Goal: Contribute content: Add original content to the website for others to see

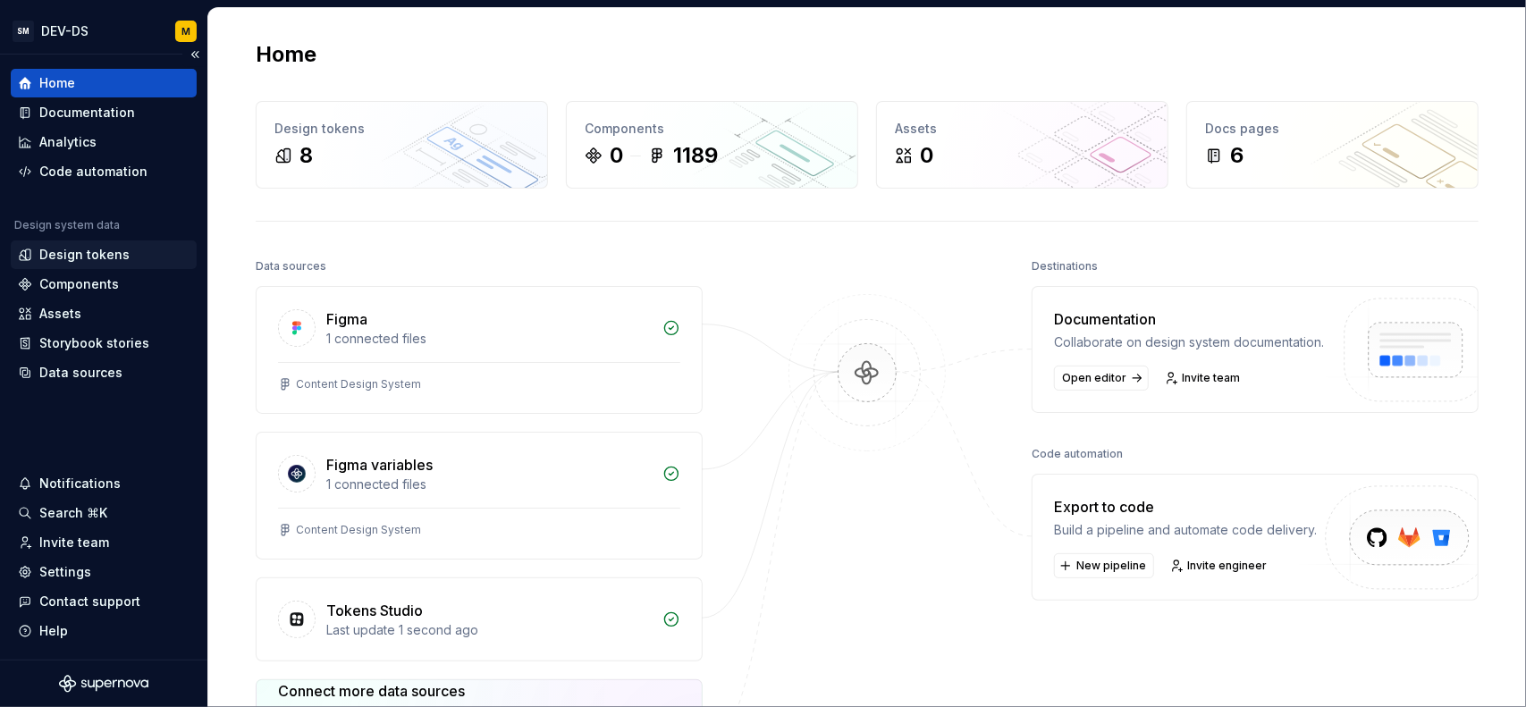
click at [109, 259] on div "Design tokens" at bounding box center [84, 255] width 90 height 18
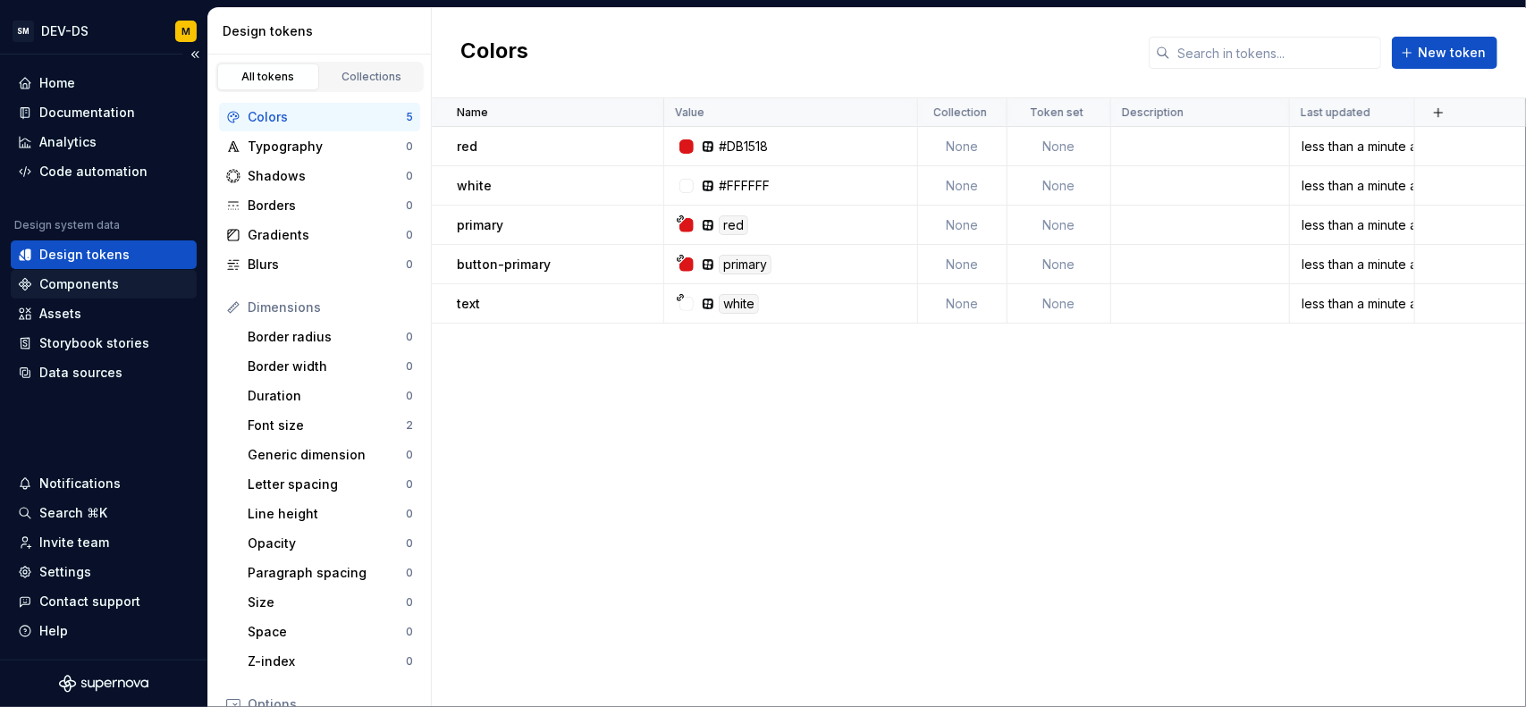
click at [110, 278] on div "Components" at bounding box center [79, 284] width 80 height 18
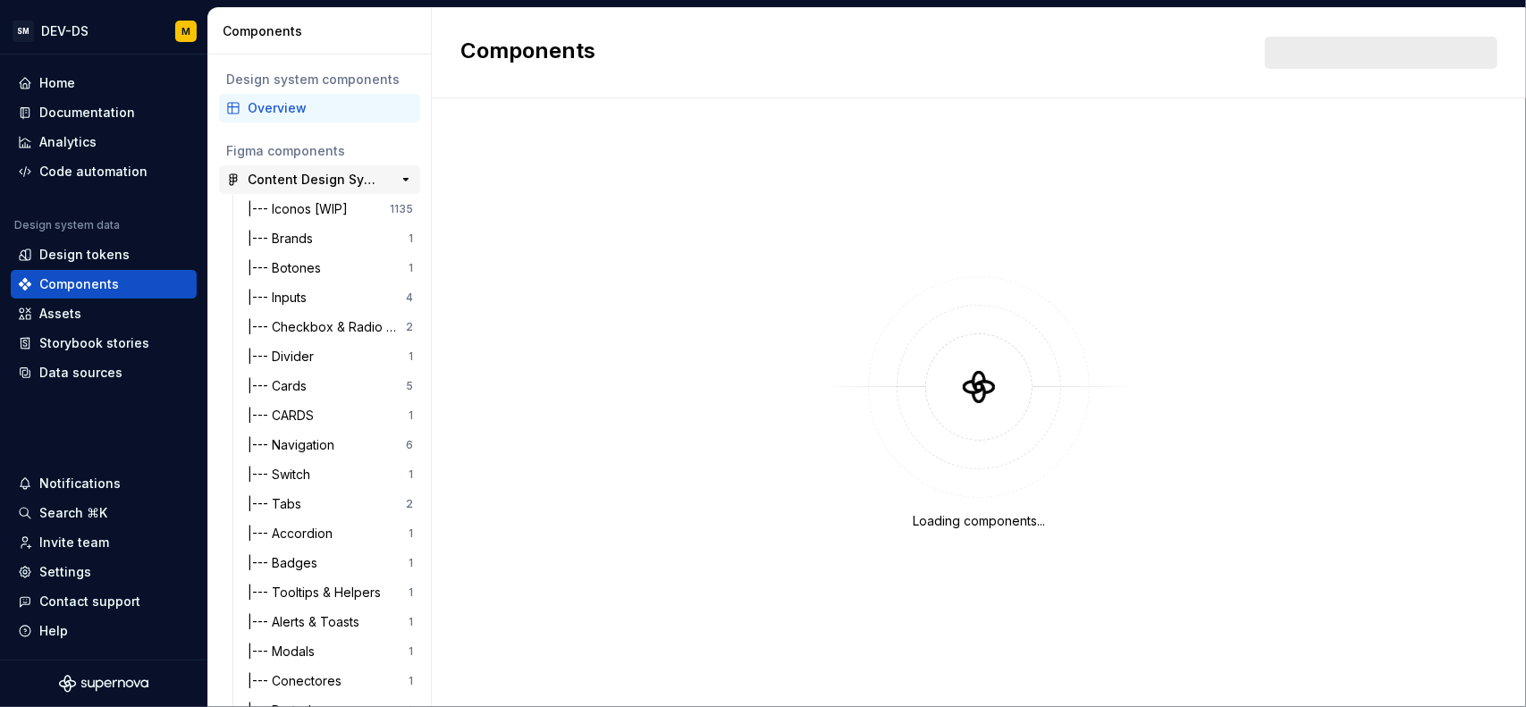
click at [343, 181] on div "Content Design System" at bounding box center [314, 180] width 133 height 18
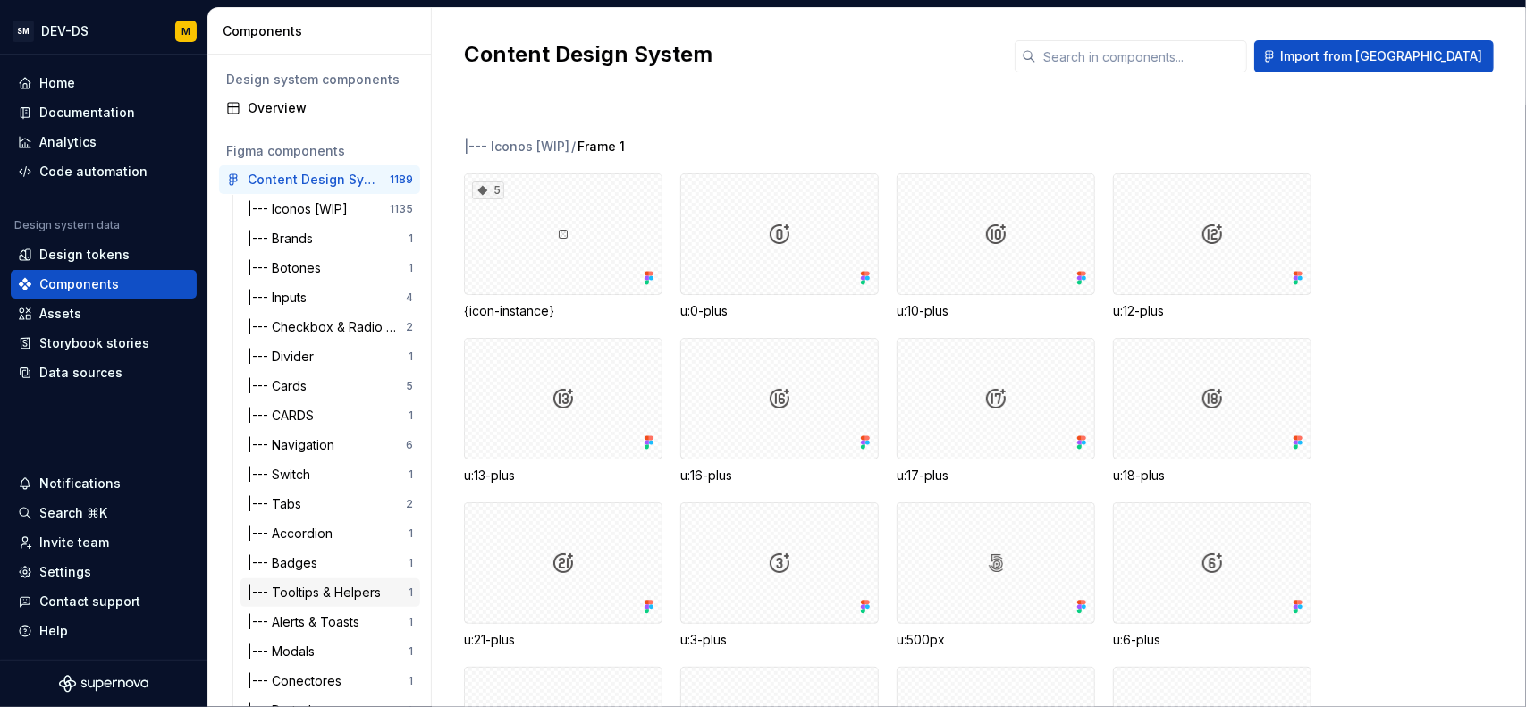
scroll to position [153, 0]
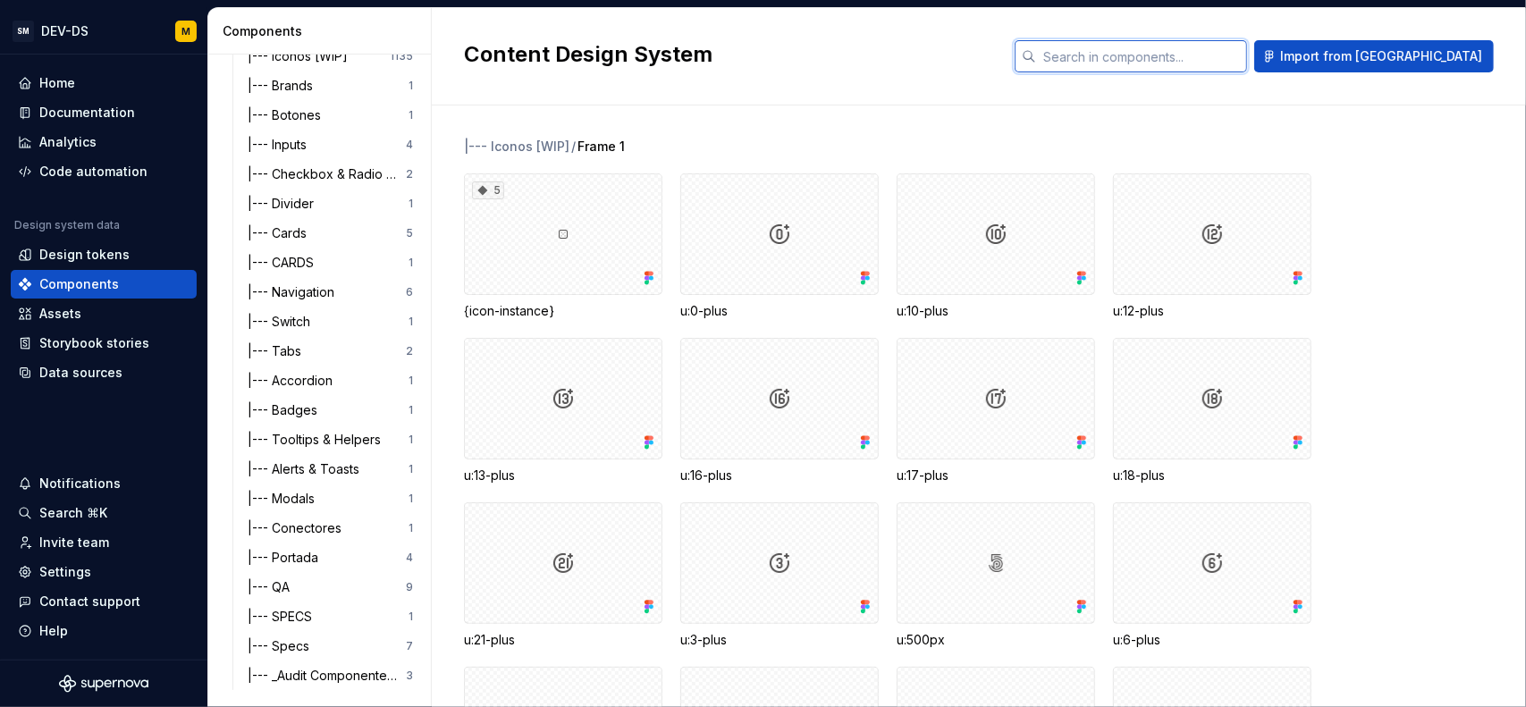
drag, startPoint x: 1205, startPoint y: 58, endPoint x: 1216, endPoint y: 55, distance: 12.2
click at [1205, 58] on input "text" at bounding box center [1141, 56] width 211 height 32
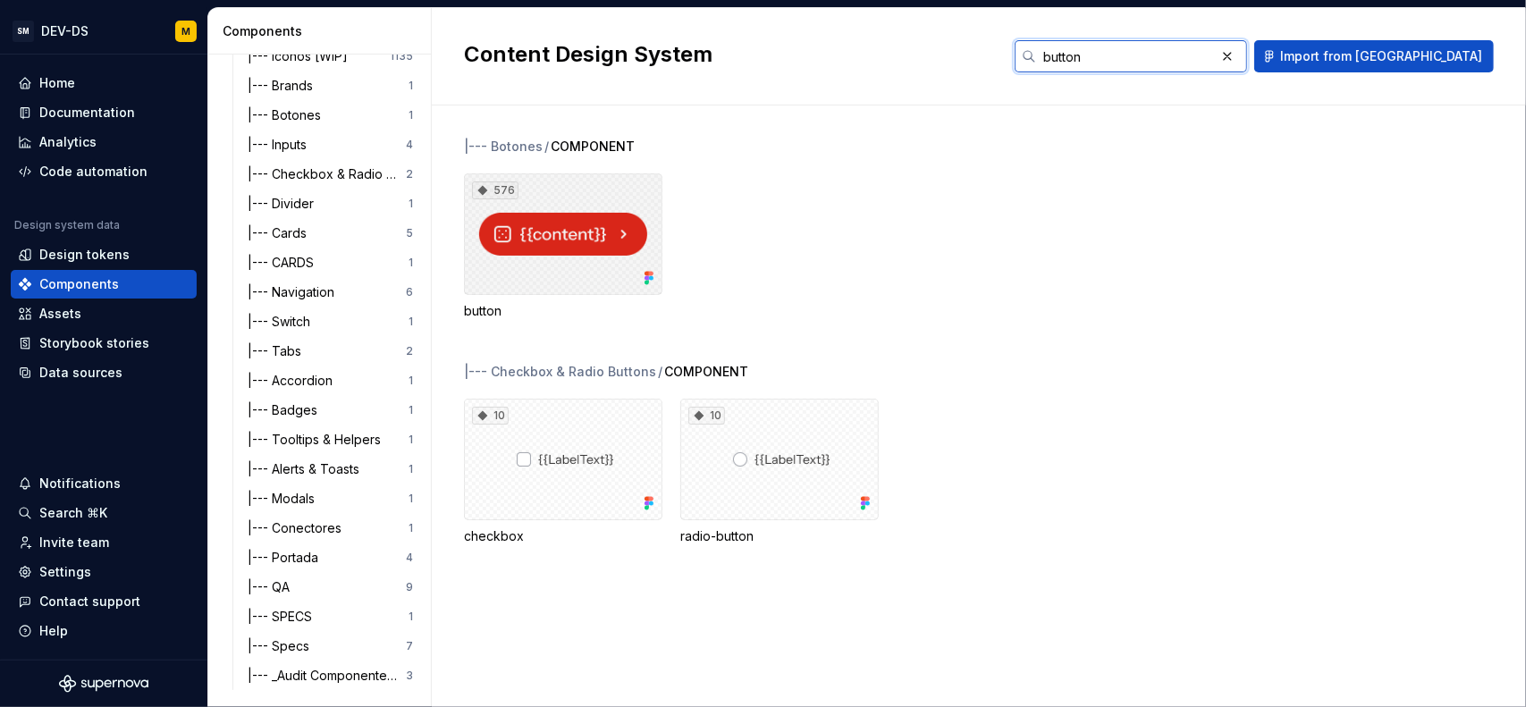
type input "button"
click at [541, 214] on div "576" at bounding box center [563, 234] width 198 height 122
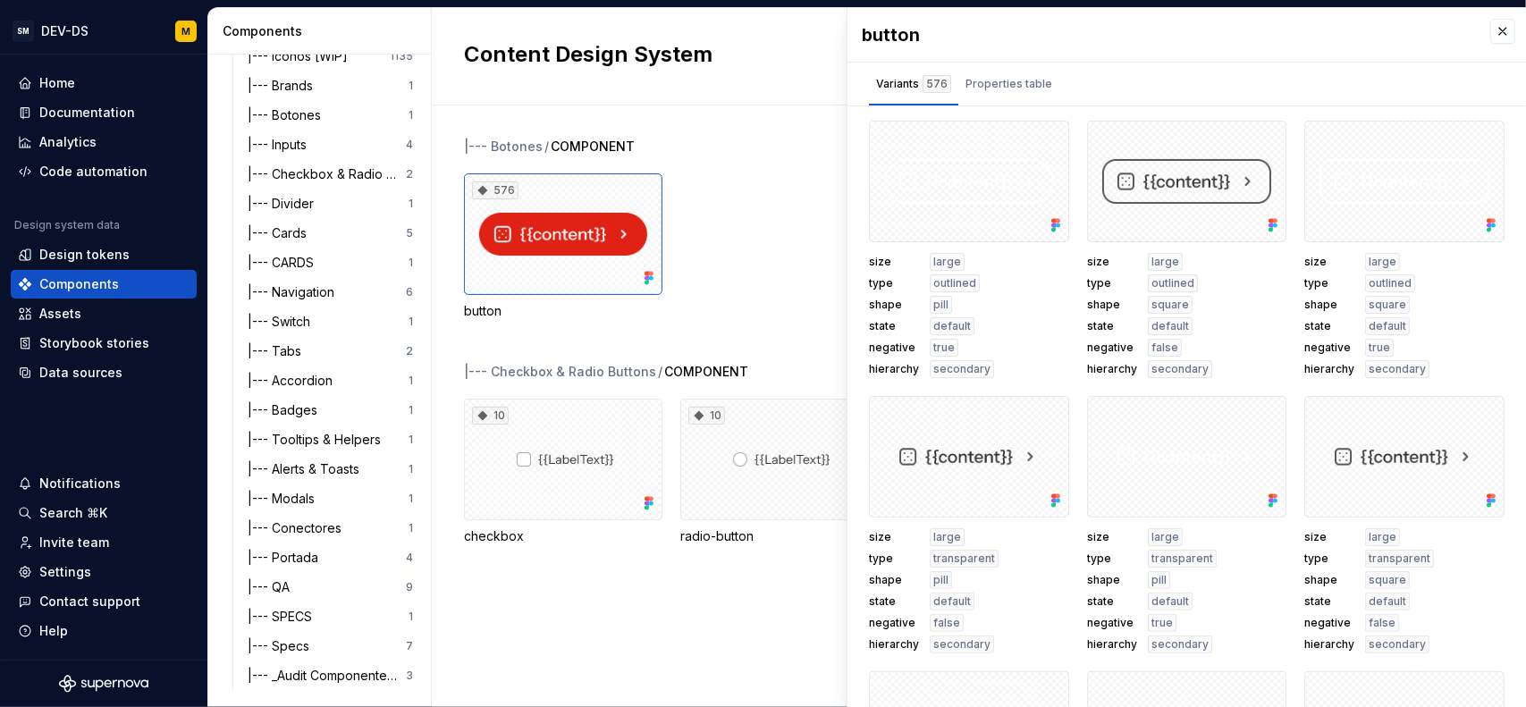
click at [742, 240] on div "576 button" at bounding box center [995, 246] width 1062 height 147
click at [1491, 29] on button "button" at bounding box center [1502, 31] width 25 height 25
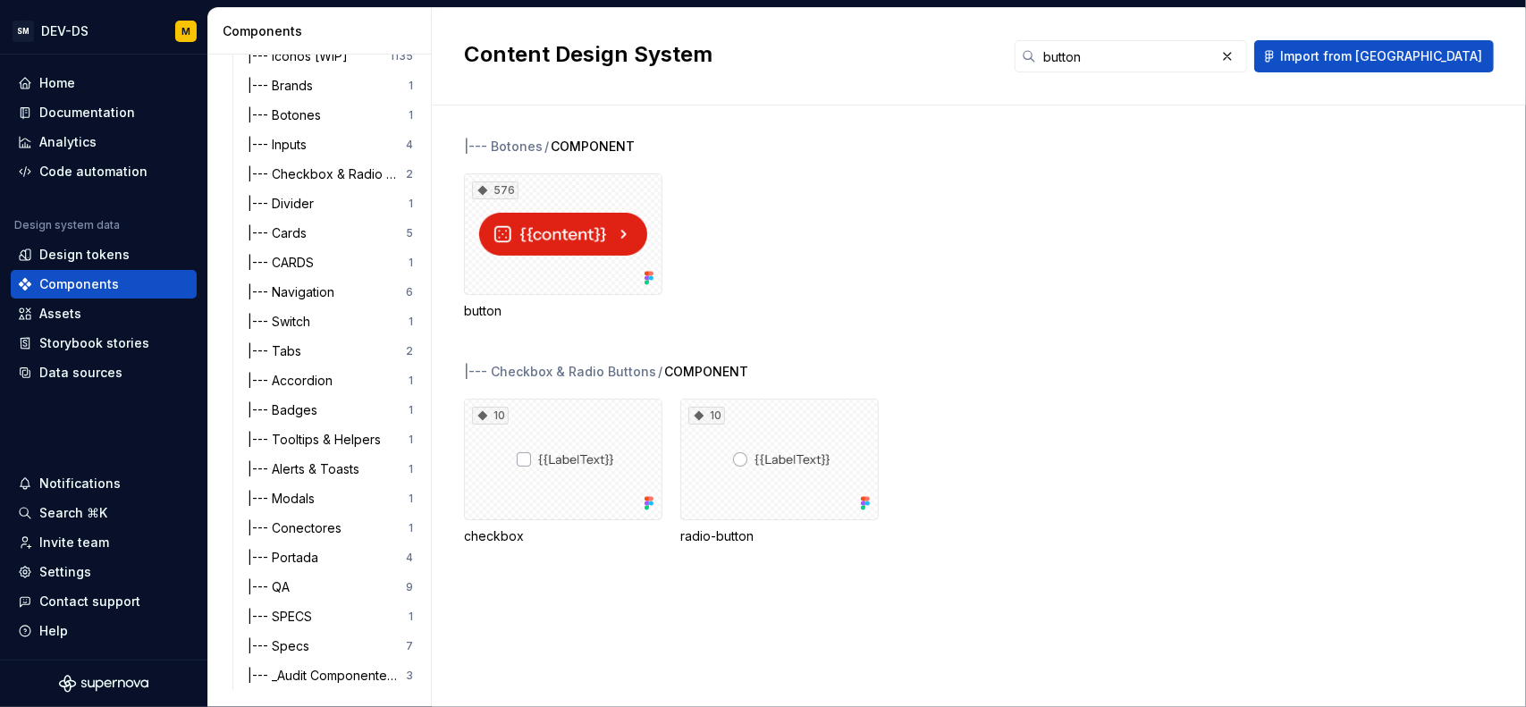
click at [1482, 30] on div "Content Design System button Import from Figma" at bounding box center [979, 56] width 1094 height 97
click at [324, 646] on div "|--- Specs" at bounding box center [327, 646] width 158 height 18
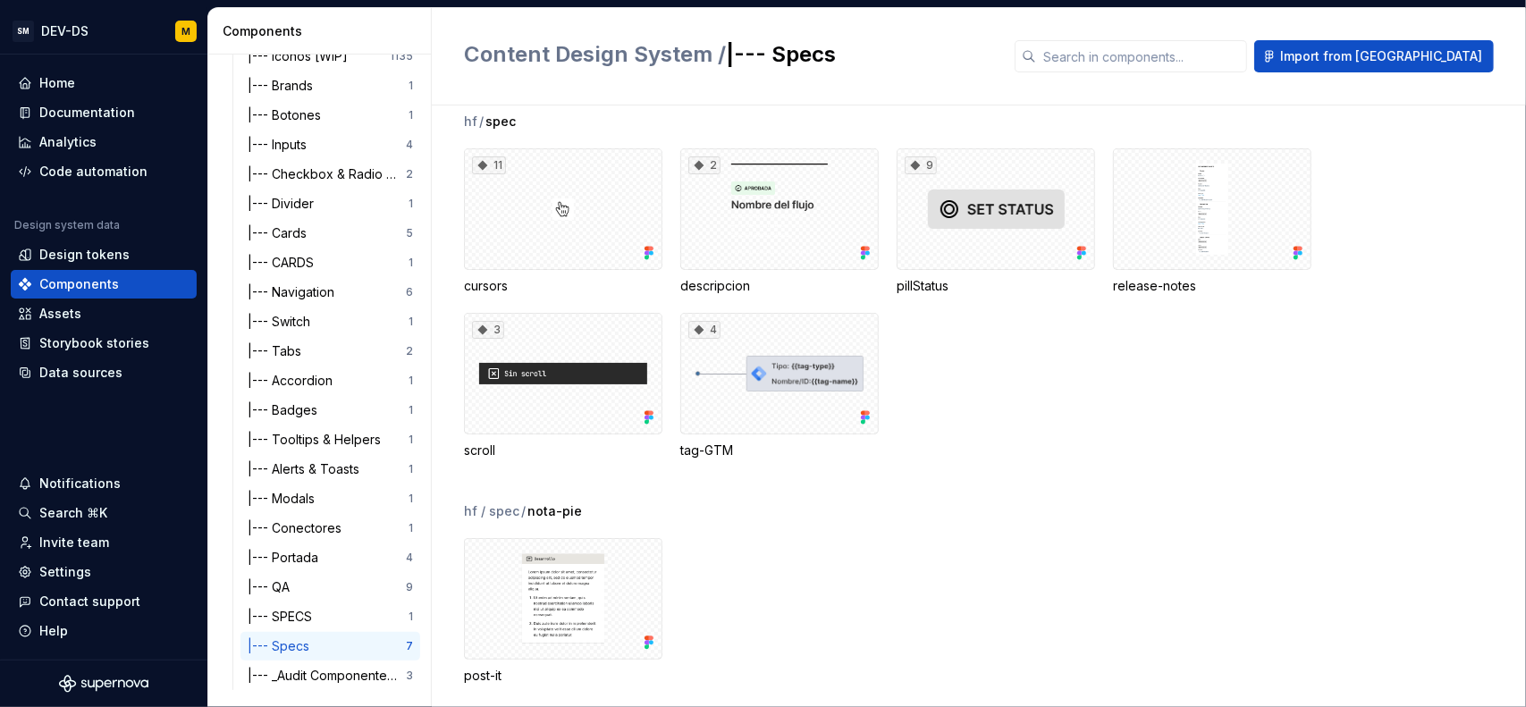
scroll to position [45, 0]
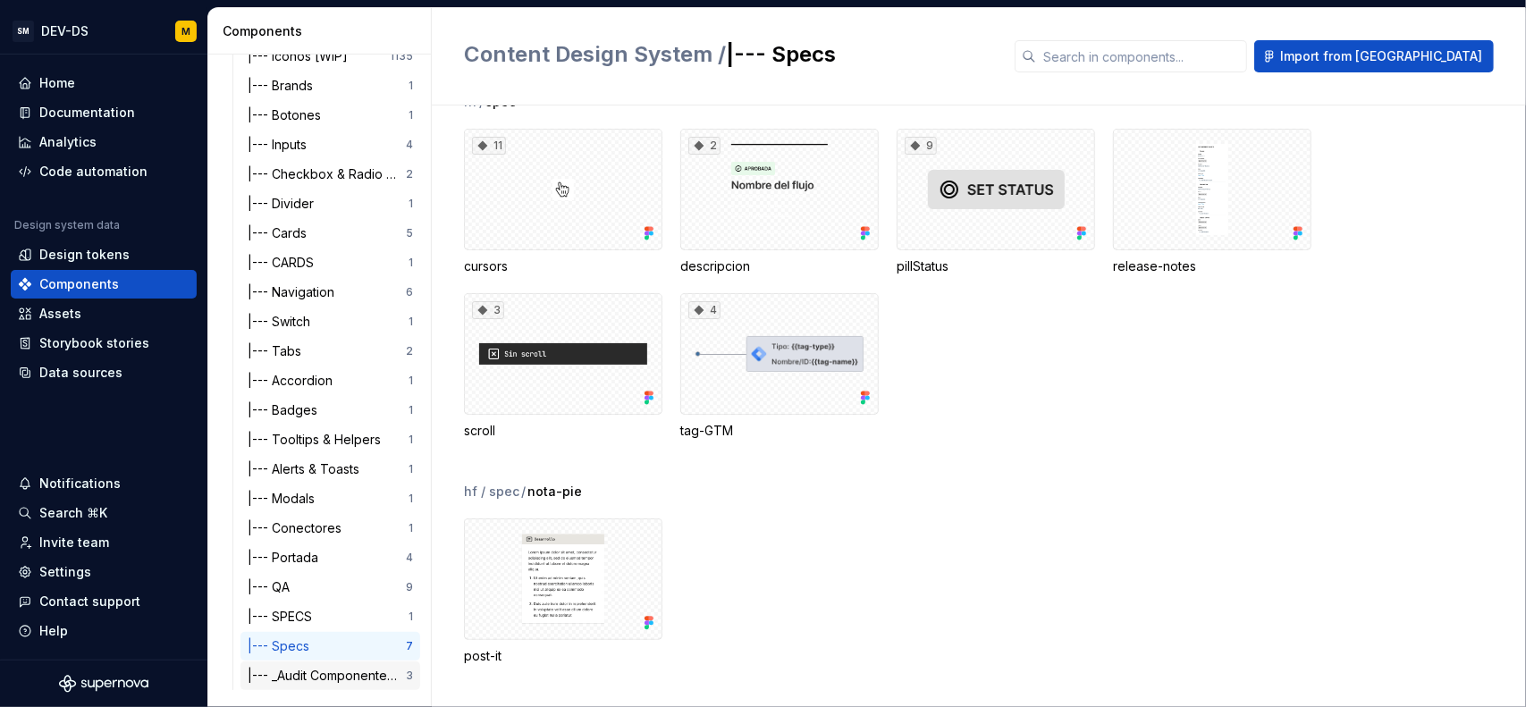
click at [338, 674] on div "|--- _Audit Componentes & Bechmark" at bounding box center [327, 676] width 158 height 18
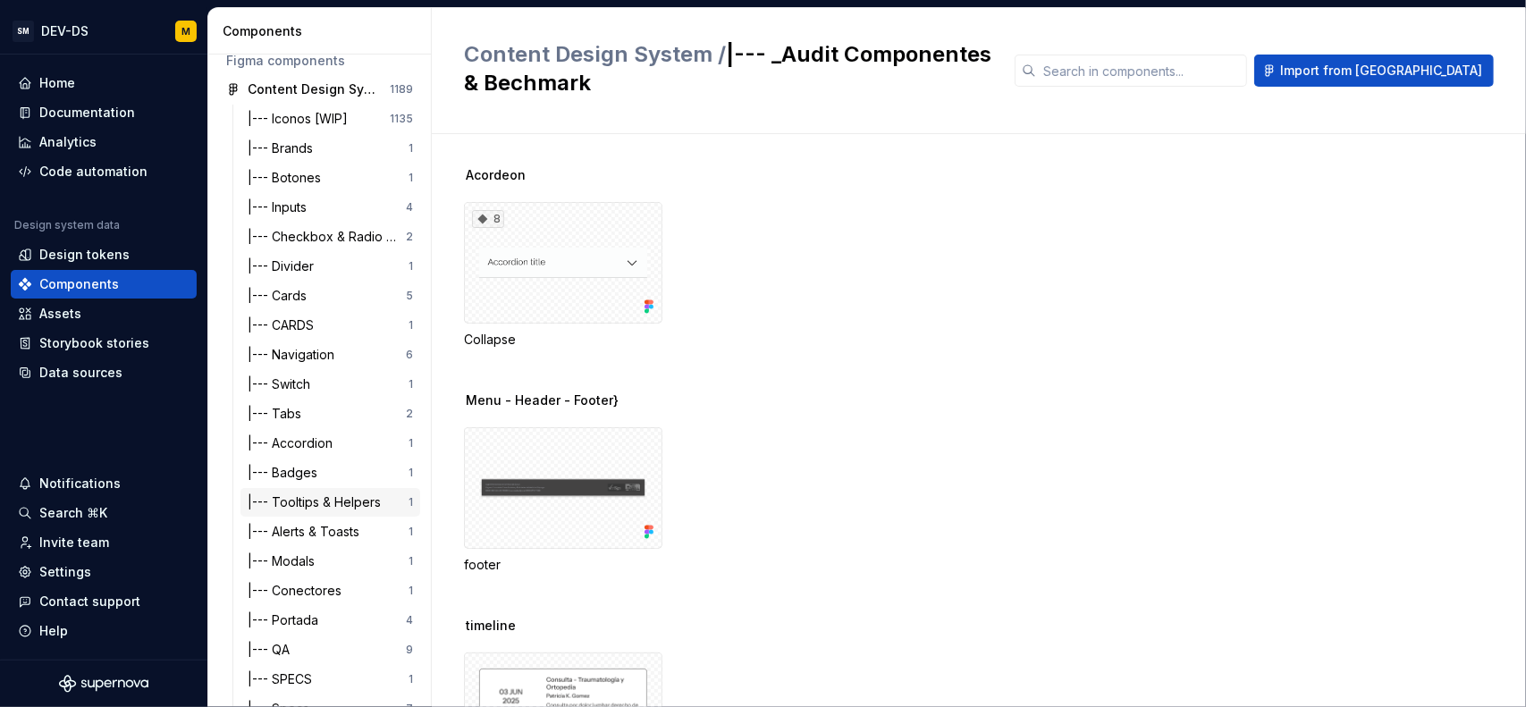
scroll to position [153, 0]
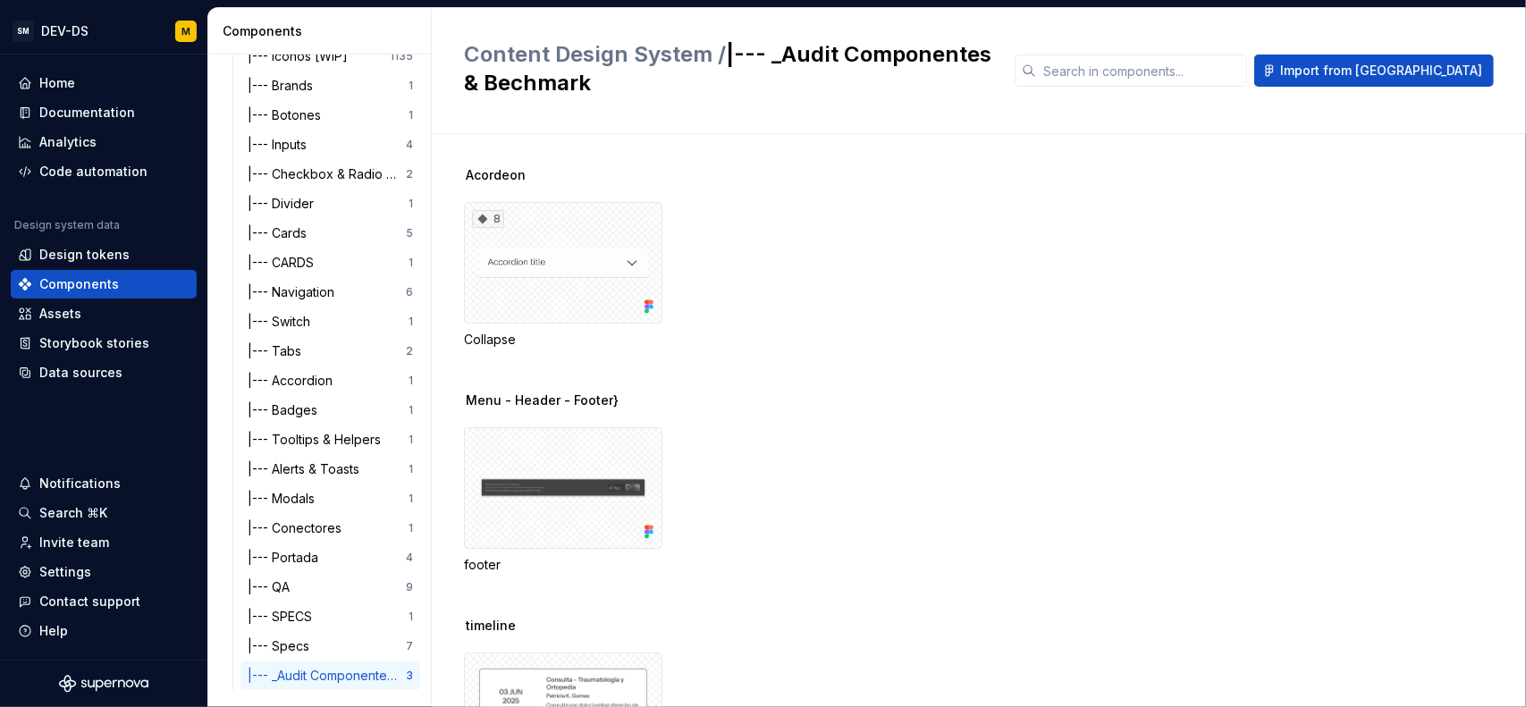
drag, startPoint x: 692, startPoint y: 616, endPoint x: 797, endPoint y: 529, distance: 136.5
click at [692, 617] on div "timeline" at bounding box center [995, 626] width 1062 height 18
click at [1403, 69] on span "Import from Figma" at bounding box center [1381, 71] width 202 height 18
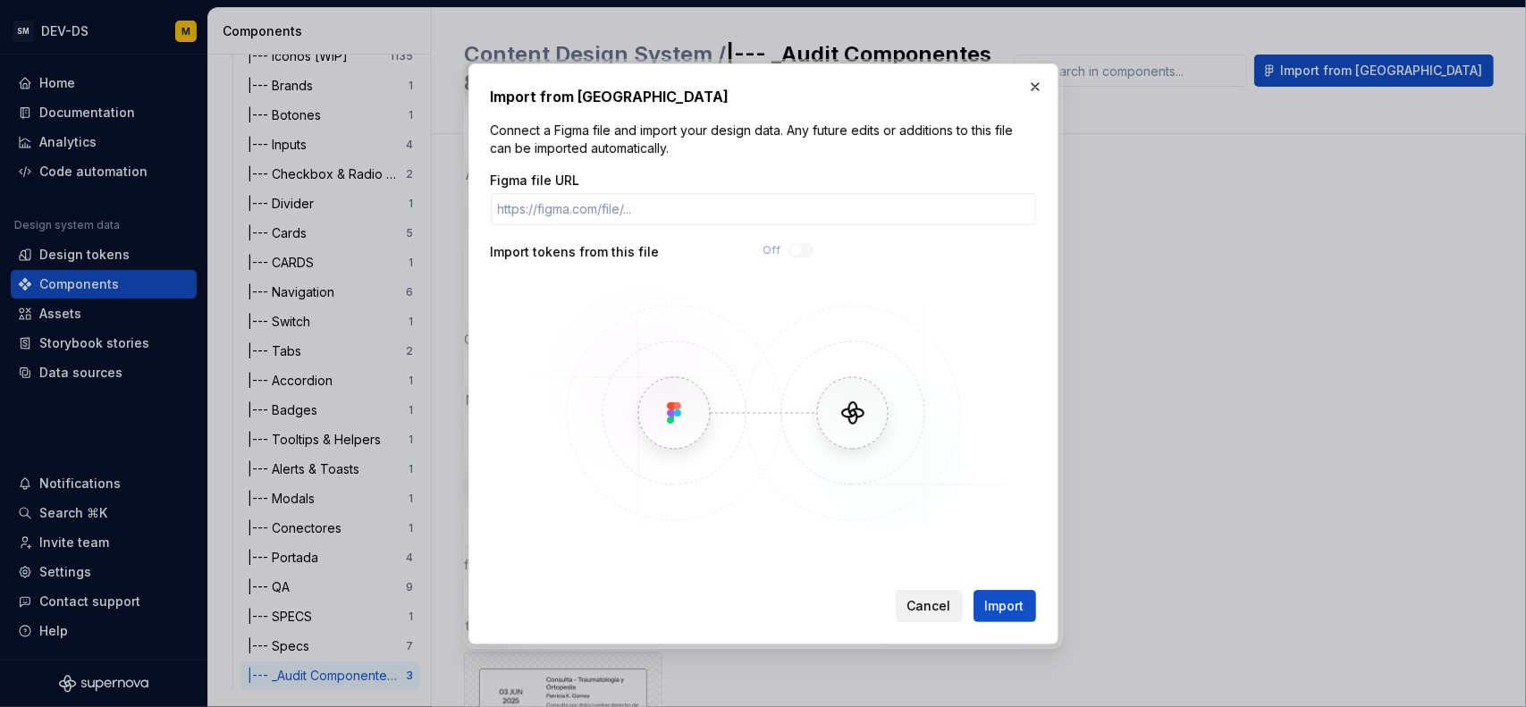
click at [928, 607] on span "Cancel" at bounding box center [929, 606] width 44 height 18
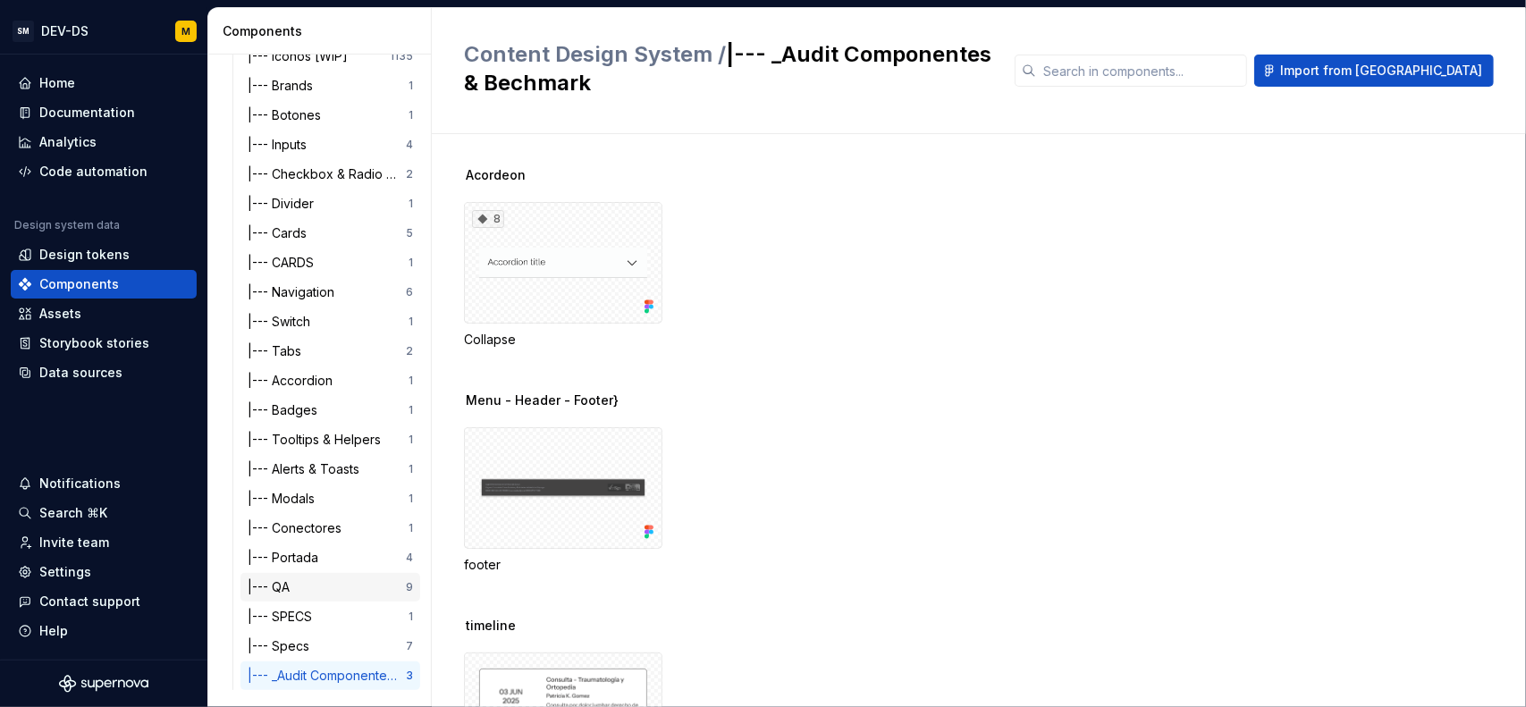
click at [323, 595] on div "|--- QA 9" at bounding box center [330, 587] width 180 height 29
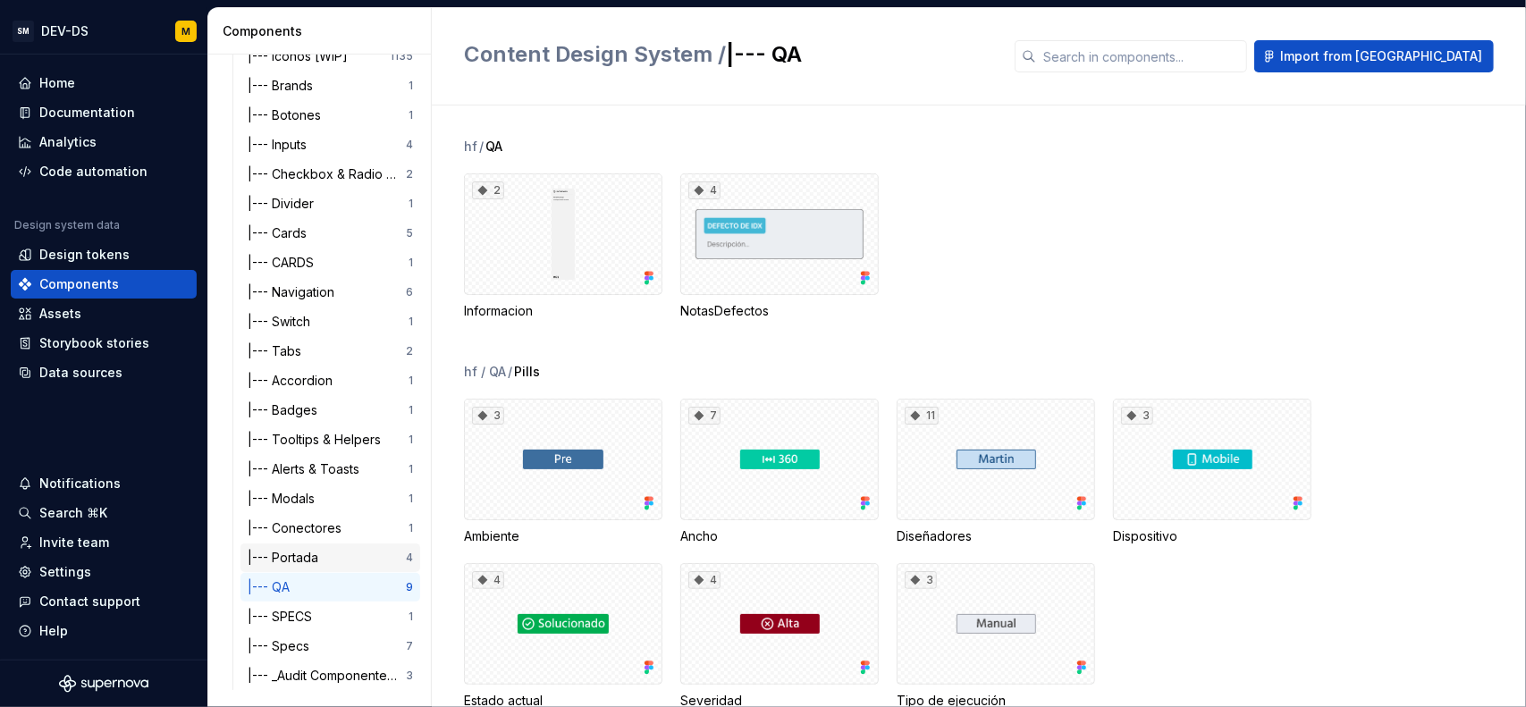
click at [331, 564] on div "|--- Portada" at bounding box center [327, 558] width 158 height 18
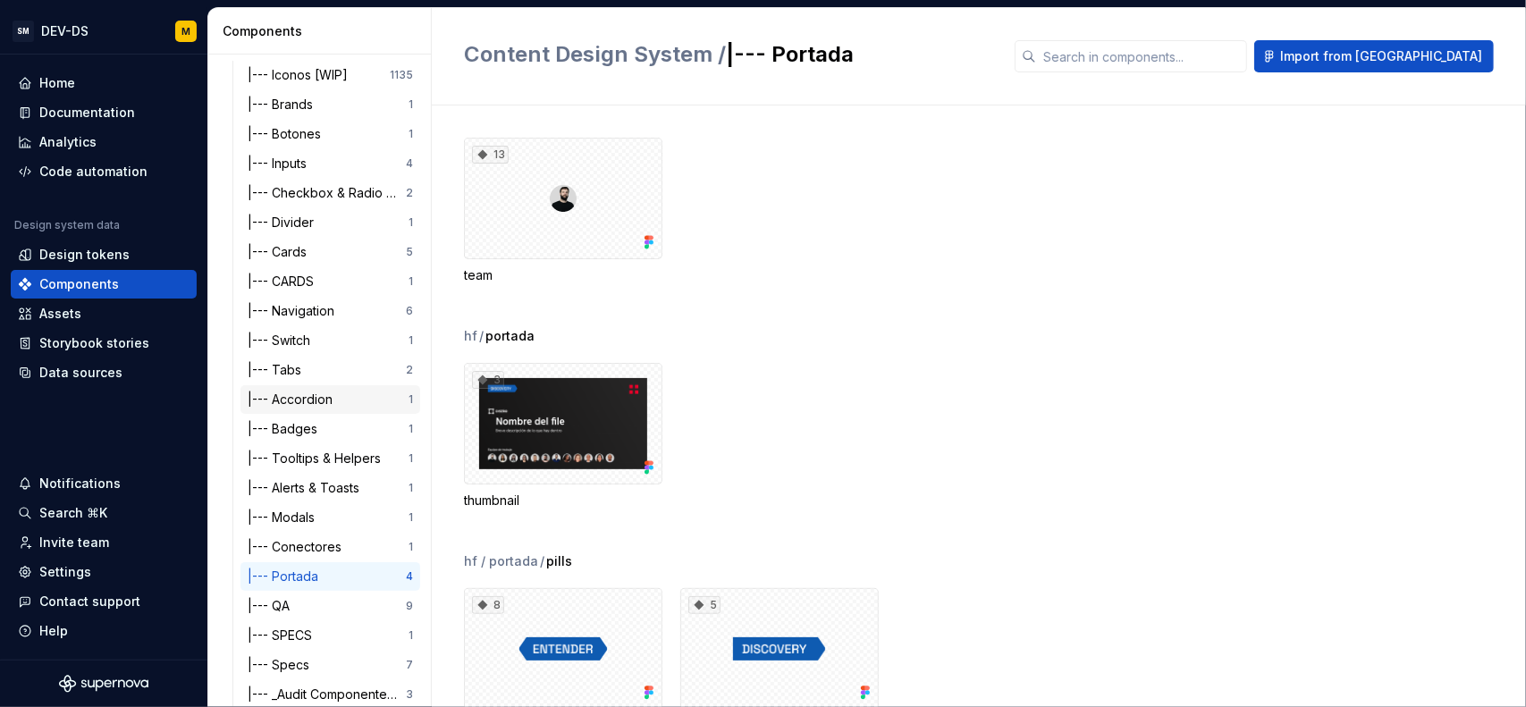
scroll to position [153, 0]
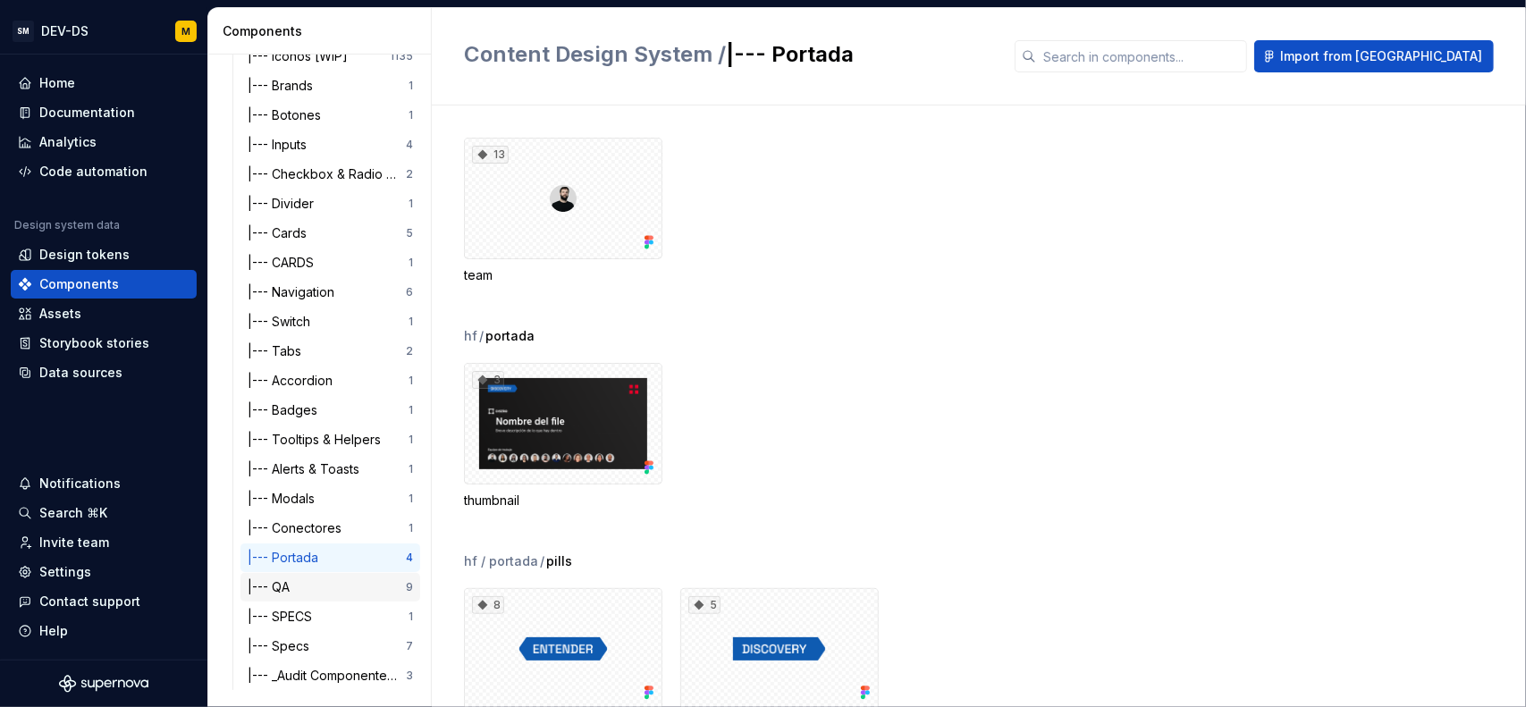
click at [326, 593] on div "|--- QA" at bounding box center [327, 587] width 158 height 18
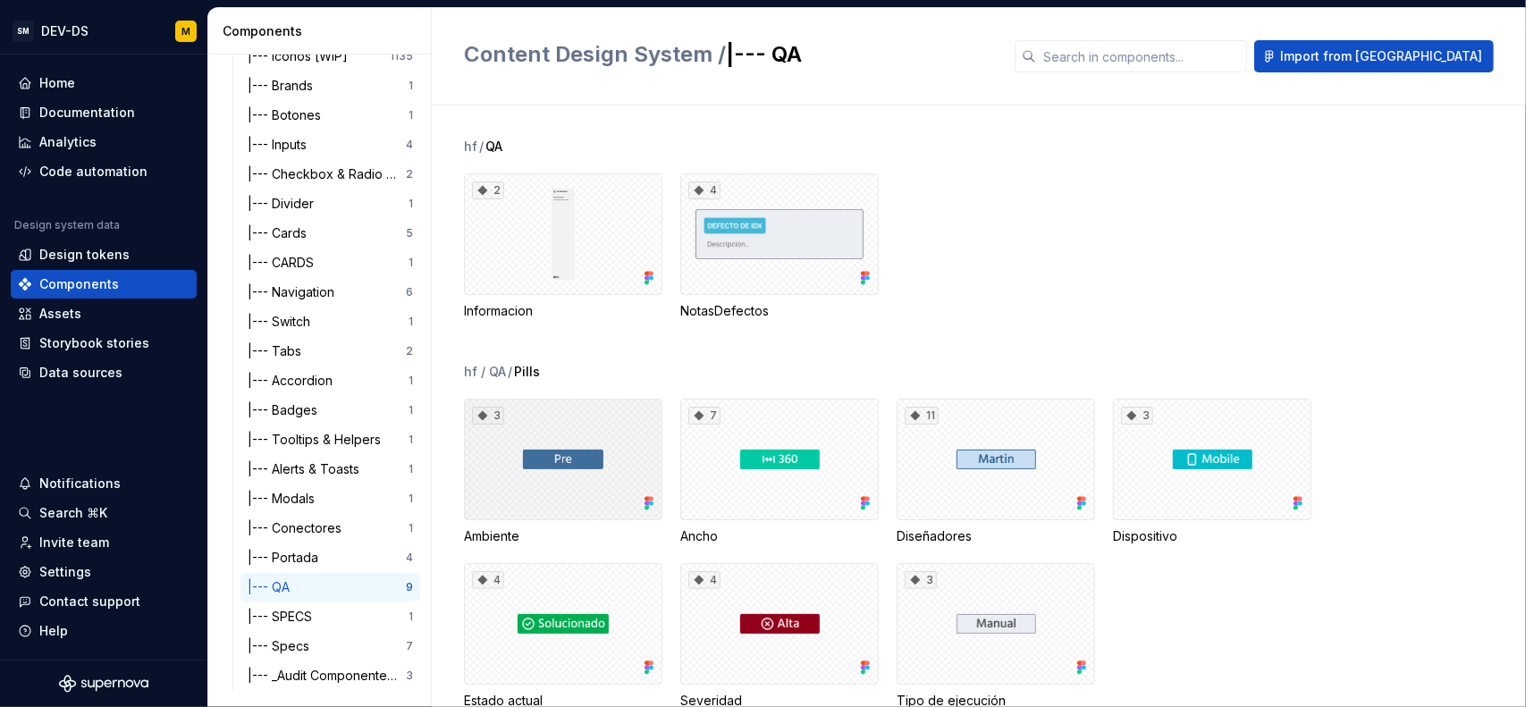
scroll to position [45, 0]
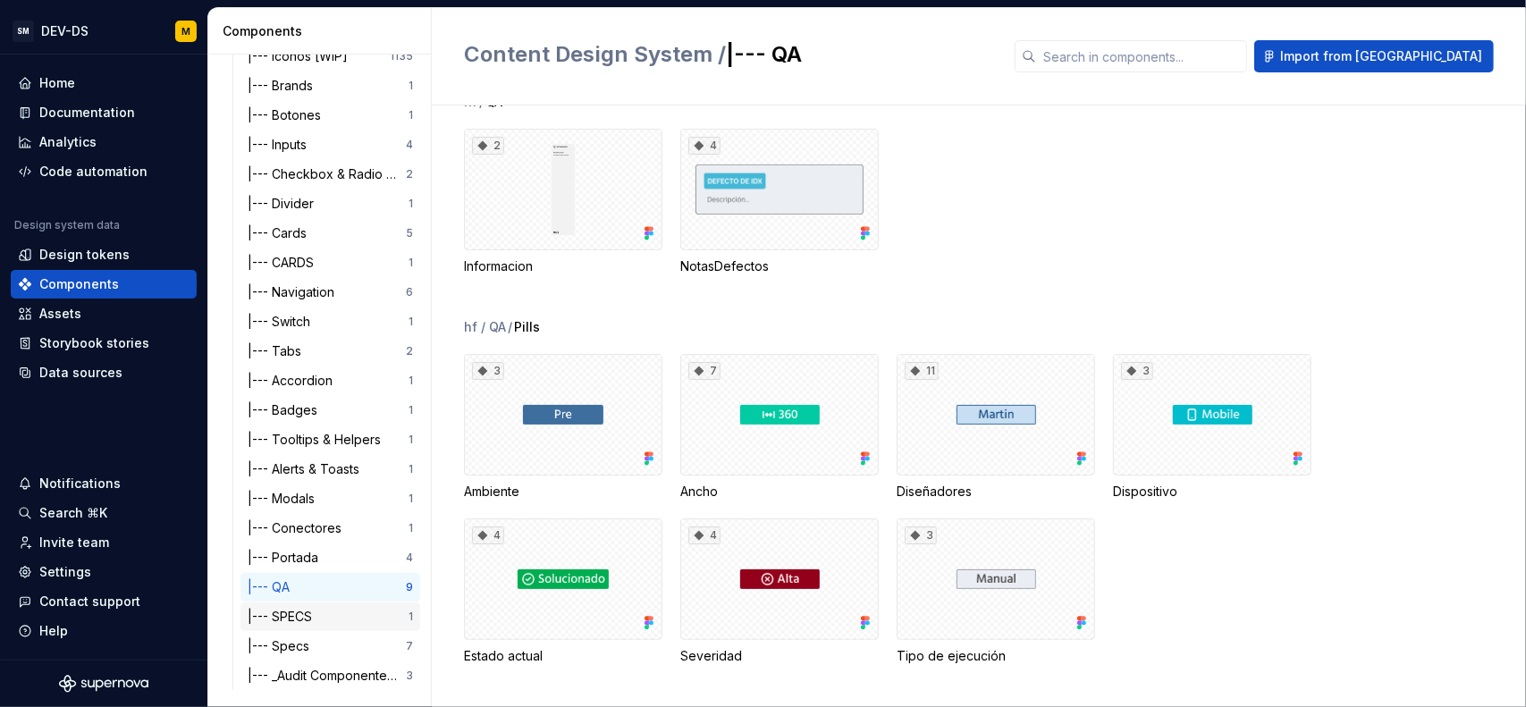
click at [260, 616] on div "|--- SPECS" at bounding box center [284, 617] width 72 height 18
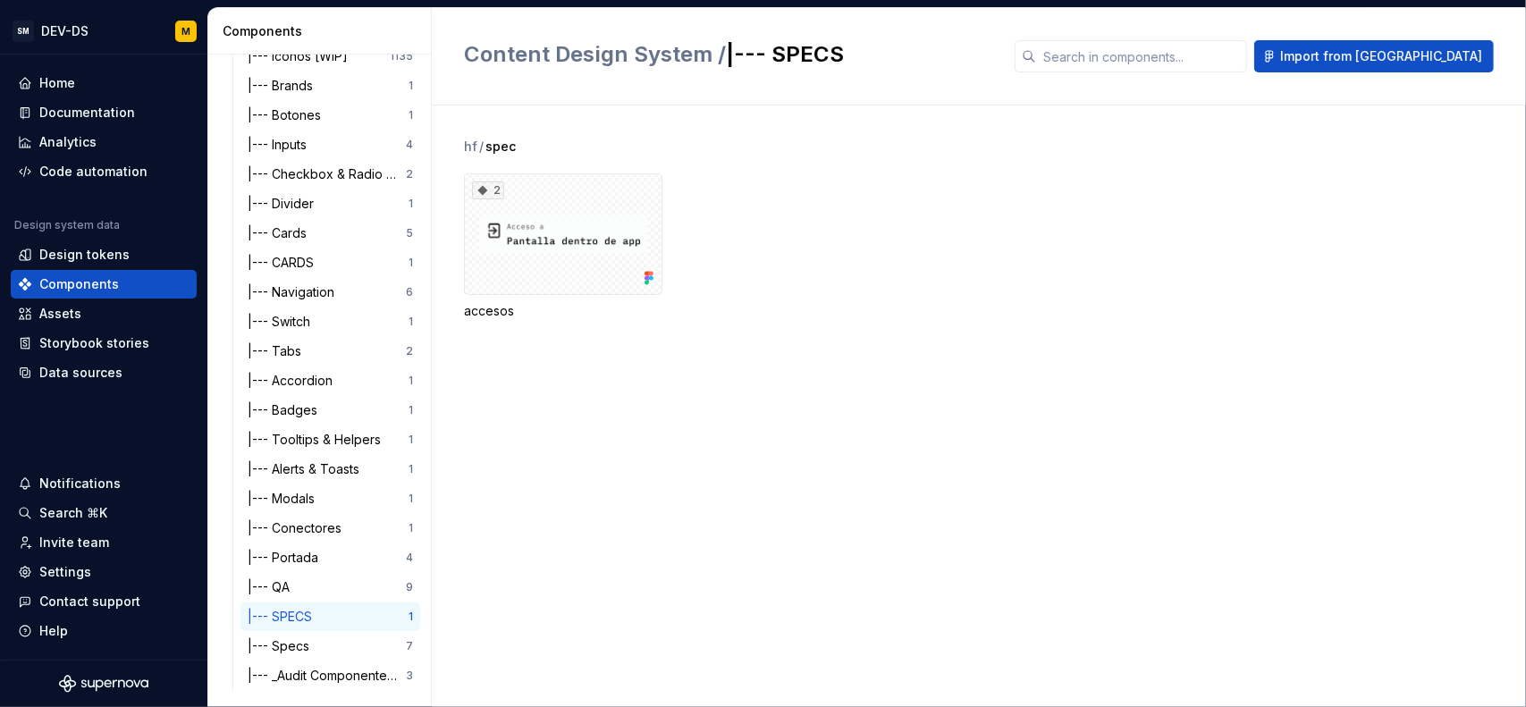
click at [316, 630] on div "|--- SPECS 1" at bounding box center [330, 616] width 180 height 29
click at [318, 645] on div "|--- Specs" at bounding box center [327, 646] width 158 height 18
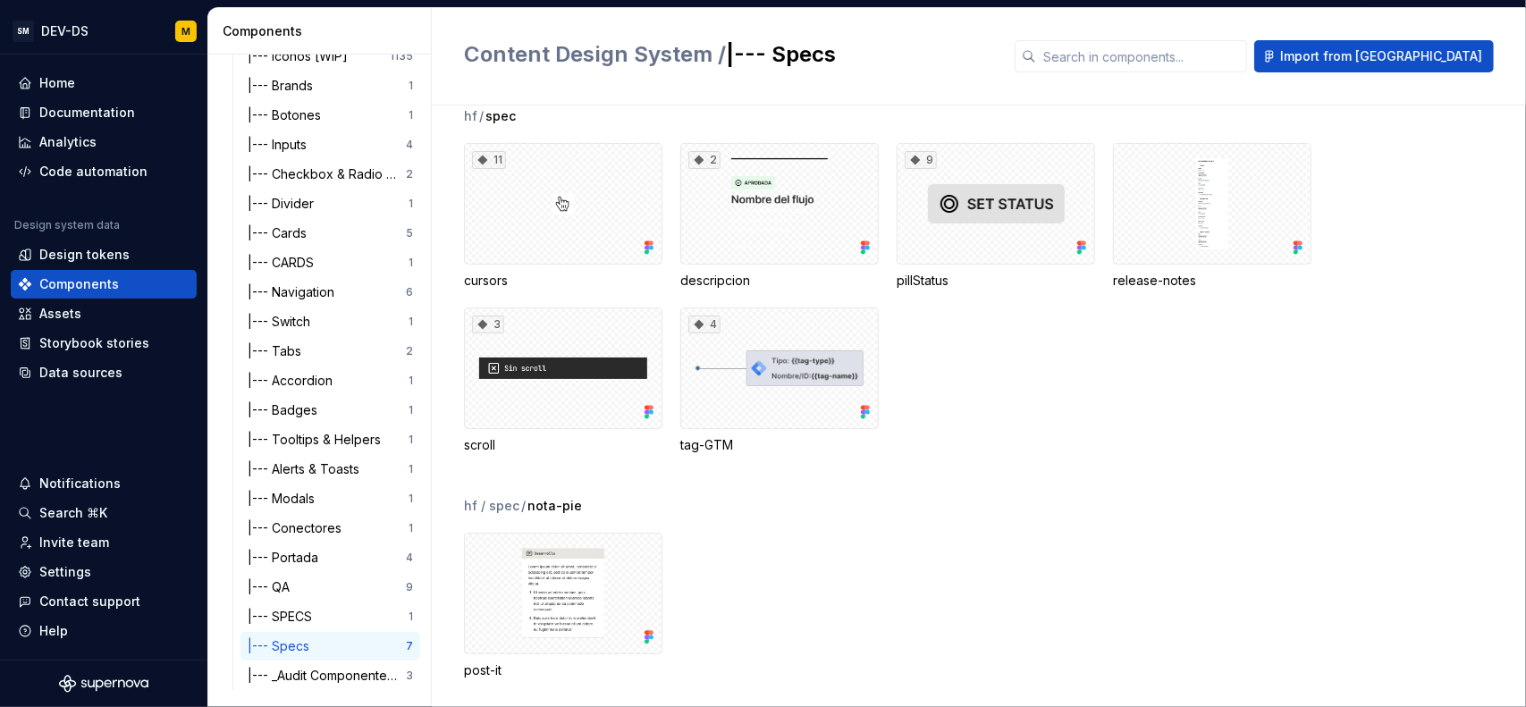
scroll to position [45, 0]
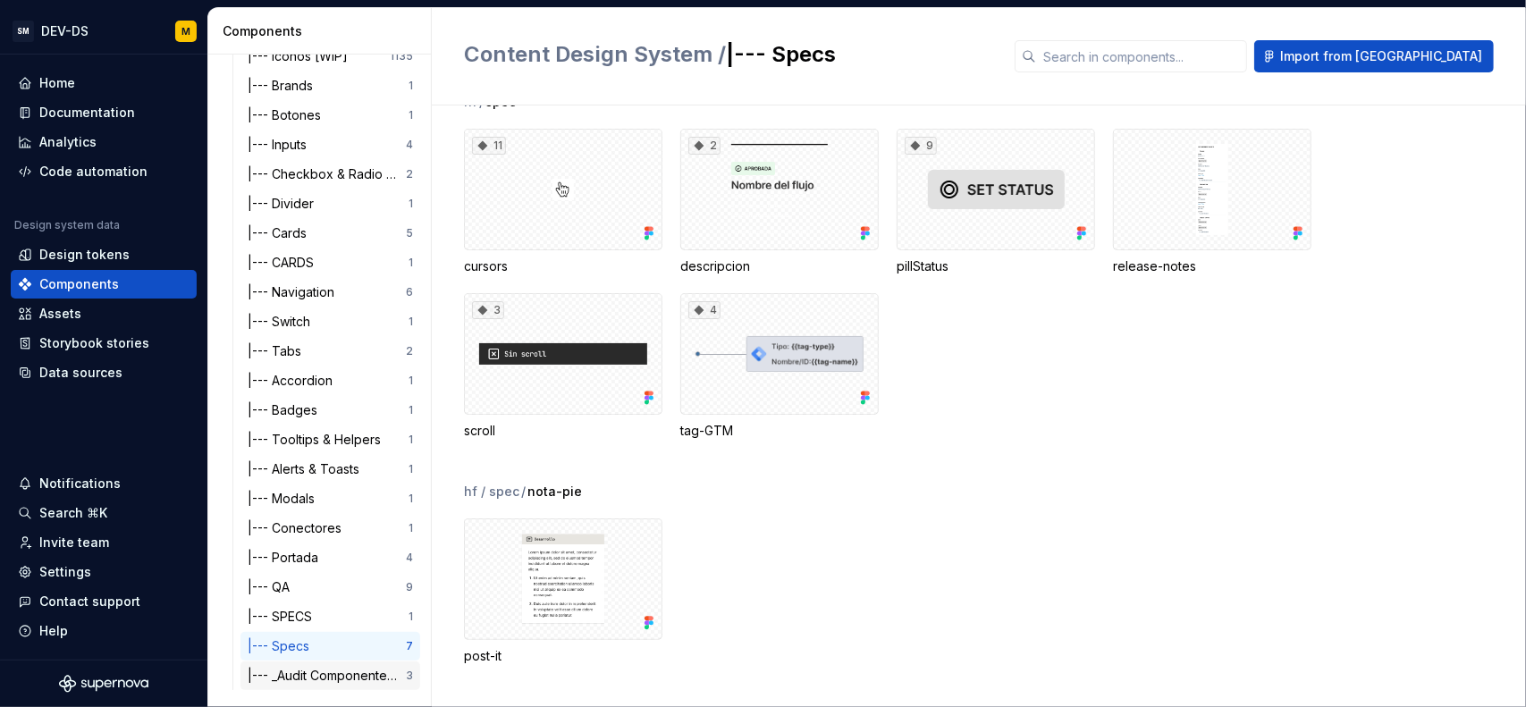
click at [328, 670] on div "|--- _Audit Componentes & Bechmark" at bounding box center [327, 676] width 158 height 18
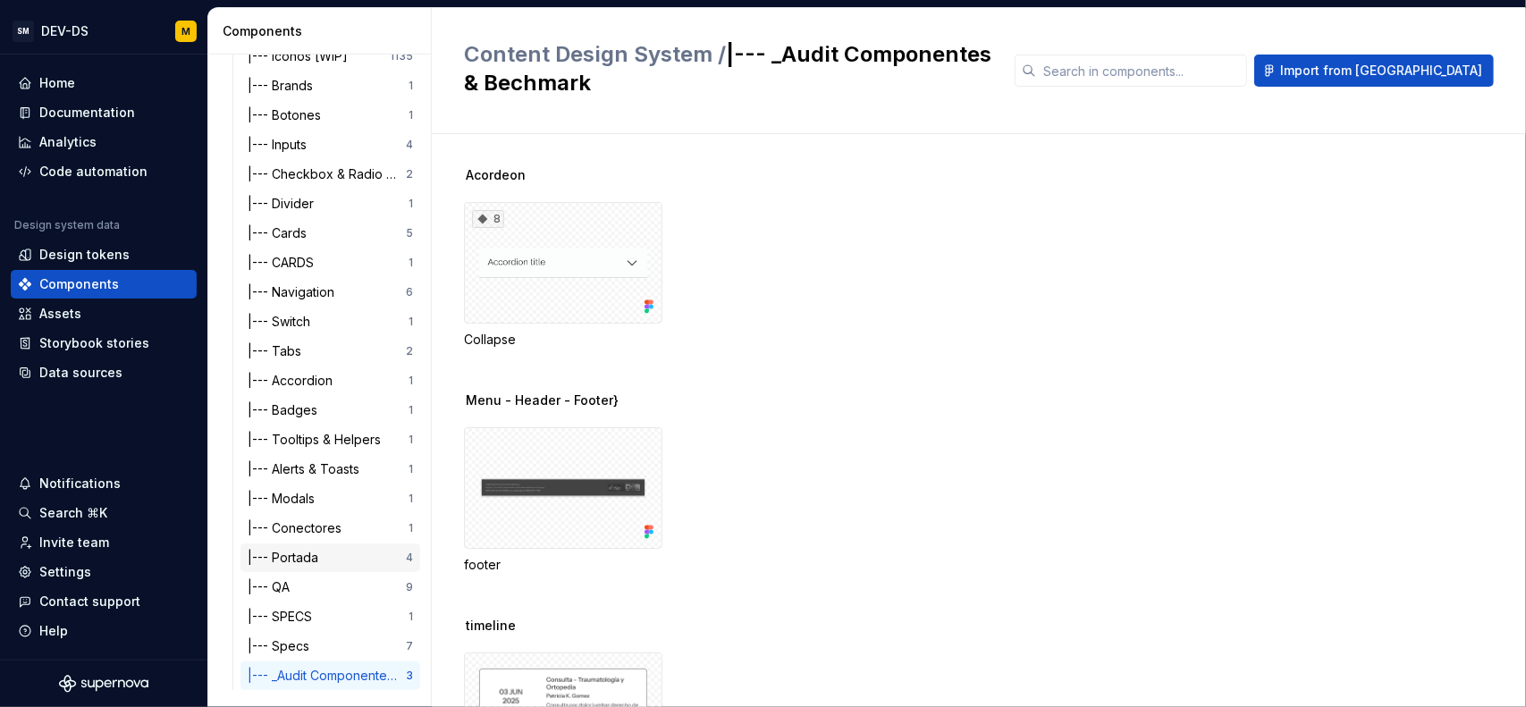
click at [300, 550] on div "|--- Portada" at bounding box center [287, 558] width 78 height 18
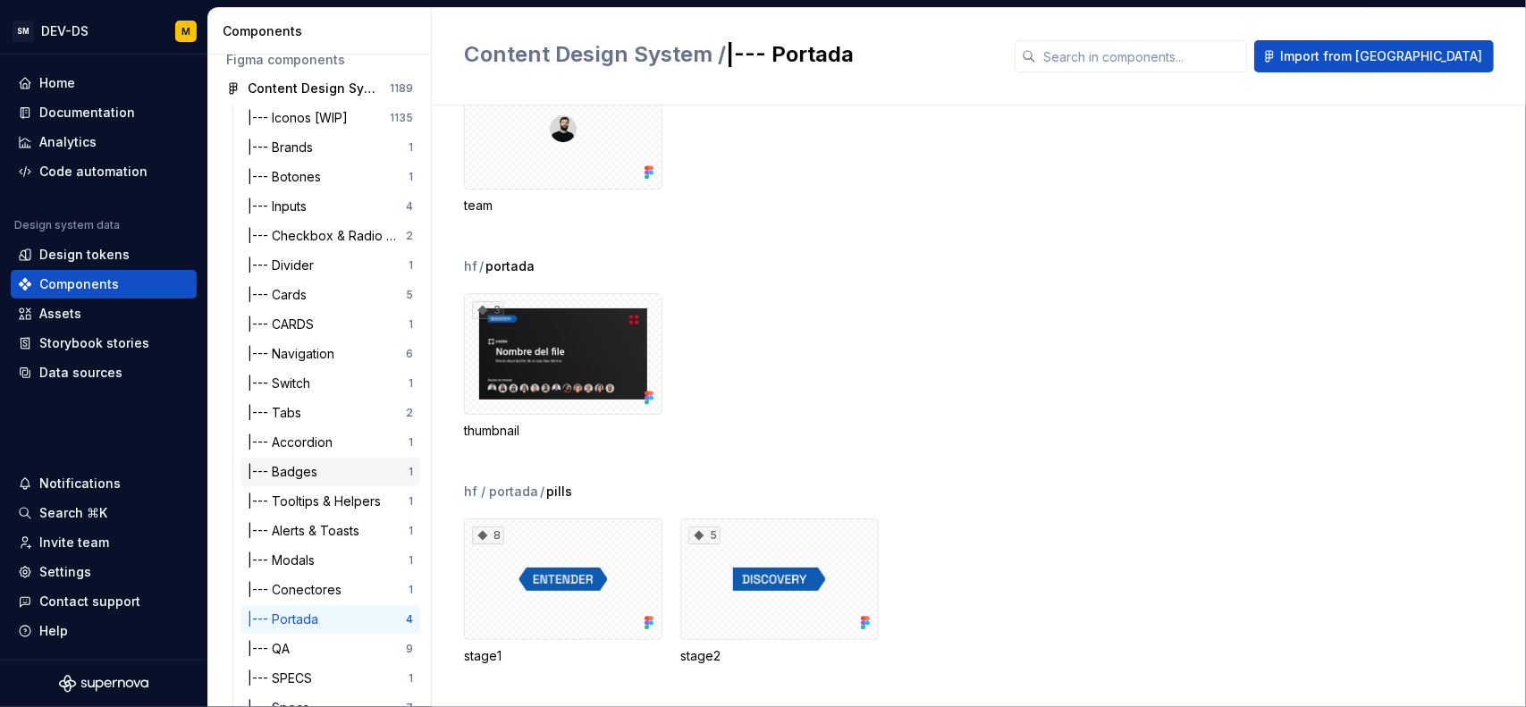
scroll to position [153, 0]
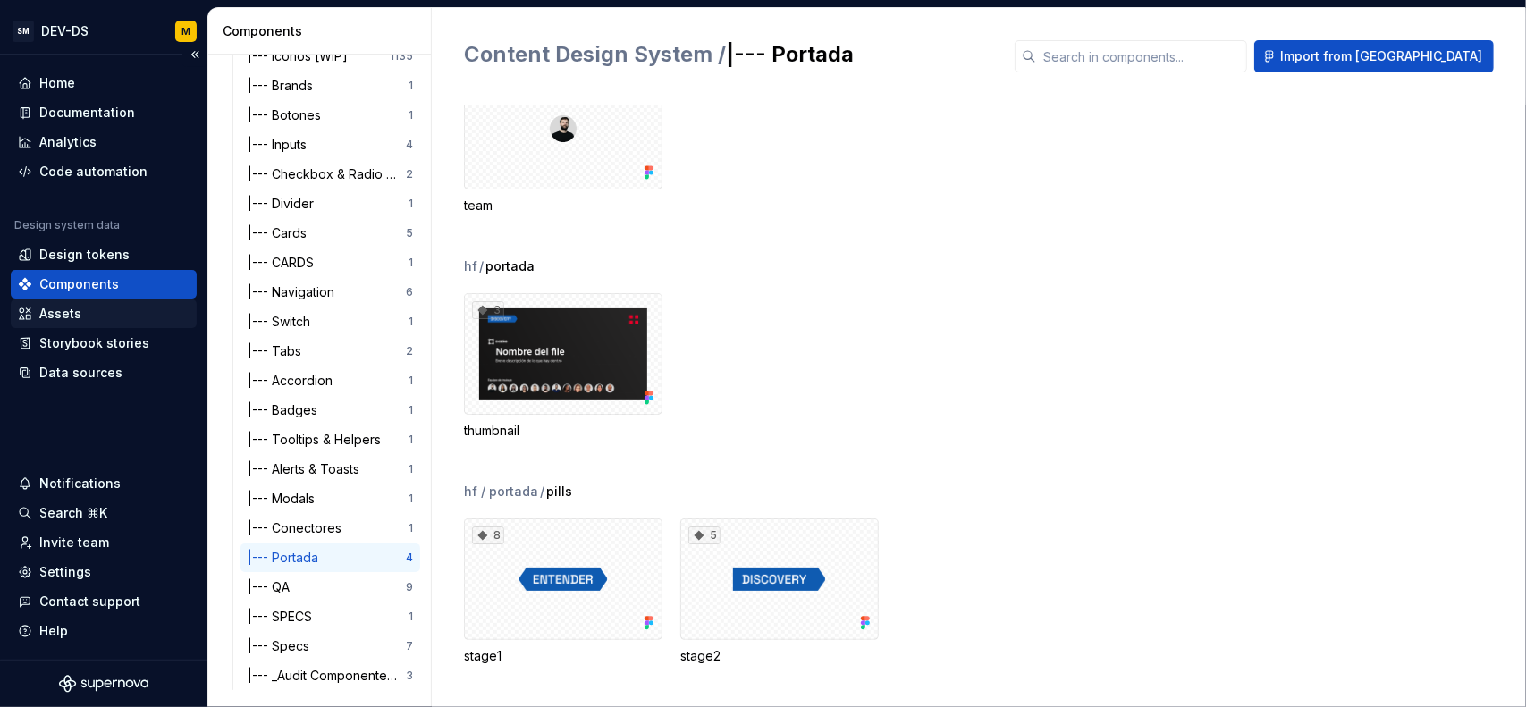
click at [101, 315] on div "Assets" at bounding box center [104, 314] width 172 height 18
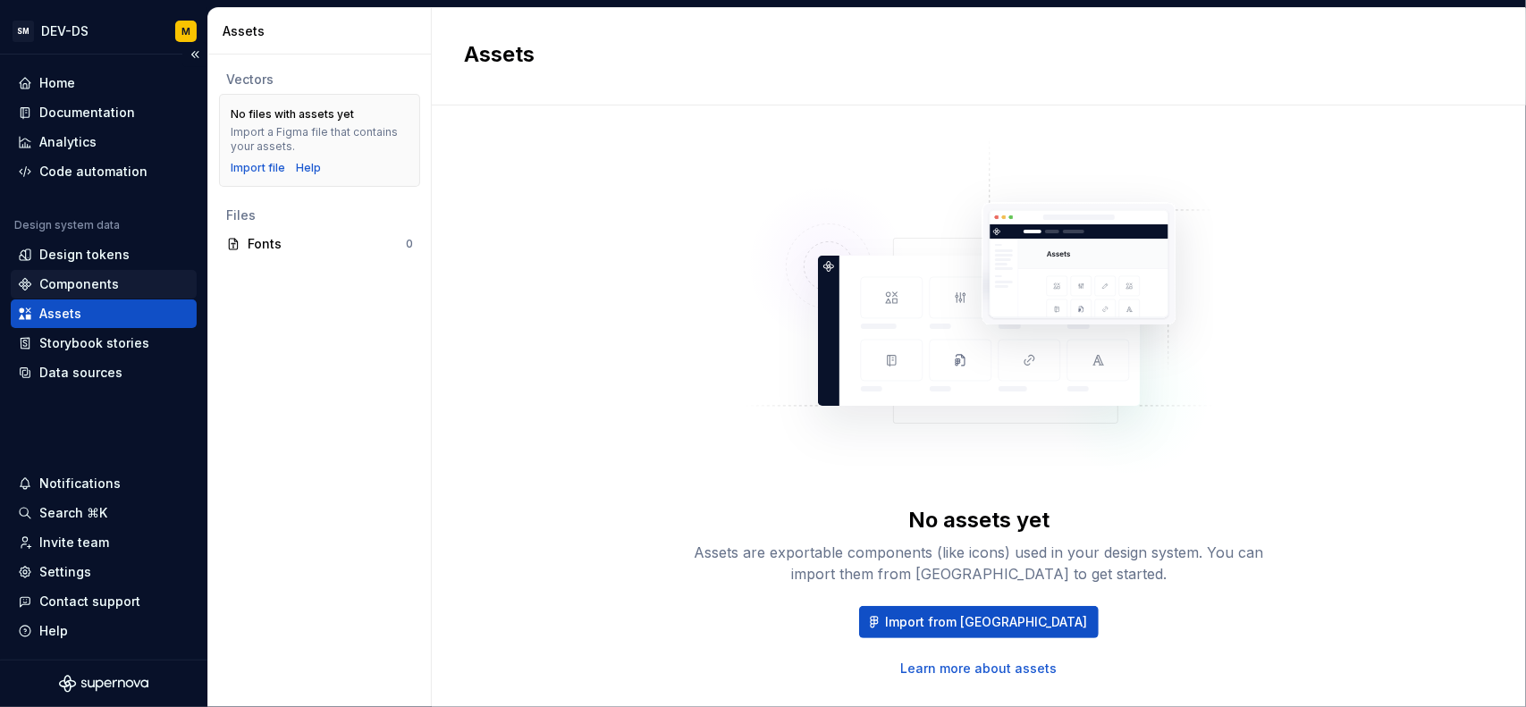
click at [105, 290] on div "Components" at bounding box center [79, 284] width 80 height 18
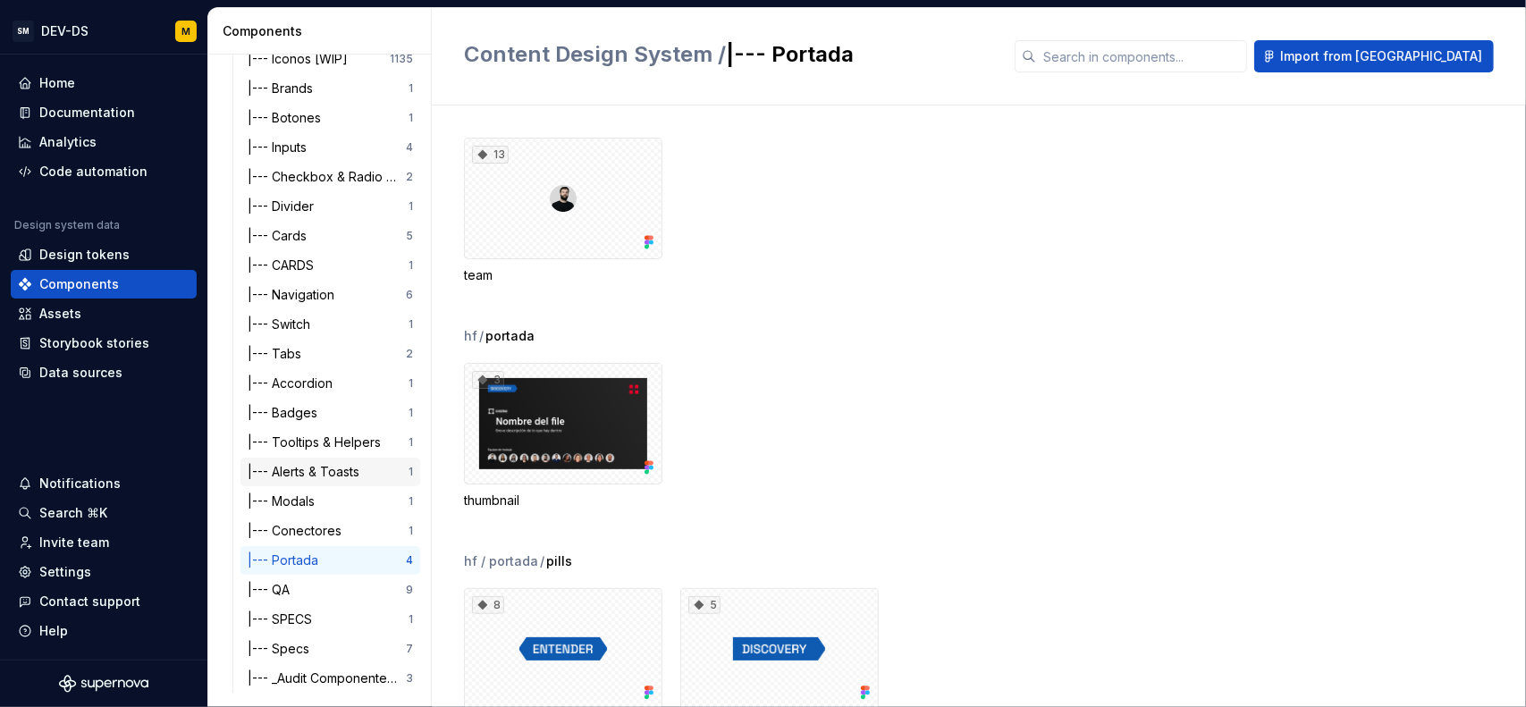
scroll to position [153, 0]
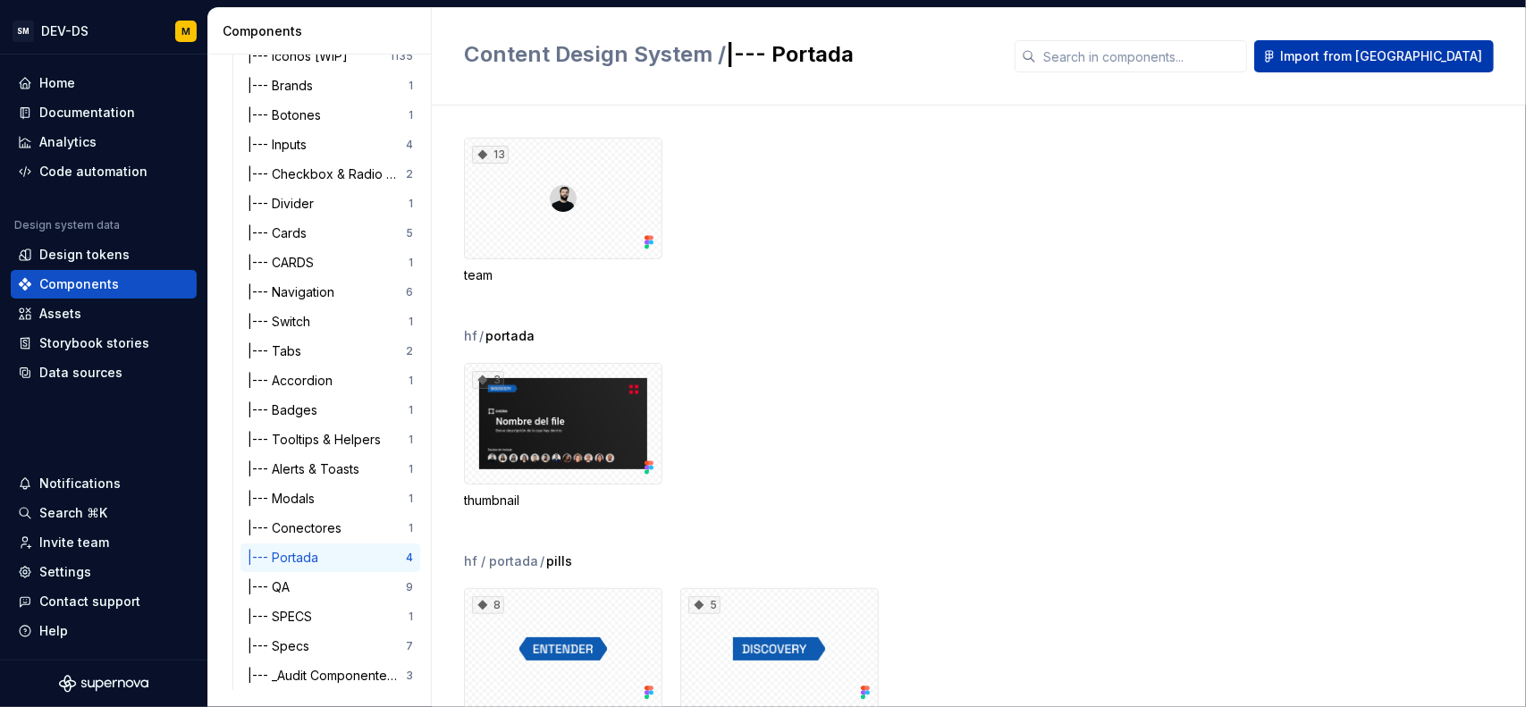
click at [1423, 61] on span "Import from Figma" at bounding box center [1381, 56] width 202 height 18
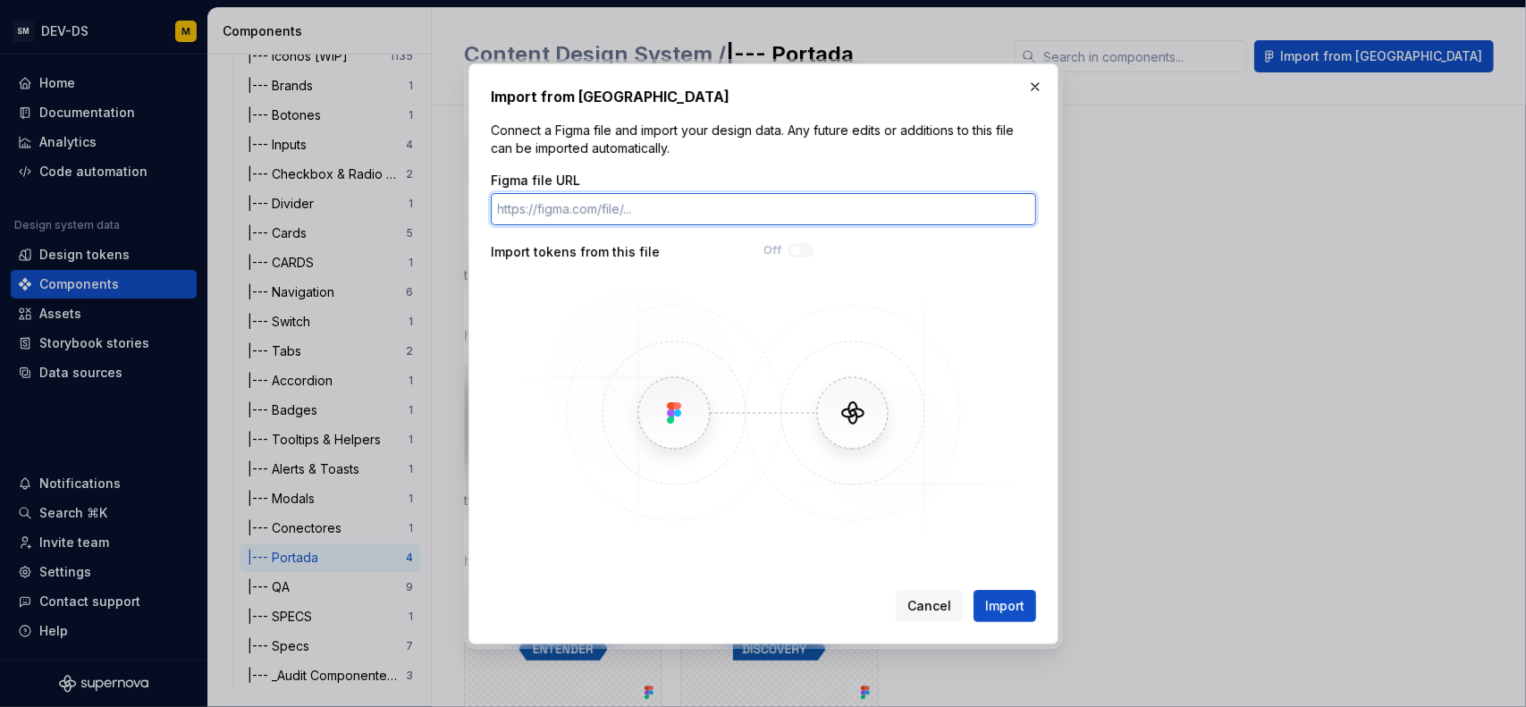
paste input "https://www.figma.com/design/WRoMQ1PwzKn0M87QJFpajF/Content-Design-System?node-…"
type input "https://www.figma.com/design/WRoMQ1PwzKn0M87QJFpajF/Content-Design-System?node-…"
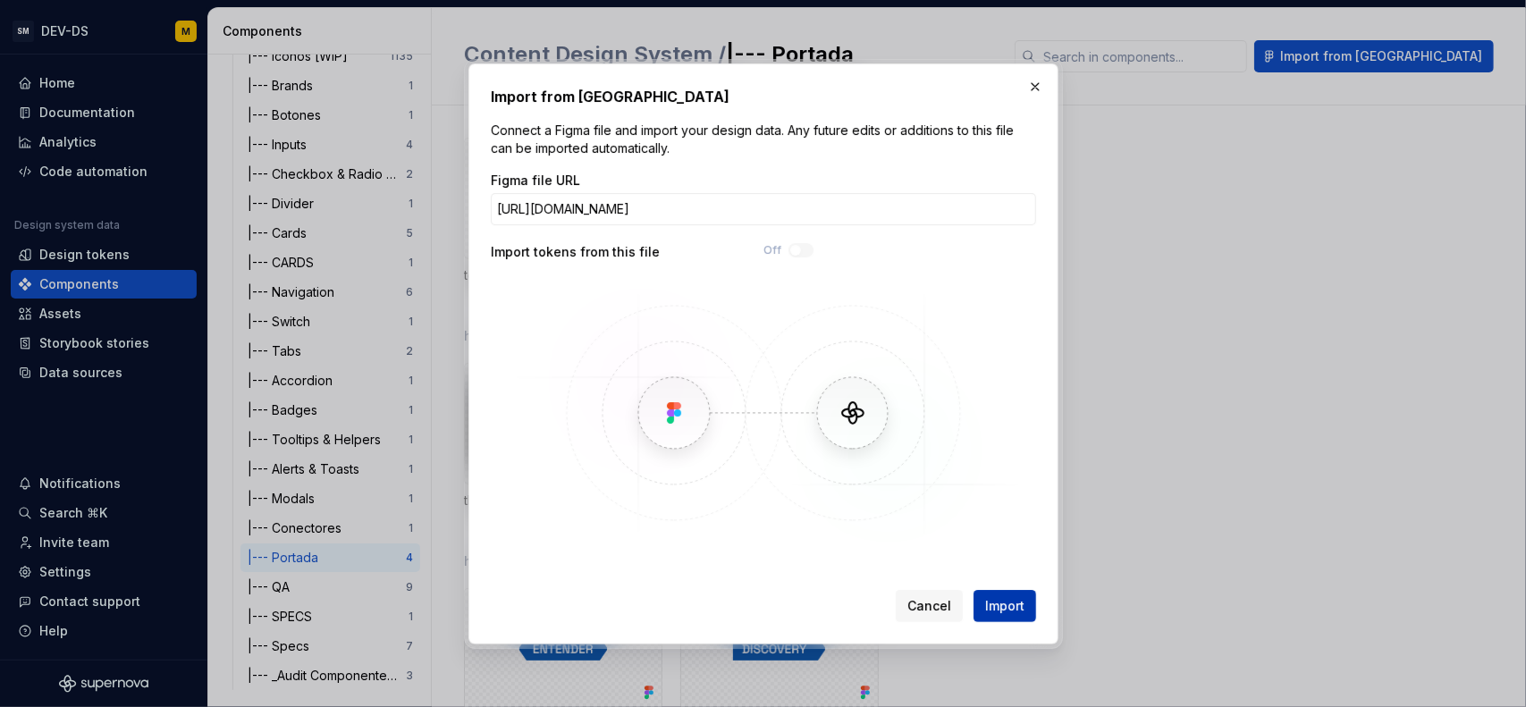
click at [1014, 607] on span "Import" at bounding box center [1004, 606] width 39 height 18
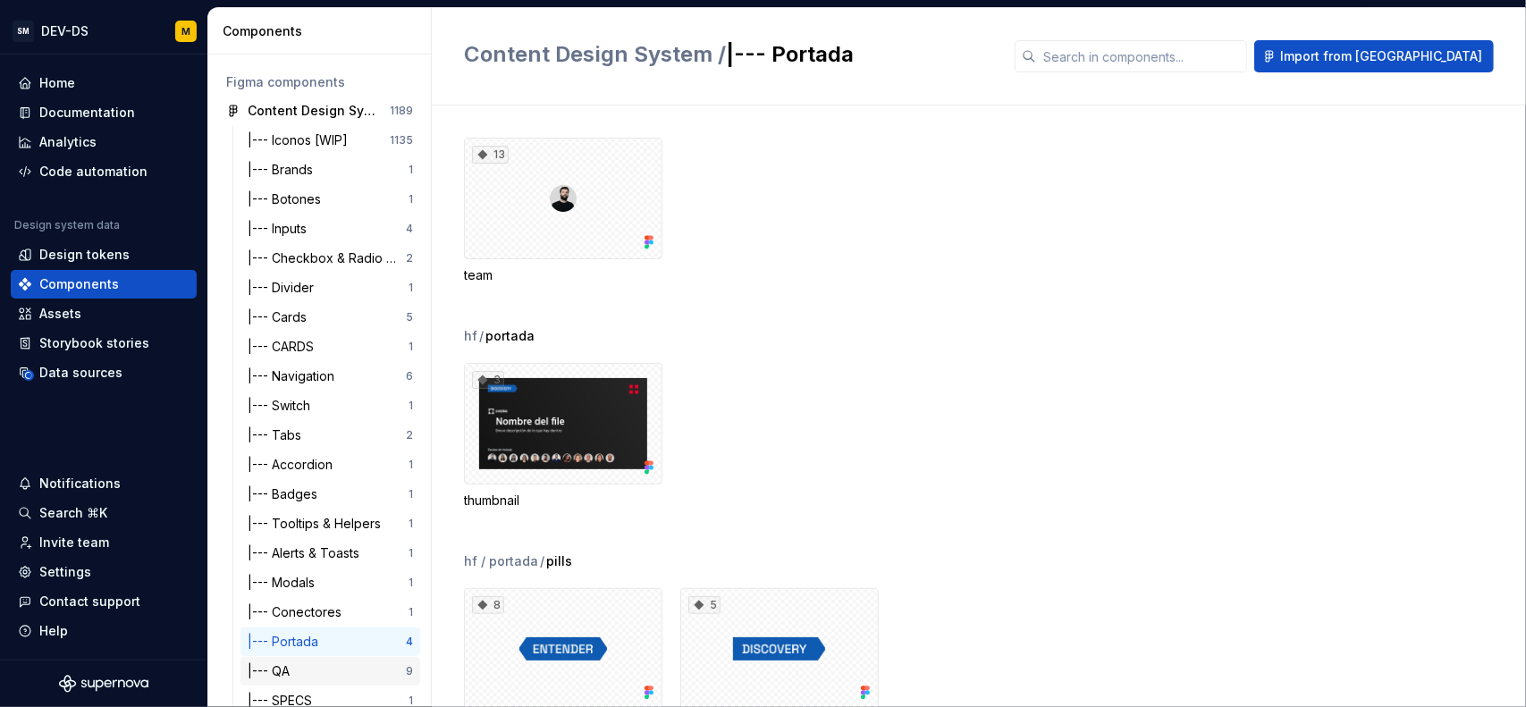
scroll to position [153, 0]
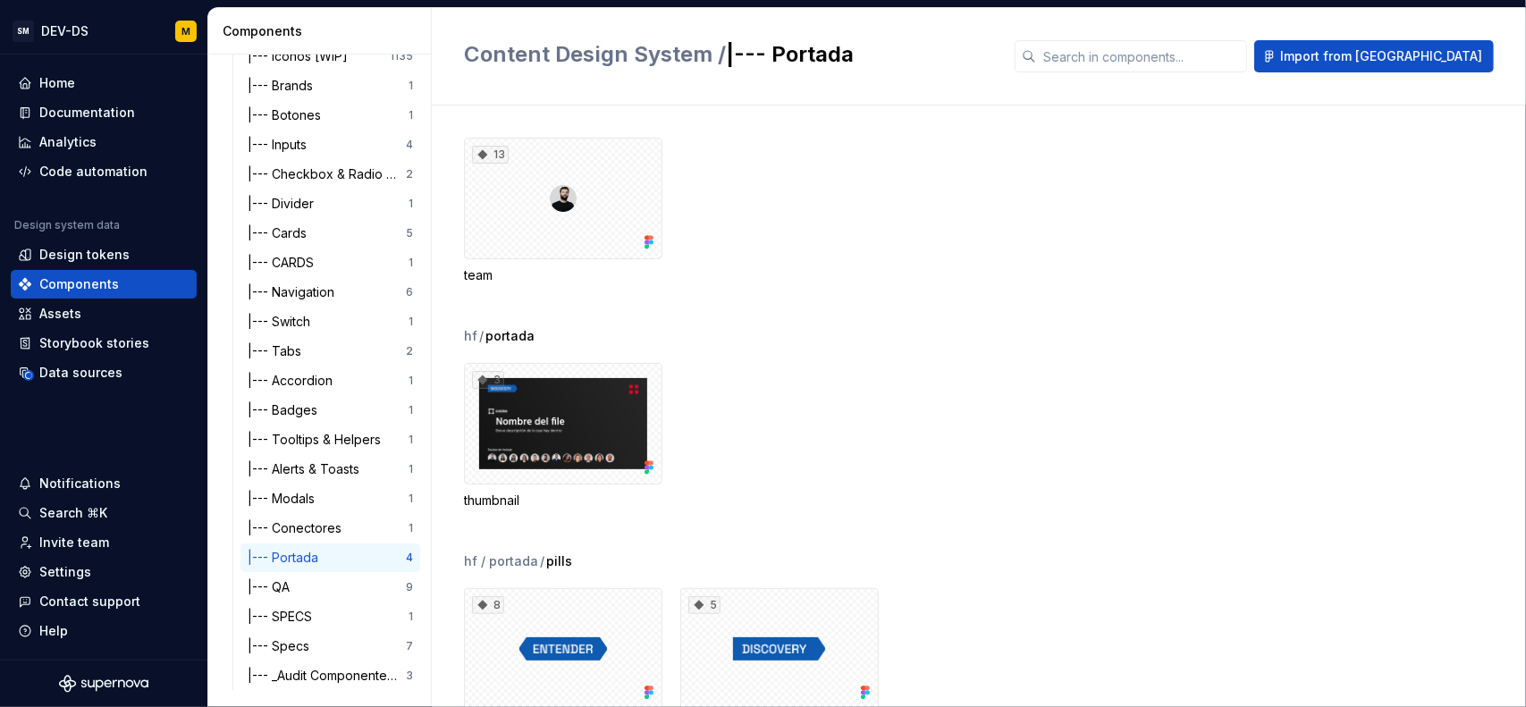
click at [856, 496] on div "3 thumbnail" at bounding box center [995, 436] width 1062 height 147
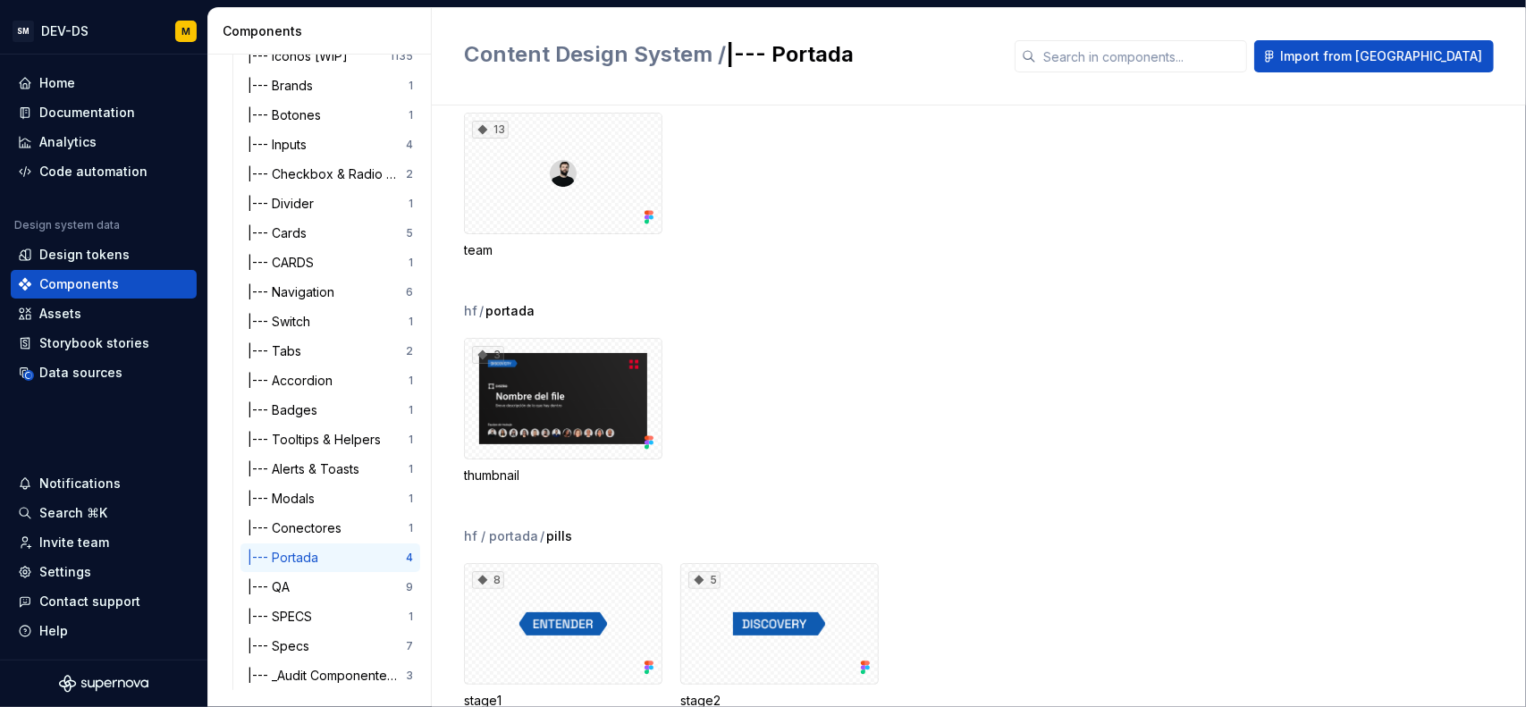
scroll to position [70, 0]
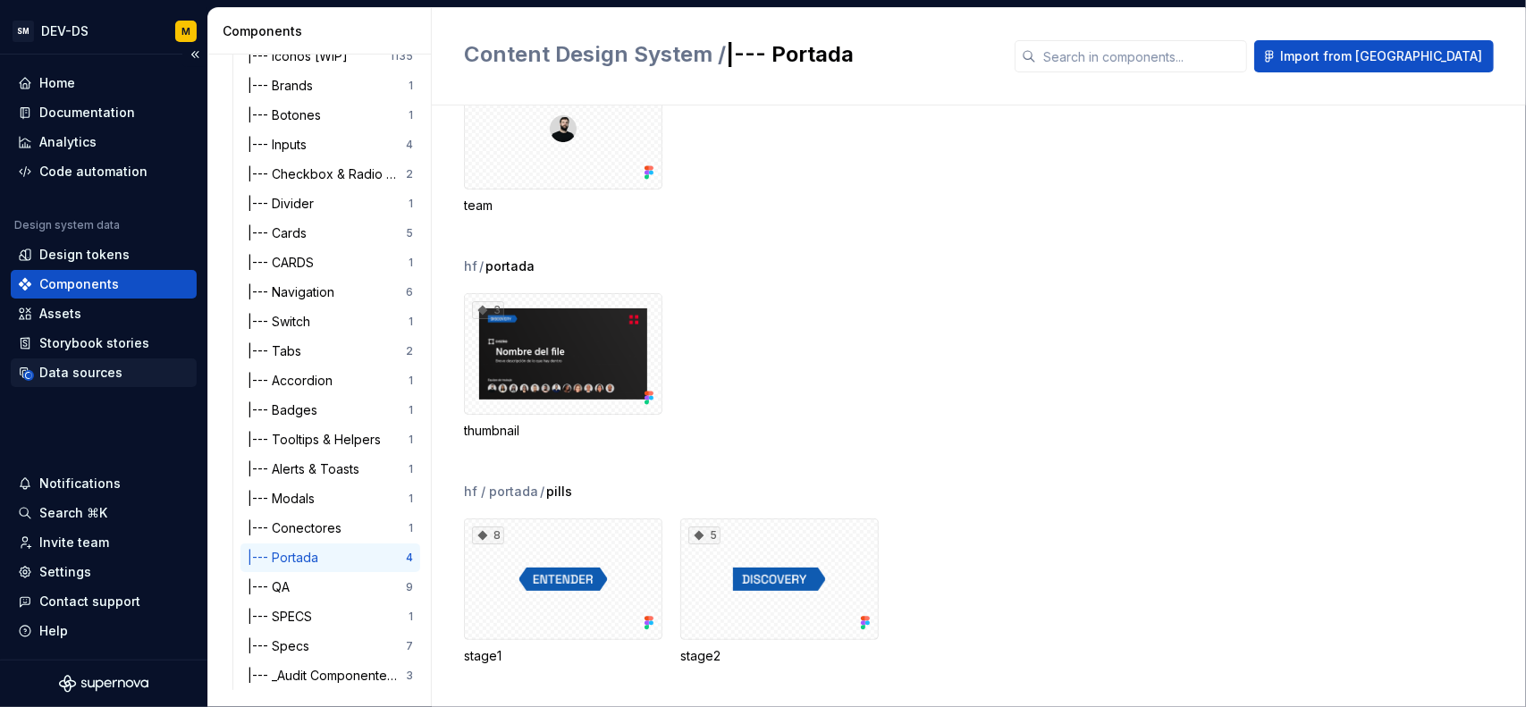
click at [102, 378] on div "Data sources" at bounding box center [80, 373] width 83 height 18
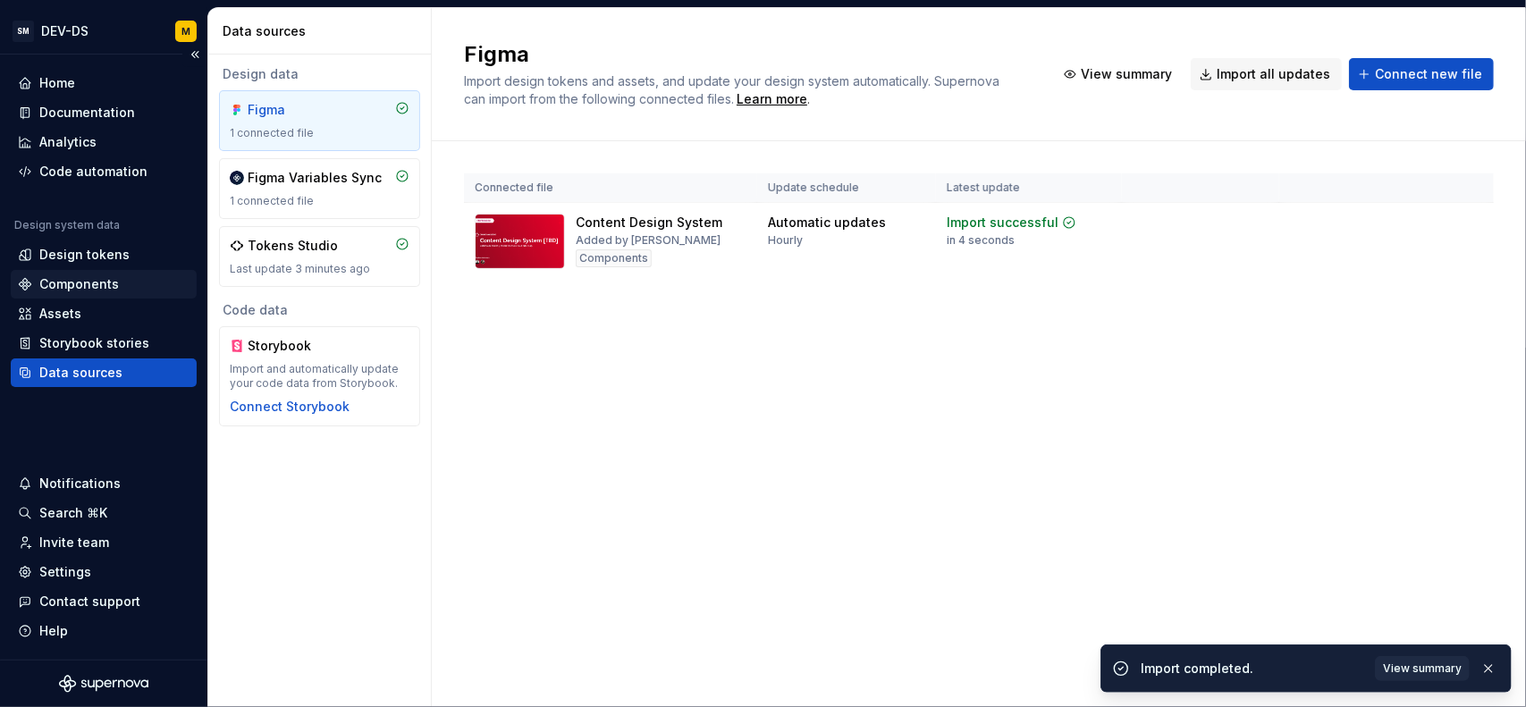
click at [93, 290] on div "Components" at bounding box center [79, 284] width 80 height 18
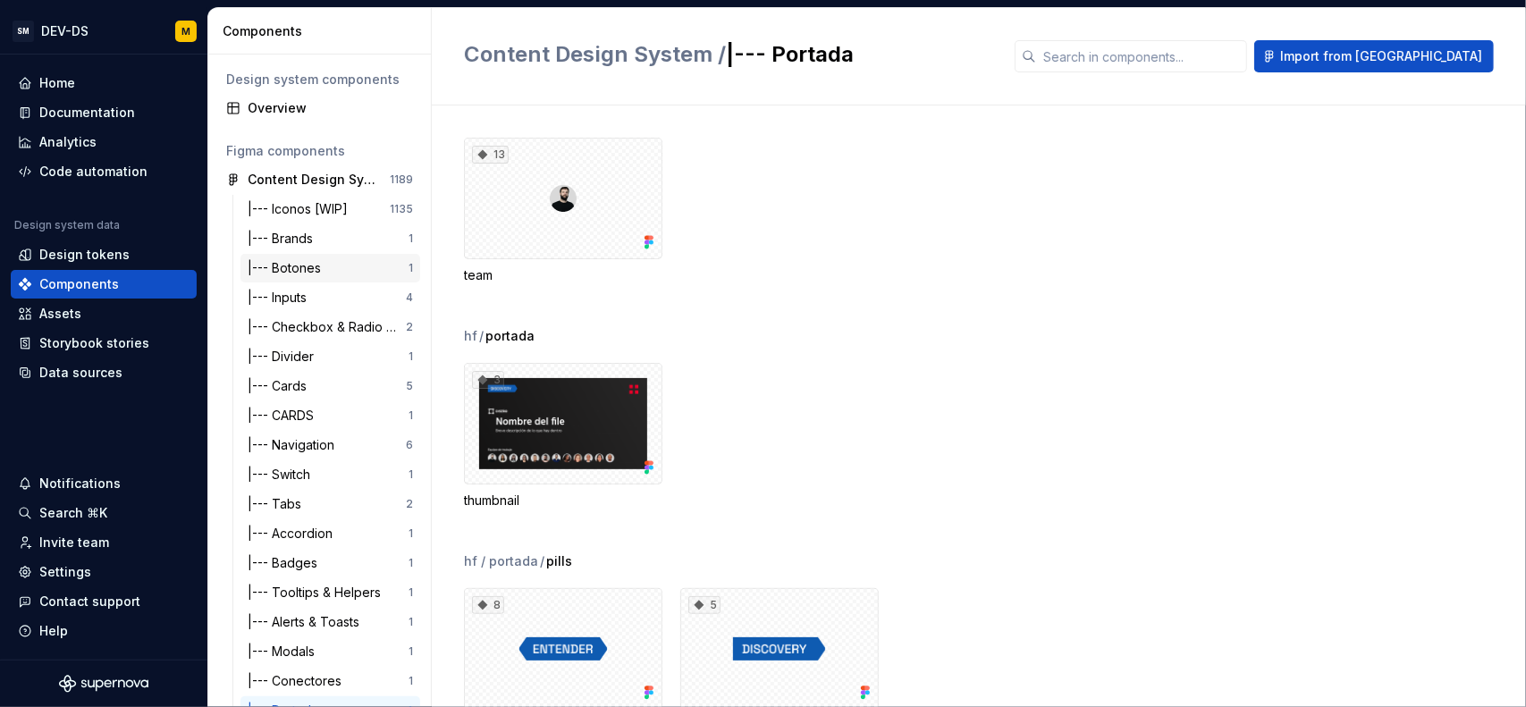
click at [355, 255] on div "|--- Botones 1" at bounding box center [330, 268] width 180 height 29
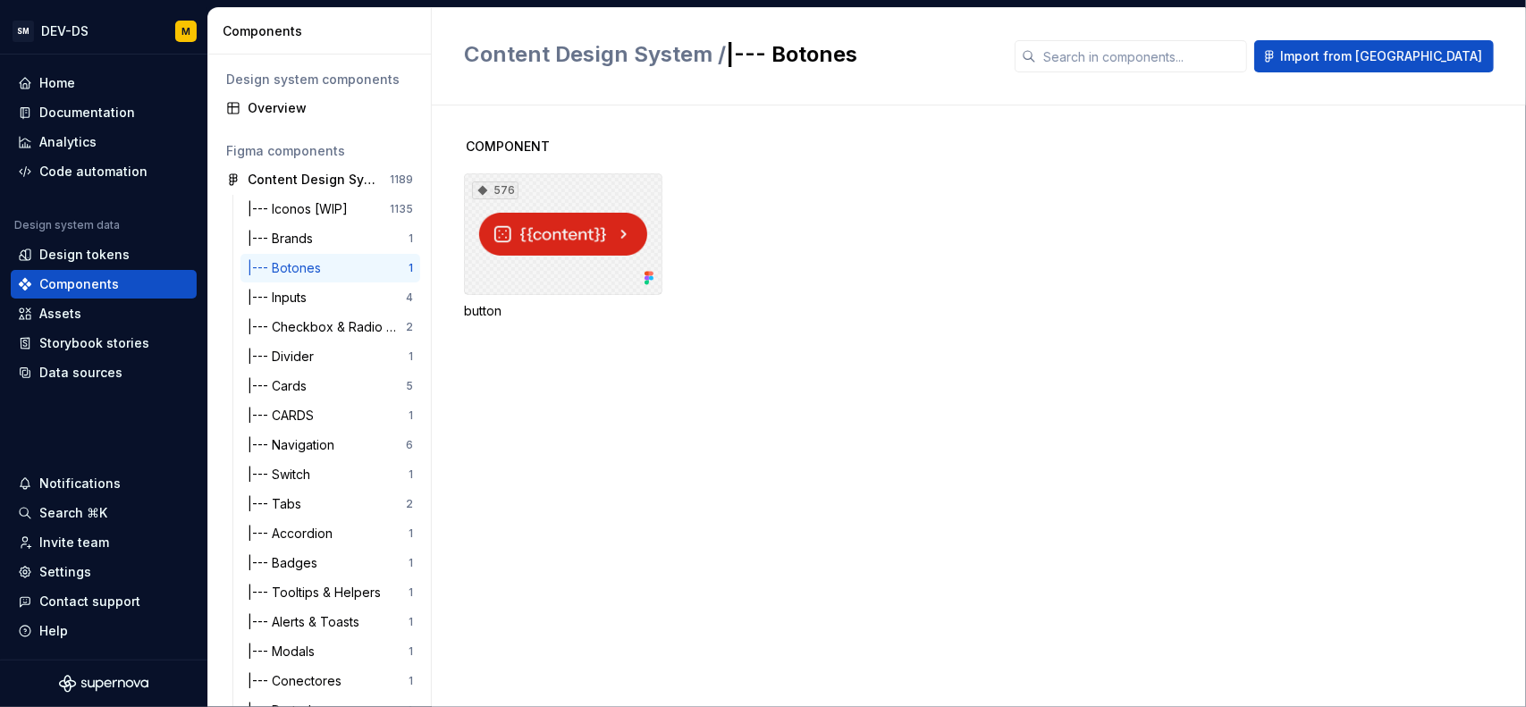
click at [544, 262] on div "576" at bounding box center [563, 234] width 198 height 122
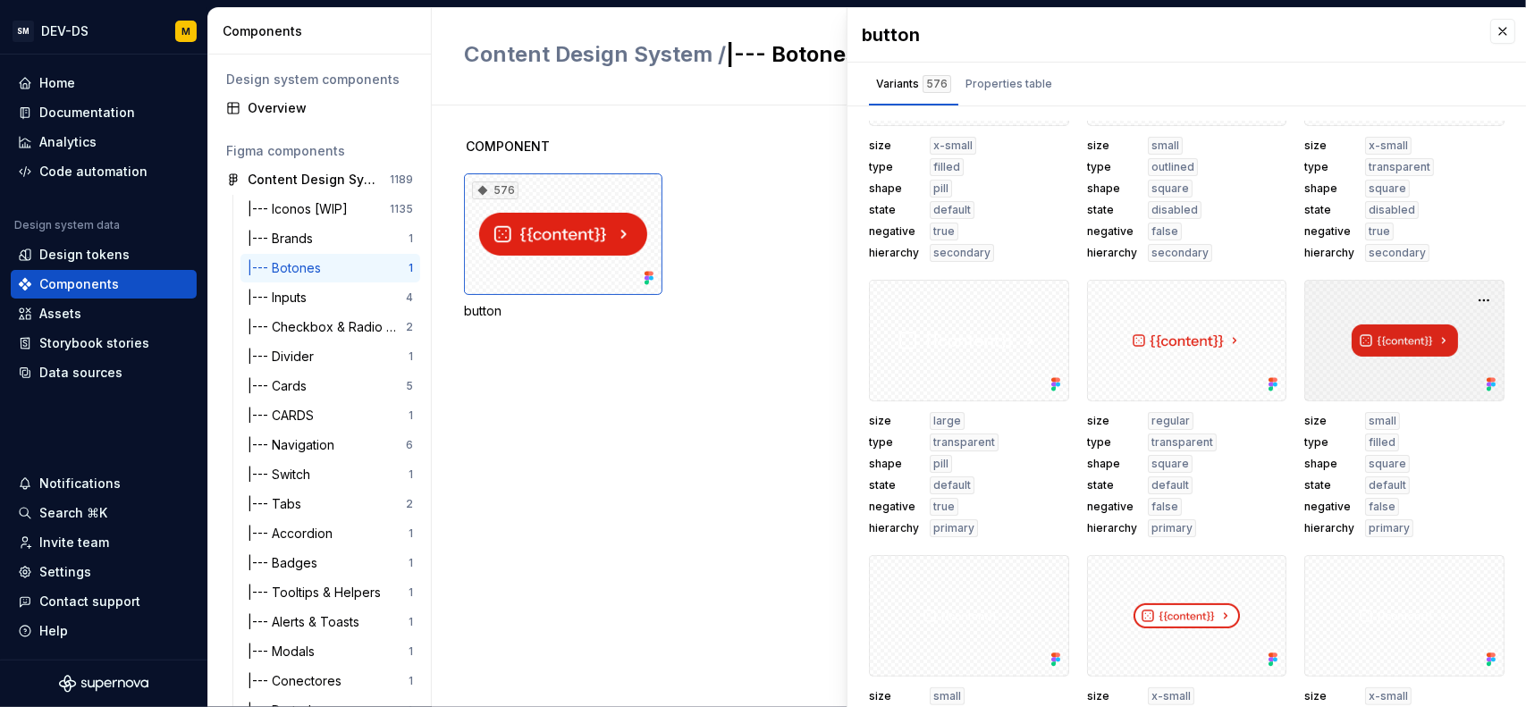
scroll to position [179, 0]
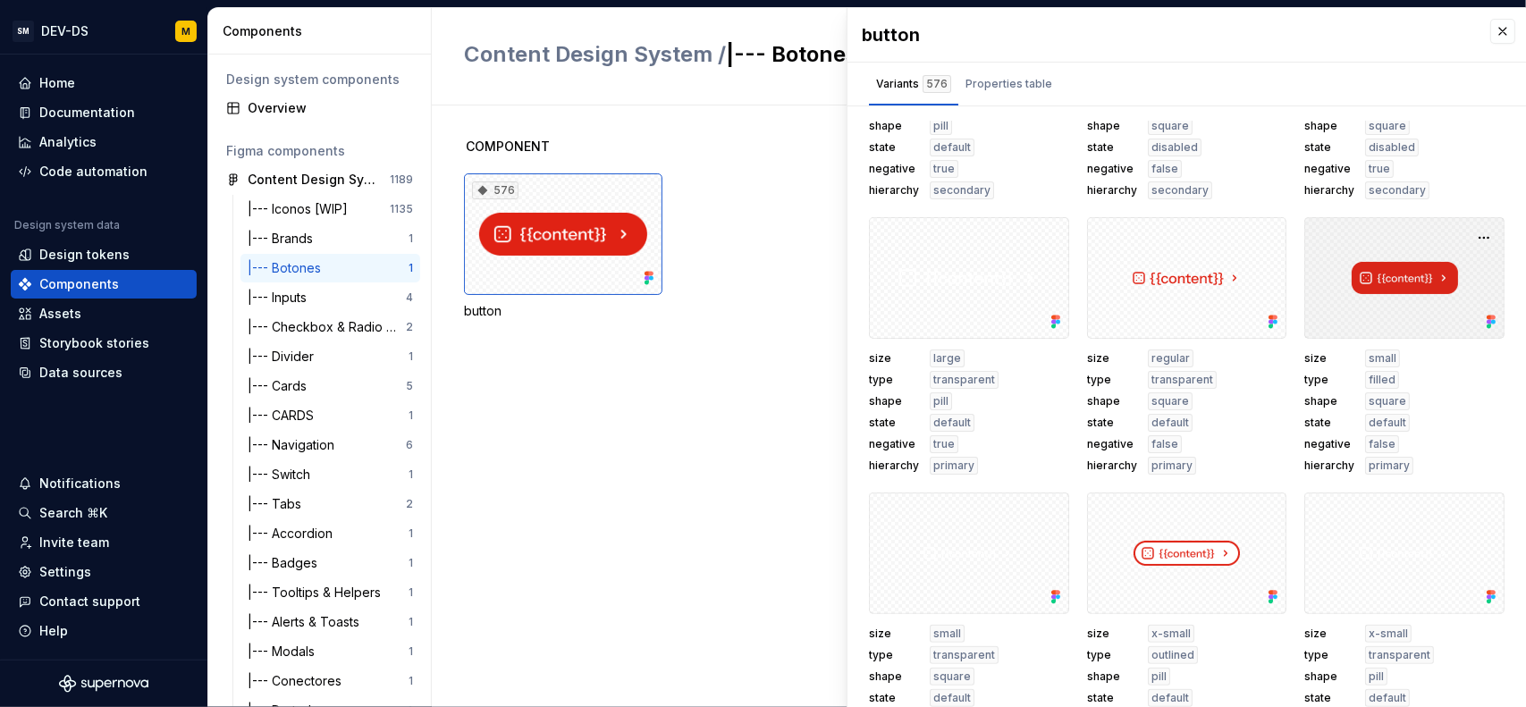
click at [1381, 280] on div at bounding box center [1404, 278] width 200 height 122
click at [1471, 240] on button "button" at bounding box center [1483, 237] width 25 height 25
click at [1391, 222] on div at bounding box center [1404, 278] width 200 height 122
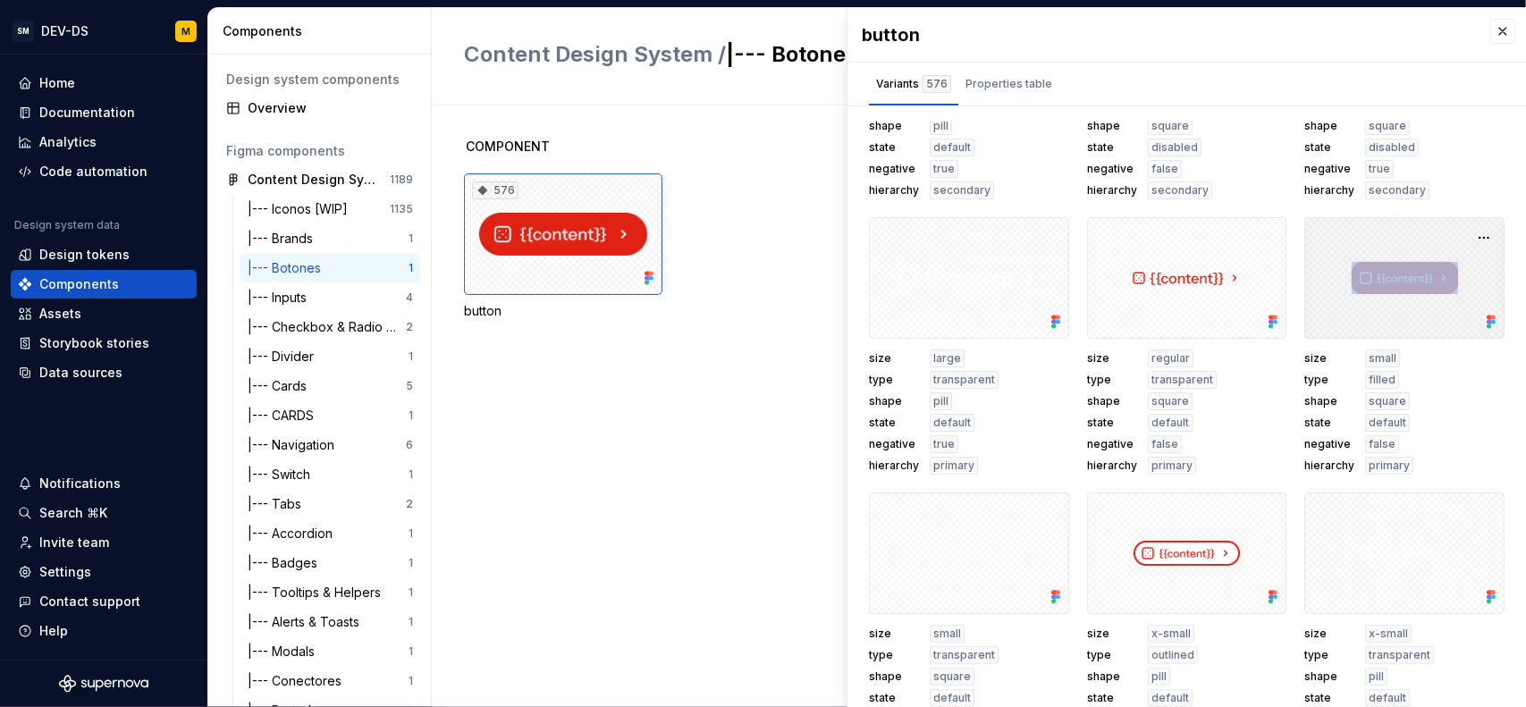
click at [1391, 222] on div at bounding box center [1404, 278] width 200 height 122
click at [1394, 240] on div at bounding box center [1404, 278] width 200 height 122
click at [753, 410] on div "COMPONENT 576 button" at bounding box center [995, 406] width 1062 height 602
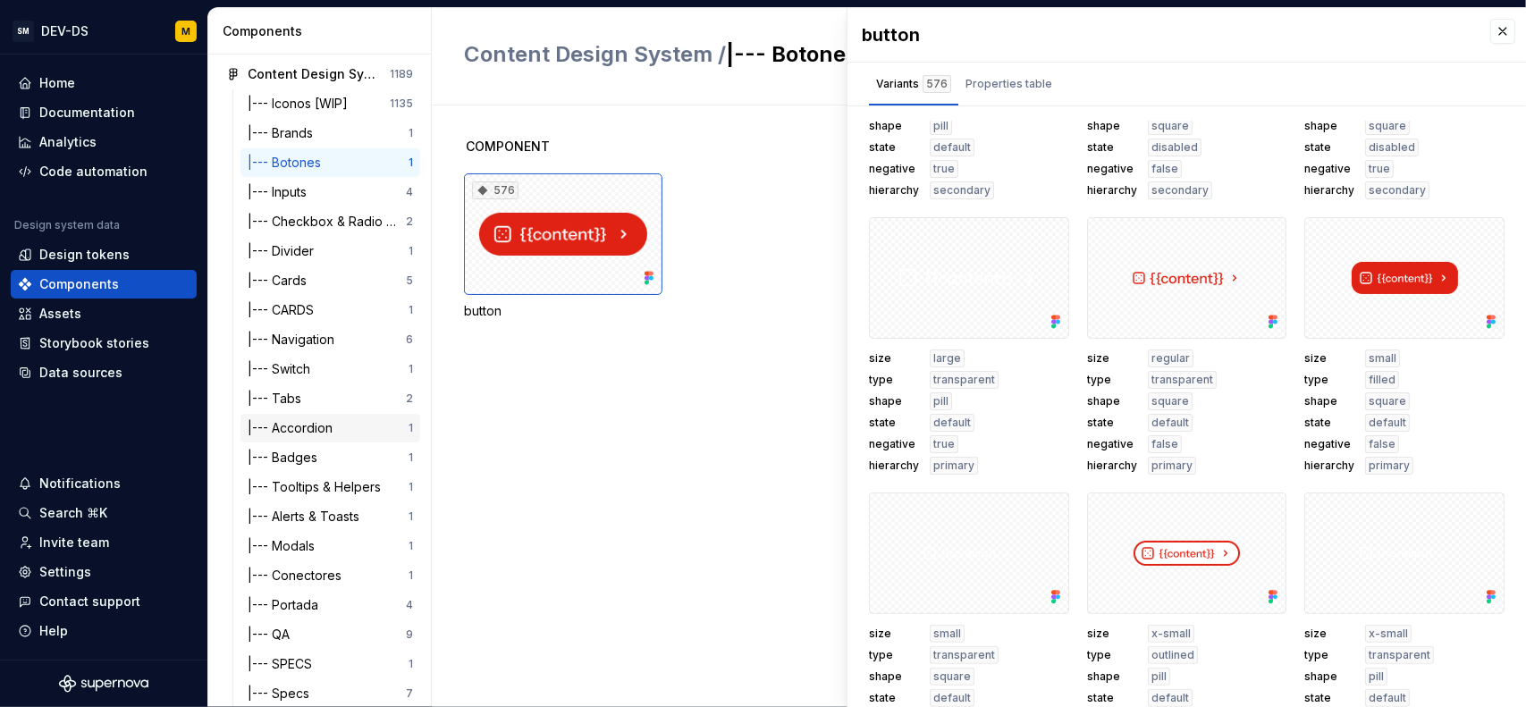
scroll to position [153, 0]
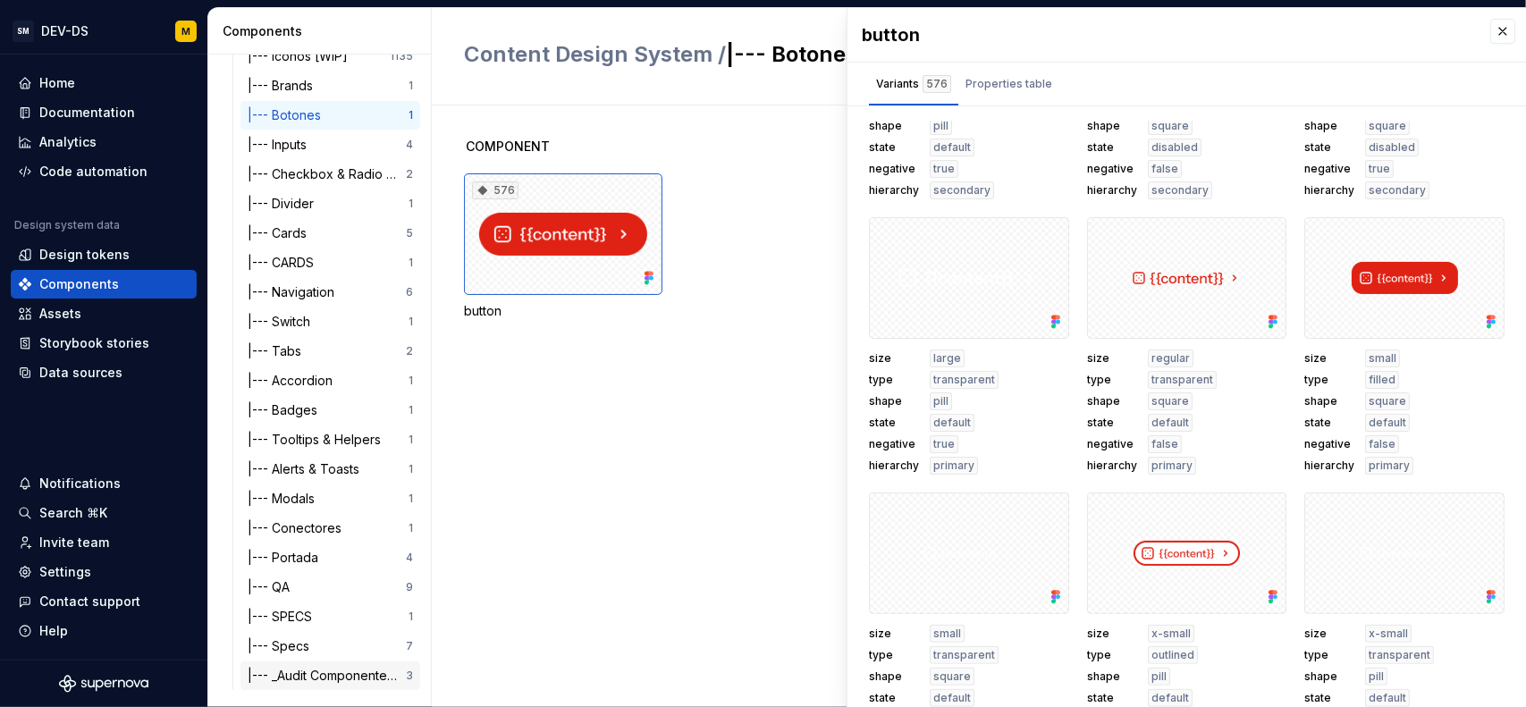
click at [318, 668] on div "|--- _Audit Componentes & Bechmark" at bounding box center [327, 676] width 158 height 18
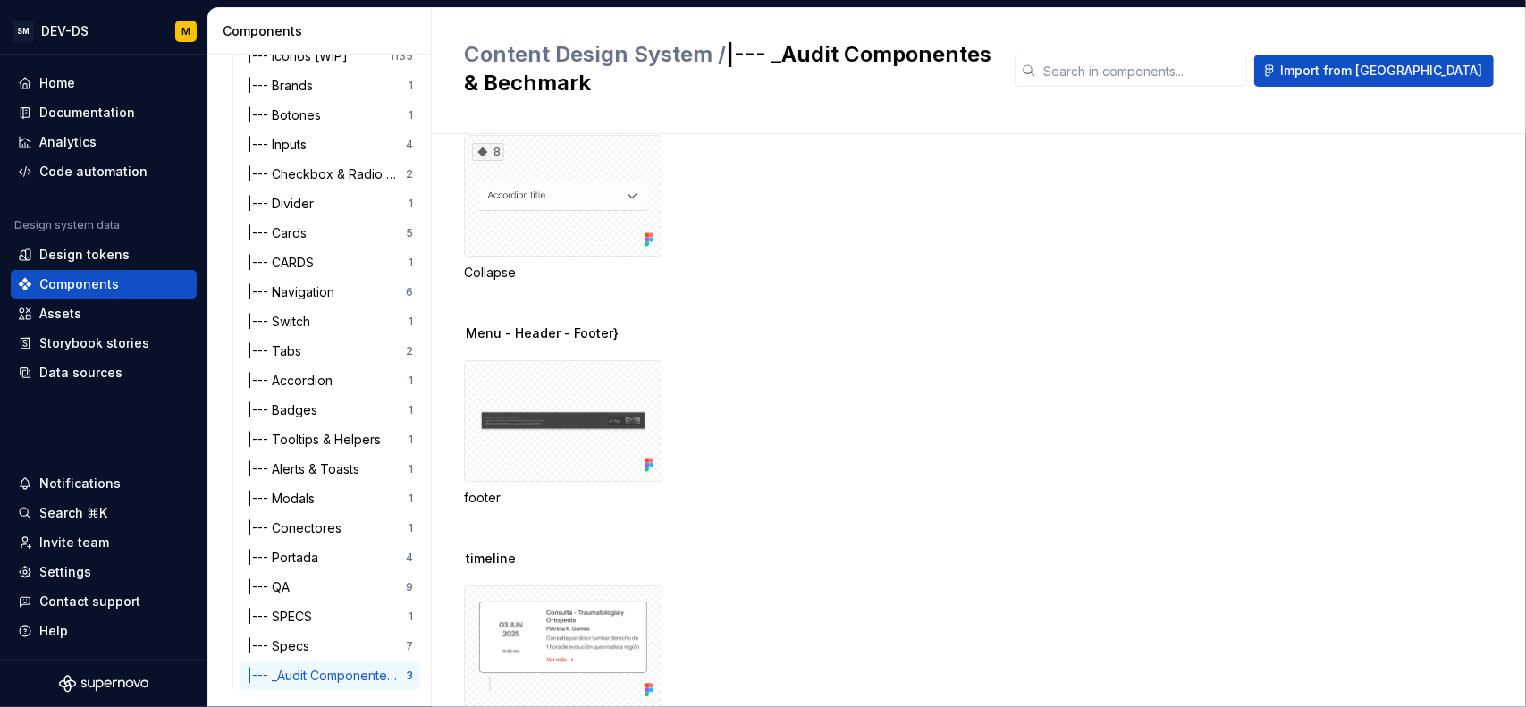
scroll to position [134, 0]
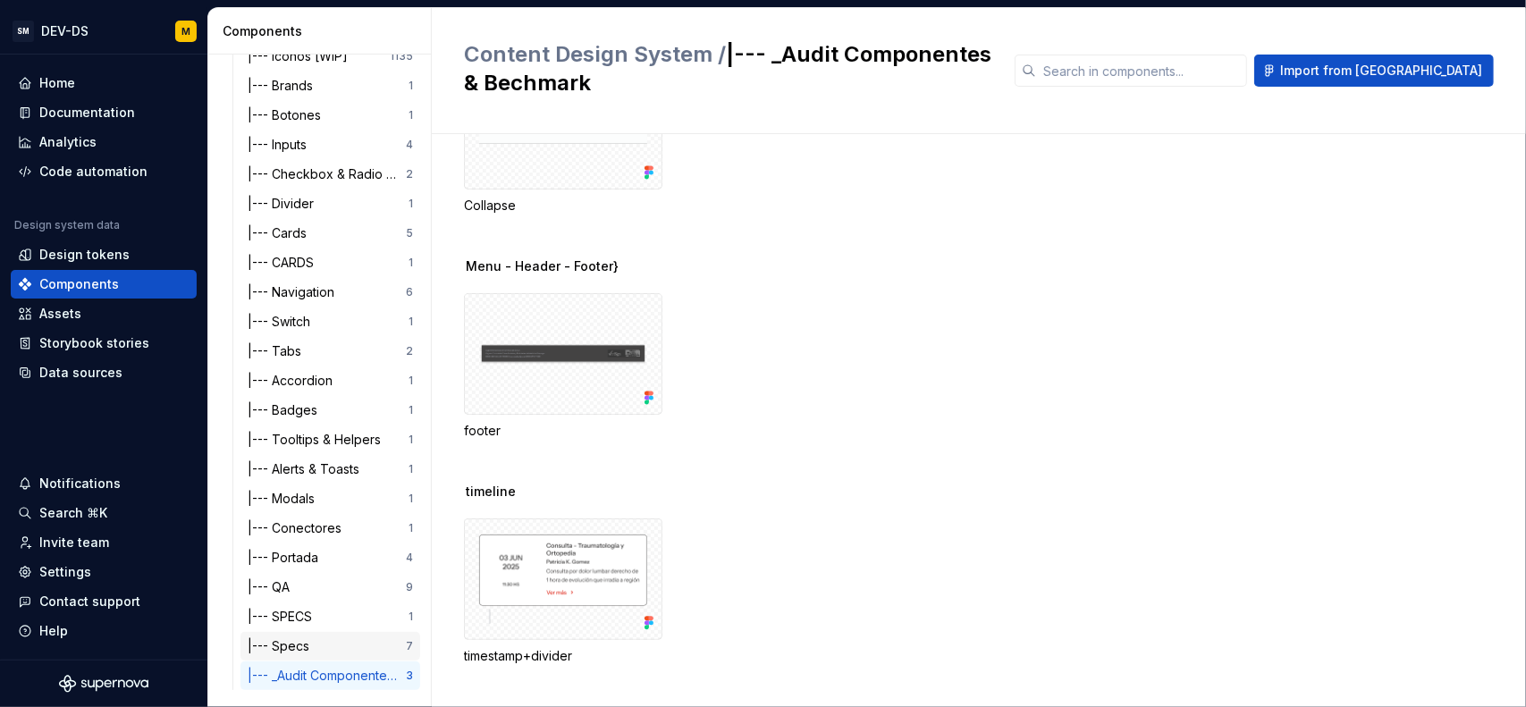
click at [349, 640] on div "|--- Specs" at bounding box center [327, 646] width 158 height 18
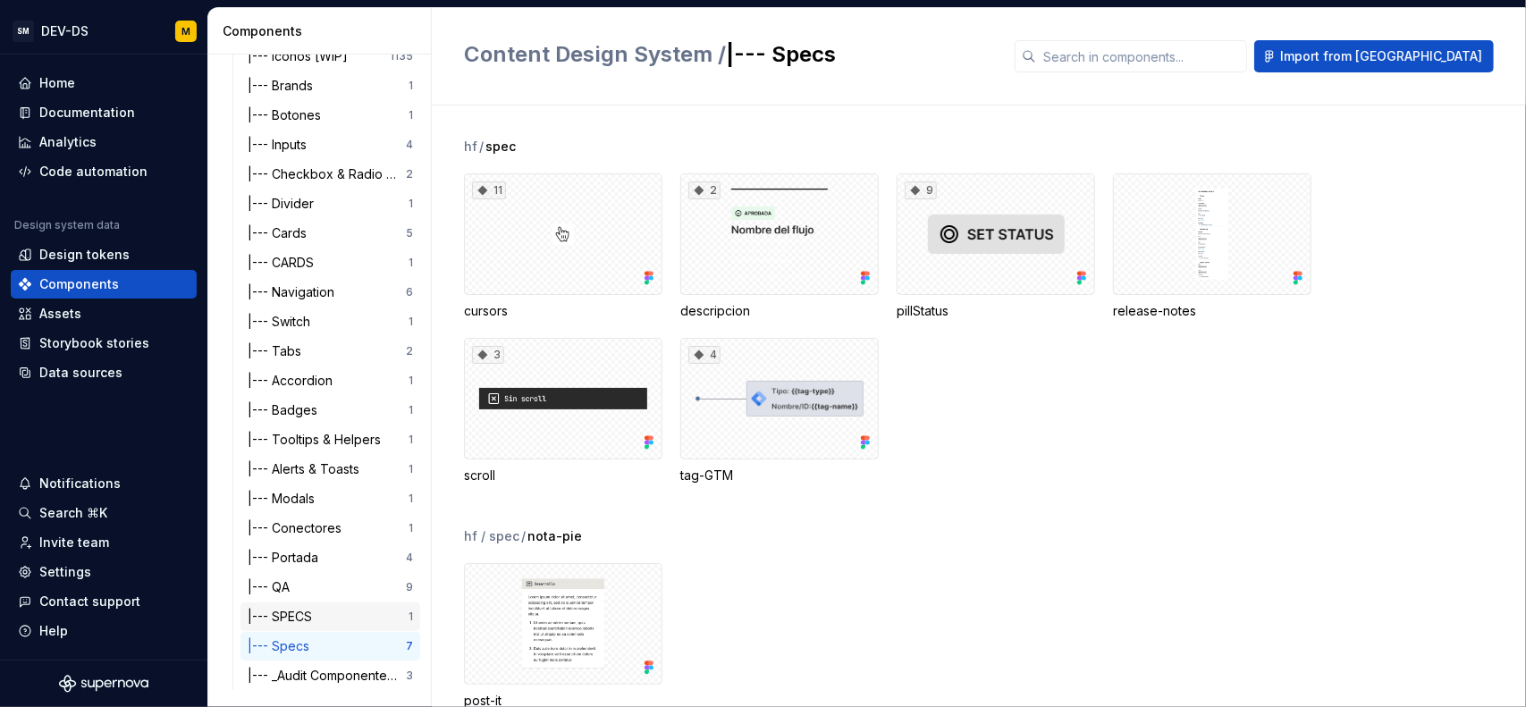
click at [366, 627] on div "|--- SPECS 1" at bounding box center [330, 616] width 180 height 29
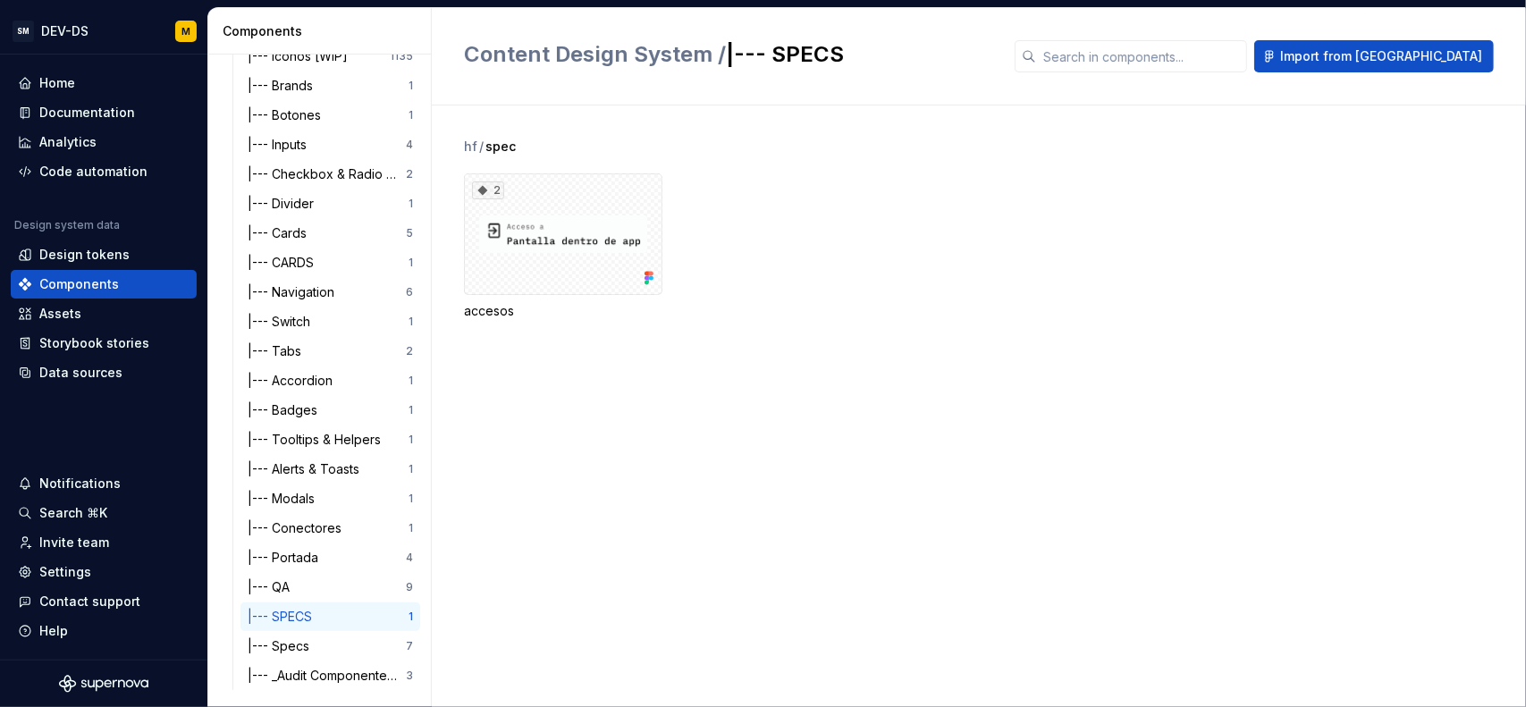
click at [645, 502] on div "hf / spec 2 accesos" at bounding box center [995, 406] width 1062 height 602
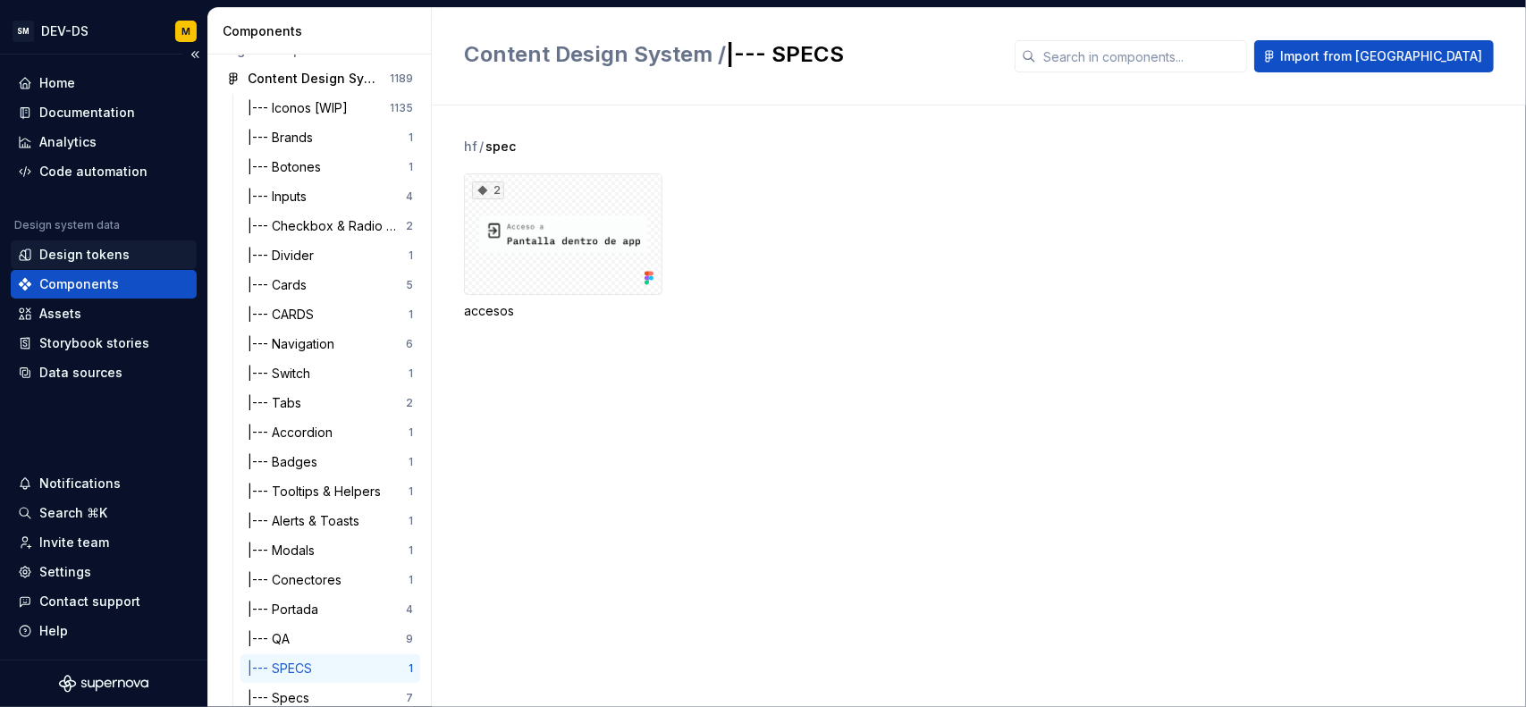
scroll to position [63, 0]
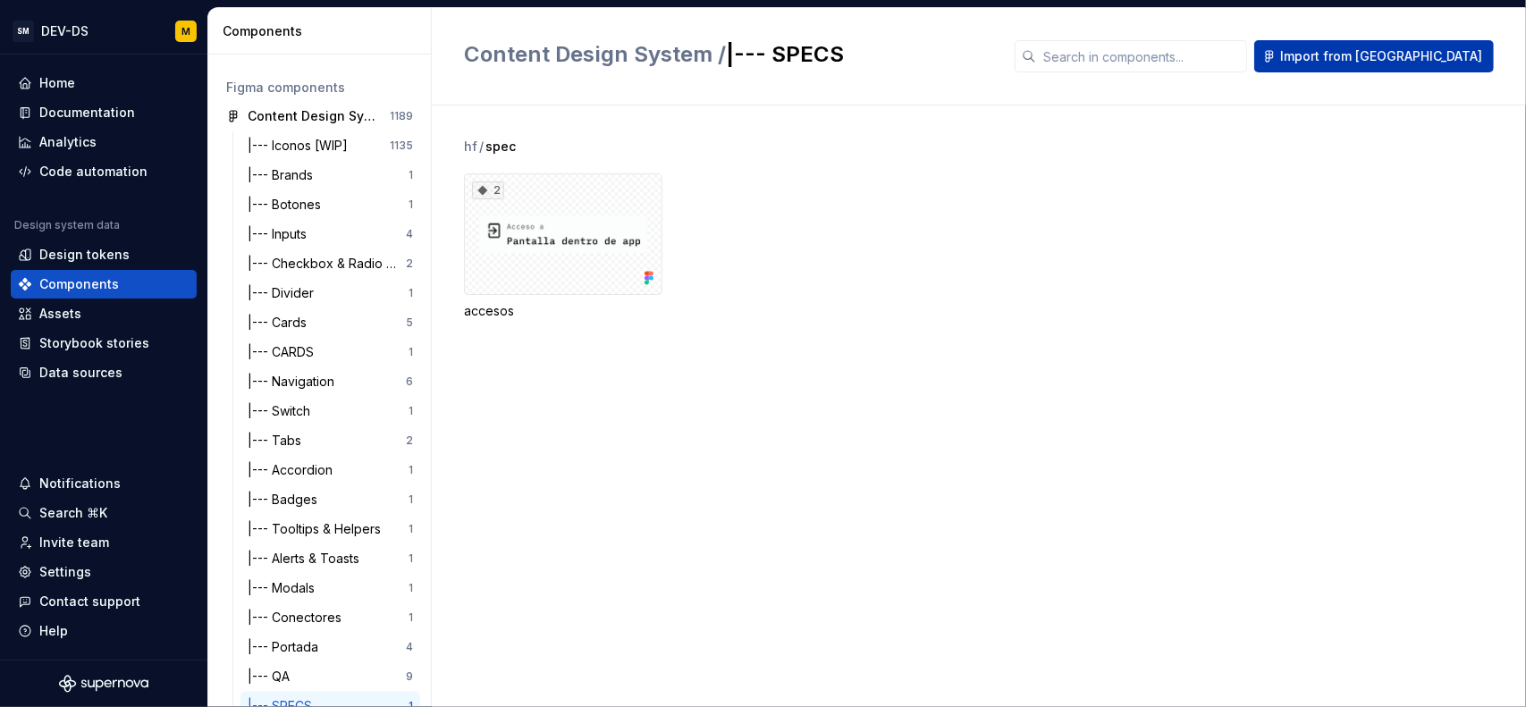
drag, startPoint x: 1343, startPoint y: 73, endPoint x: 1375, endPoint y: 64, distance: 32.5
click at [1349, 72] on div "Content Design System / |--- SPECS Import from Figma" at bounding box center [979, 56] width 1094 height 97
click at [1375, 63] on span "Import from [GEOGRAPHIC_DATA]" at bounding box center [1381, 56] width 202 height 18
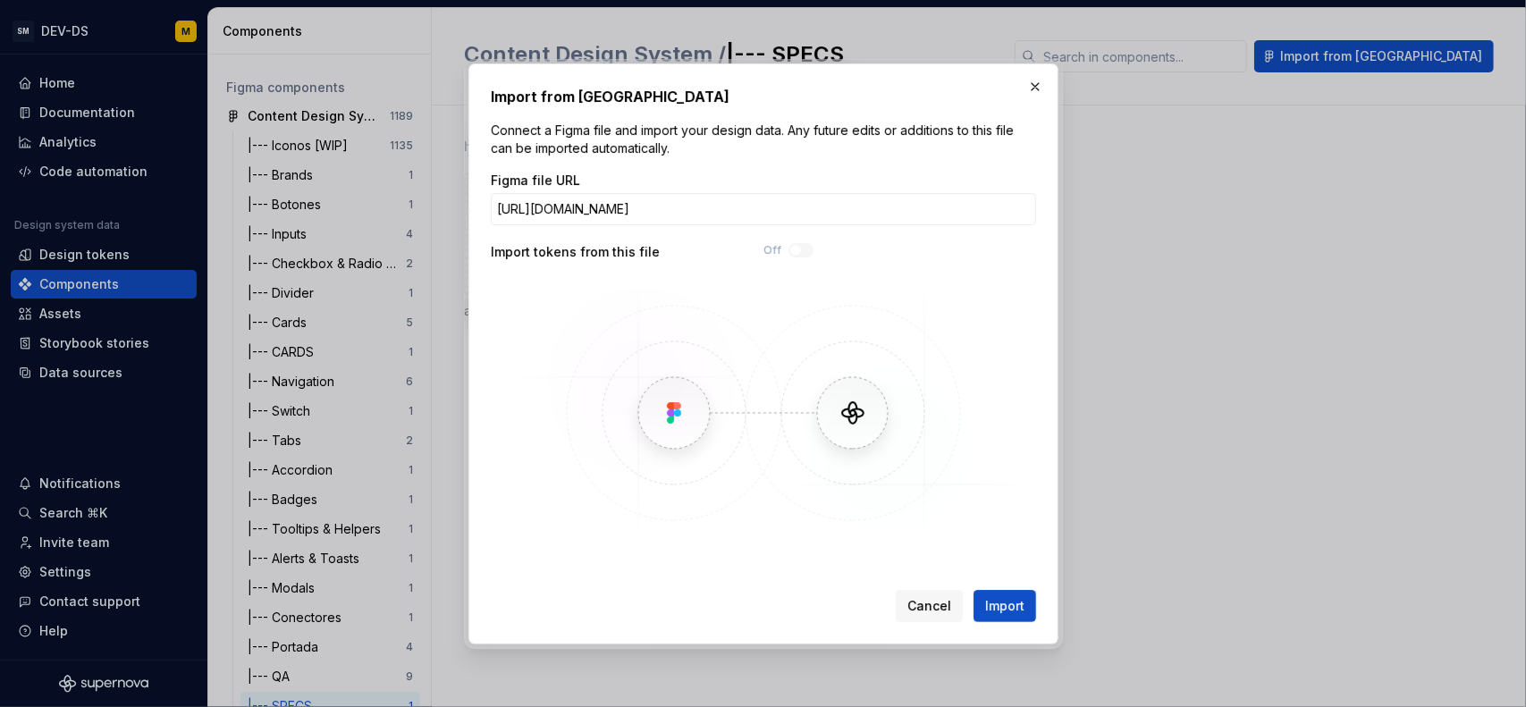
scroll to position [0, 109]
type input "https://www.figma.com/design/WRoMQ1PwzKn0M87QJFpajF/Content-Design-System?node-…"
click at [985, 595] on button "Import" at bounding box center [1004, 606] width 63 height 32
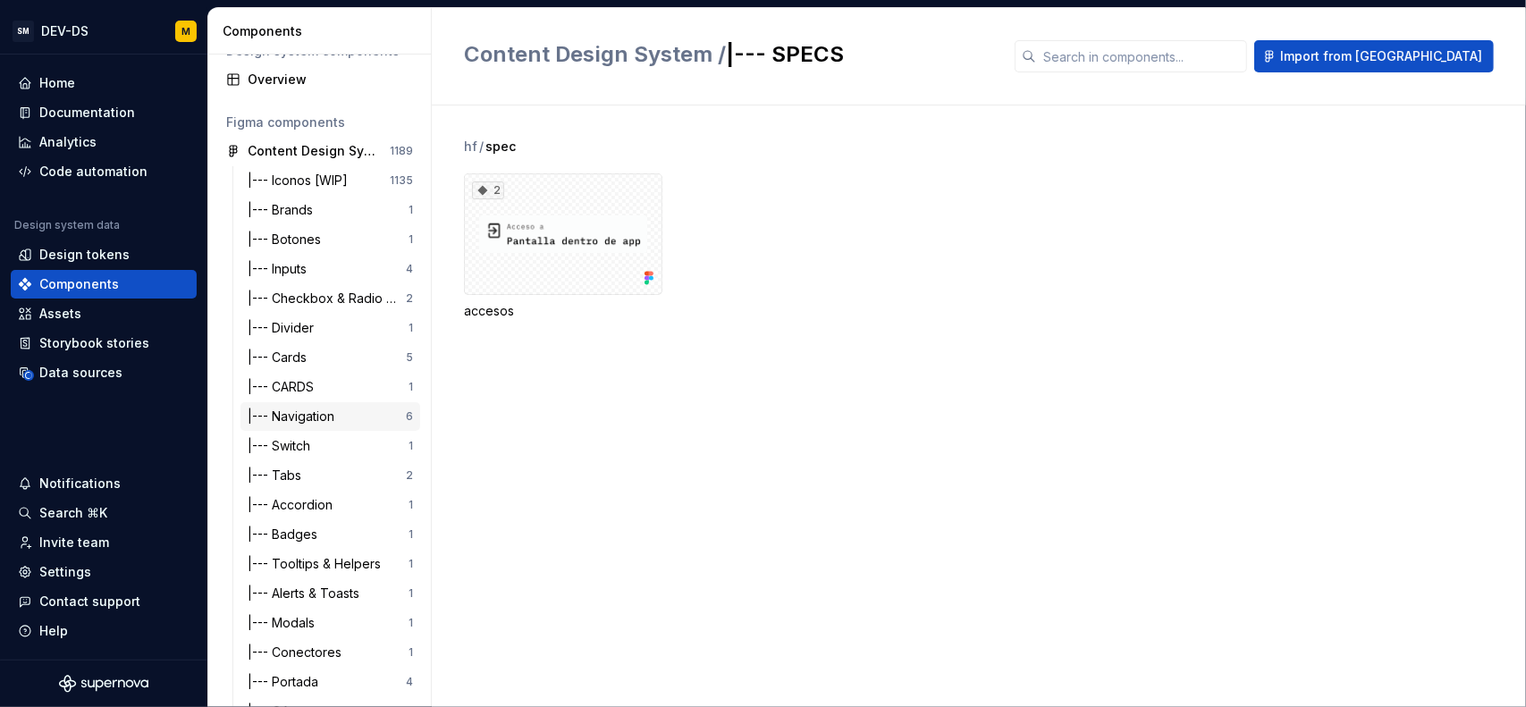
scroll to position [0, 0]
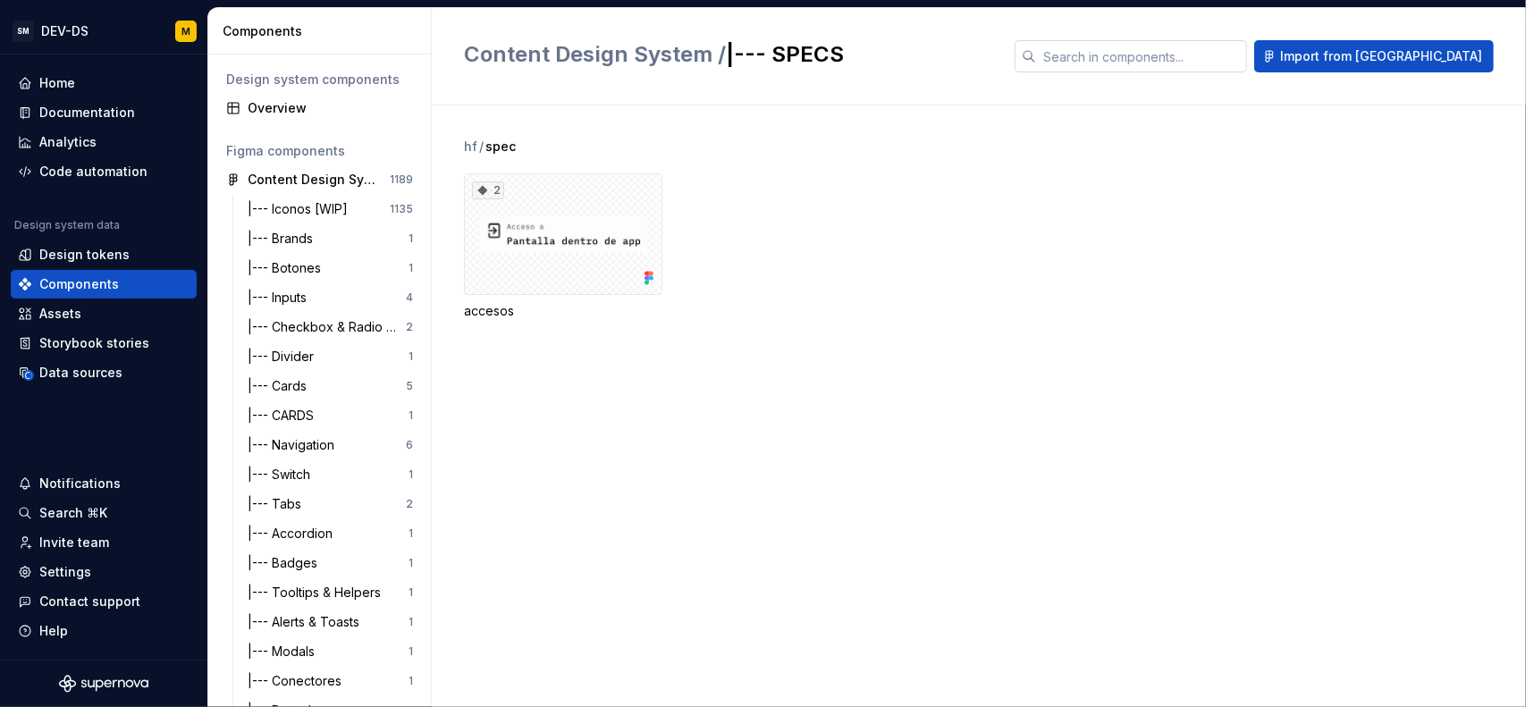
click at [1224, 65] on input "text" at bounding box center [1141, 56] width 211 height 32
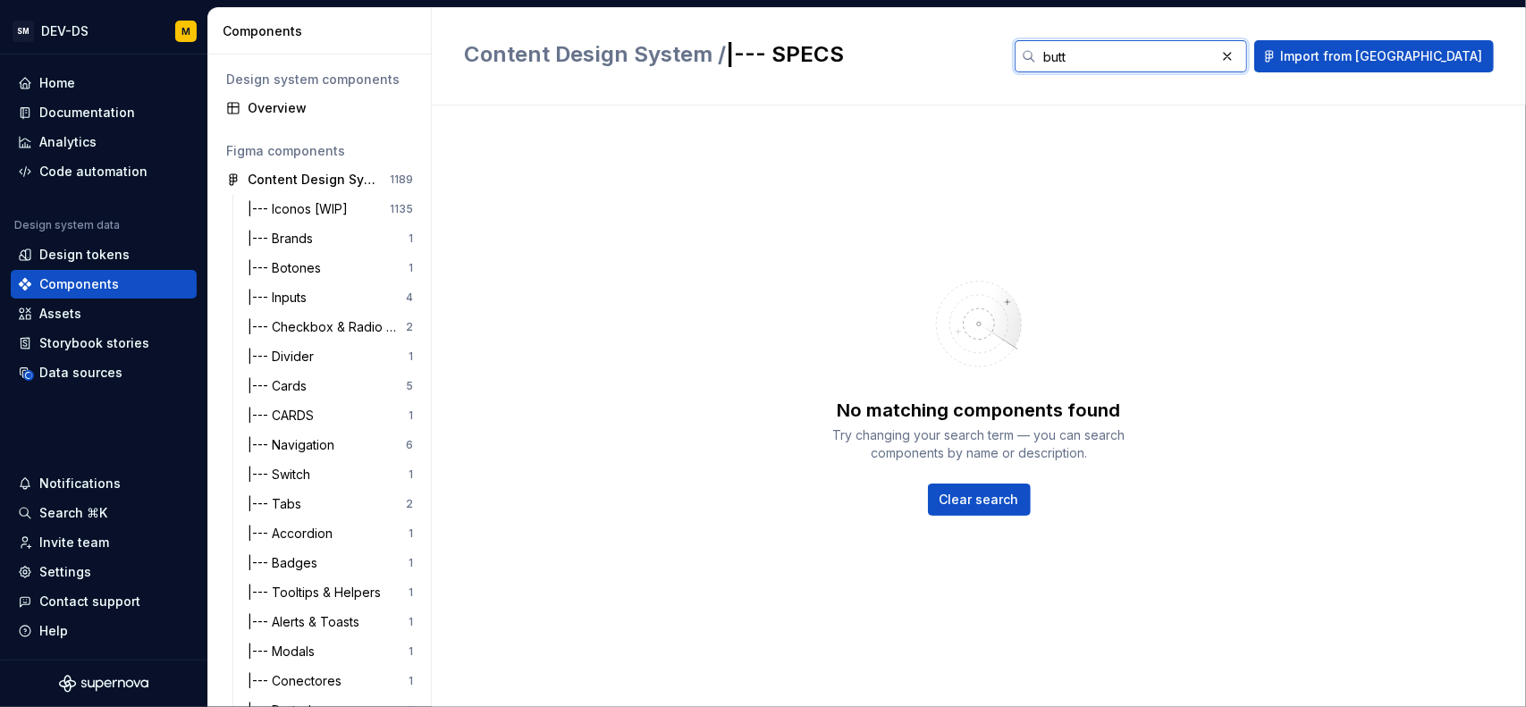
type input "butt"
drag, startPoint x: 1232, startPoint y: 61, endPoint x: 1005, endPoint y: 55, distance: 227.1
click at [1005, 55] on div "Content Design System / |--- SPECS butt Import from Figma" at bounding box center [979, 56] width 1030 height 32
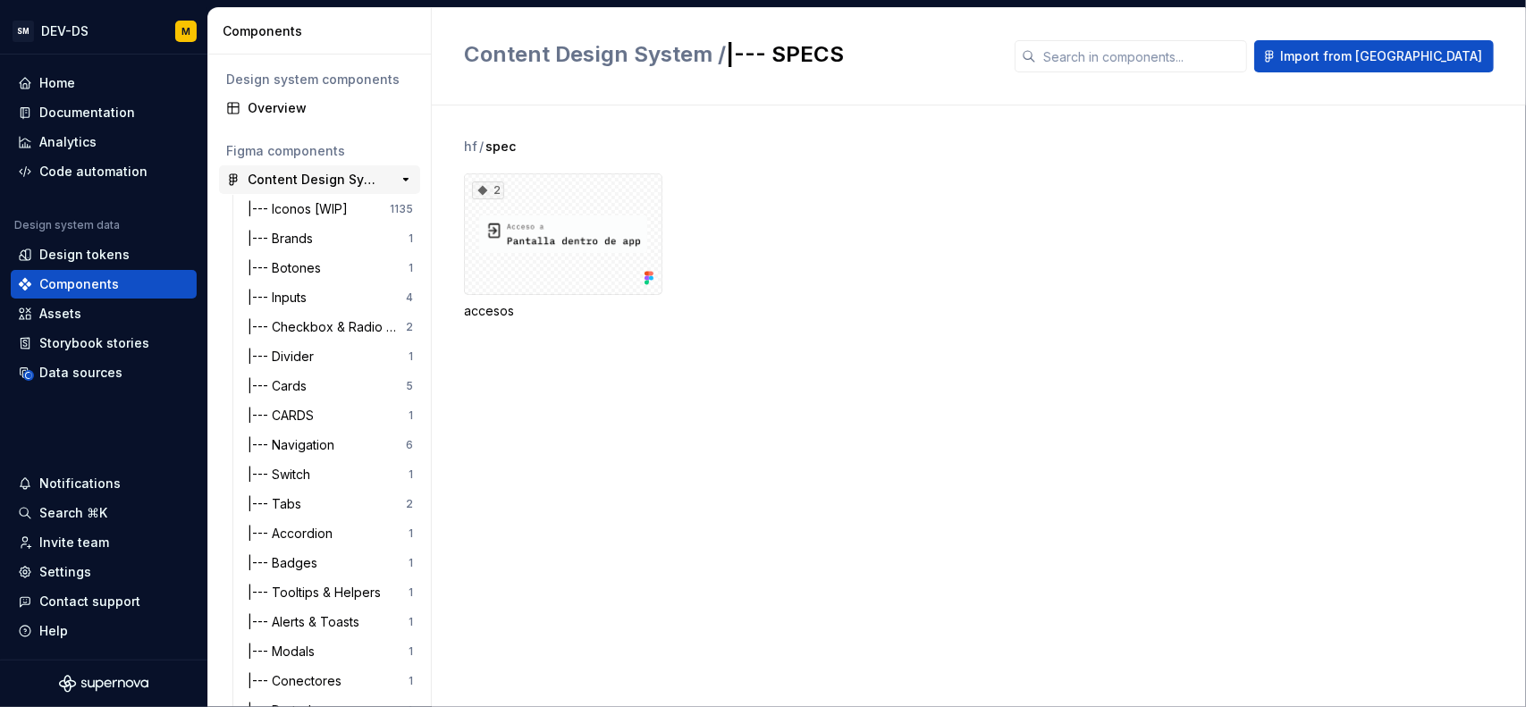
click at [332, 169] on div "Content Design System 1189" at bounding box center [319, 179] width 201 height 29
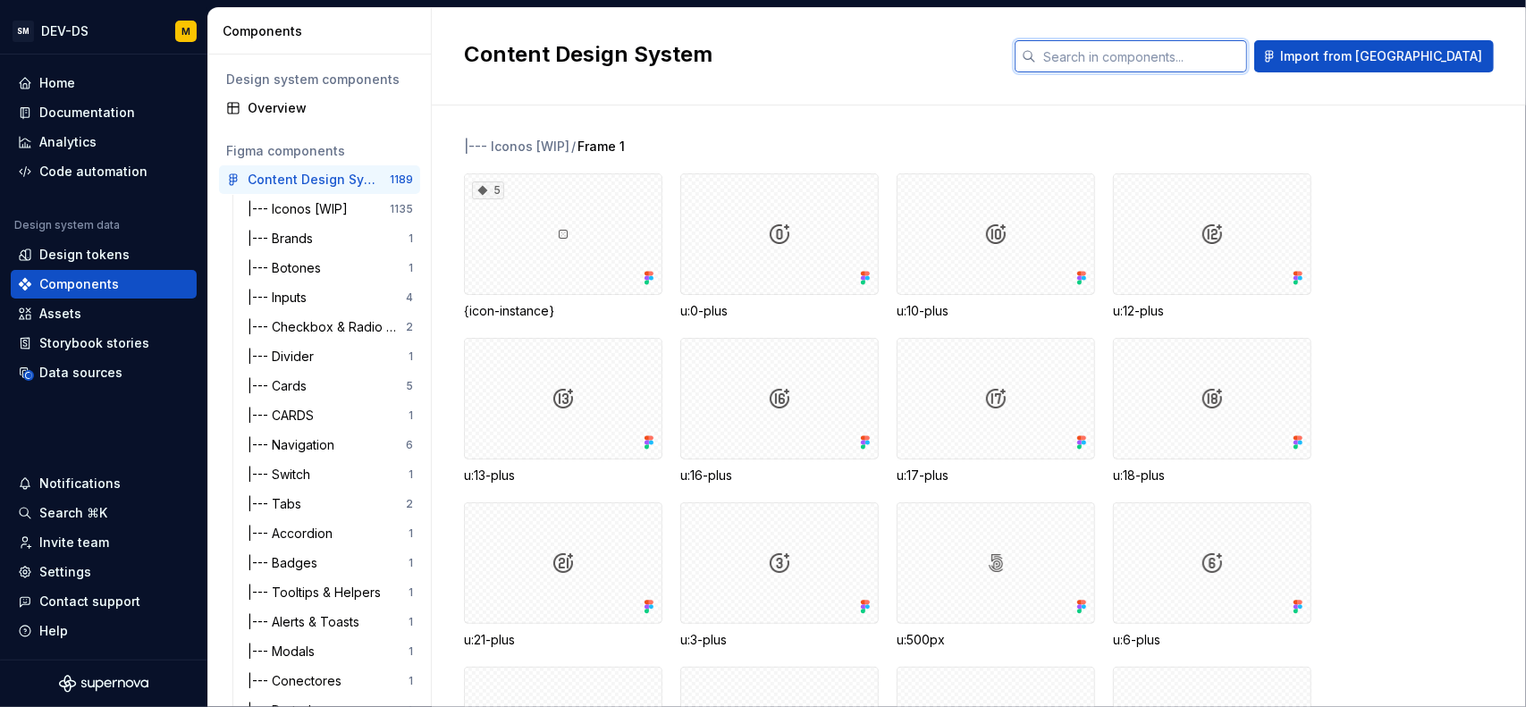
click at [1177, 56] on input "text" at bounding box center [1141, 56] width 211 height 32
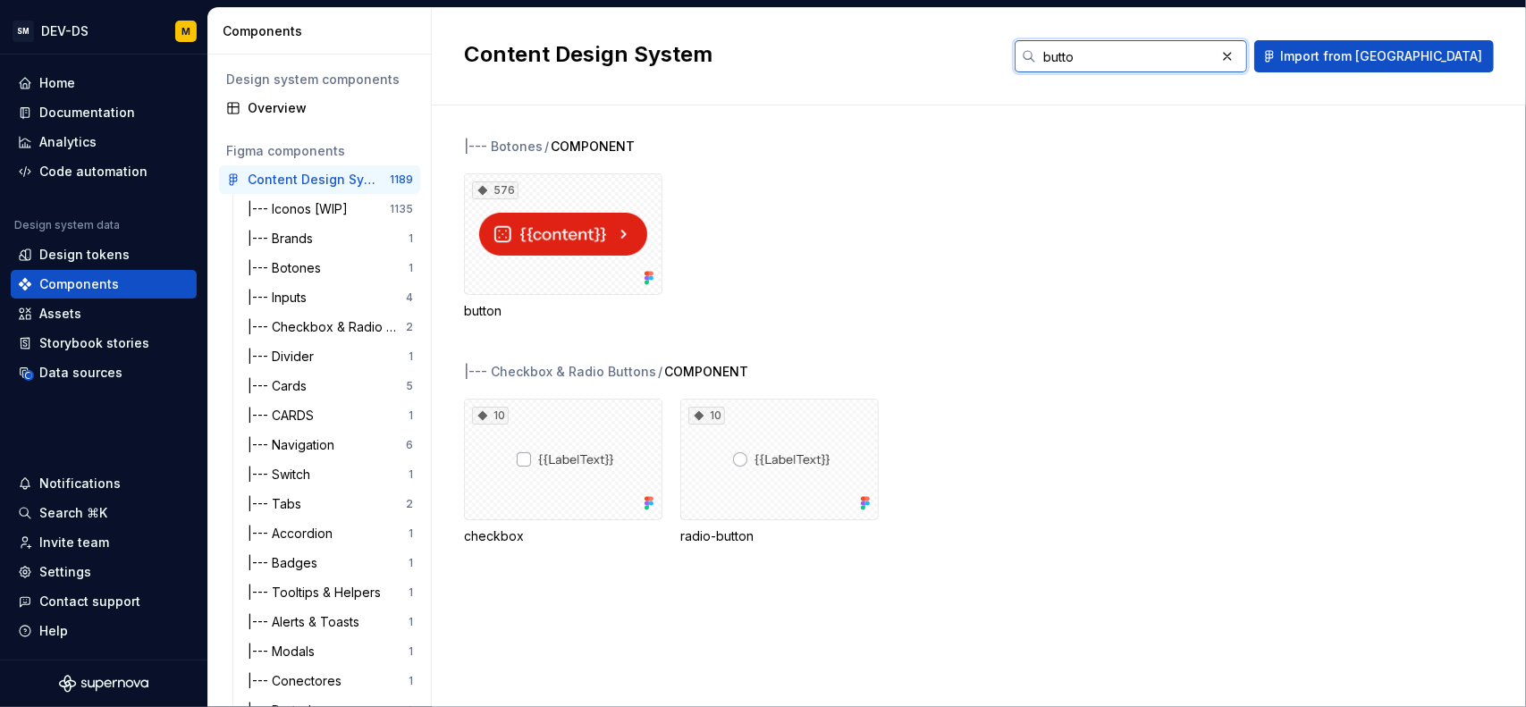
type input "butto"
click at [732, 253] on div "576 button" at bounding box center [995, 246] width 1062 height 147
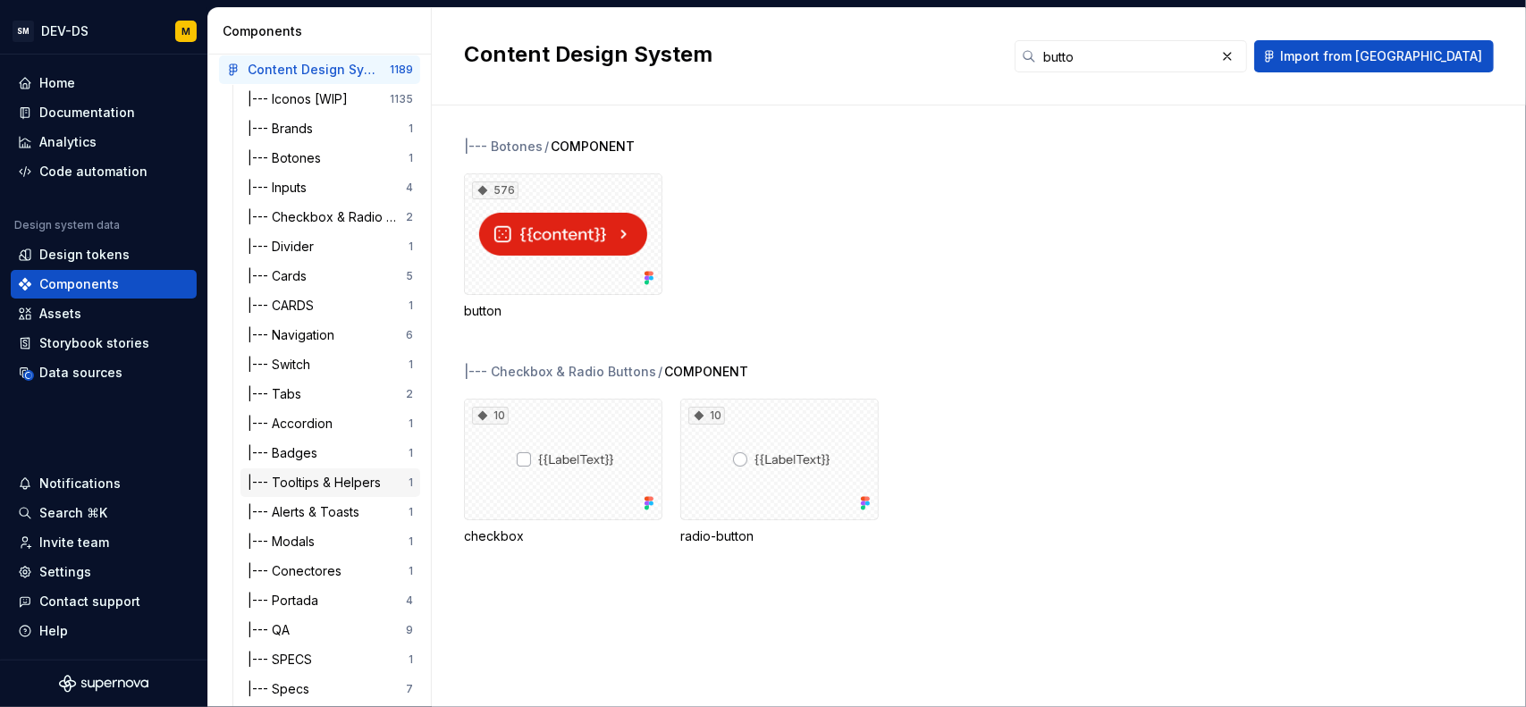
scroll to position [153, 0]
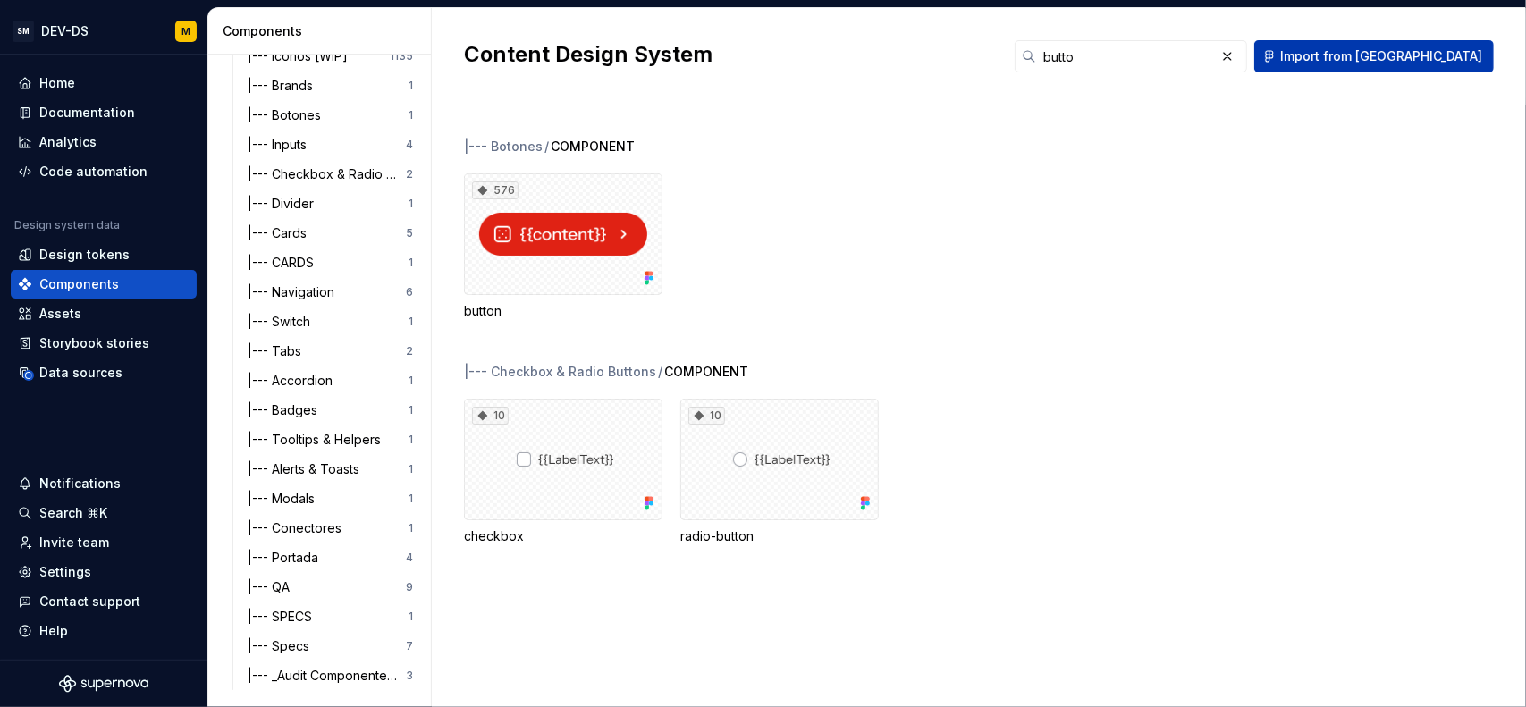
click at [1380, 56] on span "Import from [GEOGRAPHIC_DATA]" at bounding box center [1381, 56] width 202 height 18
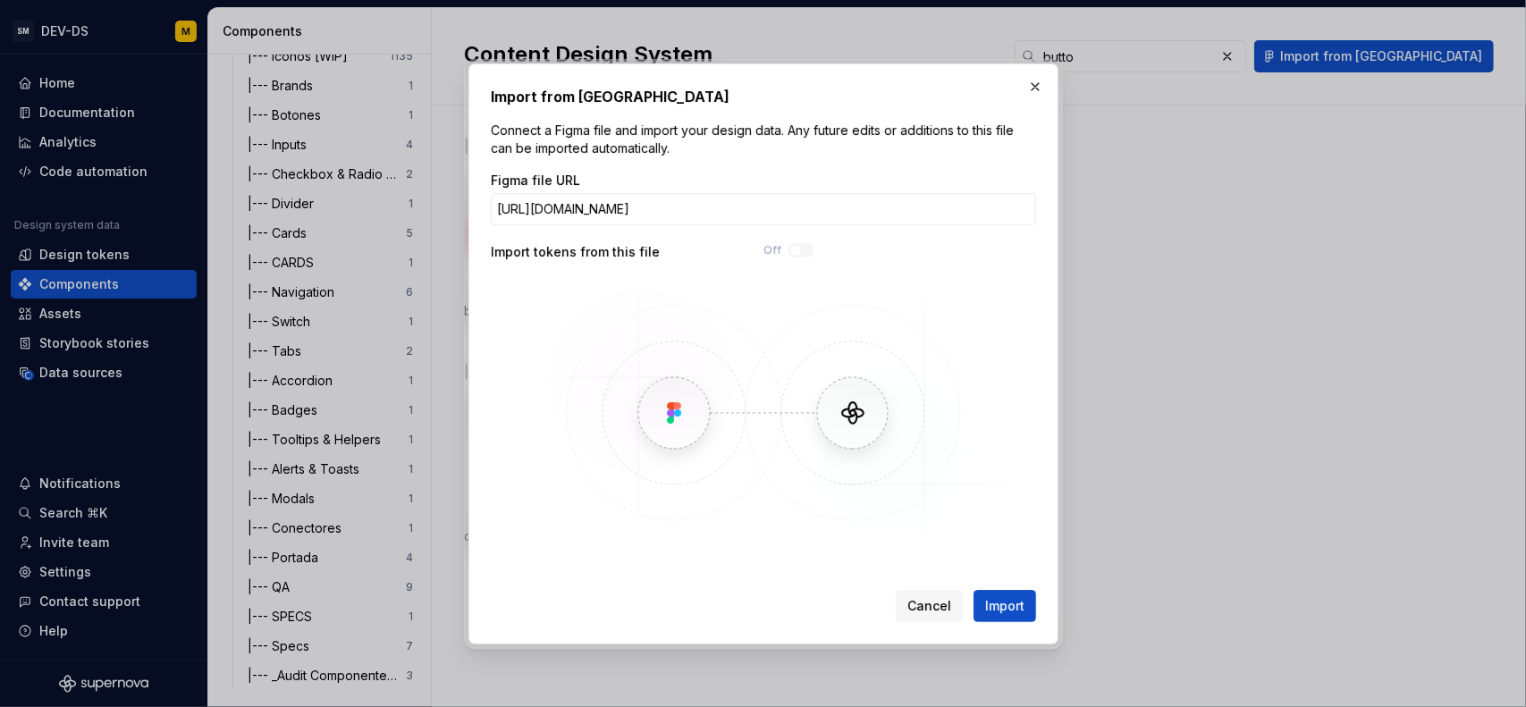
scroll to position [0, 109]
type input "https://www.figma.com/design/WRoMQ1PwzKn0M87QJFpajF/Content-Design-System?node-…"
click at [988, 606] on span "Import" at bounding box center [1004, 606] width 39 height 18
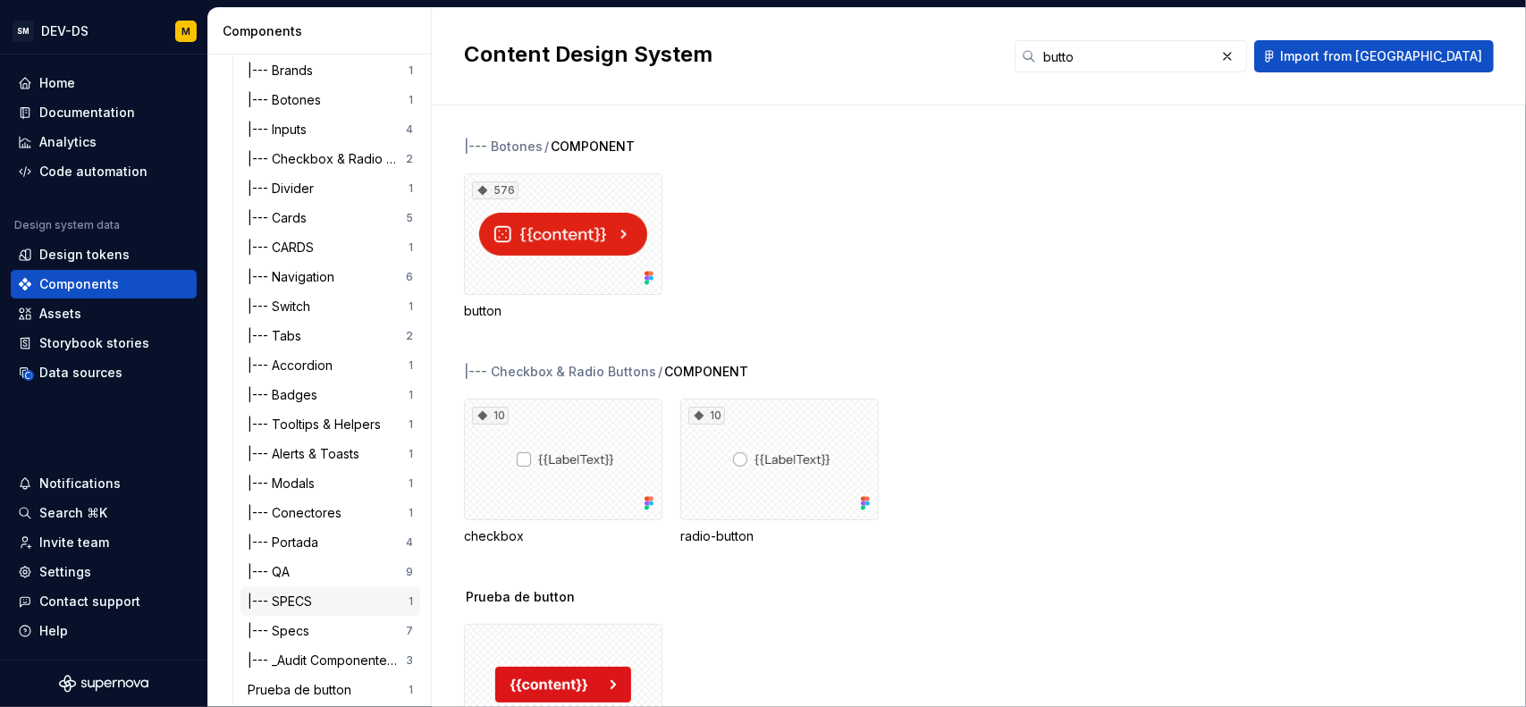
scroll to position [182, 0]
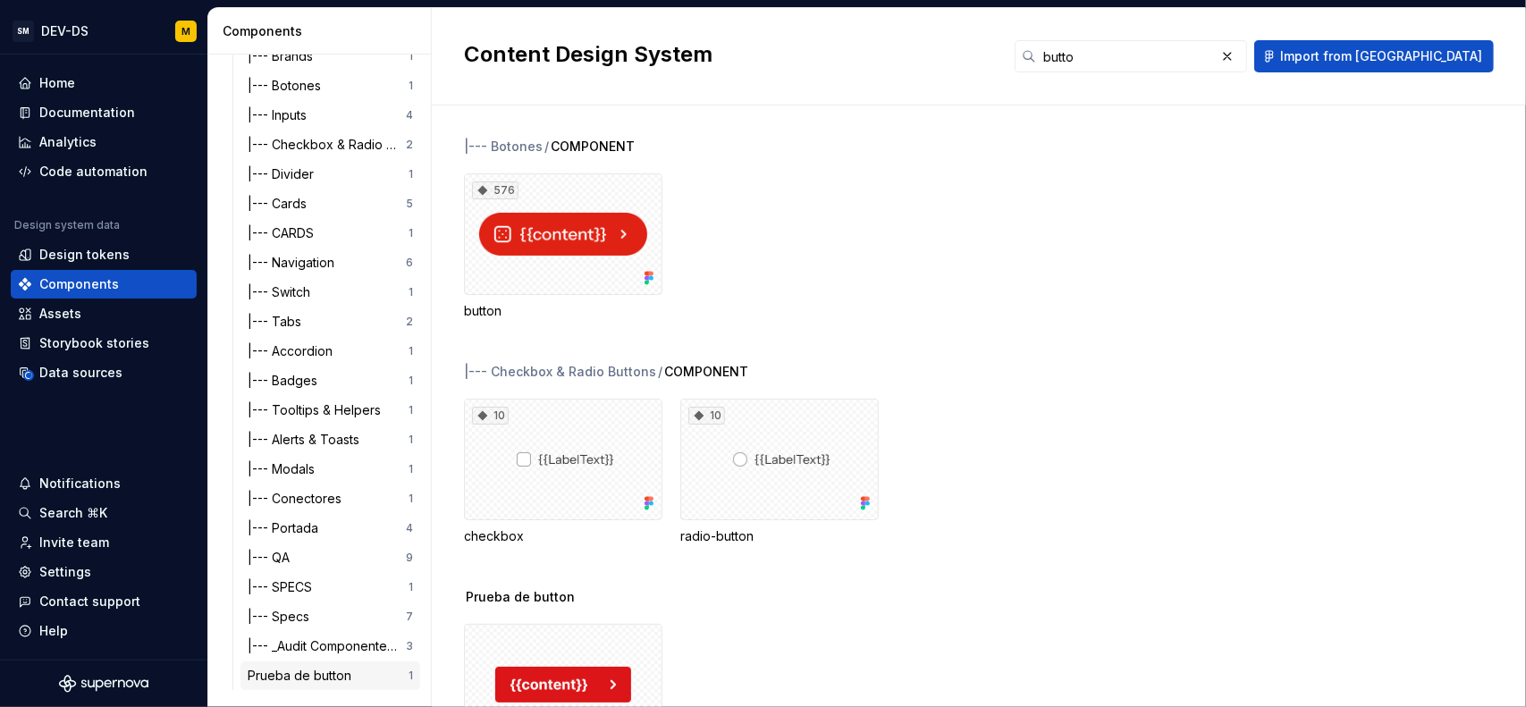
click at [341, 672] on div "Prueba de button" at bounding box center [303, 676] width 111 height 18
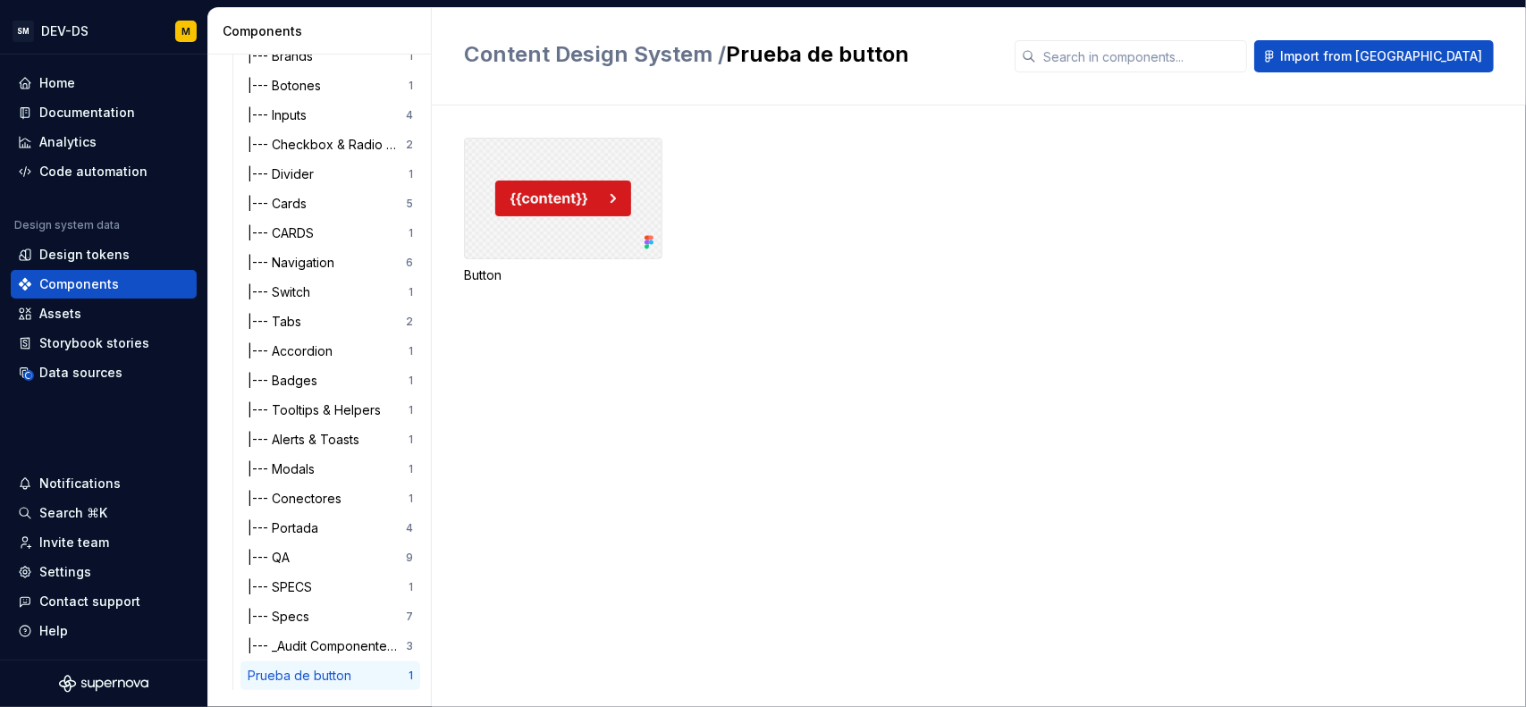
click at [609, 198] on div at bounding box center [563, 199] width 198 height 122
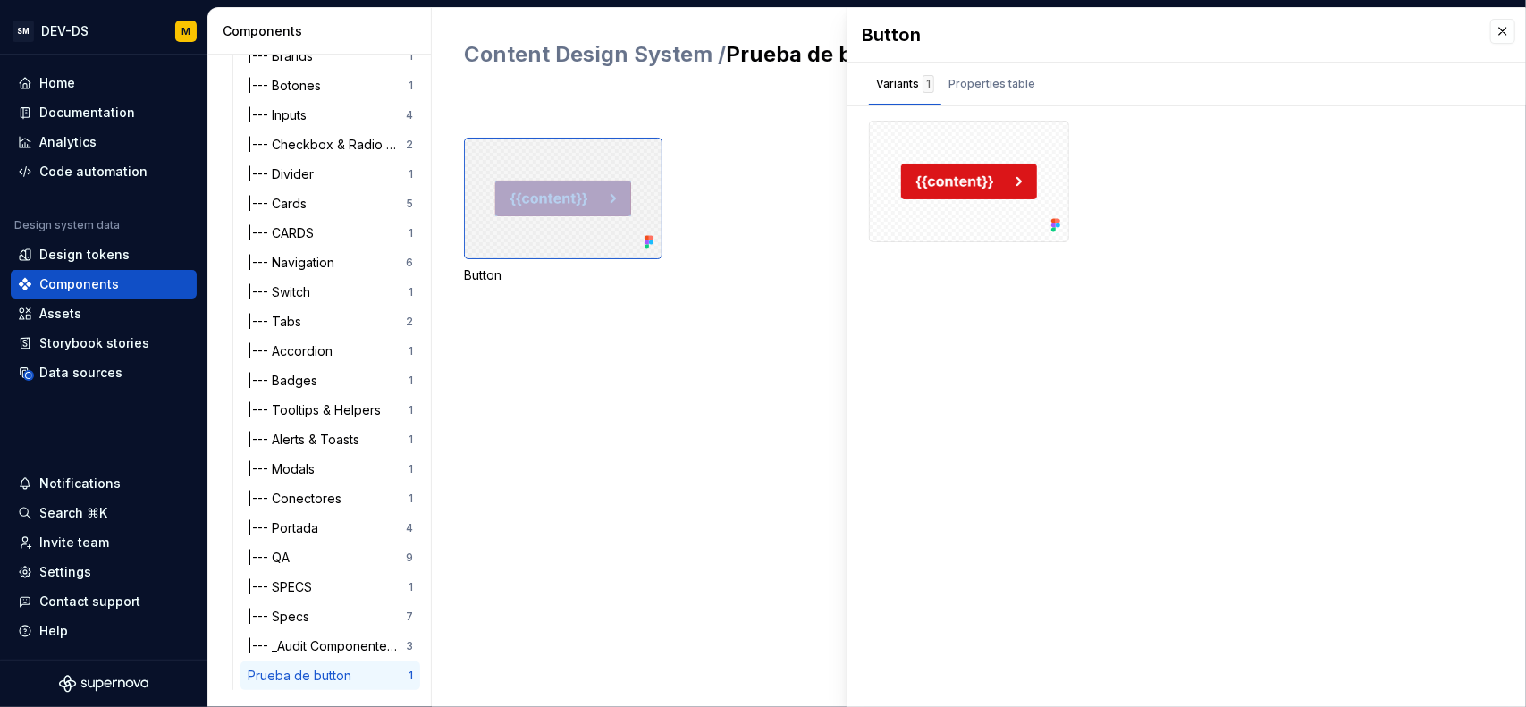
click at [609, 198] on div at bounding box center [563, 199] width 198 height 122
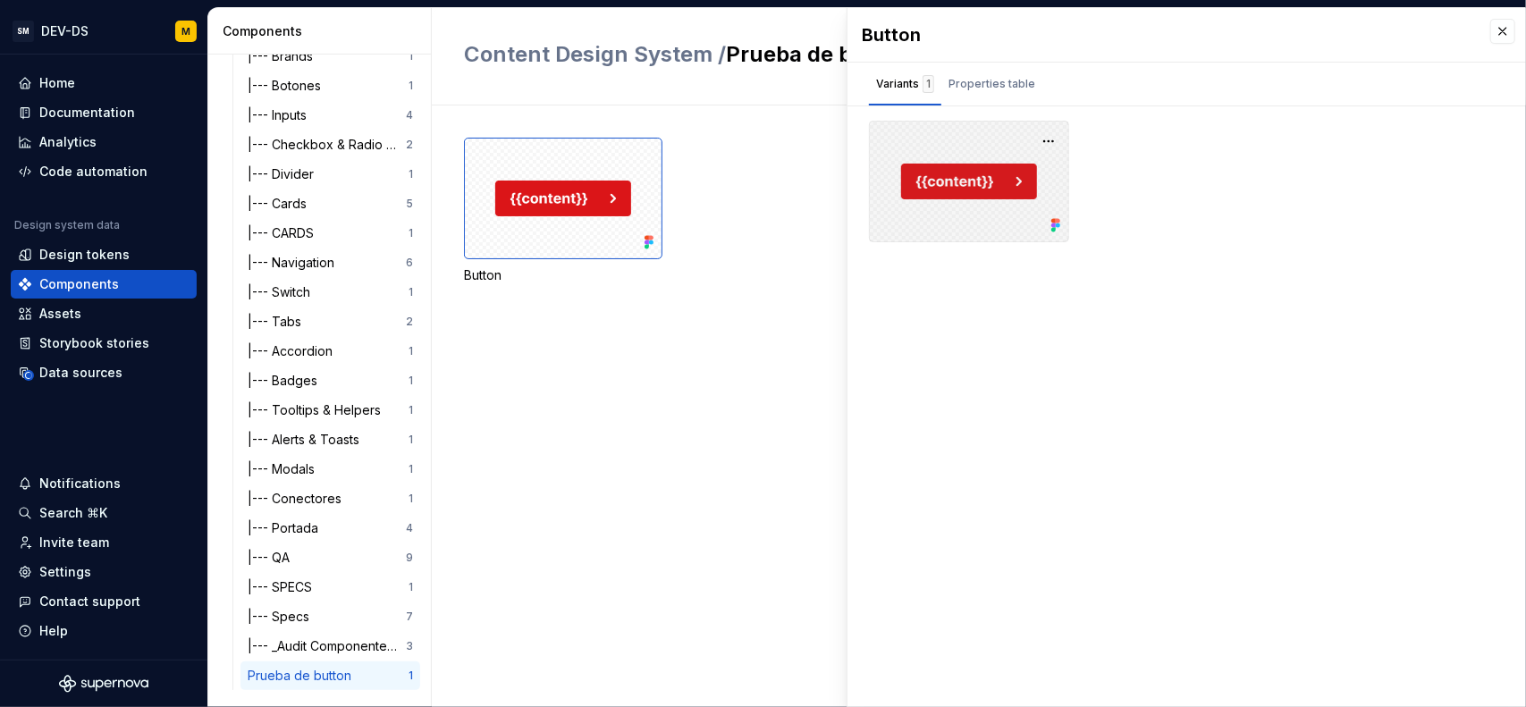
click at [965, 197] on div at bounding box center [969, 182] width 200 height 122
click at [985, 70] on div "Properties table" at bounding box center [991, 84] width 101 height 29
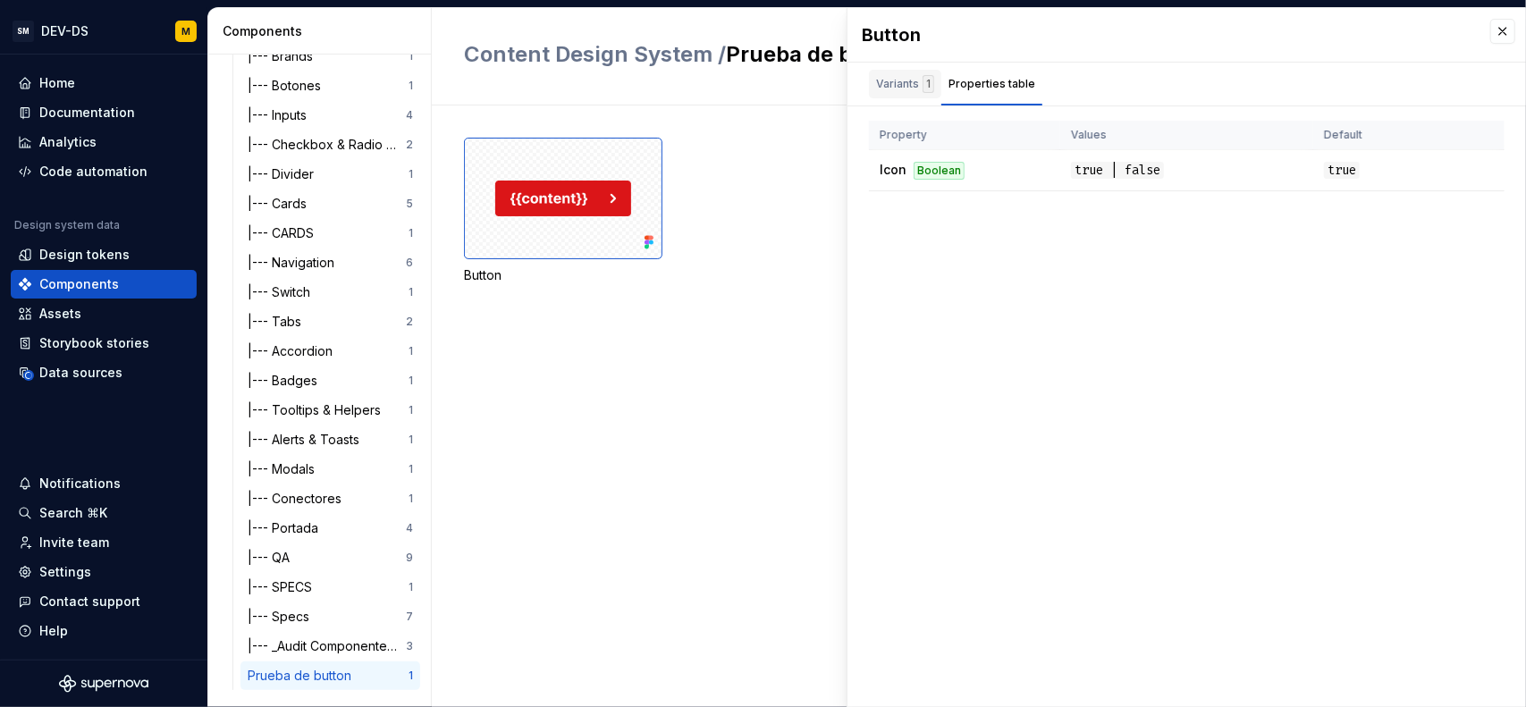
click at [909, 83] on div "Variants 1" at bounding box center [905, 84] width 58 height 18
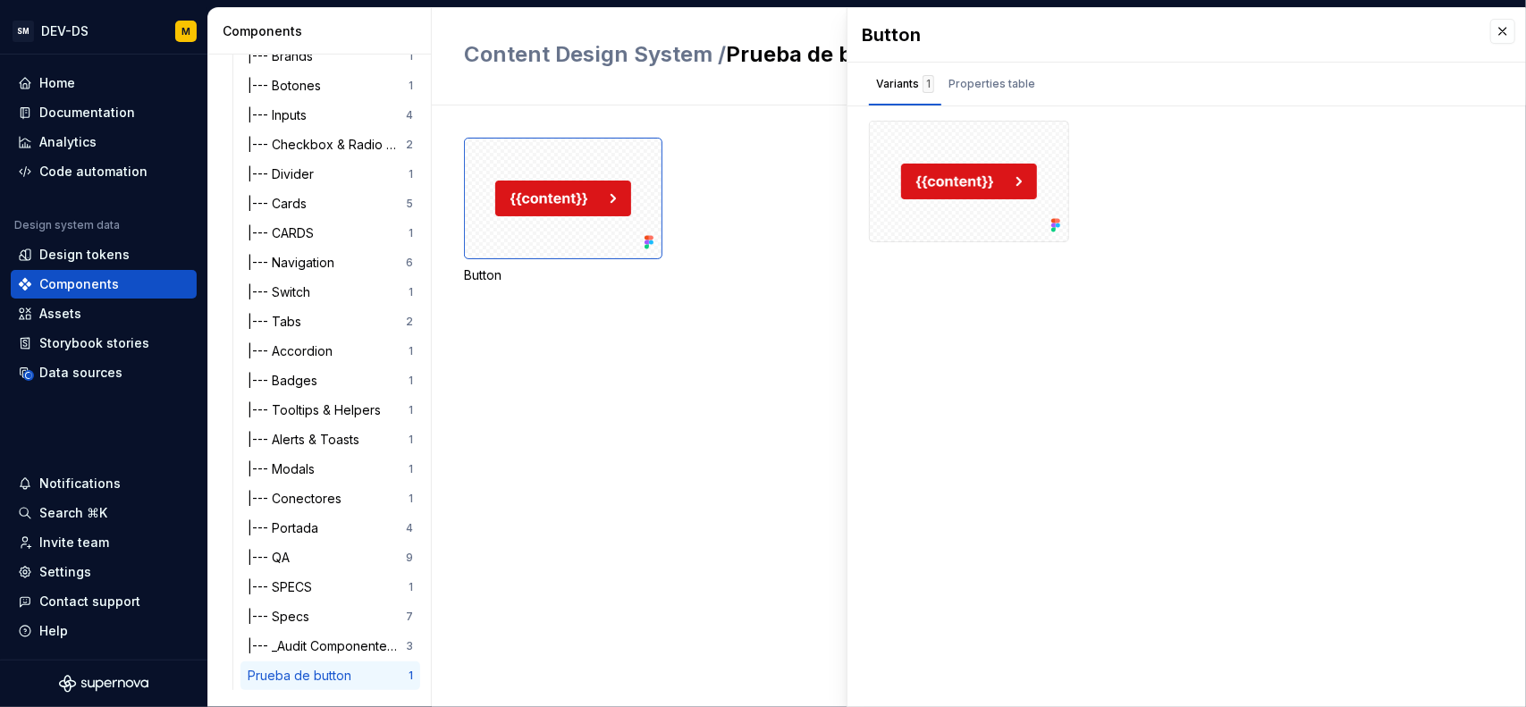
click at [927, 151] on div at bounding box center [969, 182] width 200 height 122
click at [1061, 132] on div at bounding box center [969, 182] width 200 height 122
click at [1051, 138] on button "button" at bounding box center [1048, 141] width 25 height 25
click at [1009, 172] on div "Open in [GEOGRAPHIC_DATA]" at bounding box center [991, 193] width 116 height 54
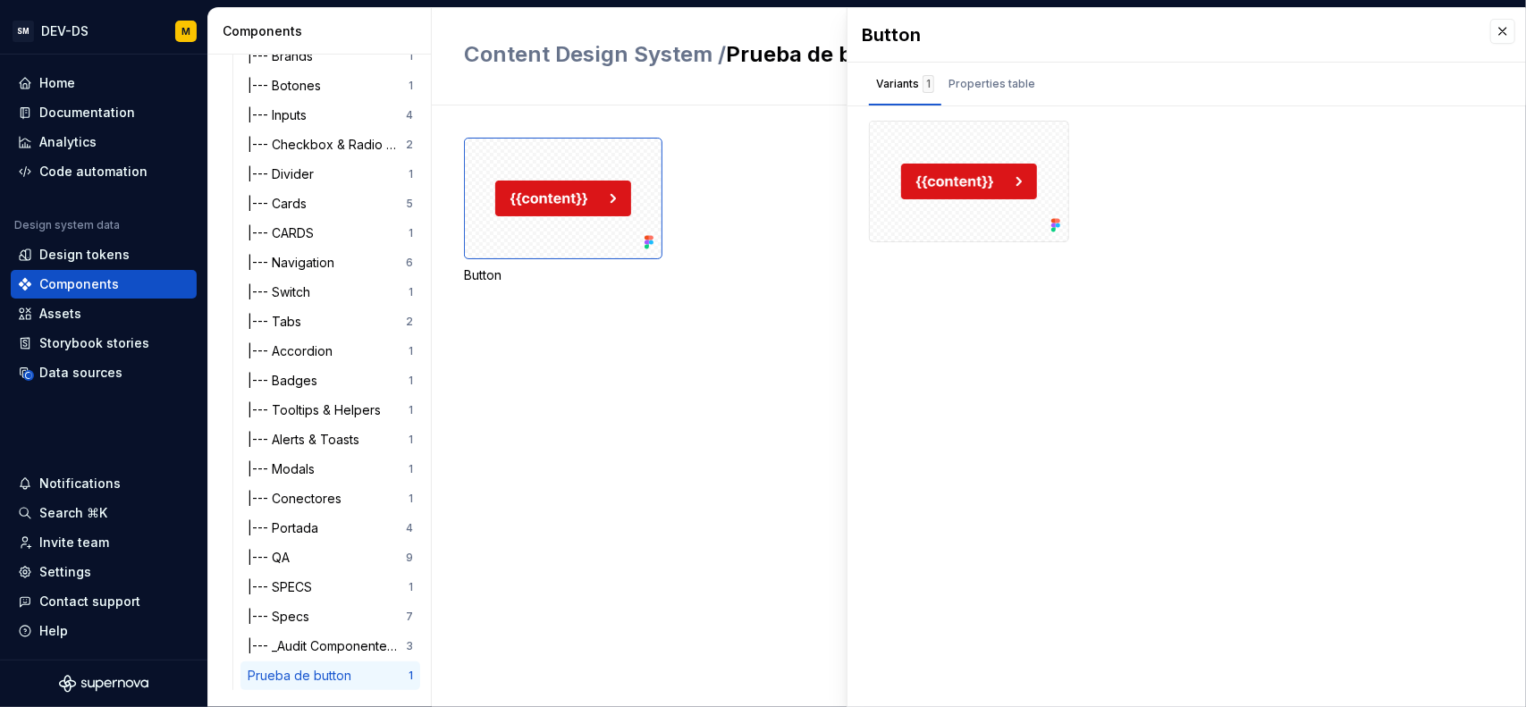
click at [682, 391] on div "Button" at bounding box center [995, 406] width 1062 height 602
click at [990, 88] on div "Properties table" at bounding box center [991, 84] width 87 height 18
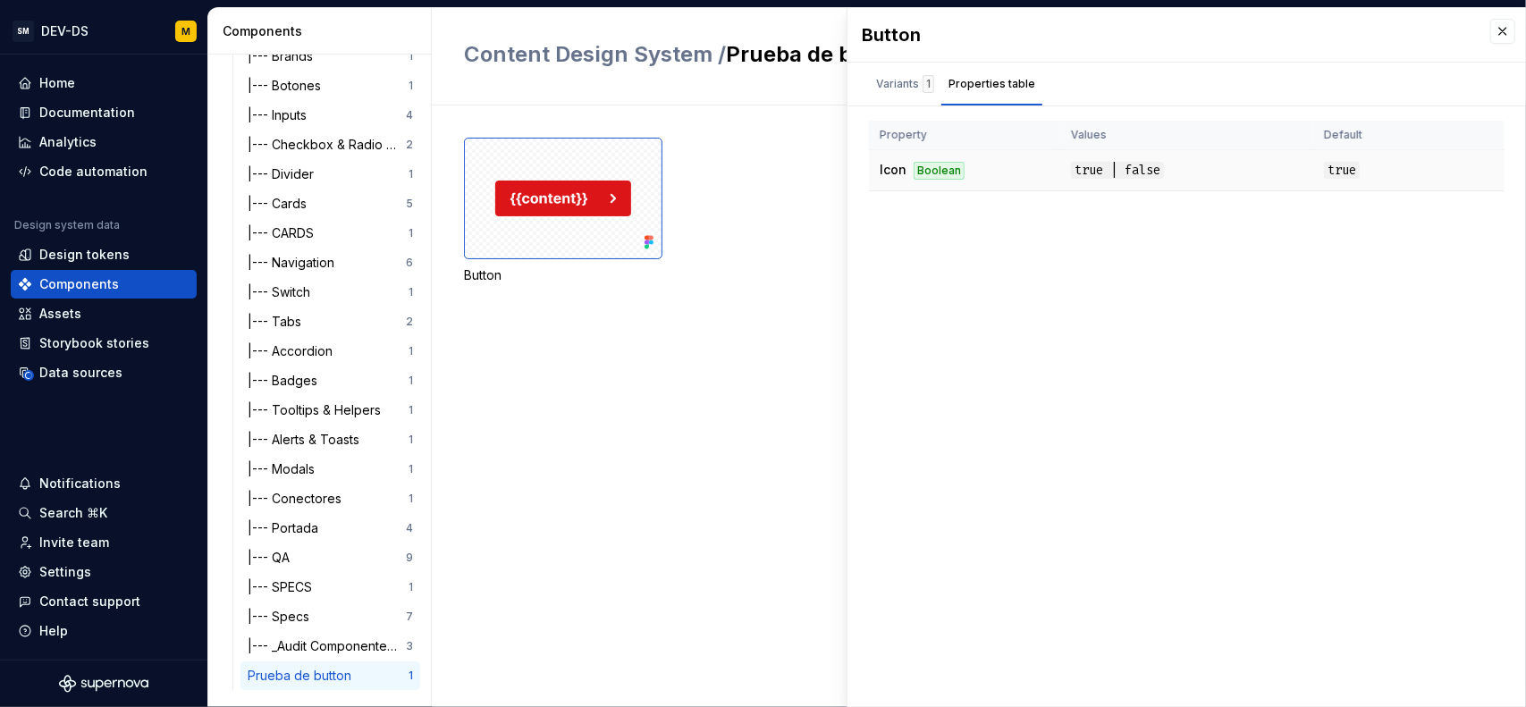
click at [999, 165] on td "Icon Boolean" at bounding box center [964, 170] width 191 height 41
click at [974, 305] on div "Button Variants 1 Properties table Property Values Default Icon Boolean true | …" at bounding box center [1186, 357] width 678 height 699
click at [130, 264] on div "Design tokens" at bounding box center [104, 254] width 186 height 29
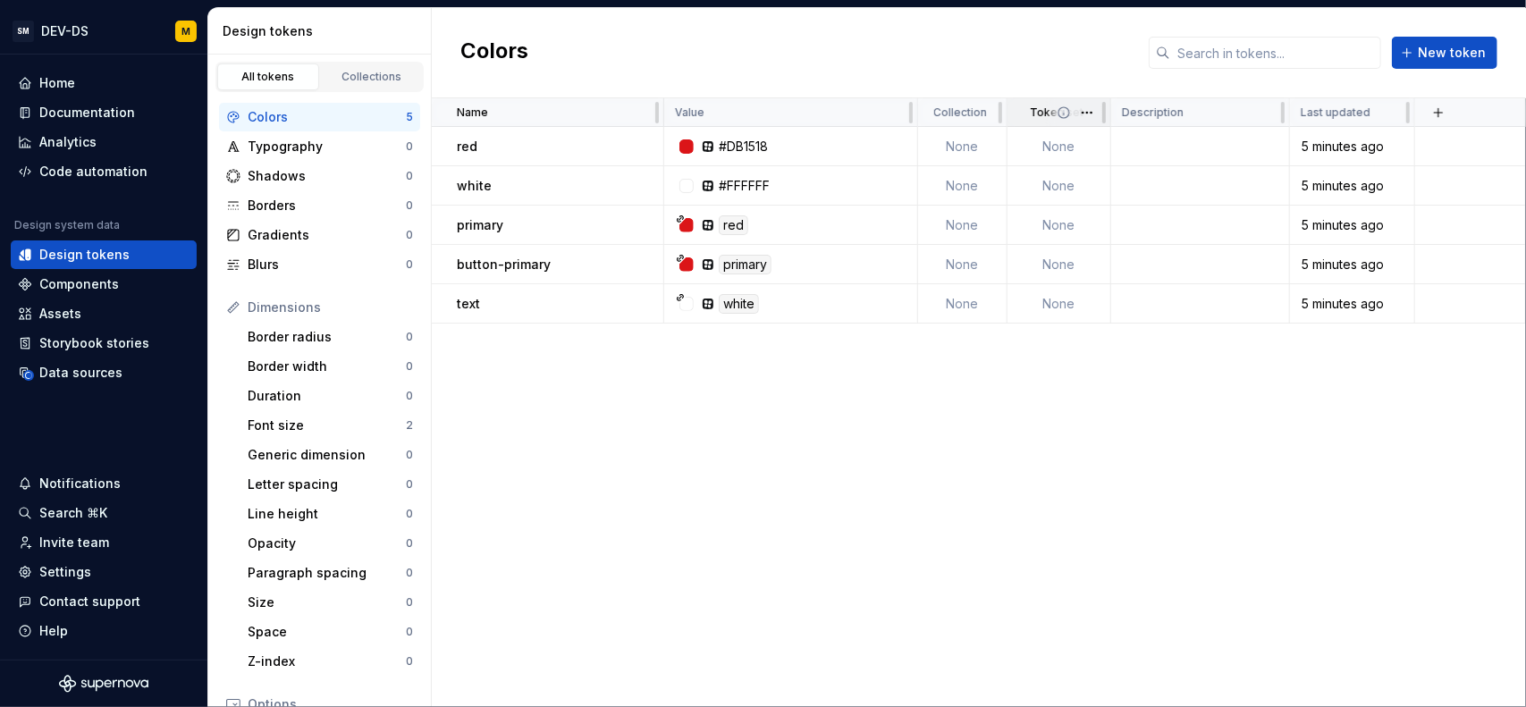
click at [1069, 116] on icon at bounding box center [1063, 112] width 14 height 14
click at [1088, 115] on html "SM DEV-DS M Home Documentation Analytics Code automation Design system data Des…" at bounding box center [763, 353] width 1526 height 707
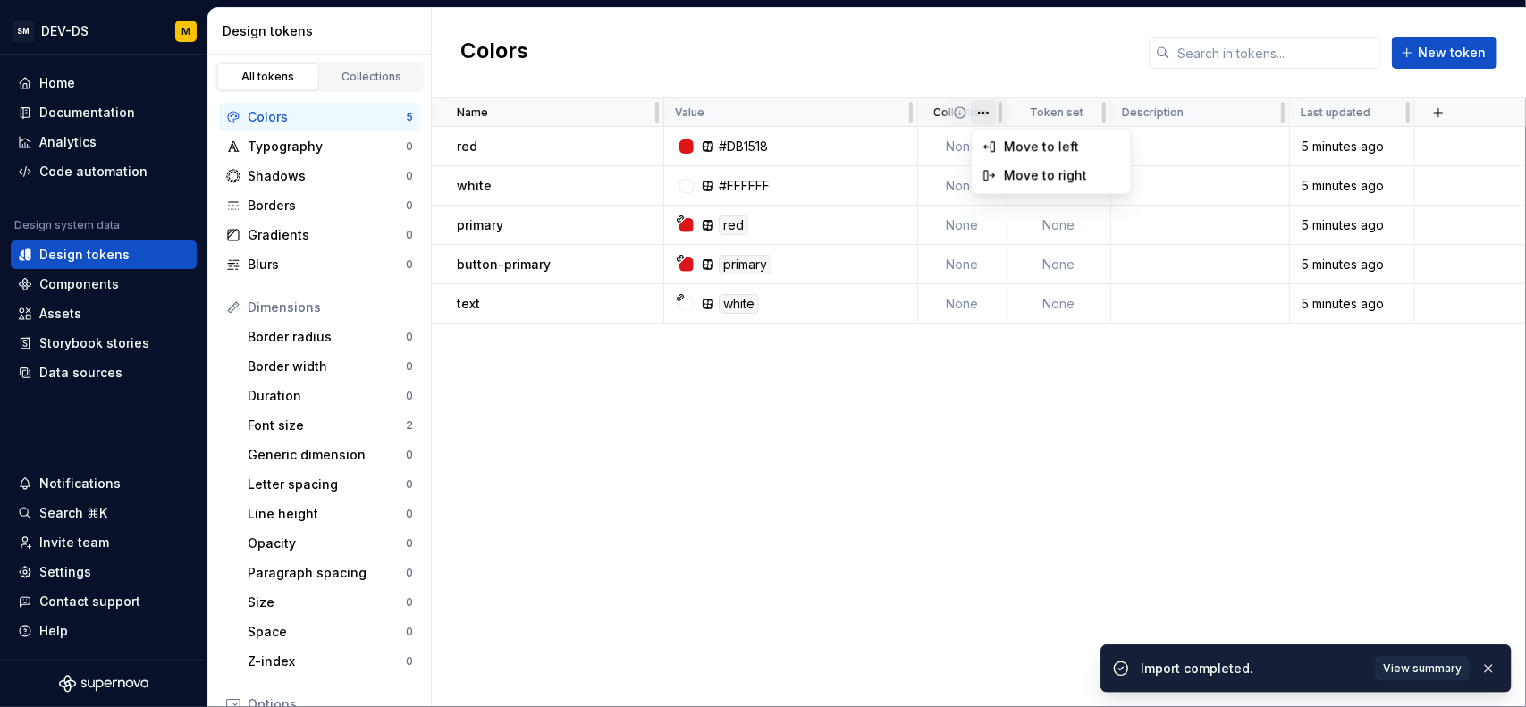
click at [985, 114] on html "SM DEV-DS M Home Documentation Analytics Code automation Design system data Des…" at bounding box center [763, 353] width 1526 height 707
click at [1003, 70] on html "SM DEV-DS M Home Documentation Analytics Code automation Design system data Des…" at bounding box center [763, 353] width 1526 height 707
drag, startPoint x: 1502, startPoint y: 665, endPoint x: 1493, endPoint y: 664, distance: 9.0
click at [1500, 665] on div "Import completed. View summary" at bounding box center [1305, 668] width 411 height 48
click at [1490, 663] on button "button" at bounding box center [1487, 668] width 23 height 25
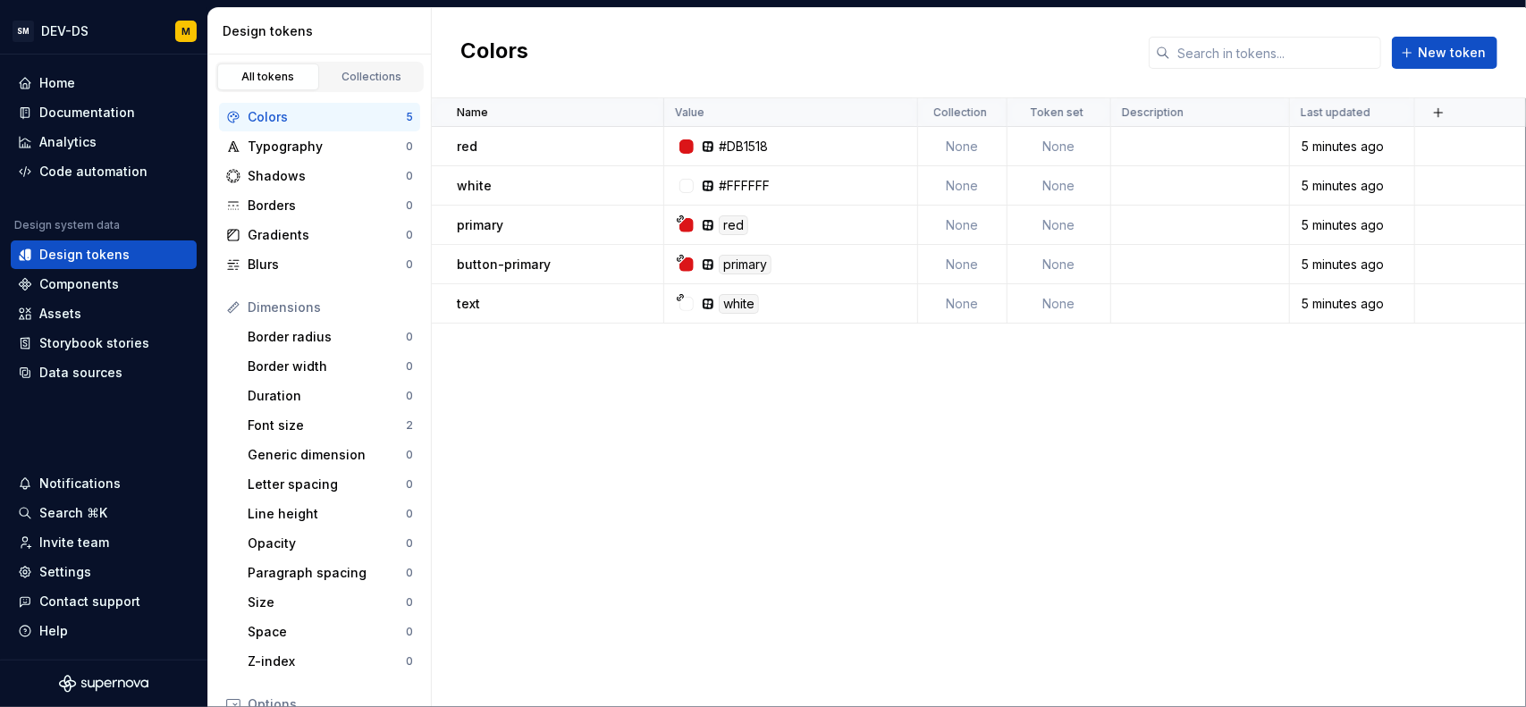
click at [641, 505] on div "Name Value Collection Token set Description Last updated red #DB1518 None None …" at bounding box center [979, 402] width 1094 height 609
click at [350, 75] on div "Collections" at bounding box center [371, 77] width 89 height 14
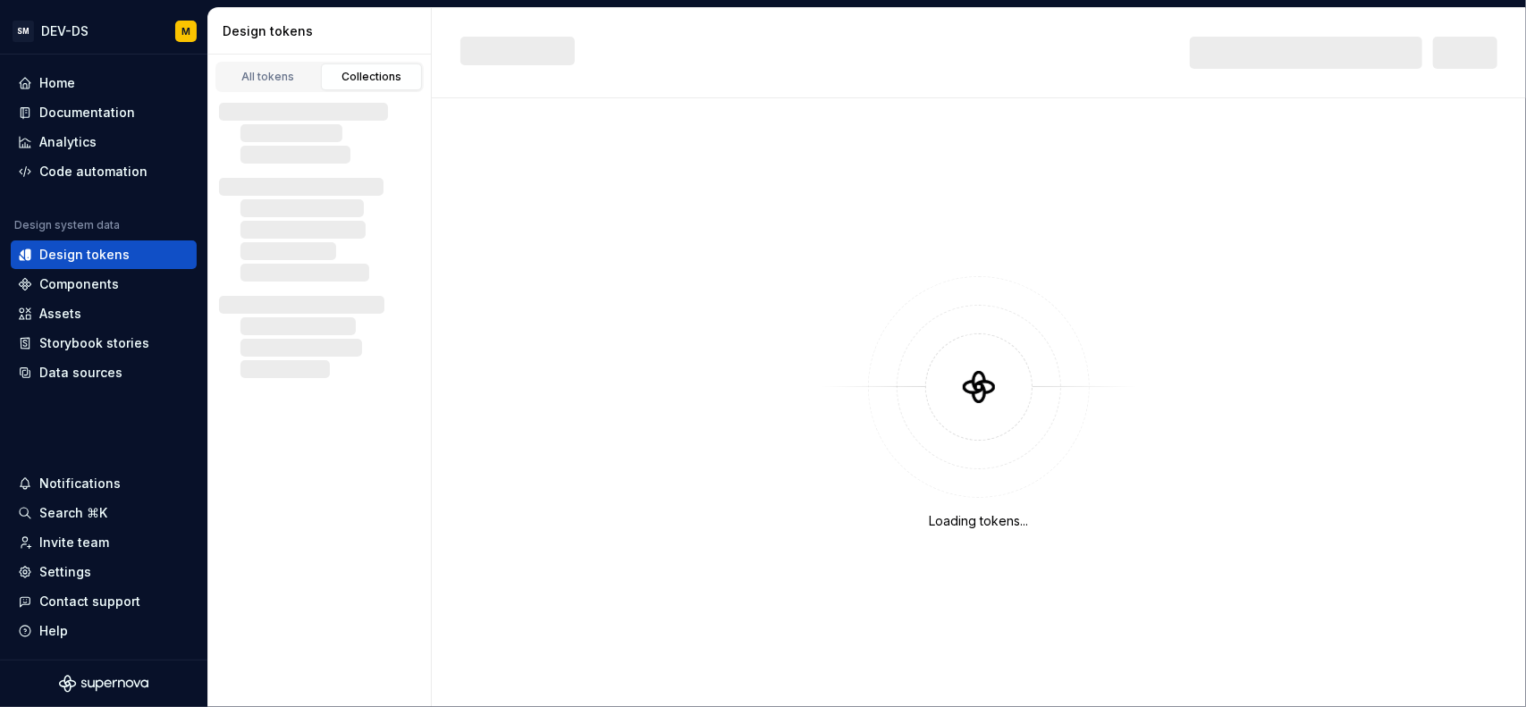
click at [352, 76] on div "Collections" at bounding box center [371, 77] width 89 height 14
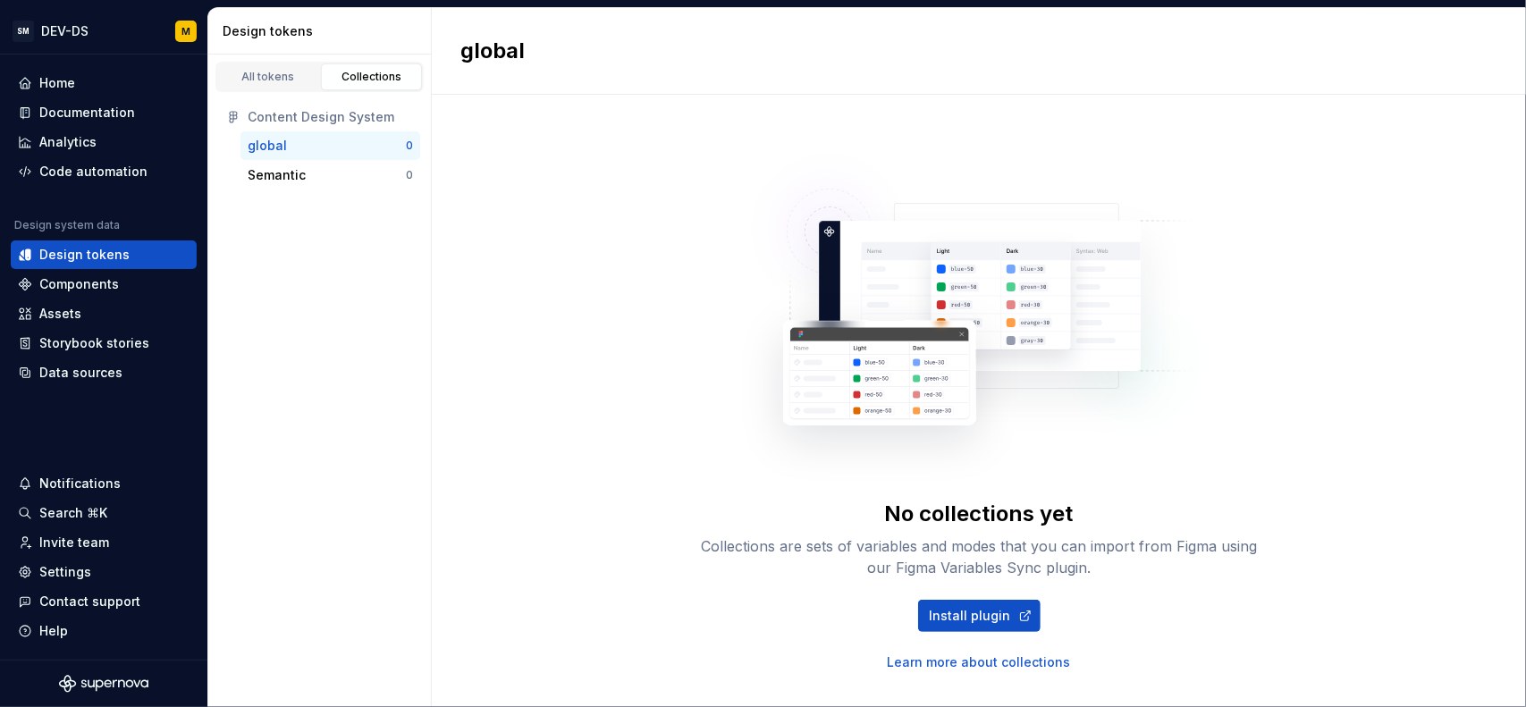
click at [291, 141] on div "global" at bounding box center [327, 146] width 158 height 18
click at [299, 84] on link "All tokens" at bounding box center [268, 76] width 102 height 27
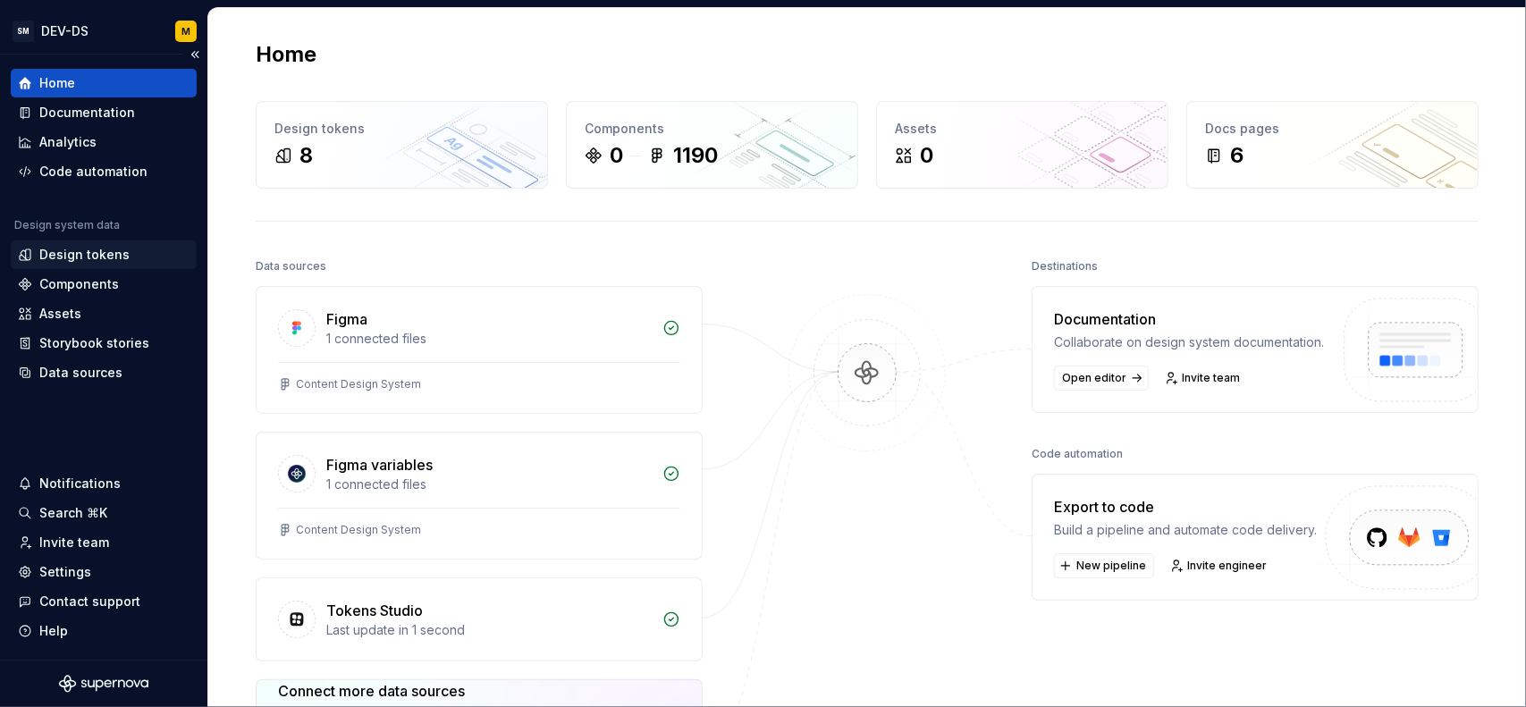
click at [100, 257] on div "Design tokens" at bounding box center [84, 255] width 90 height 18
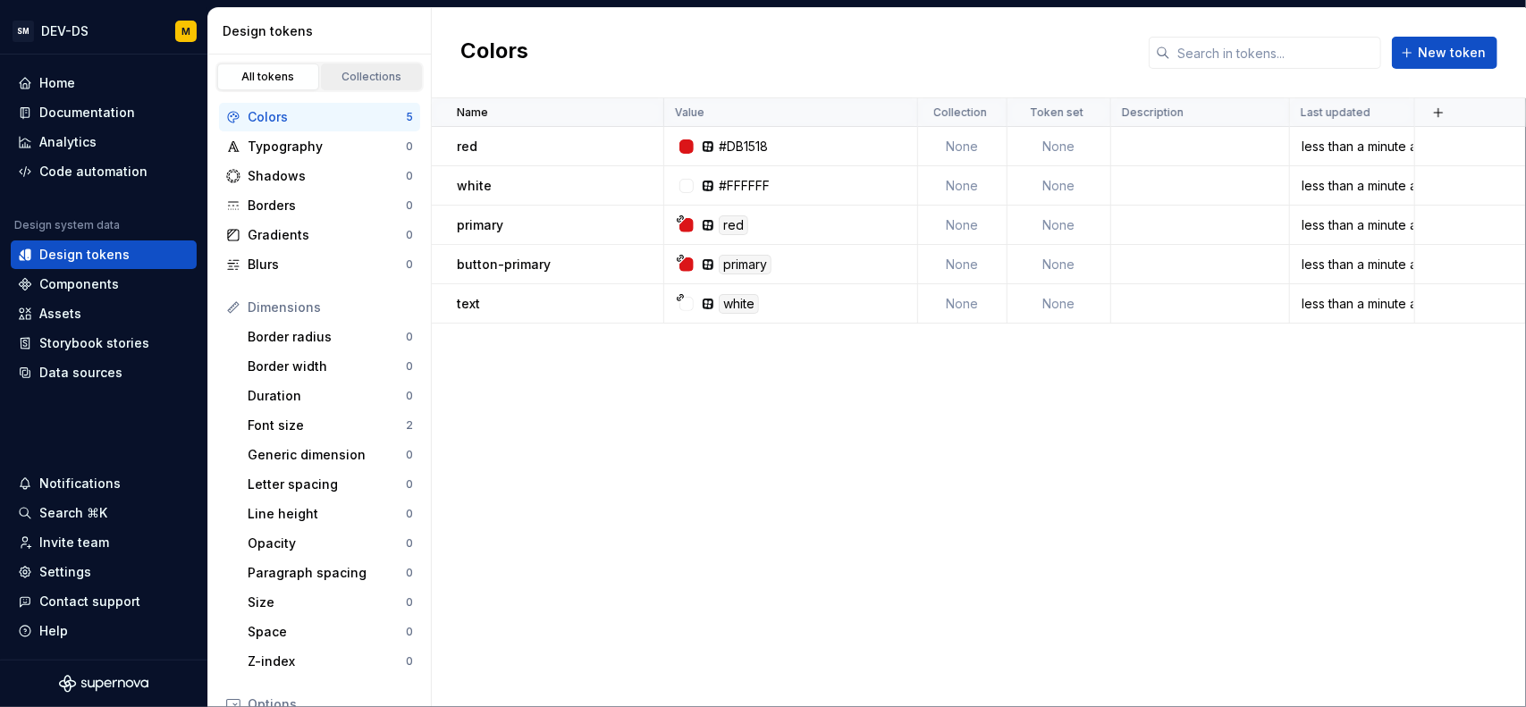
click at [363, 74] on div "Collections" at bounding box center [371, 77] width 89 height 14
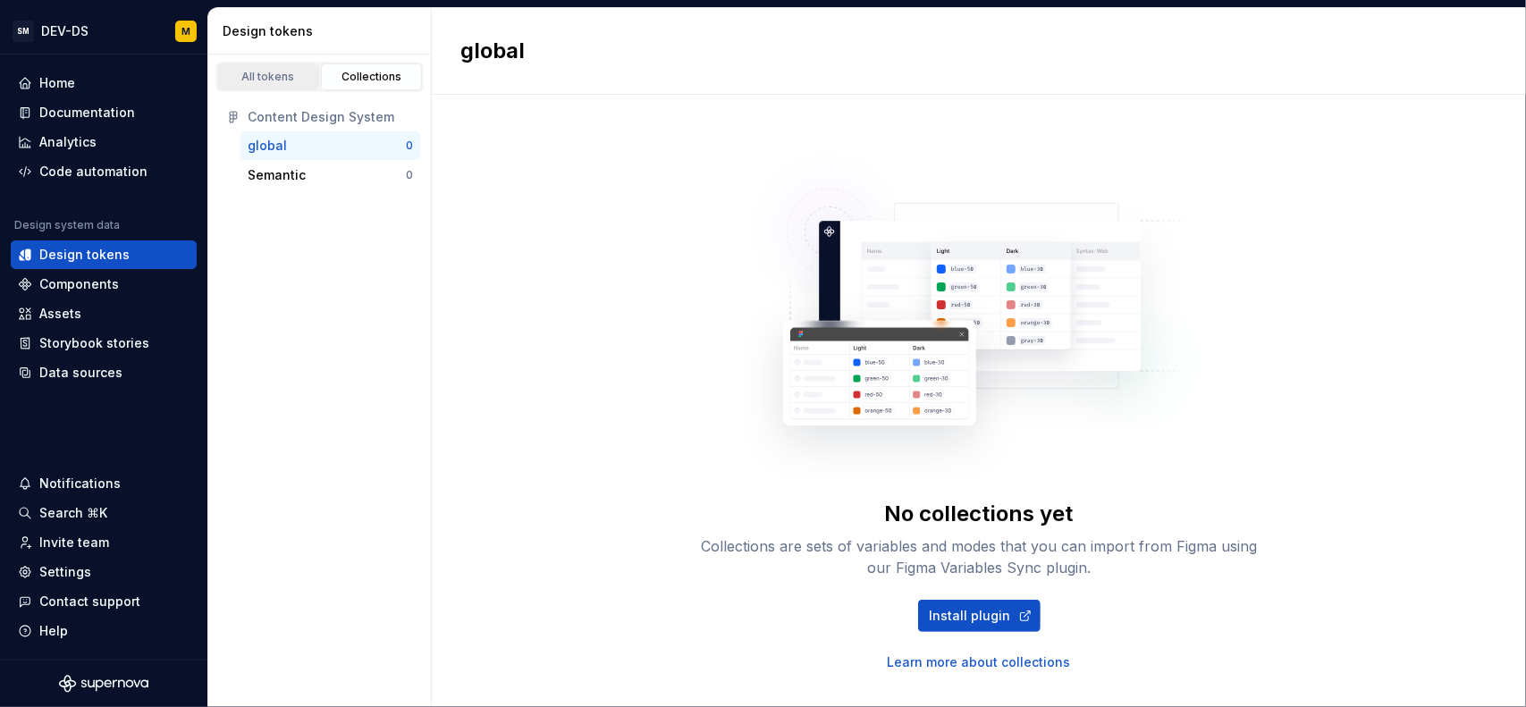
click at [280, 81] on div "All tokens" at bounding box center [267, 77] width 89 height 14
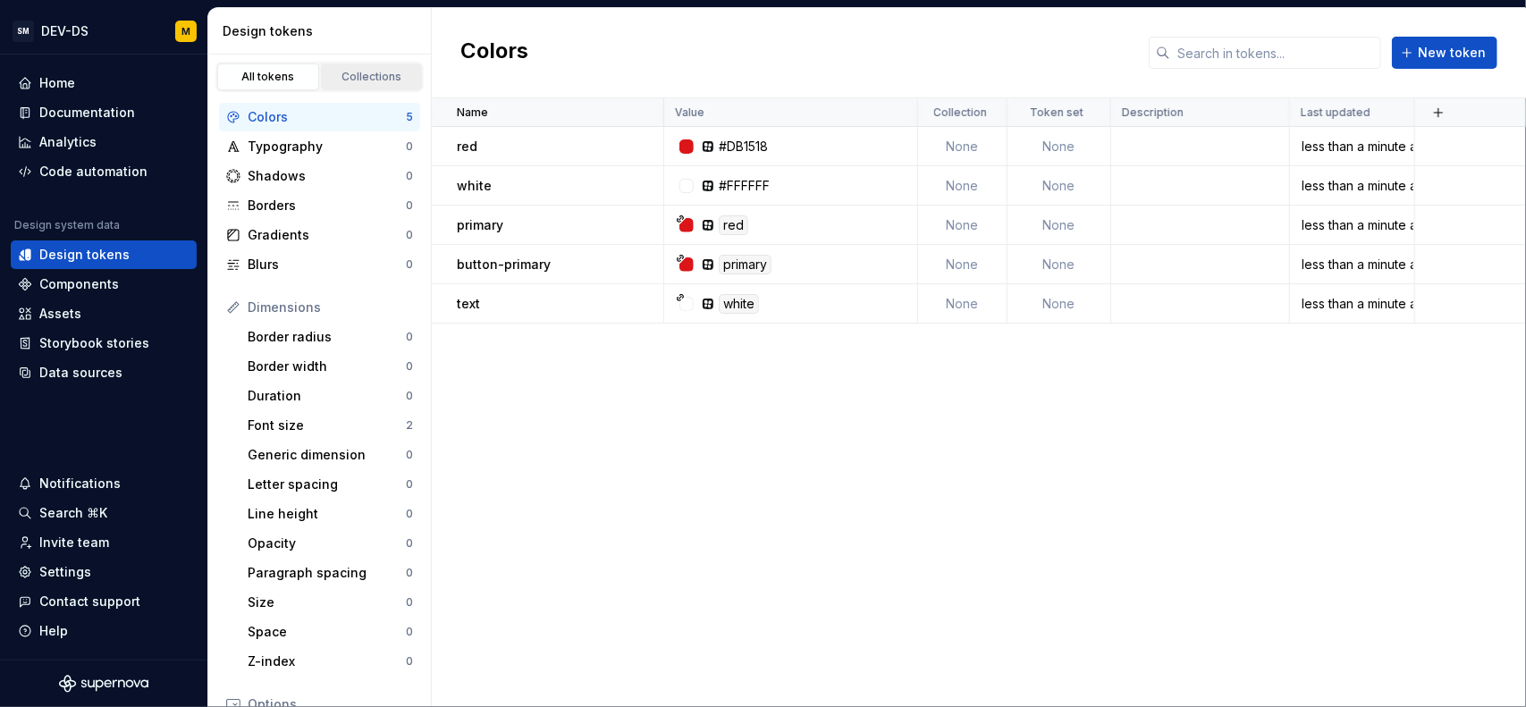
click at [338, 84] on link "Collections" at bounding box center [372, 76] width 102 height 27
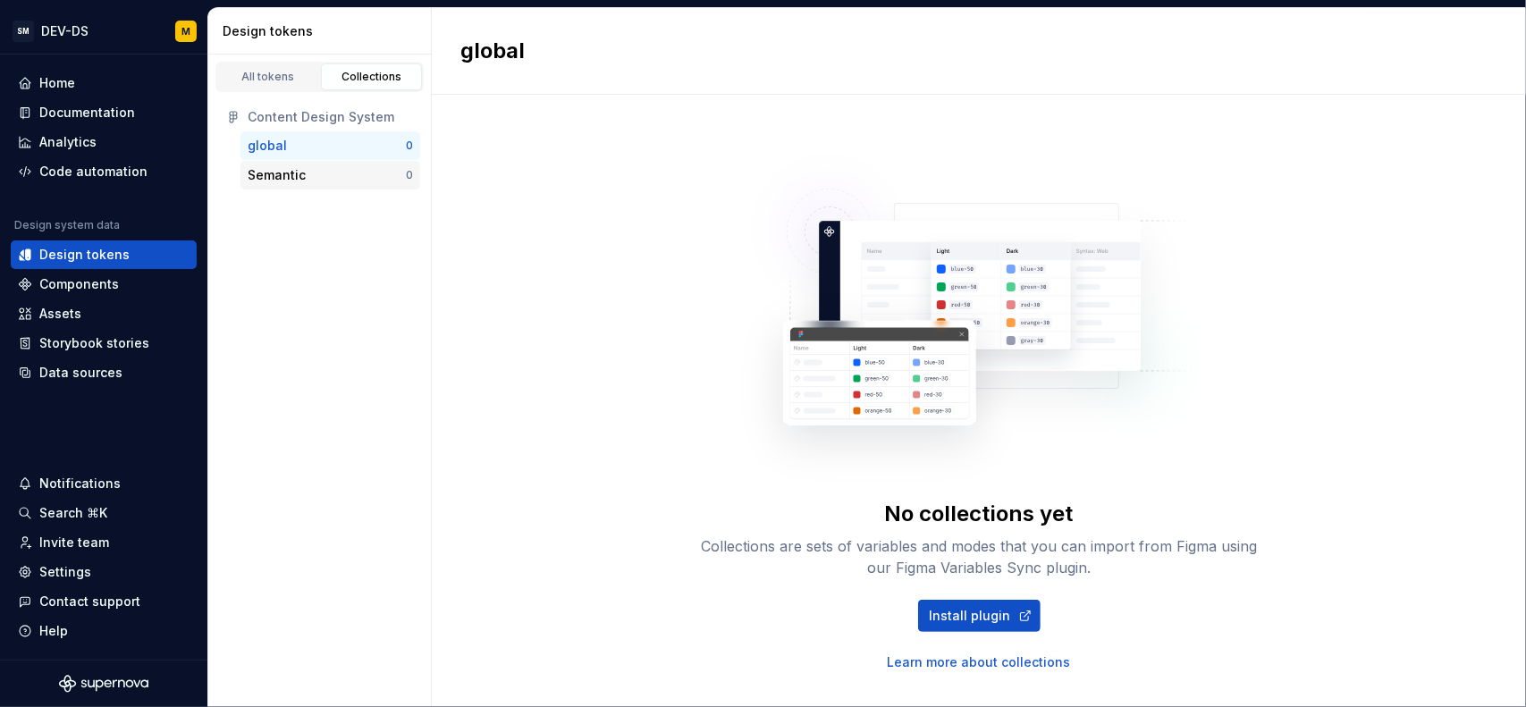
drag, startPoint x: 279, startPoint y: 175, endPoint x: 270, endPoint y: 170, distance: 10.4
click at [270, 170] on div "Semantic" at bounding box center [277, 175] width 58 height 18
click at [992, 660] on link "Learn more about collections" at bounding box center [979, 662] width 183 height 18
click at [75, 575] on div "Settings" at bounding box center [65, 572] width 52 height 18
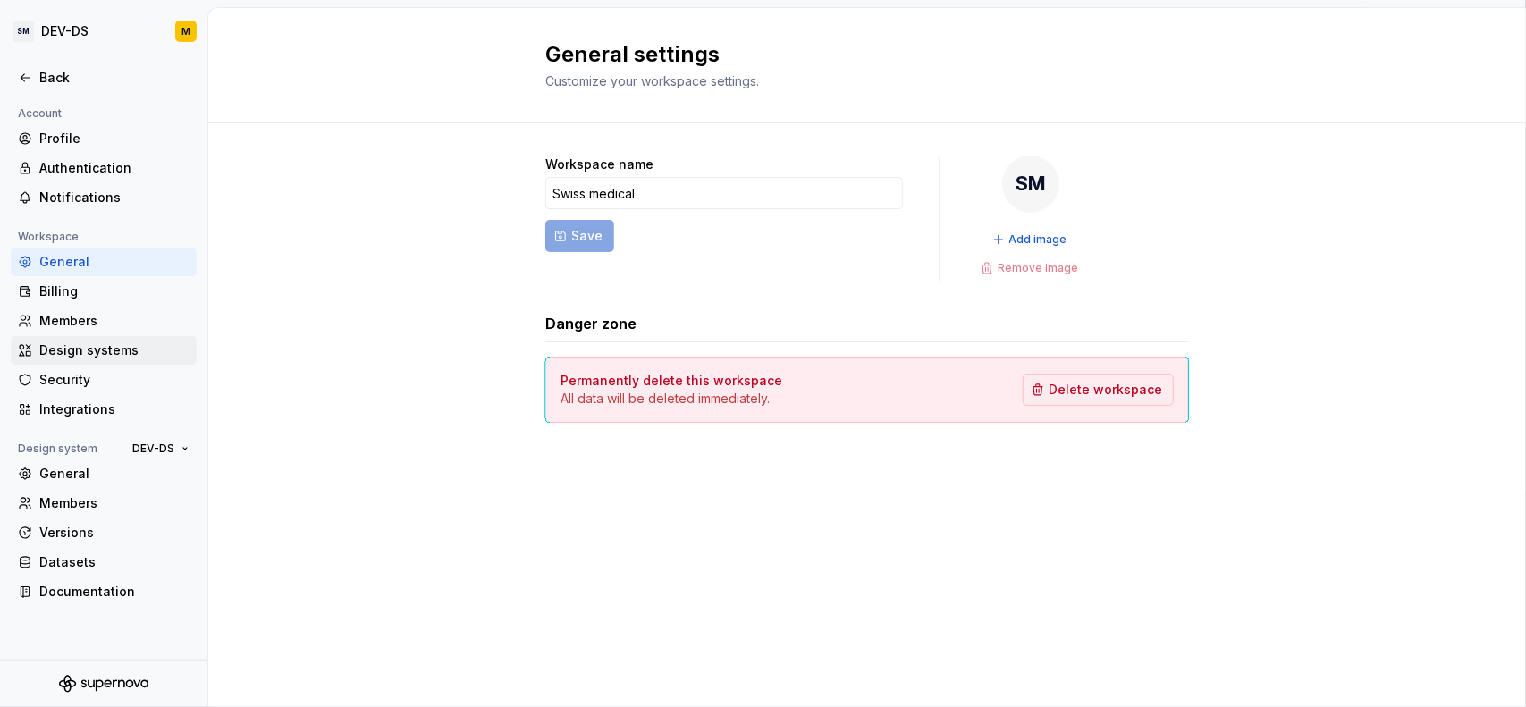
click at [129, 346] on div "Design systems" at bounding box center [114, 350] width 150 height 18
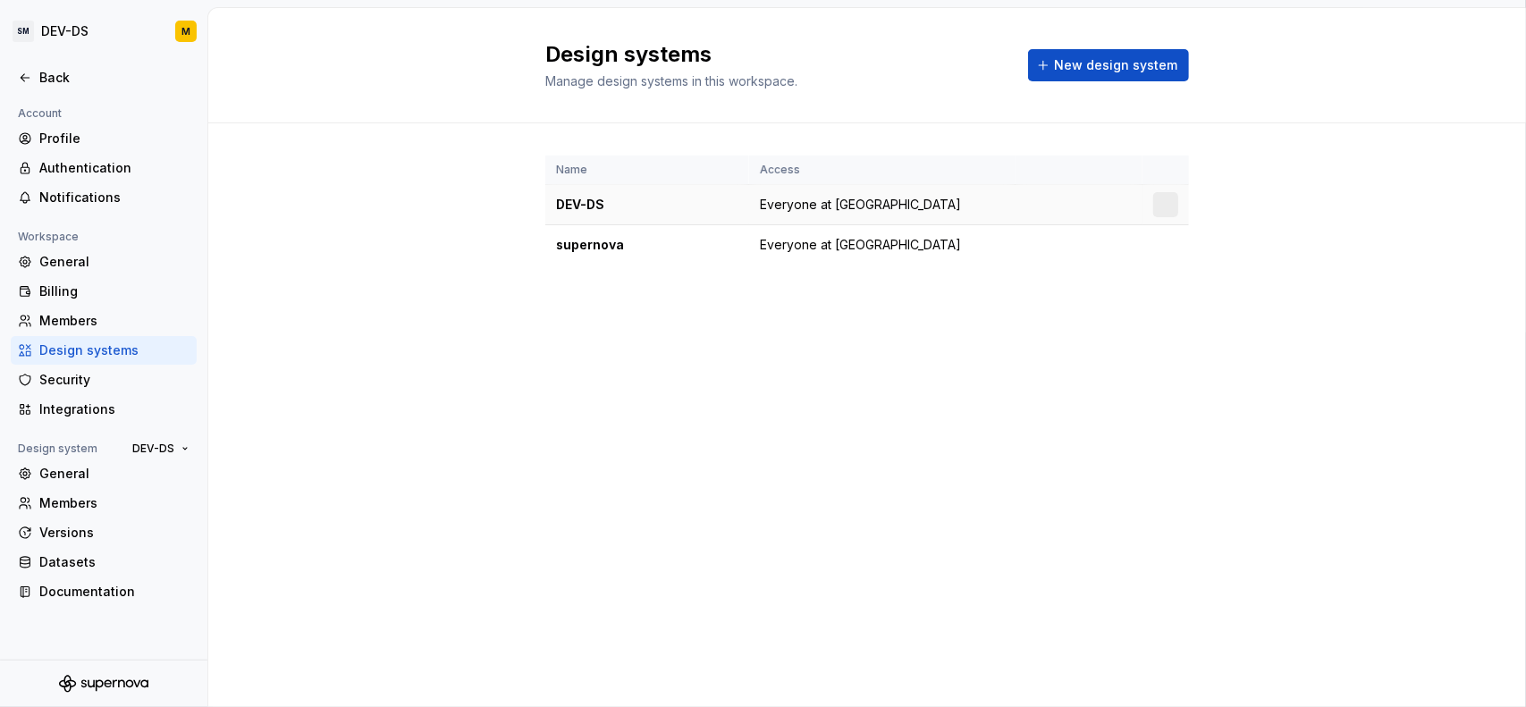
click at [733, 205] on div "DEV-DS" at bounding box center [647, 205] width 182 height 18
click at [107, 256] on div "General" at bounding box center [114, 262] width 150 height 18
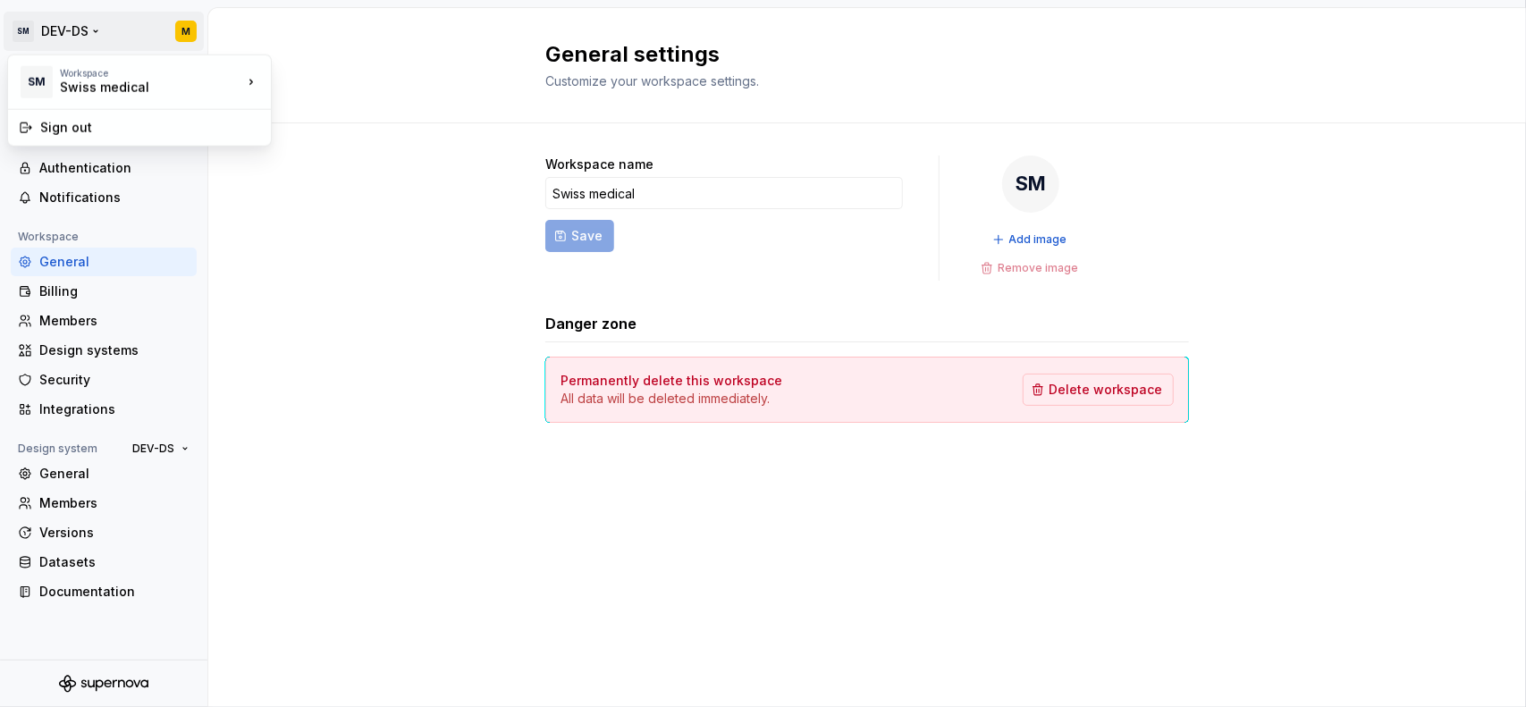
click at [97, 28] on html "SM DEV-DS M Back Account Profile Authentication Notifications Workspace General…" at bounding box center [763, 353] width 1526 height 707
click at [291, 62] on html "SM DEV-DS M Back Account Profile Authentication Notifications Workspace General…" at bounding box center [763, 353] width 1526 height 707
click at [50, 79] on div "Back" at bounding box center [114, 78] width 150 height 18
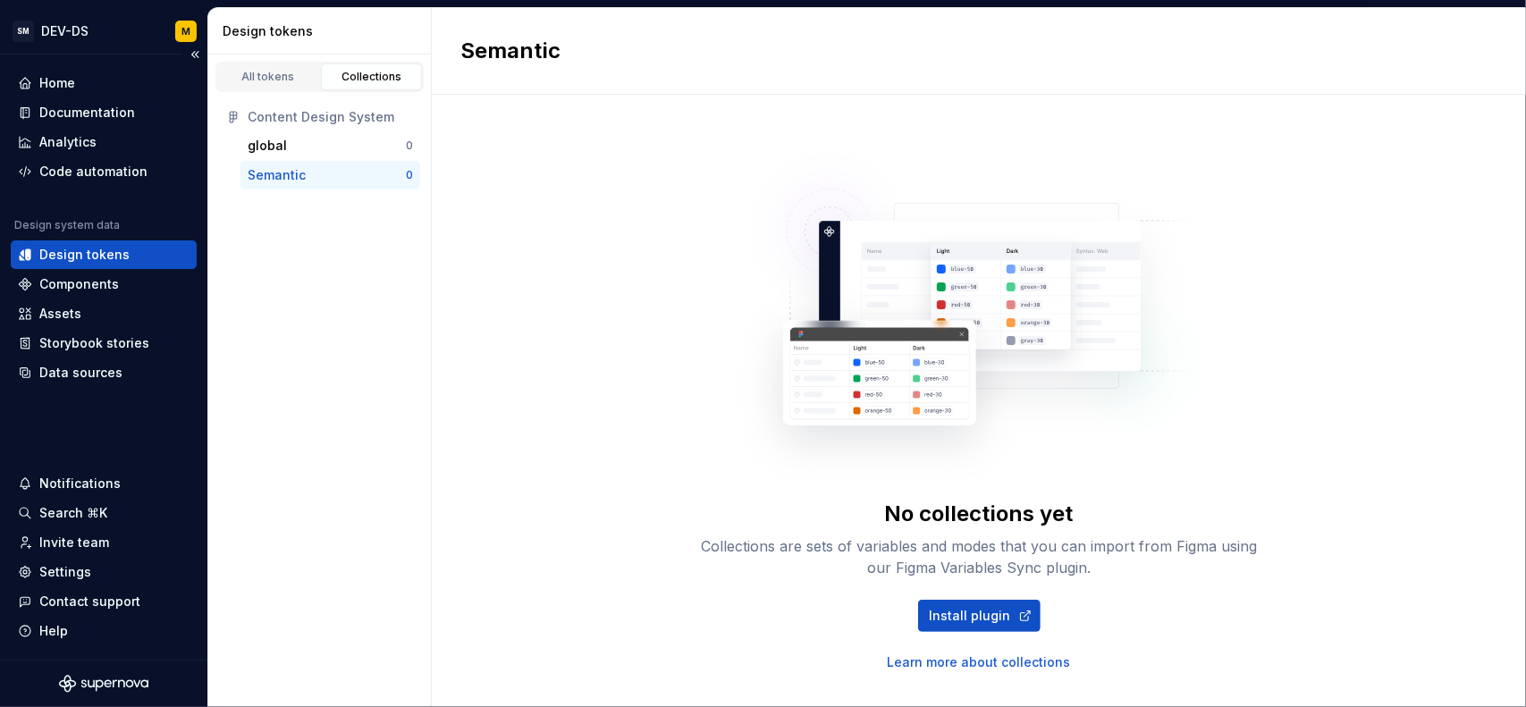
click at [105, 253] on div "Design tokens" at bounding box center [84, 255] width 90 height 18
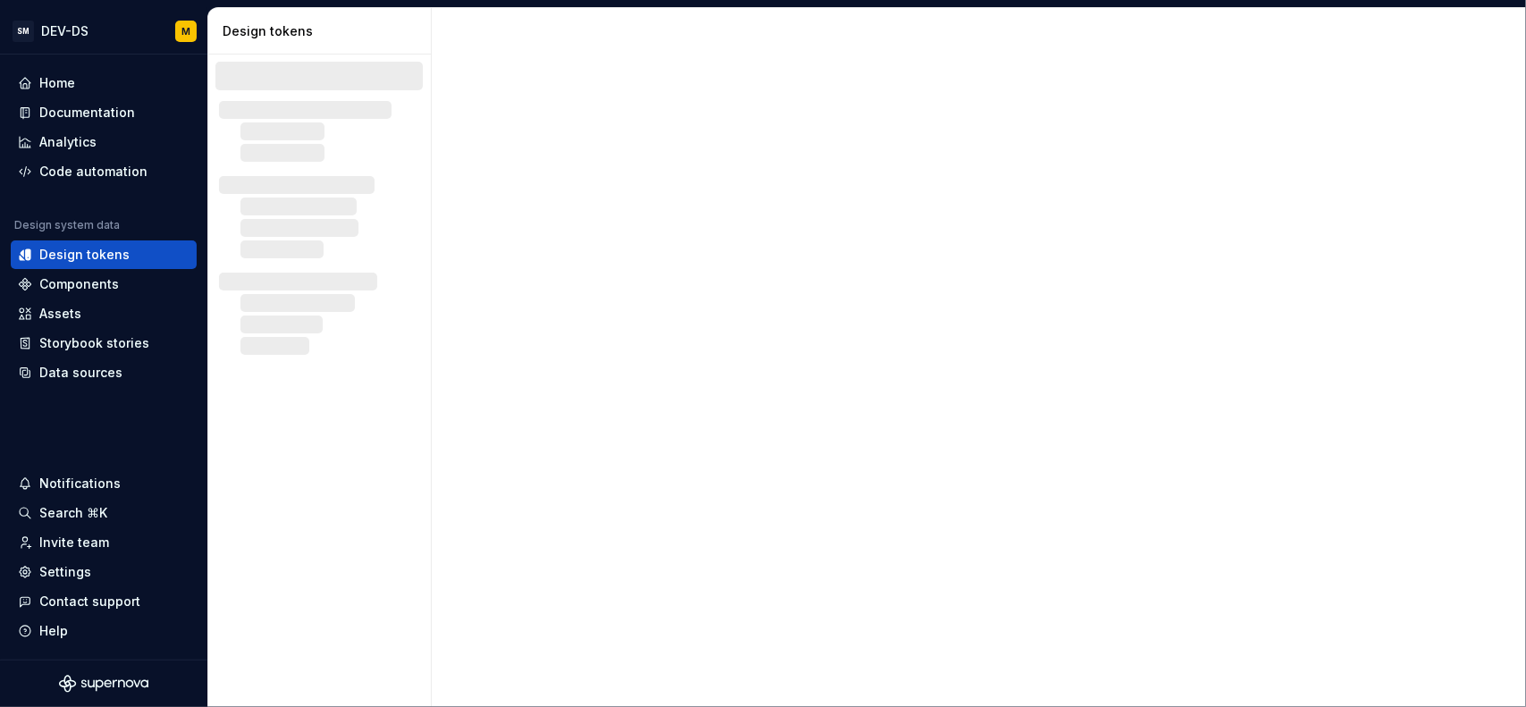
click at [285, 63] on div at bounding box center [319, 73] width 223 height 36
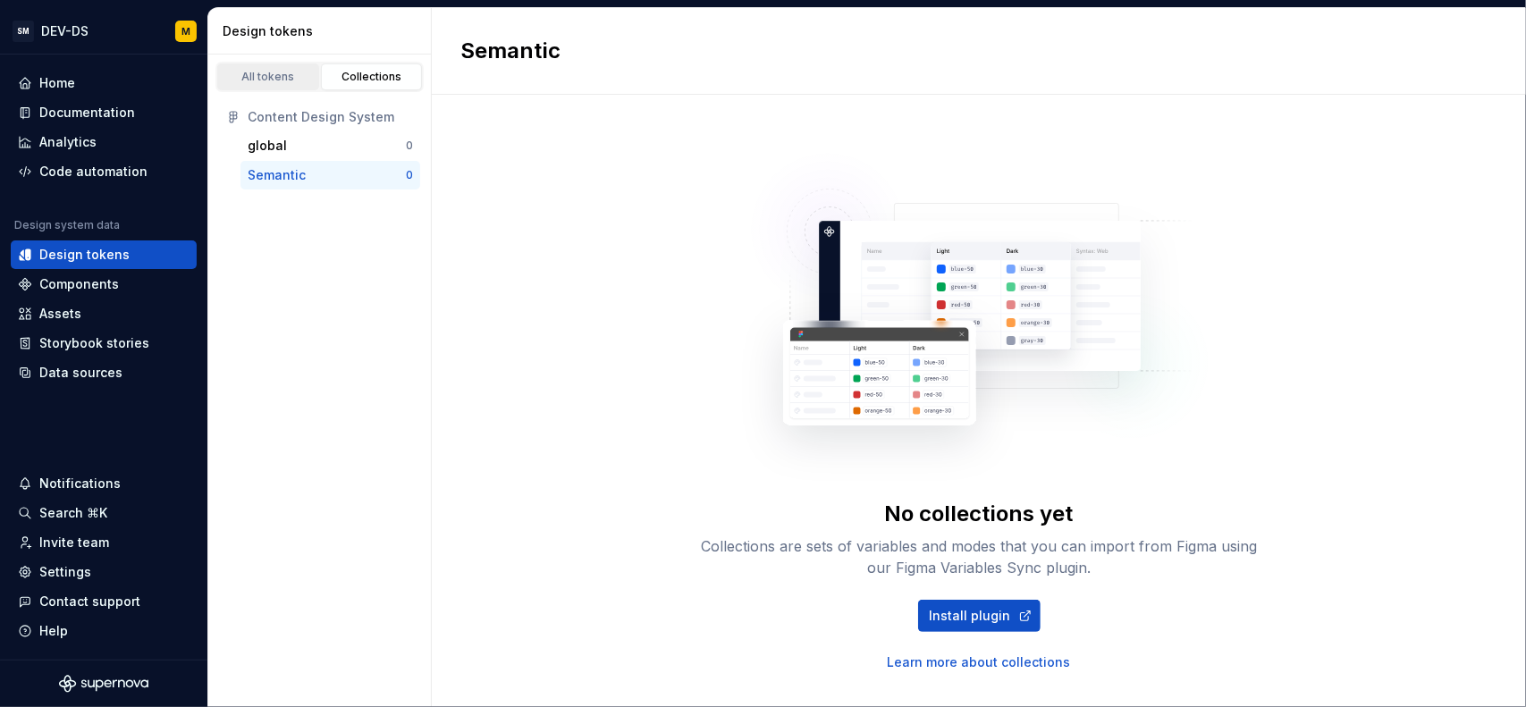
click at [295, 78] on div "All tokens" at bounding box center [267, 77] width 89 height 14
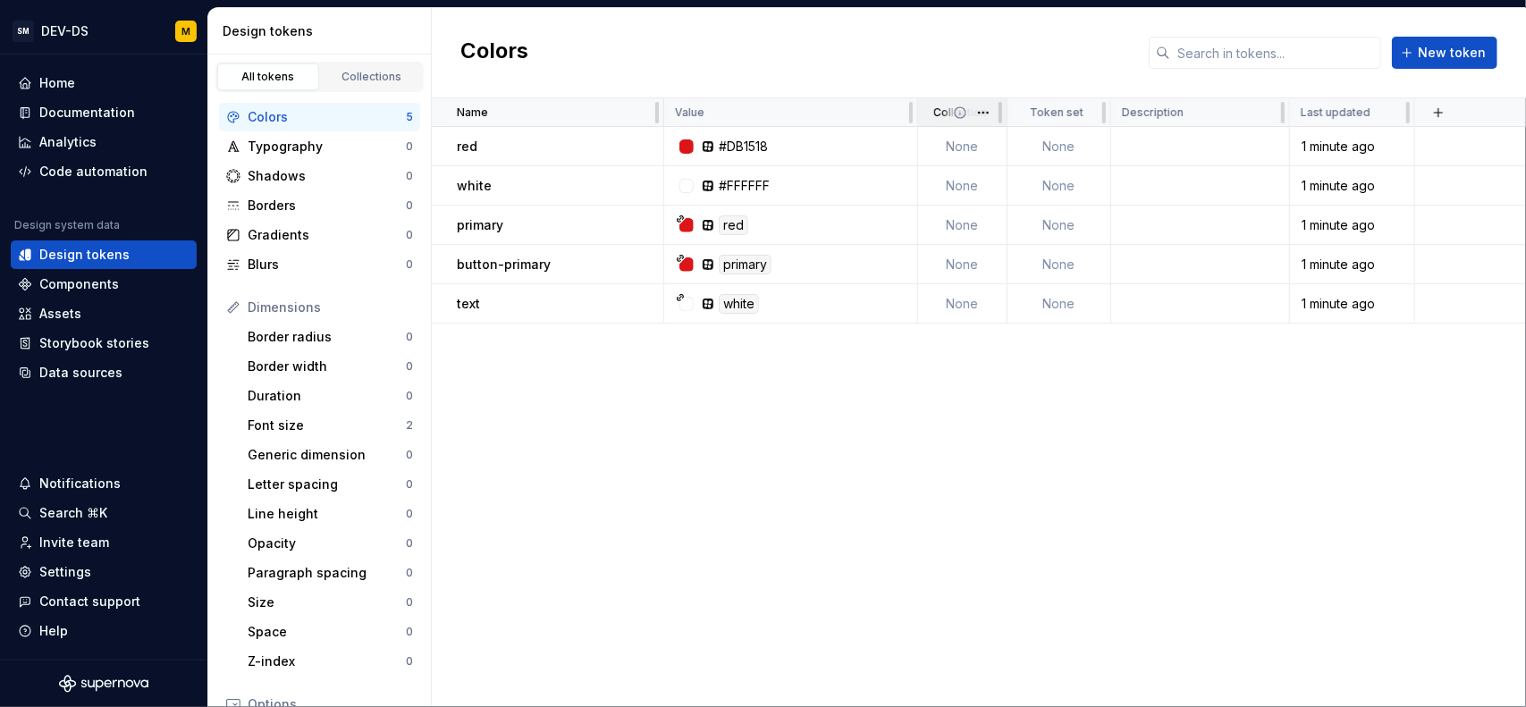
click at [959, 115] on icon at bounding box center [960, 112] width 14 height 14
click at [986, 115] on html "SM DEV-DS M Home Documentation Analytics Code automation Design system data Des…" at bounding box center [763, 353] width 1526 height 707
click at [1008, 501] on html "SM DEV-DS M Home Documentation Analytics Code automation Design system data Des…" at bounding box center [763, 353] width 1526 height 707
drag, startPoint x: 999, startPoint y: 114, endPoint x: 1090, endPoint y: 114, distance: 91.2
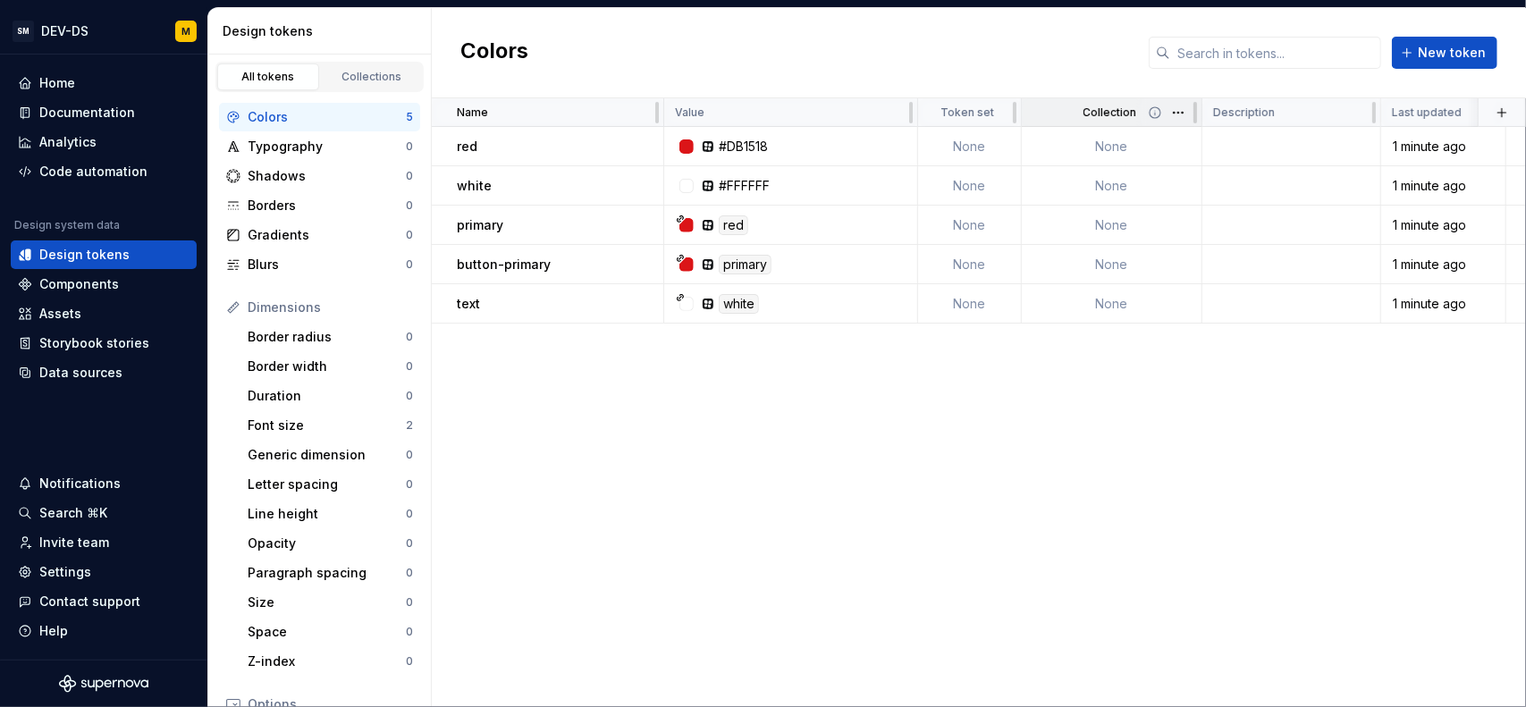
click at [1148, 113] on icon at bounding box center [1155, 112] width 14 height 14
click at [1157, 113] on icon at bounding box center [1155, 112] width 14 height 14
click at [1155, 114] on icon at bounding box center [1154, 112] width 11 height 11
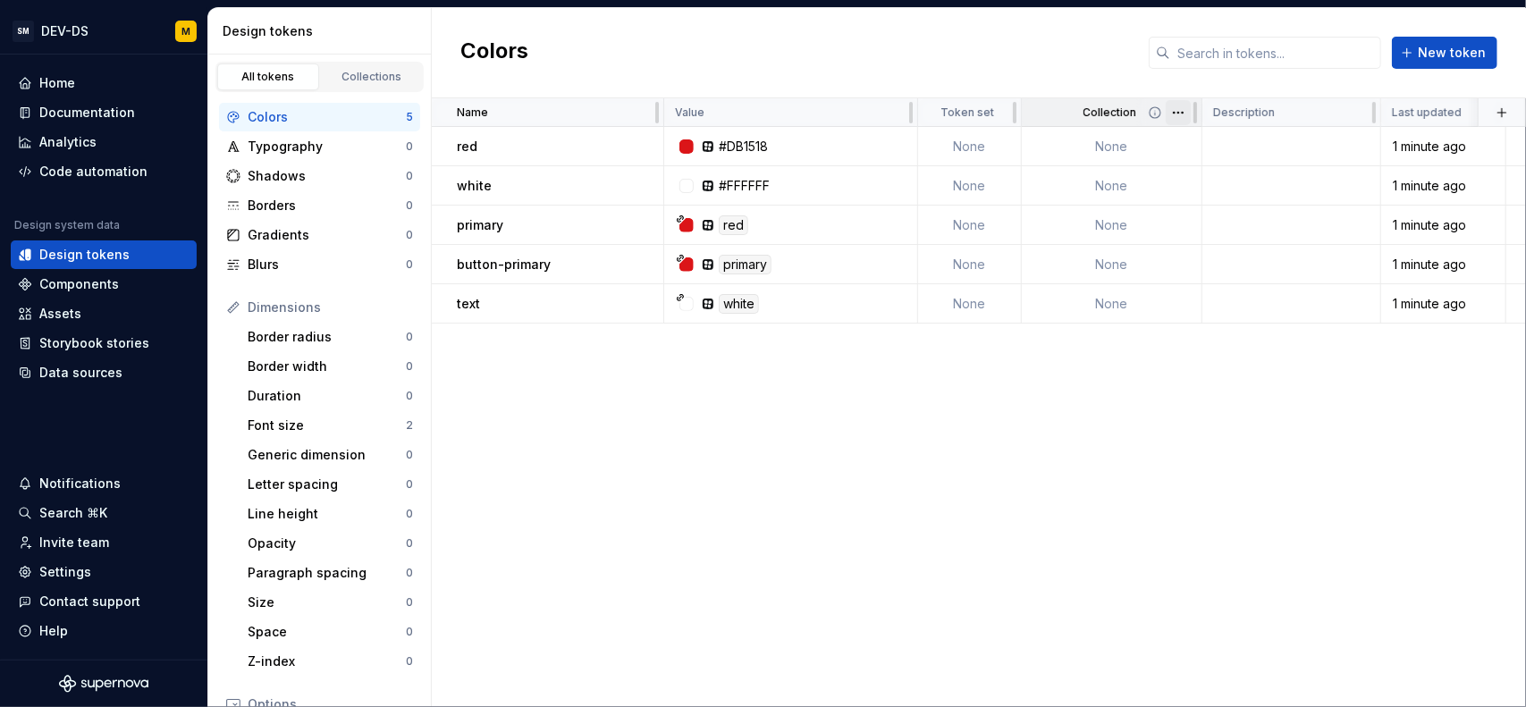
click at [1174, 114] on html "SM DEV-DS M Home Documentation Analytics Code automation Design system data Des…" at bounding box center [763, 353] width 1526 height 707
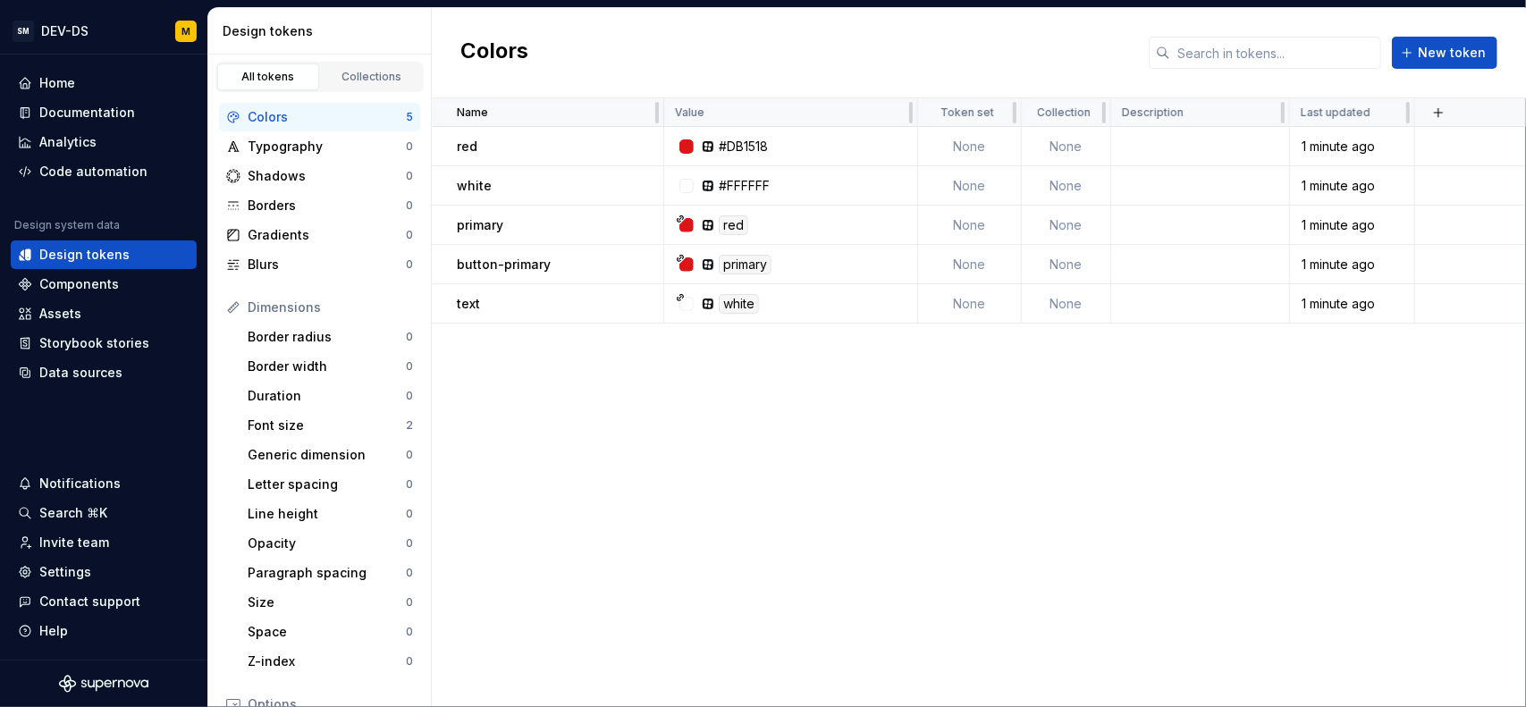
click at [1030, 432] on div "Name Value Token set Collection Description Last updated red #DB1518 None None …" at bounding box center [979, 402] width 1094 height 609
click at [358, 72] on div "Collections" at bounding box center [371, 77] width 89 height 14
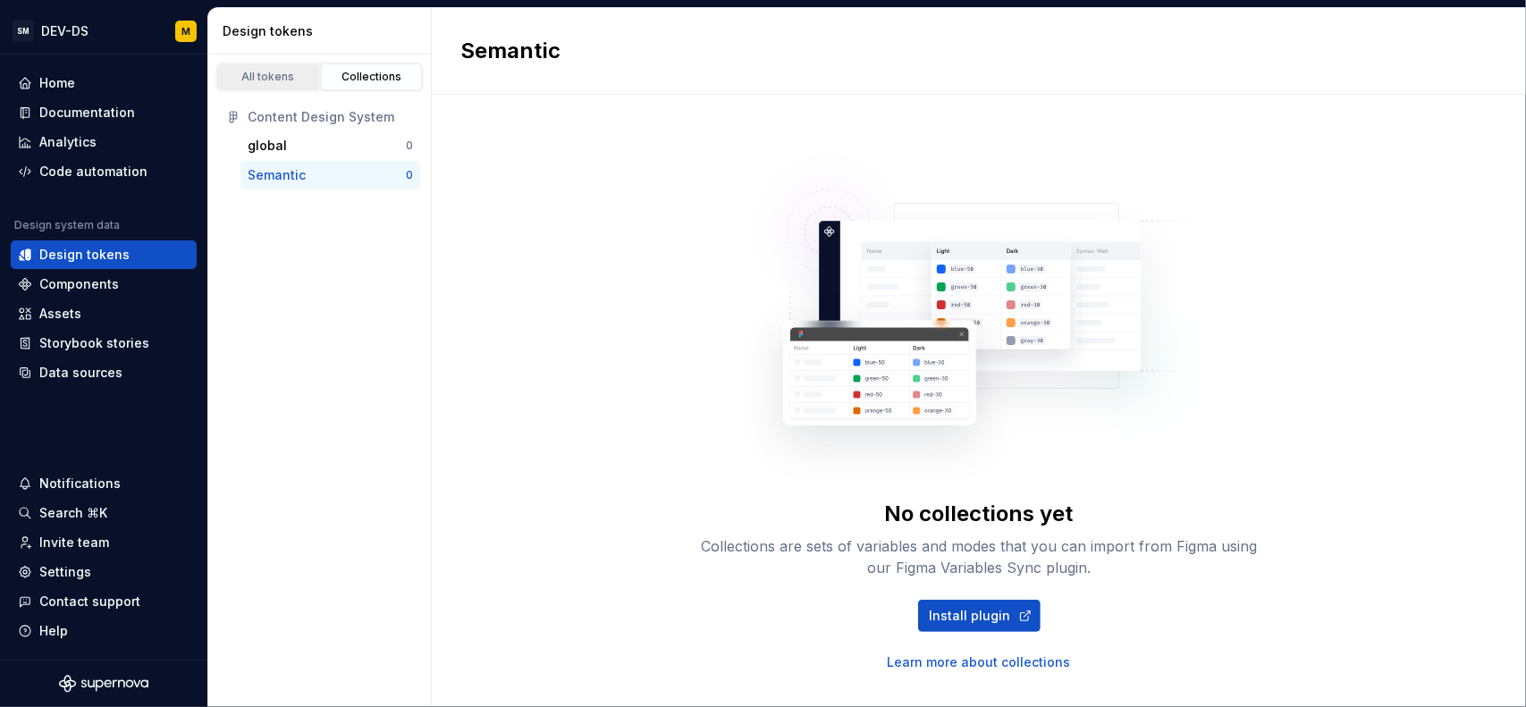
click at [274, 84] on link "All tokens" at bounding box center [268, 76] width 102 height 27
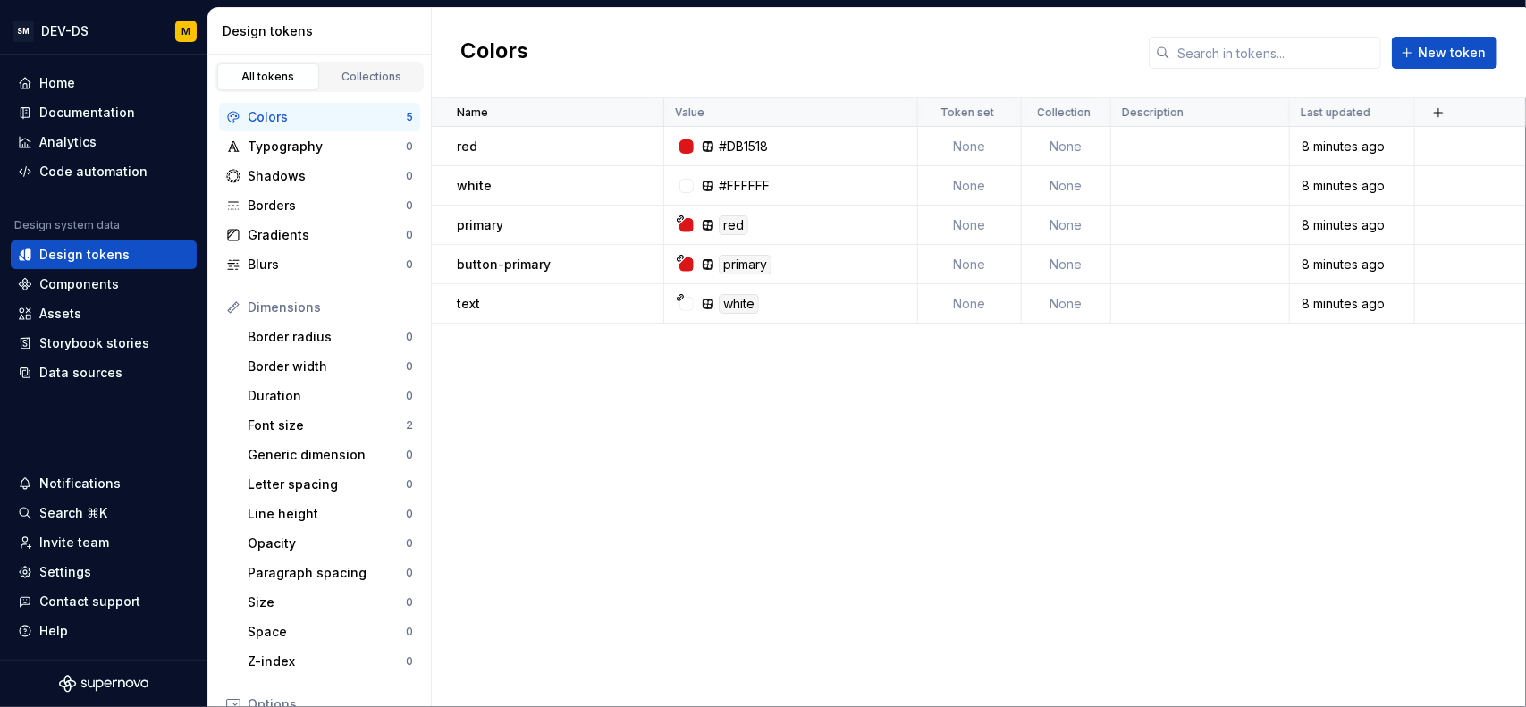
click at [285, 112] on div "Colors" at bounding box center [327, 117] width 158 height 18
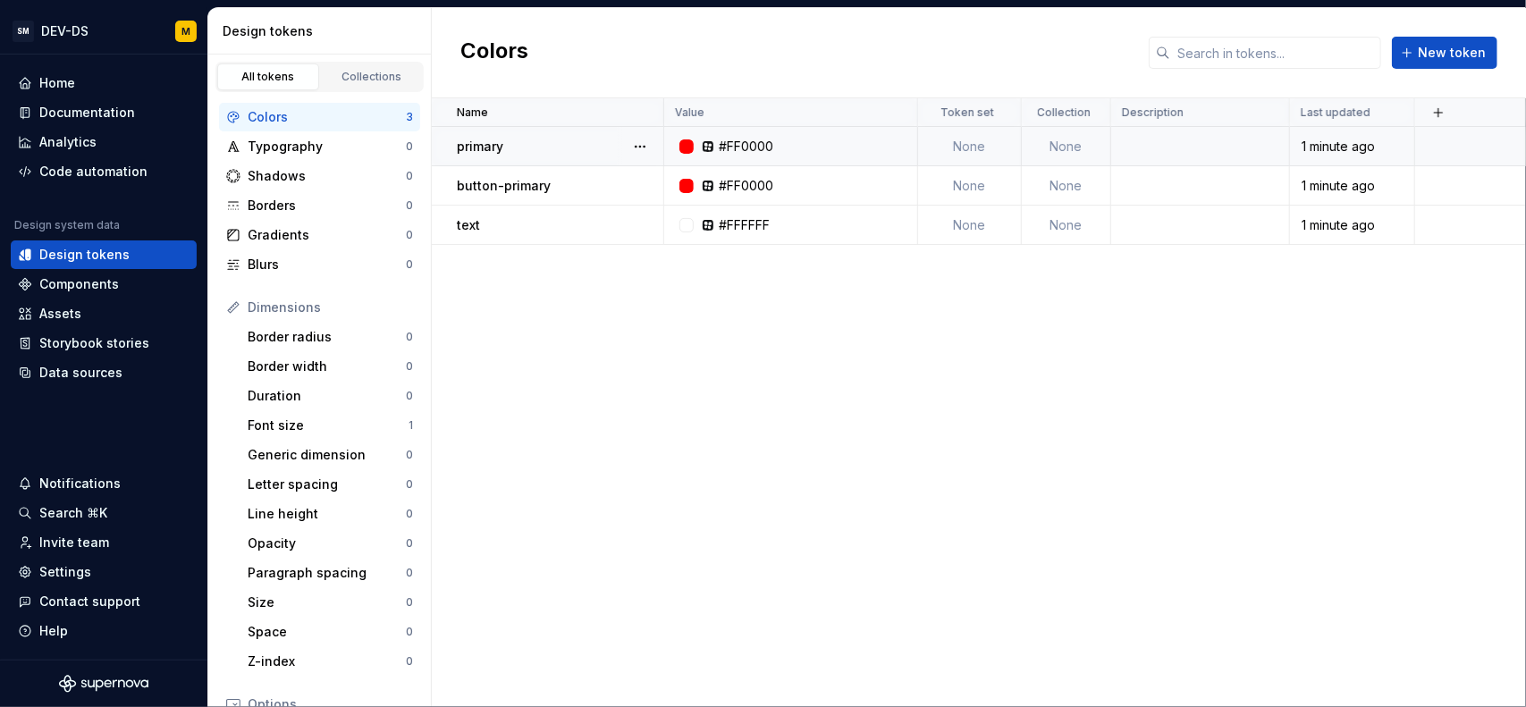
click at [1088, 147] on td "None" at bounding box center [1066, 146] width 89 height 39
click at [1050, 146] on td "None" at bounding box center [1066, 146] width 89 height 39
click at [645, 140] on button "button" at bounding box center [639, 146] width 25 height 25
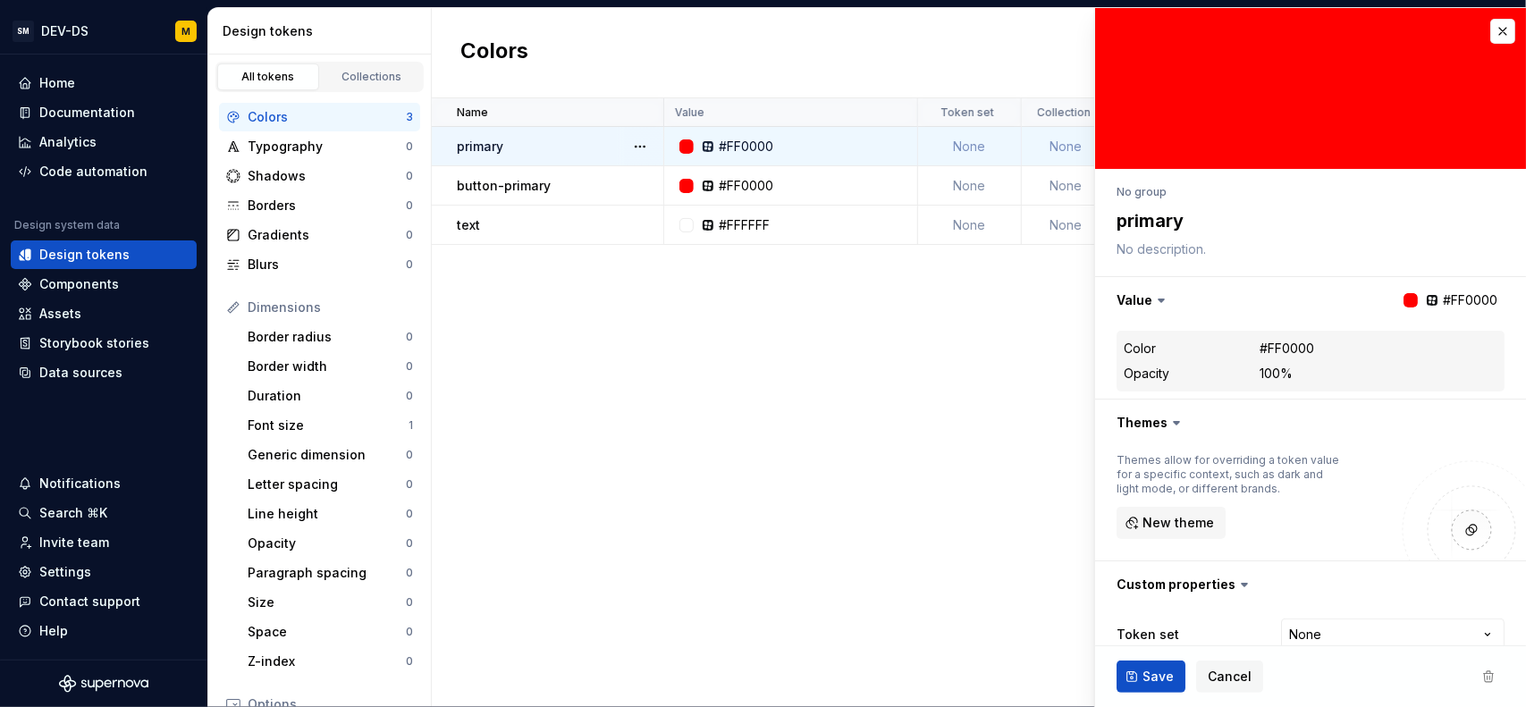
type textarea "*"
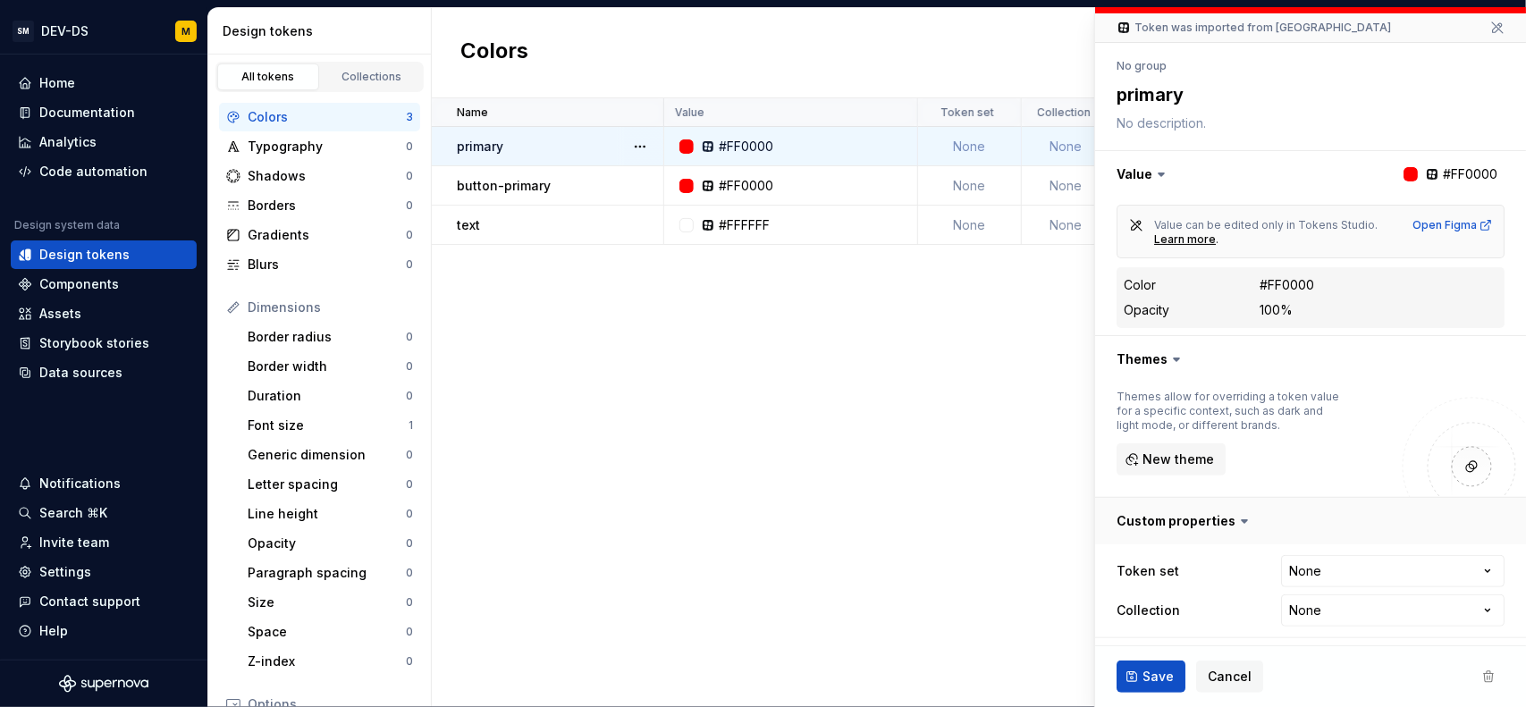
scroll to position [156, 0]
click at [1182, 358] on icon at bounding box center [1176, 358] width 18 height 18
click at [1168, 357] on icon at bounding box center [1176, 358] width 18 height 18
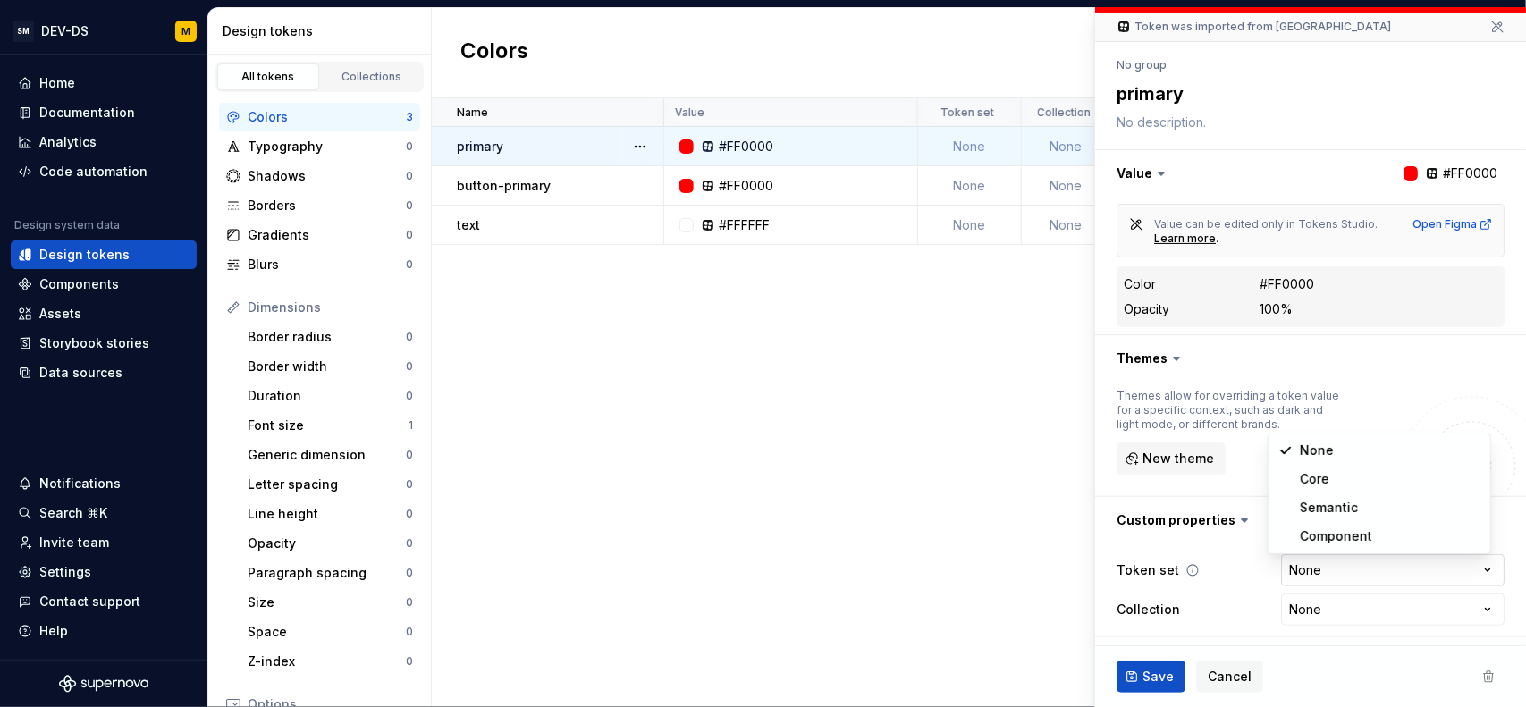
click at [1473, 568] on html "SM DEV-DS M Home Documentation Analytics Code automation Design system data Des…" at bounding box center [763, 353] width 1526 height 707
click at [1473, 569] on html "SM DEV-DS M Home Documentation Analytics Code automation Design system data Des…" at bounding box center [763, 353] width 1526 height 707
click at [1480, 618] on html "SM DEV-DS M Home Documentation Analytics Code automation Design system data Des…" at bounding box center [763, 353] width 1526 height 707
click at [1187, 568] on icon at bounding box center [1192, 570] width 14 height 14
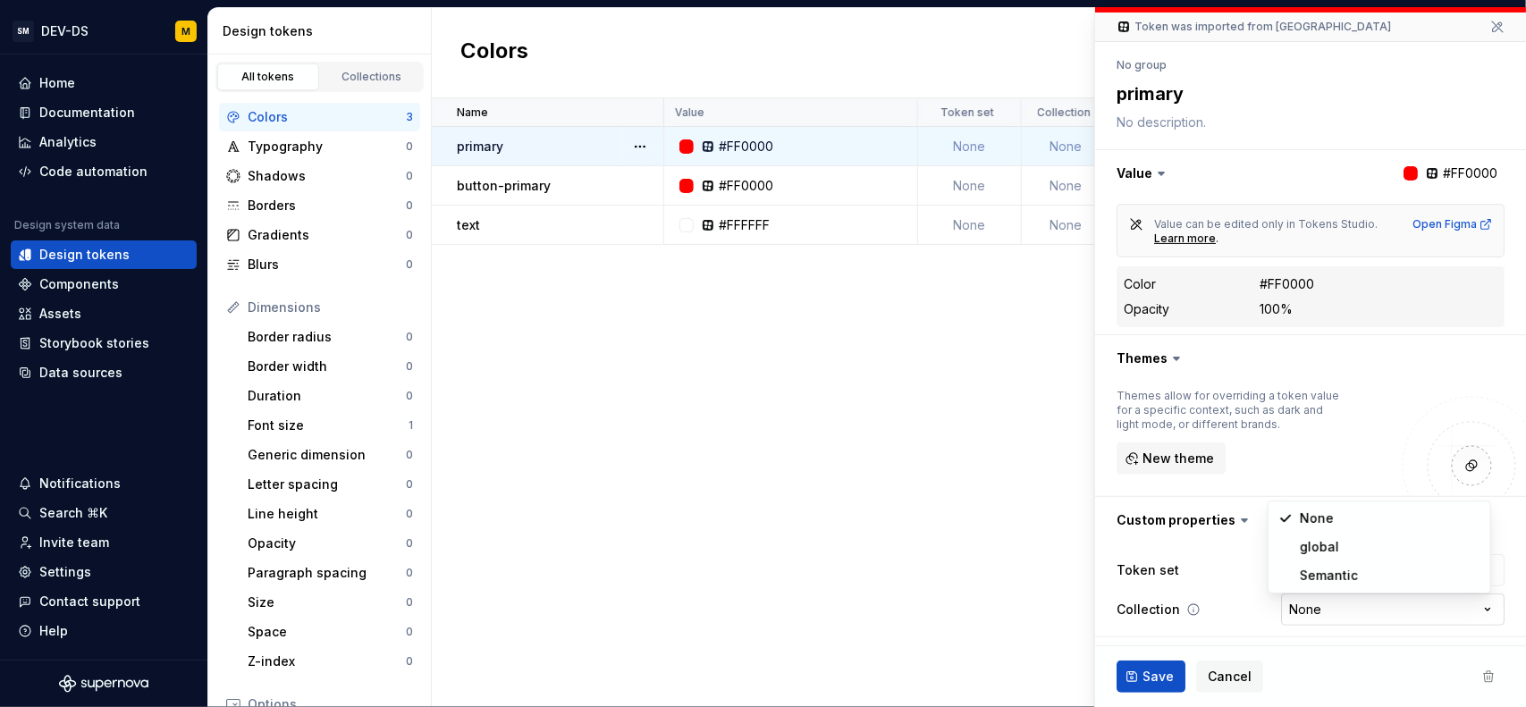
click at [1470, 614] on html "SM DEV-DS M Home Documentation Analytics Code automation Design system data Des…" at bounding box center [763, 353] width 1526 height 707
click at [1471, 614] on html "SM DEV-DS M Home Documentation Analytics Code automation Design system data Des…" at bounding box center [763, 353] width 1526 height 707
click at [1475, 572] on html "SM DEV-DS M Home Documentation Analytics Code automation Design system data Des…" at bounding box center [763, 353] width 1526 height 707
click at [1468, 574] on html "SM DEV-DS M Home Documentation Analytics Code automation Design system data Des…" at bounding box center [763, 353] width 1526 height 707
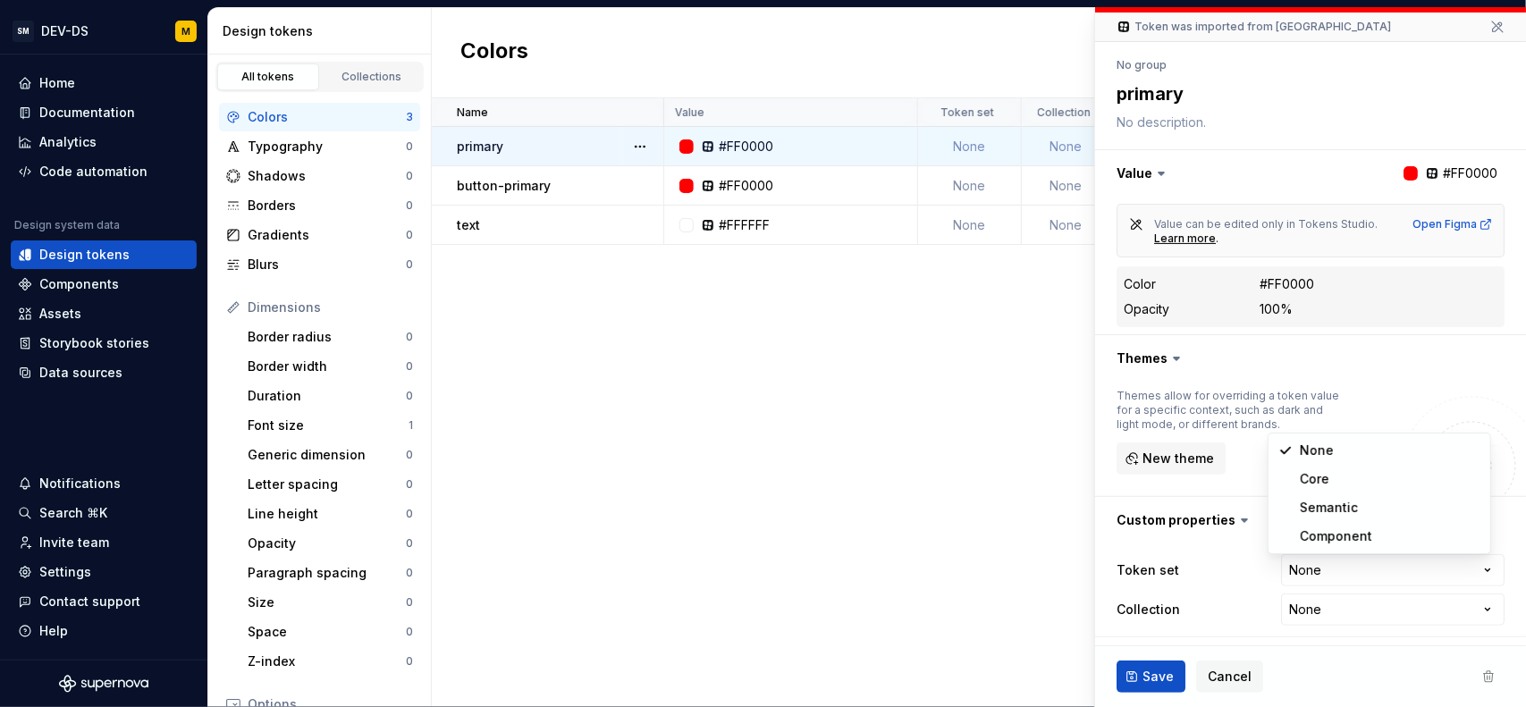
select select "**********"
type textarea "*"
click at [1400, 569] on html "SM DEV-DS M Home Documentation Analytics Code automation Design system data Des…" at bounding box center [763, 353] width 1526 height 707
select select
click at [1224, 673] on span "Cancel" at bounding box center [1229, 677] width 44 height 18
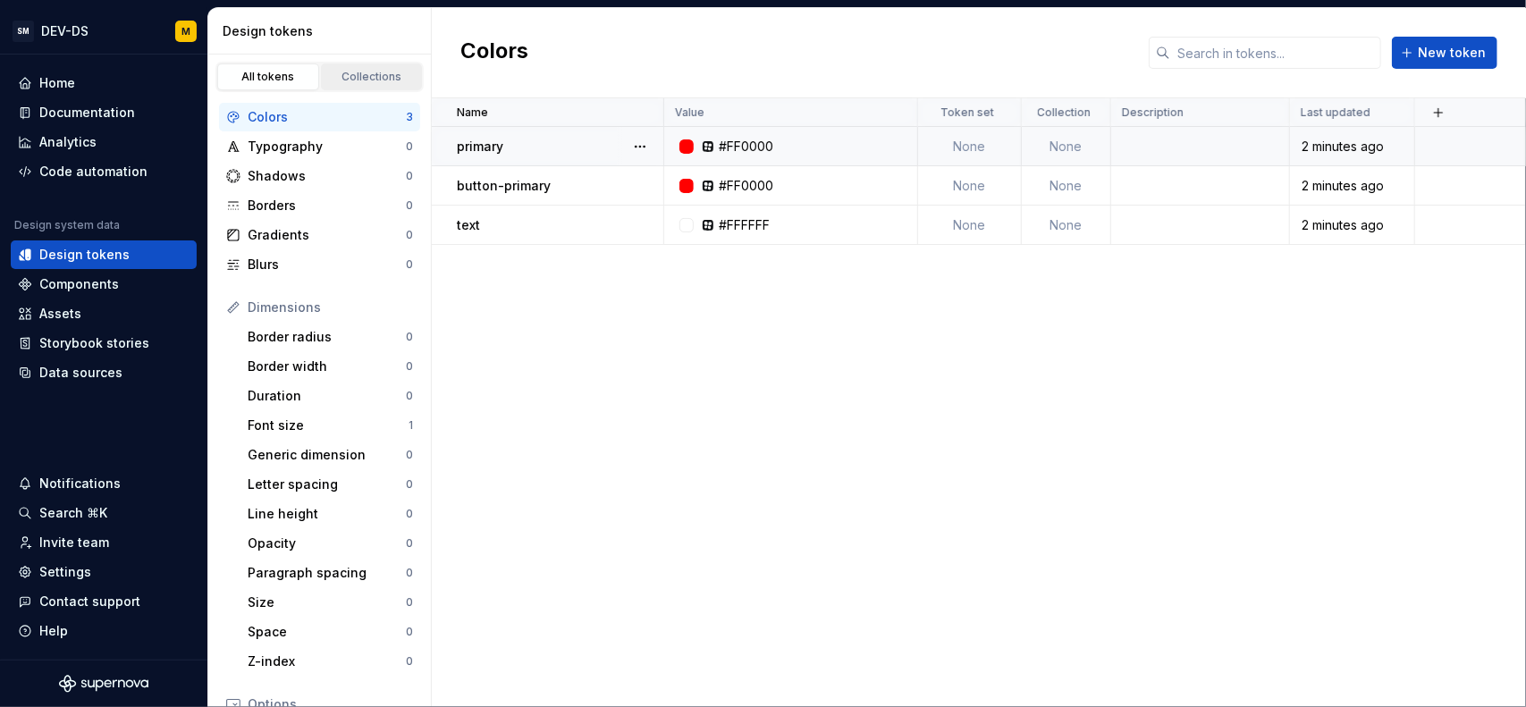
click at [373, 70] on div "Collections" at bounding box center [371, 77] width 89 height 14
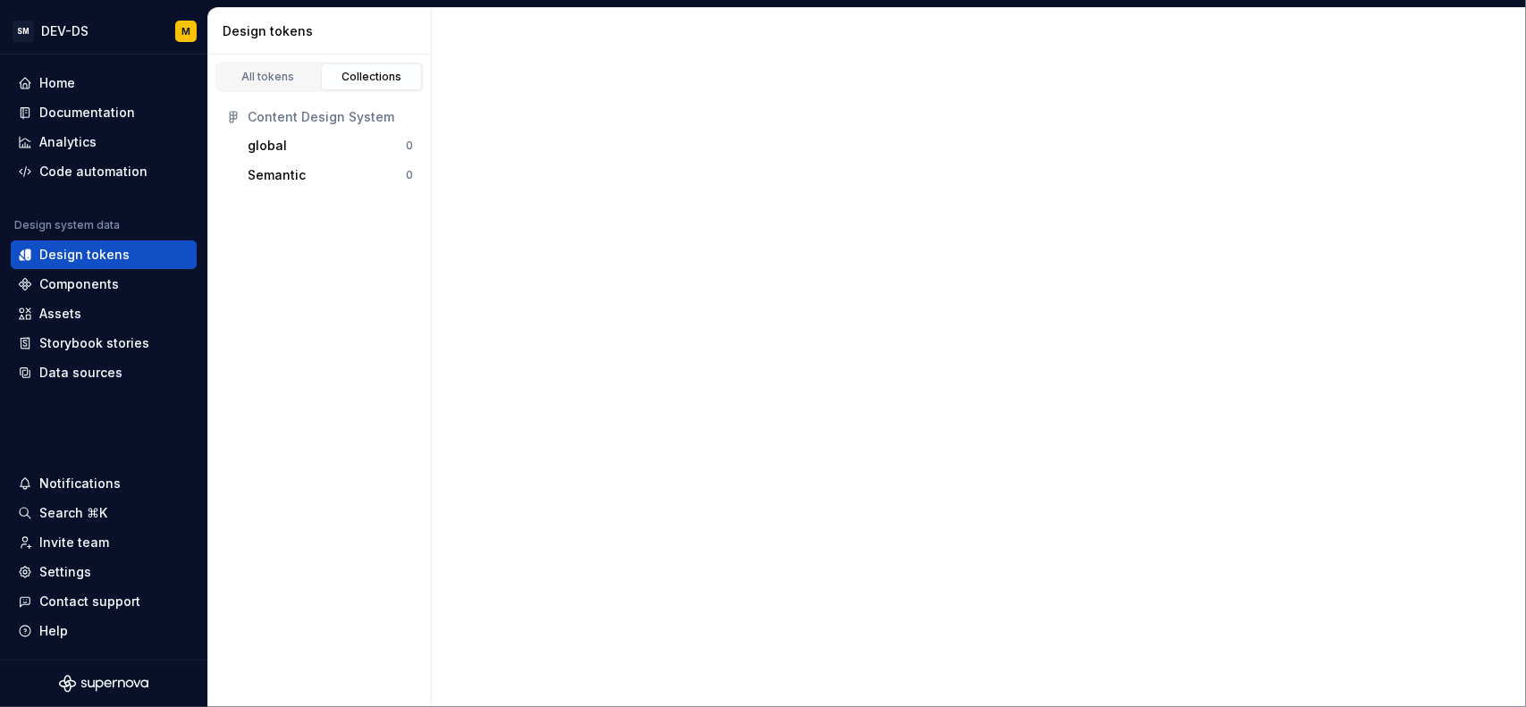
click at [338, 116] on div "Content Design System" at bounding box center [330, 117] width 165 height 18
click at [300, 141] on div "global" at bounding box center [327, 146] width 158 height 18
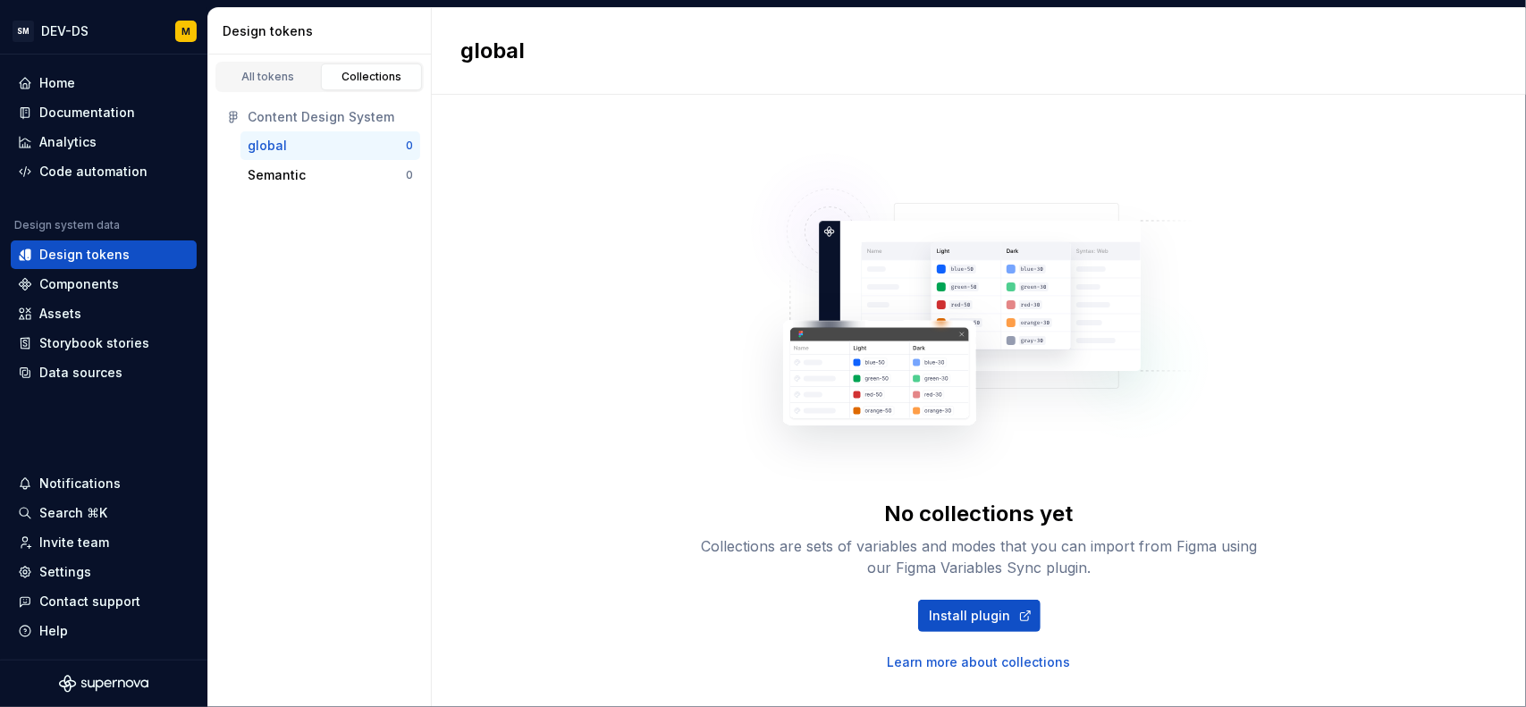
drag, startPoint x: 300, startPoint y: 141, endPoint x: 283, endPoint y: 156, distance: 22.2
click at [283, 156] on div "global 0" at bounding box center [330, 145] width 180 height 29
click at [282, 168] on div "Semantic" at bounding box center [277, 175] width 58 height 18
click at [287, 152] on div "global" at bounding box center [327, 146] width 158 height 18
click at [293, 85] on link "All tokens" at bounding box center [268, 76] width 102 height 27
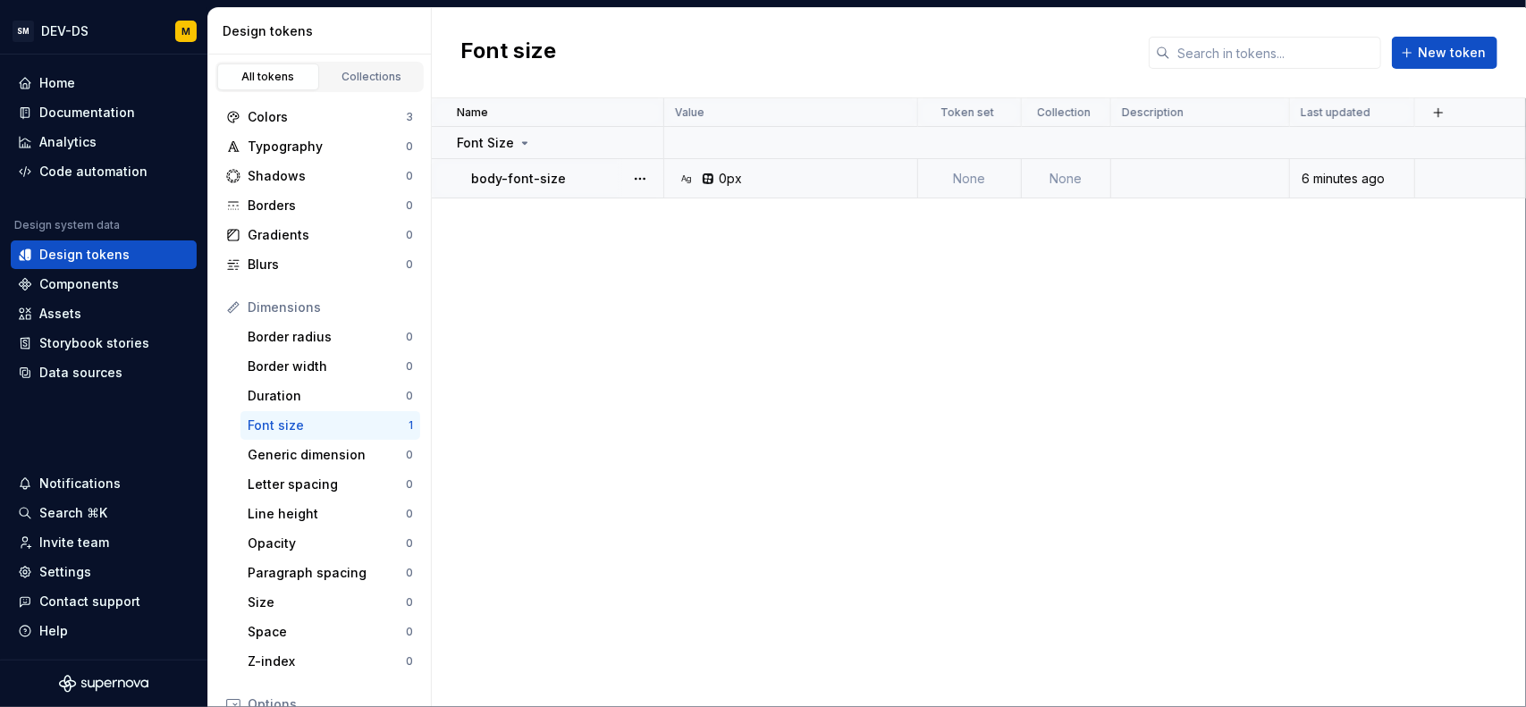
click at [1060, 186] on td "None" at bounding box center [1066, 178] width 89 height 39
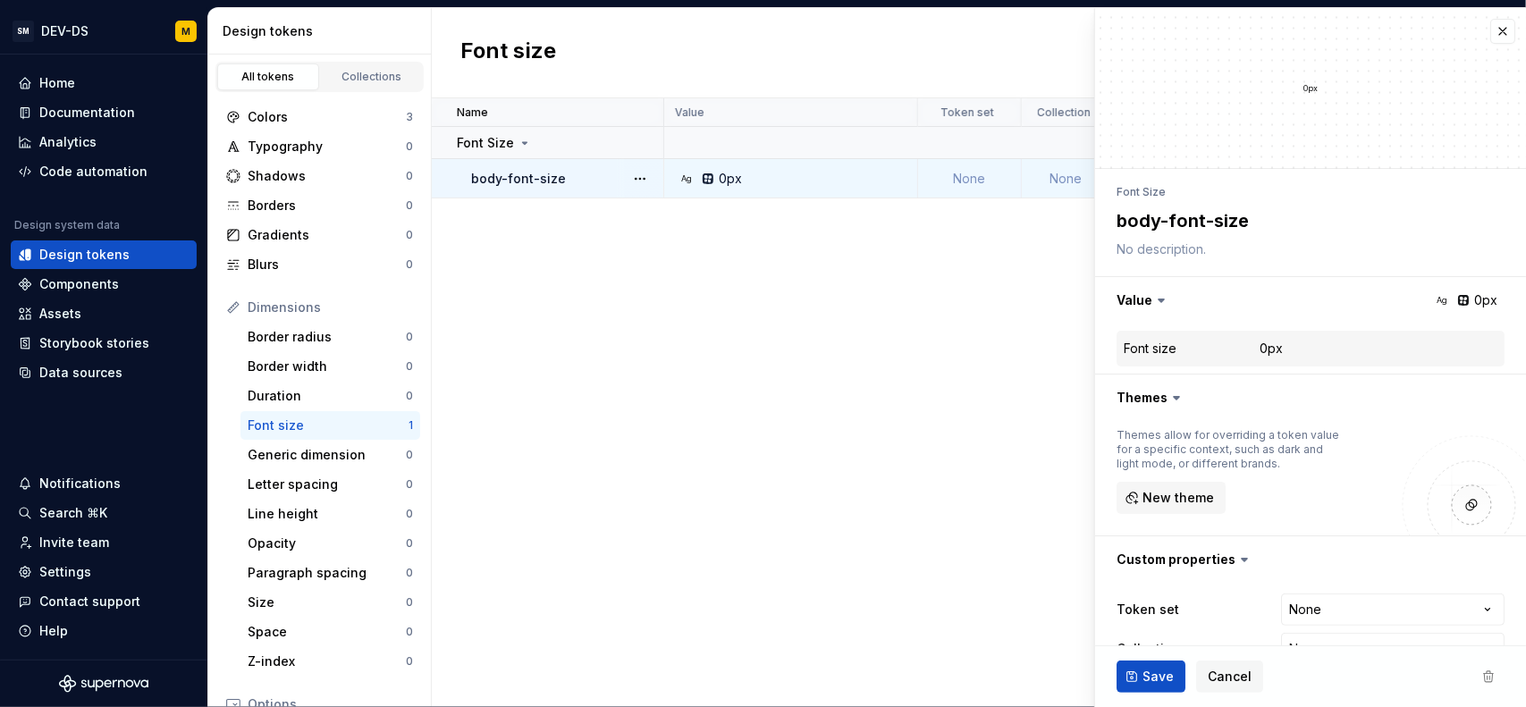
click at [1064, 180] on td "None" at bounding box center [1066, 178] width 89 height 39
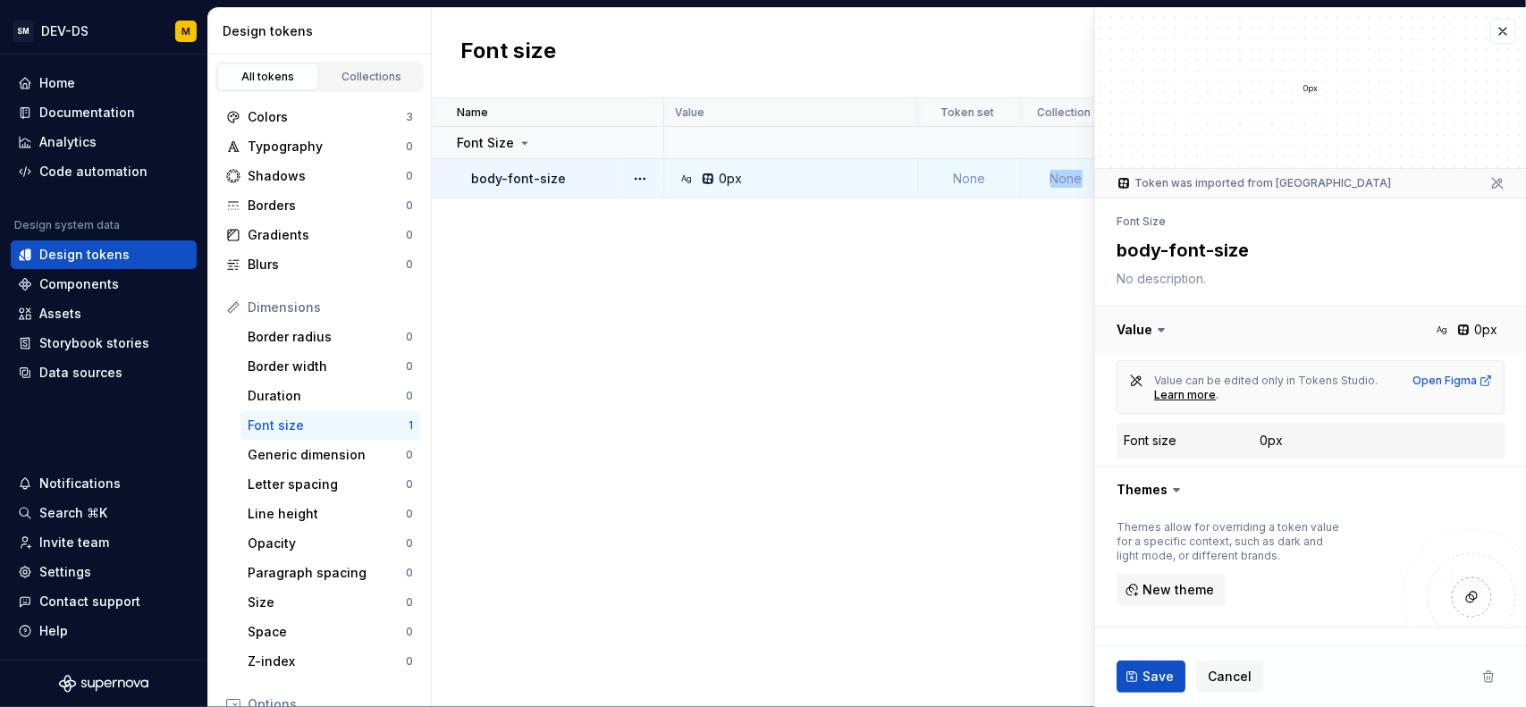
type textarea "*"
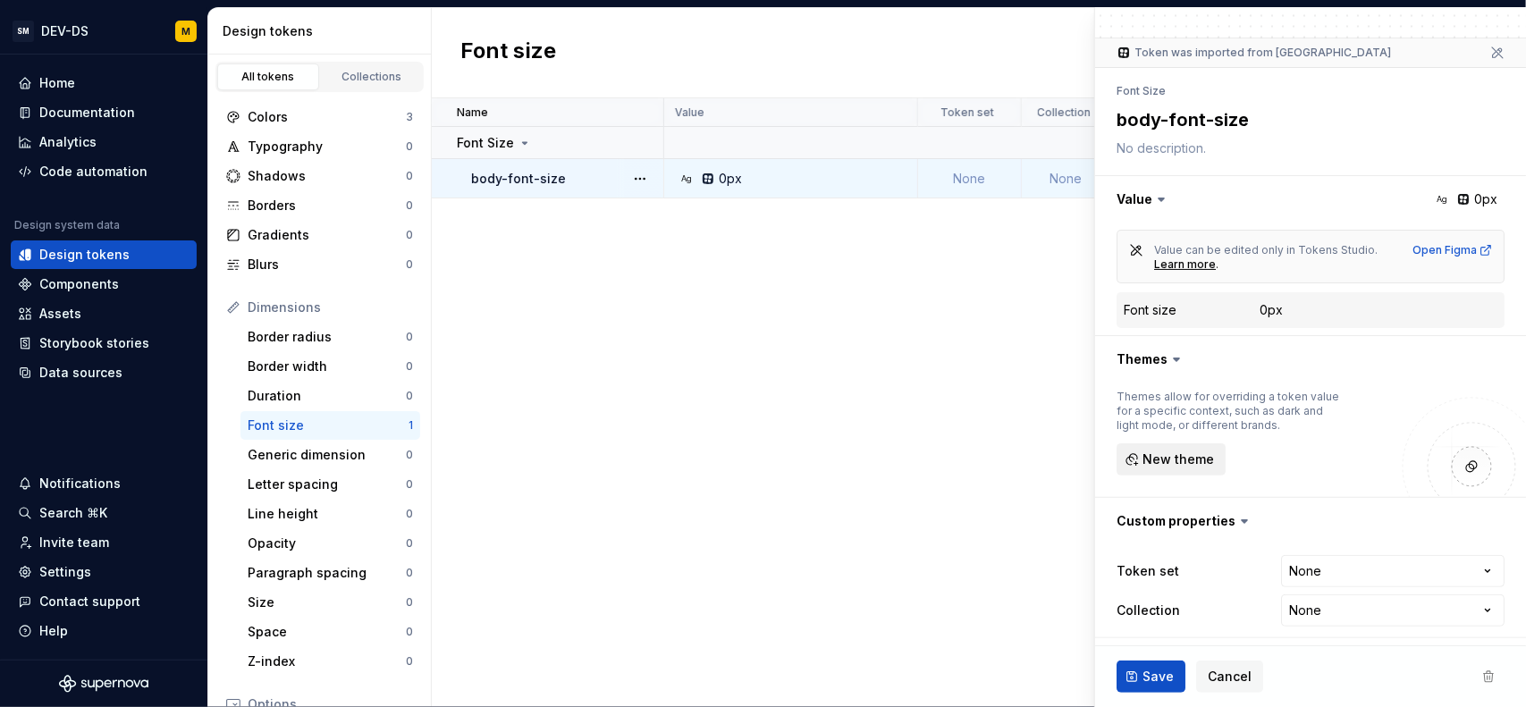
scroll to position [131, 0]
click at [1473, 604] on html "SM DEV-DS M Home Documentation Analytics Code automation Design system data Des…" at bounding box center [763, 353] width 1526 height 707
click at [1180, 609] on div "Collection" at bounding box center [1156, 610] width 81 height 18
click at [1186, 609] on icon at bounding box center [1193, 609] width 14 height 14
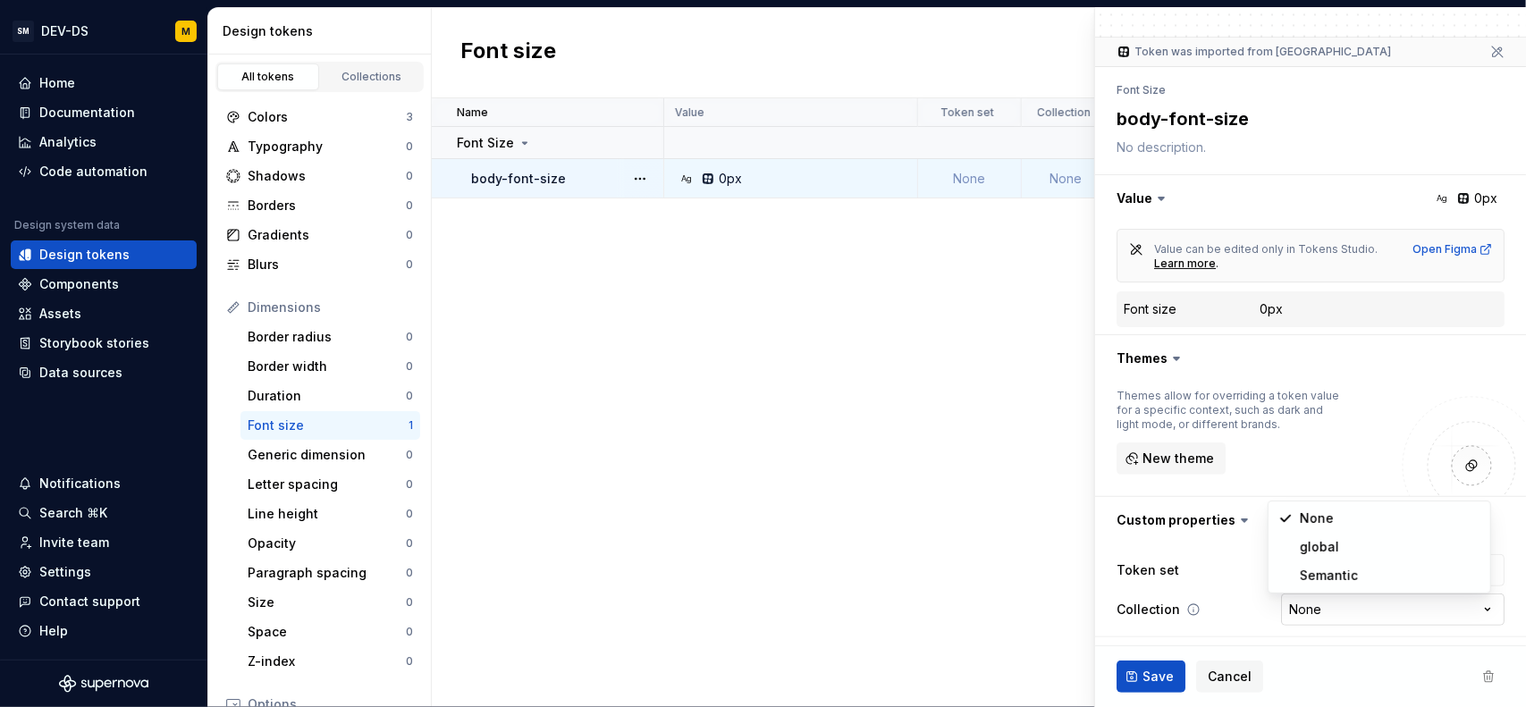
click at [1373, 613] on html "SM DEV-DS M Home Documentation Analytics Code automation Design system data Des…" at bounding box center [763, 353] width 1526 height 707
select select "**********"
click at [1157, 672] on span "Save" at bounding box center [1157, 677] width 31 height 18
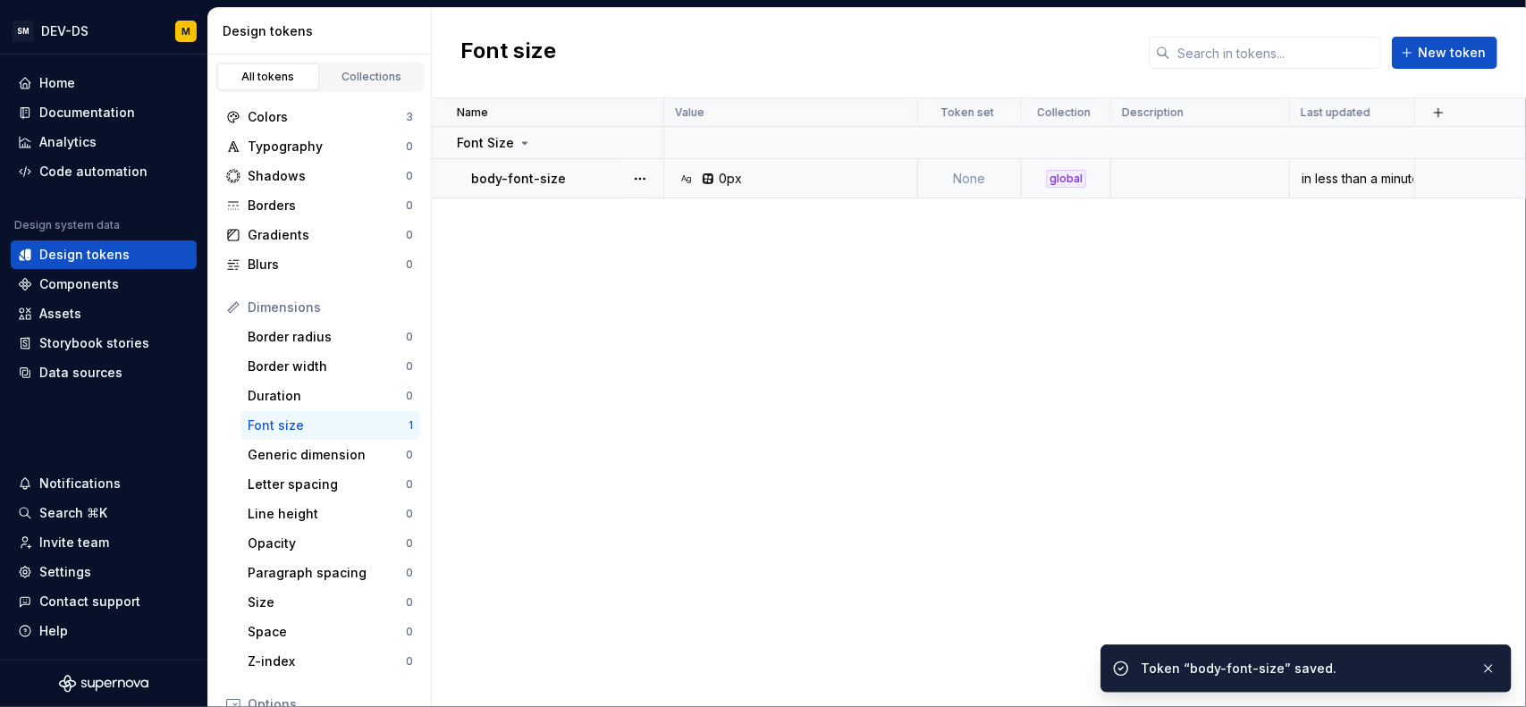
click at [1069, 179] on div "global" at bounding box center [1066, 179] width 40 height 18
type textarea "*"
click at [377, 72] on div "Collections" at bounding box center [371, 77] width 89 height 14
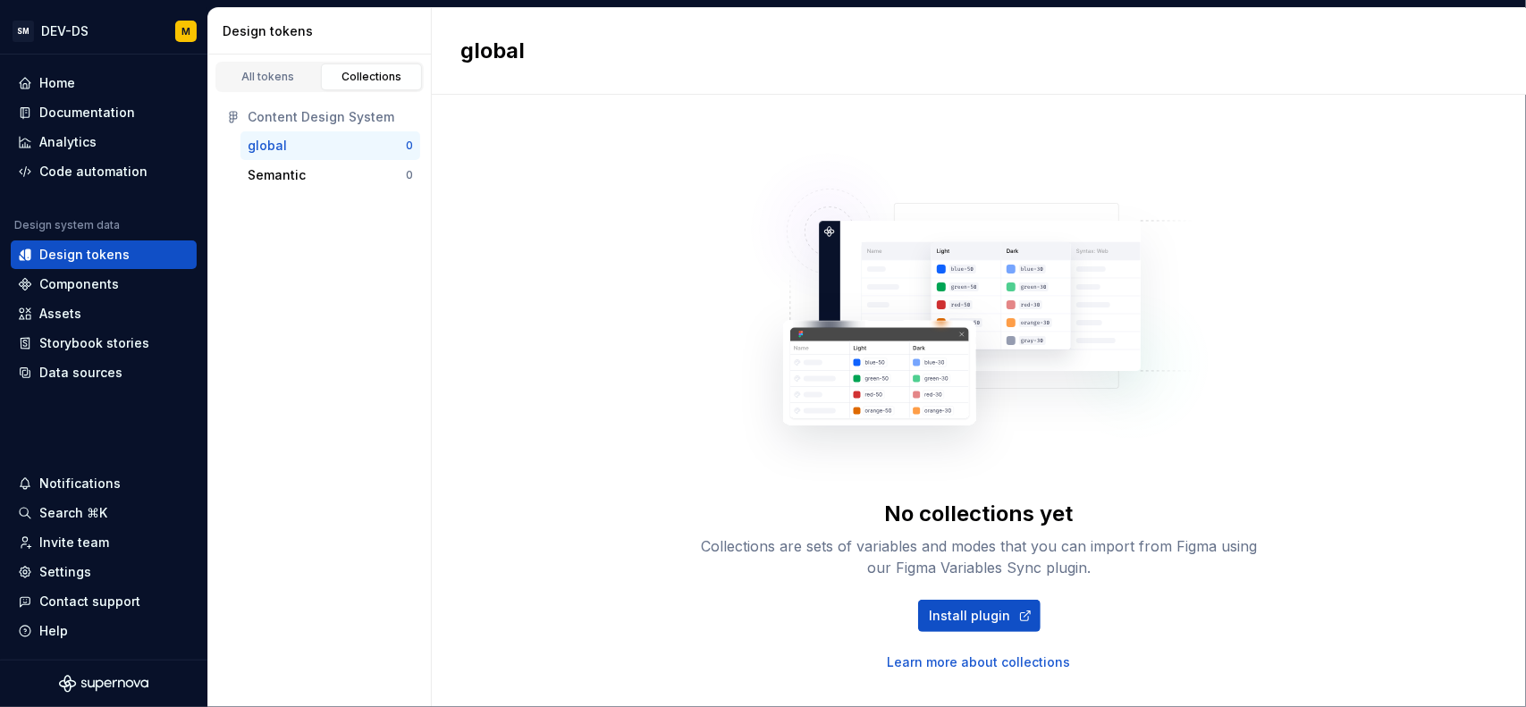
click at [282, 133] on div "global 0" at bounding box center [330, 145] width 180 height 29
click at [282, 76] on div "All tokens" at bounding box center [267, 77] width 89 height 14
click at [283, 78] on div "All tokens" at bounding box center [267, 77] width 89 height 14
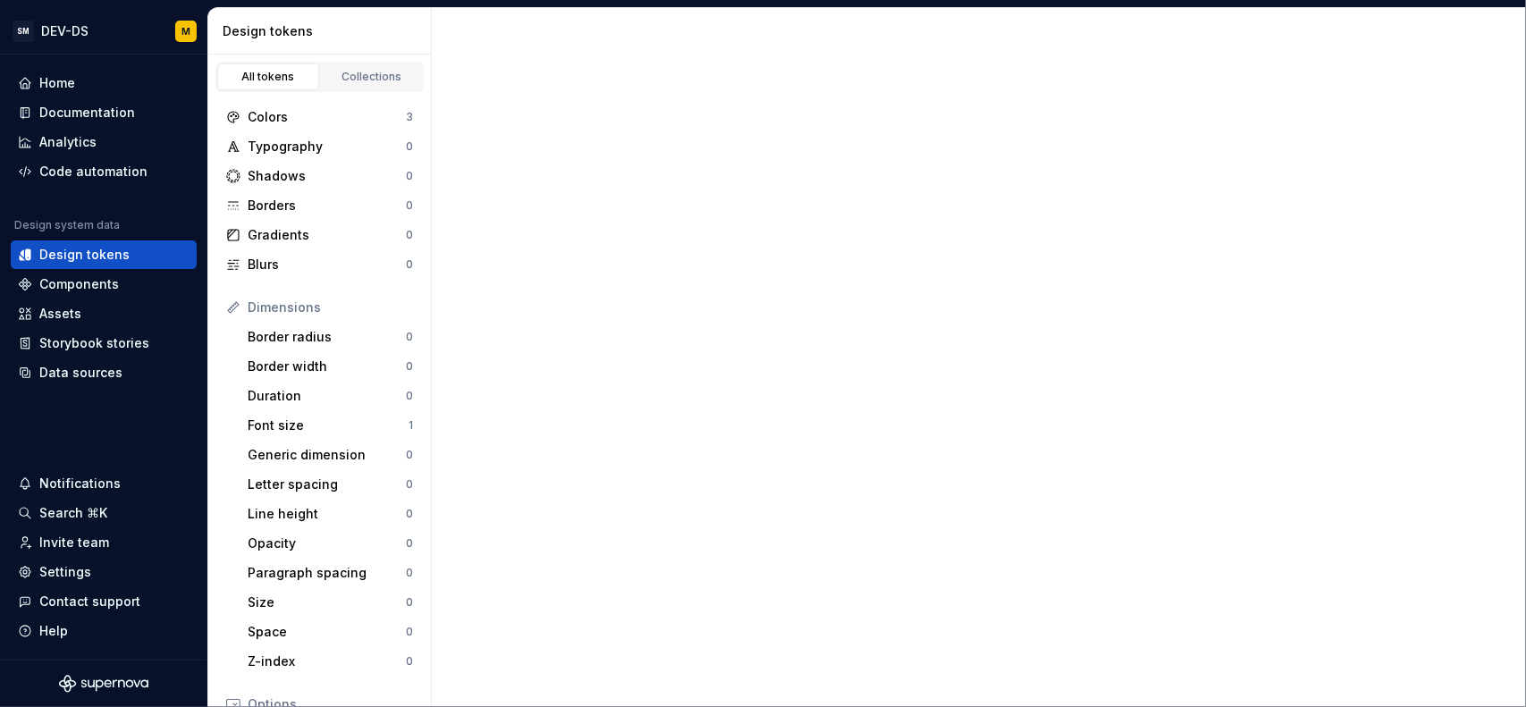
click at [290, 76] on div "All tokens" at bounding box center [267, 77] width 89 height 14
click at [363, 74] on div "Collections" at bounding box center [371, 77] width 89 height 14
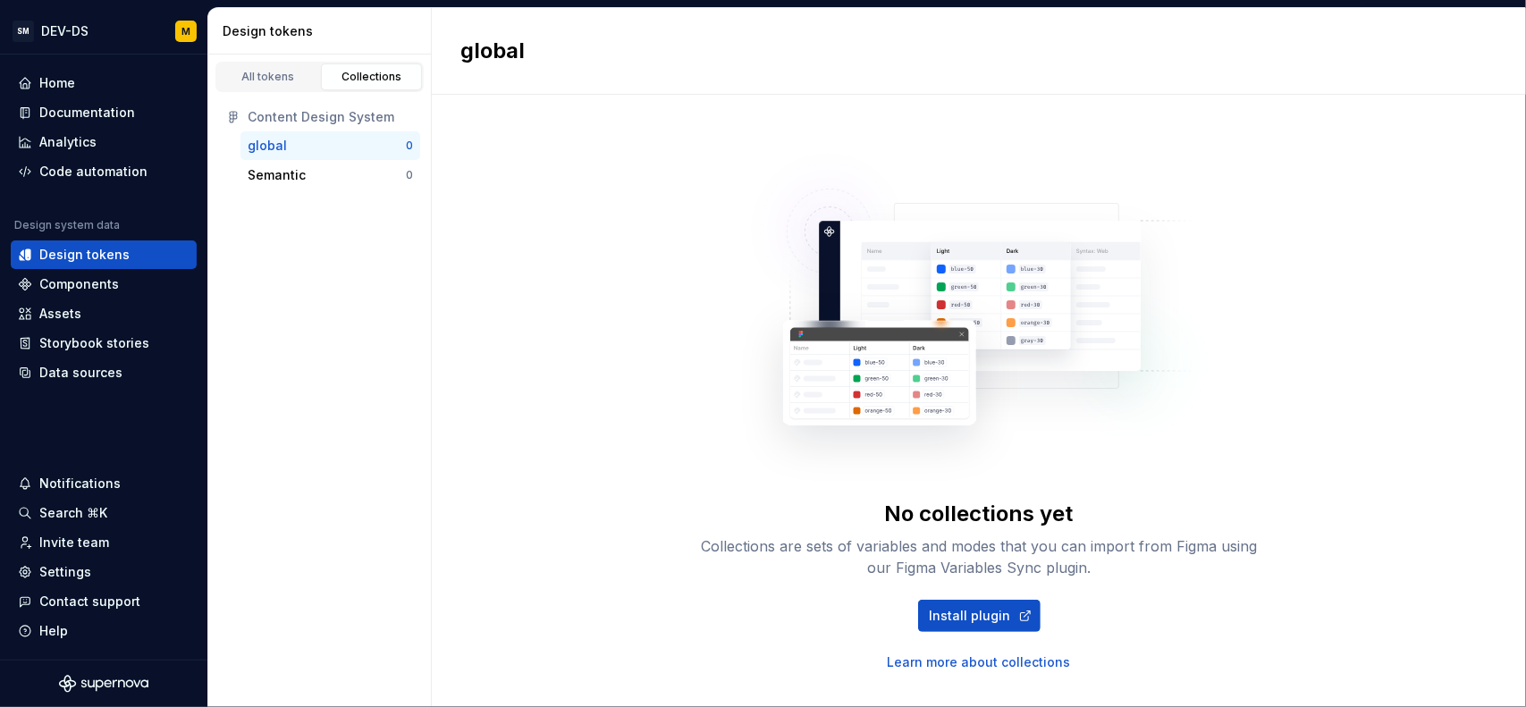
click at [294, 133] on div "global 0" at bounding box center [330, 145] width 180 height 29
click at [998, 628] on link "Install plugin" at bounding box center [979, 616] width 122 height 32
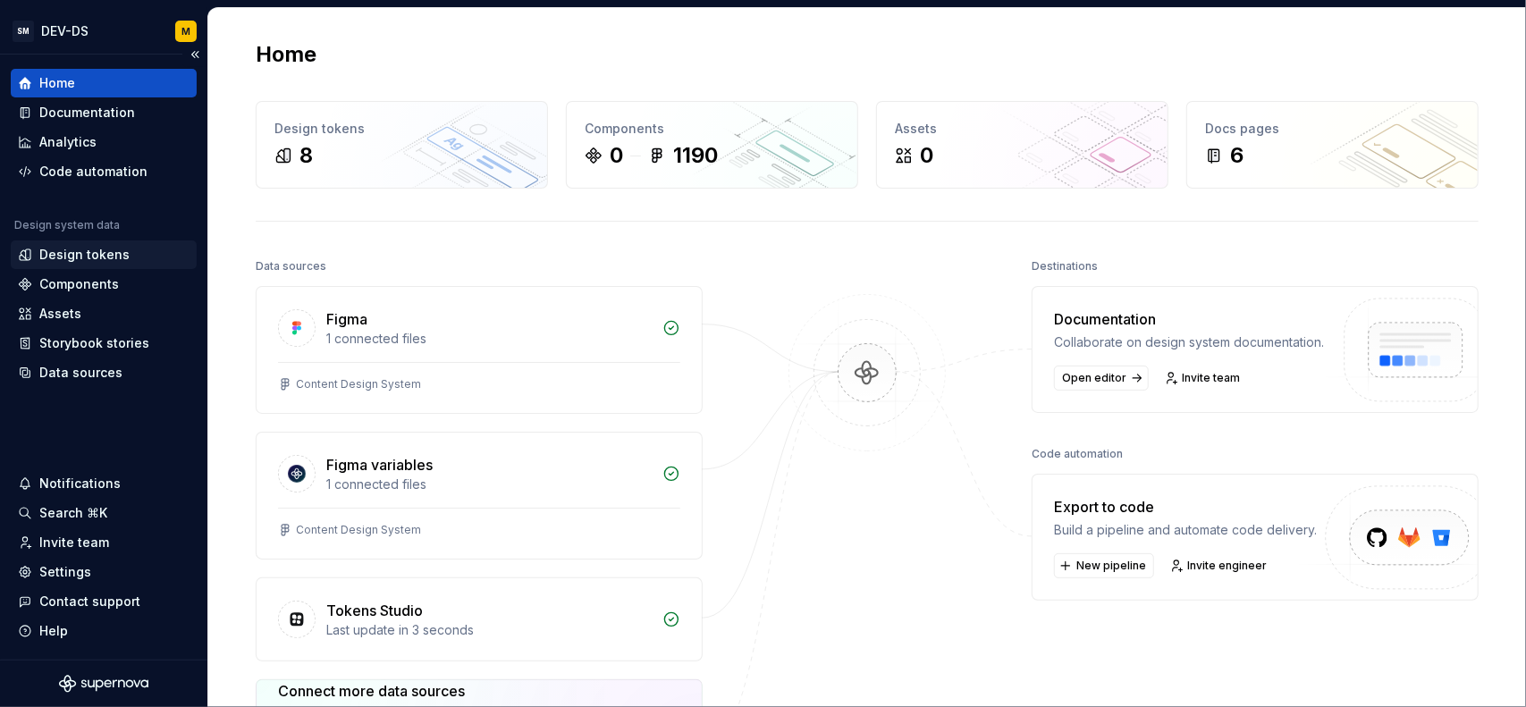
click at [95, 253] on div "Design tokens" at bounding box center [84, 255] width 90 height 18
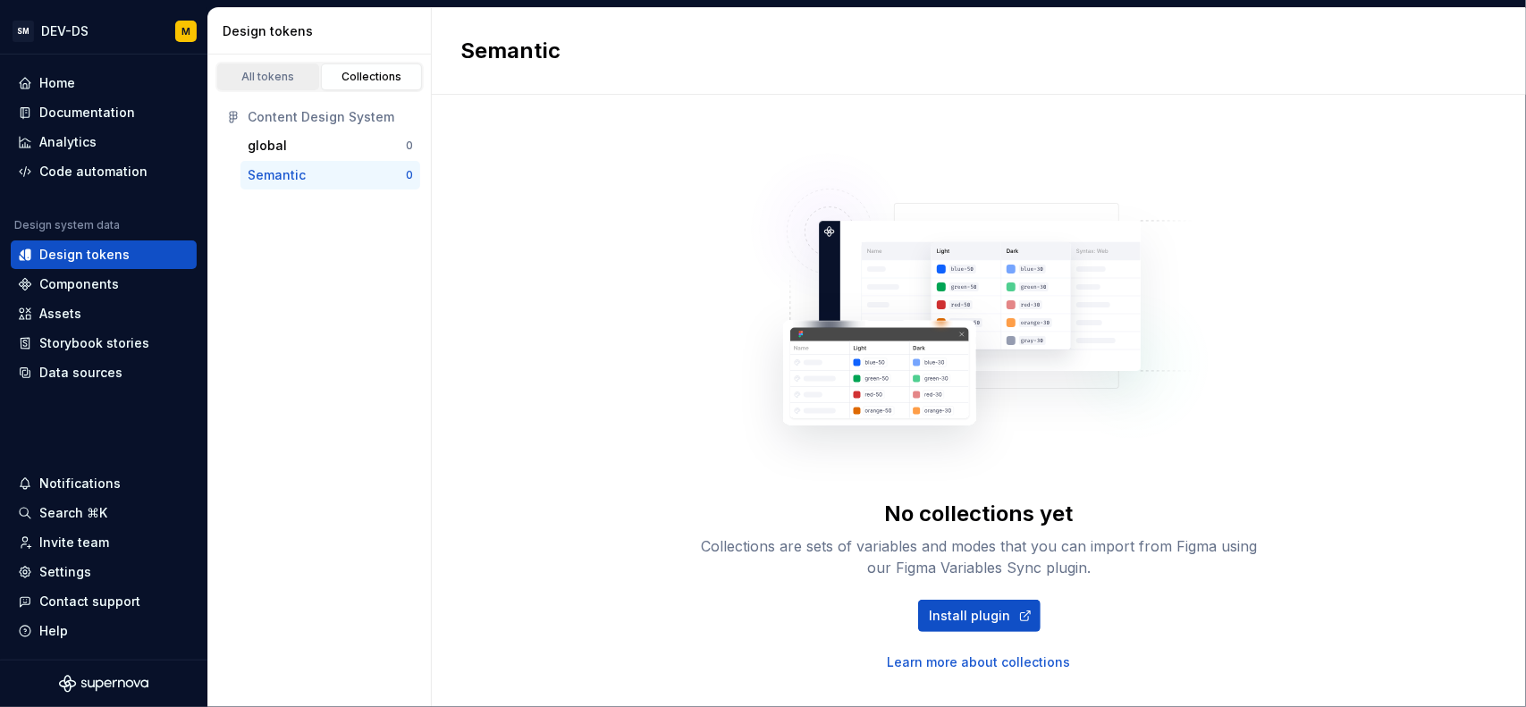
click at [289, 72] on div "All tokens" at bounding box center [267, 77] width 89 height 14
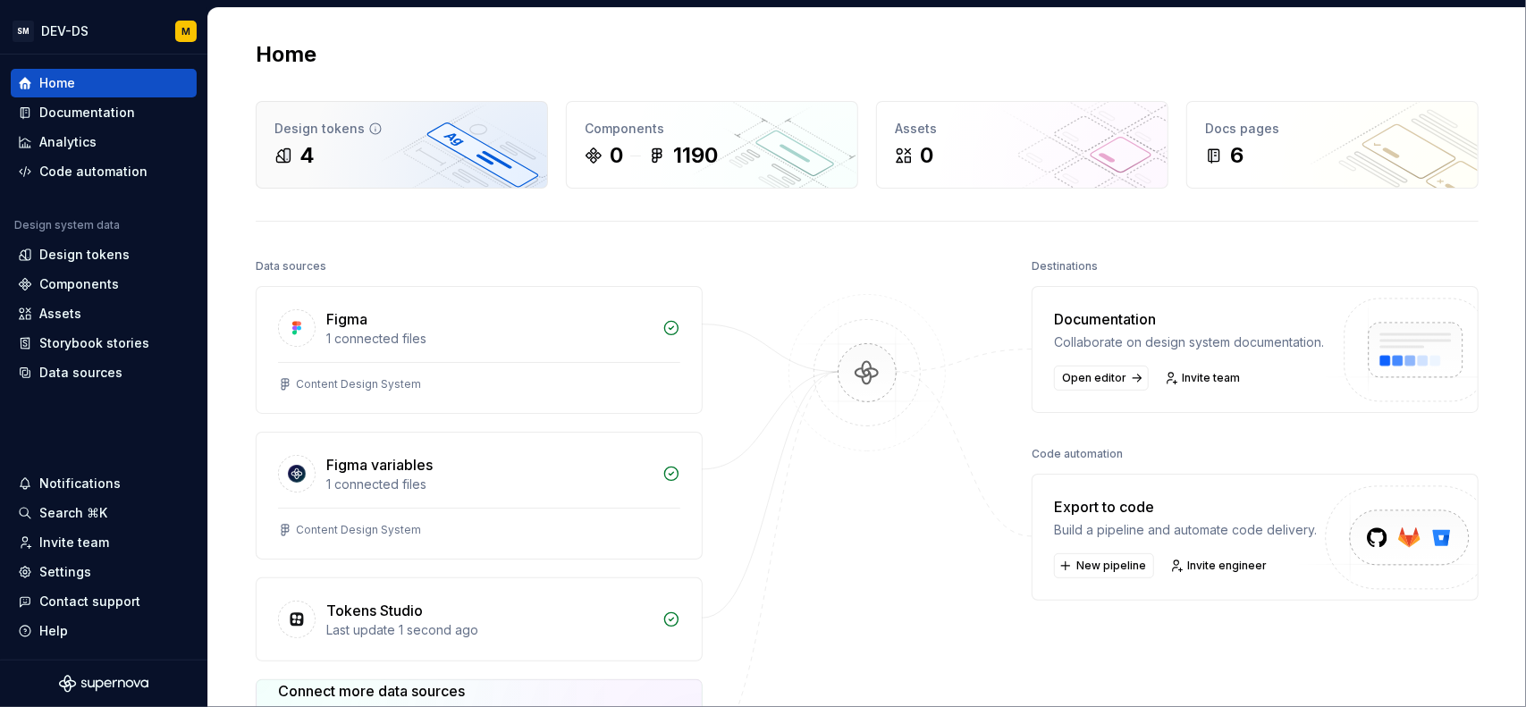
click at [336, 145] on div "4" at bounding box center [401, 155] width 255 height 29
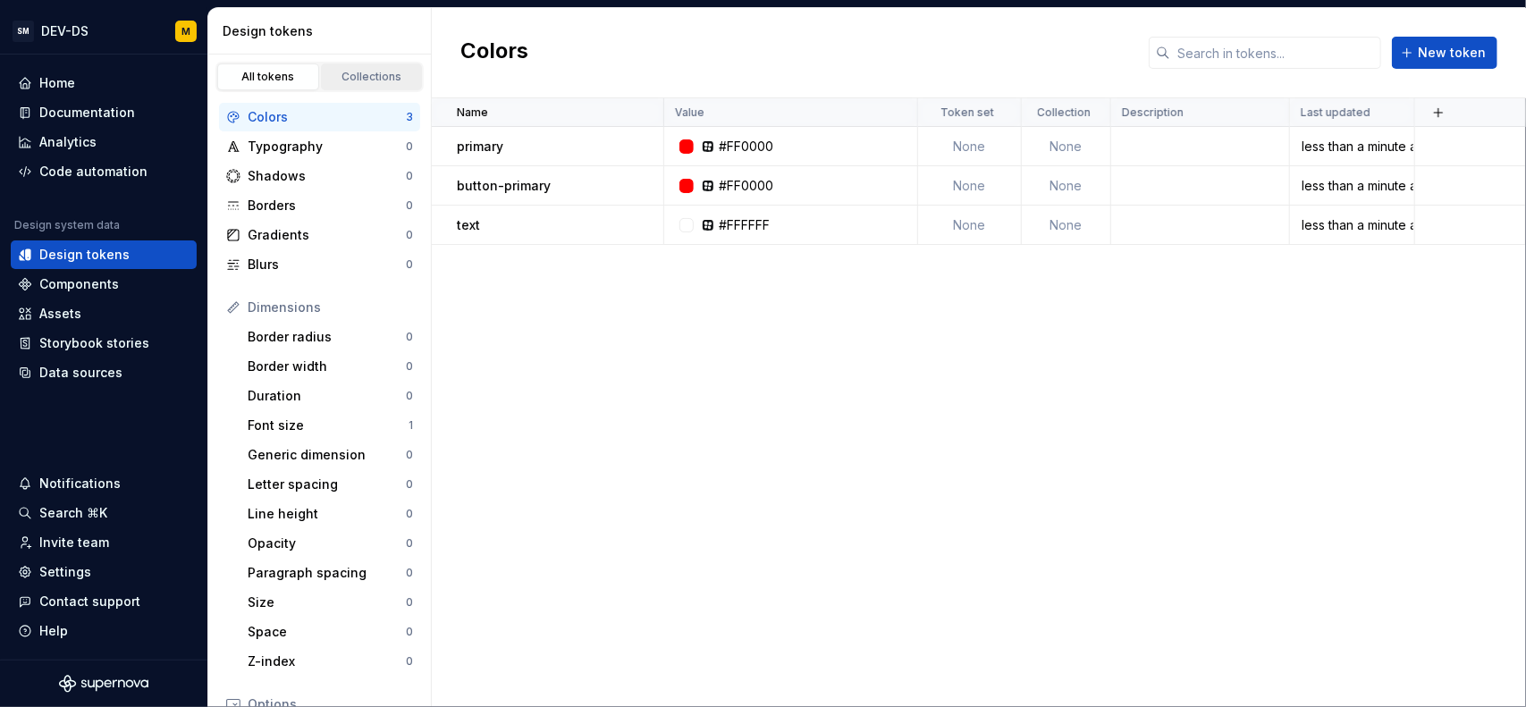
click at [358, 81] on div "Collections" at bounding box center [371, 77] width 89 height 14
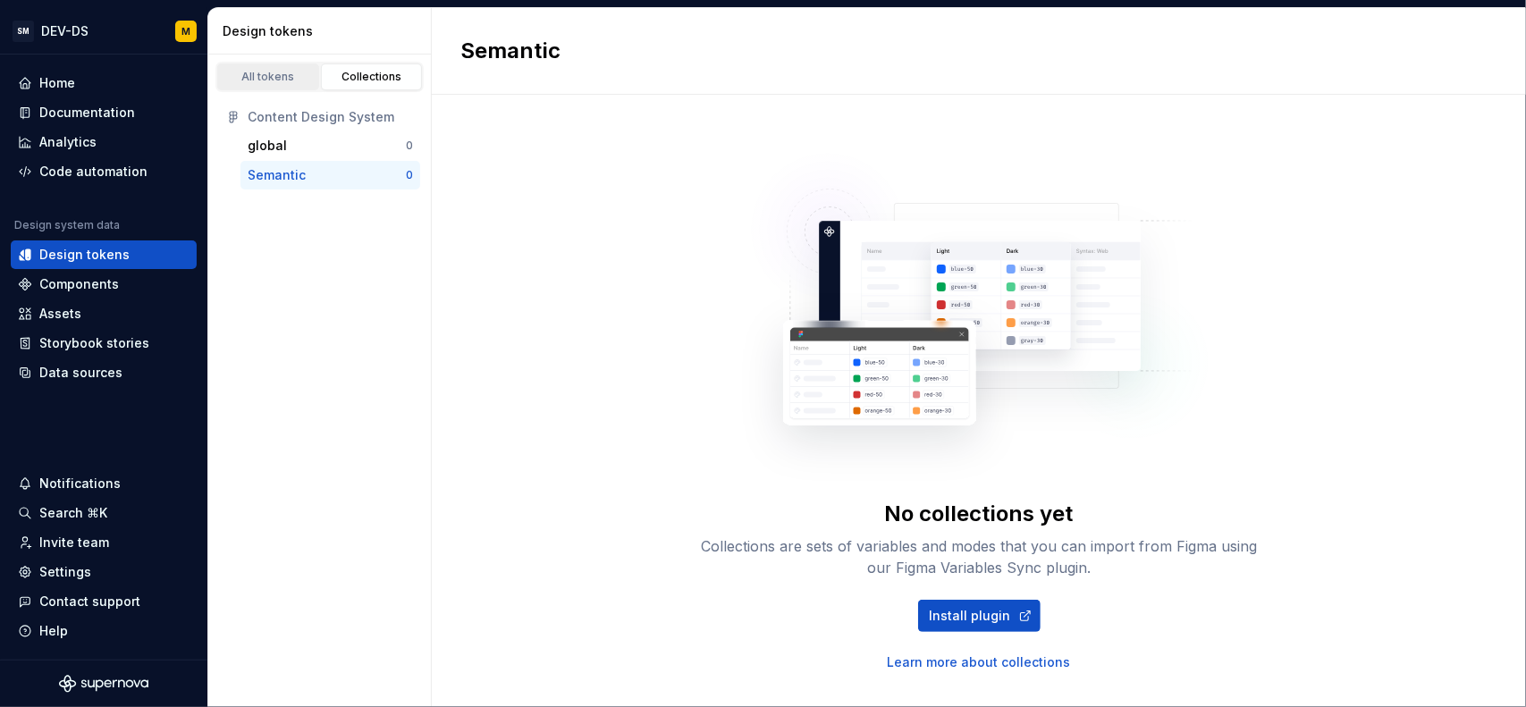
click at [284, 79] on div "All tokens" at bounding box center [267, 77] width 89 height 14
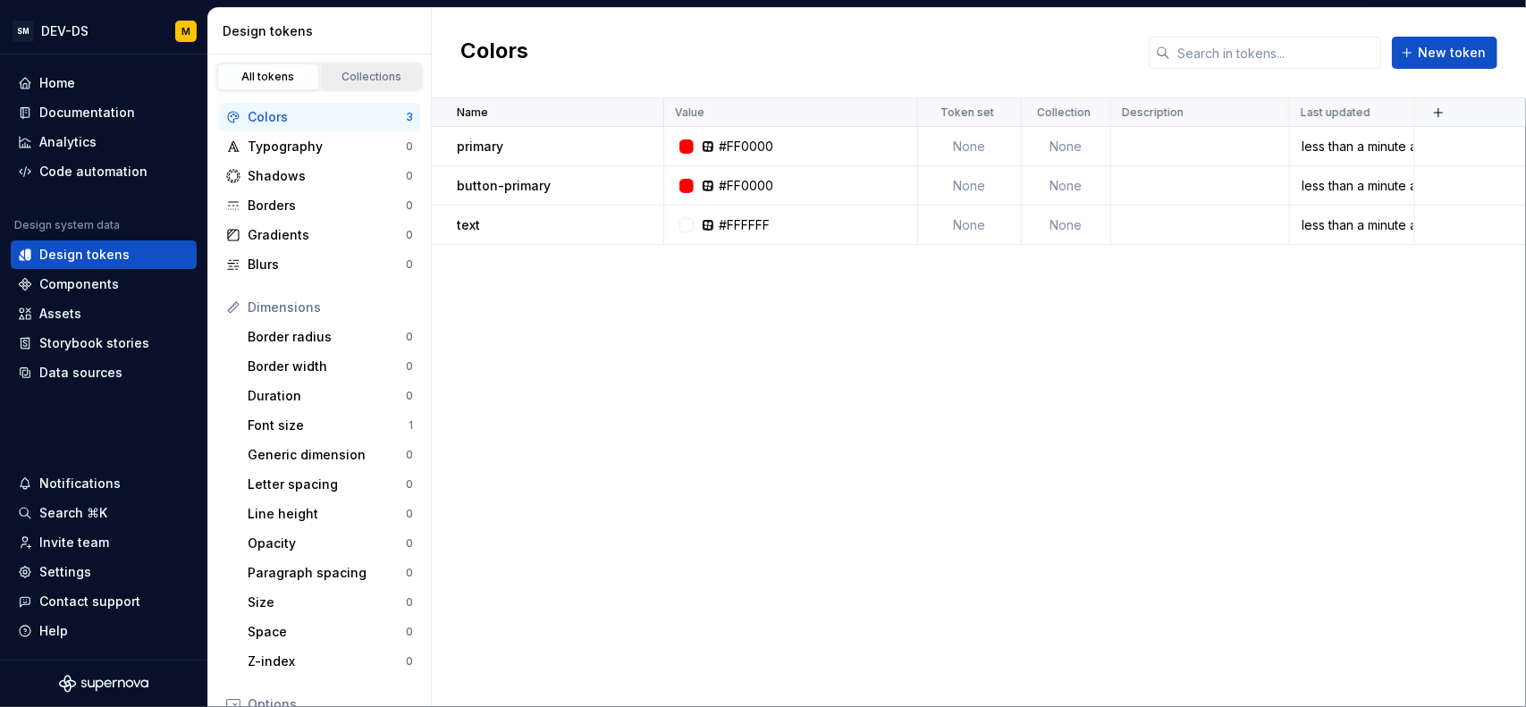
click at [403, 71] on div "Collections" at bounding box center [371, 77] width 89 height 14
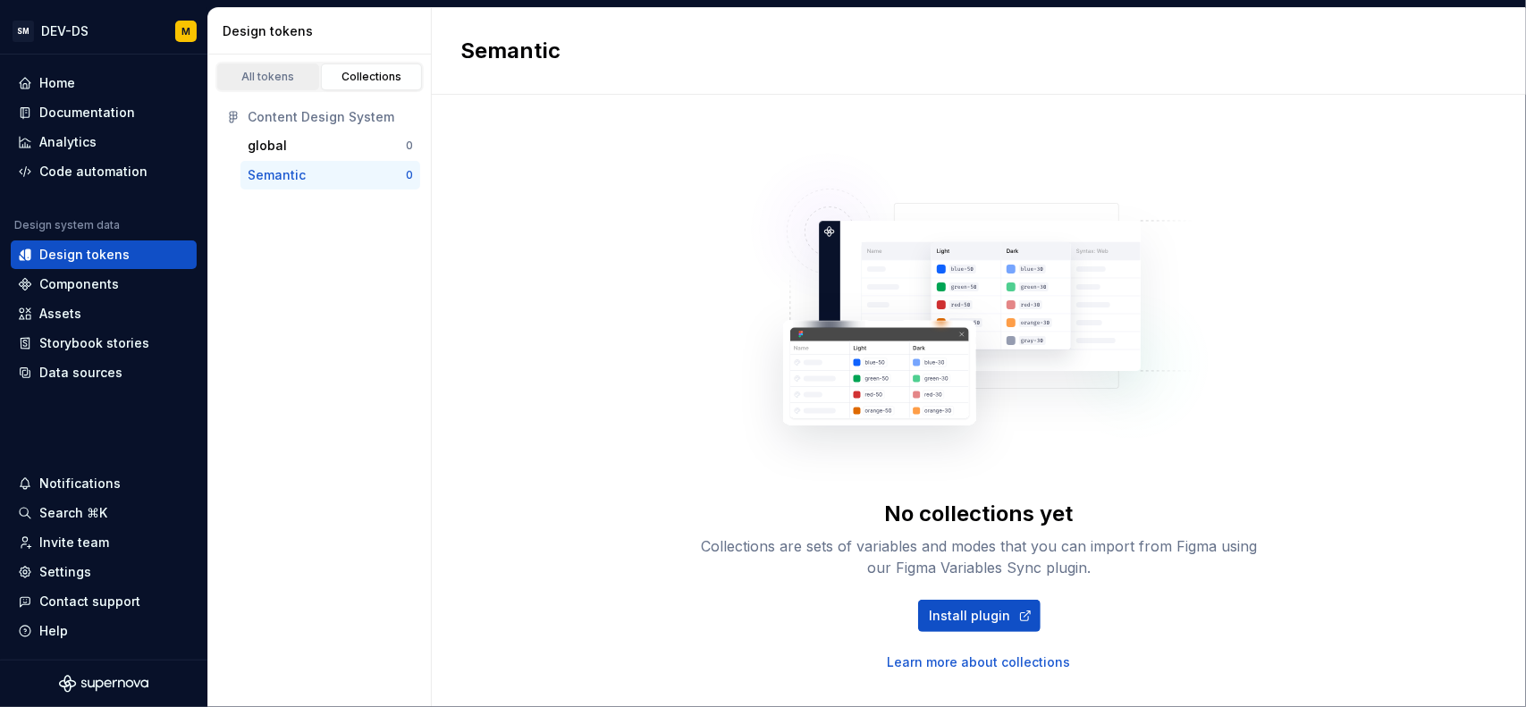
click at [272, 82] on div "All tokens" at bounding box center [267, 77] width 89 height 14
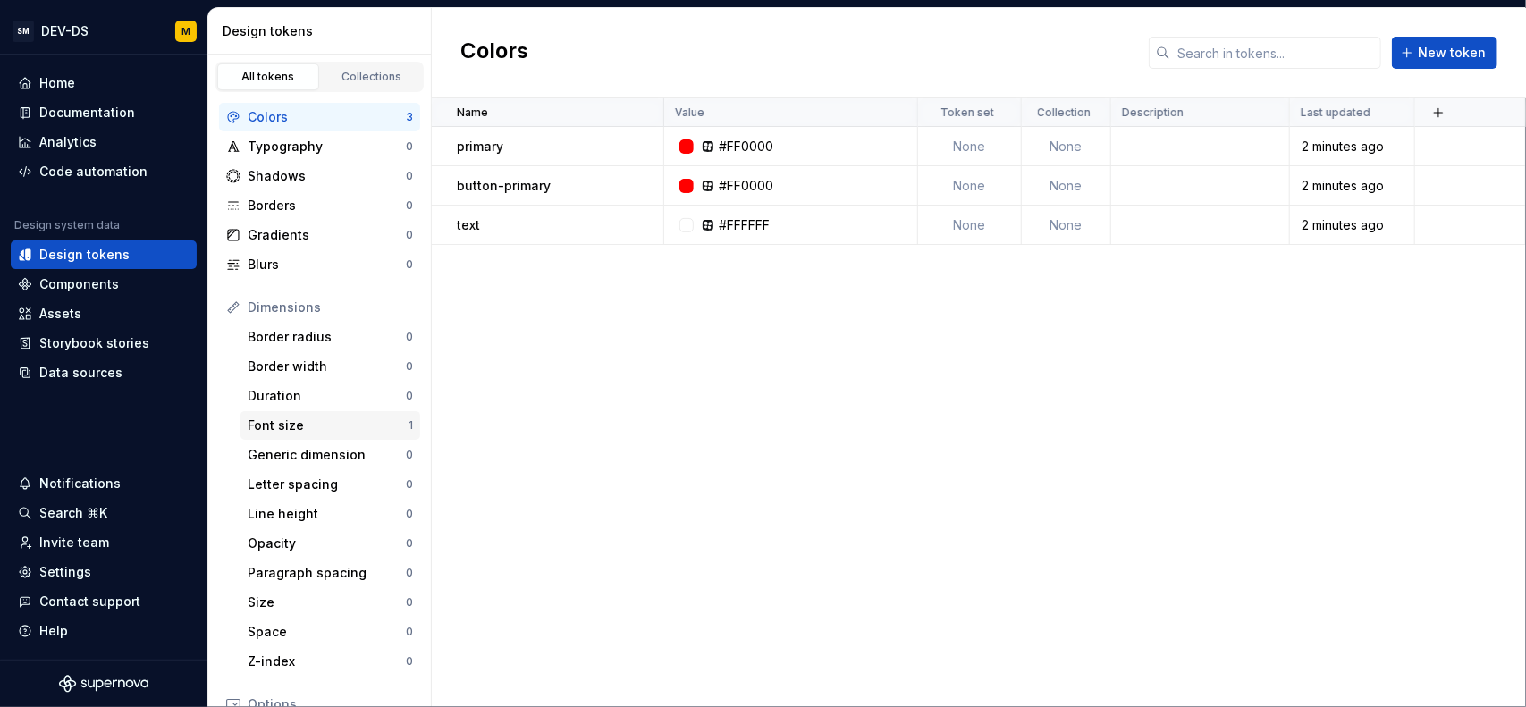
click at [316, 433] on div "Font size" at bounding box center [328, 425] width 161 height 18
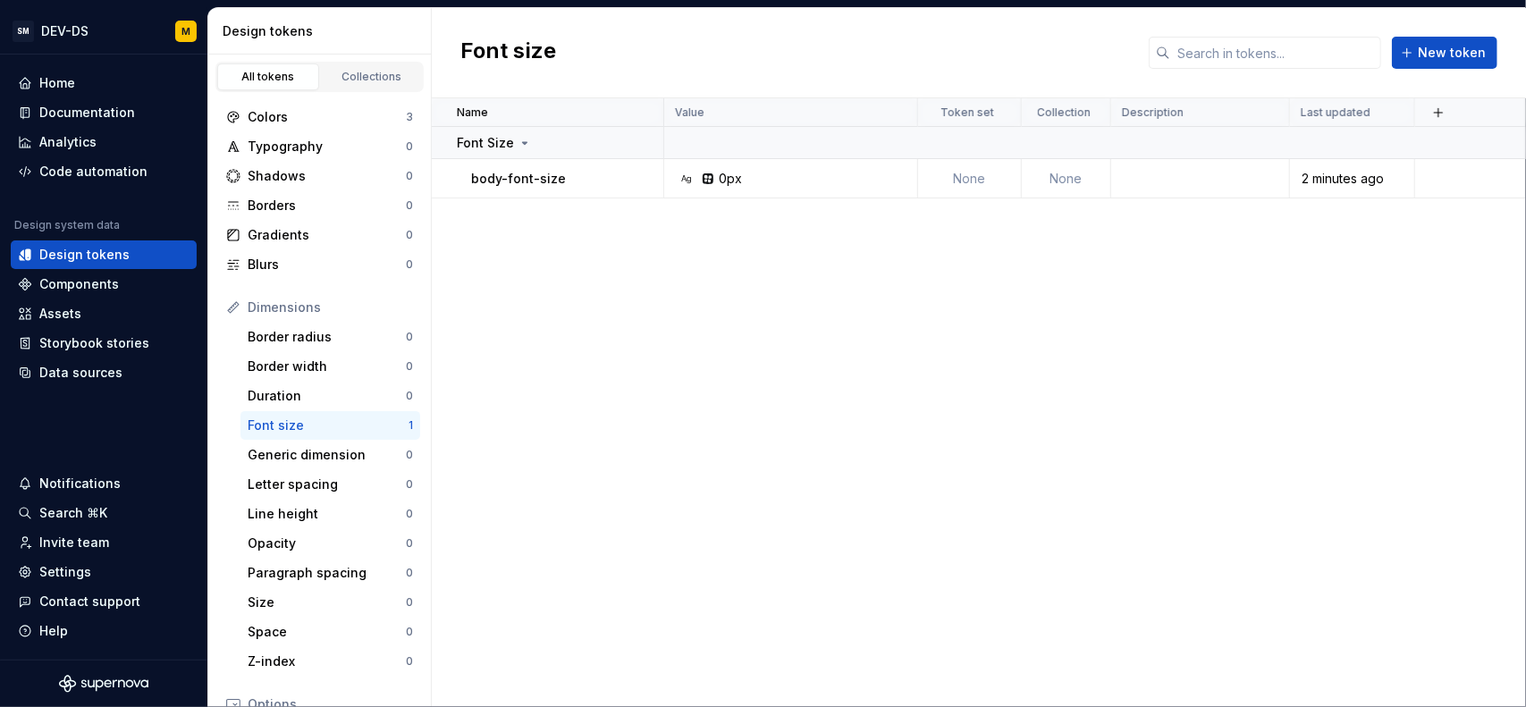
click at [372, 62] on div "All tokens Collections" at bounding box center [319, 77] width 208 height 30
click at [367, 72] on div "Collections" at bounding box center [371, 77] width 89 height 14
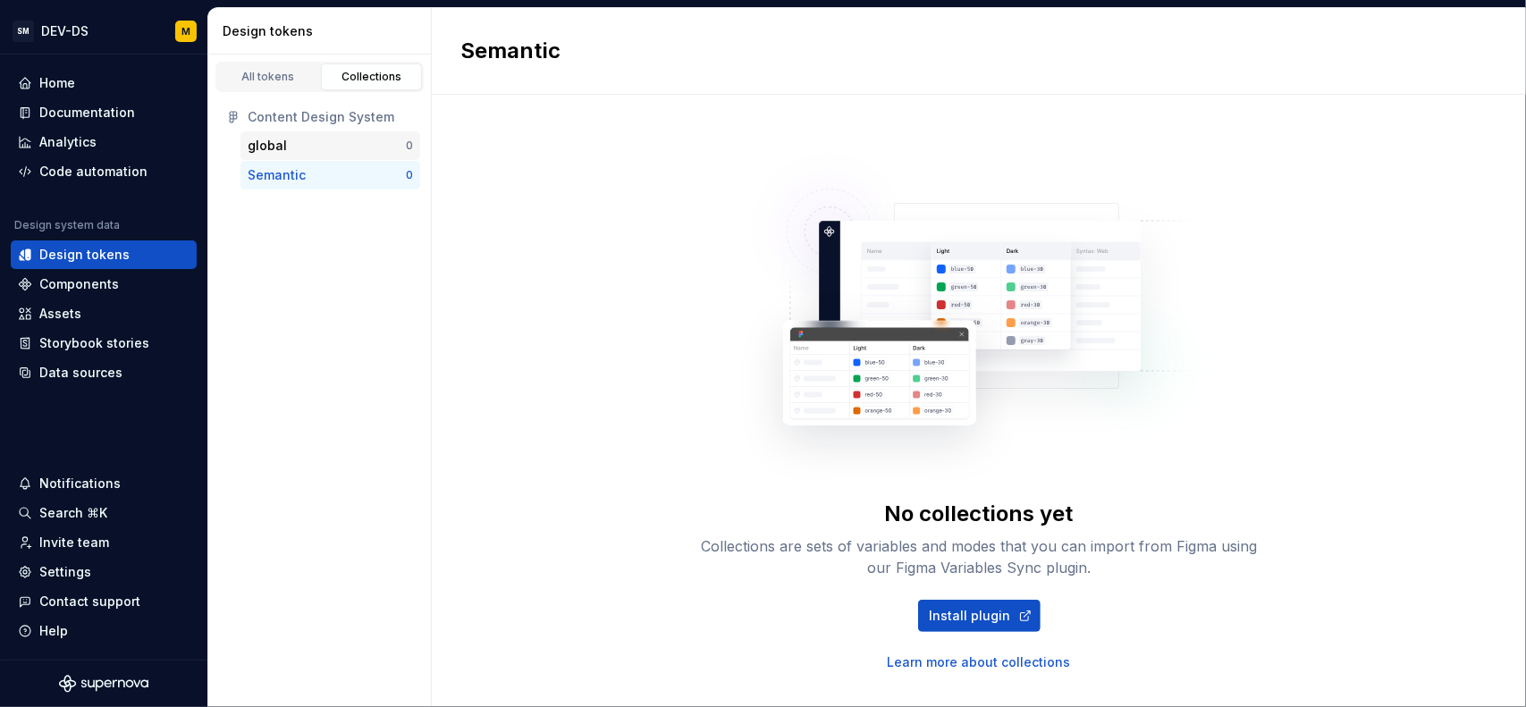
click at [315, 149] on div "global" at bounding box center [327, 146] width 158 height 18
click at [302, 172] on div "Semantic" at bounding box center [277, 175] width 58 height 18
click at [975, 615] on span "Install plugin" at bounding box center [970, 616] width 81 height 18
click at [280, 72] on div "All tokens" at bounding box center [267, 77] width 89 height 14
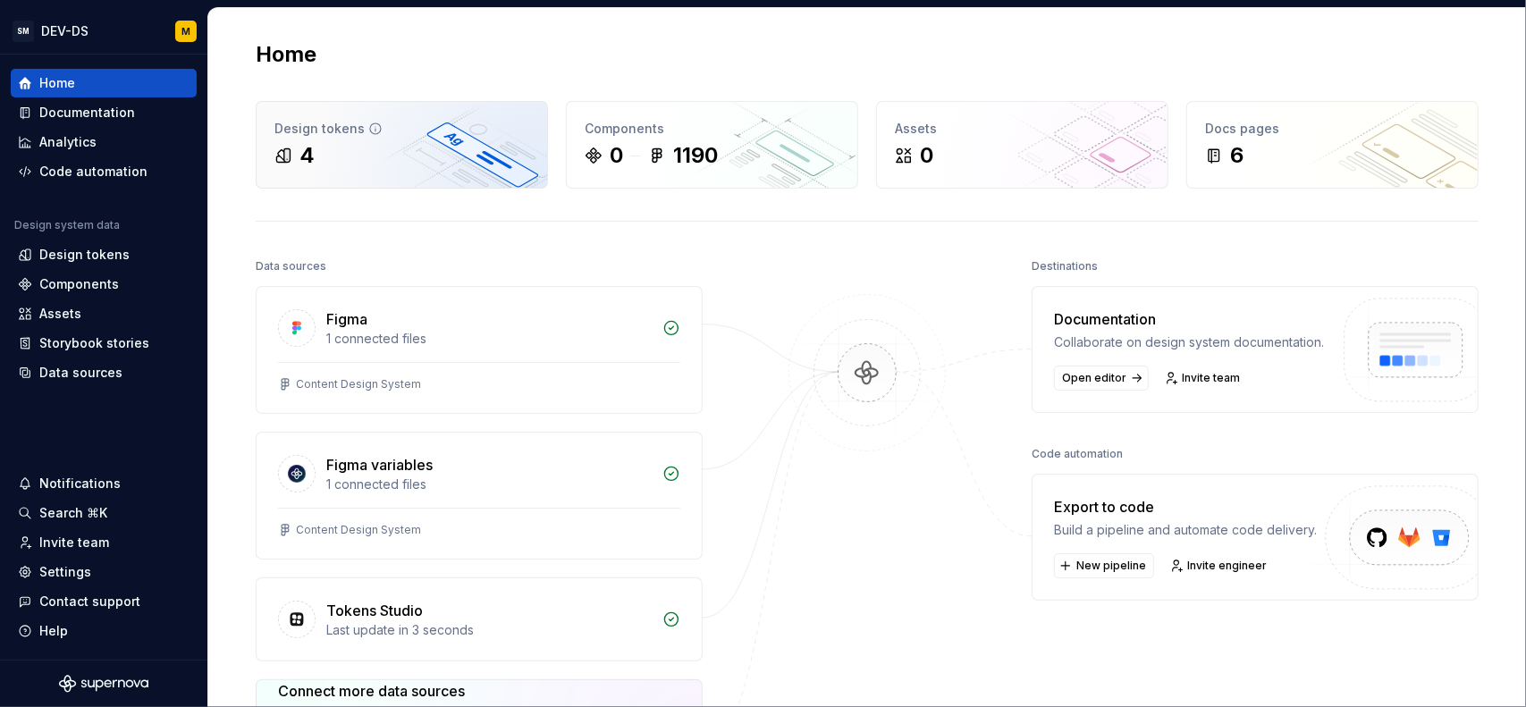
click at [425, 162] on div "4" at bounding box center [401, 155] width 255 height 29
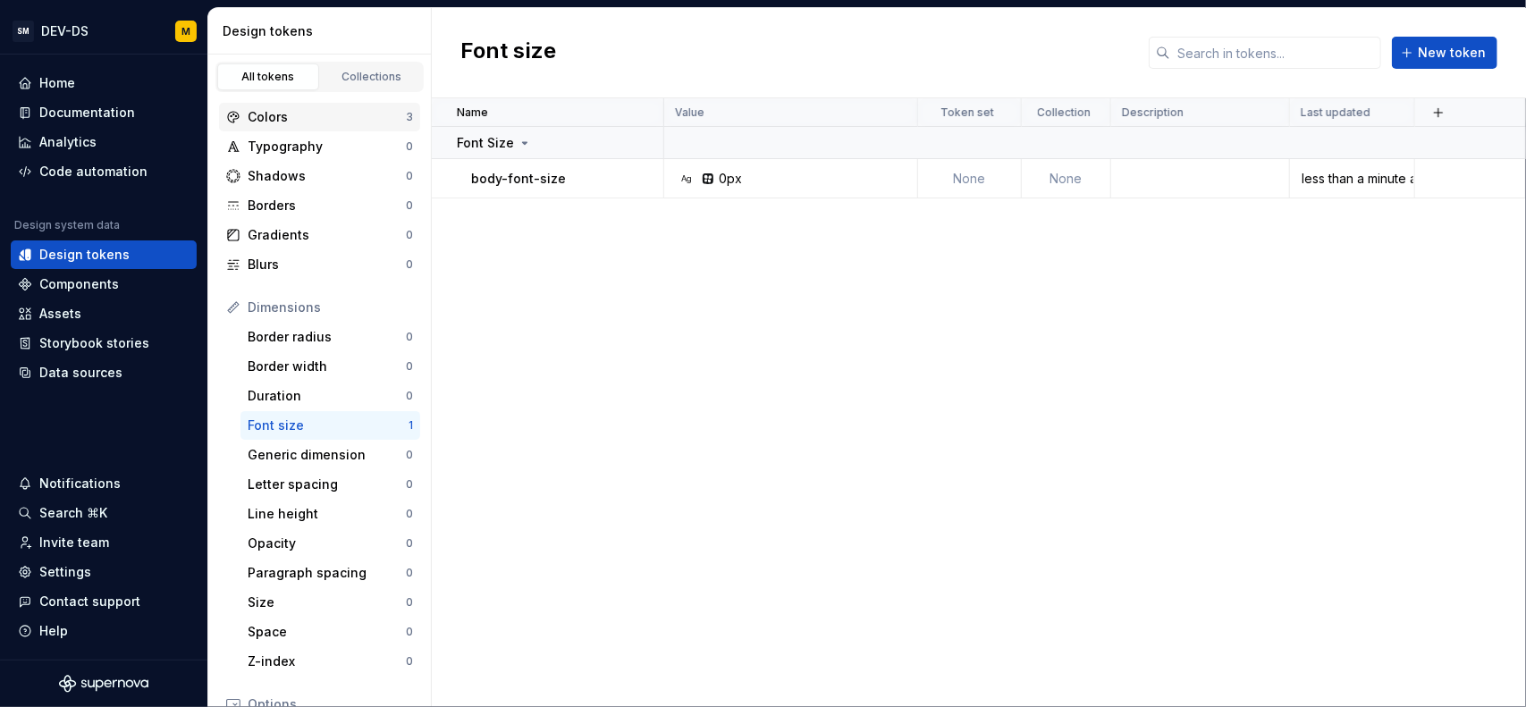
click at [347, 120] on div "Colors" at bounding box center [327, 117] width 158 height 18
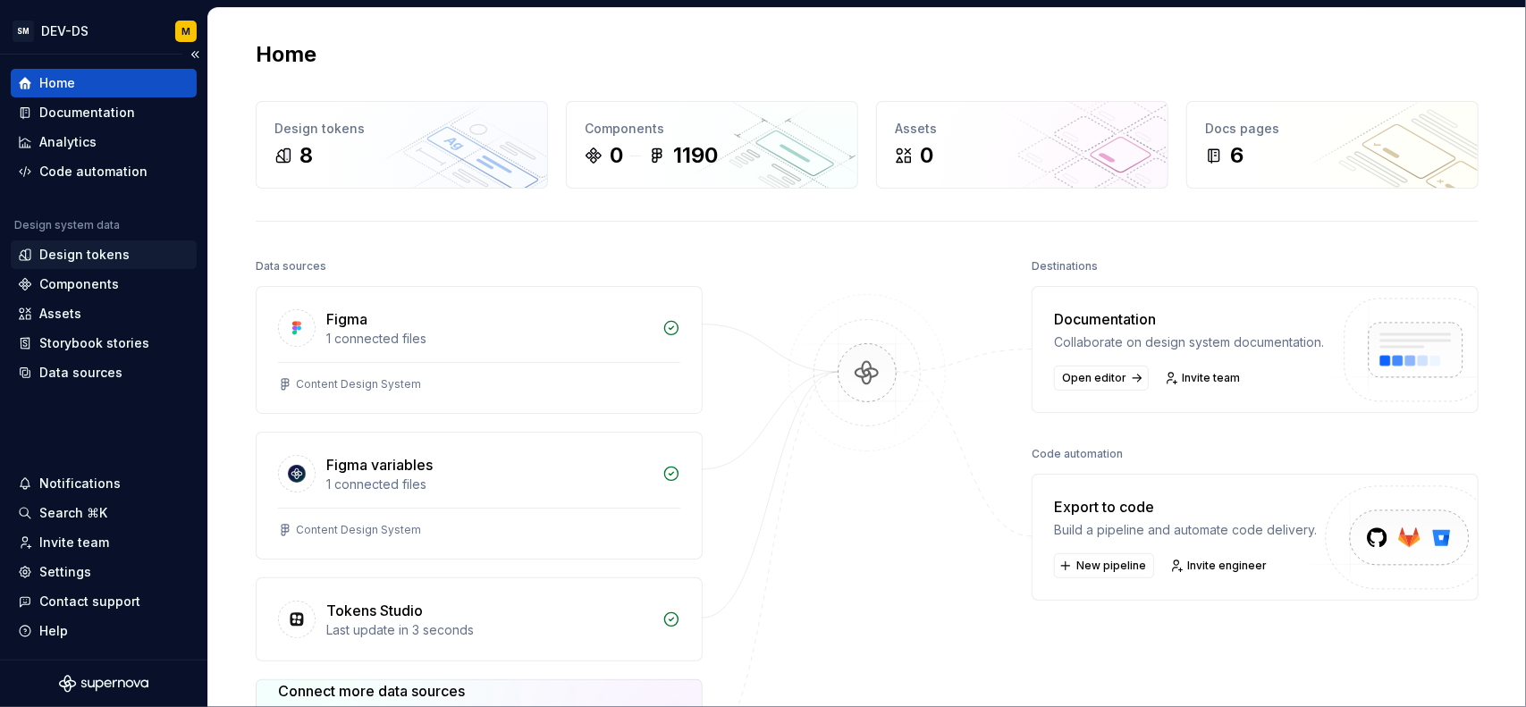
click at [75, 257] on div "Design tokens" at bounding box center [84, 255] width 90 height 18
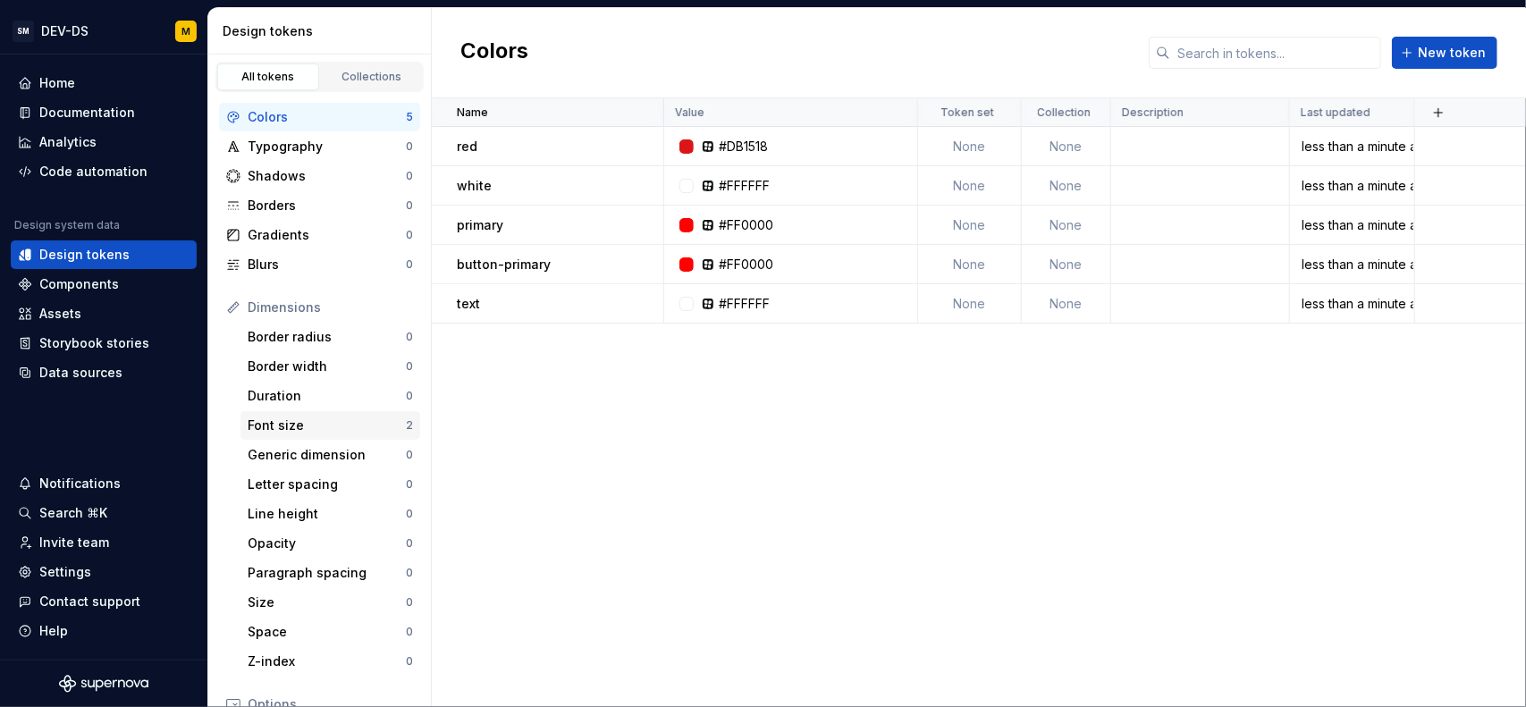
click at [299, 412] on div "Font size 2" at bounding box center [330, 425] width 180 height 29
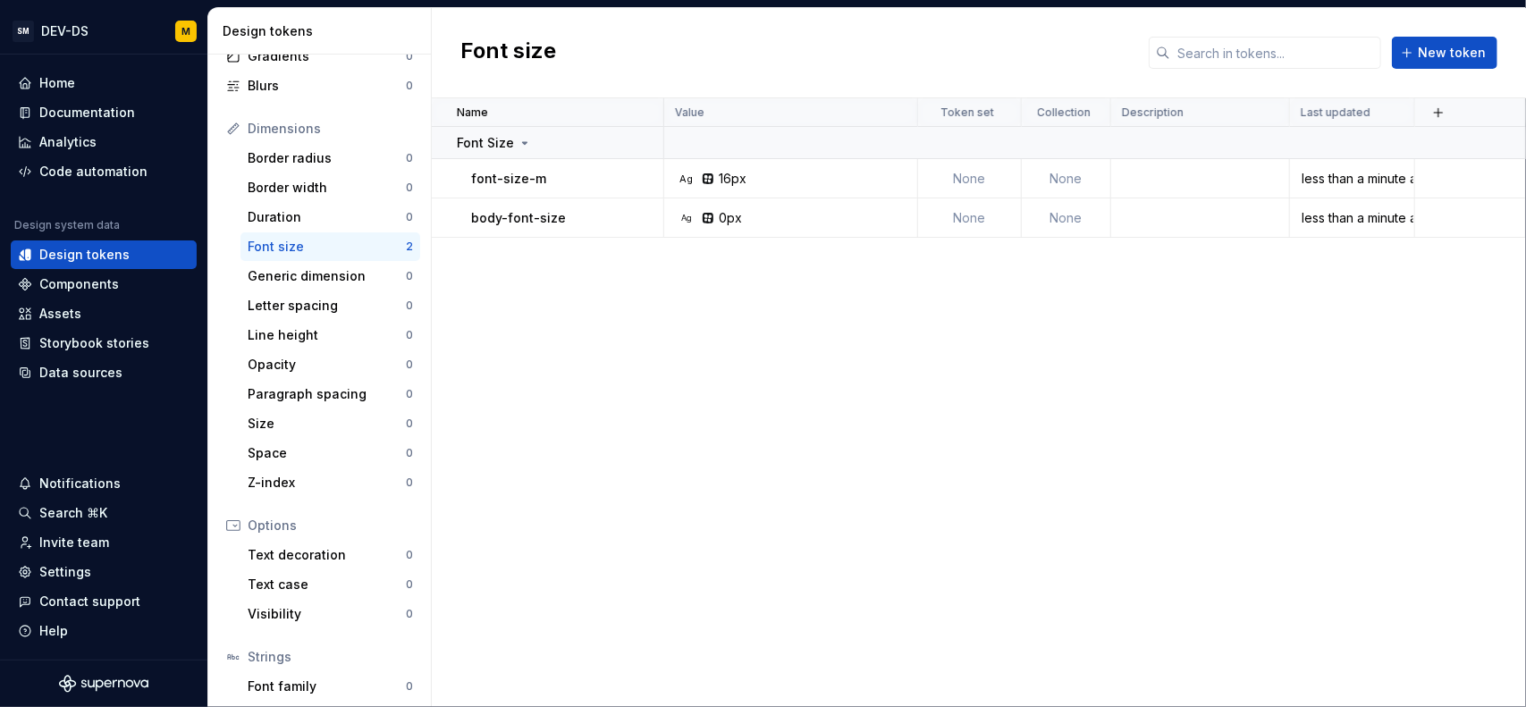
scroll to position [270, 0]
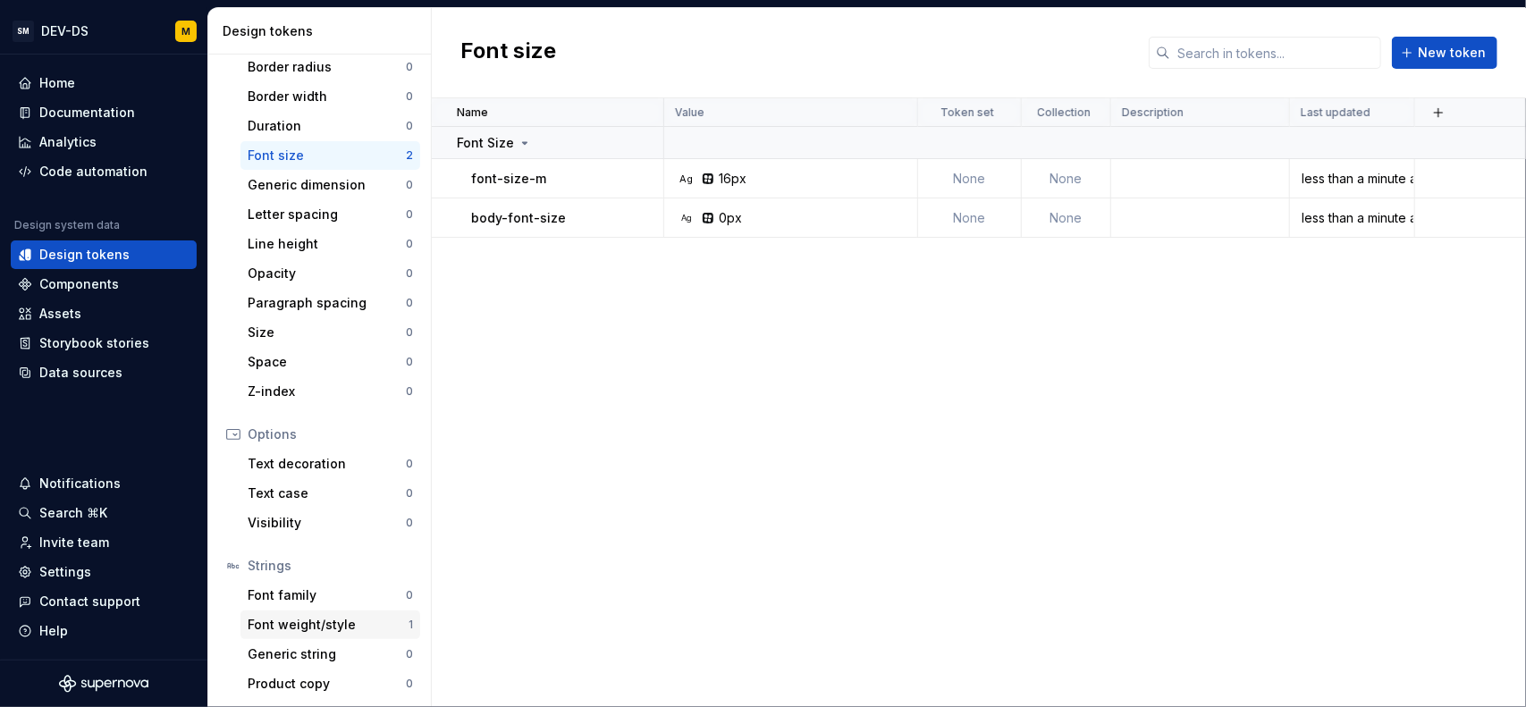
click at [304, 623] on div "Font weight/style" at bounding box center [328, 625] width 161 height 18
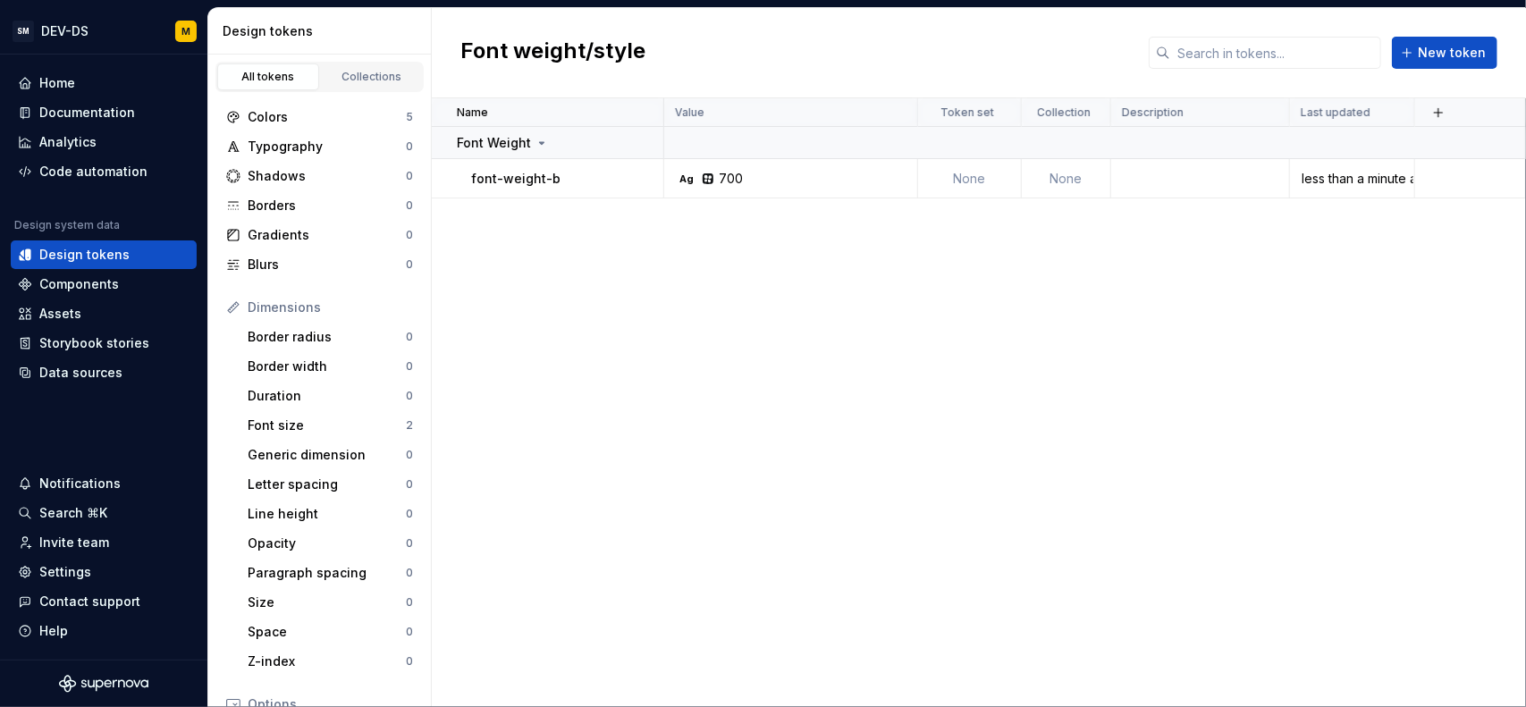
click at [515, 580] on div "Name Value Token set Collection Description Last updated Font Weight font-weigh…" at bounding box center [979, 402] width 1094 height 609
click at [66, 251] on div "Design tokens" at bounding box center [84, 255] width 90 height 18
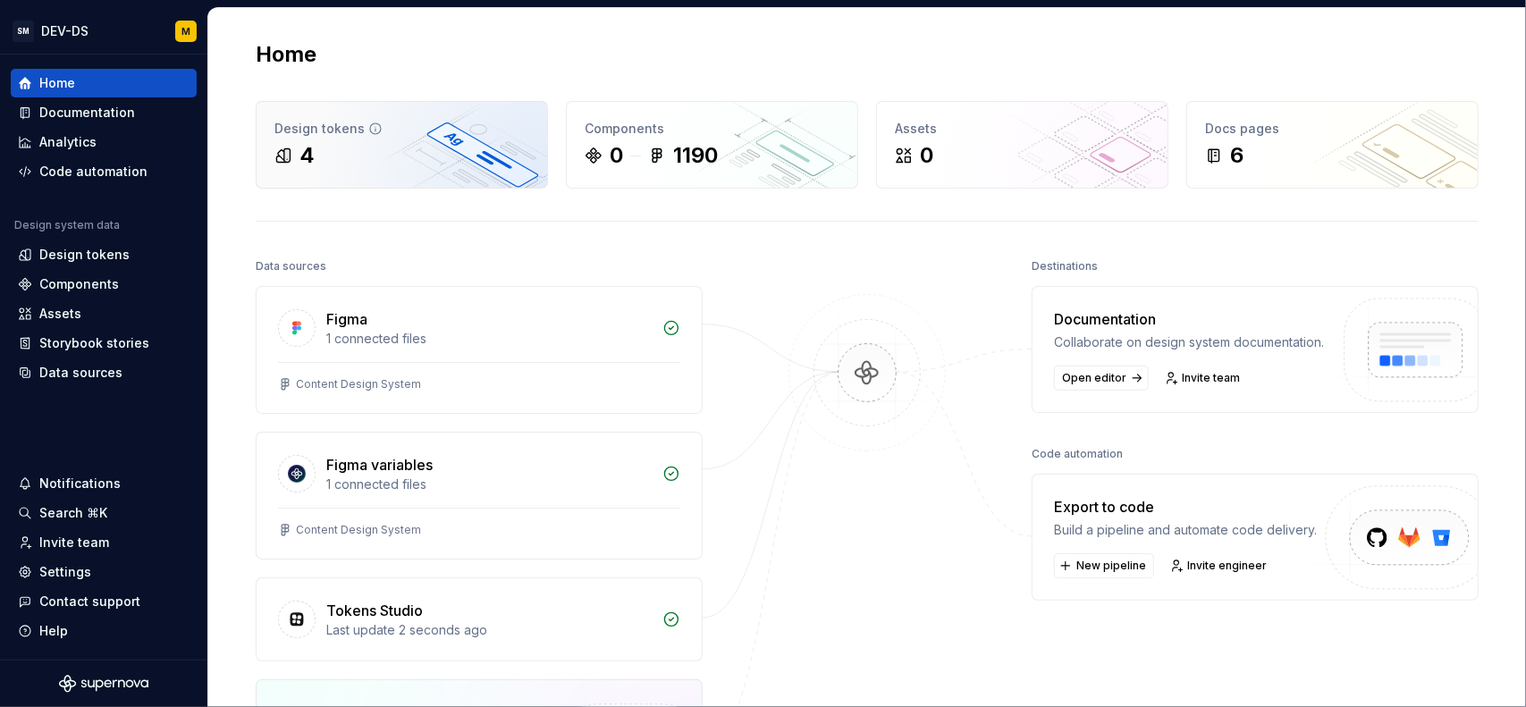
click at [365, 155] on div "4" at bounding box center [401, 155] width 255 height 29
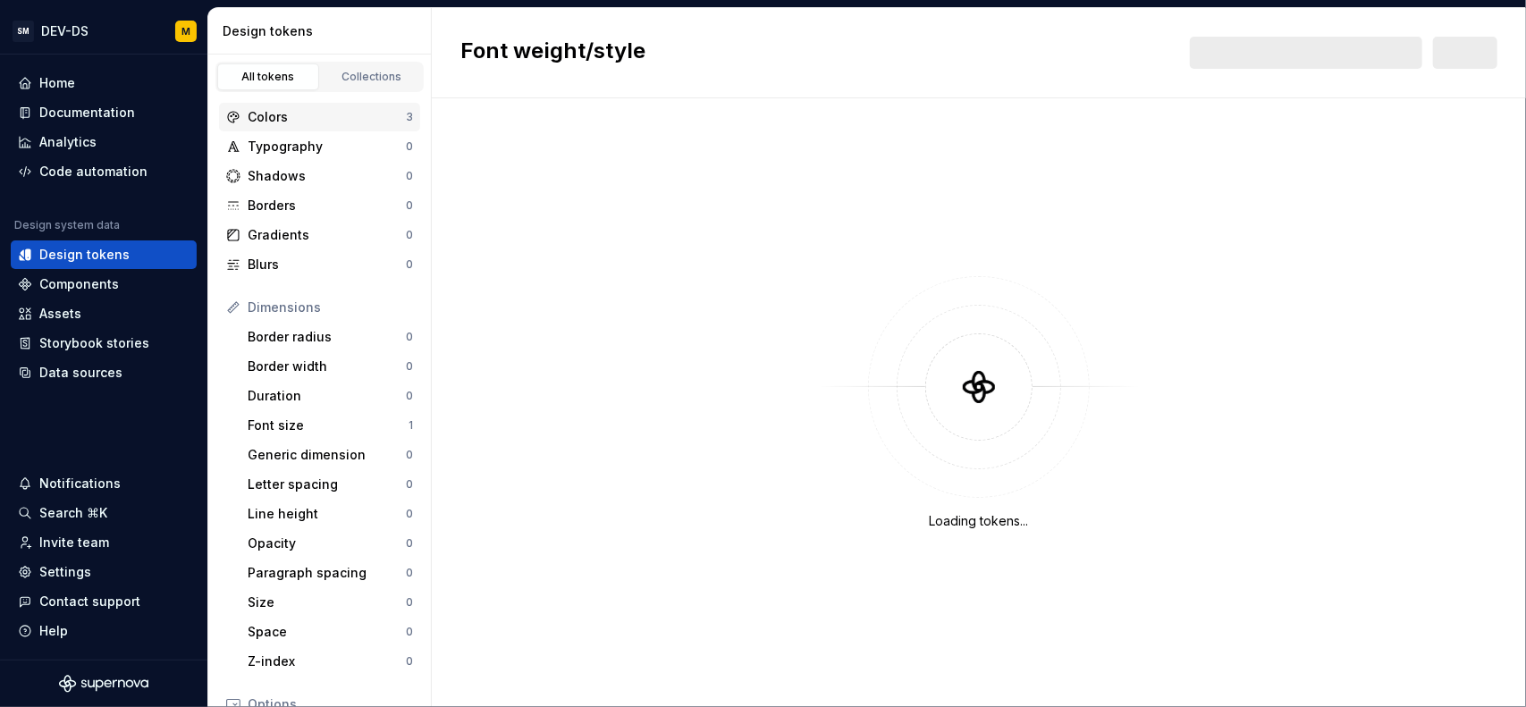
click at [293, 114] on div "Colors" at bounding box center [327, 117] width 158 height 18
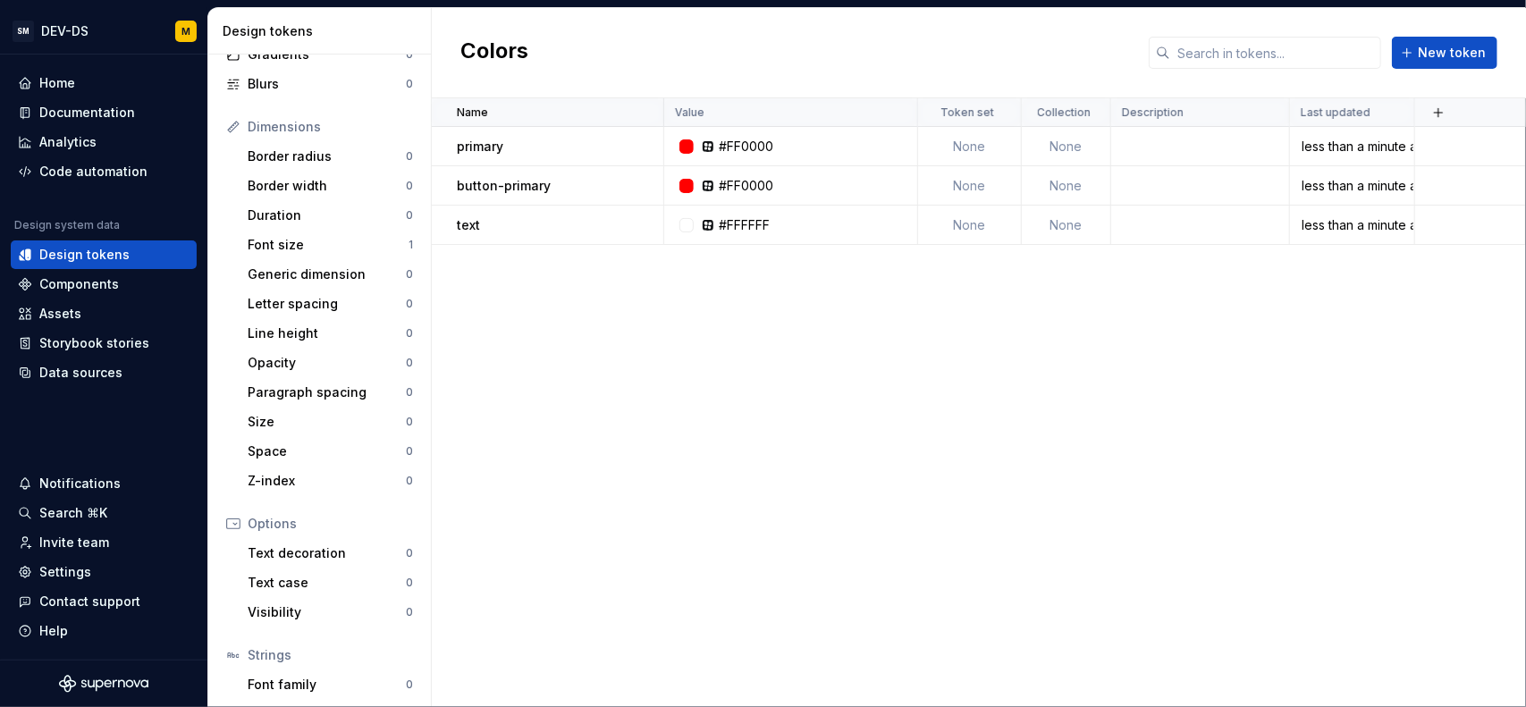
scroll to position [91, 0]
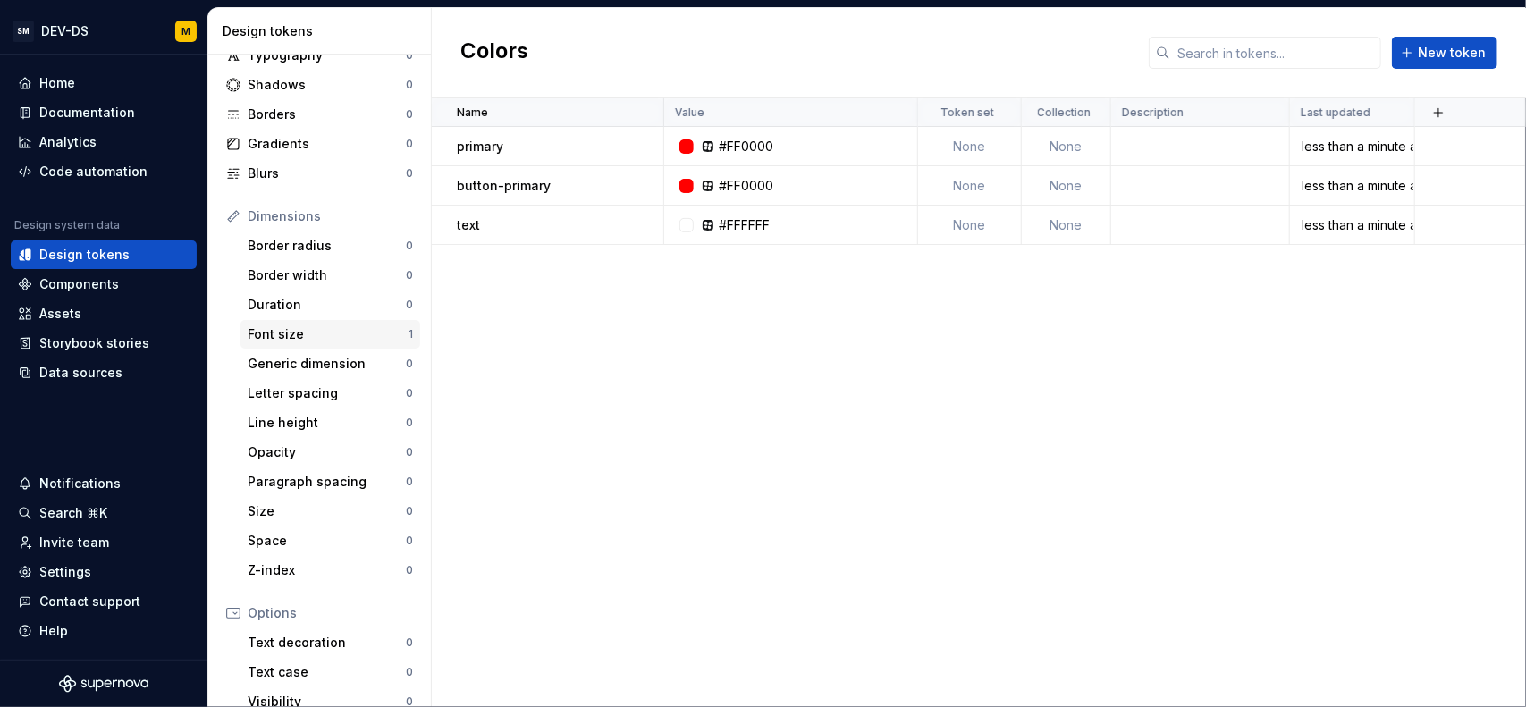
click at [324, 330] on div "Font size" at bounding box center [328, 334] width 161 height 18
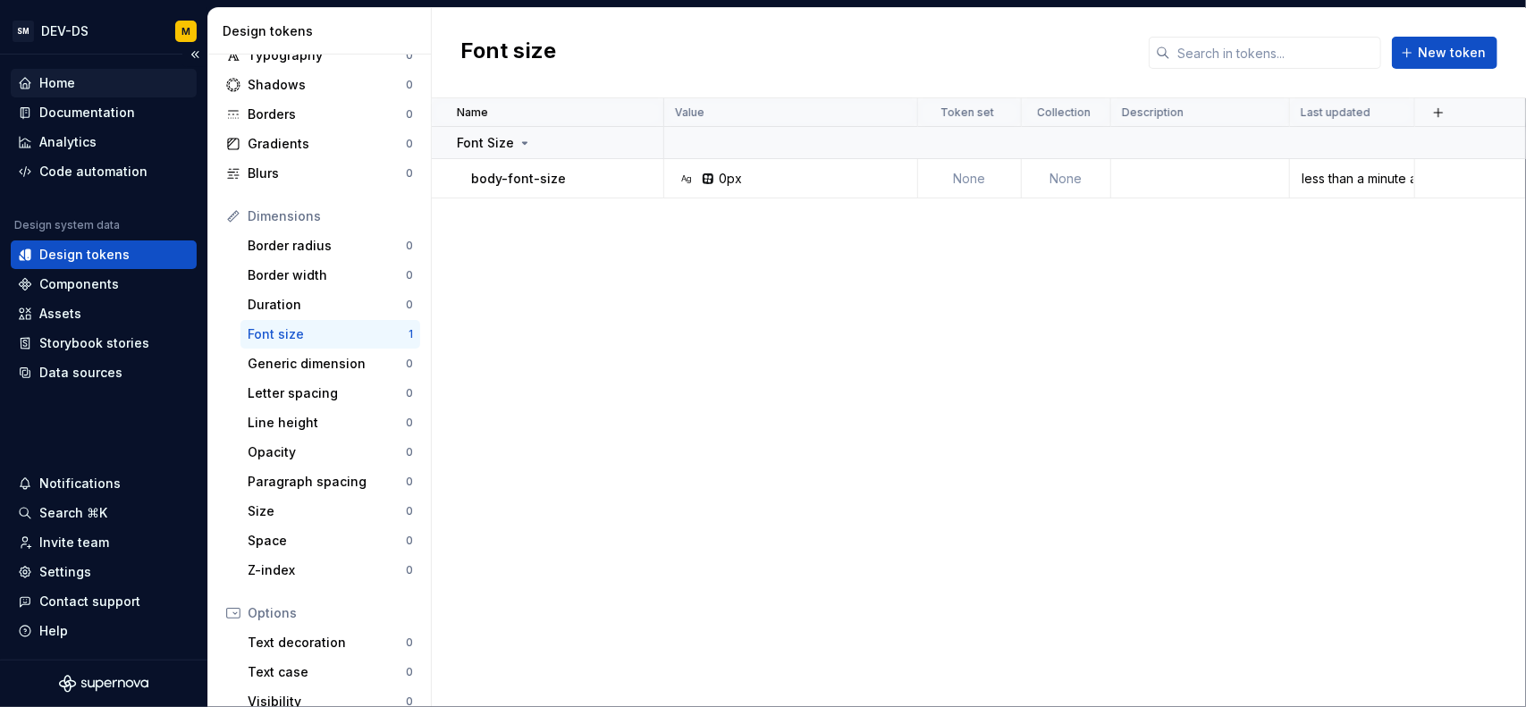
click at [90, 96] on div "Home" at bounding box center [104, 83] width 186 height 29
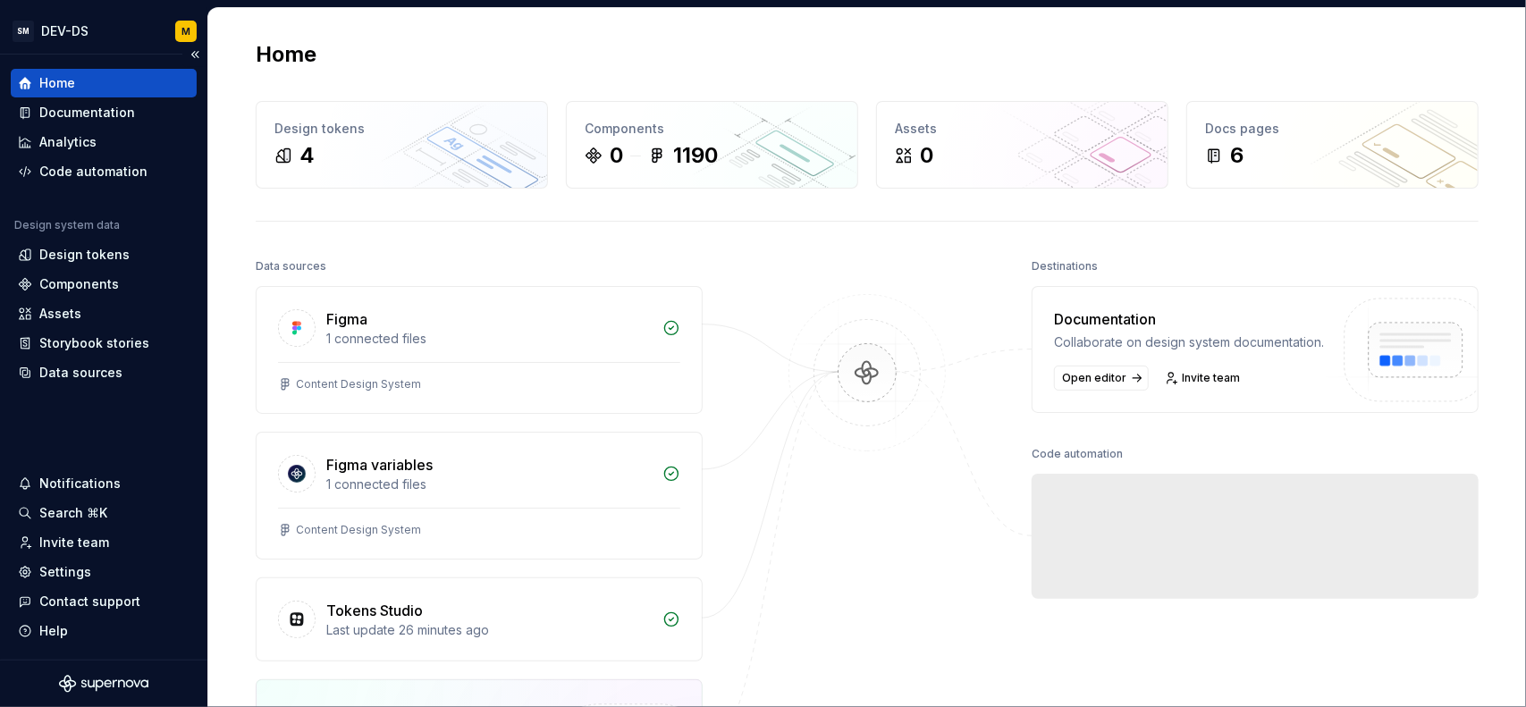
drag, startPoint x: 336, startPoint y: 166, endPoint x: 187, endPoint y: 187, distance: 150.7
click at [336, 165] on div "4" at bounding box center [401, 155] width 255 height 29
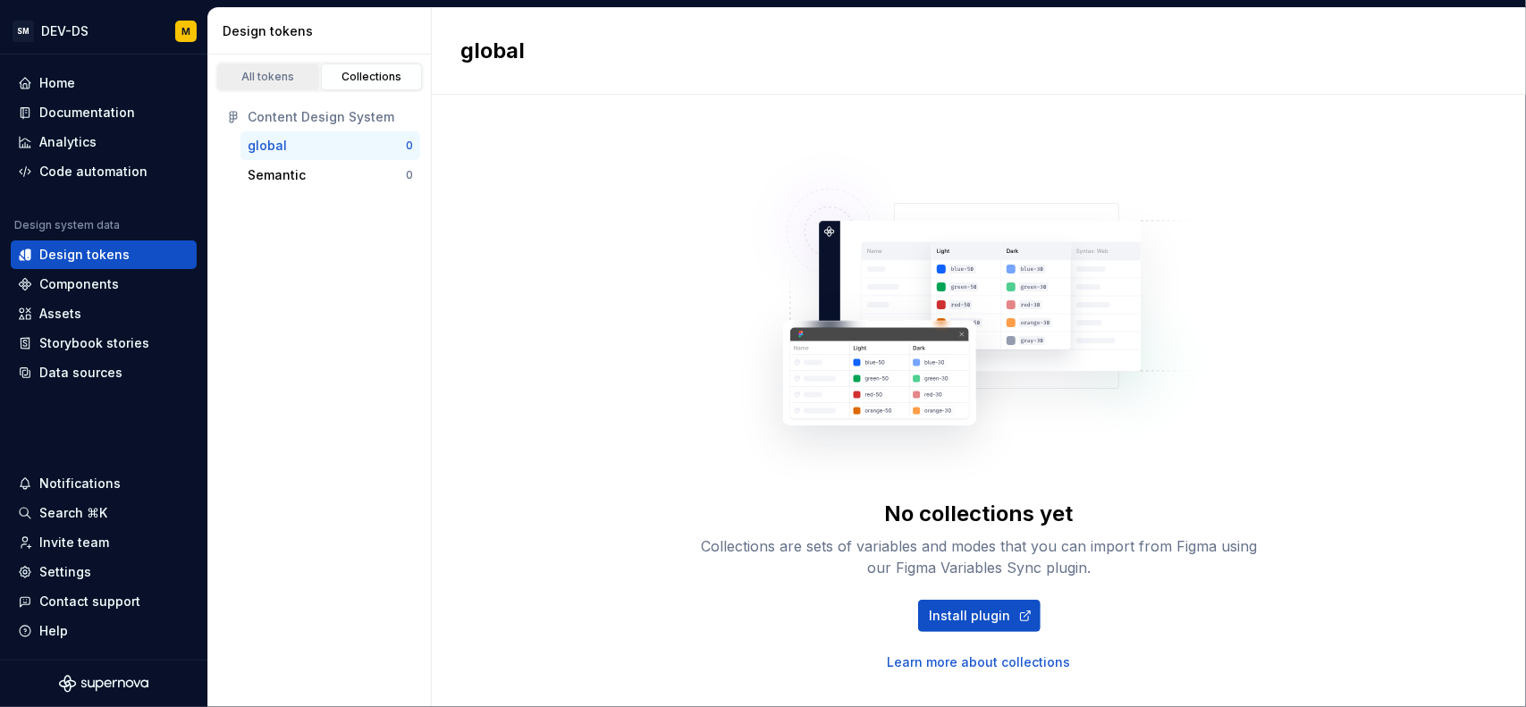
click at [293, 82] on div "All tokens" at bounding box center [267, 77] width 89 height 14
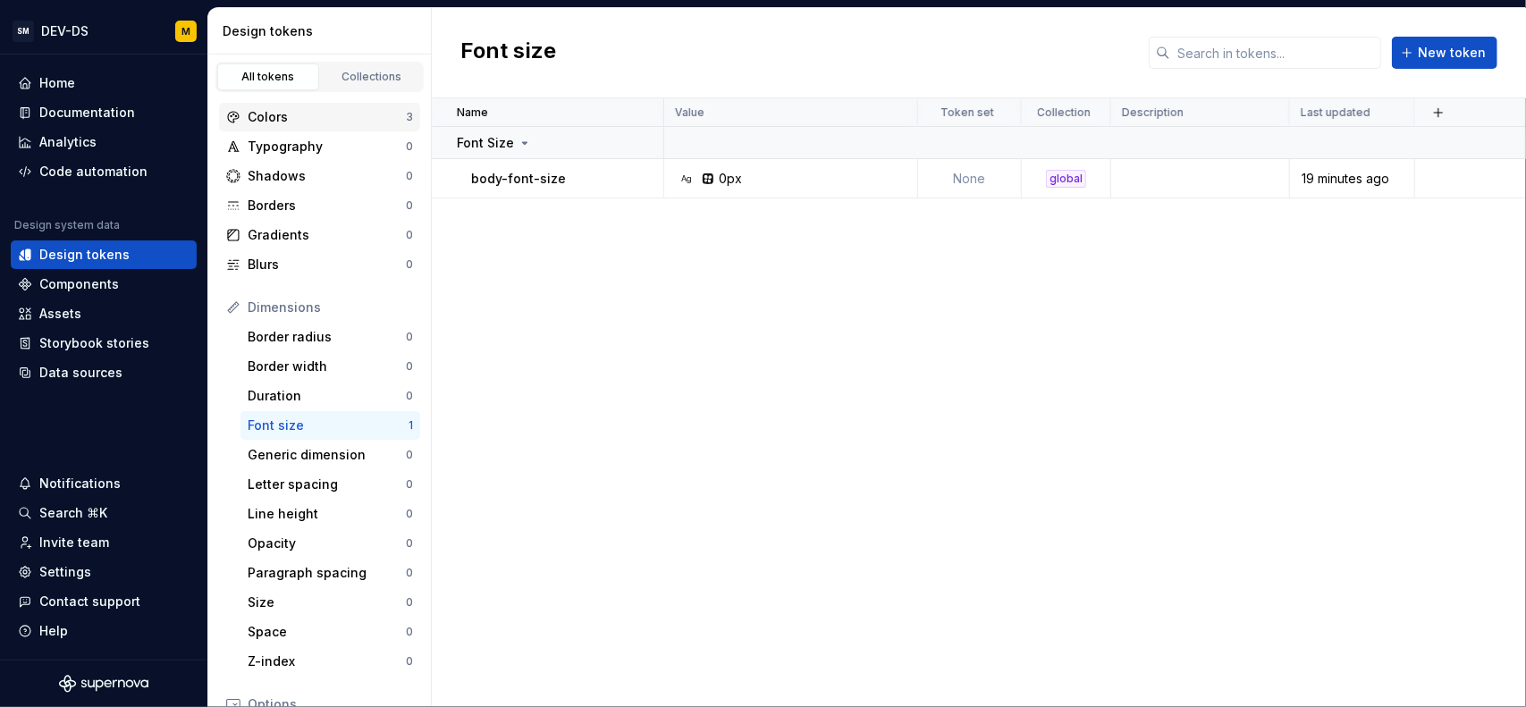
click at [348, 112] on div "Colors" at bounding box center [327, 117] width 158 height 18
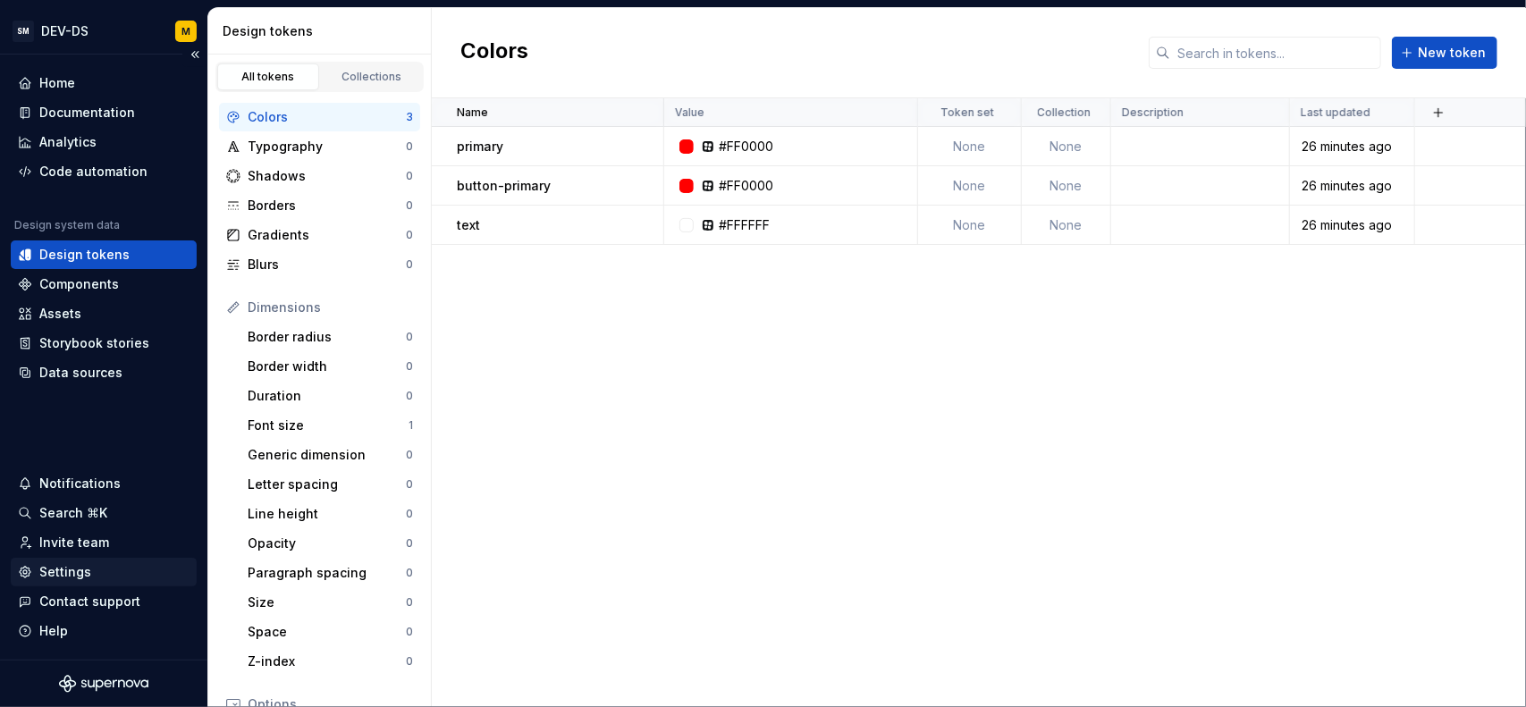
click at [63, 569] on div "Settings" at bounding box center [65, 572] width 52 height 18
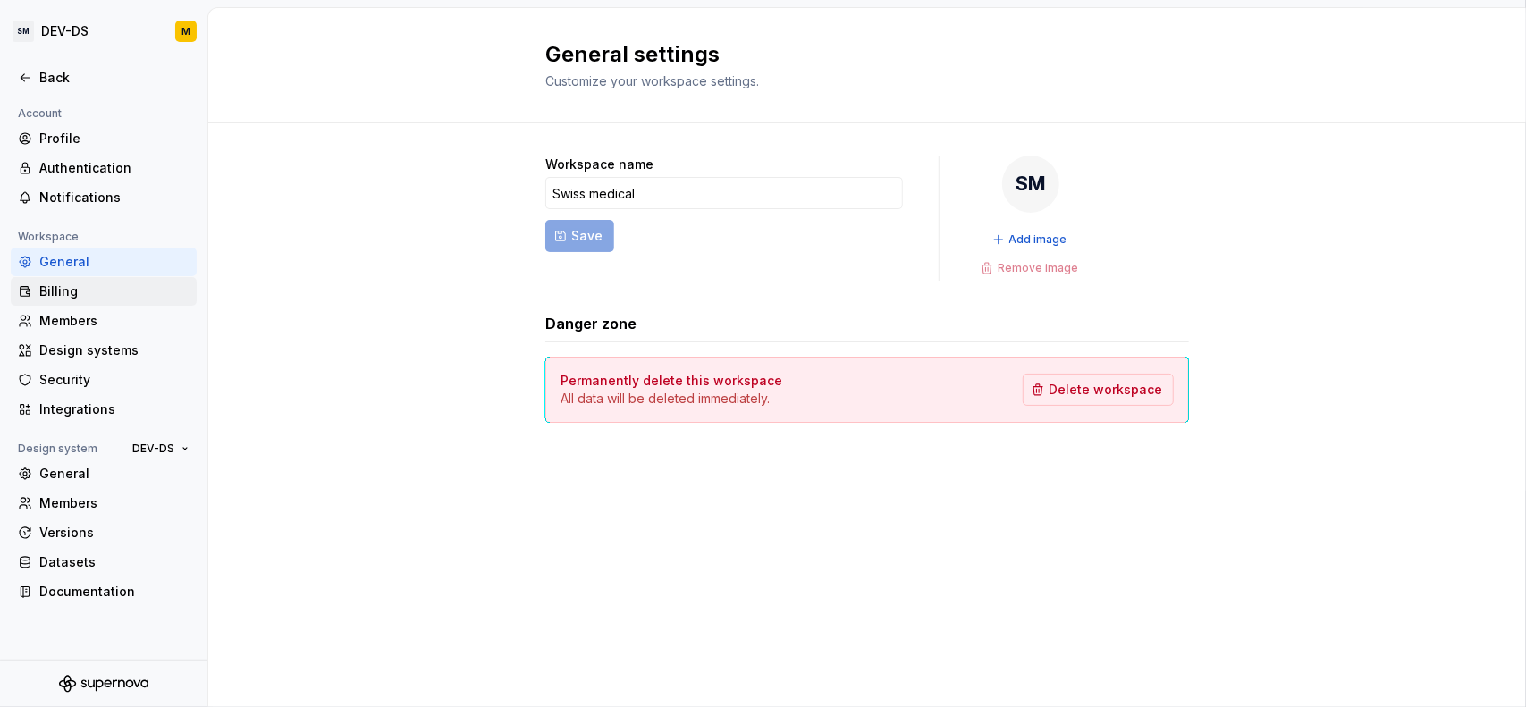
click at [106, 279] on div "Billing" at bounding box center [104, 291] width 186 height 29
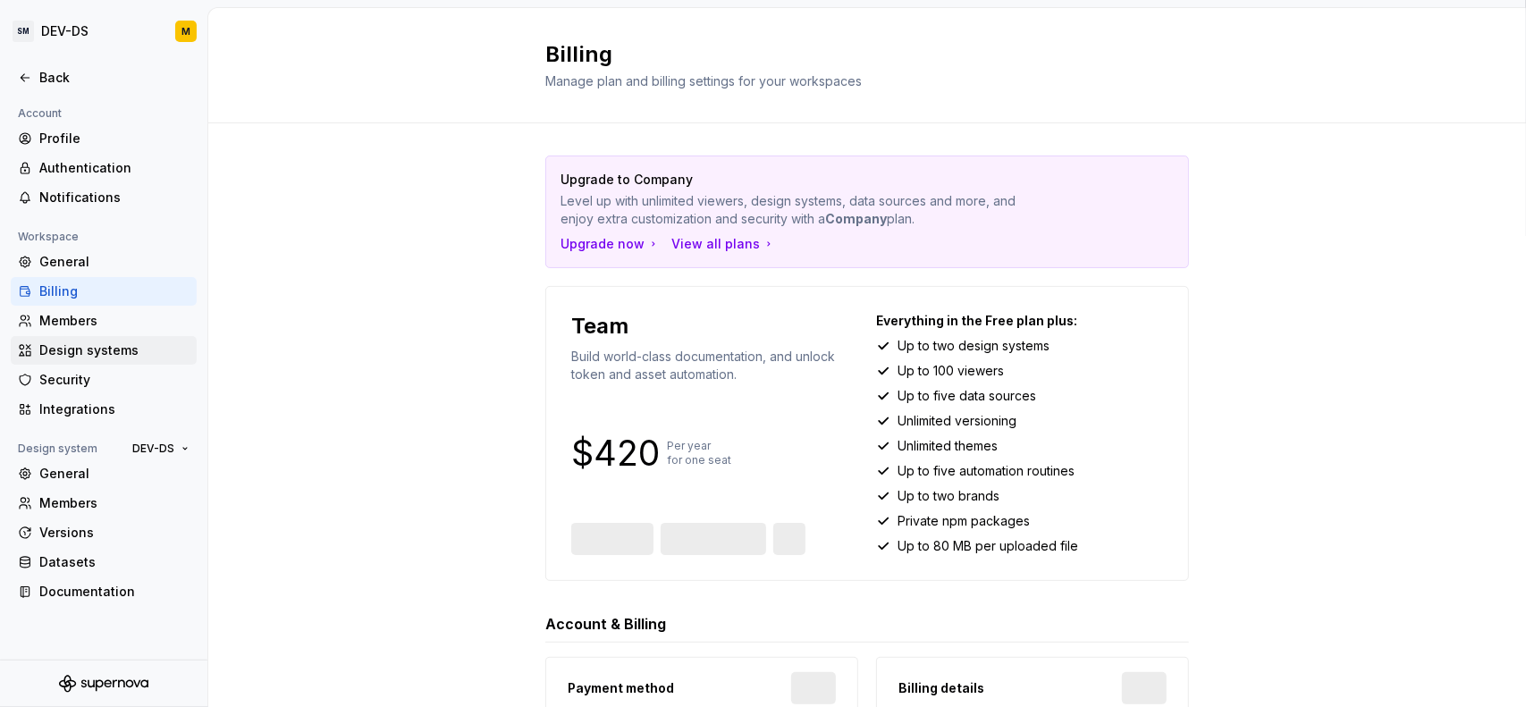
click at [102, 346] on div "Design systems" at bounding box center [114, 350] width 150 height 18
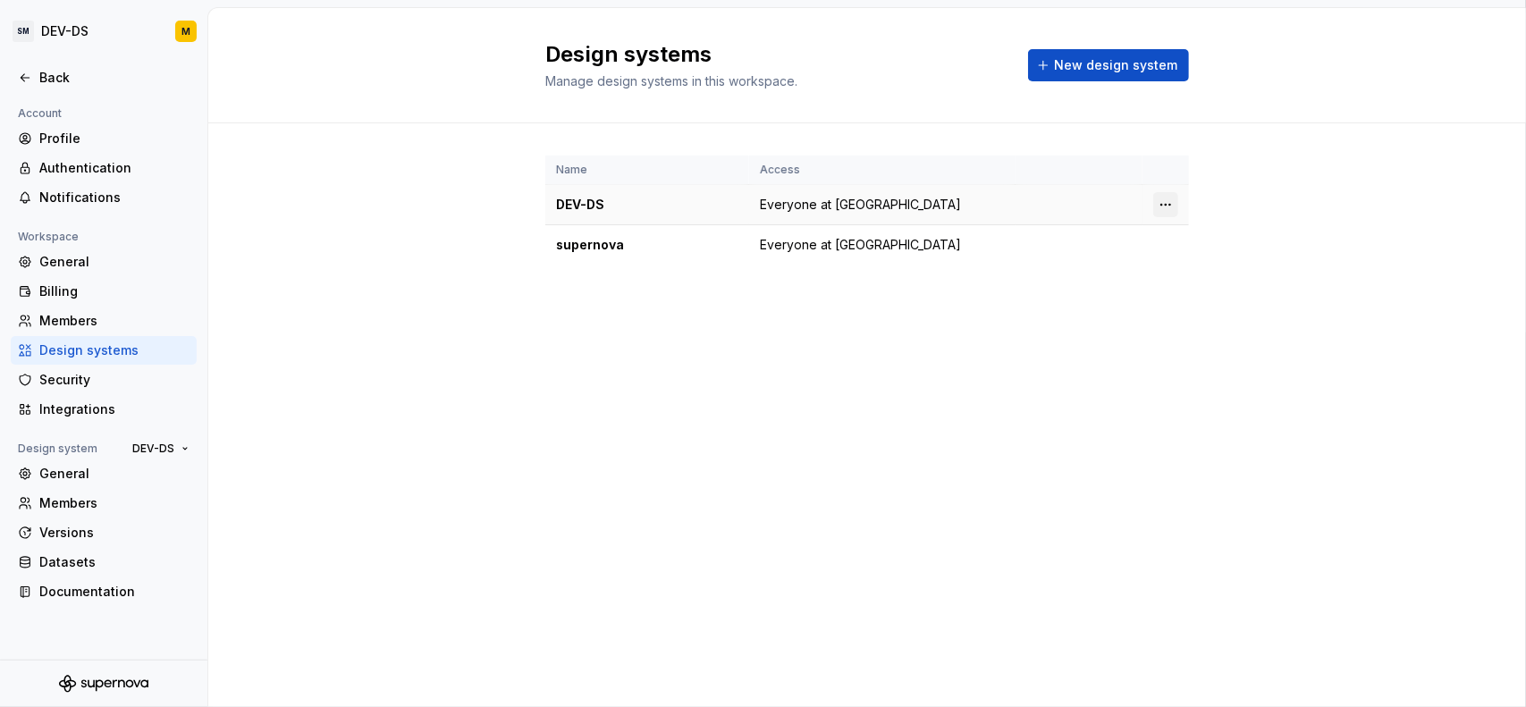
click at [1160, 204] on html "SM DEV-DS M Back Account Profile Authentication Notifications Workspace General…" at bounding box center [763, 353] width 1526 height 707
click at [1194, 264] on div "Design system settings" at bounding box center [1271, 267] width 170 height 18
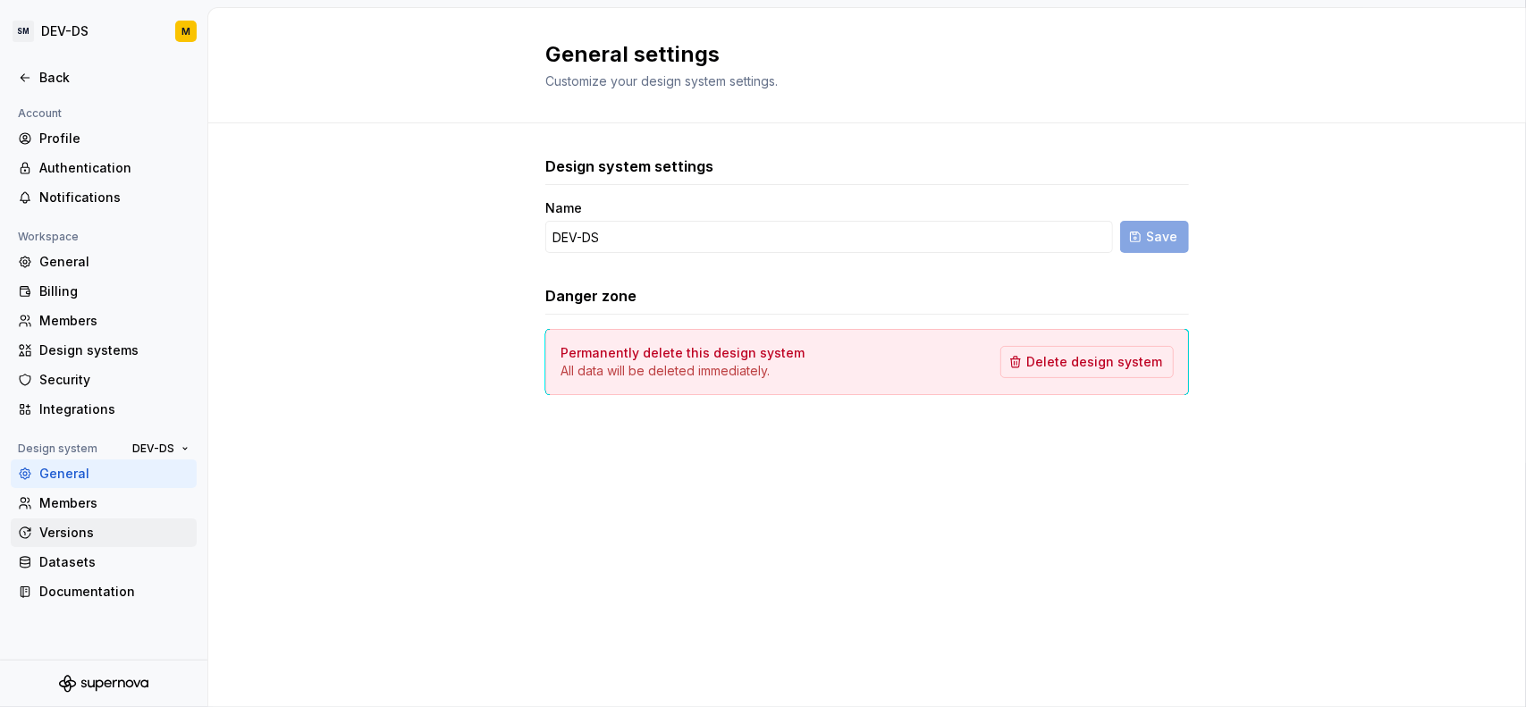
click at [103, 523] on div "Versions" at bounding box center [104, 532] width 186 height 29
click at [96, 562] on div "Datasets" at bounding box center [114, 562] width 150 height 18
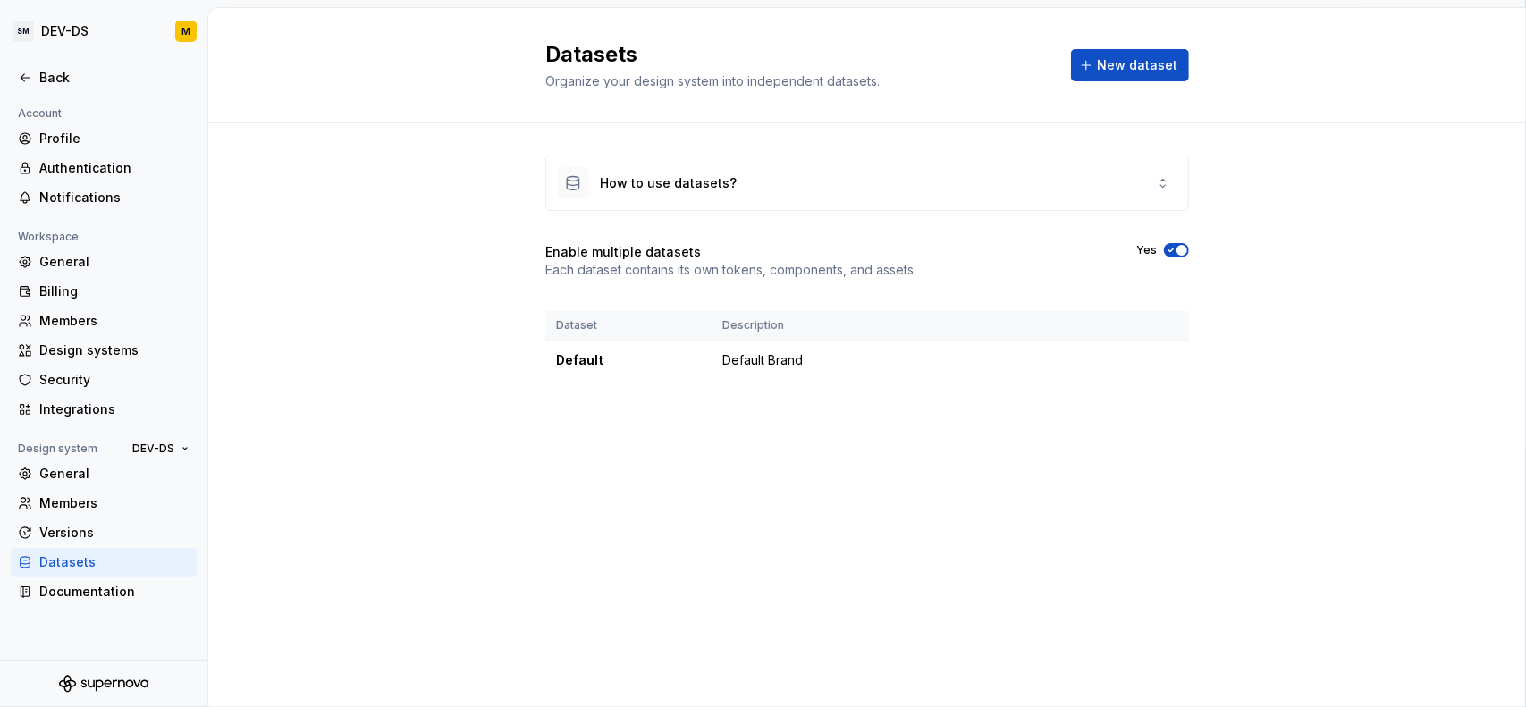
click at [750, 382] on div "How to use datasets? Enable multiple datasets Each dataset contains its own tok…" at bounding box center [867, 285] width 644 height 324
click at [1163, 364] on html "SM DEV-DS M Back Account Profile Authentication Notifications Workspace General…" at bounding box center [763, 353] width 1526 height 707
click at [1014, 431] on html "SM DEV-DS M Back Account Profile Authentication Notifications Workspace General…" at bounding box center [763, 353] width 1526 height 707
click at [1111, 63] on span "New dataset" at bounding box center [1137, 65] width 80 height 18
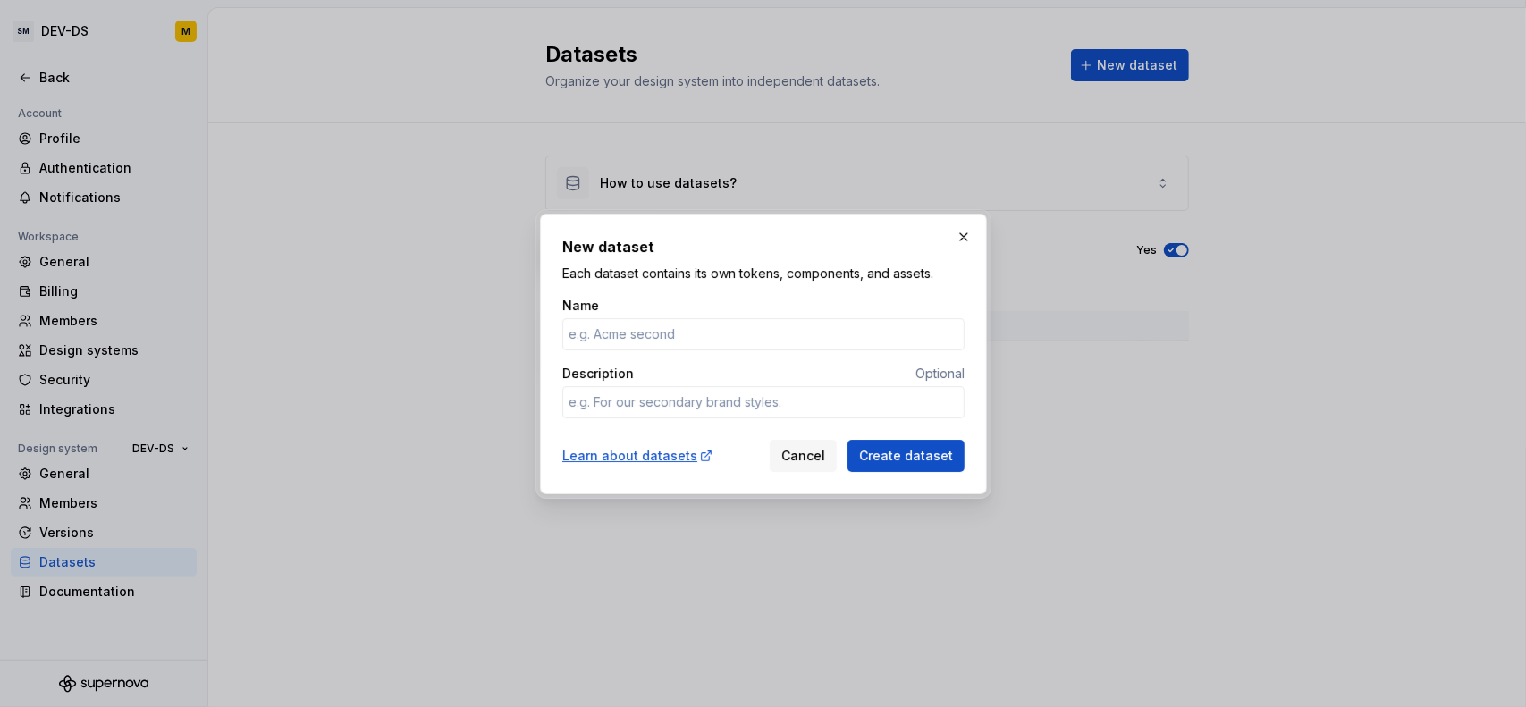
type input "g"
type textarea "*"
type input "global"
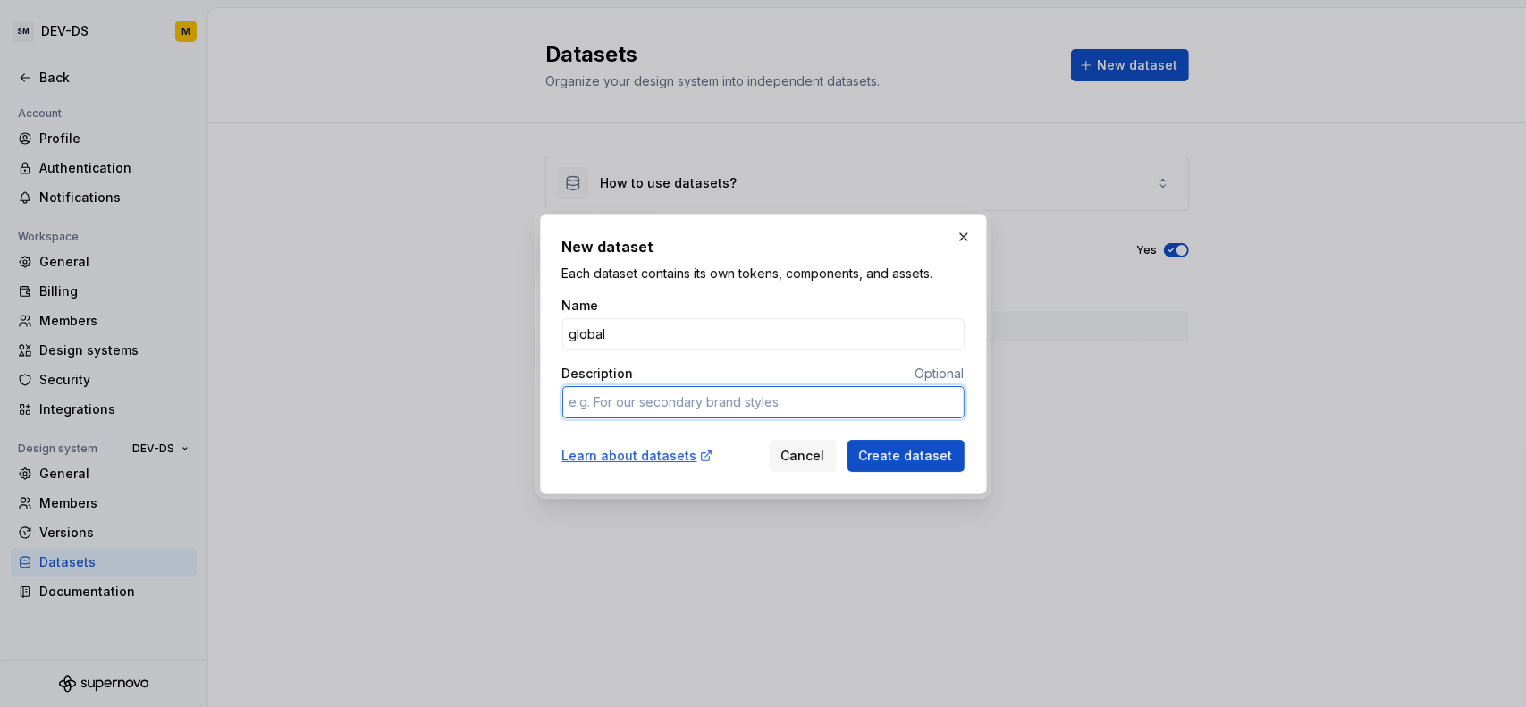
type textarea "*"
type textarea "t"
type textarea "*"
type textarea "to"
type textarea "*"
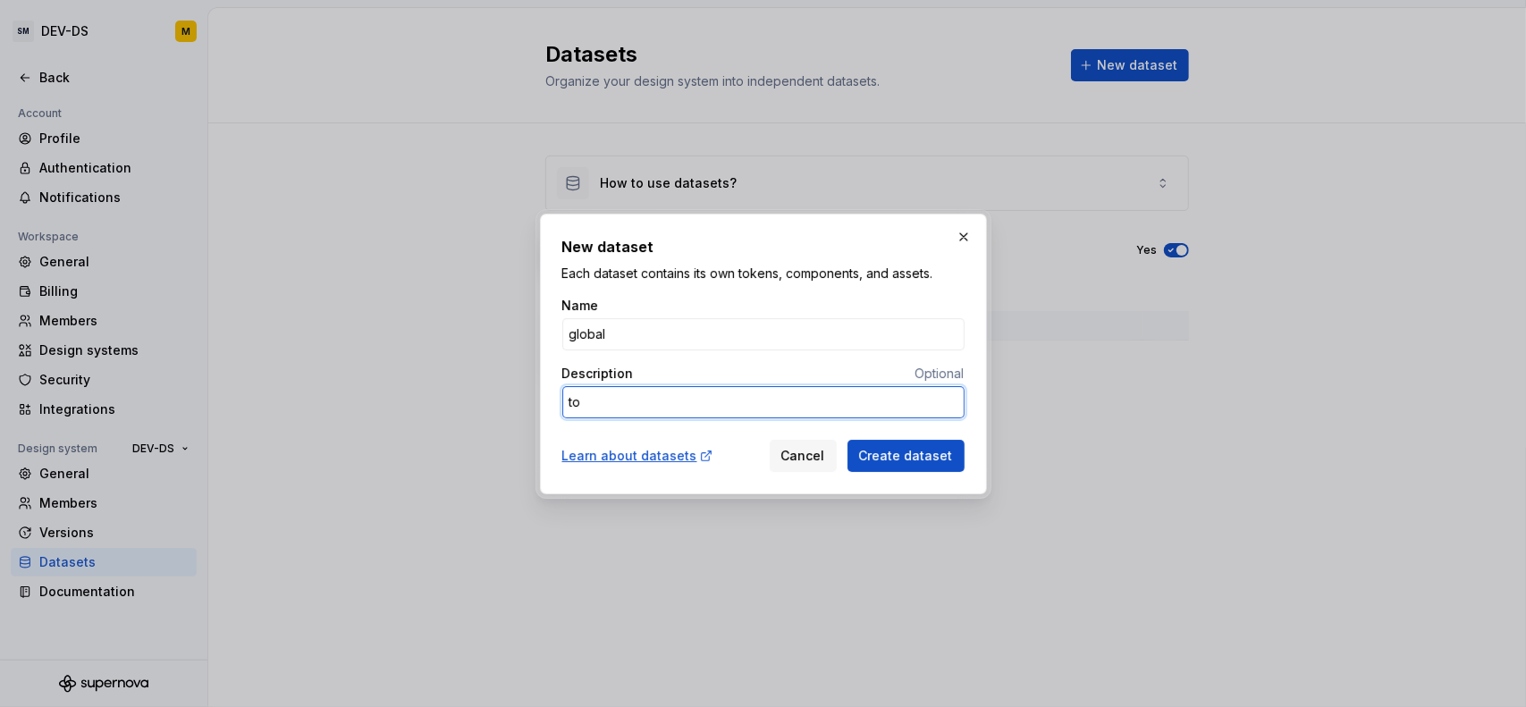
type textarea "tok"
type textarea "*"
type textarea "toke"
type textarea "*"
type textarea "token"
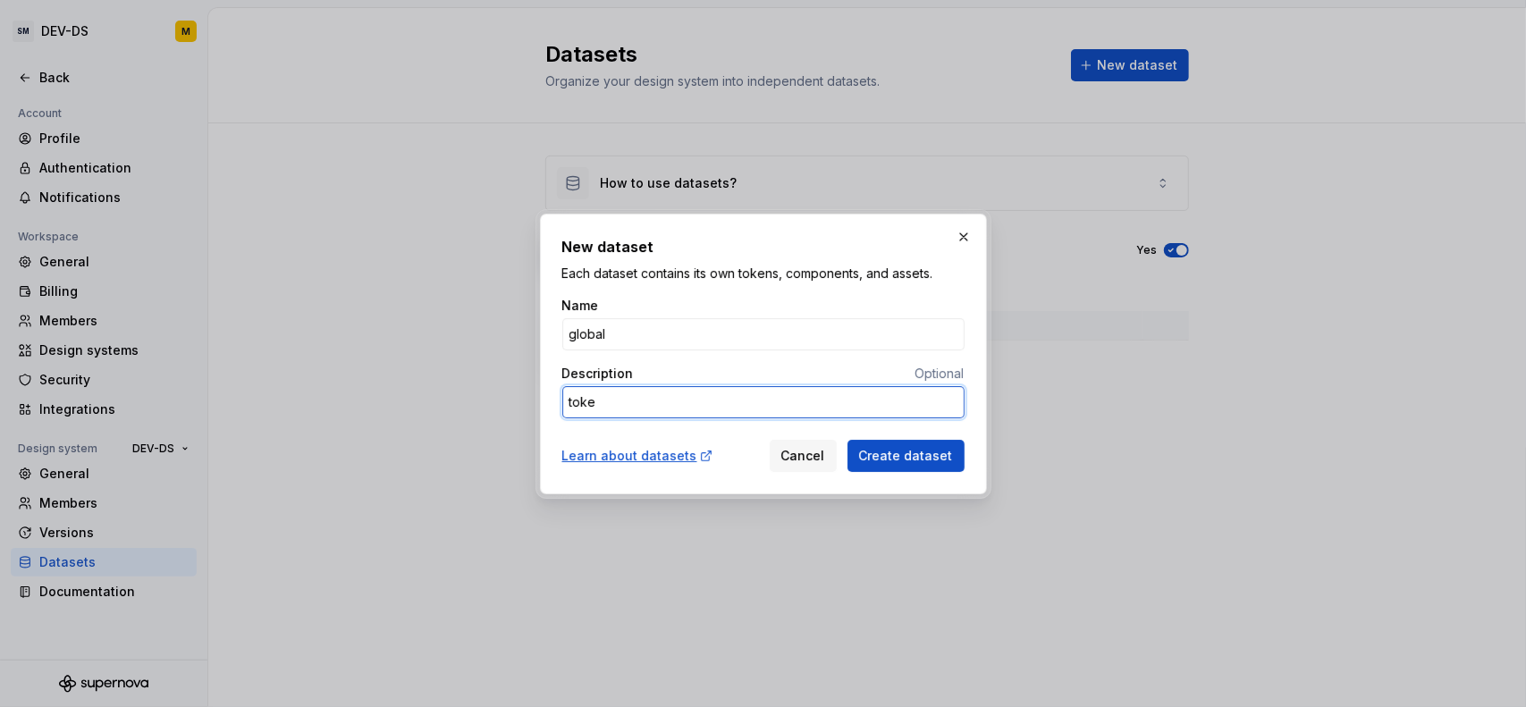
type textarea "*"
type textarea "tokens"
type textarea "*"
type textarea "tokens"
type textarea "*"
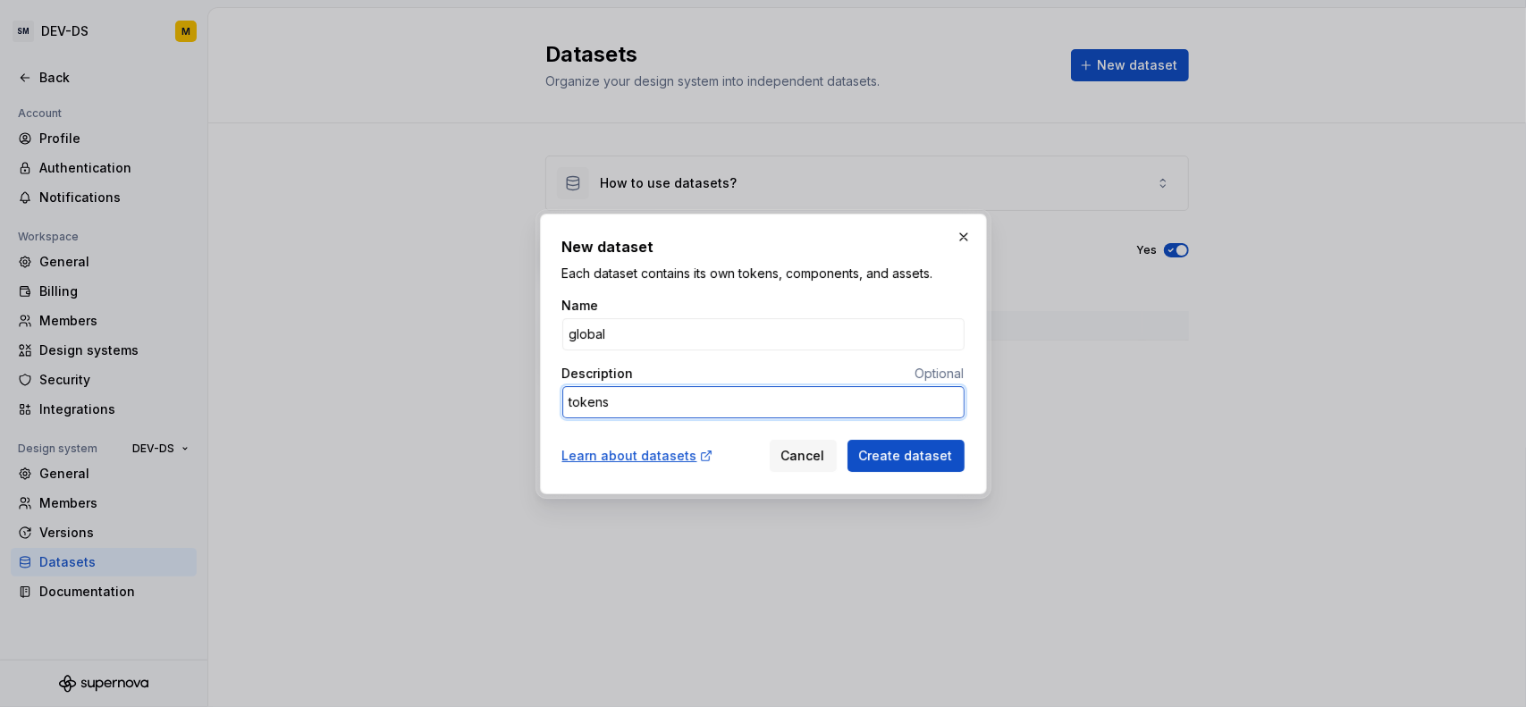
type textarea "tokens g"
type textarea "*"
type textarea "tokens gl"
type textarea "*"
type textarea "tokens glo"
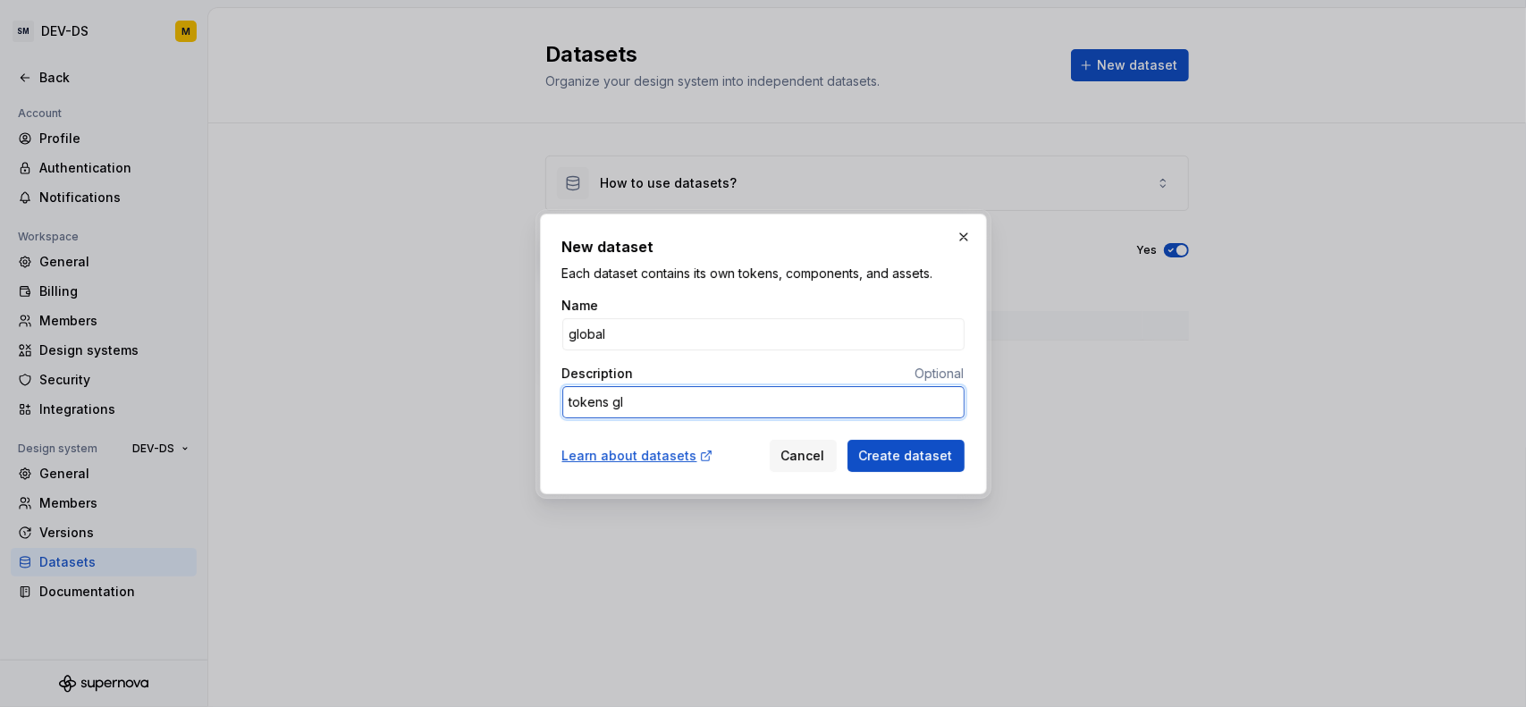
type textarea "*"
type textarea "tokens glob"
type textarea "*"
type textarea "tokens globa"
type textarea "*"
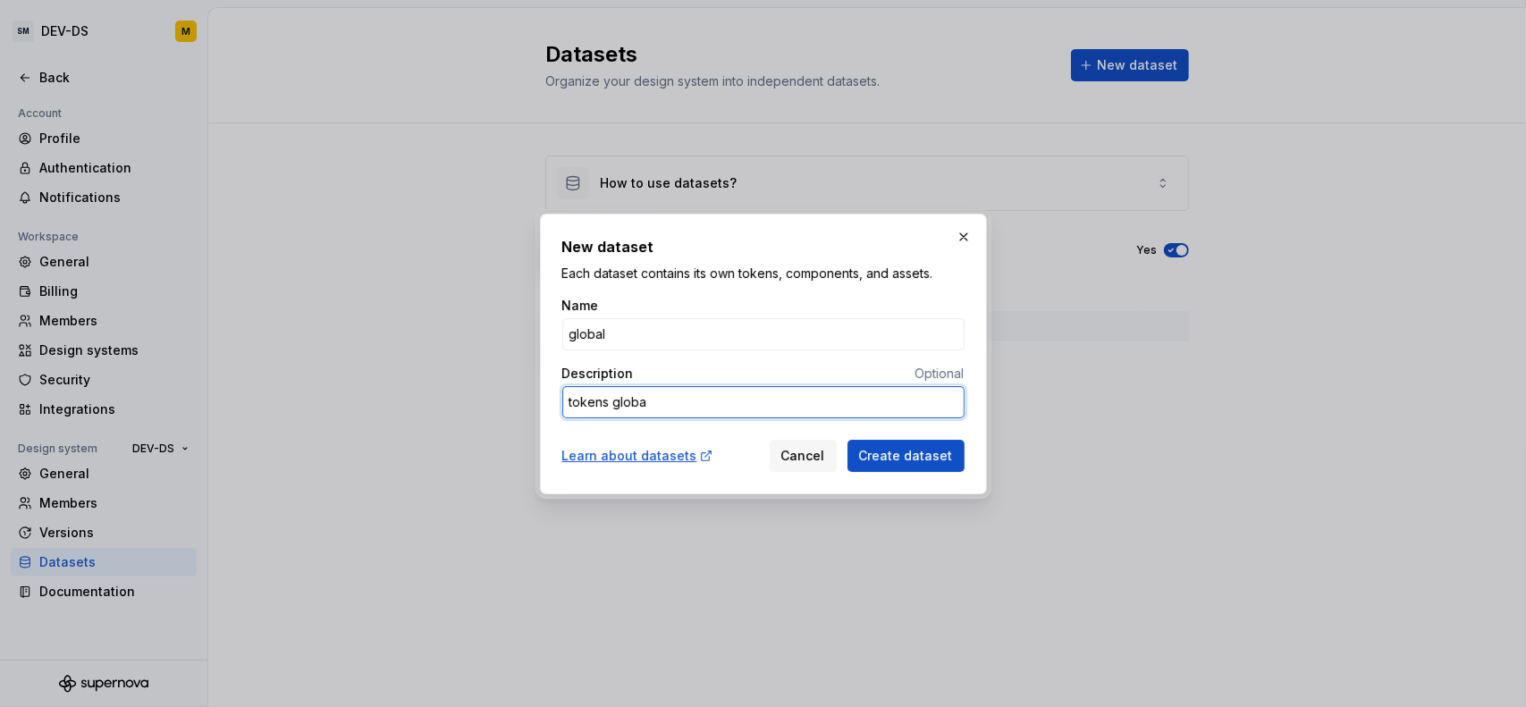
type textarea "tokens global"
type textarea "*"
type textarea "tokens globale"
type textarea "*"
type textarea "tokens globales"
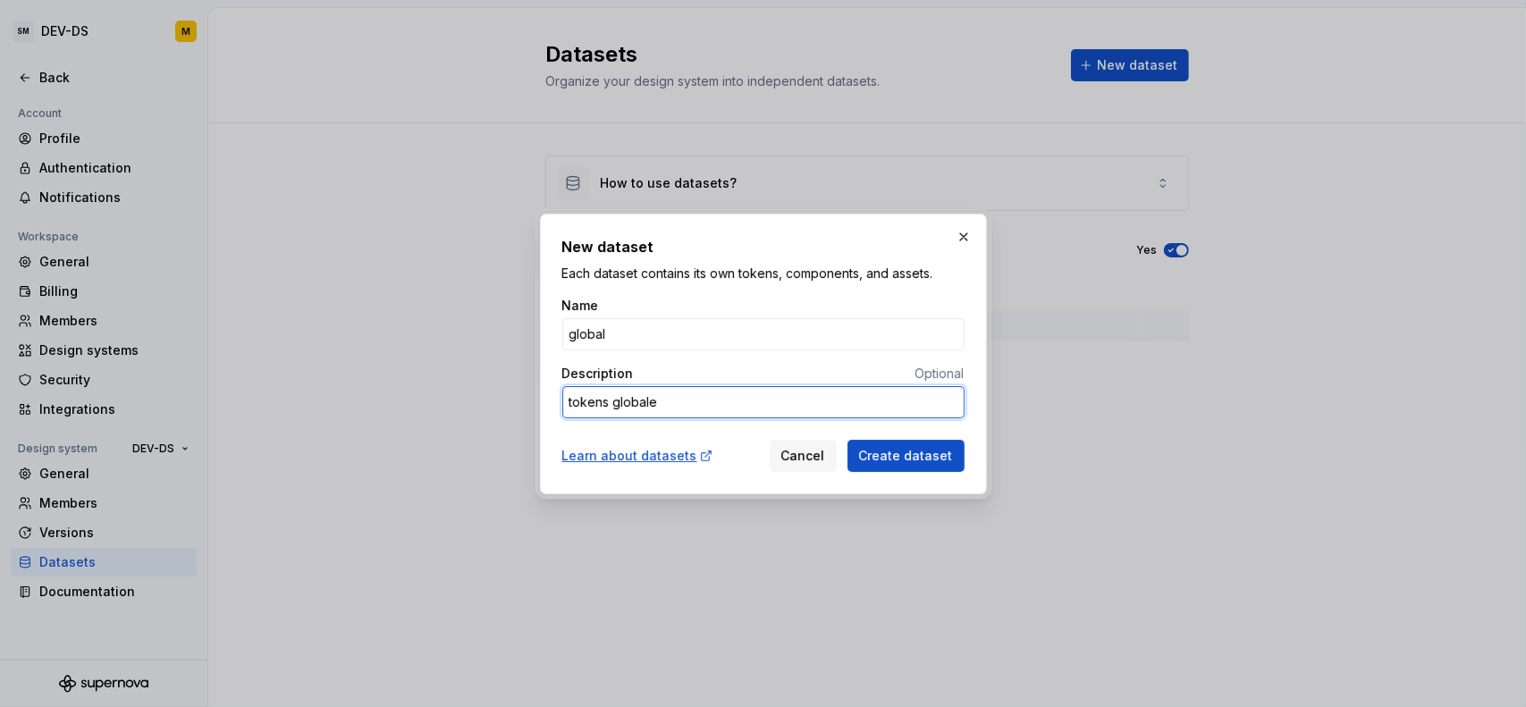
type textarea "*"
type textarea "tokens globales"
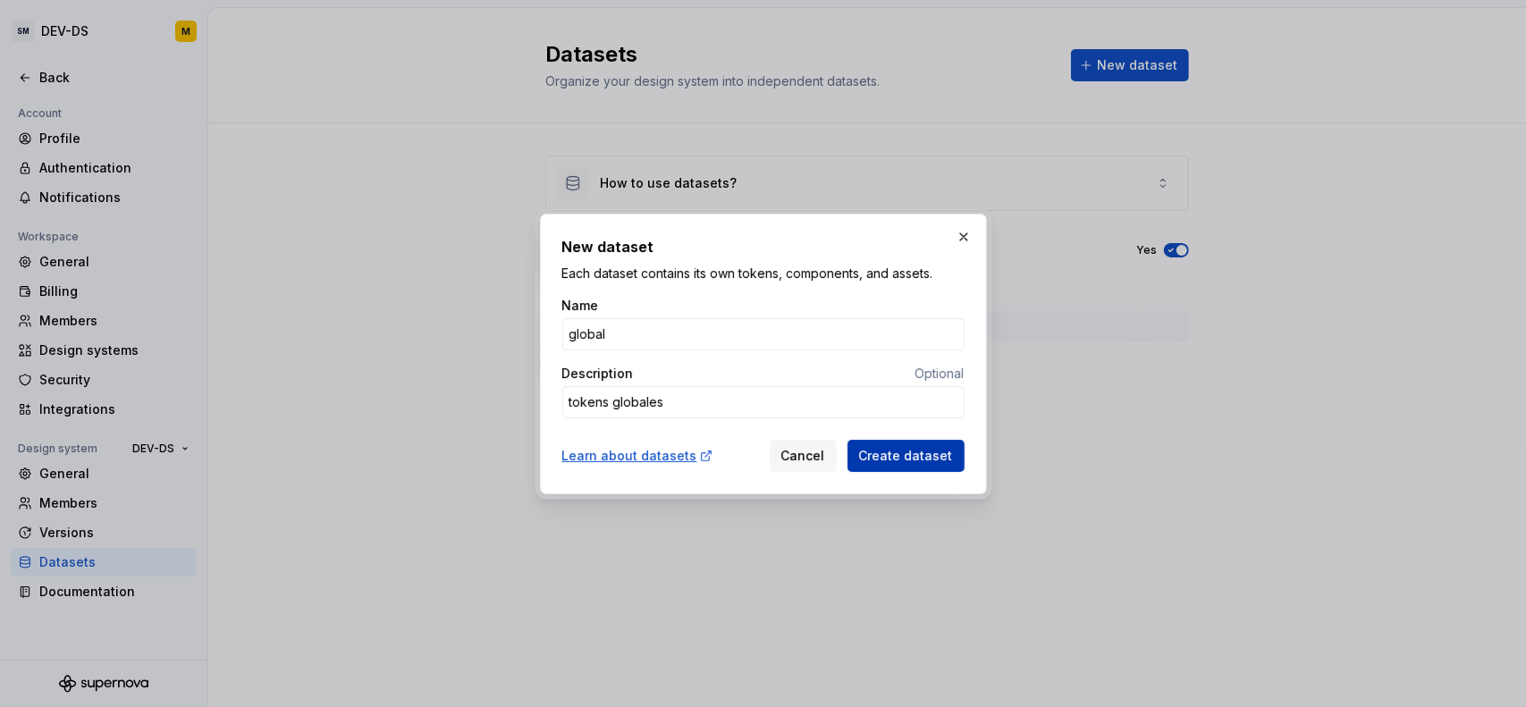
click at [910, 447] on span "Create dataset" at bounding box center [906, 456] width 94 height 18
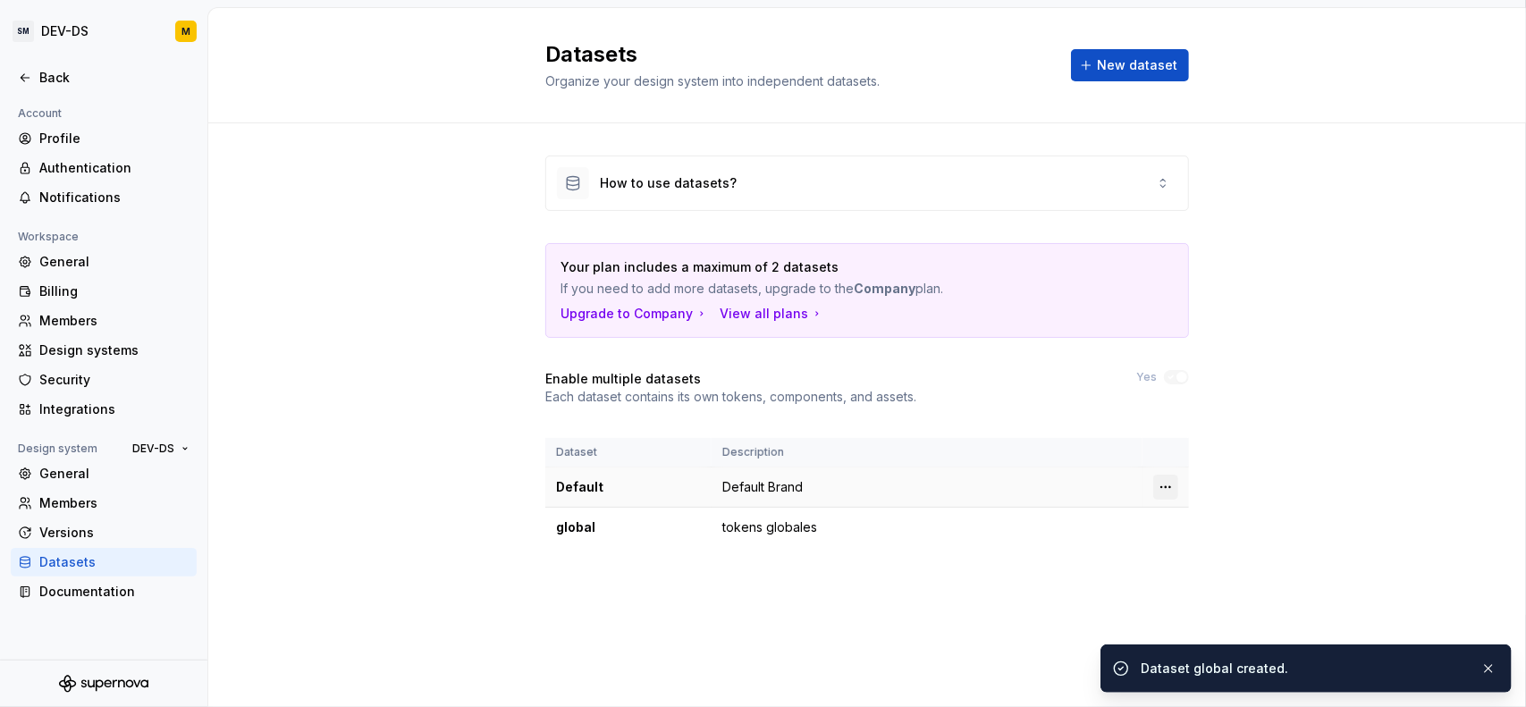
click at [1161, 487] on html "SM DEV-DS M Back Account Profile Authentication Notifications Workspace General…" at bounding box center [763, 353] width 1526 height 707
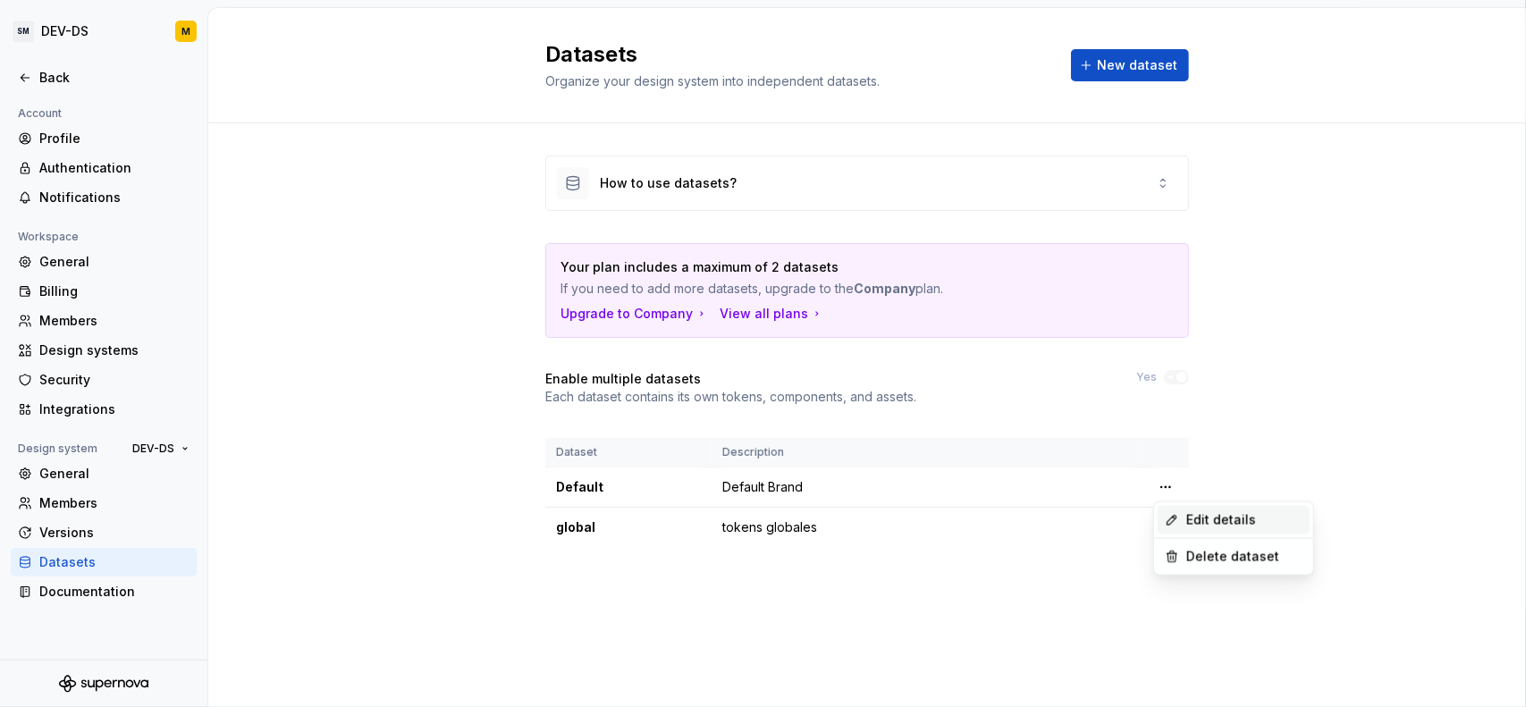
click at [1231, 520] on div "Edit details" at bounding box center [1244, 520] width 116 height 18
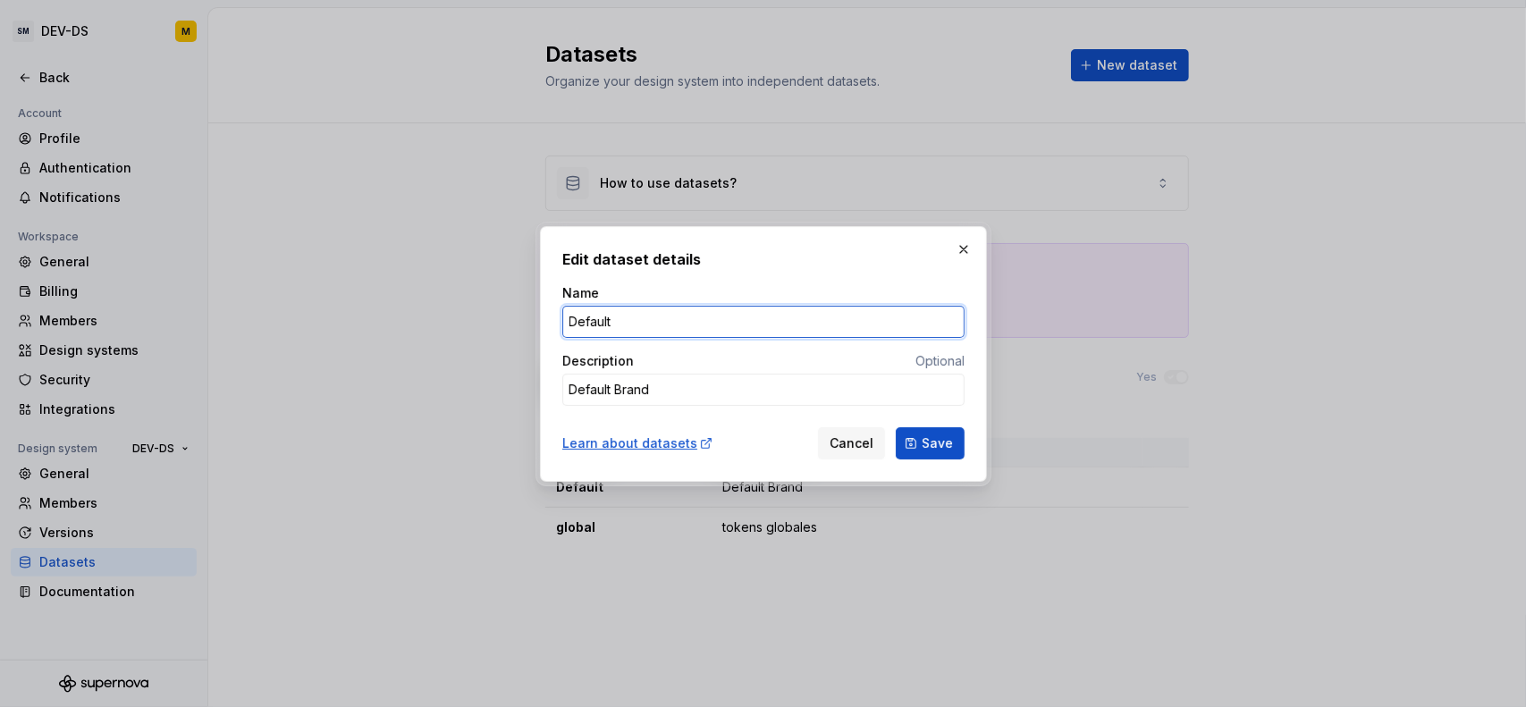
click at [613, 307] on input "Default" at bounding box center [763, 322] width 402 height 32
type textarea "*"
type input "semantic"
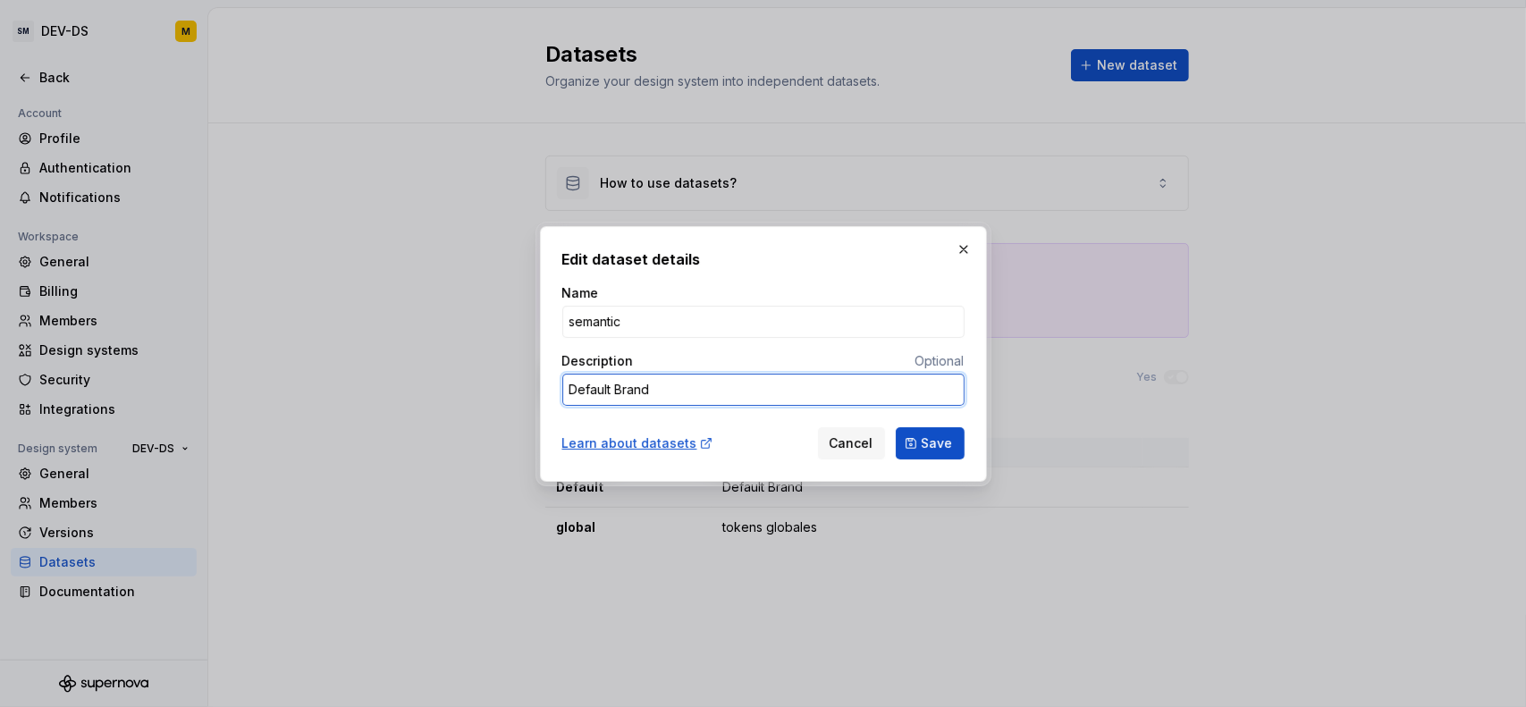
click at [636, 388] on textarea "Default Brand" at bounding box center [763, 390] width 402 height 32
type textarea "*"
type textarea "t"
type textarea "*"
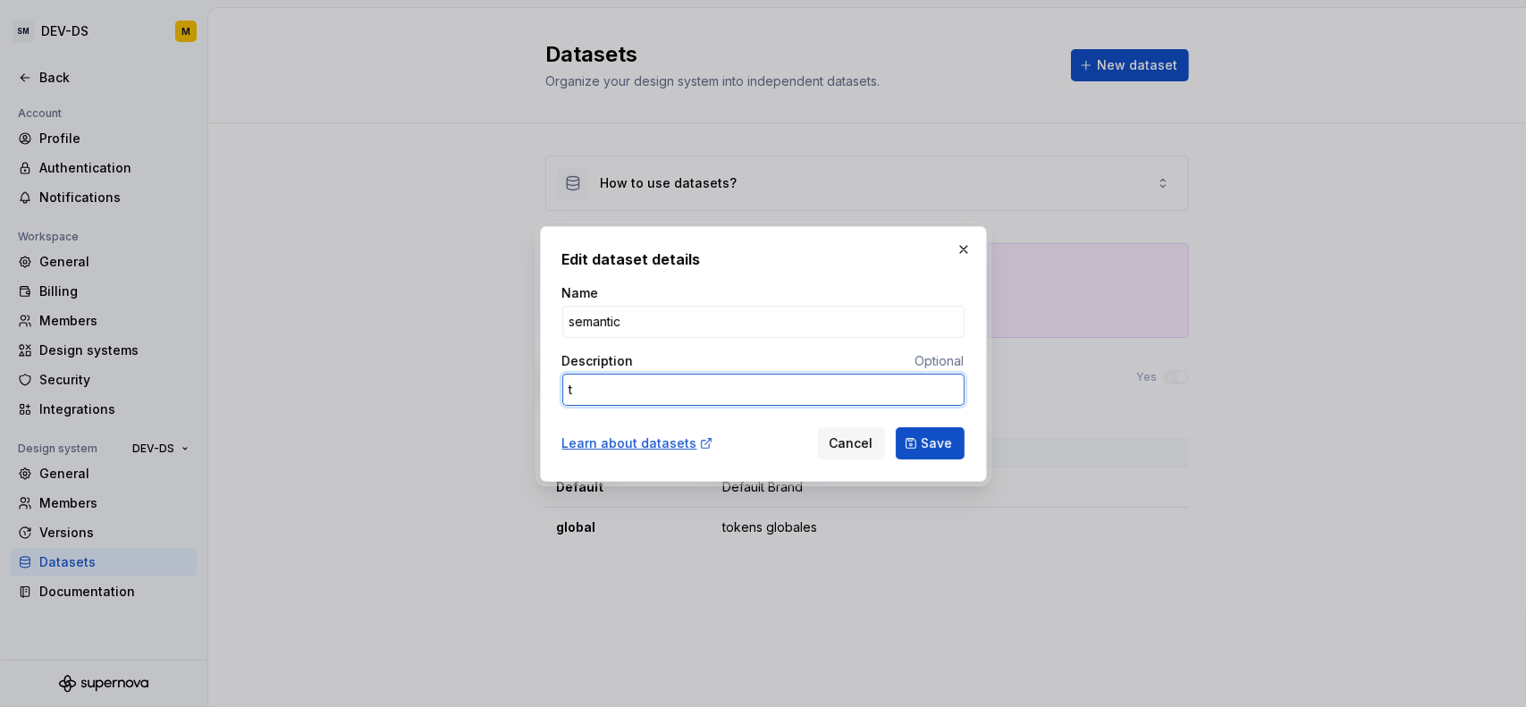
type textarea "to"
type textarea "*"
type textarea "tok"
type textarea "*"
type textarea "toke"
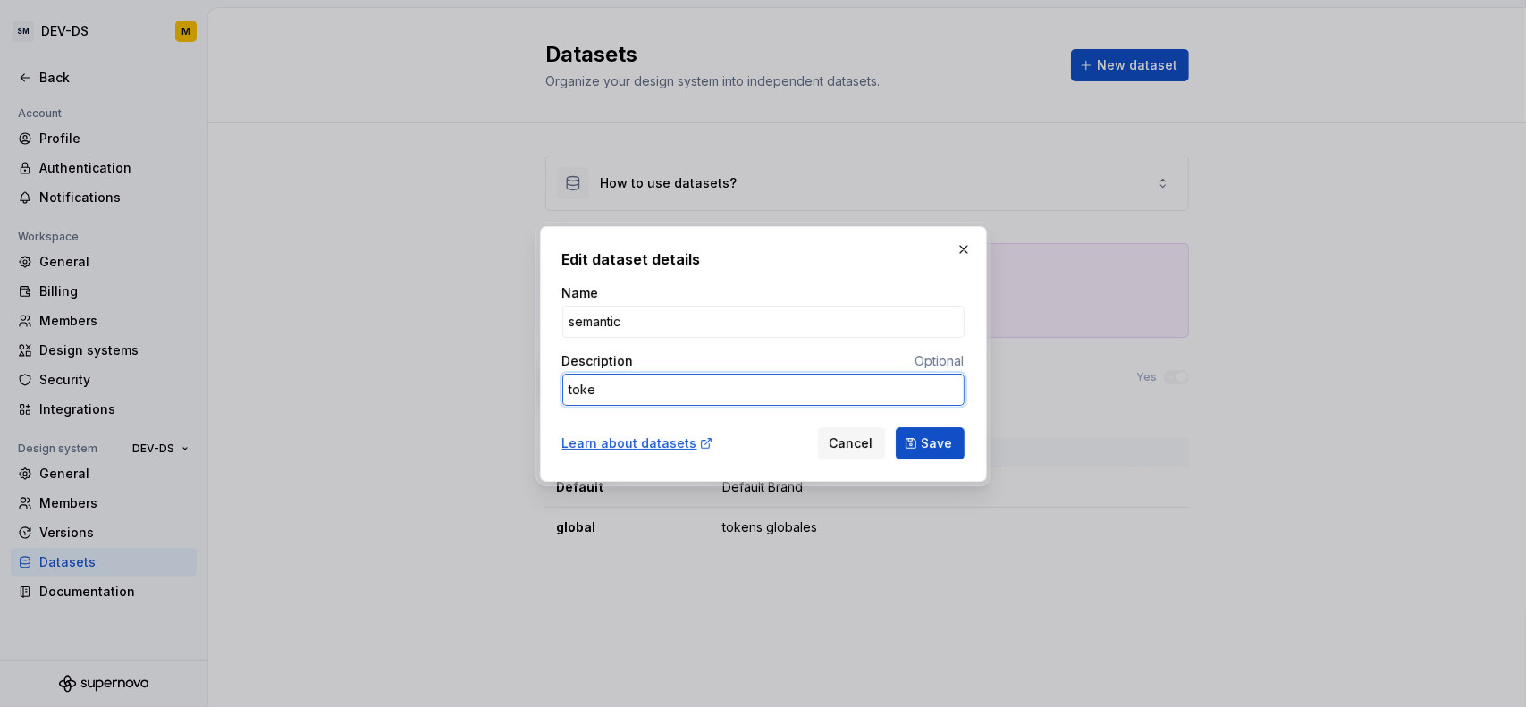
type textarea "*"
type textarea "token"
type textarea "*"
type textarea "tokens"
type textarea "*"
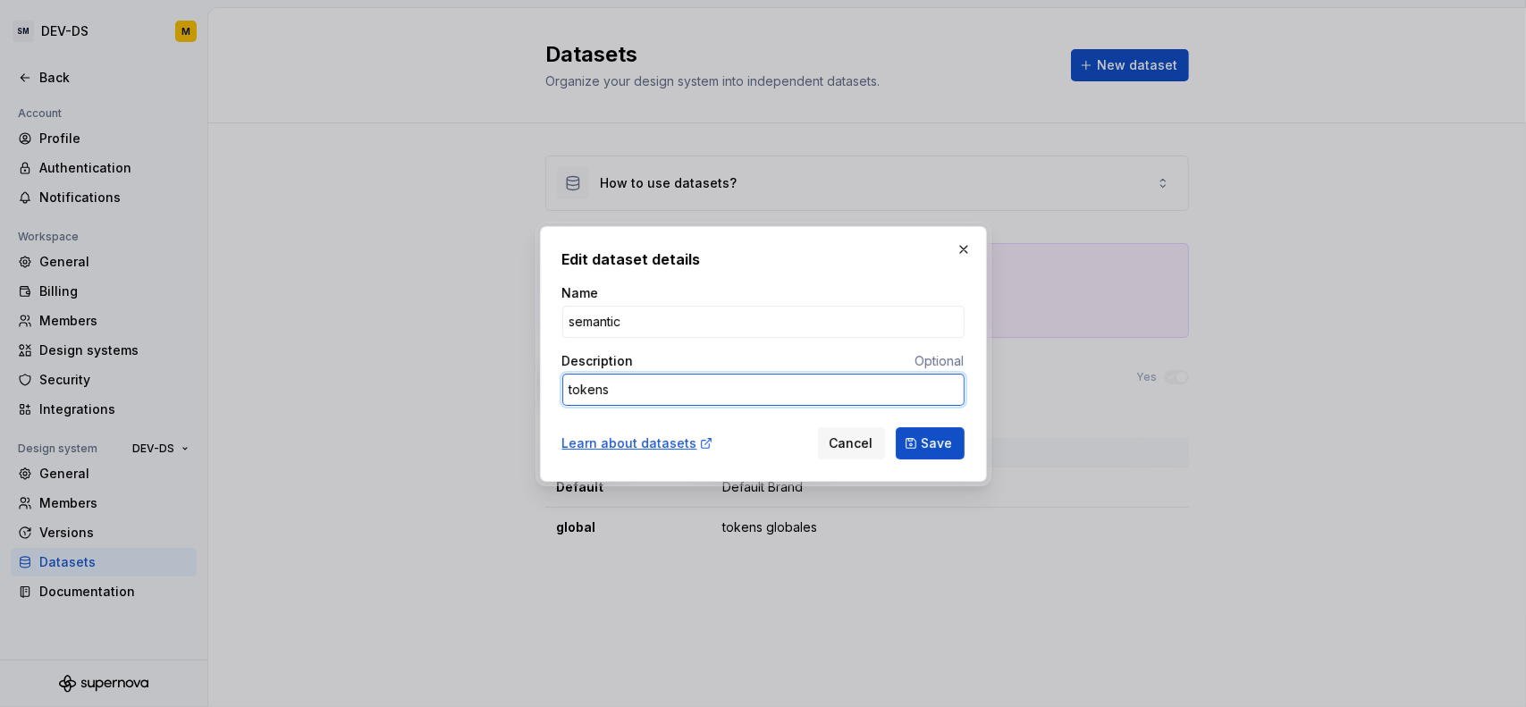
type textarea "tokens"
type textarea "*"
type textarea "tokens s"
type textarea "*"
type textarea "tokens se"
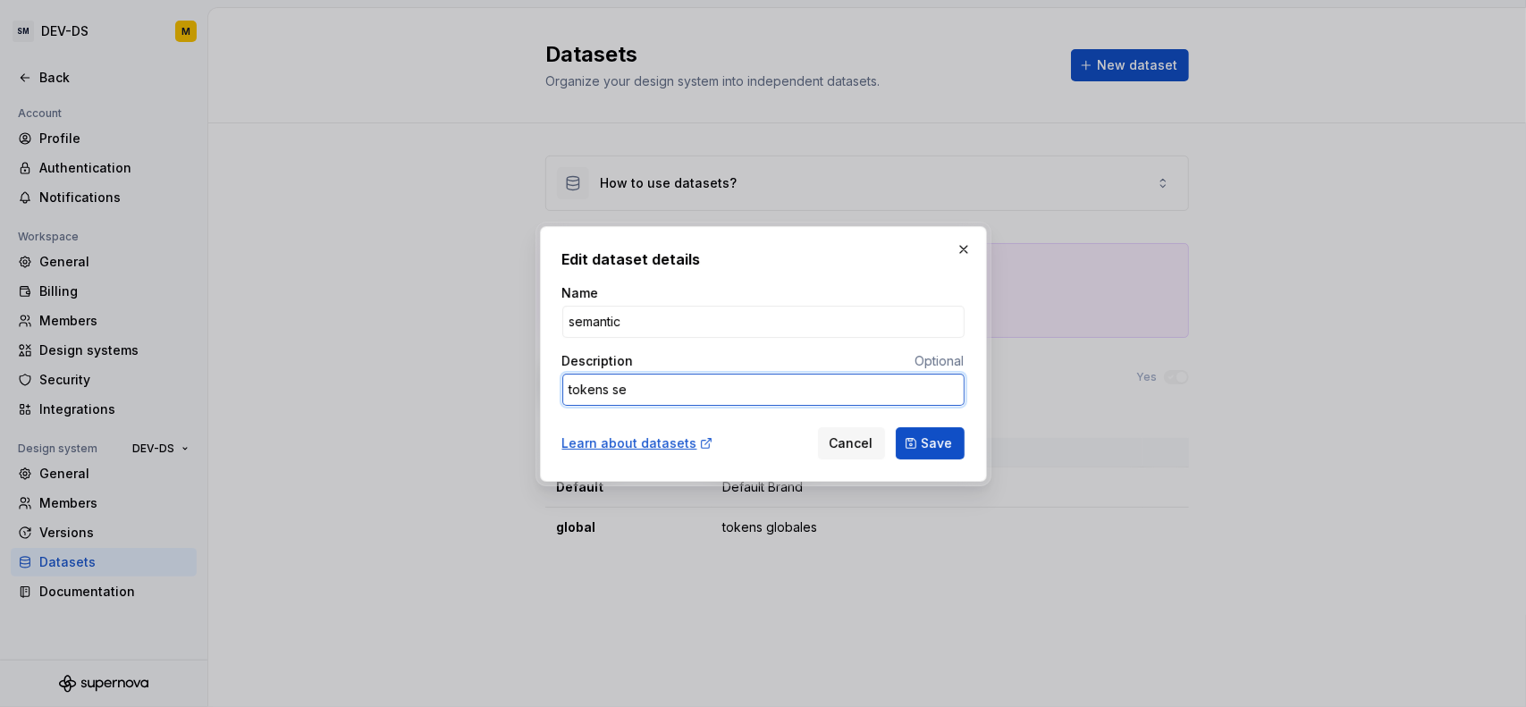
type textarea "*"
type textarea "tokens sem"
type textarea "*"
type textarea "tokens sema"
type textarea "*"
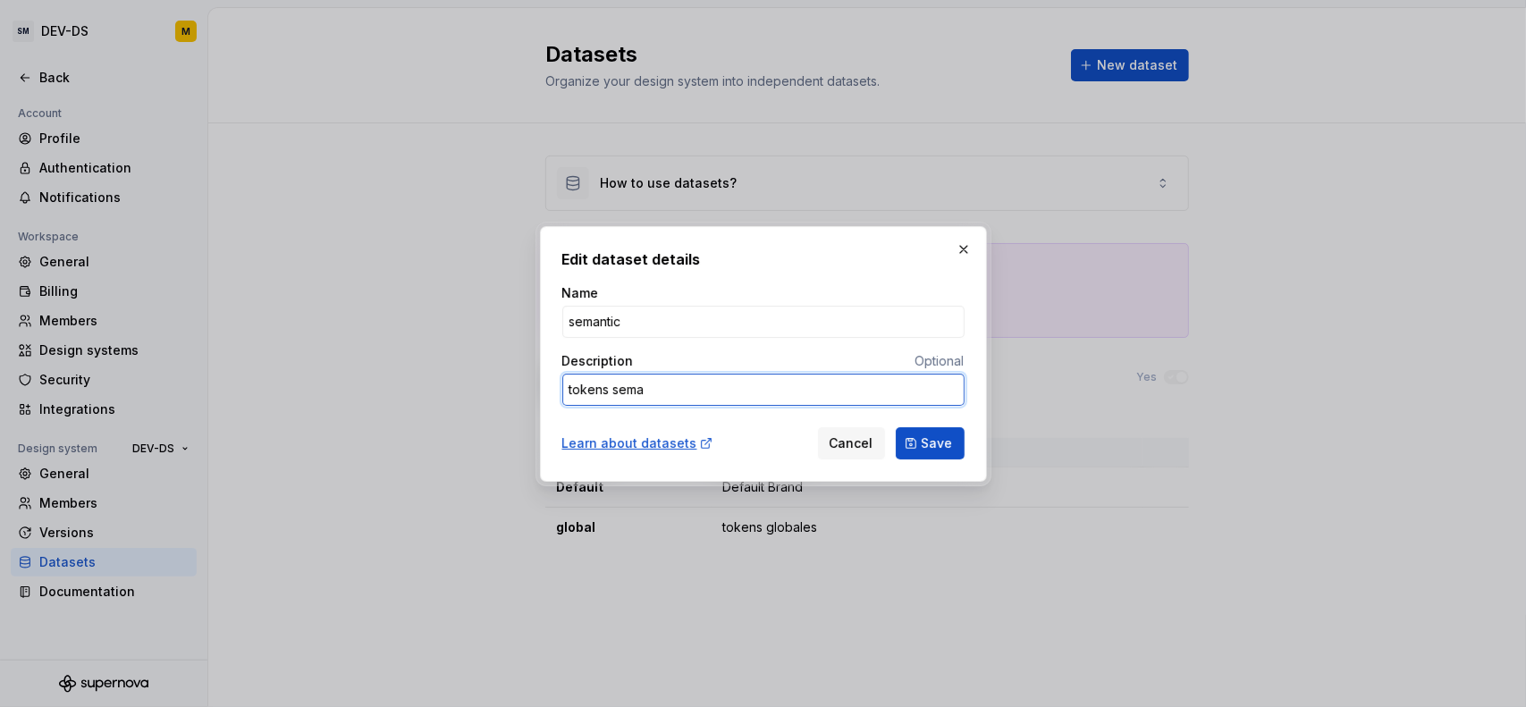
type textarea "tokens [PERSON_NAME]"
type textarea "*"
type textarea "tokens semant"
type textarea "*"
type textarea "tokens [PERSON_NAME]"
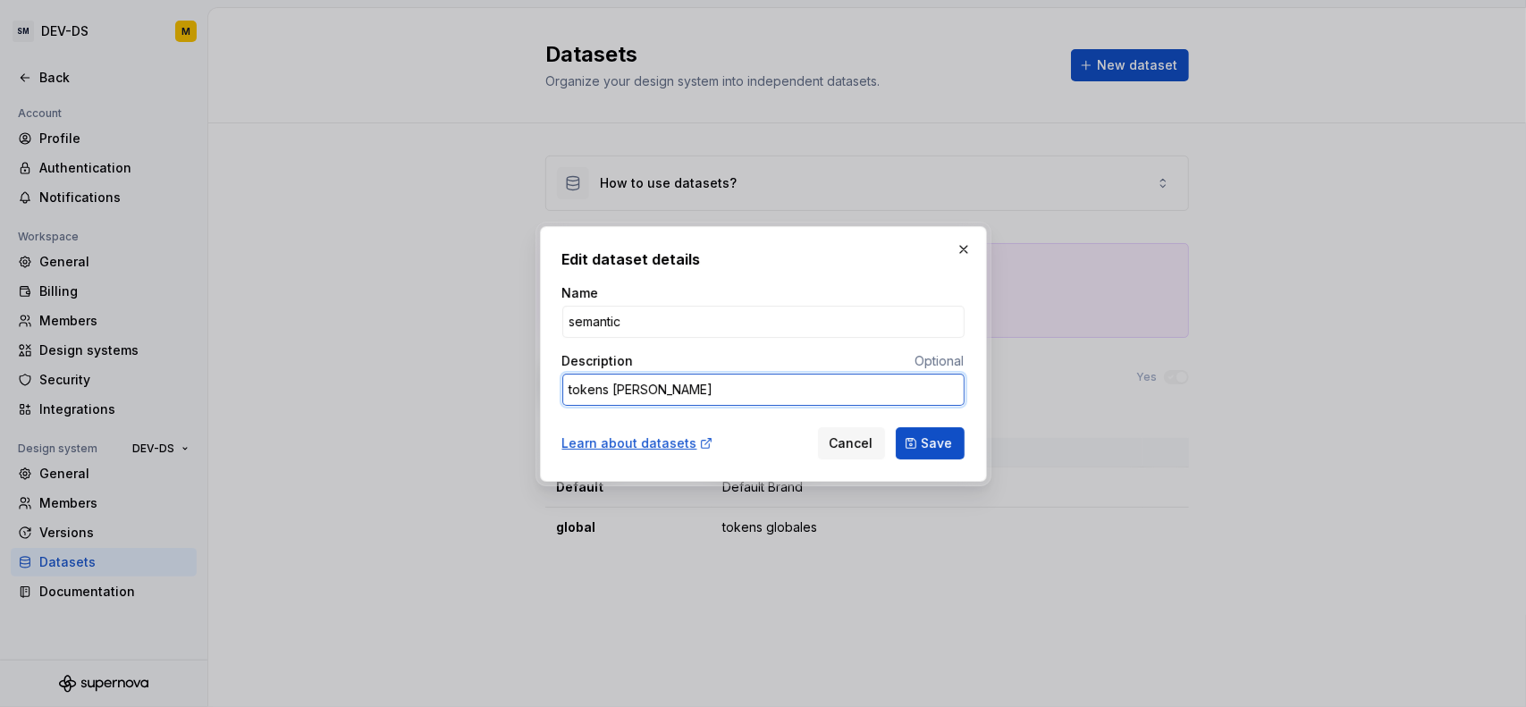
type textarea "*"
type textarea "tokens semantico"
type textarea "*"
type textarea "tokens semanticos"
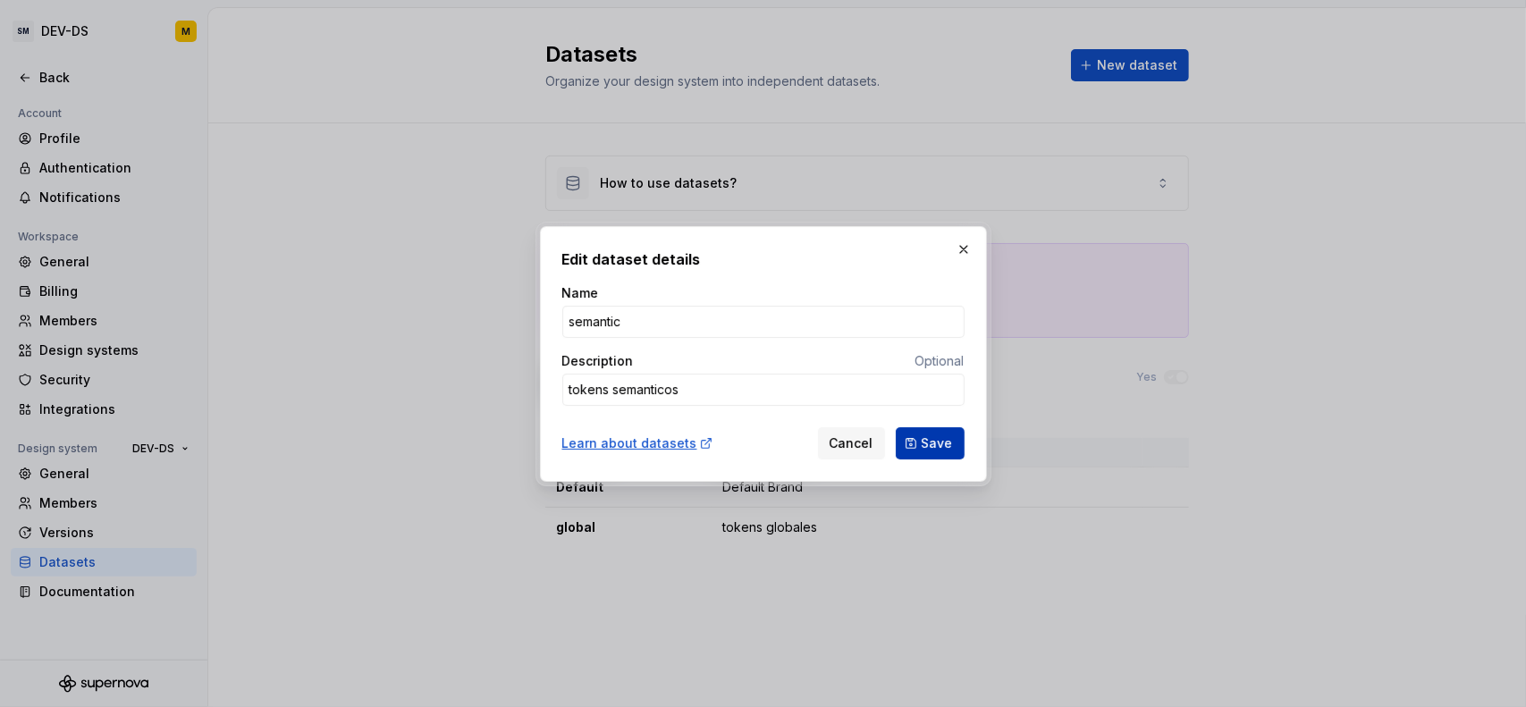
click at [956, 442] on button "Save" at bounding box center [930, 443] width 69 height 32
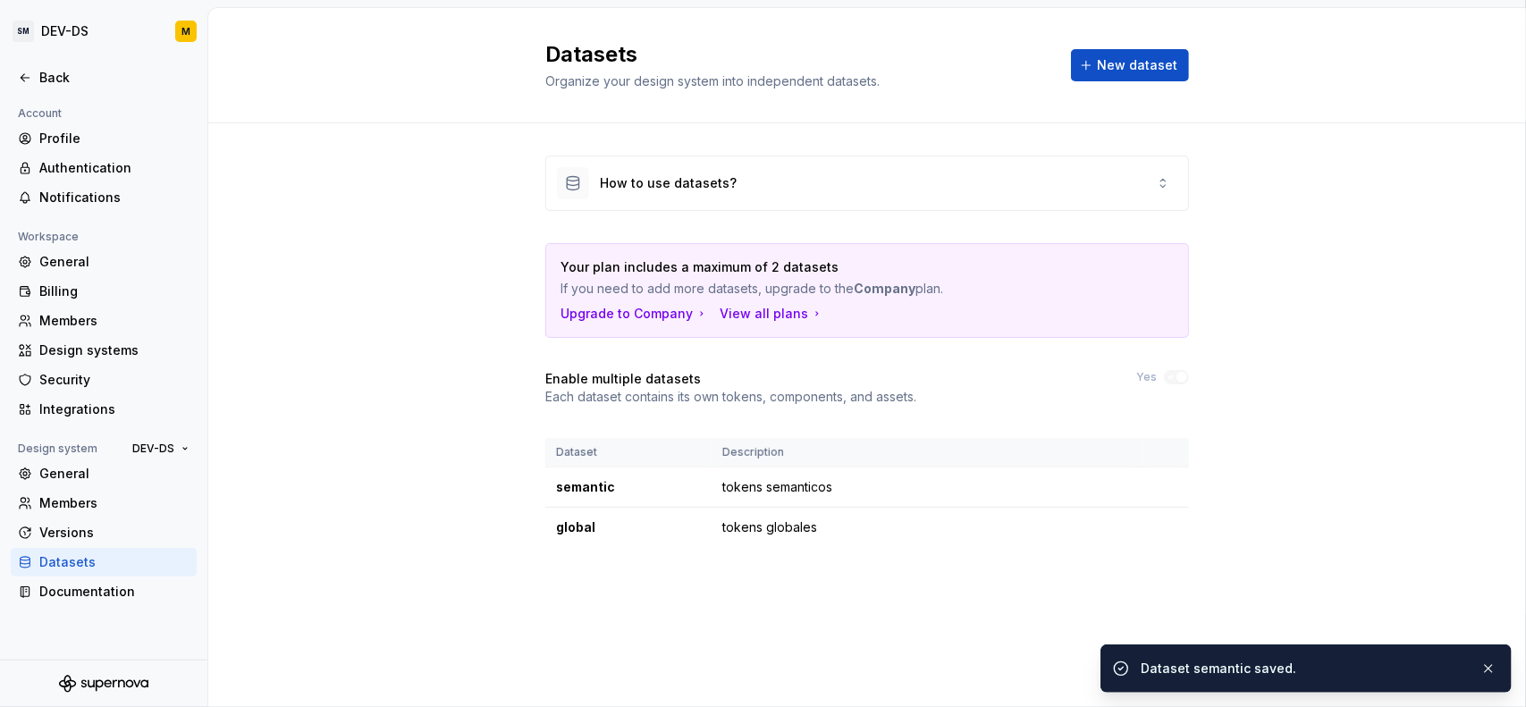
click at [475, 530] on div "How to use datasets? Your plan includes a maximum of 2 datasets If you need to …" at bounding box center [866, 369] width 1317 height 492
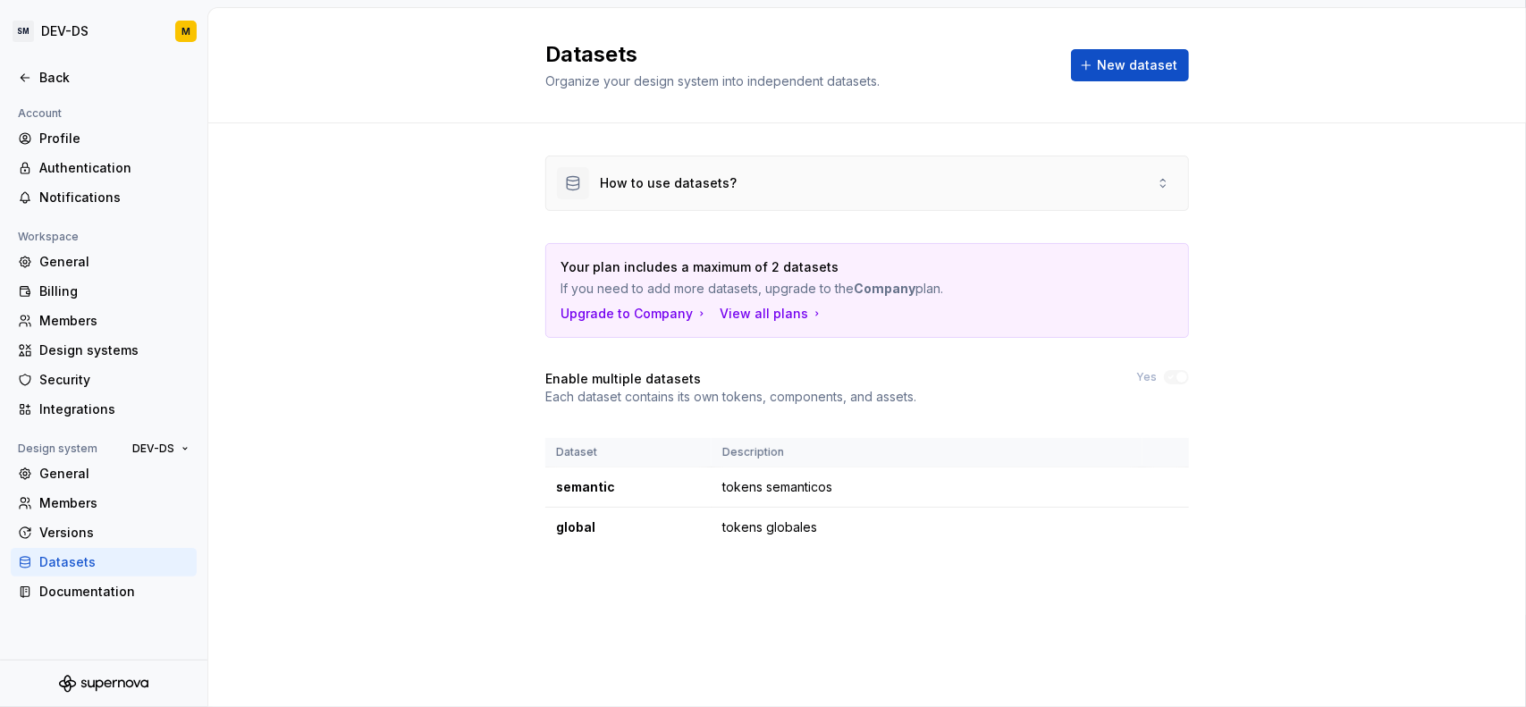
click at [803, 185] on div "How to use datasets?" at bounding box center [867, 183] width 642 height 54
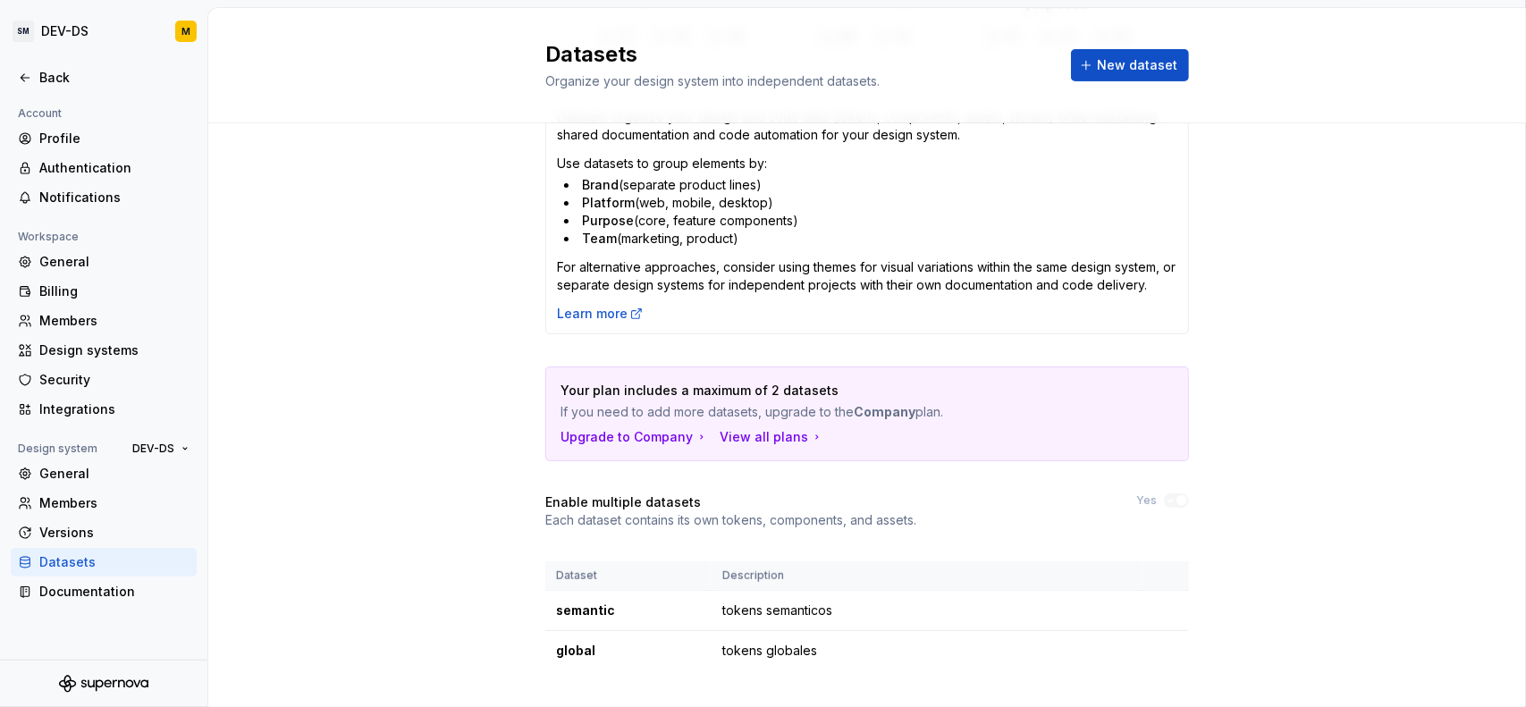
scroll to position [481, 0]
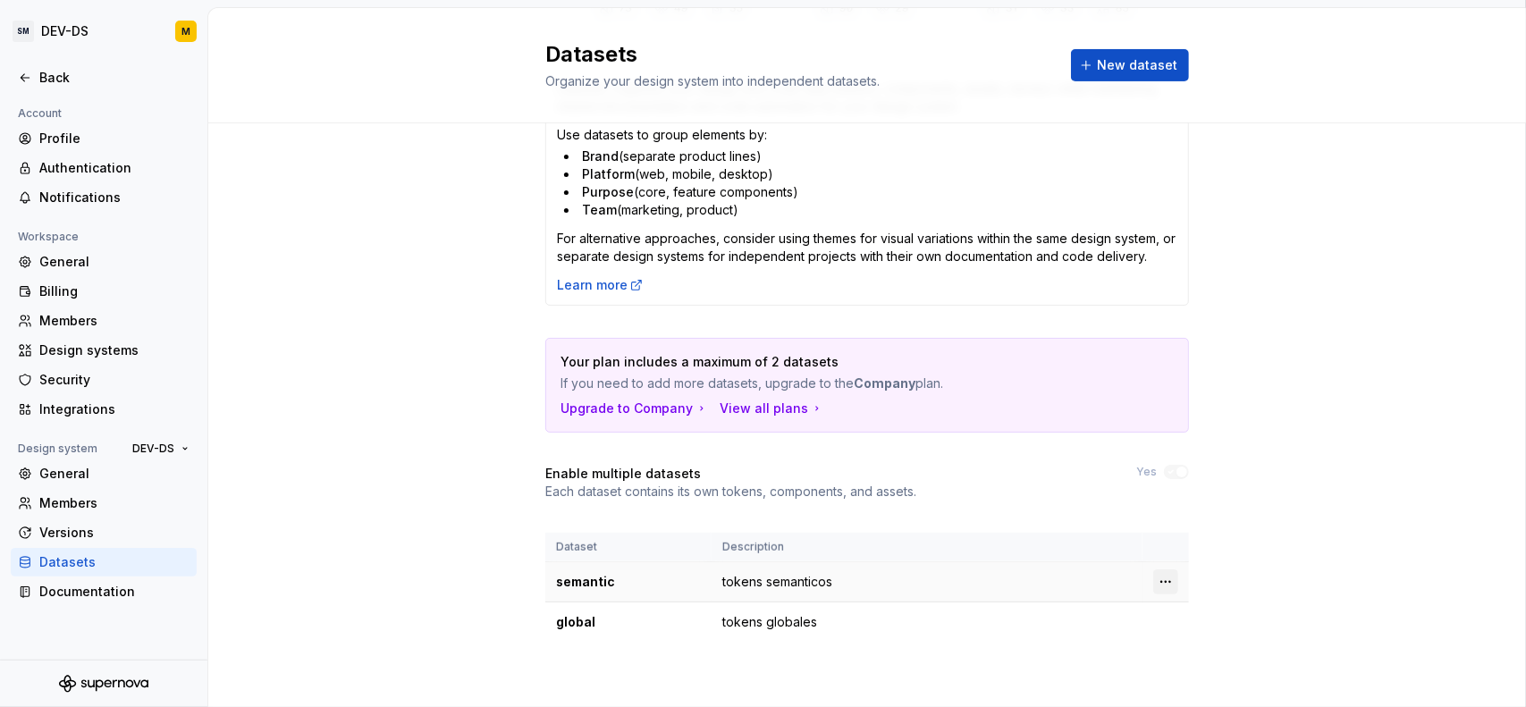
click at [1155, 572] on html "SM DEV-DS M Back Account Profile Authentication Notifications Workspace General…" at bounding box center [763, 353] width 1526 height 707
click at [1170, 612] on icon at bounding box center [1165, 615] width 14 height 14
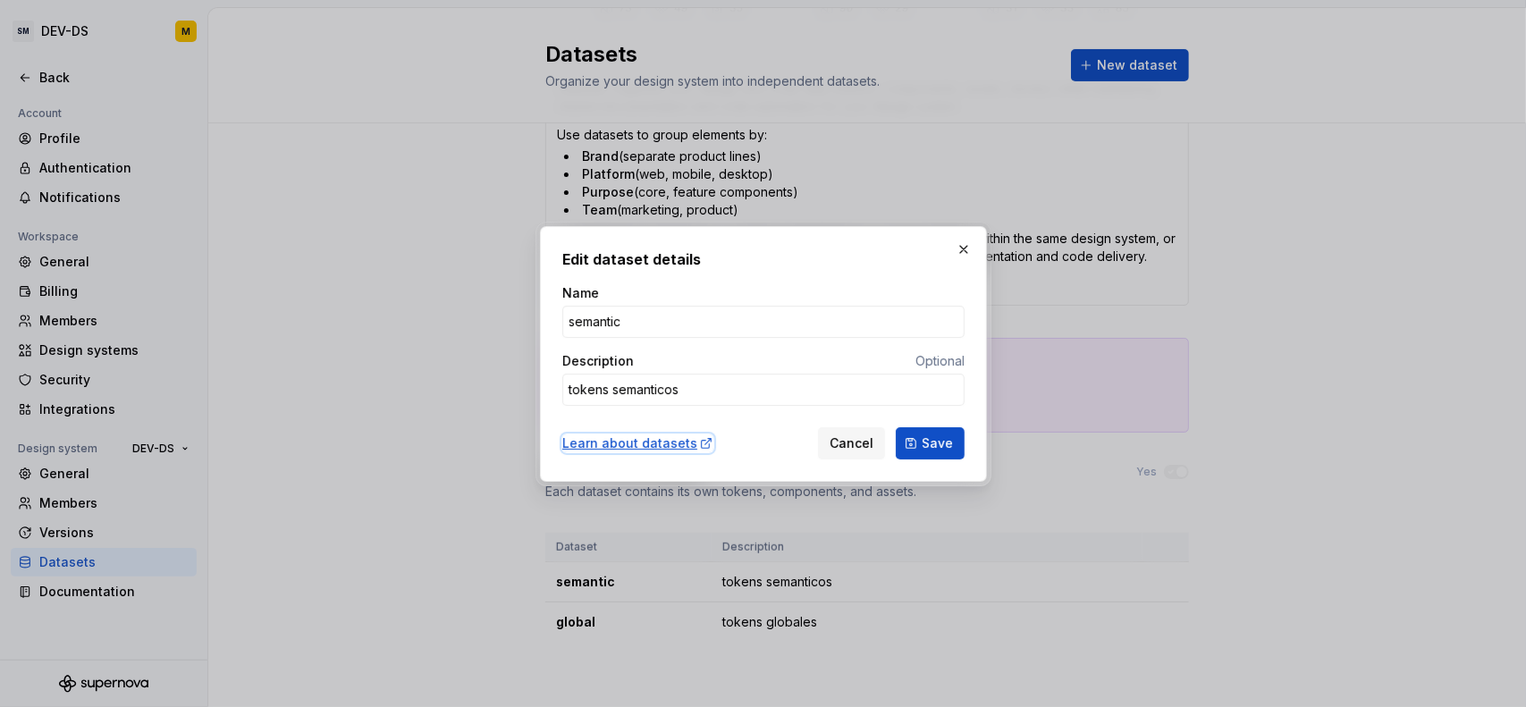
click at [649, 445] on div "Learn about datasets" at bounding box center [637, 443] width 151 height 18
click at [972, 249] on button "button" at bounding box center [963, 249] width 25 height 25
type textarea "*"
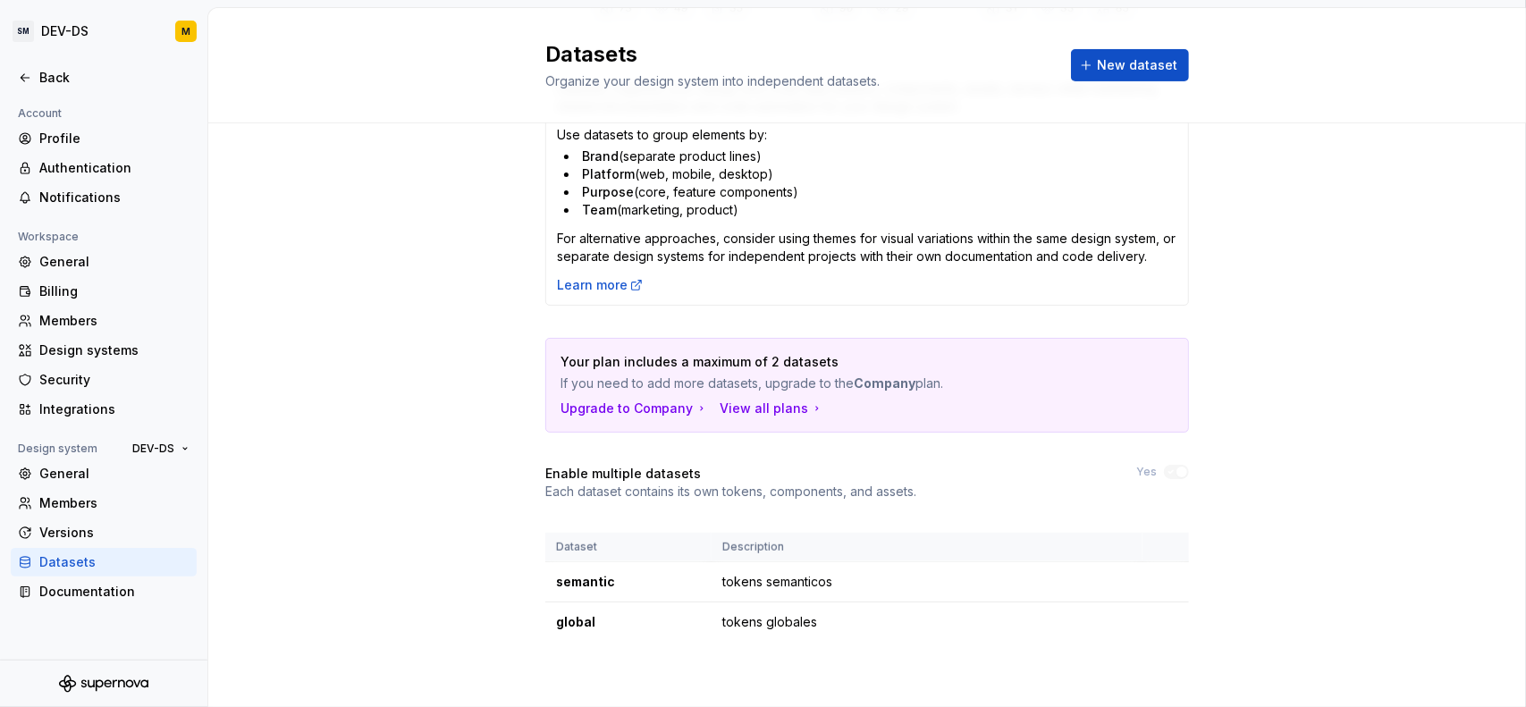
click at [343, 418] on div "How to use datasets? Datasets organize your design and code data (tokens, compo…" at bounding box center [866, 175] width 1317 height 1067
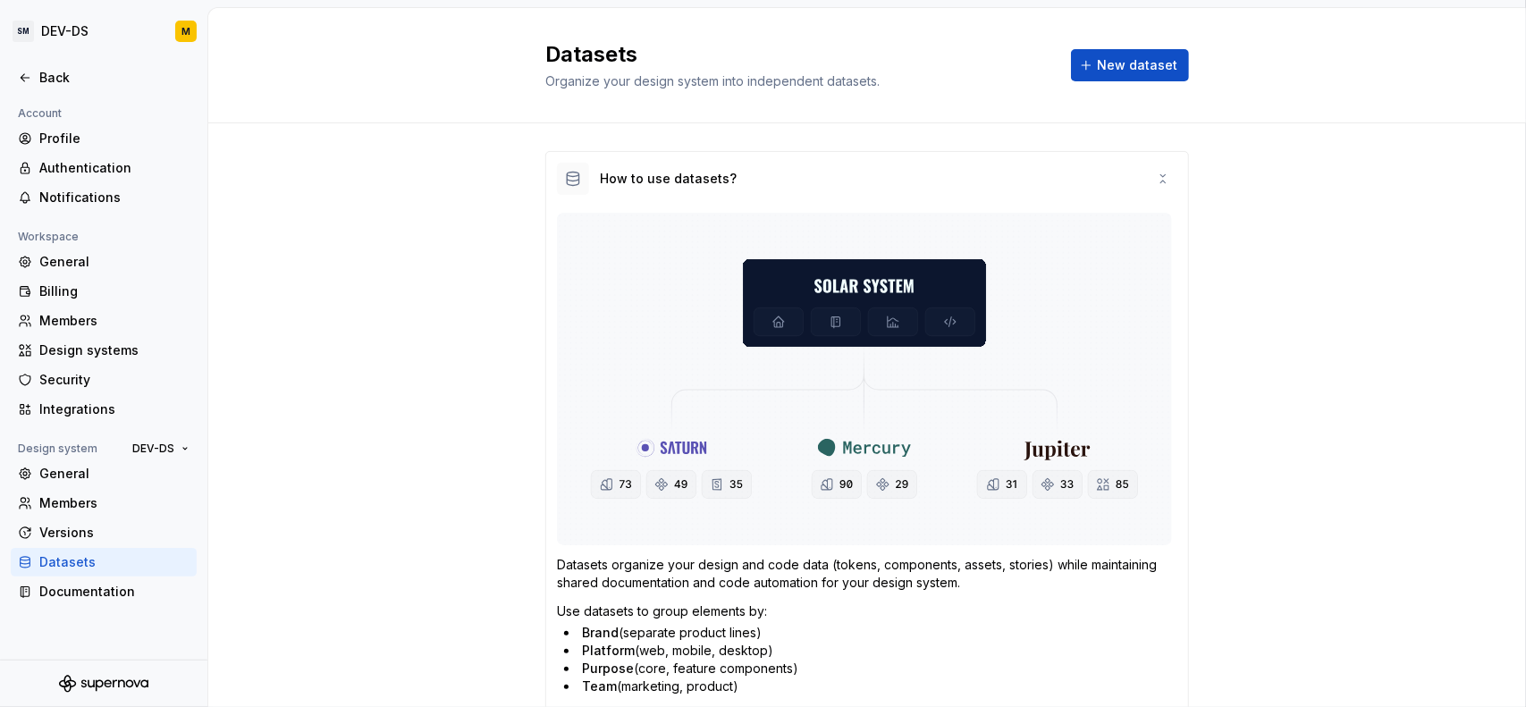
scroll to position [0, 0]
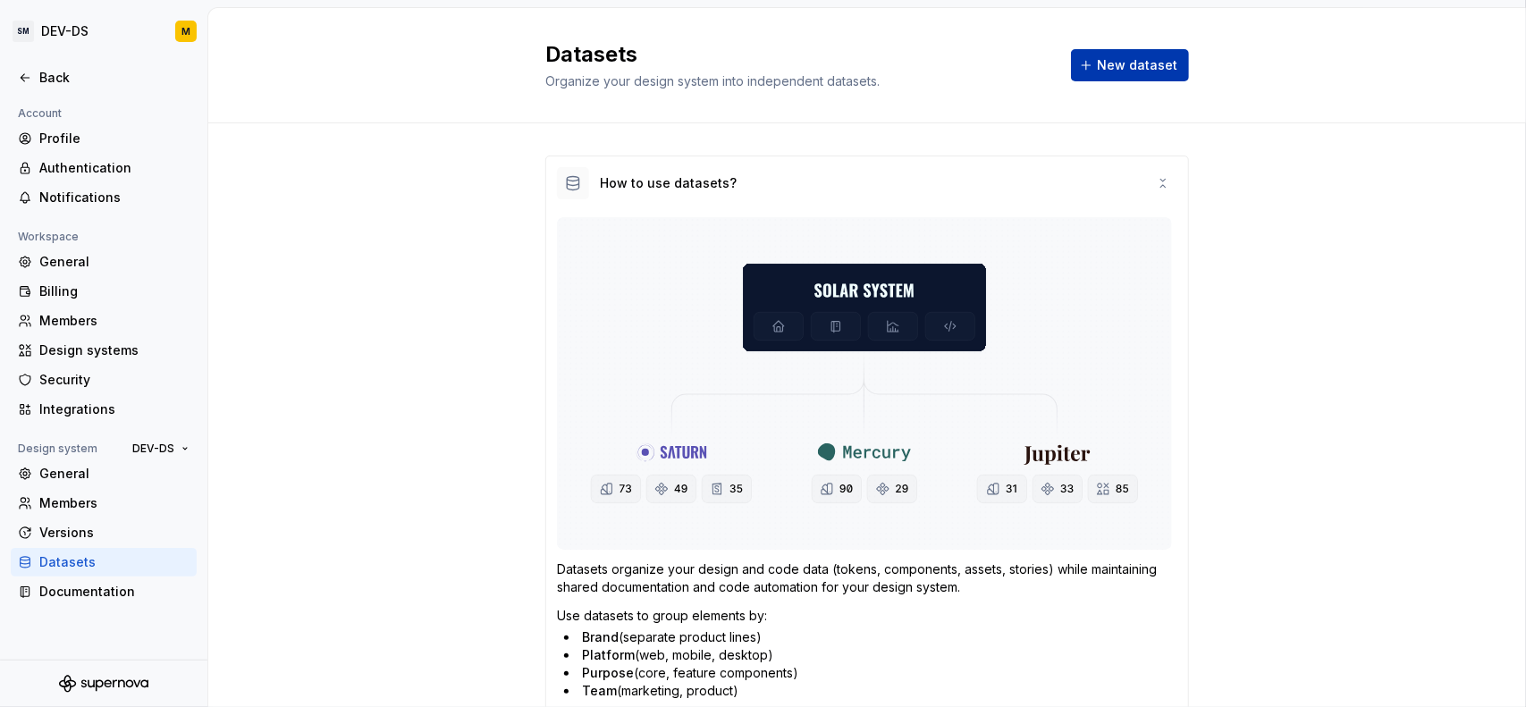
click at [1093, 66] on button "New dataset" at bounding box center [1130, 65] width 118 height 32
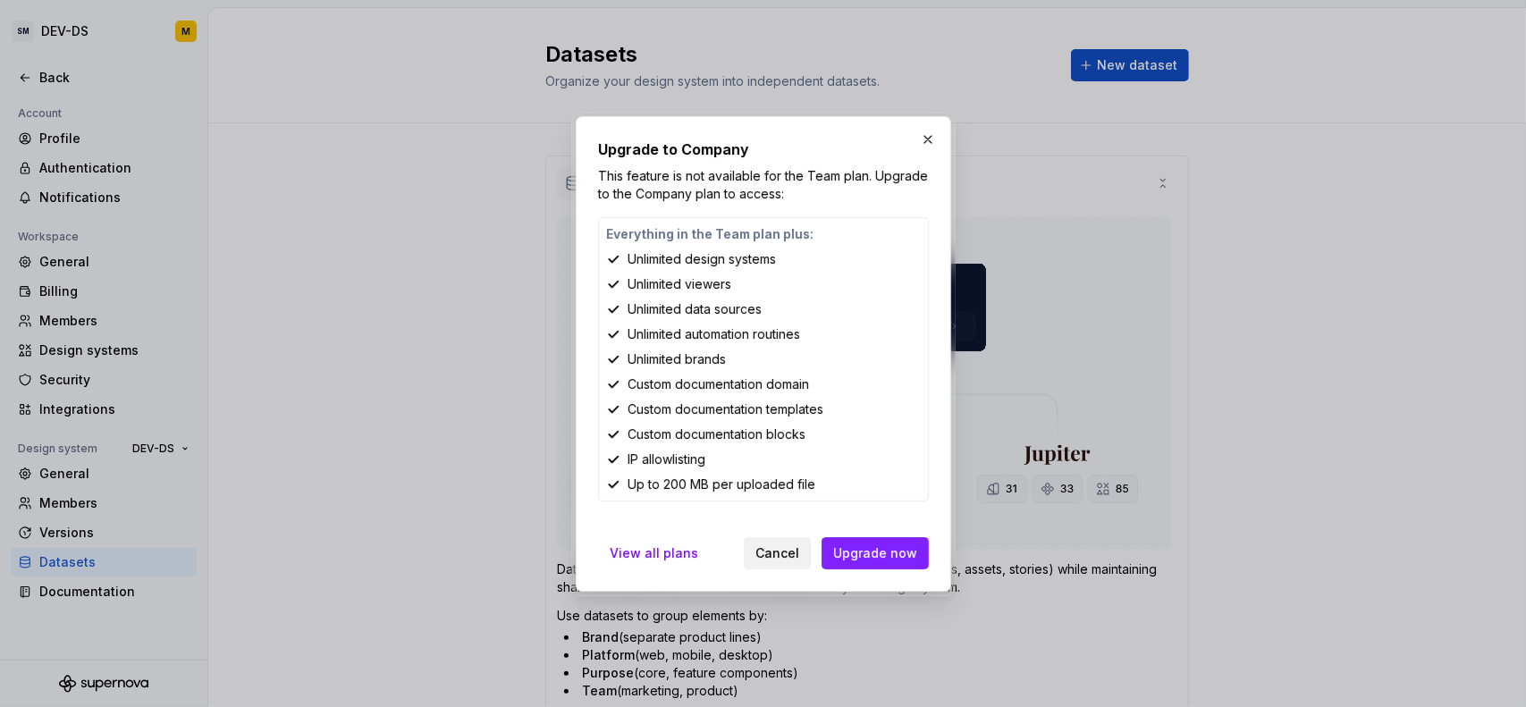
click at [785, 551] on span "Cancel" at bounding box center [777, 553] width 44 height 18
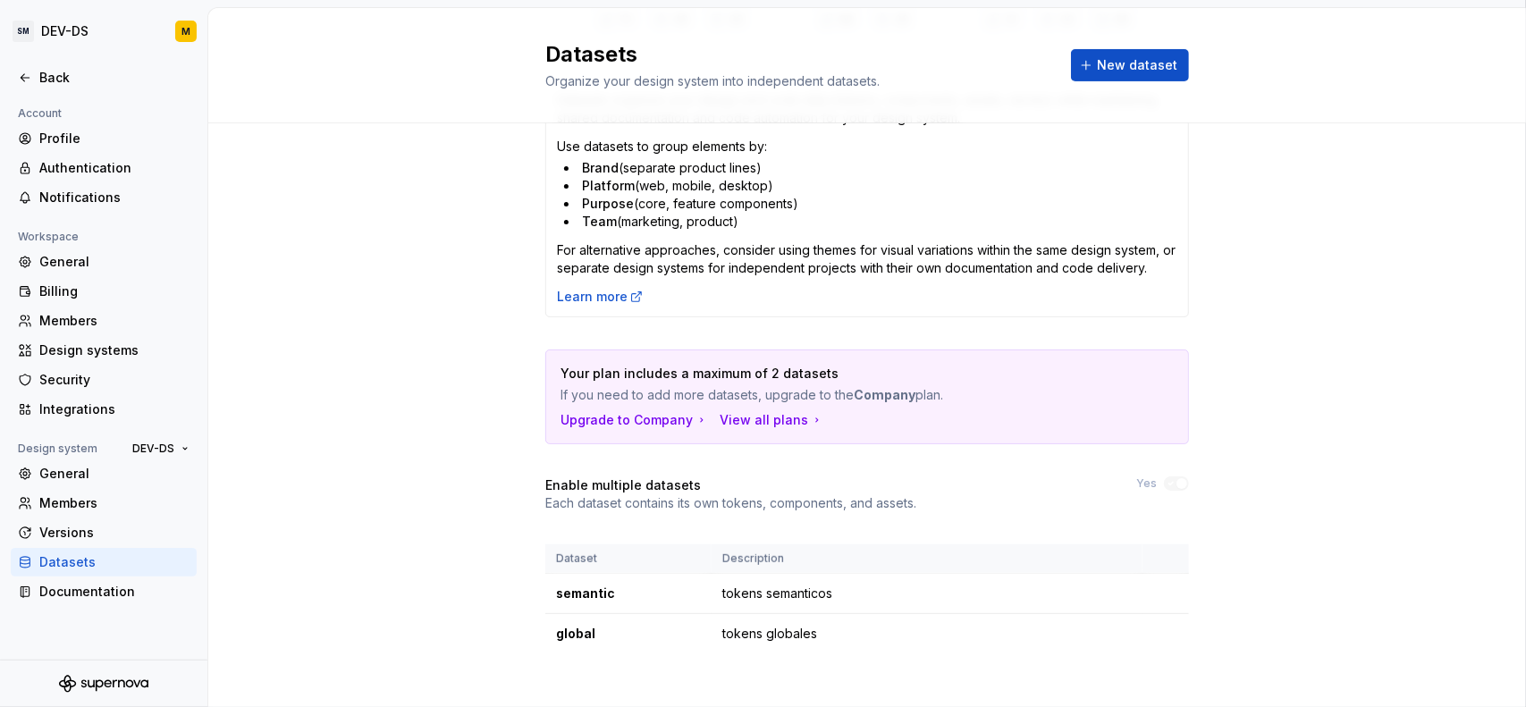
scroll to position [481, 0]
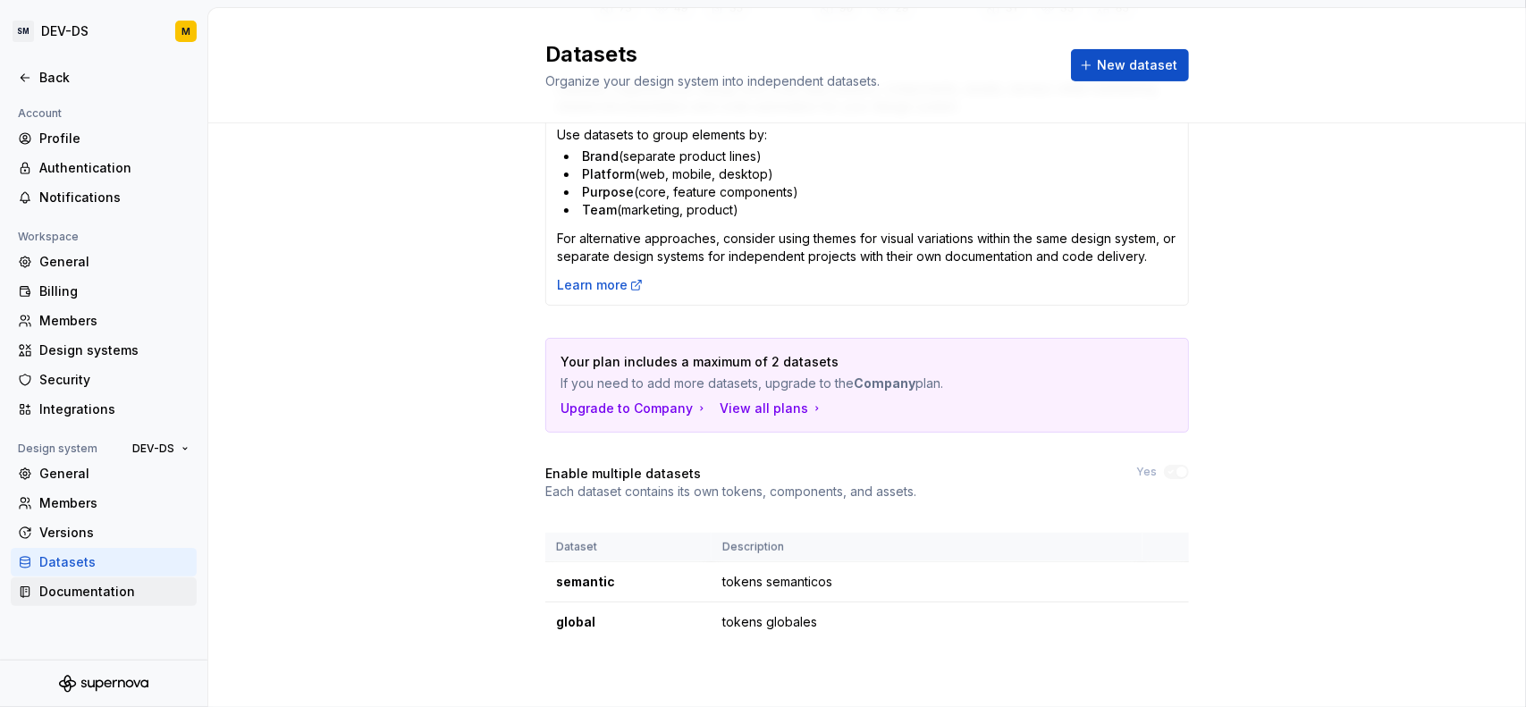
click at [114, 594] on div "Documentation" at bounding box center [114, 592] width 150 height 18
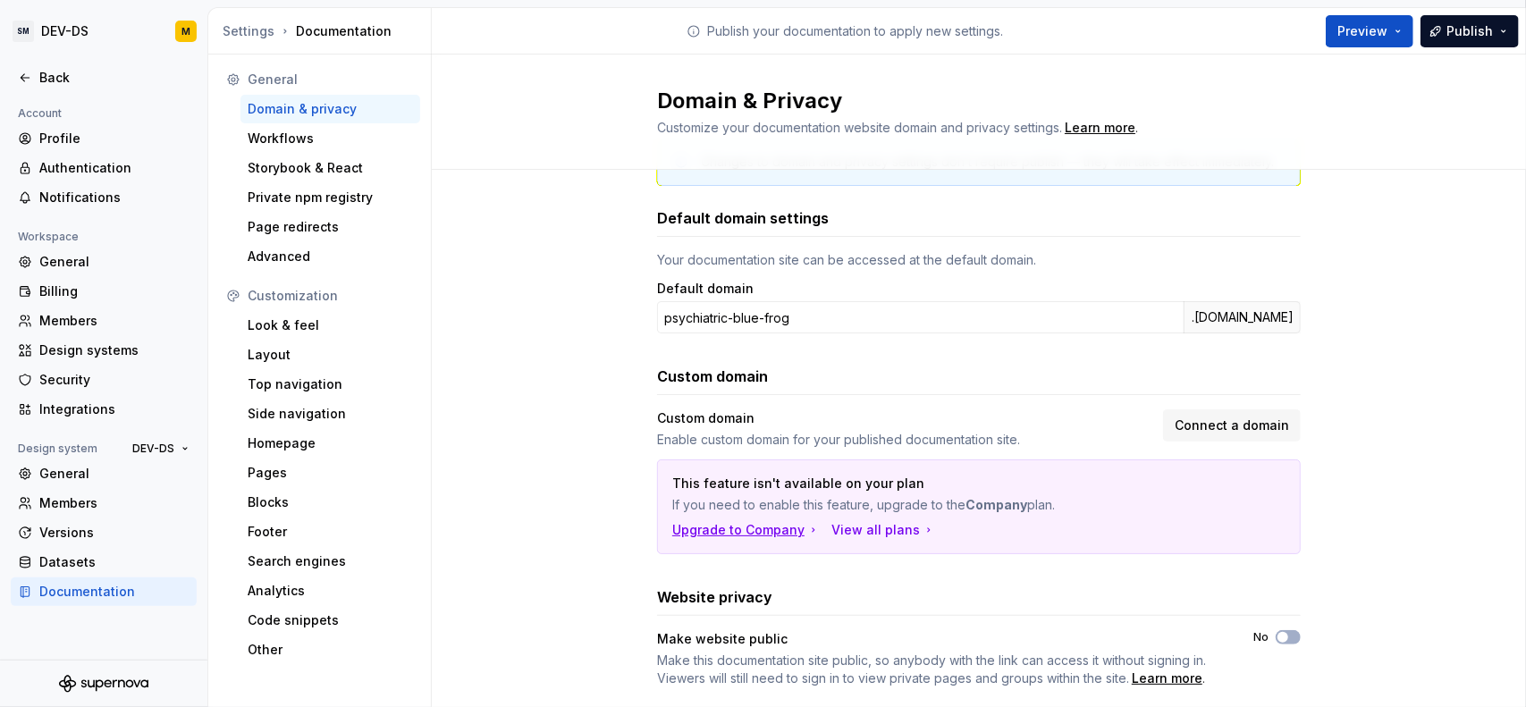
scroll to position [103, 0]
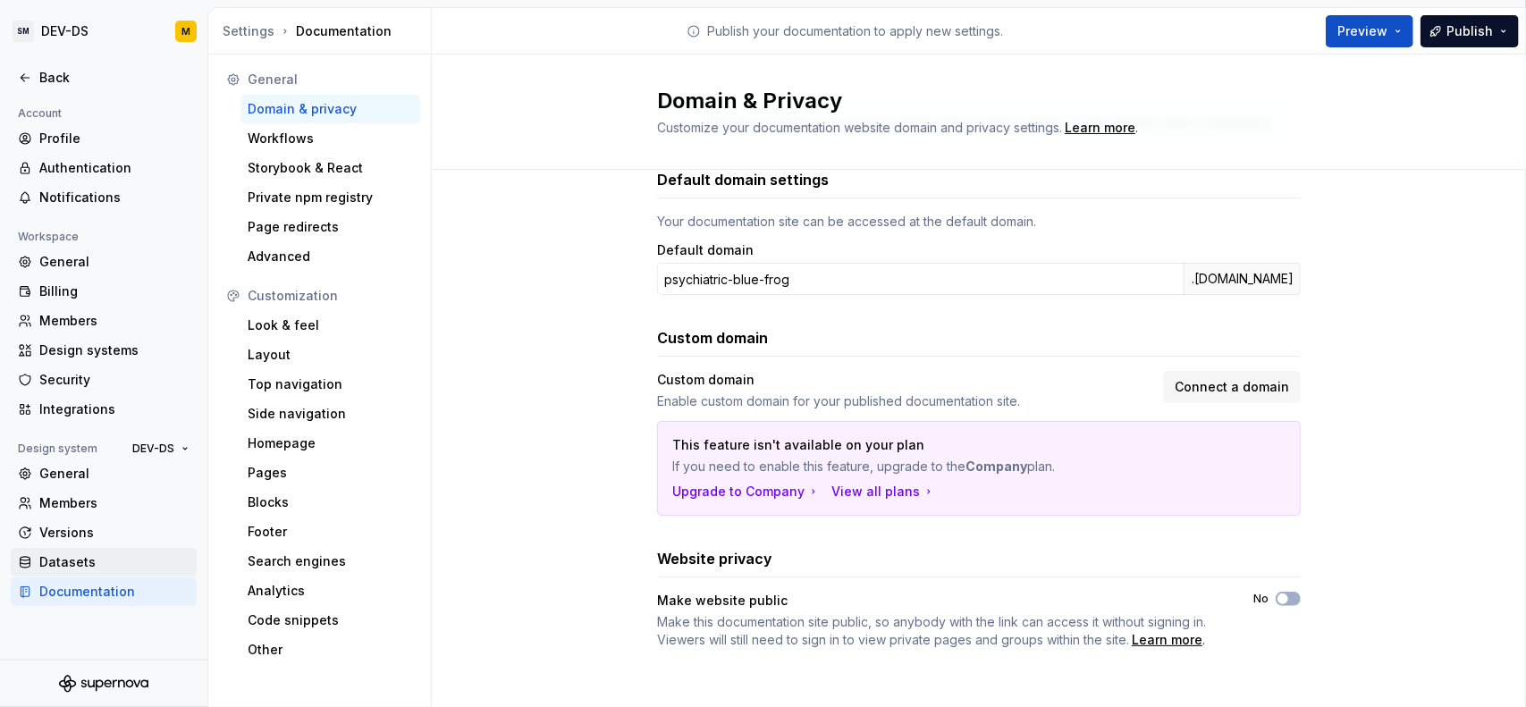
click at [97, 553] on div "Datasets" at bounding box center [114, 562] width 150 height 18
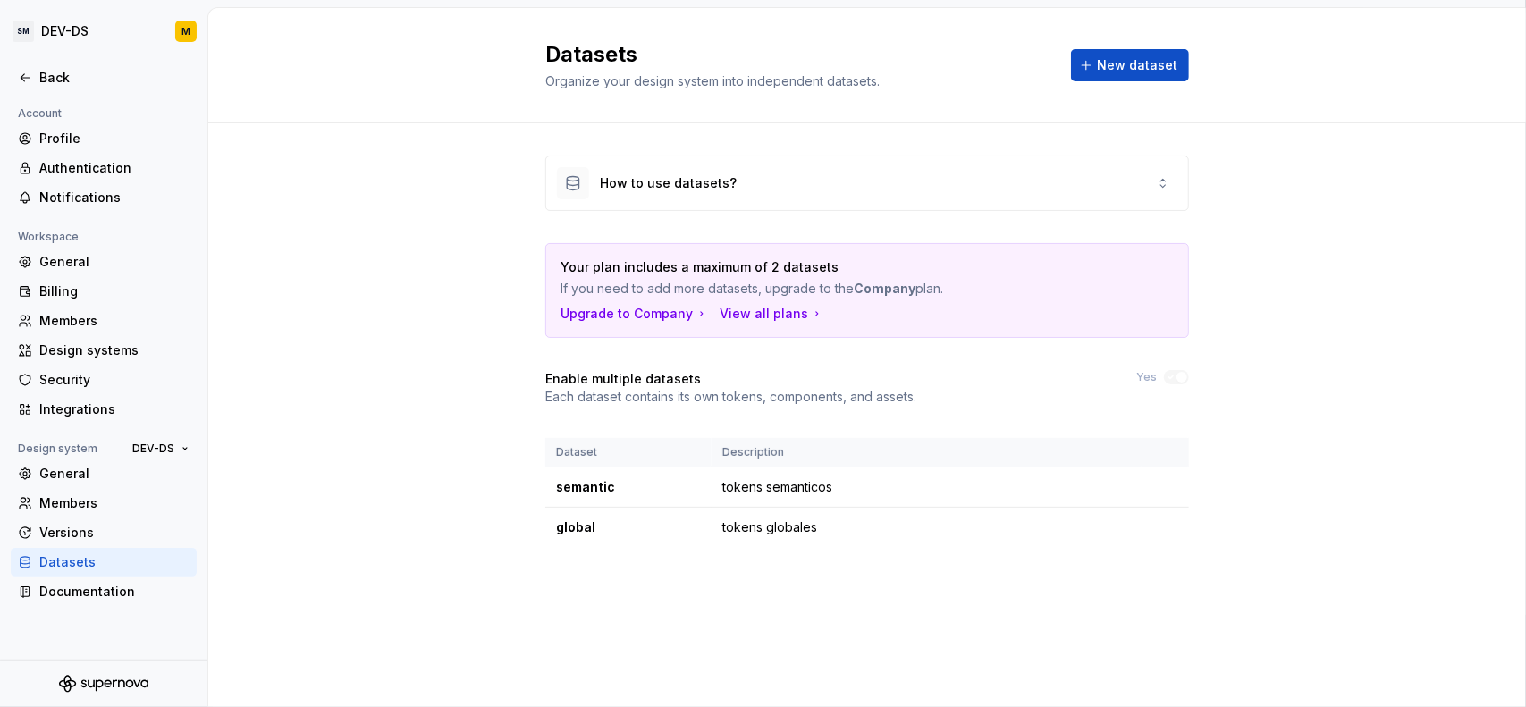
click at [138, 681] on icon "Supernova Logo" at bounding box center [103, 684] width 89 height 18
click at [89, 593] on div "Documentation" at bounding box center [114, 592] width 150 height 18
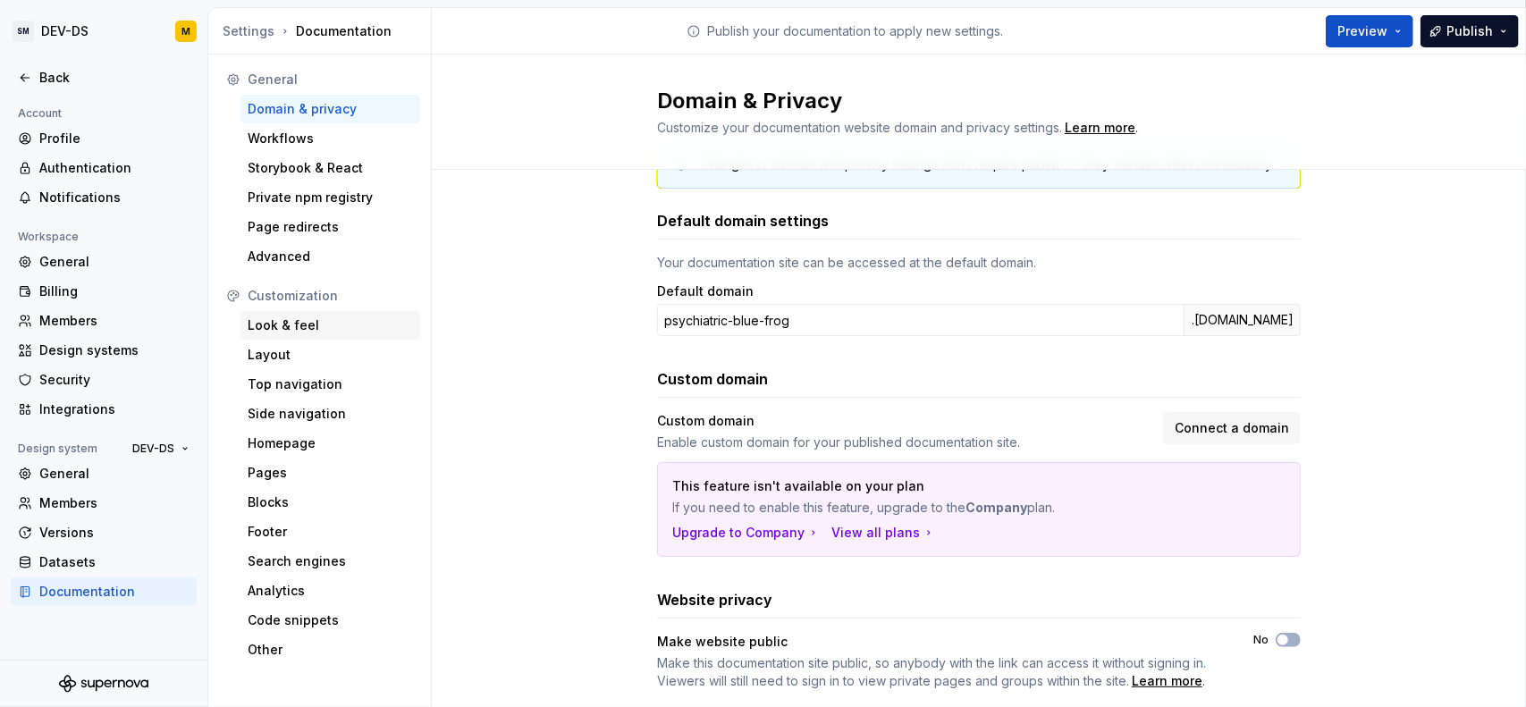
scroll to position [89, 0]
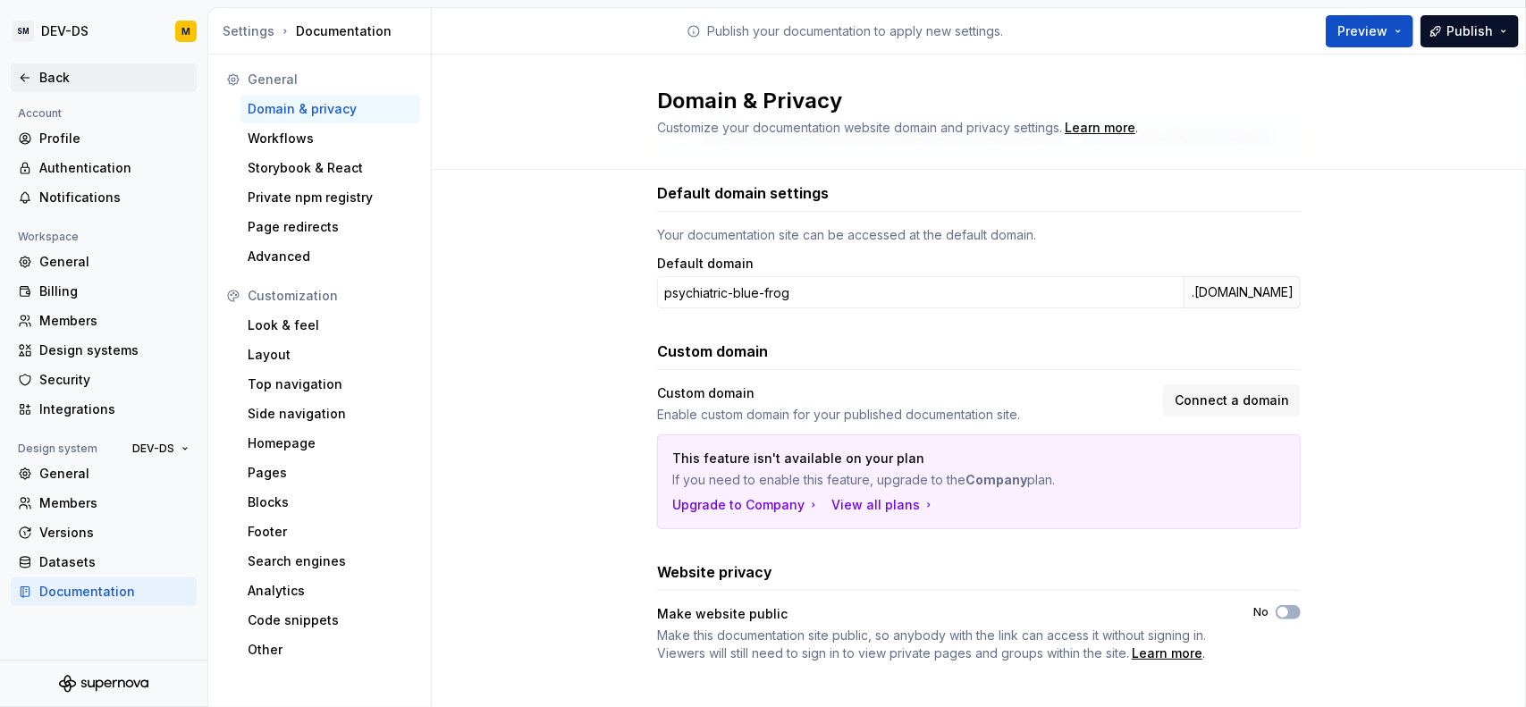
click at [30, 74] on icon at bounding box center [25, 78] width 14 height 14
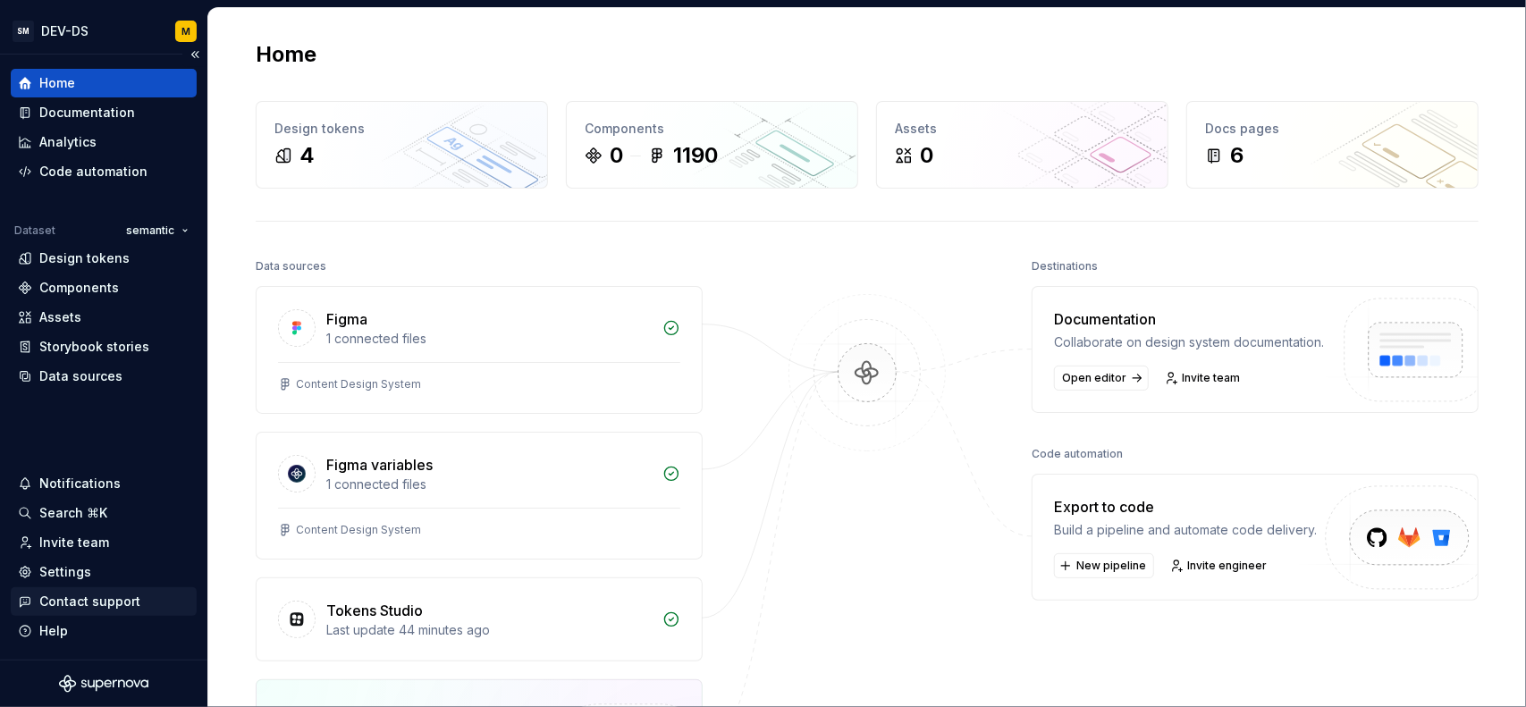
click at [97, 604] on div "Contact support" at bounding box center [89, 602] width 101 height 18
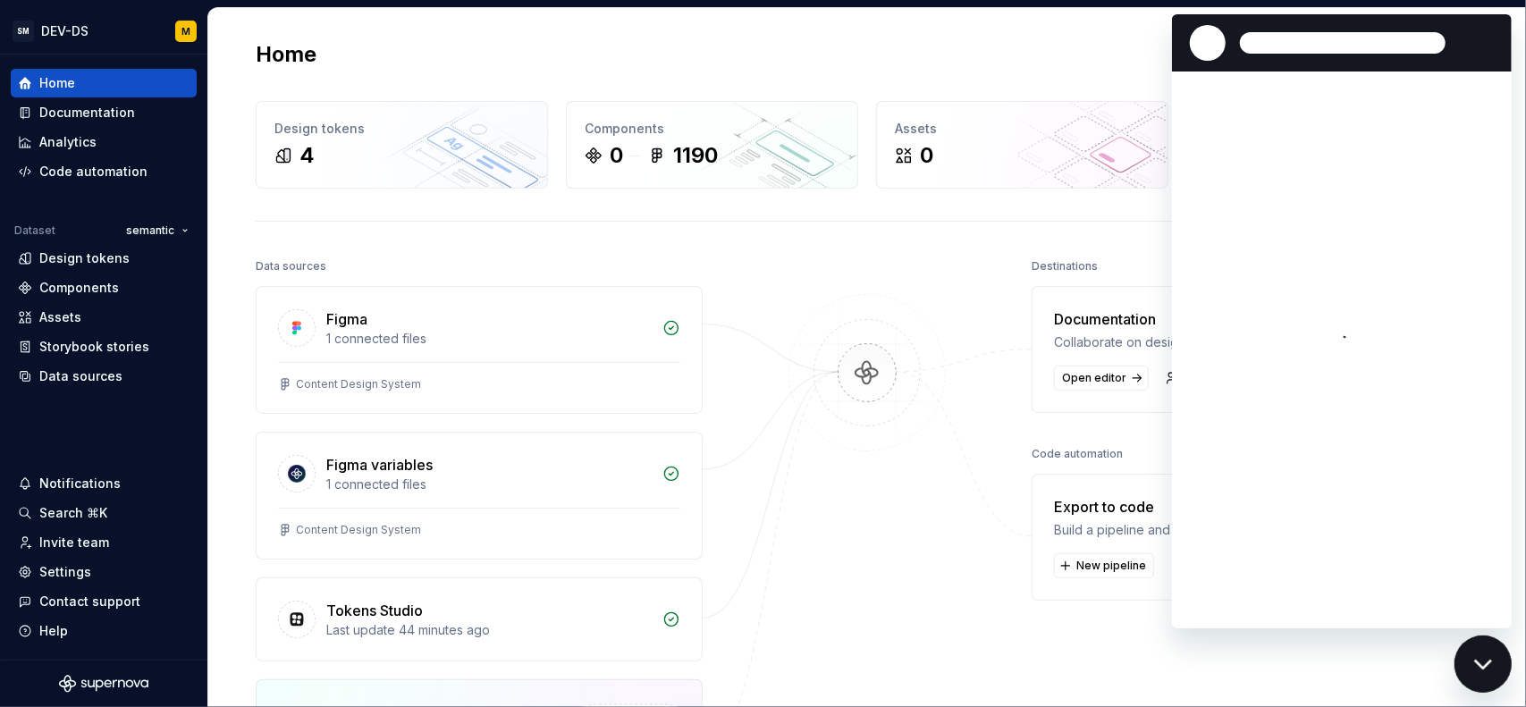
click at [1484, 34] on div at bounding box center [1337, 43] width 311 height 36
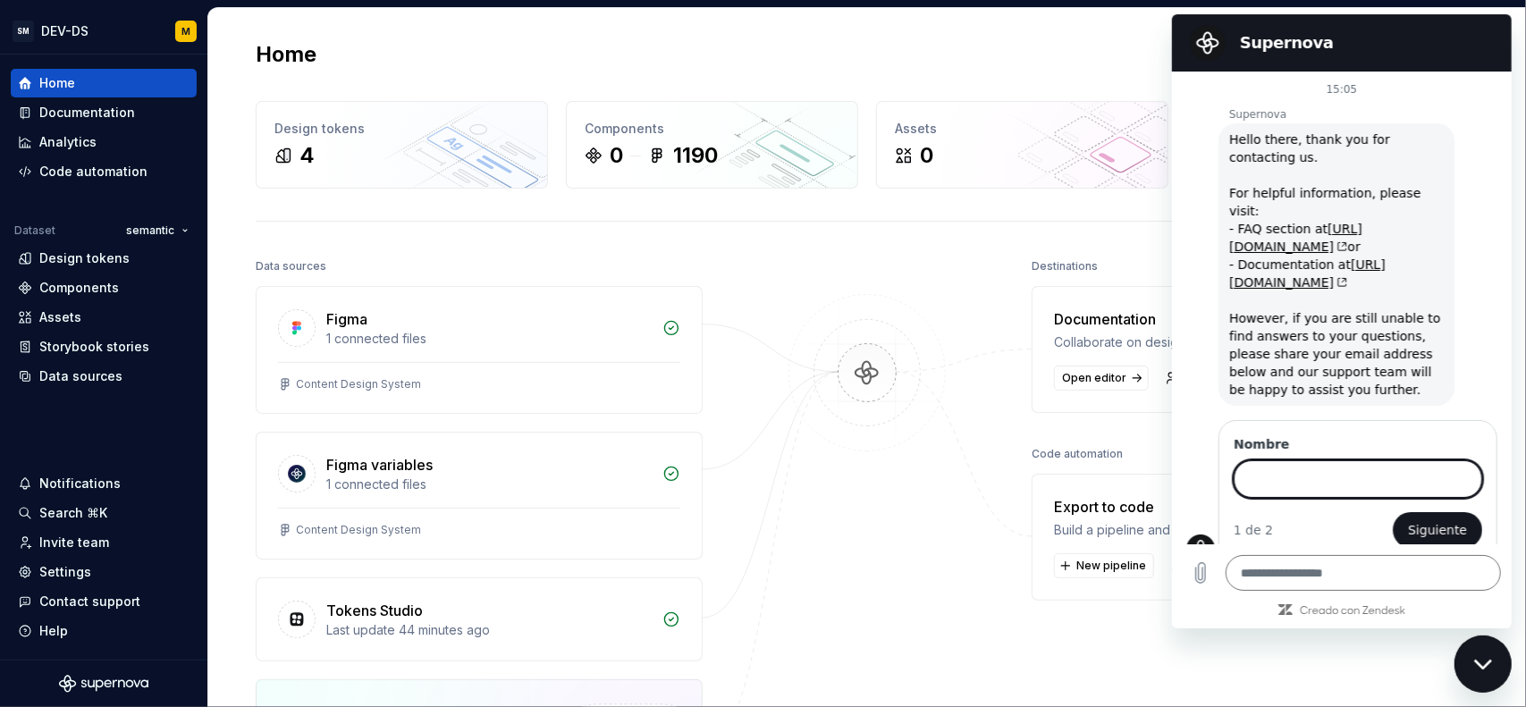
drag, startPoint x: 1476, startPoint y: 38, endPoint x: 1475, endPoint y: 47, distance: 9.1
click at [1476, 38] on h2 "Supernova" at bounding box center [1366, 42] width 254 height 21
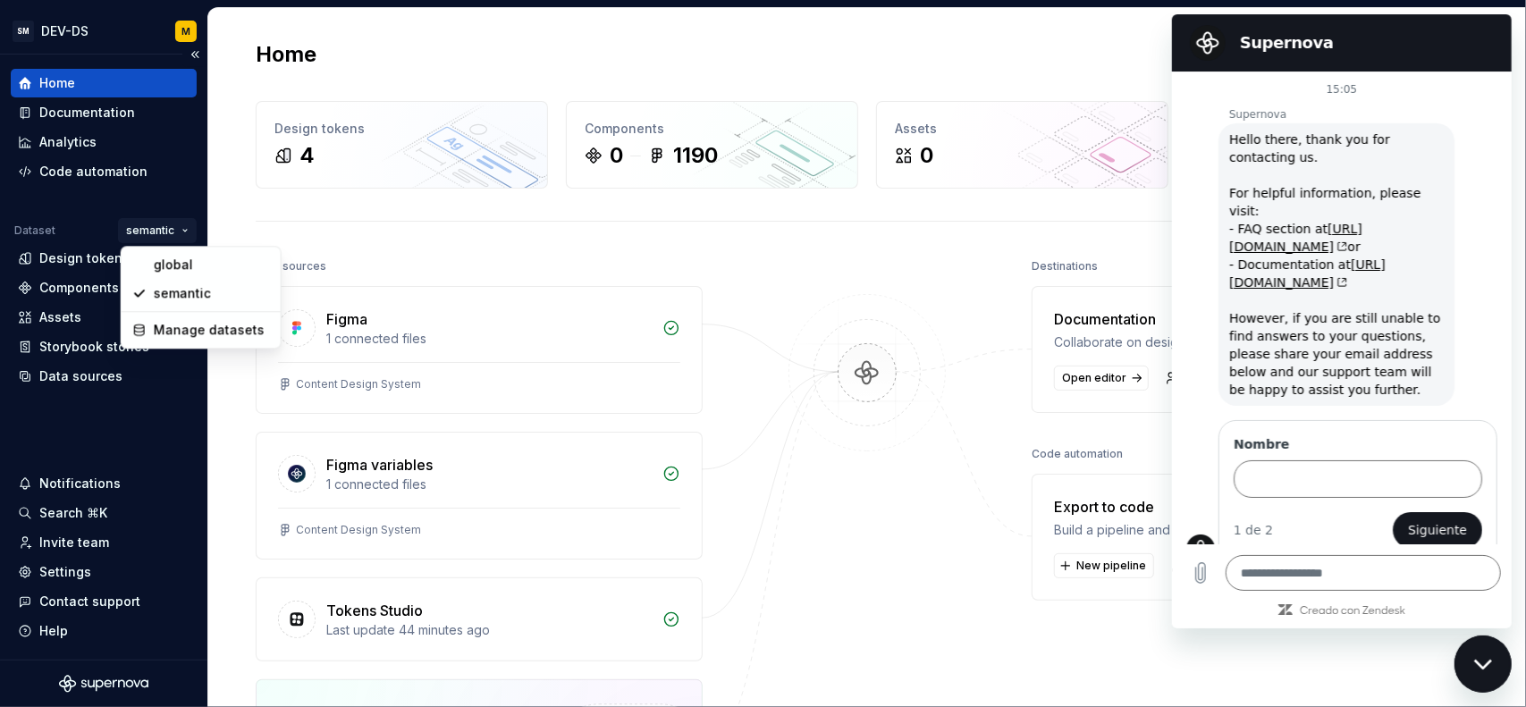
click at [166, 228] on html "SM DEV-DS M Home Documentation Analytics Code automation Dataset semantic Desig…" at bounding box center [763, 353] width 1526 height 707
click at [166, 262] on div "global" at bounding box center [212, 265] width 116 height 18
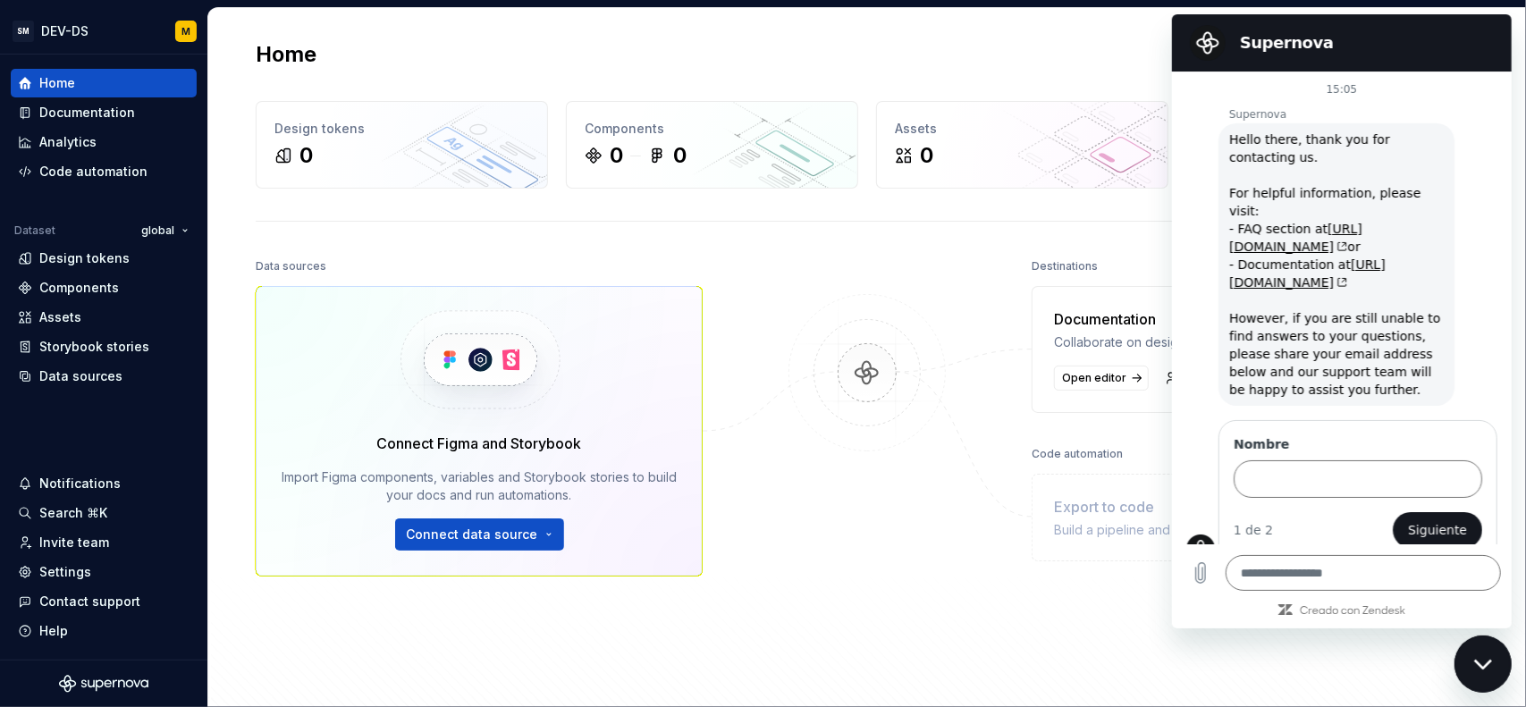
click at [1483, 660] on icon "Cerrar ventana de mensajería" at bounding box center [1482, 664] width 19 height 12
type textarea "*"
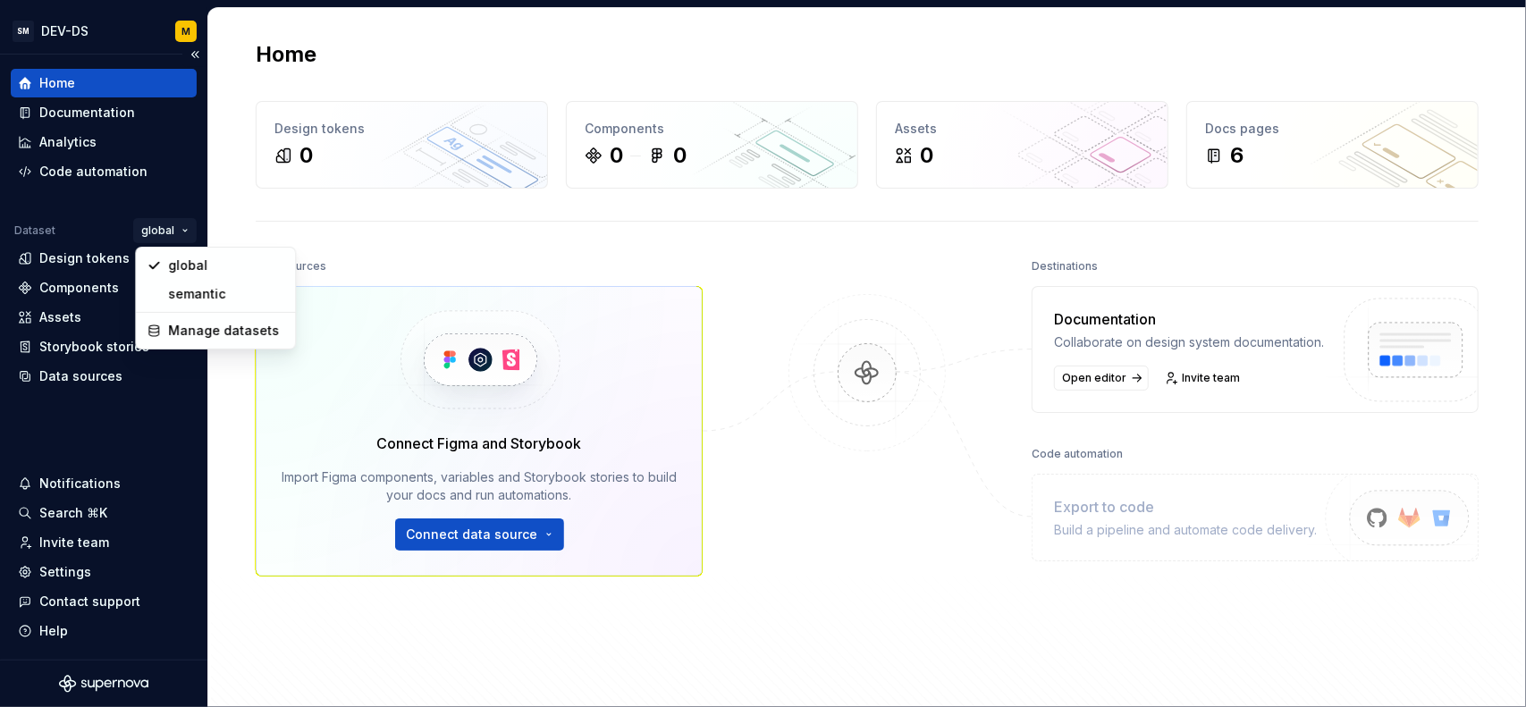
click at [157, 231] on html "SM DEV-DS M Home Documentation Analytics Code automation Dataset global Design …" at bounding box center [763, 353] width 1526 height 707
click at [173, 286] on div "semantic" at bounding box center [226, 294] width 116 height 18
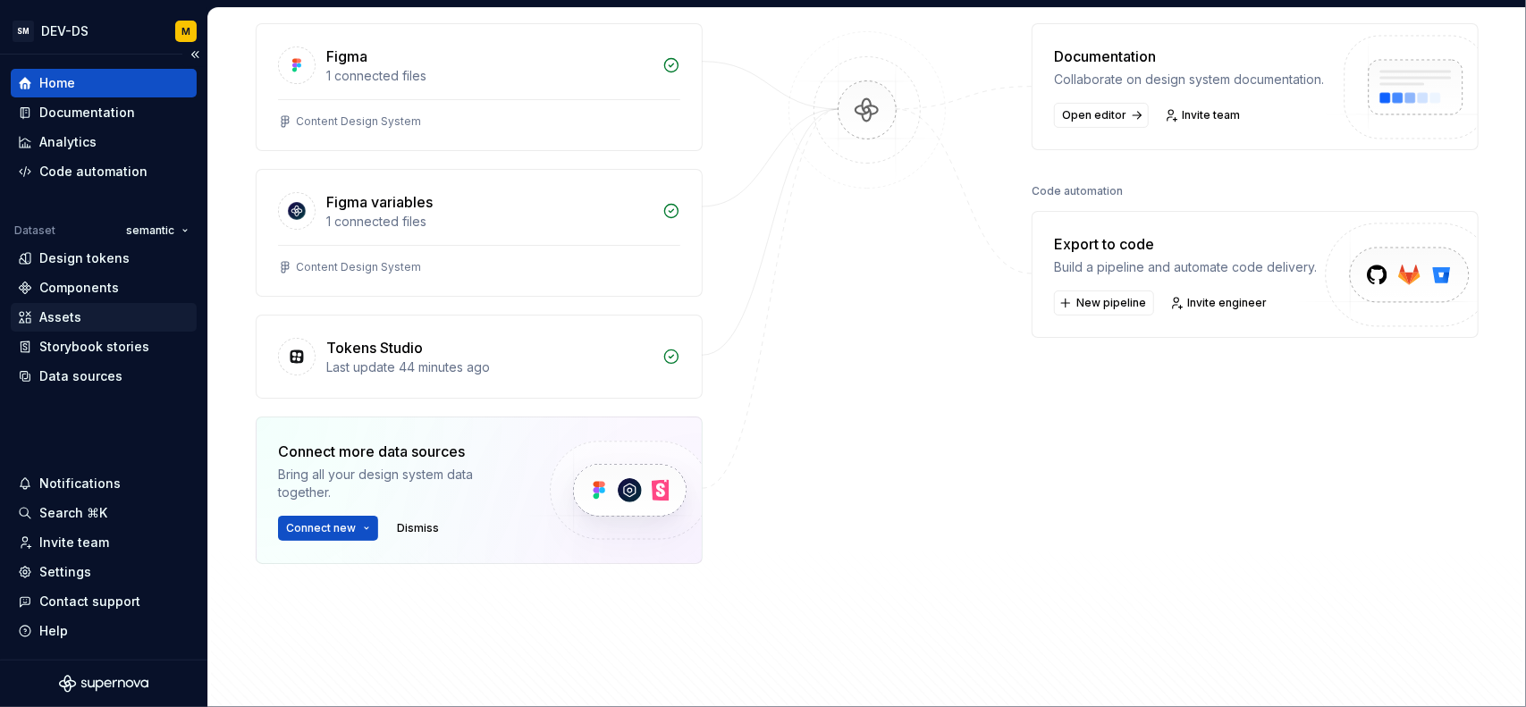
scroll to position [104, 0]
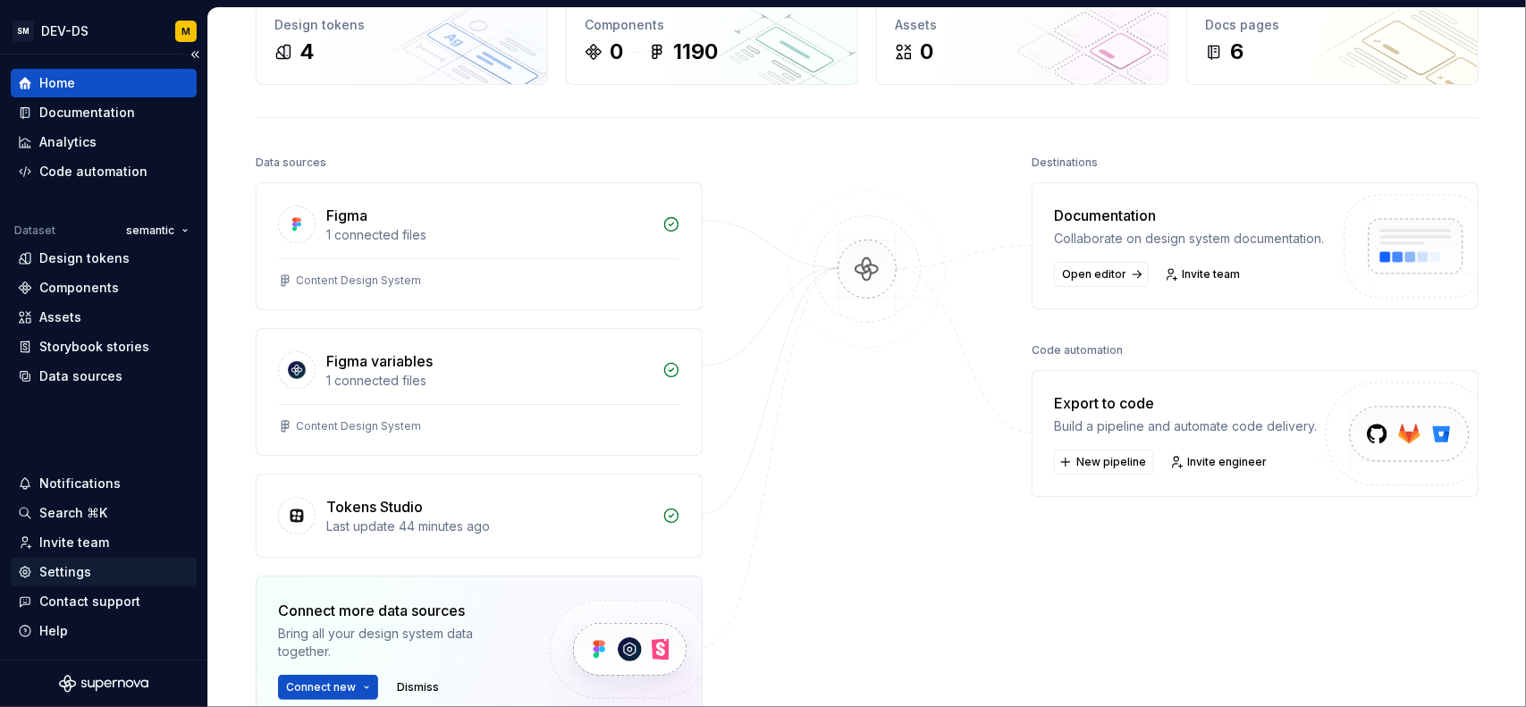
click at [73, 575] on div "Settings" at bounding box center [65, 572] width 52 height 18
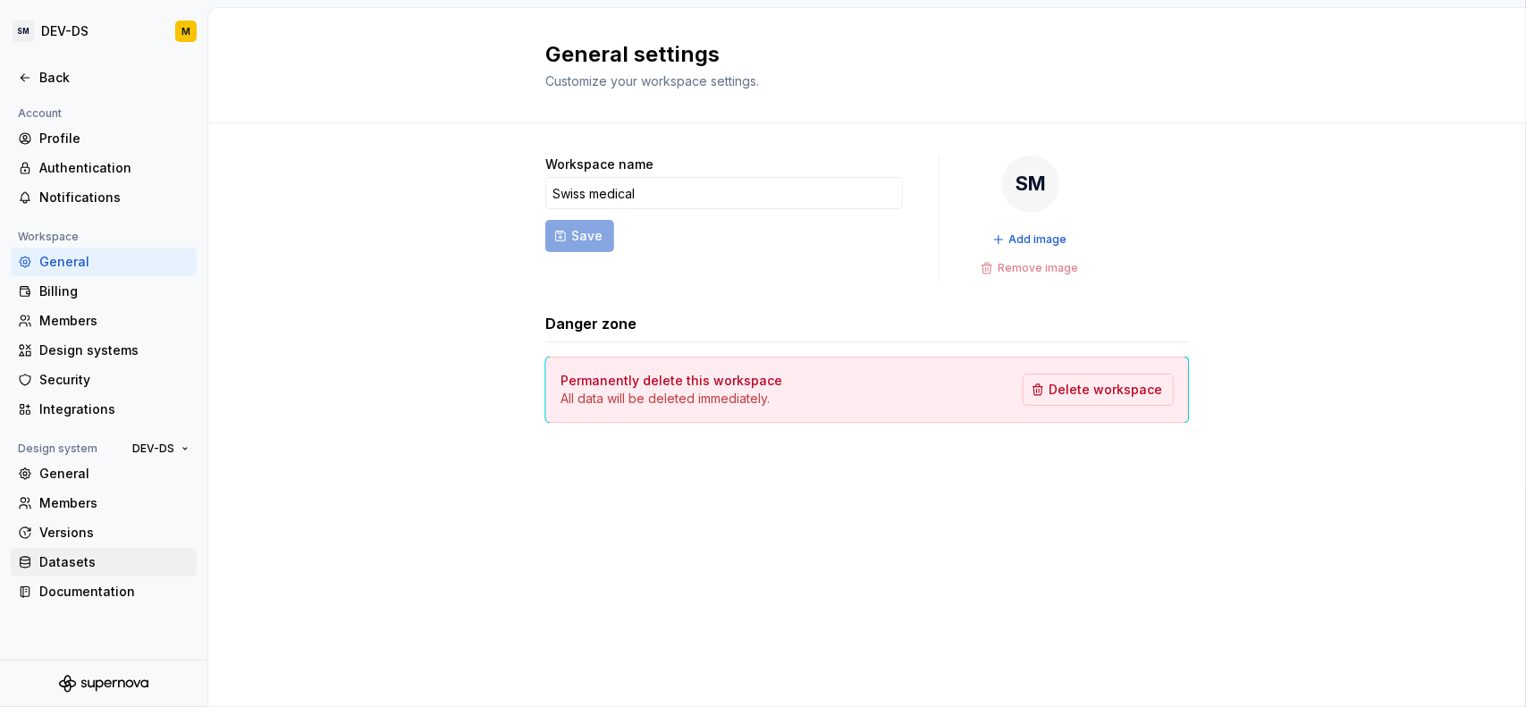
click at [87, 562] on div "Datasets" at bounding box center [114, 562] width 150 height 18
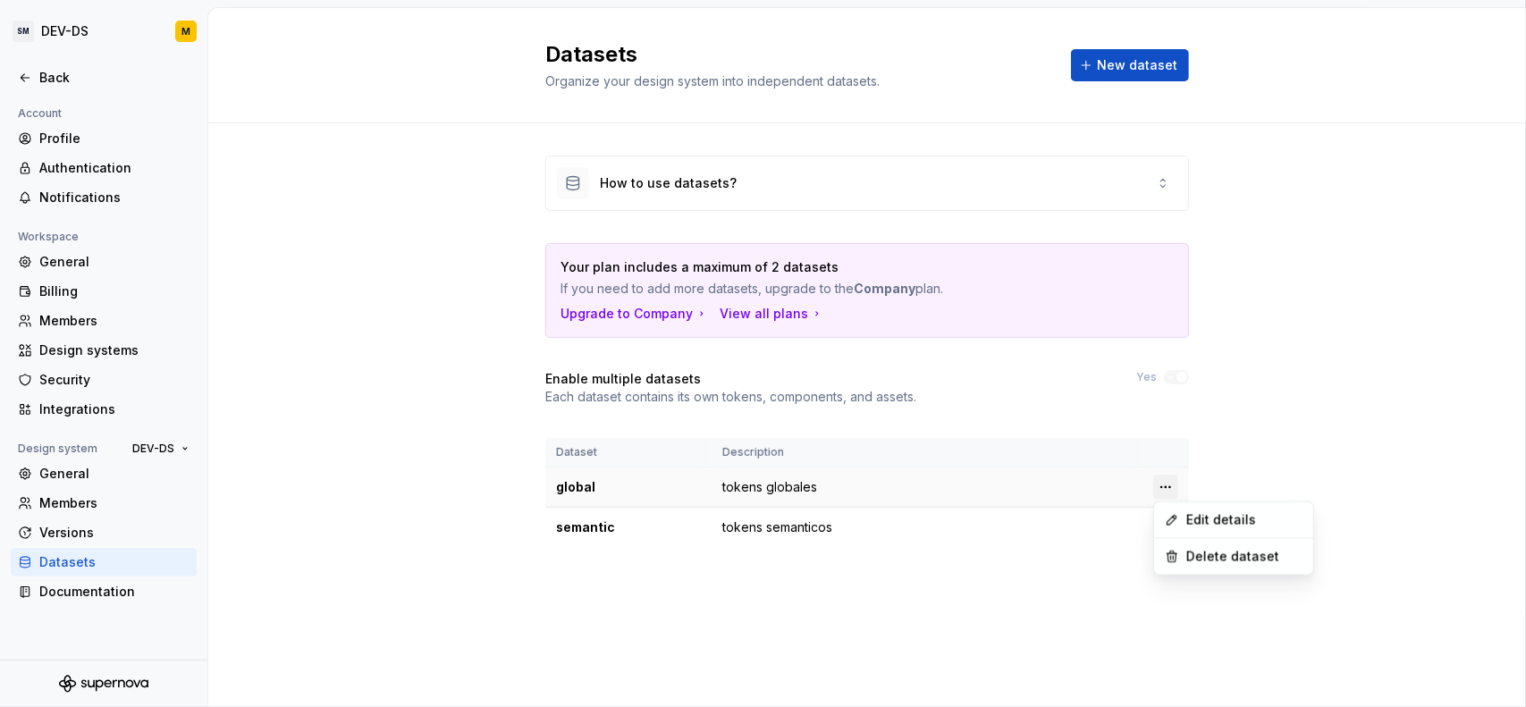
click at [1164, 484] on html "SM DEV-DS M Back Account Profile Authentication Notifications Workspace General…" at bounding box center [763, 353] width 1526 height 707
click at [1198, 556] on div "Delete dataset" at bounding box center [1244, 557] width 116 height 18
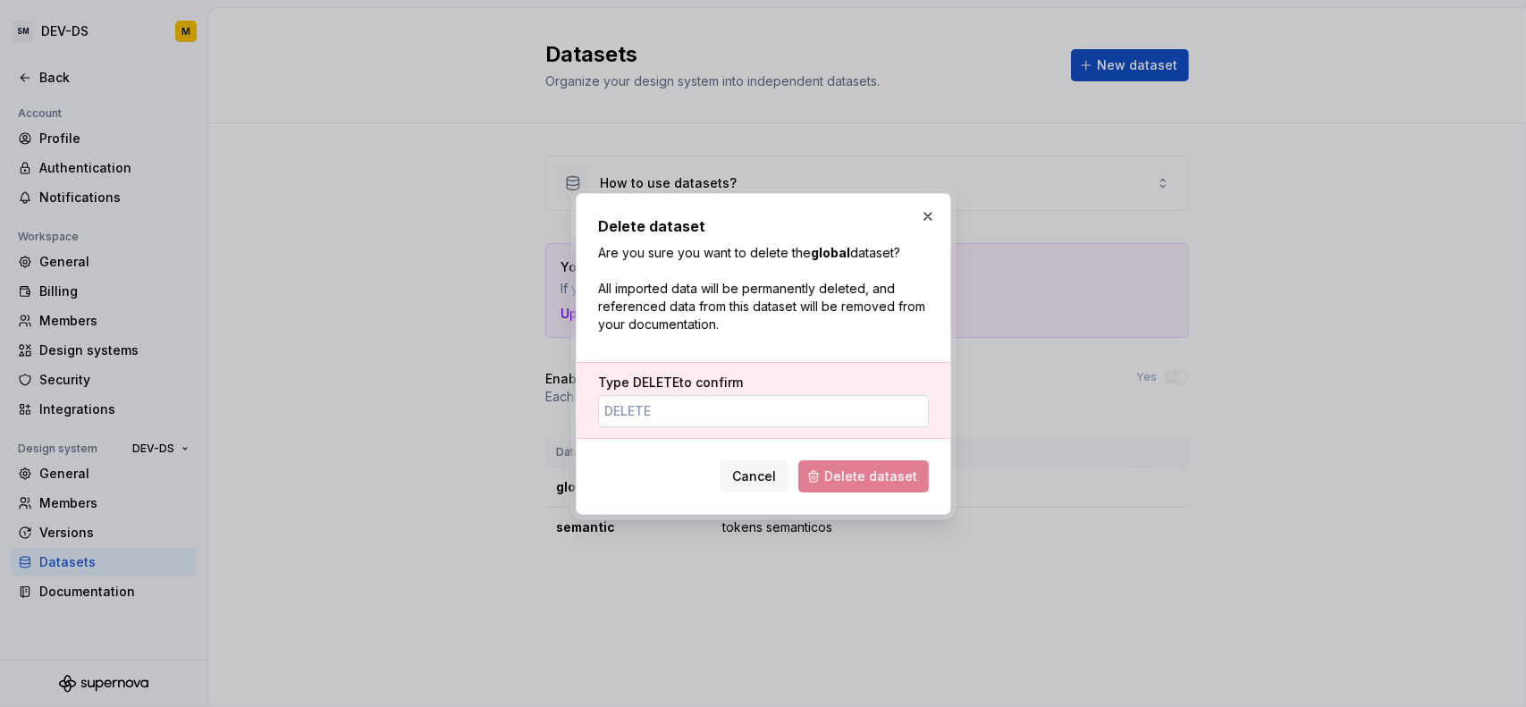
click at [746, 408] on input "Type DELETE to confirm" at bounding box center [763, 411] width 331 height 32
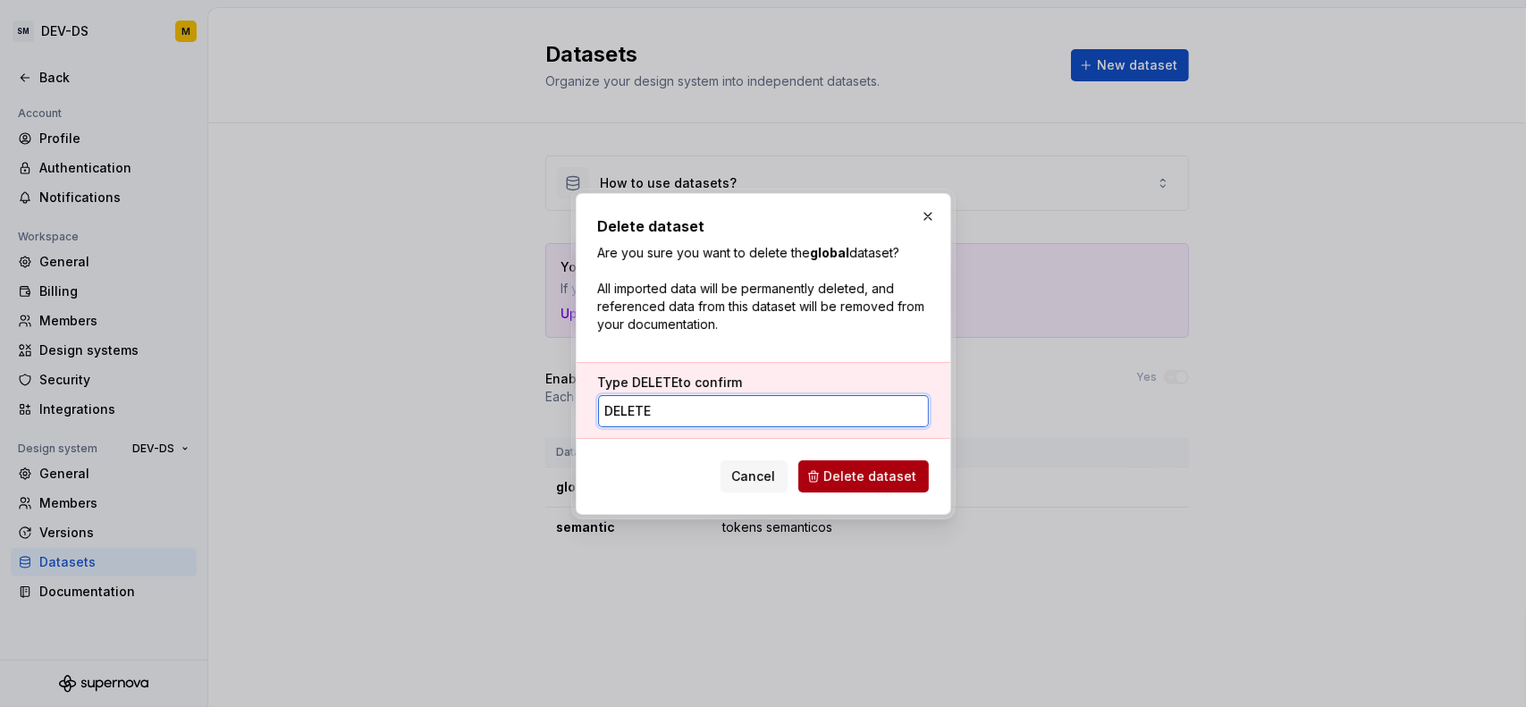
type input "DELETE"
click at [885, 468] on span "Delete dataset" at bounding box center [870, 476] width 93 height 18
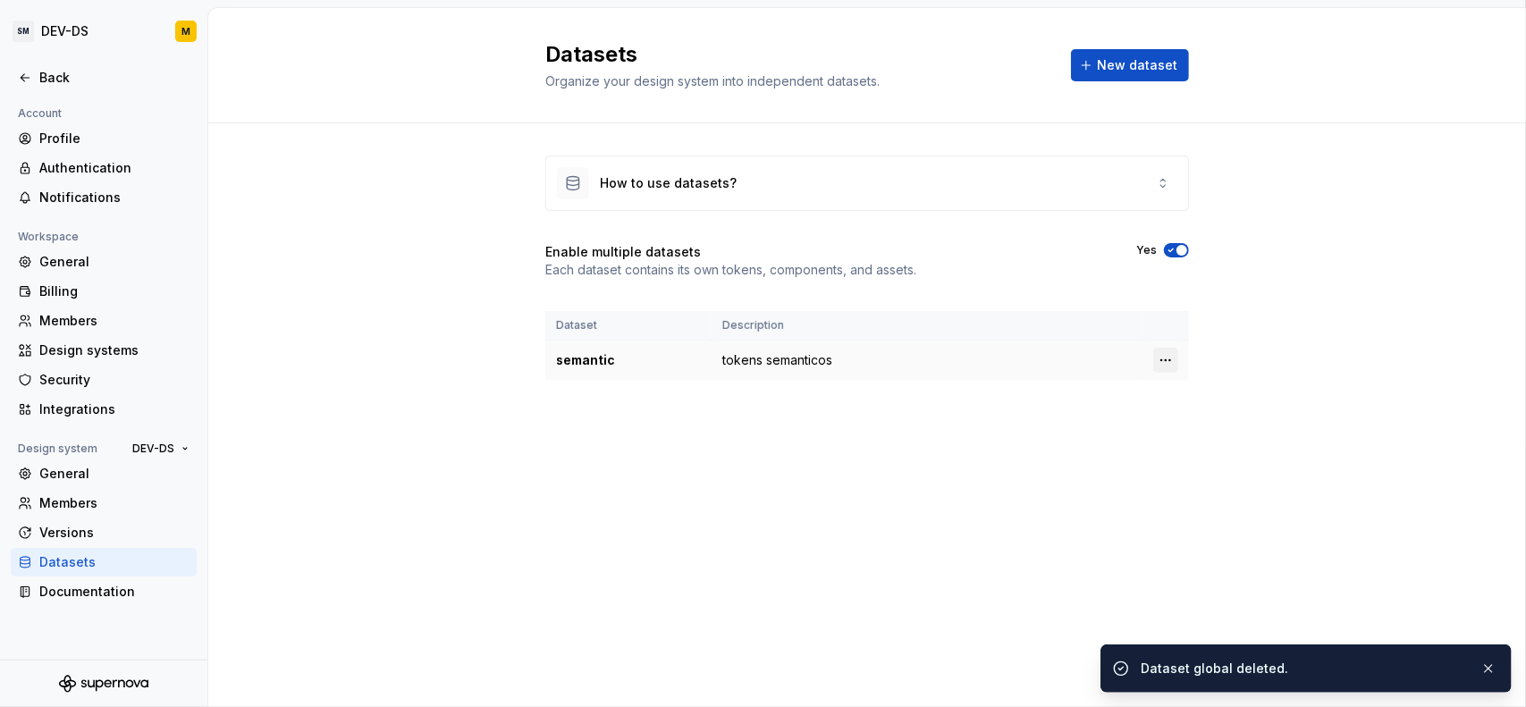
click at [1160, 349] on html "SM DEV-DS M Back Account Profile Authentication Notifications Workspace General…" at bounding box center [763, 353] width 1526 height 707
click at [1185, 389] on div "Edit details" at bounding box center [1233, 393] width 152 height 29
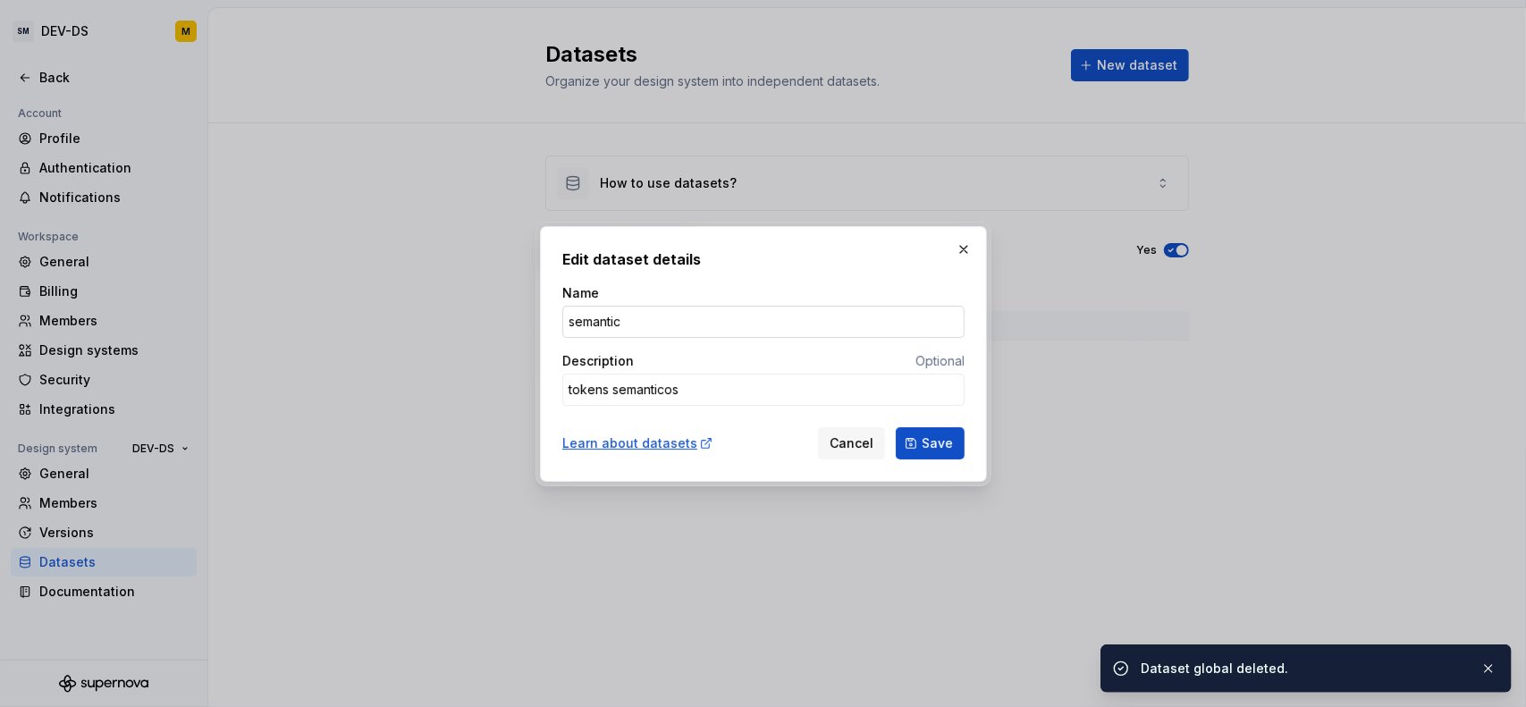
click at [647, 321] on input "semantic" at bounding box center [763, 322] width 402 height 32
type textarea "*"
type input "d"
type textarea "*"
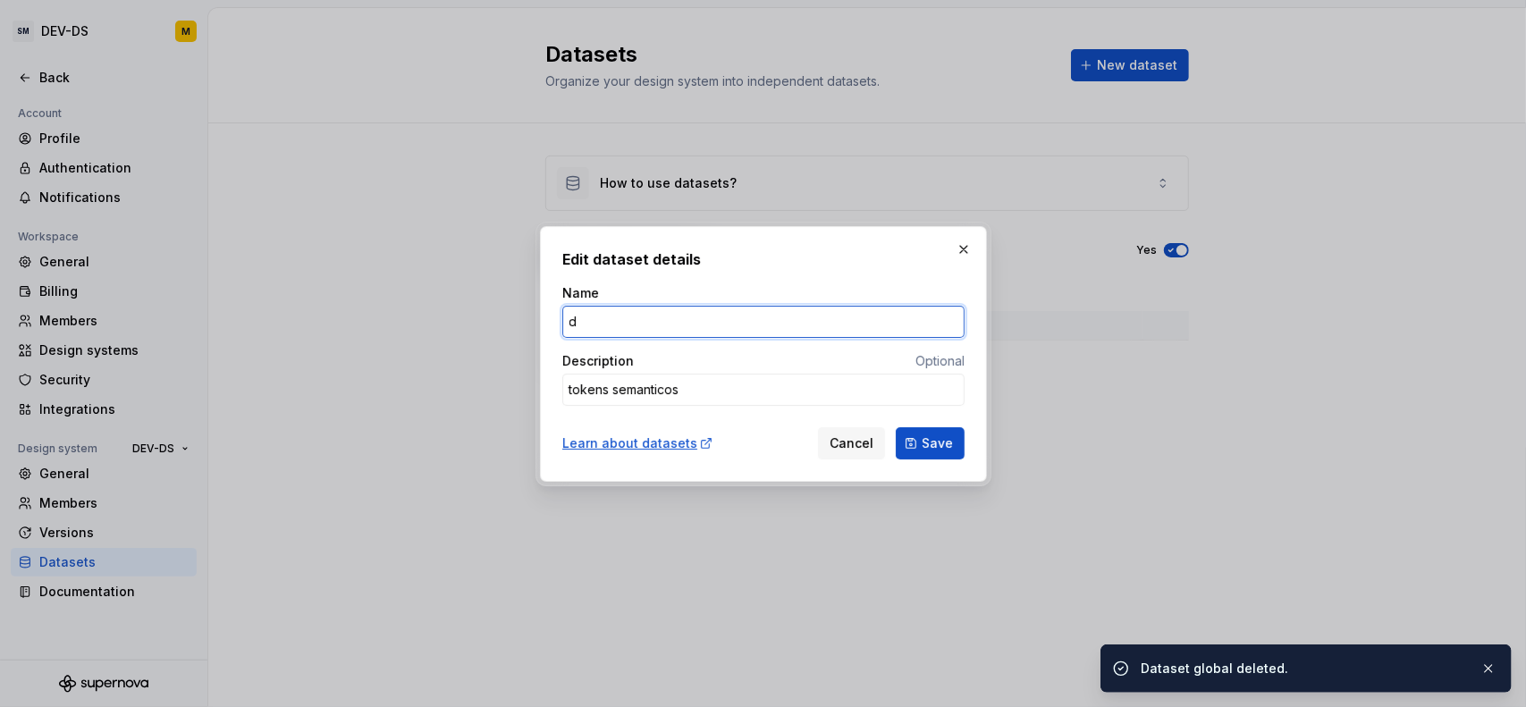
type input "de"
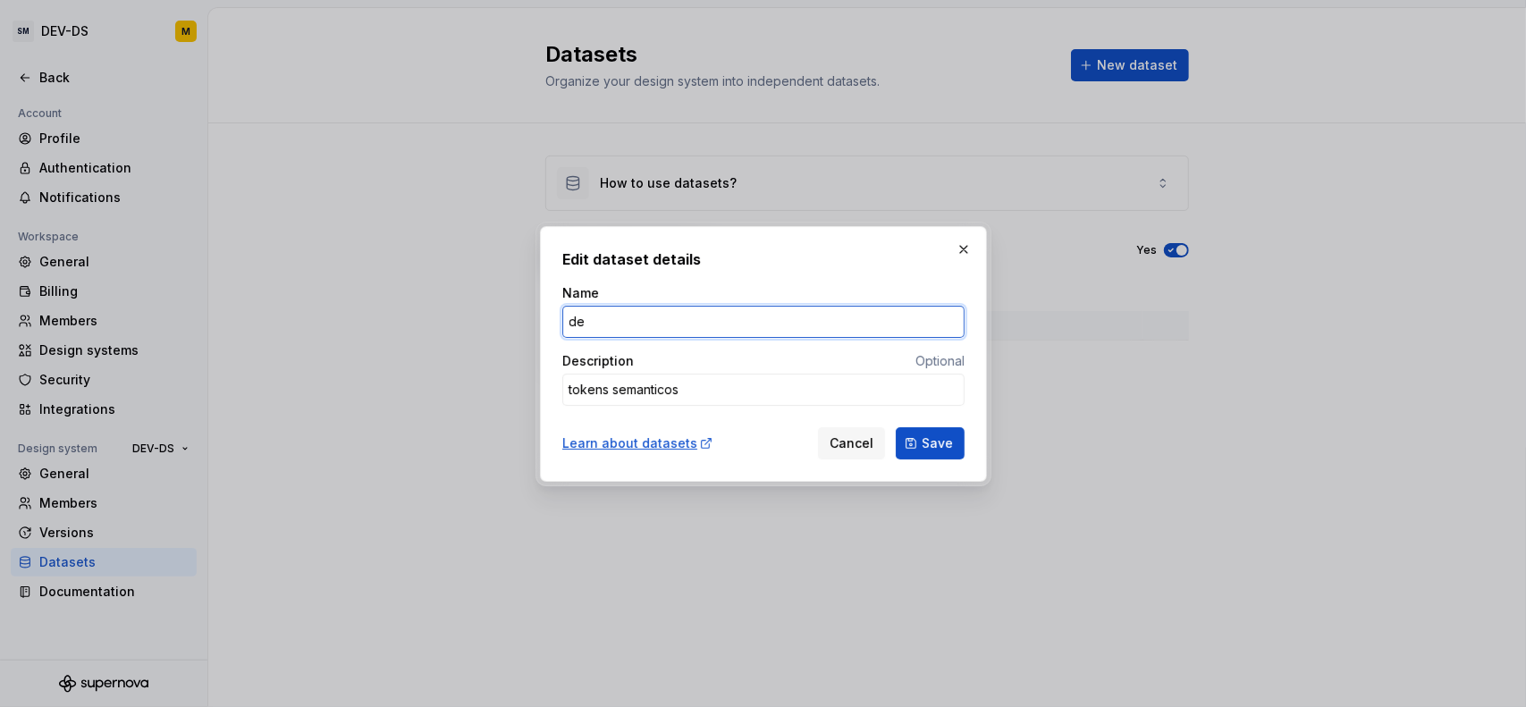
type textarea "*"
type input "def"
type textarea "*"
type input "defau"
type textarea "*"
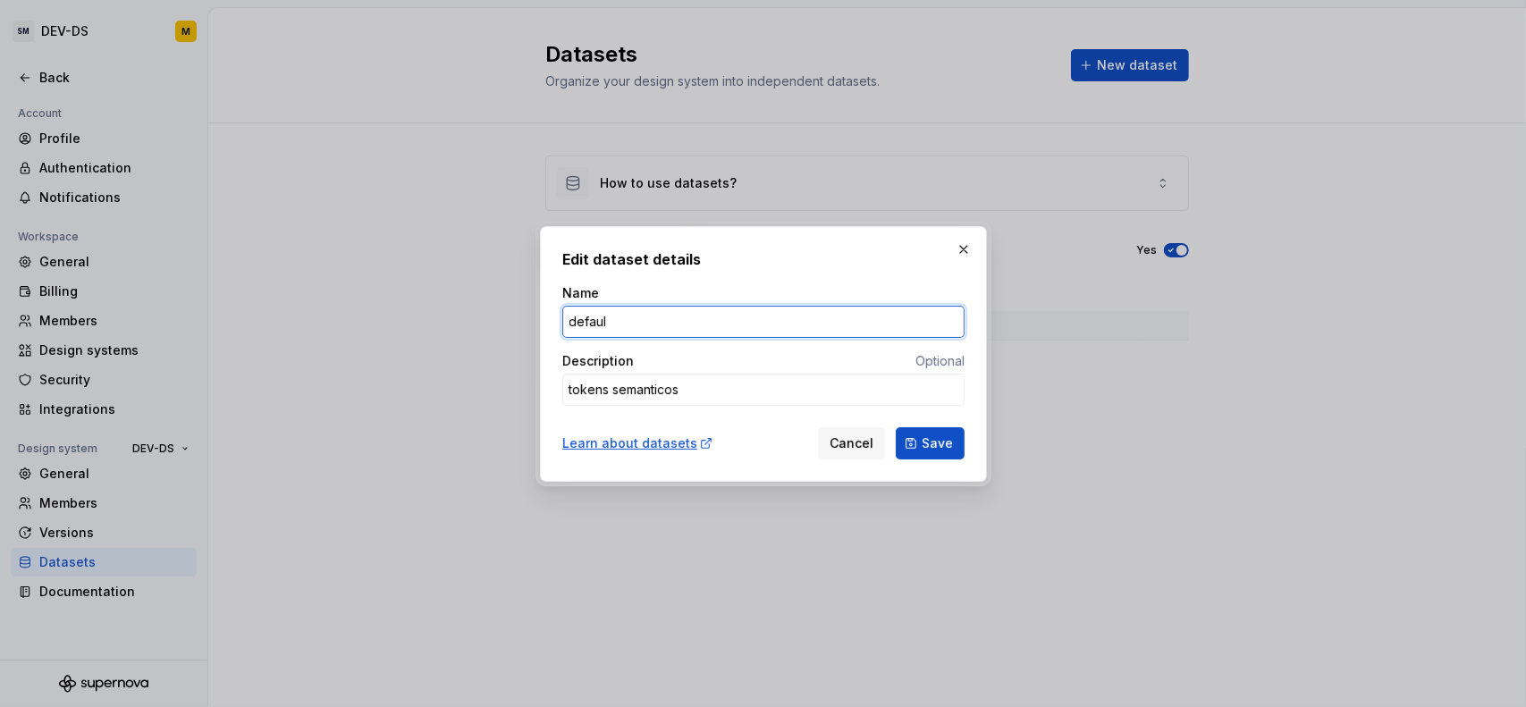
type input "default"
type textarea "*"
type input "default"
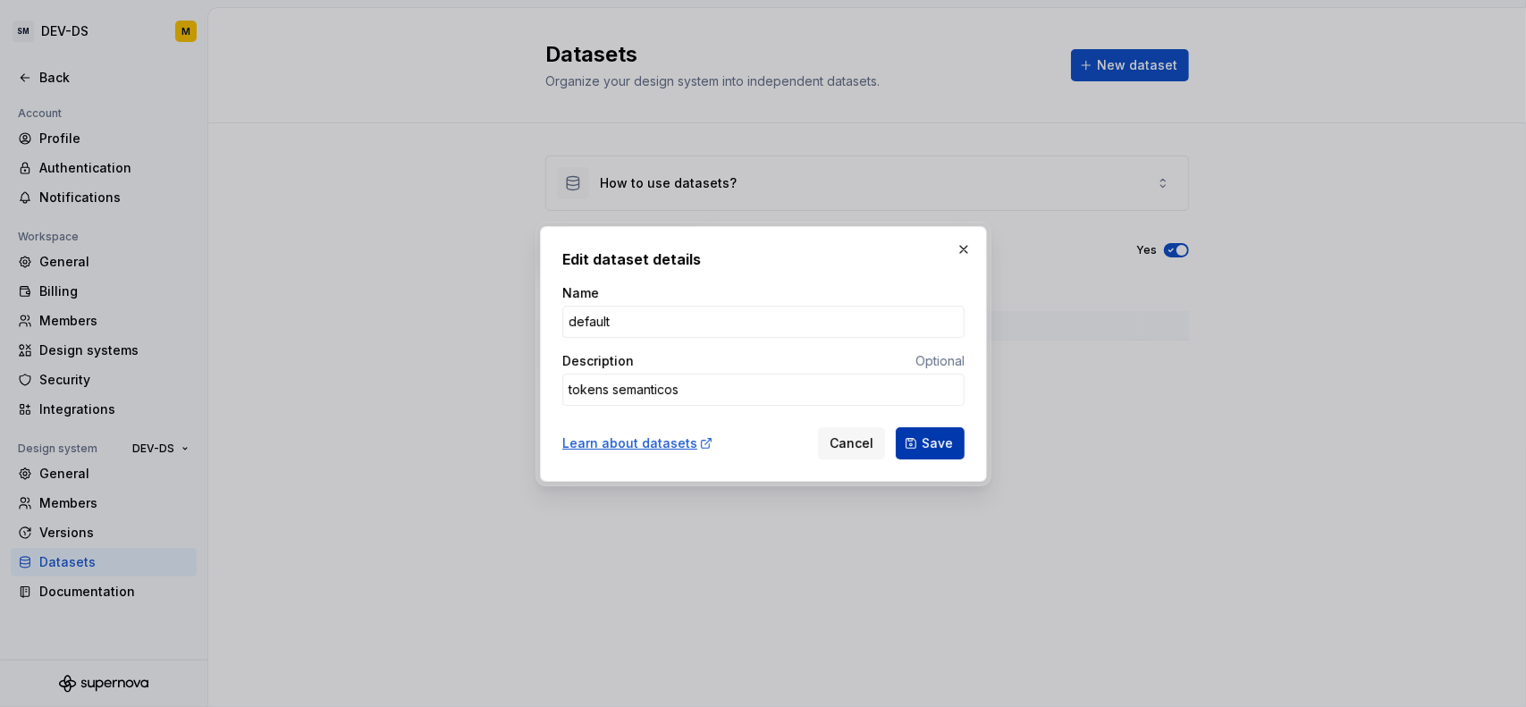
click at [945, 438] on span "Save" at bounding box center [936, 443] width 31 height 18
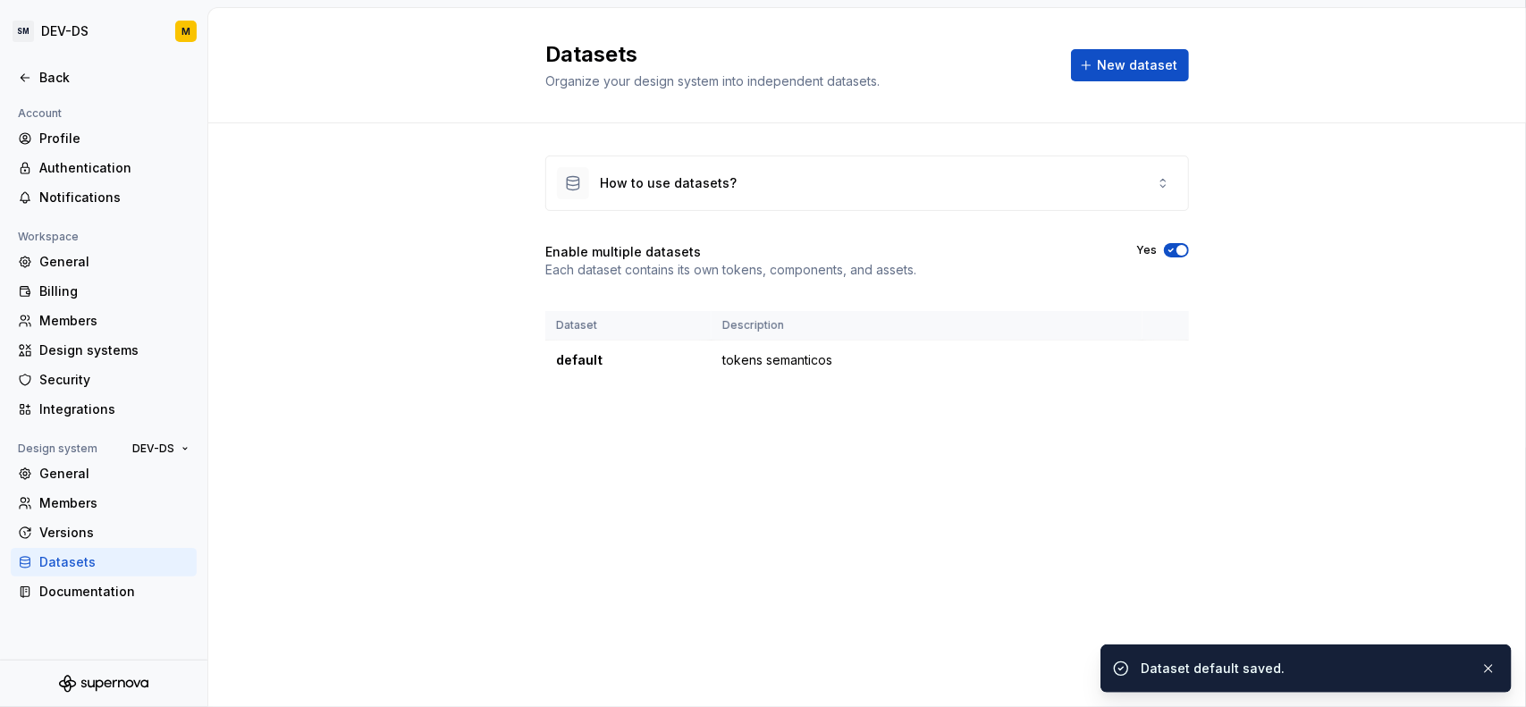
click at [665, 550] on div "Datasets Organize your design system into independent datasets. New dataset How…" at bounding box center [866, 357] width 1317 height 699
click at [1491, 664] on button "button" at bounding box center [1487, 668] width 23 height 25
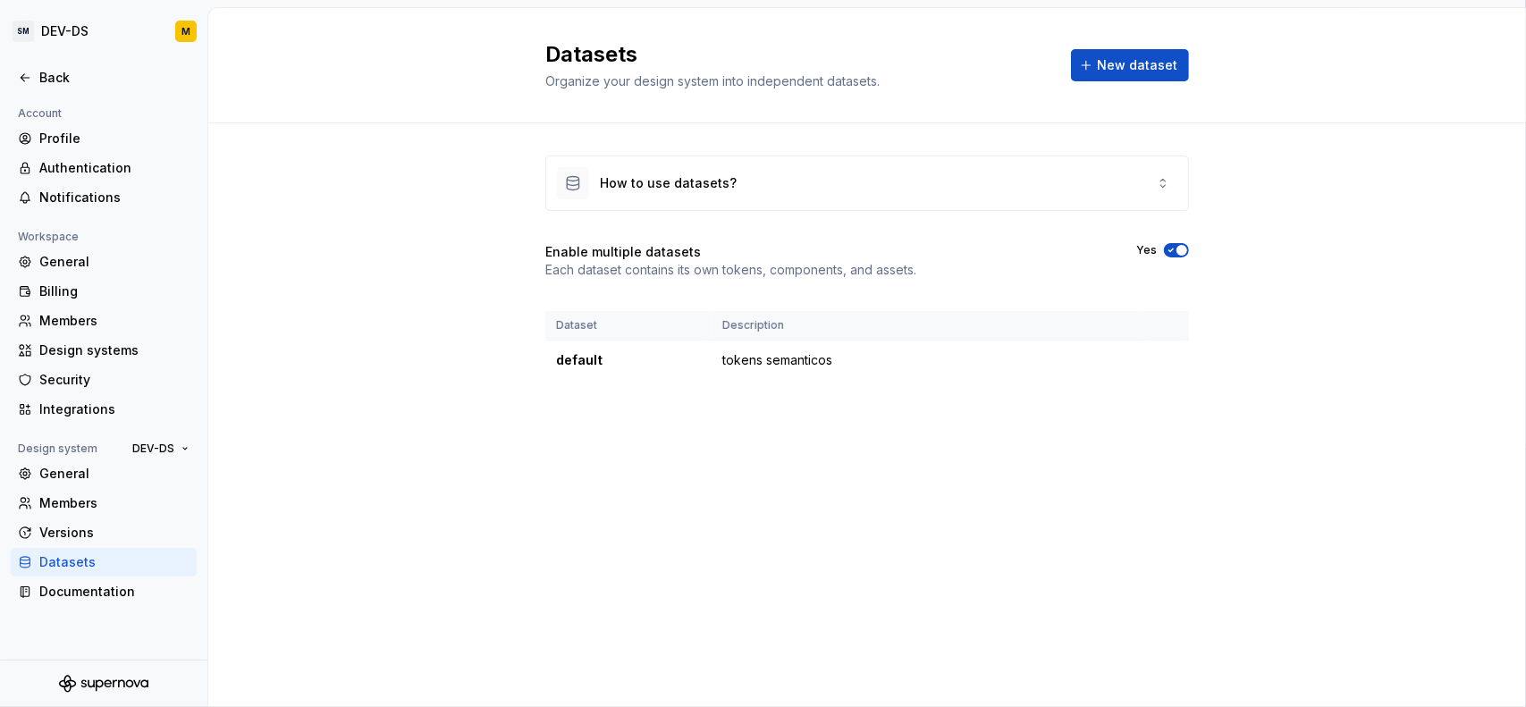
click at [592, 457] on div "Datasets Organize your design system into independent datasets. New dataset How…" at bounding box center [866, 357] width 1317 height 699
click at [545, 475] on div "Datasets Organize your design system into independent datasets. New dataset How…" at bounding box center [866, 357] width 1317 height 699
click at [34, 69] on div "Back" at bounding box center [104, 78] width 172 height 18
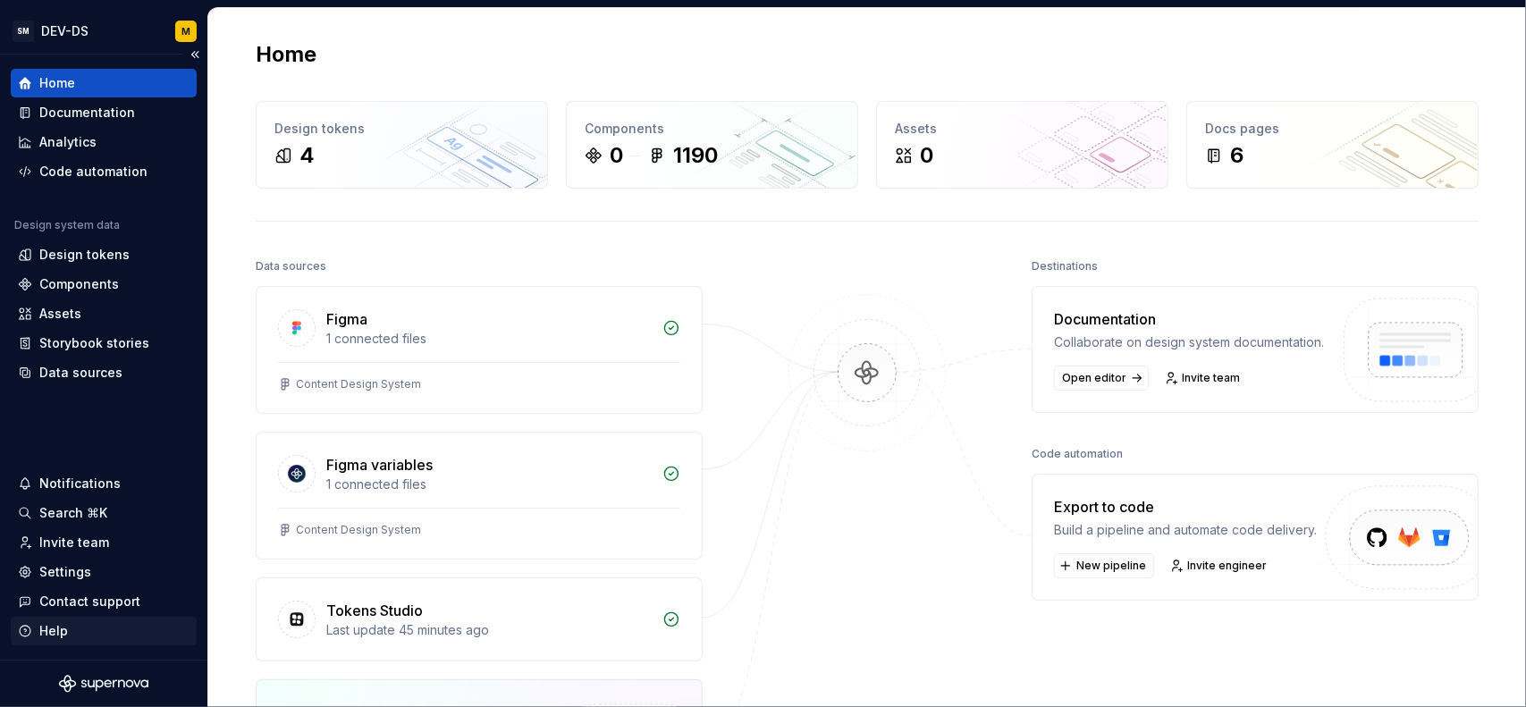
click at [61, 634] on div "Help" at bounding box center [53, 631] width 29 height 18
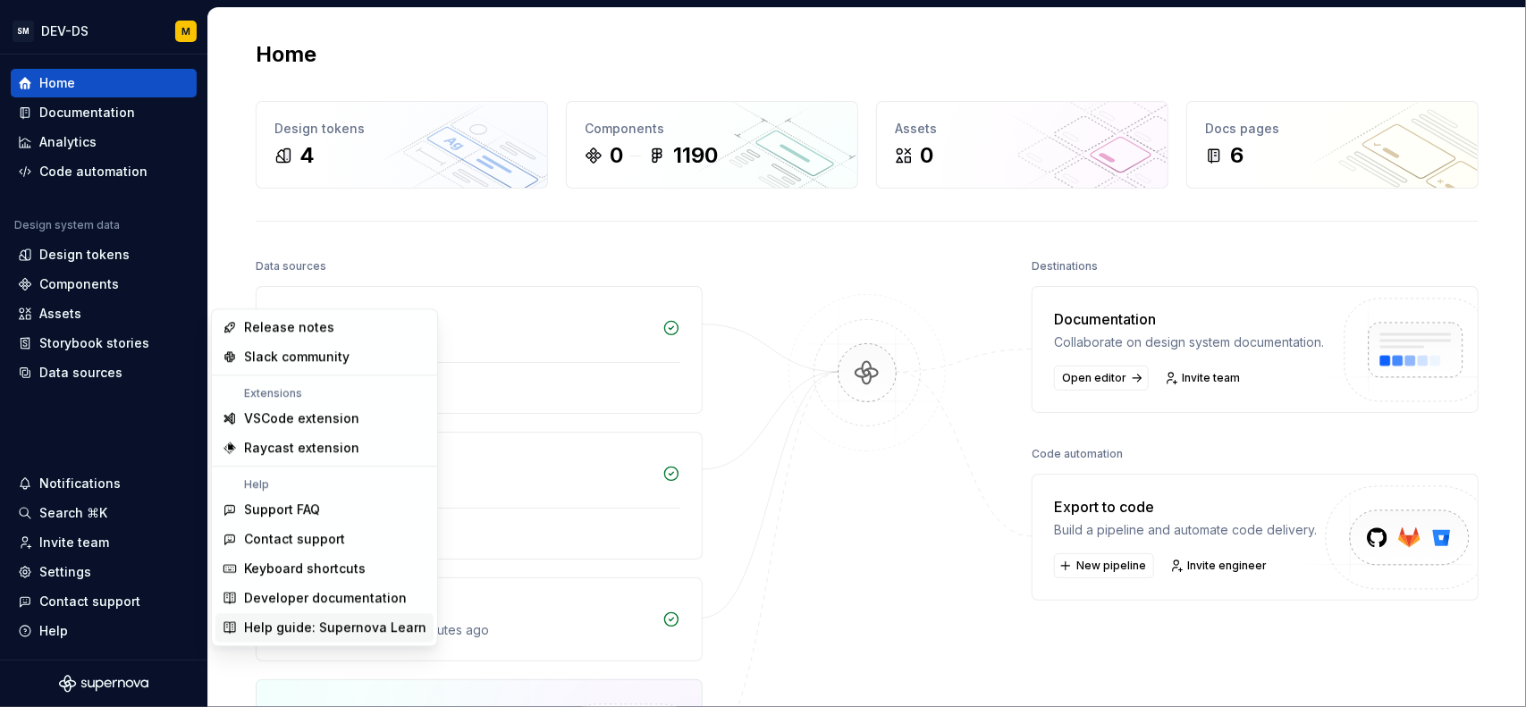
click at [347, 630] on div "Help guide: Supernova Learn" at bounding box center [335, 627] width 182 height 18
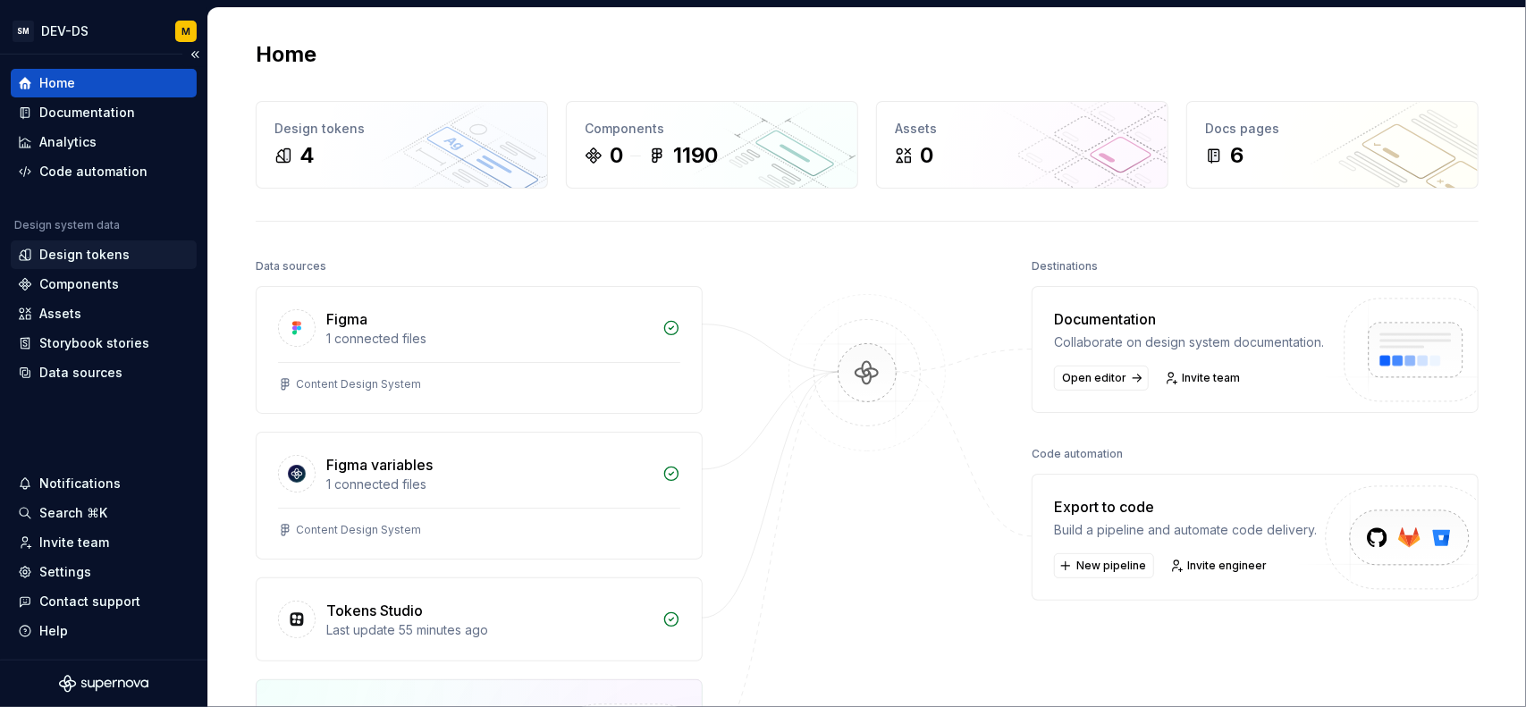
click at [113, 251] on div "Design tokens" at bounding box center [84, 255] width 90 height 18
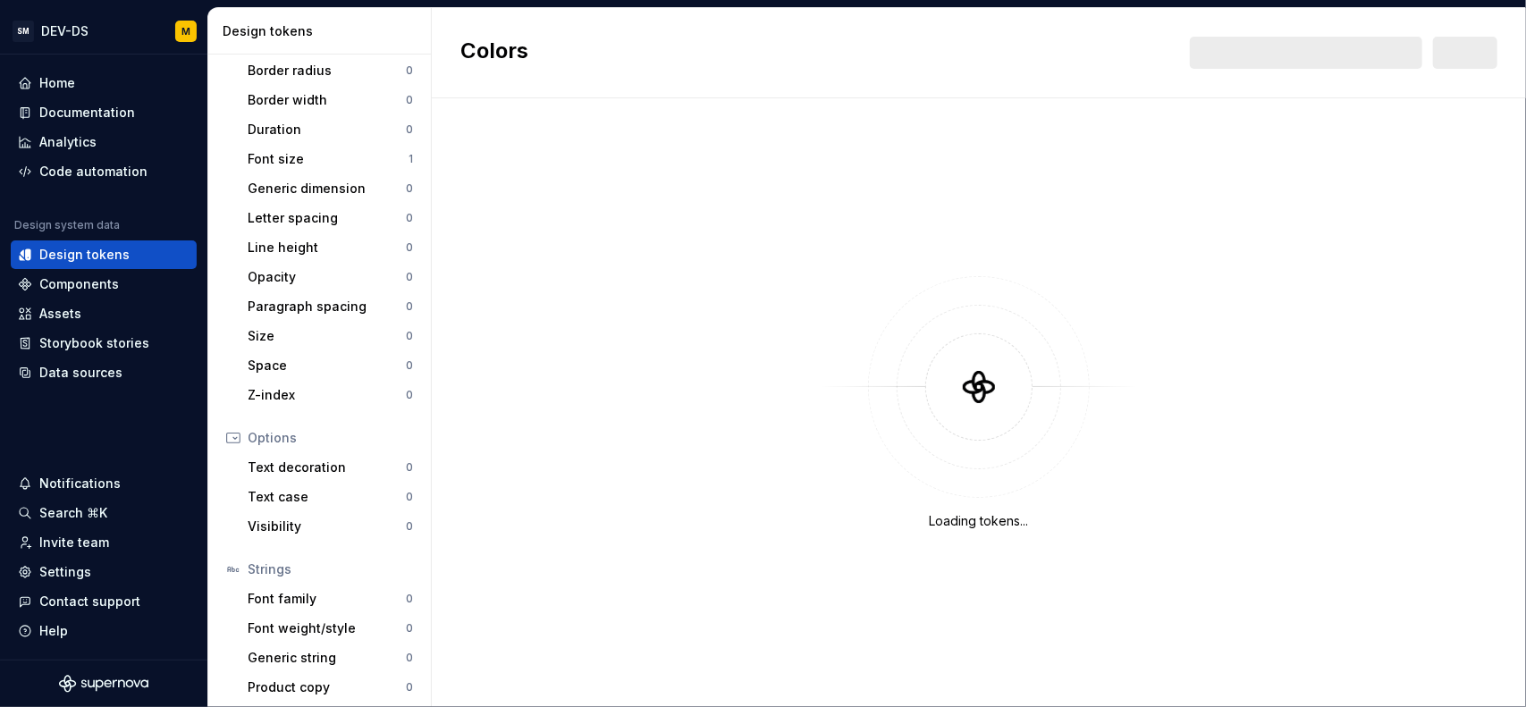
scroll to position [270, 0]
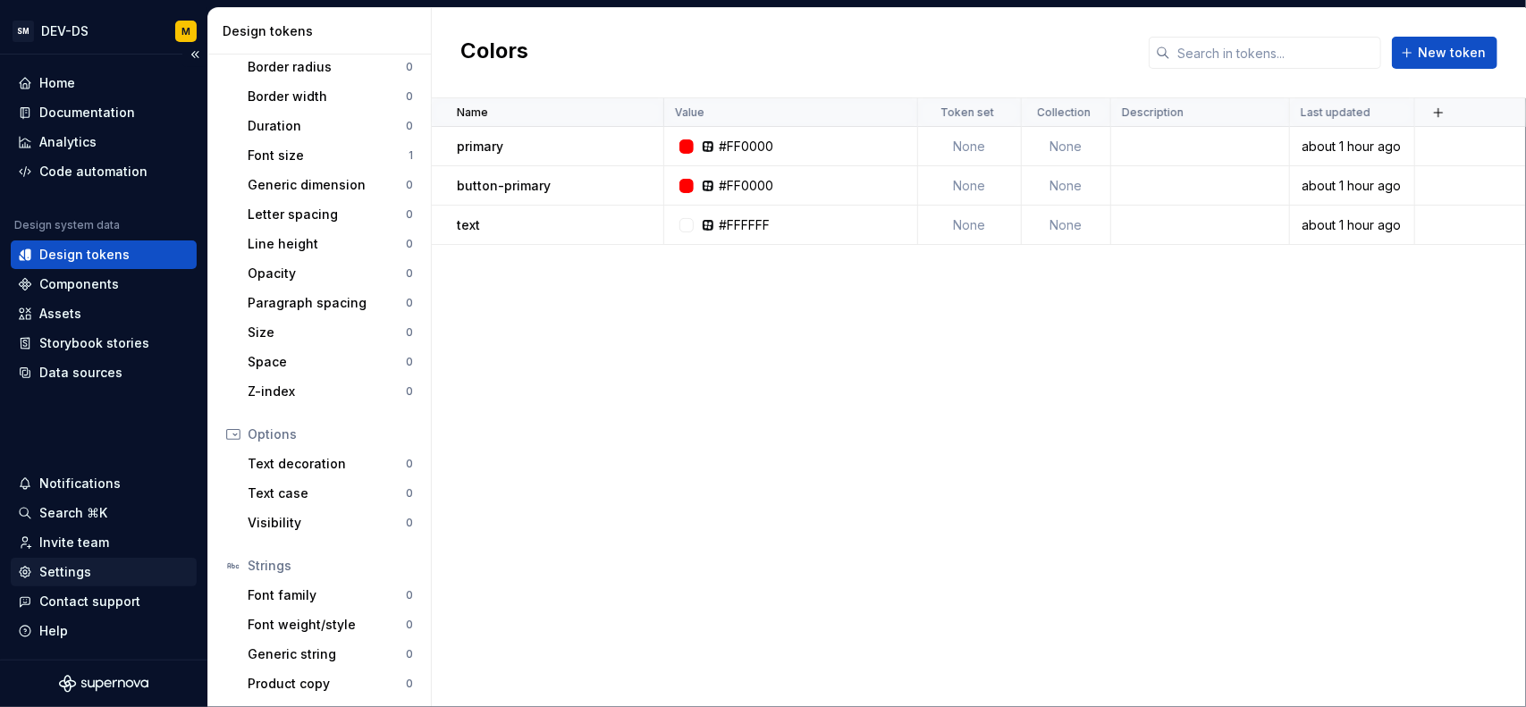
click at [64, 571] on div "Settings" at bounding box center [65, 572] width 52 height 18
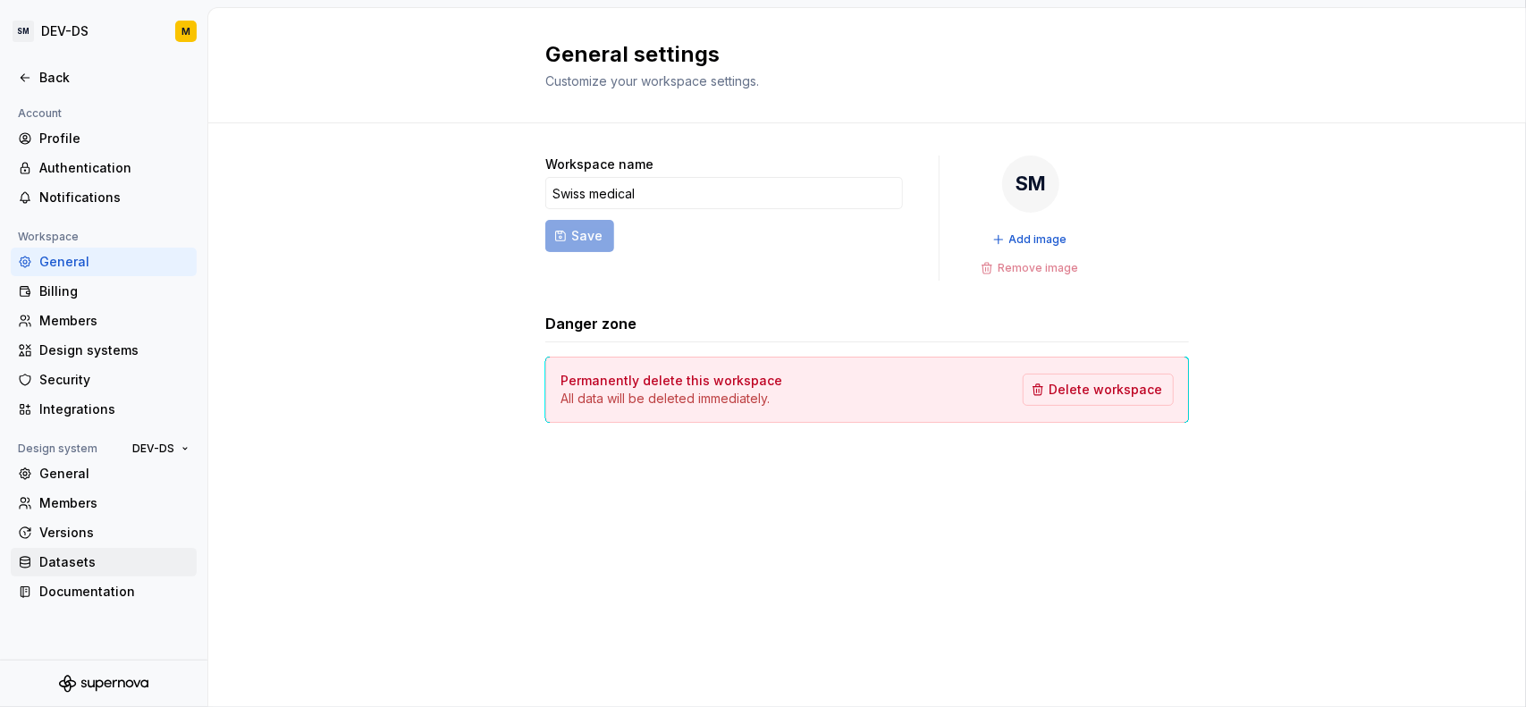
click at [83, 567] on div "Datasets" at bounding box center [114, 562] width 150 height 18
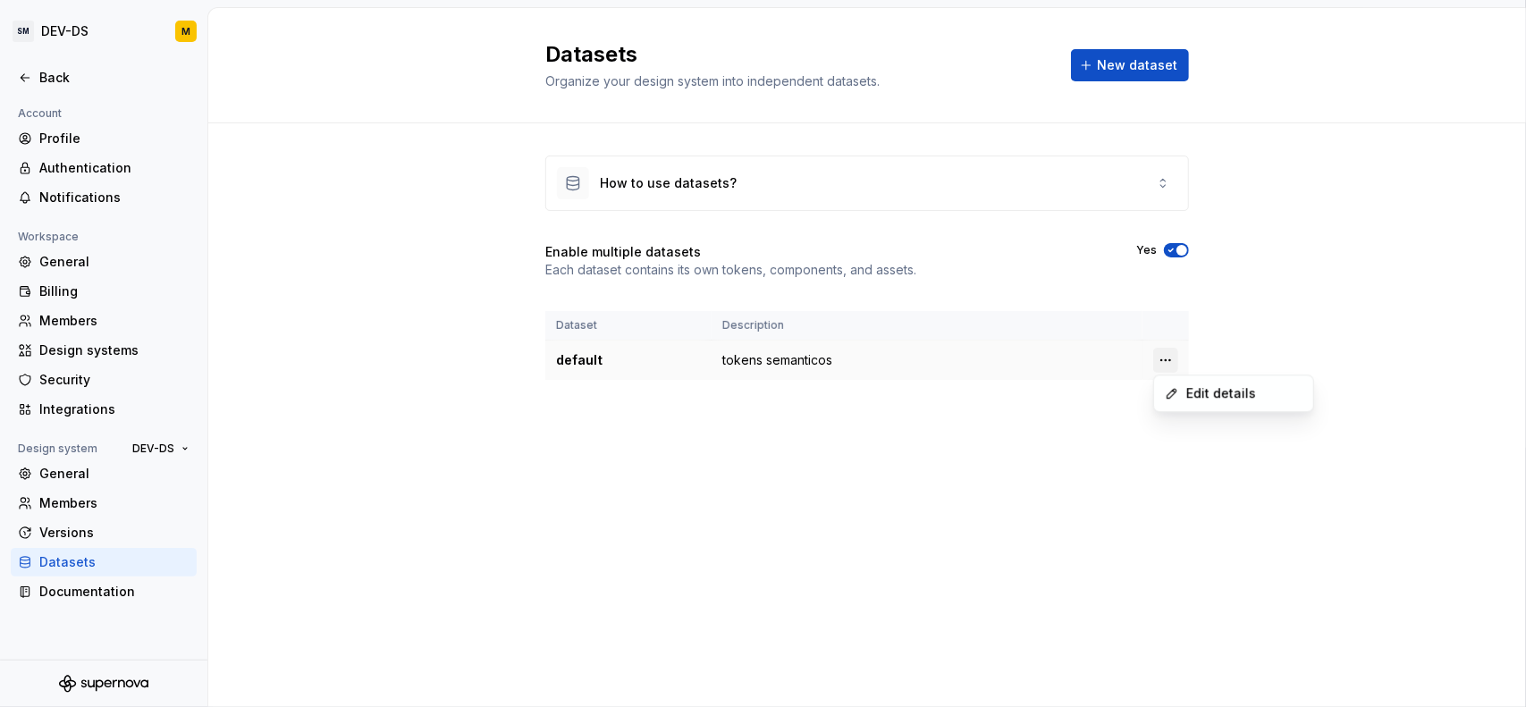
click at [1165, 355] on html "SM DEV-DS M Back Account Profile Authentication Notifications Workspace General…" at bounding box center [763, 353] width 1526 height 707
click at [1190, 392] on div "Edit details" at bounding box center [1244, 393] width 116 height 18
type textarea "*"
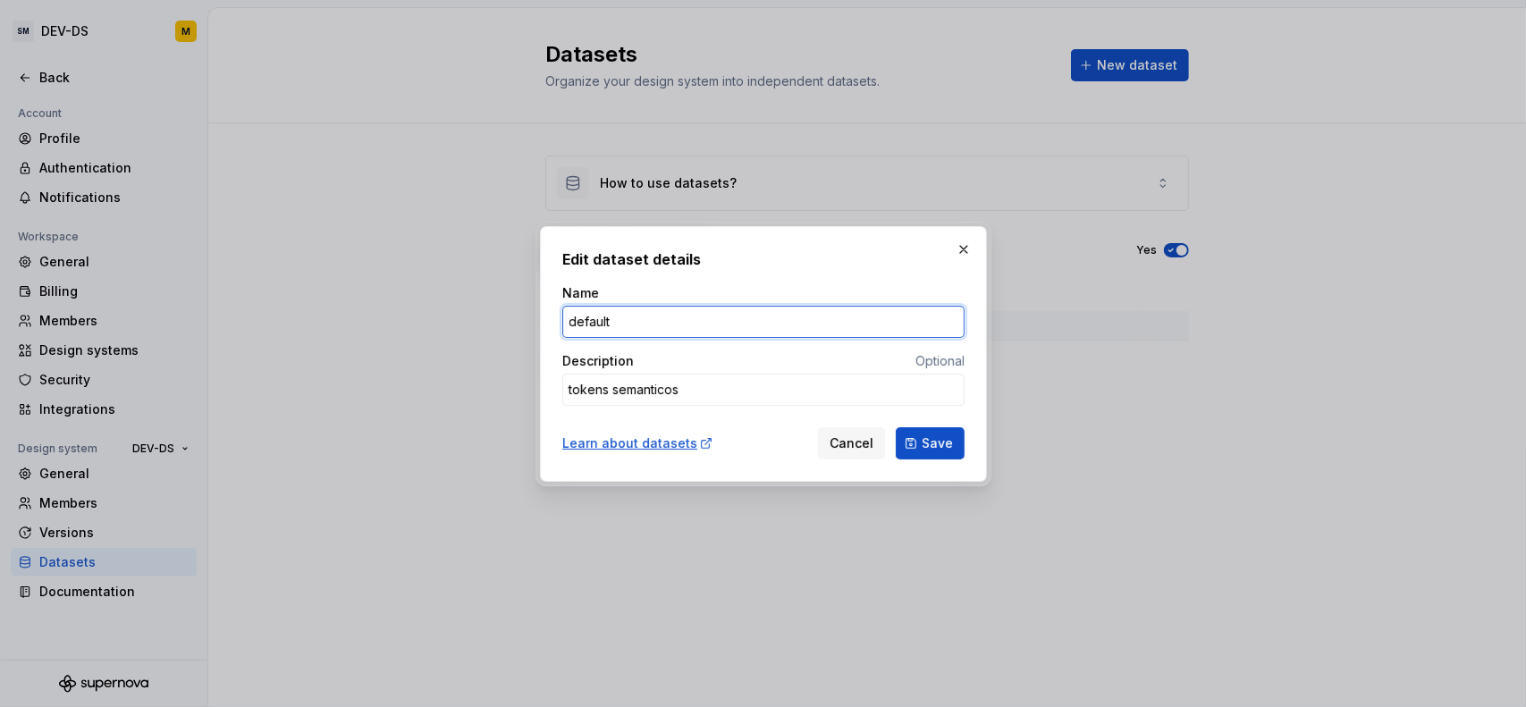
drag, startPoint x: 576, startPoint y: 322, endPoint x: 549, endPoint y: 315, distance: 27.5
click at [551, 316] on div "Edit dataset details Name default Description Optional tokens semanticos Learn …" at bounding box center [763, 354] width 447 height 256
type input "Default"
type textarea "*"
type input "efault"
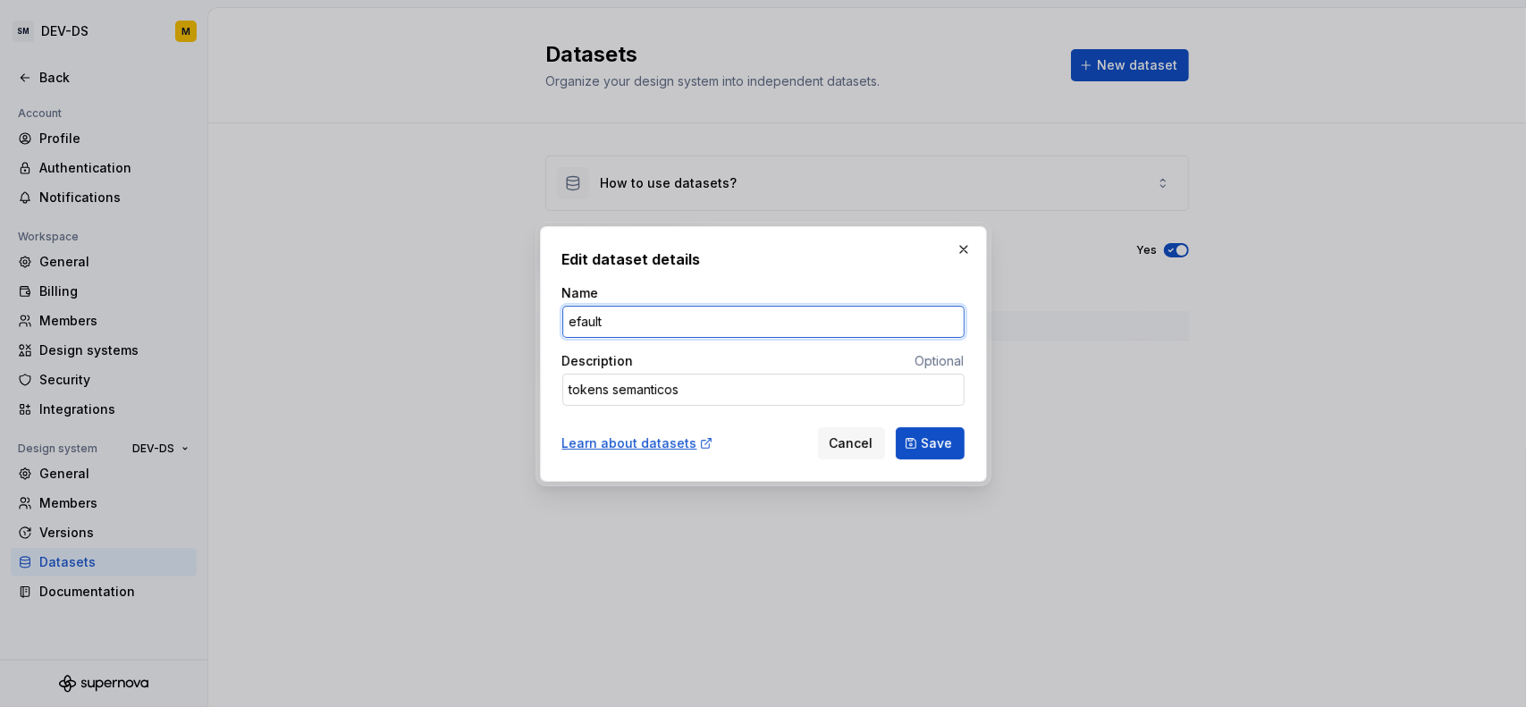
type textarea "*"
type input "default"
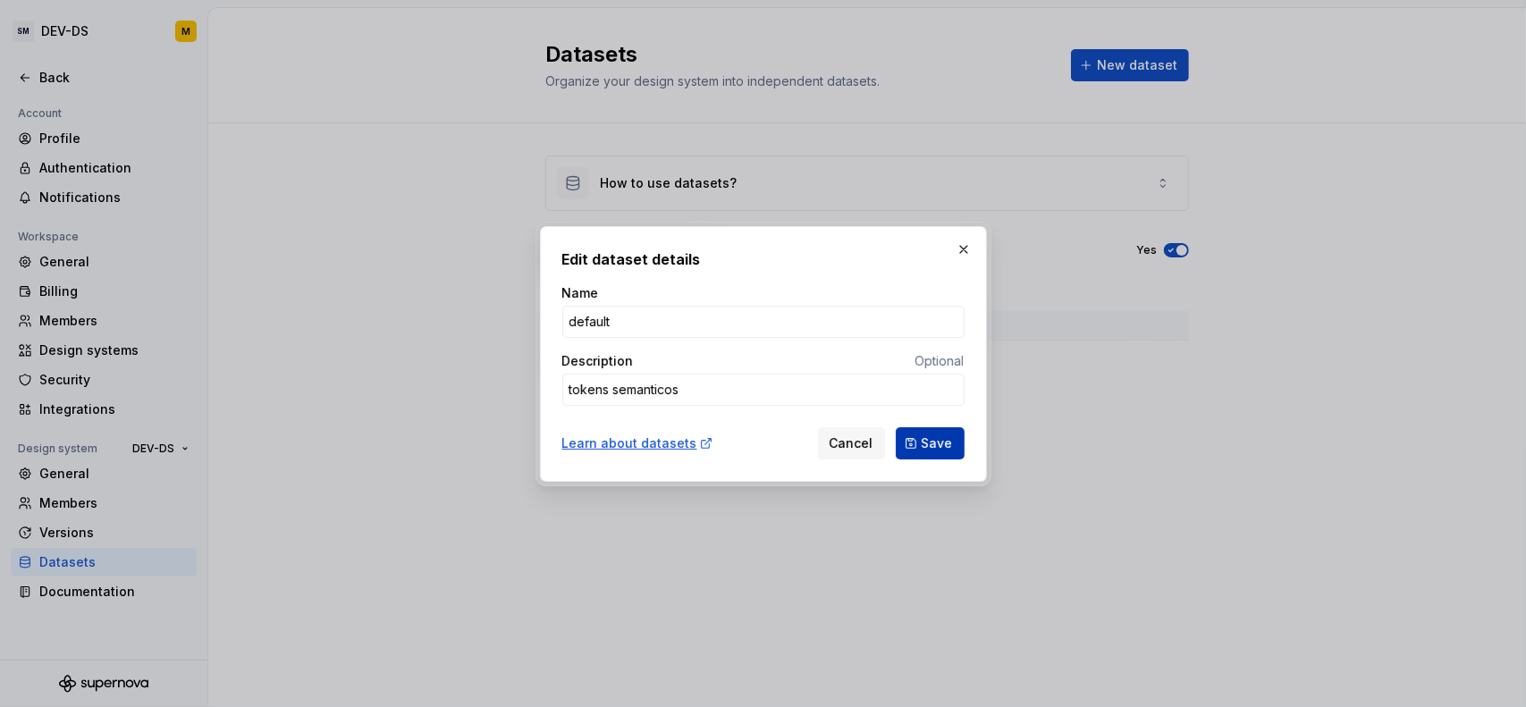
click at [928, 434] on span "Save" at bounding box center [936, 443] width 31 height 18
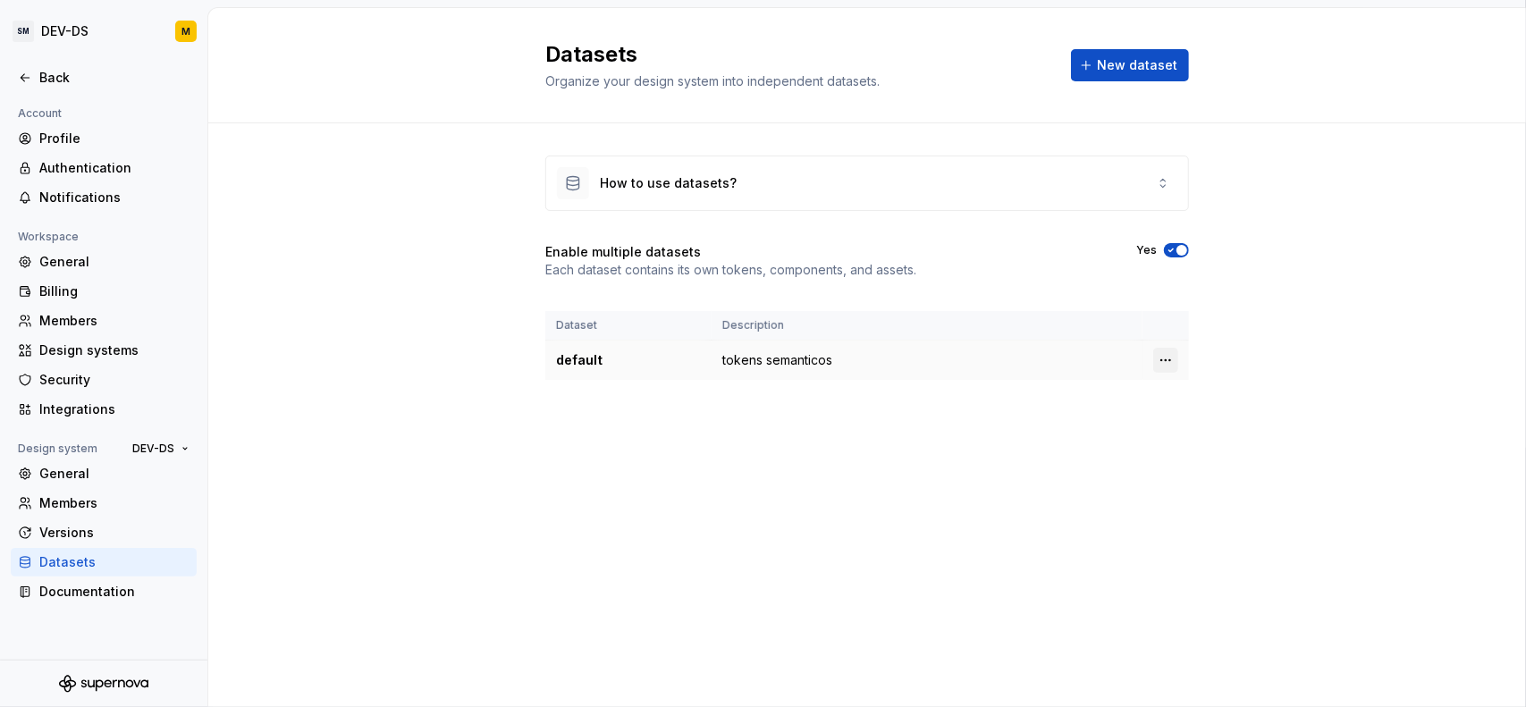
click at [1160, 360] on html "SM DEV-DS M Back Account Profile Authentication Notifications Workspace General…" at bounding box center [763, 353] width 1526 height 707
click at [1185, 388] on div "Edit details" at bounding box center [1233, 393] width 152 height 29
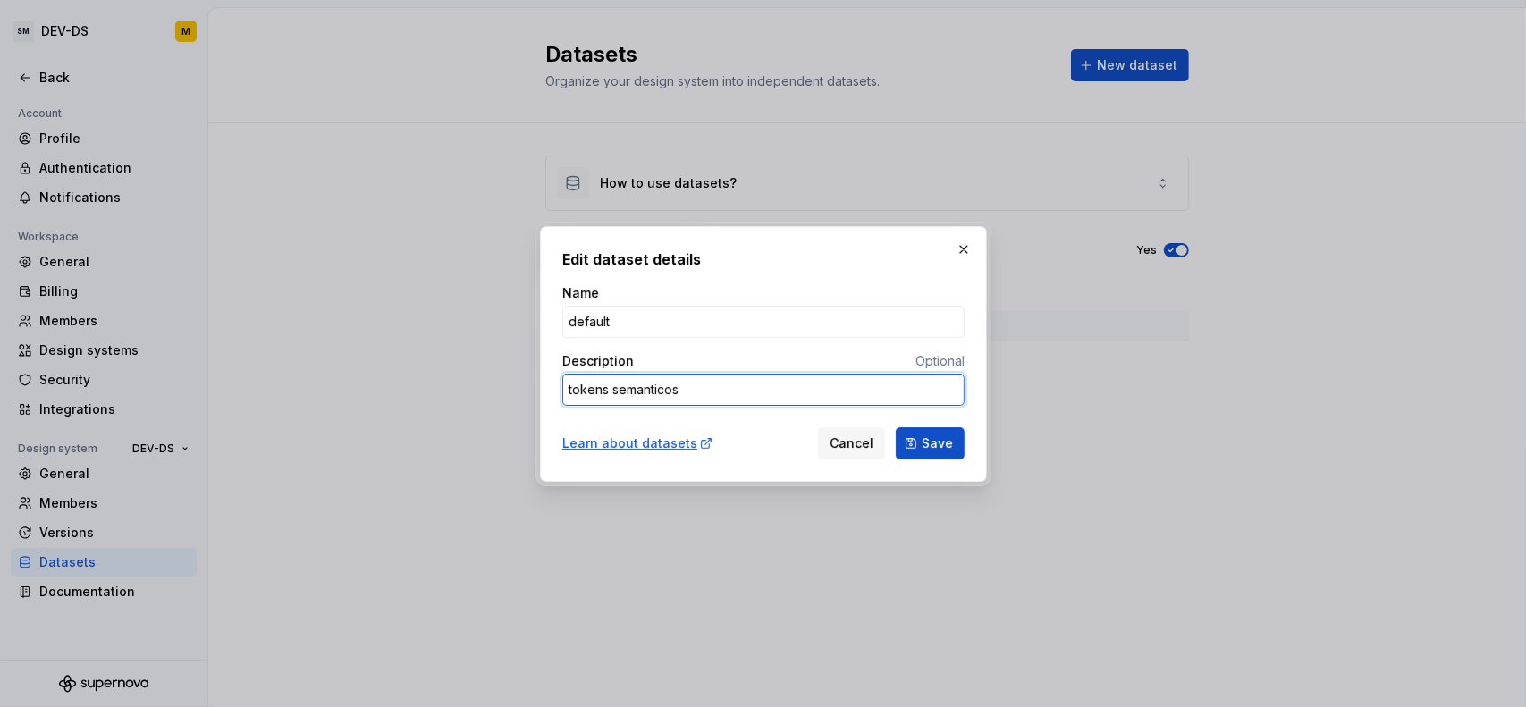
type textarea "*"
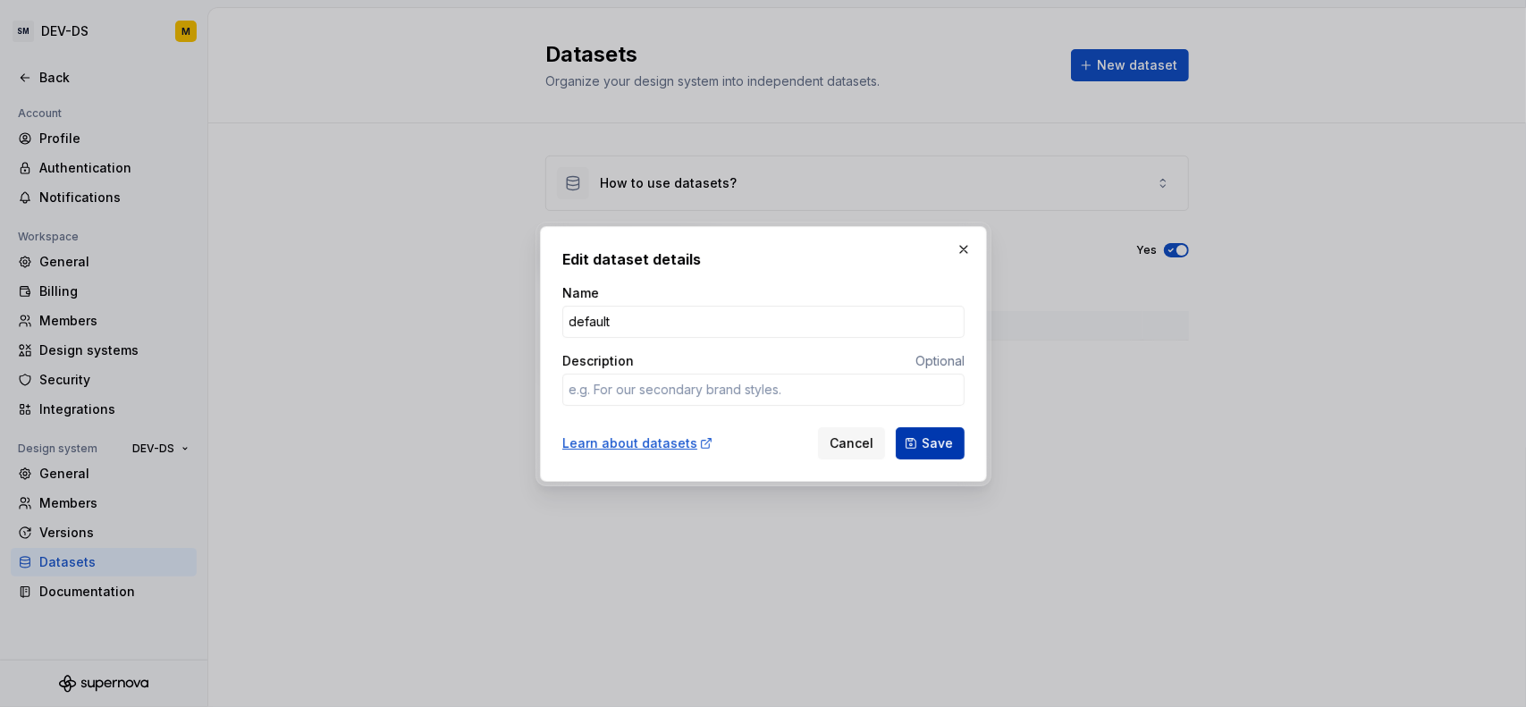
click at [938, 444] on span "Save" at bounding box center [936, 443] width 31 height 18
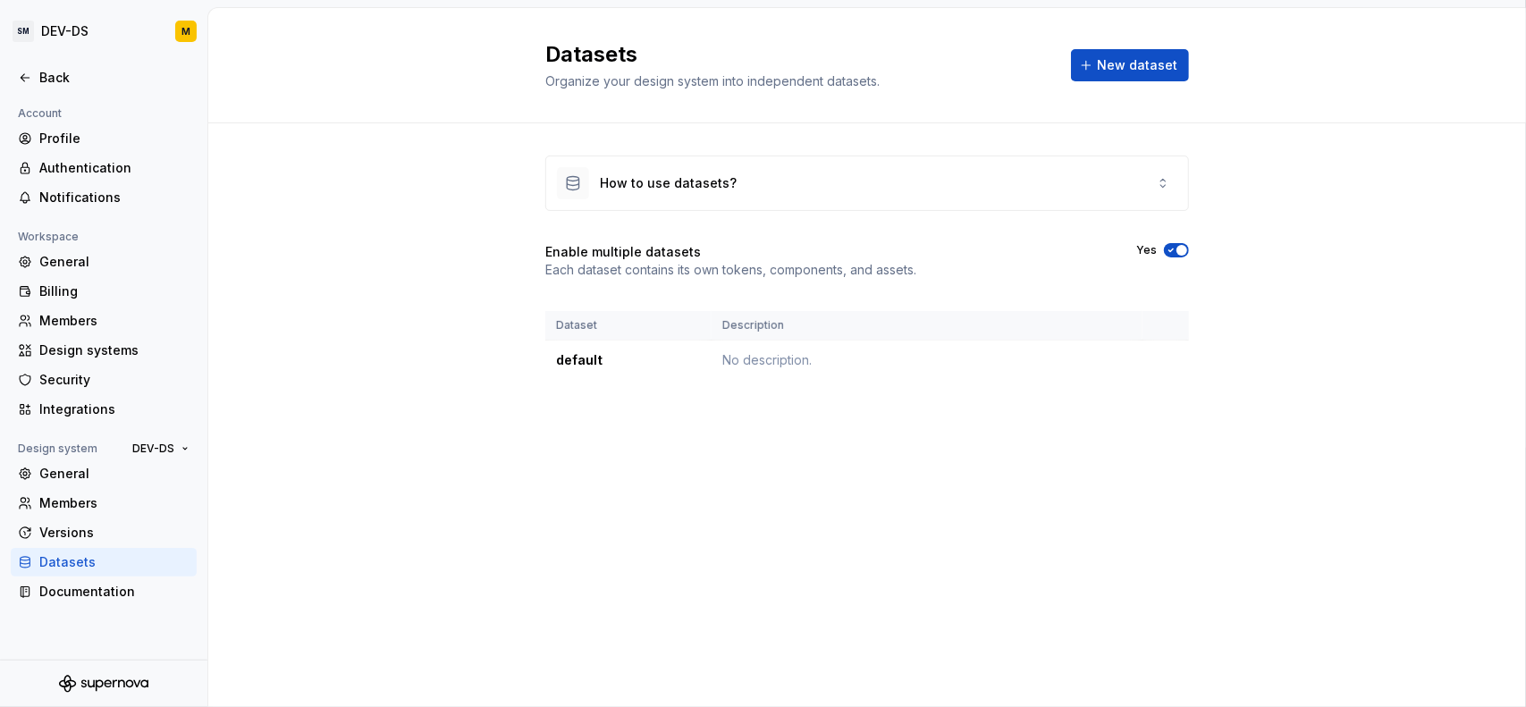
click at [80, 56] on div at bounding box center [103, 59] width 207 height 9
click at [68, 70] on div "Back" at bounding box center [114, 78] width 150 height 18
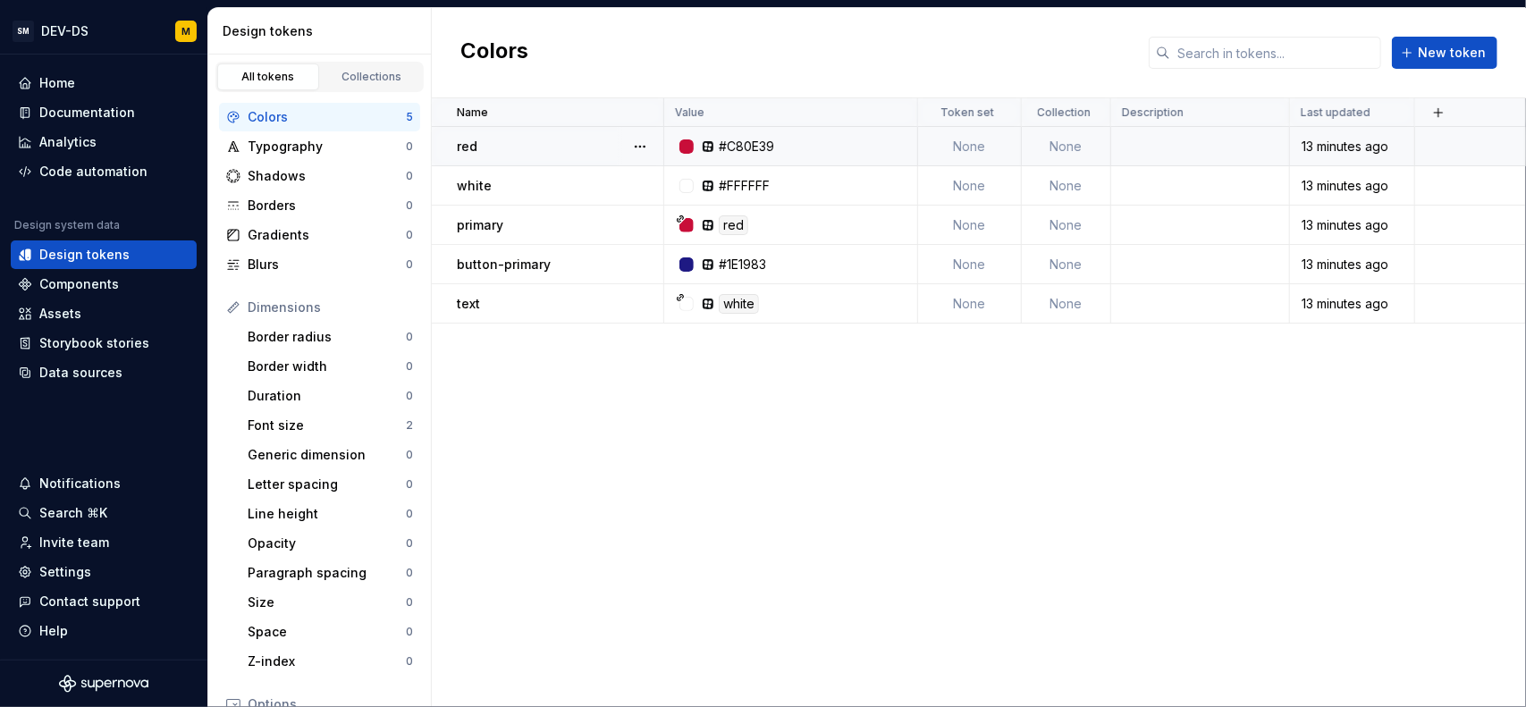
click at [881, 147] on div "#C80E39" at bounding box center [796, 147] width 240 height 18
click at [862, 198] on td "#FFFFFF" at bounding box center [791, 185] width 254 height 39
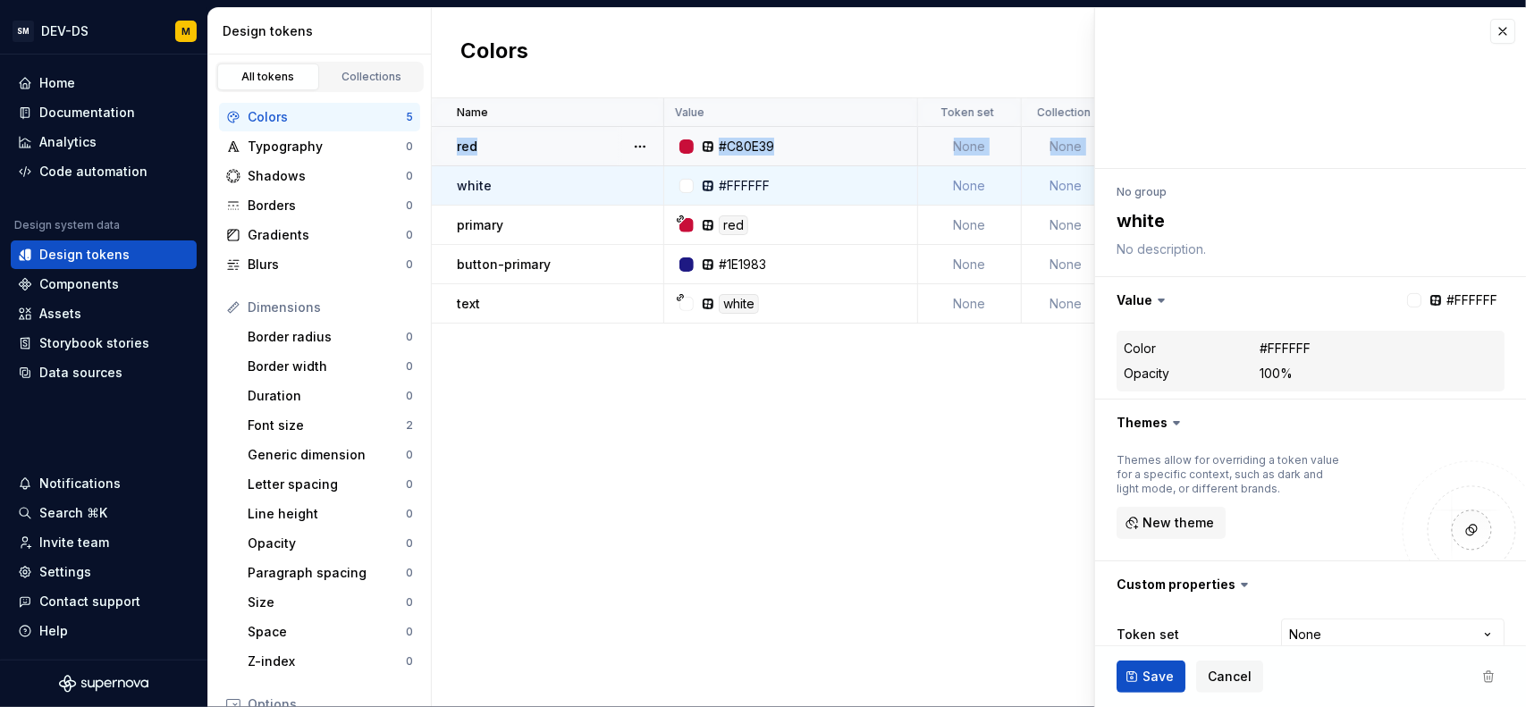
click at [881, 151] on div "#C80E39" at bounding box center [796, 147] width 240 height 18
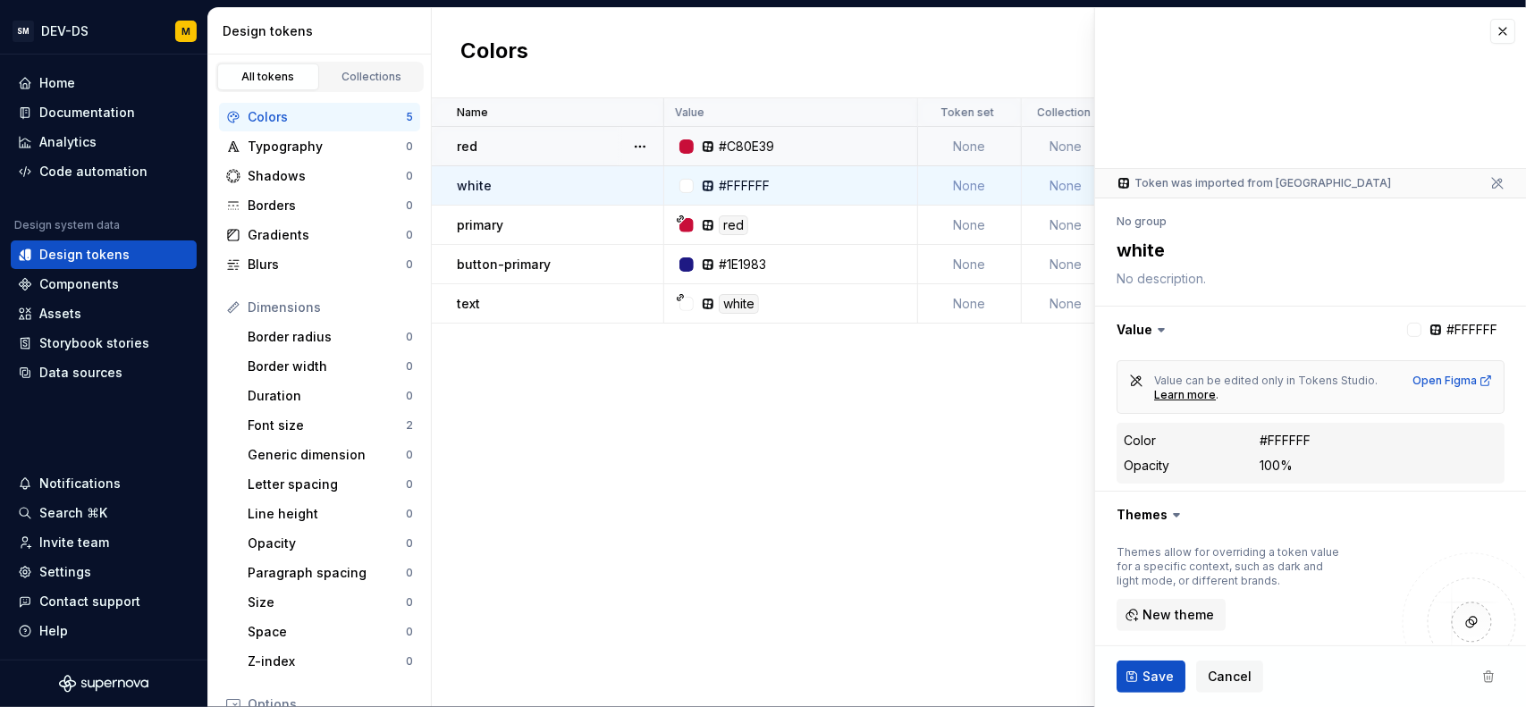
type textarea "*"
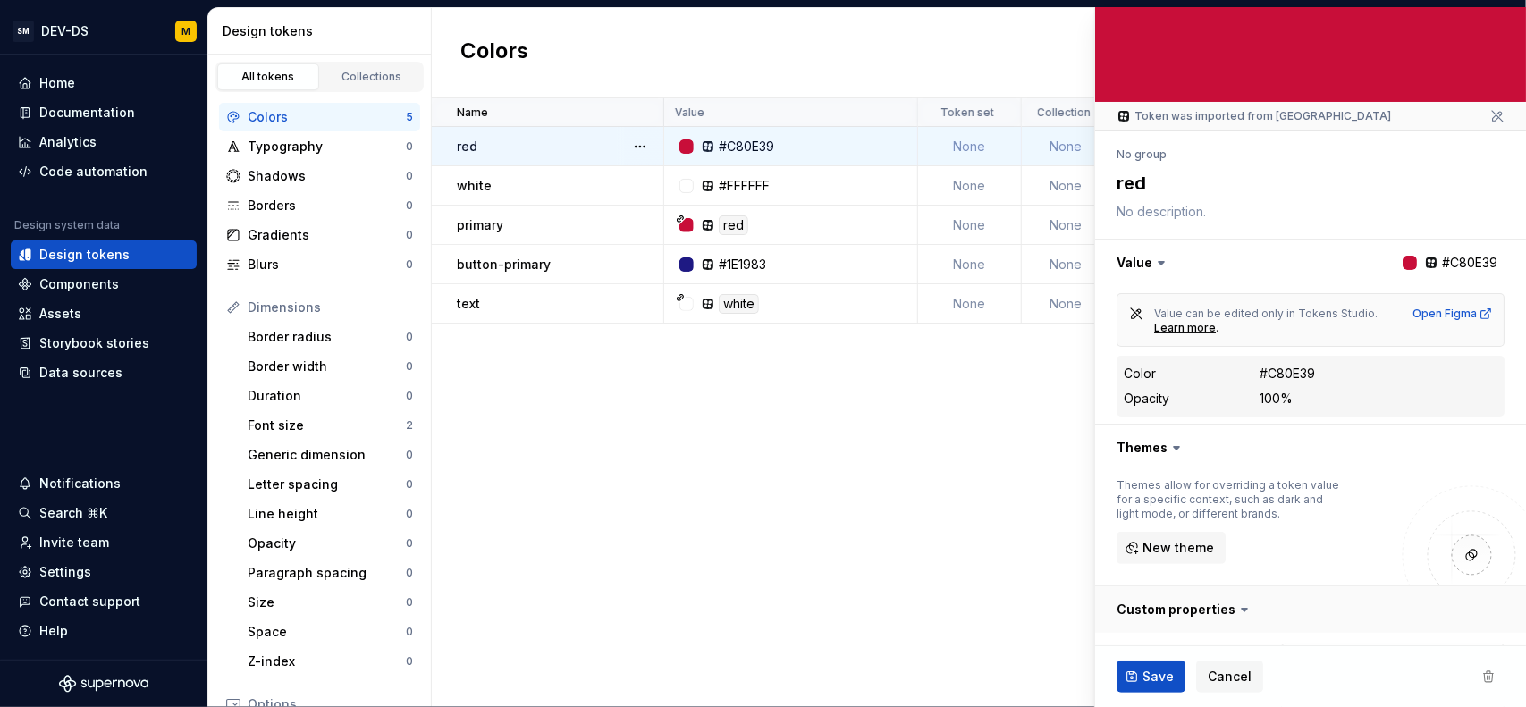
scroll to position [156, 0]
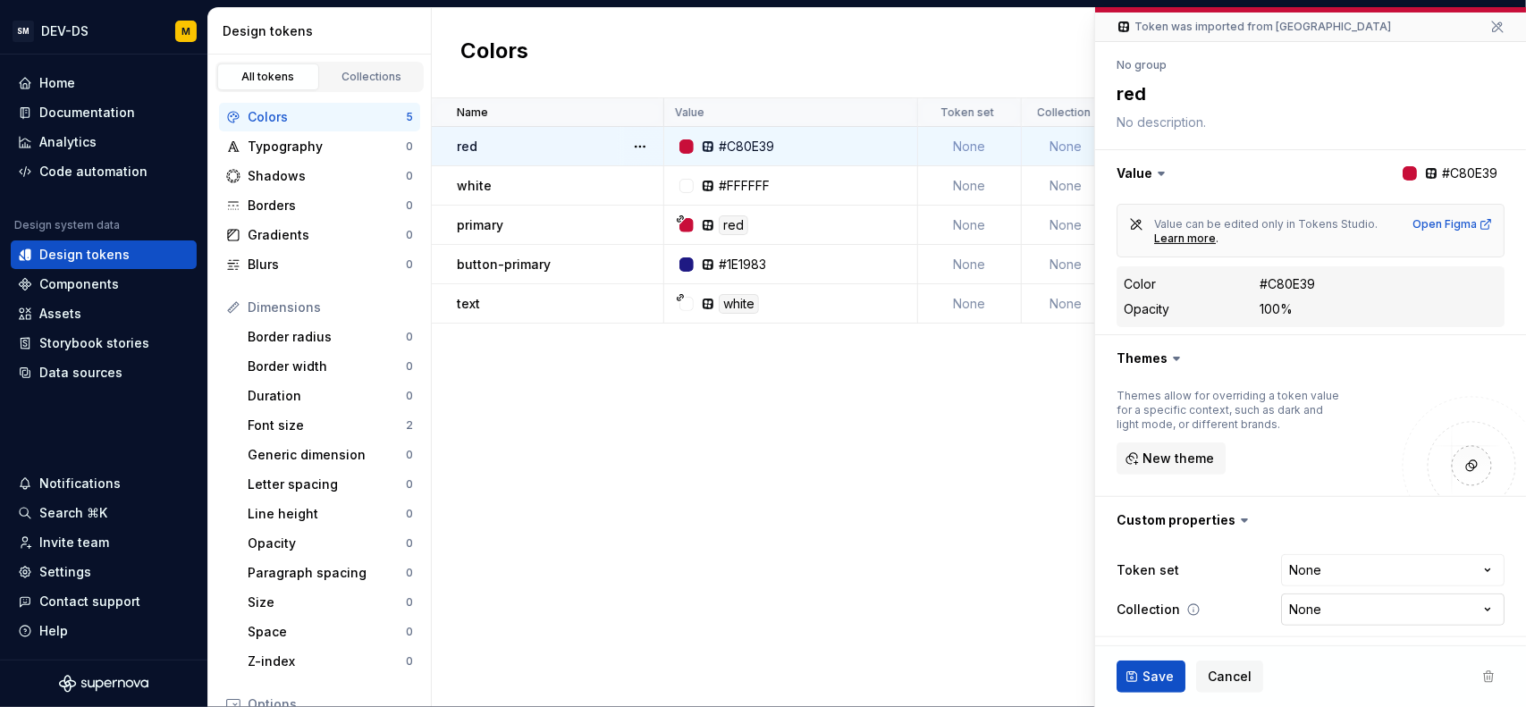
click at [1307, 610] on html "SM DEV-DS M Home Documentation Analytics Code automation Design system data Des…" at bounding box center [763, 353] width 1526 height 707
select select "**********"
click at [1145, 673] on span "Save" at bounding box center [1157, 677] width 31 height 18
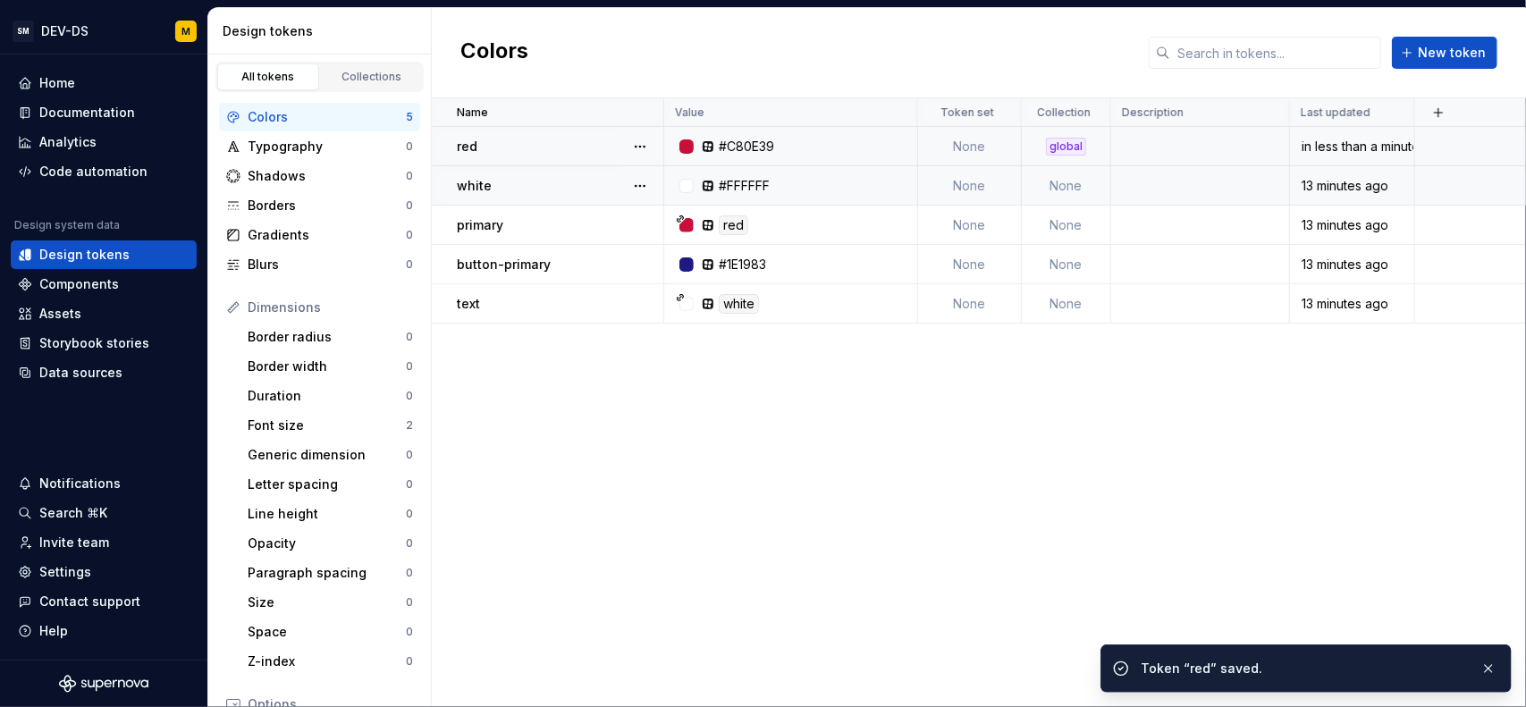
click at [1087, 185] on td "None" at bounding box center [1066, 185] width 89 height 39
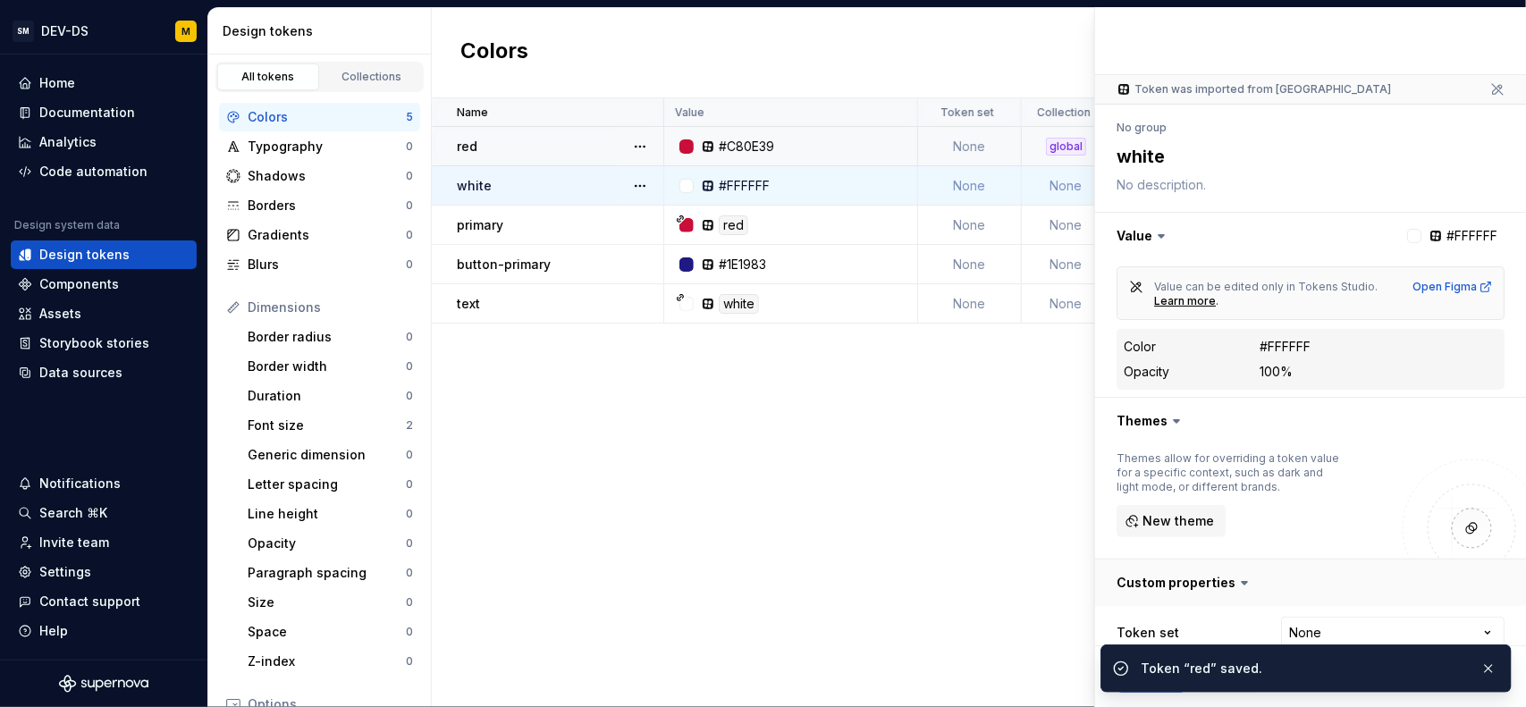
scroll to position [156, 0]
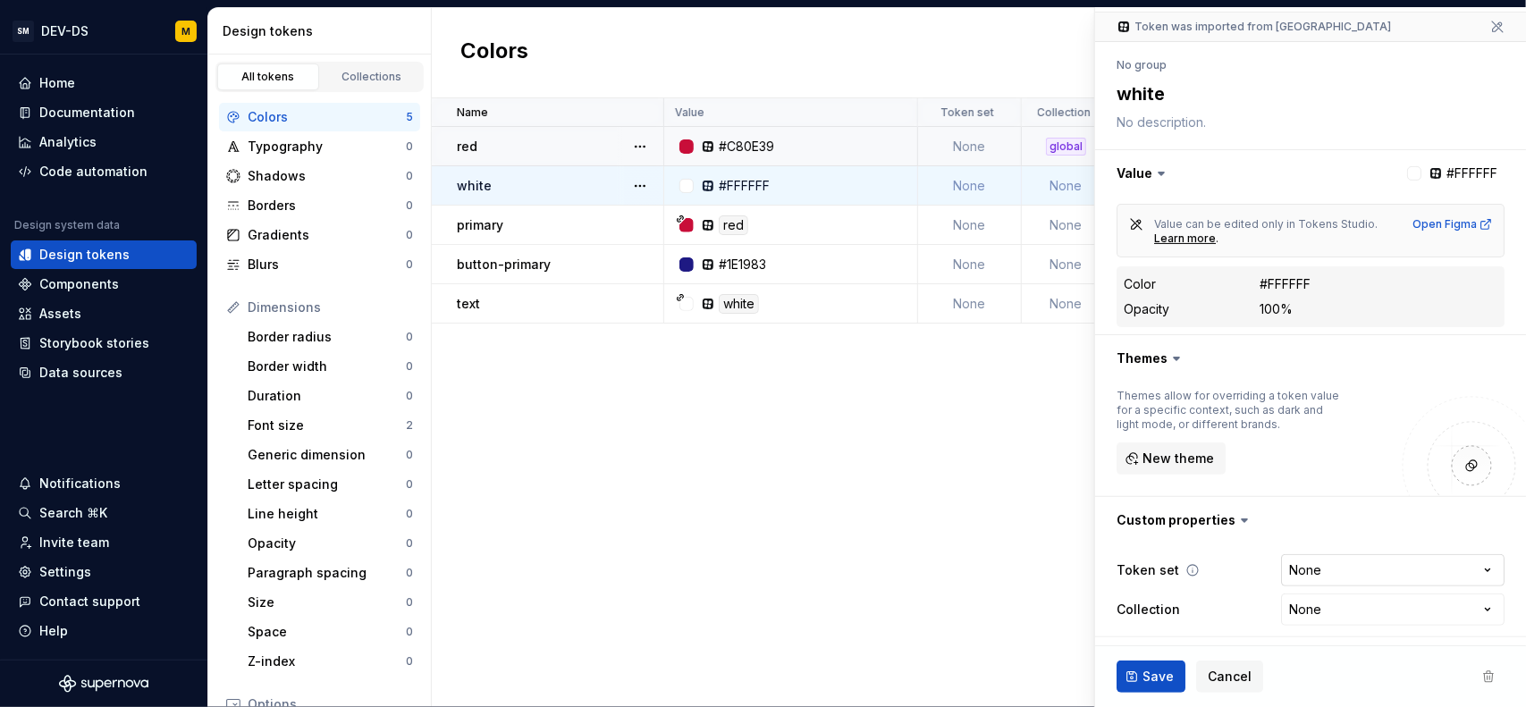
type textarea "*"
click at [1344, 580] on html "SM DEV-DS M Home Documentation Analytics Code automation Design system data Des…" at bounding box center [763, 353] width 1526 height 707
drag, startPoint x: 1329, startPoint y: 480, endPoint x: 1299, endPoint y: 605, distance: 128.8
click at [1298, 607] on html "SM DEV-DS M Home Documentation Analytics Code automation Design system data Des…" at bounding box center [763, 353] width 1526 height 707
click at [1299, 603] on html "SM DEV-DS M Home Documentation Analytics Code automation Design system data Des…" at bounding box center [763, 353] width 1526 height 707
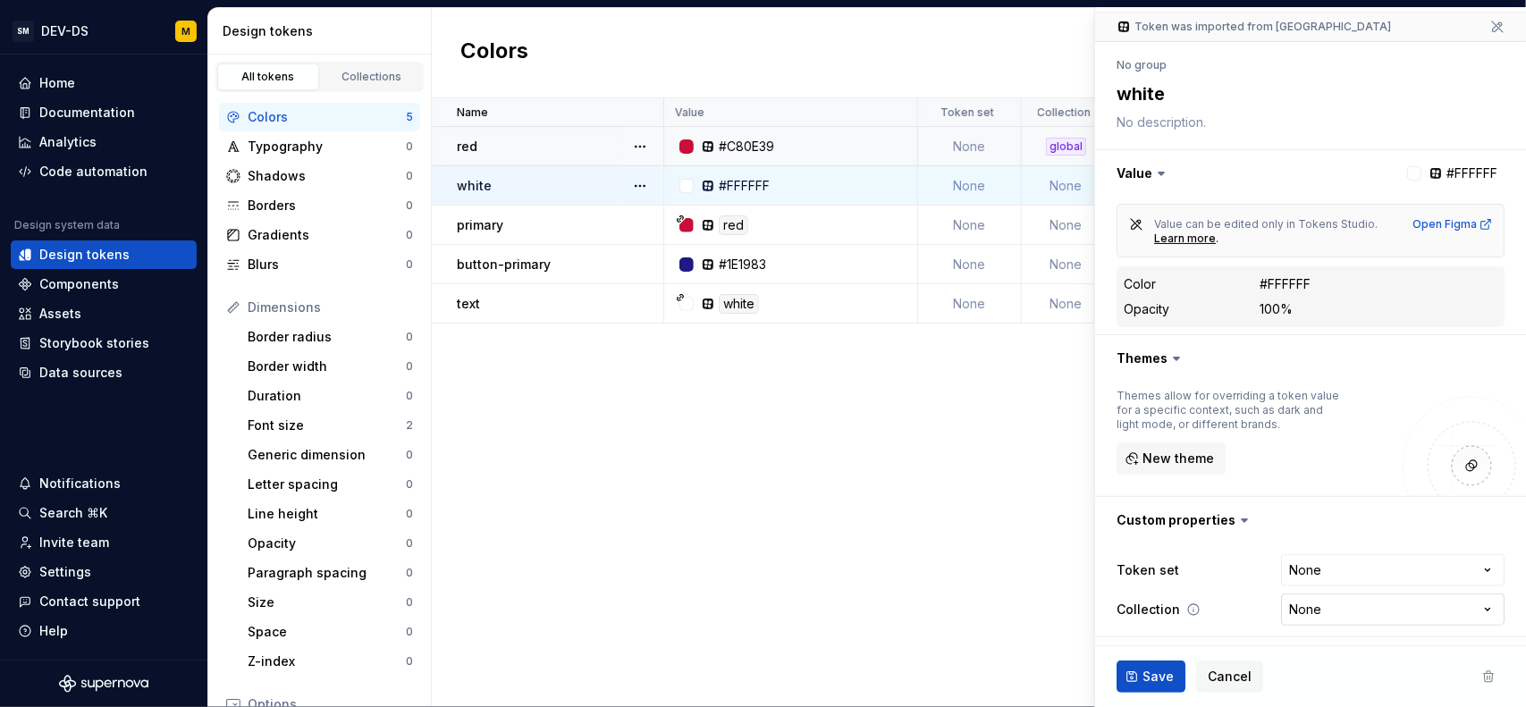
click at [1299, 603] on html "SM DEV-DS M Home Documentation Analytics Code automation Design system data Des…" at bounding box center [763, 353] width 1526 height 707
select select "**********"
click at [1148, 678] on span "Save" at bounding box center [1157, 677] width 31 height 18
click at [1077, 222] on td "None" at bounding box center [1066, 225] width 89 height 39
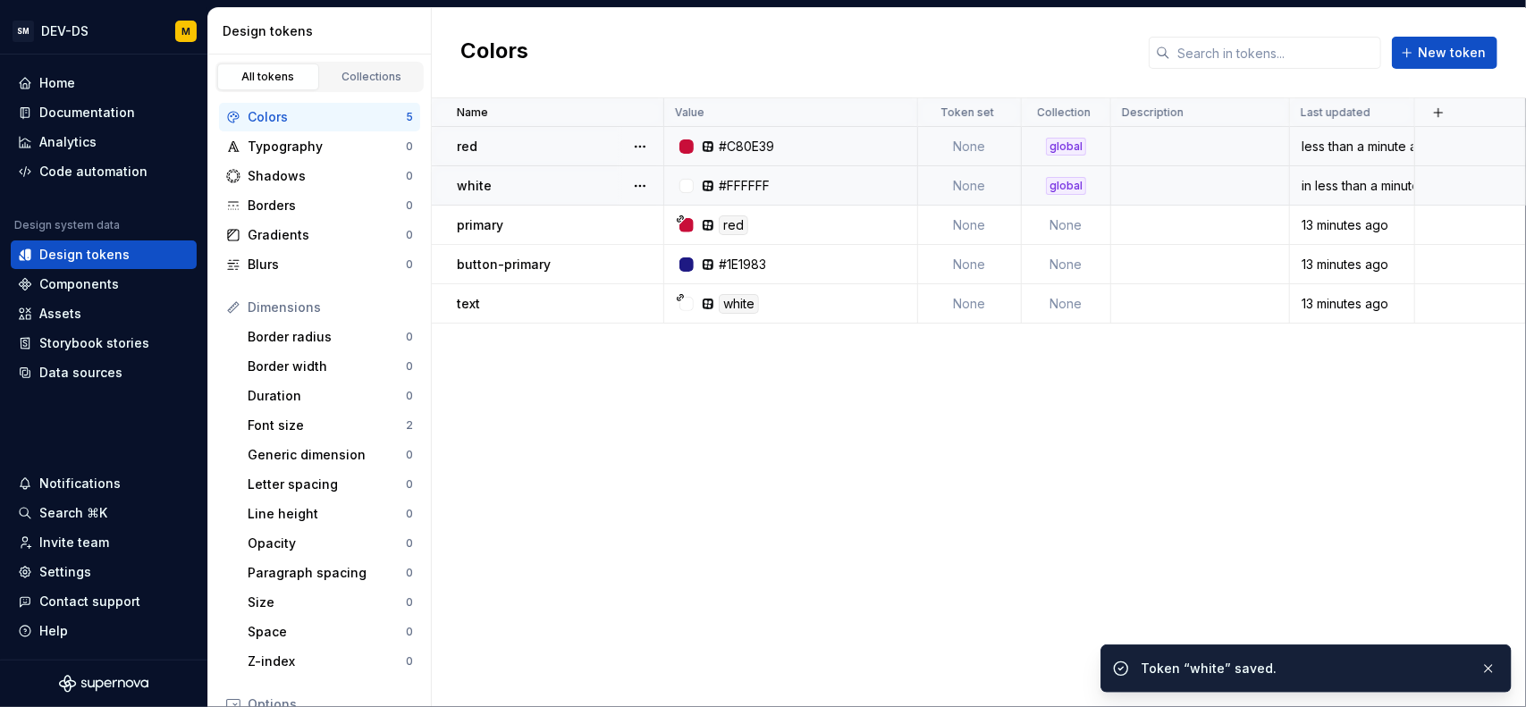
click at [1076, 234] on td "None" at bounding box center [1066, 225] width 89 height 39
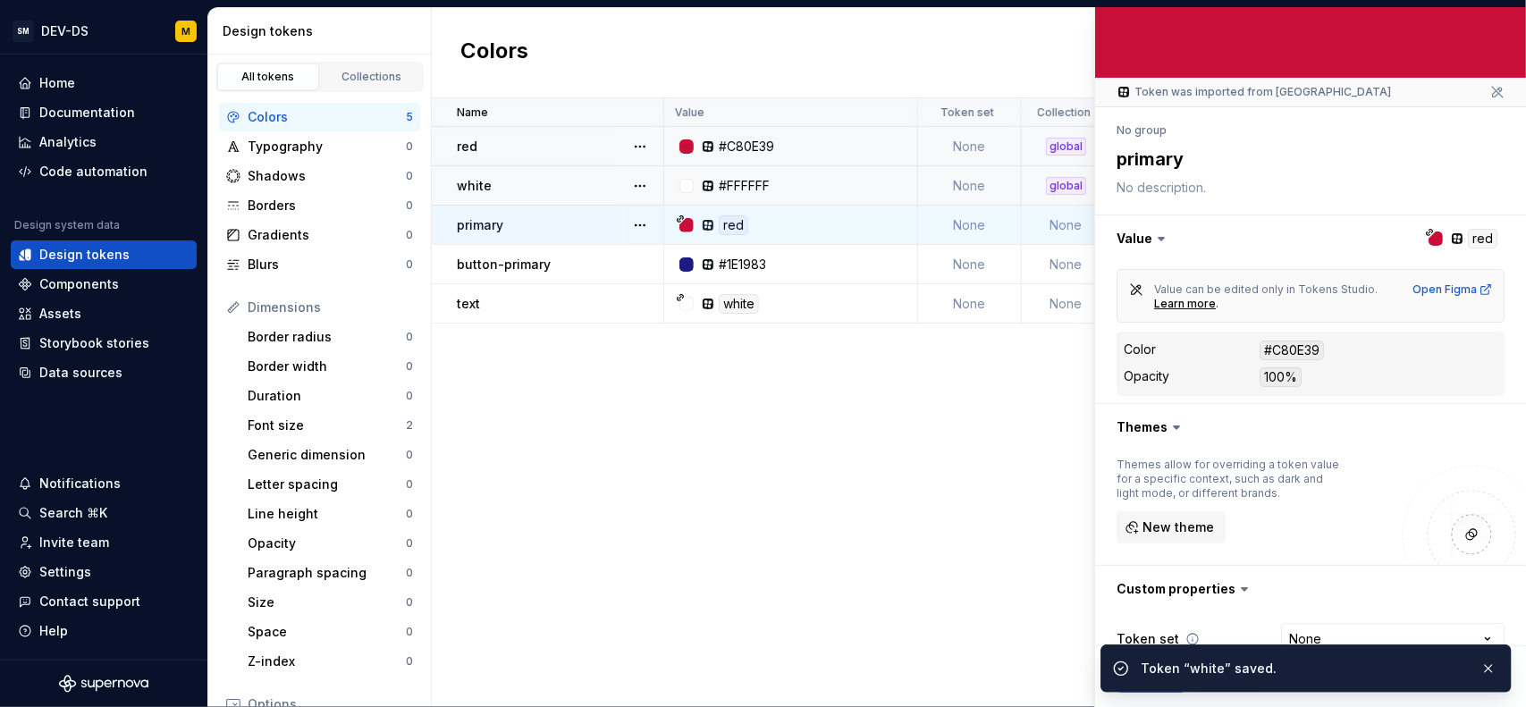
scroll to position [159, 0]
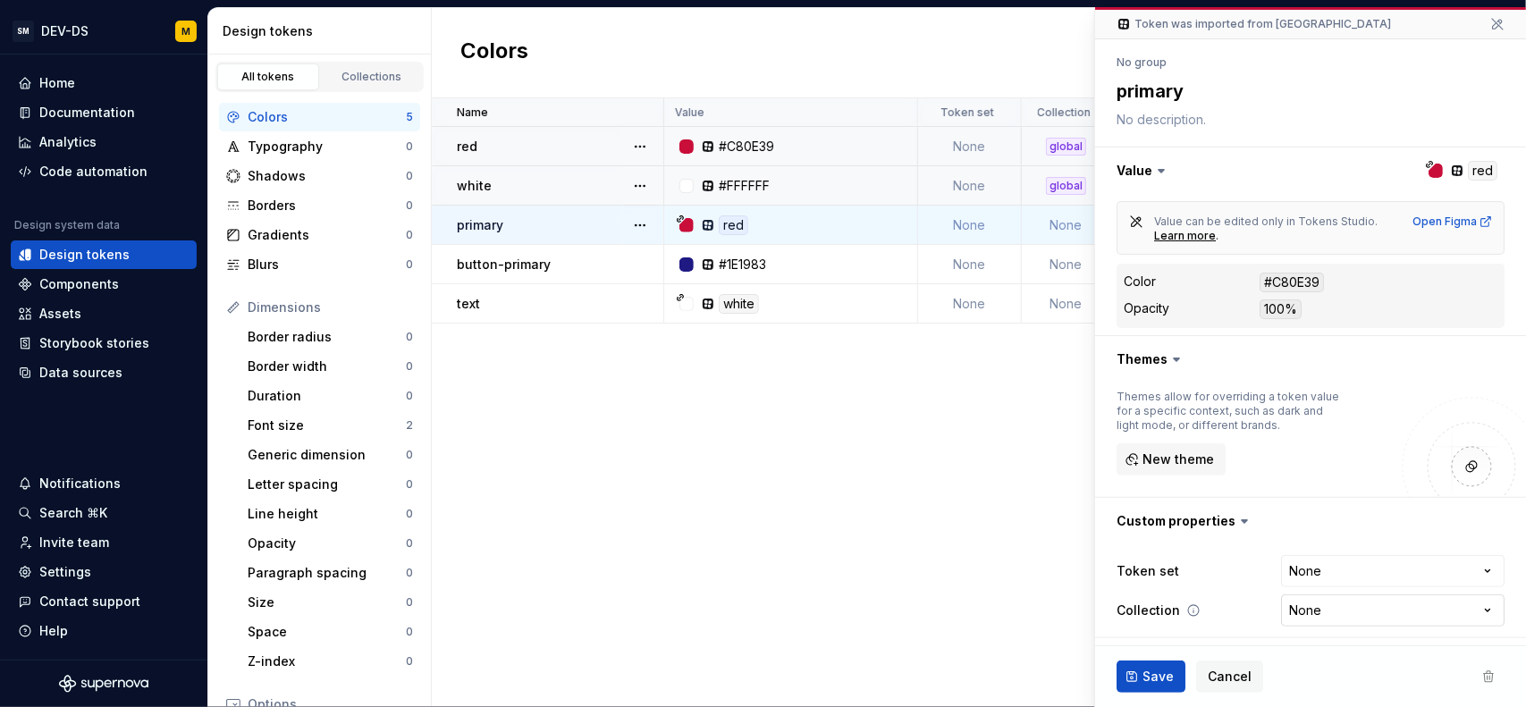
type textarea "*"
click at [1311, 603] on html "SM DEV-DS M Home Documentation Analytics Code automation Design system data Des…" at bounding box center [763, 353] width 1526 height 707
select select "**********"
click at [1150, 681] on span "Save" at bounding box center [1157, 677] width 31 height 18
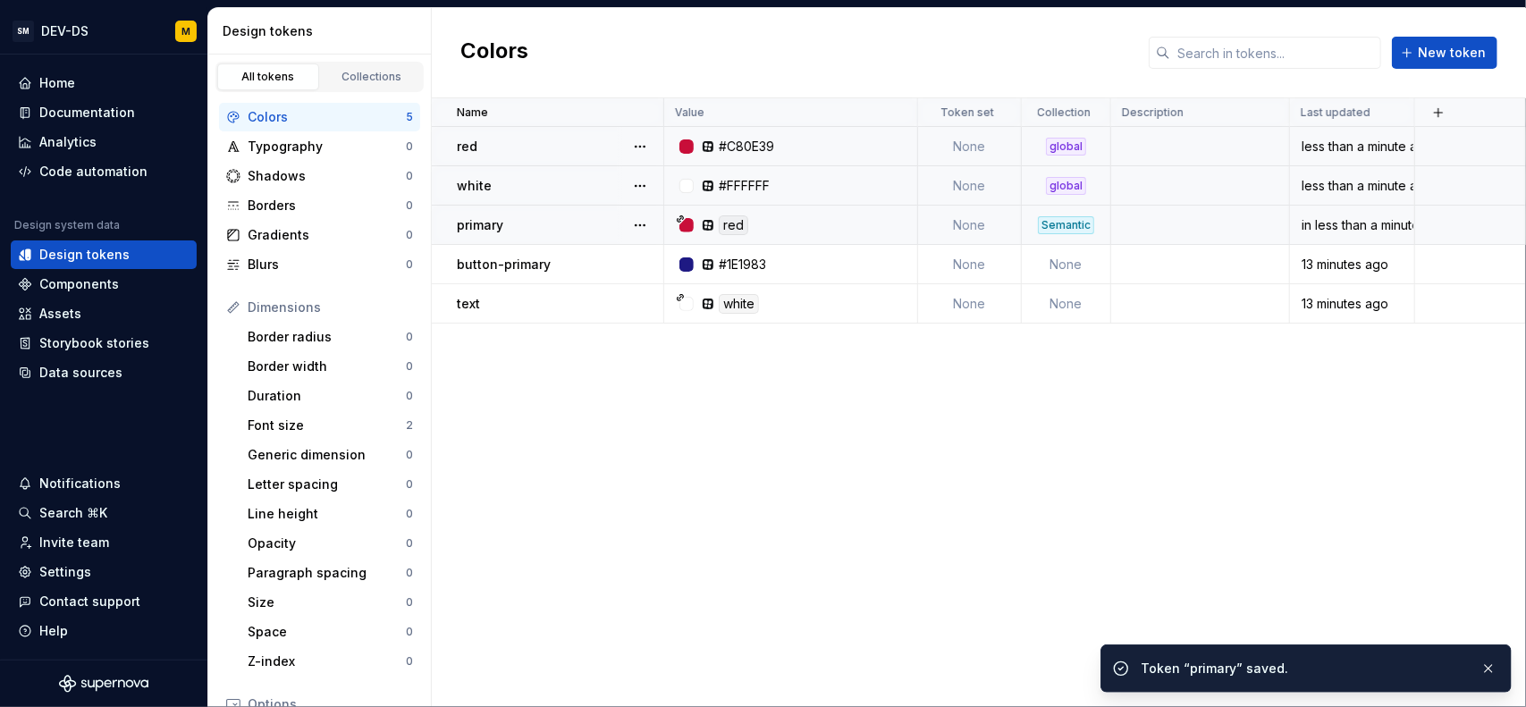
click at [1021, 463] on div "Name Value Token set Collection Description Last updated red #C80E39 None globa…" at bounding box center [979, 402] width 1094 height 609
click at [1079, 254] on td "None" at bounding box center [1066, 264] width 89 height 39
type textarea "*"
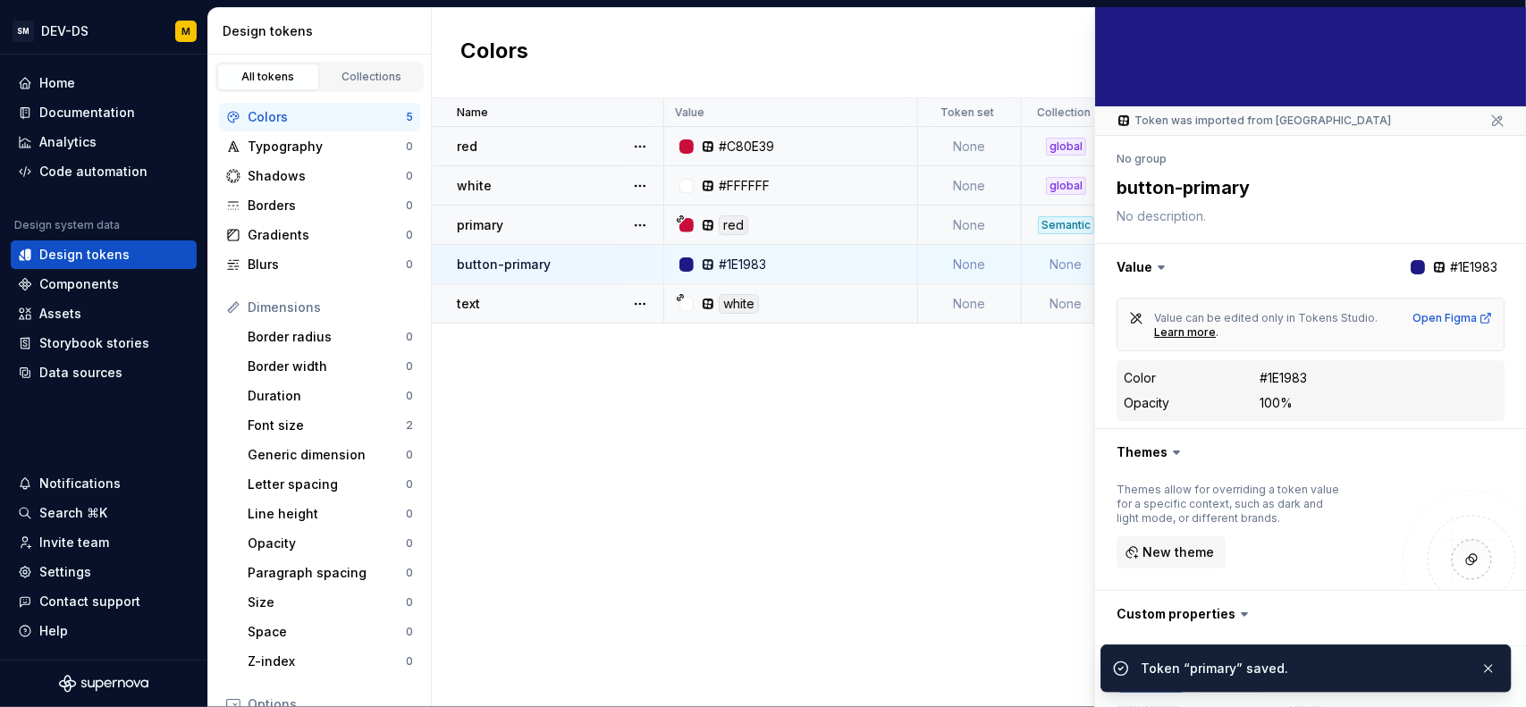
scroll to position [156, 0]
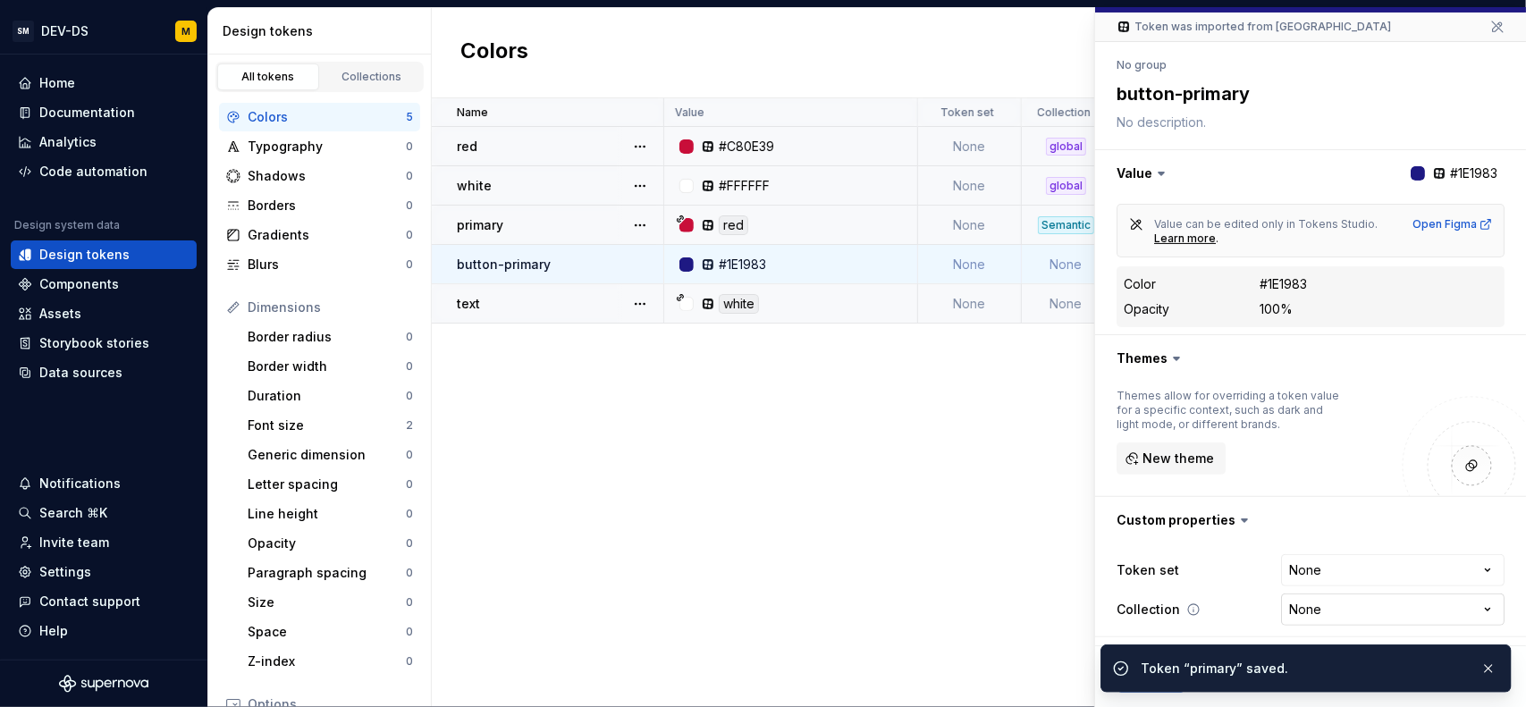
click at [1343, 610] on html "SM DEV-DS M Home Documentation Analytics Code automation Design system data Des…" at bounding box center [763, 353] width 1526 height 707
select select "**********"
click at [979, 449] on div "Name Value Token set Collection Description Last updated red #C80E39 None globa…" at bounding box center [979, 402] width 1094 height 609
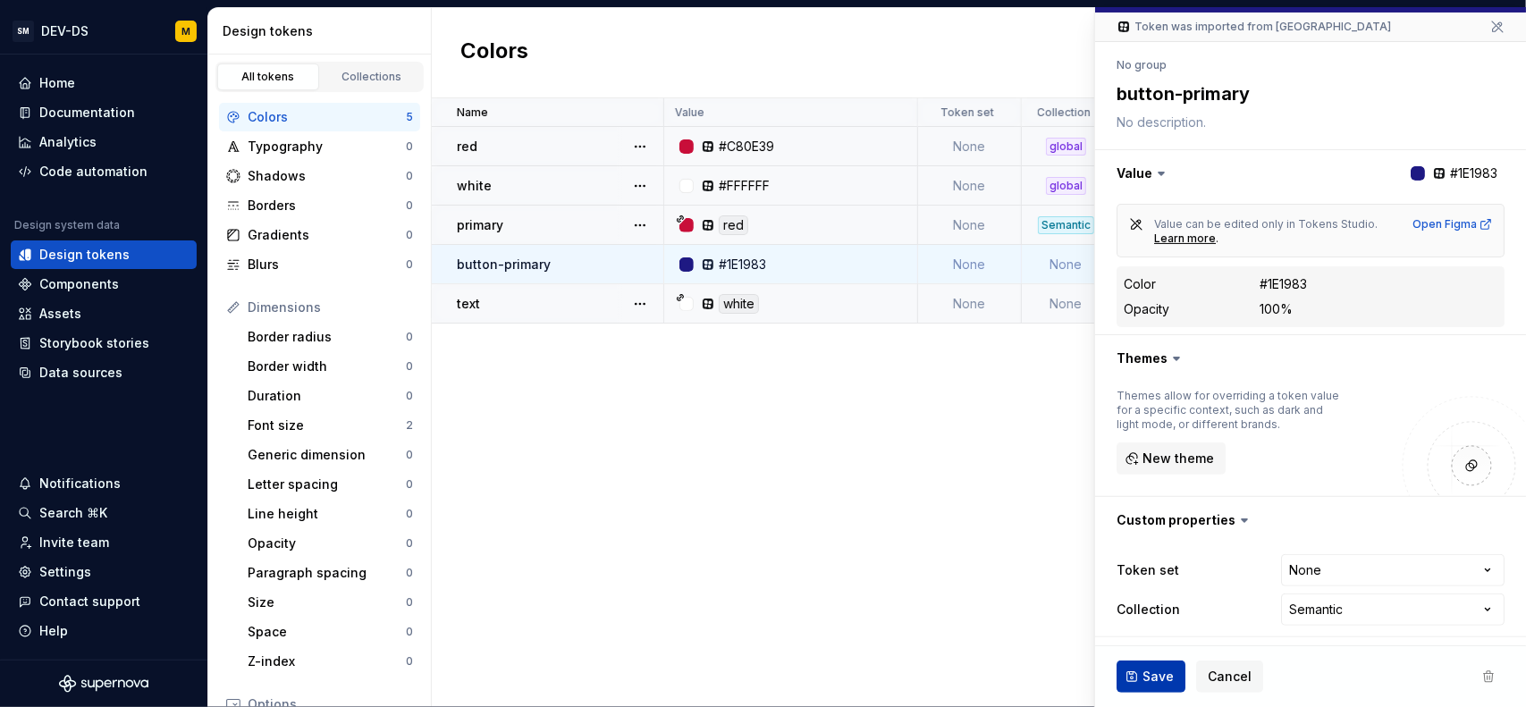
click at [1126, 684] on button "Save" at bounding box center [1150, 676] width 69 height 32
click at [1071, 307] on td "None" at bounding box center [1066, 303] width 89 height 39
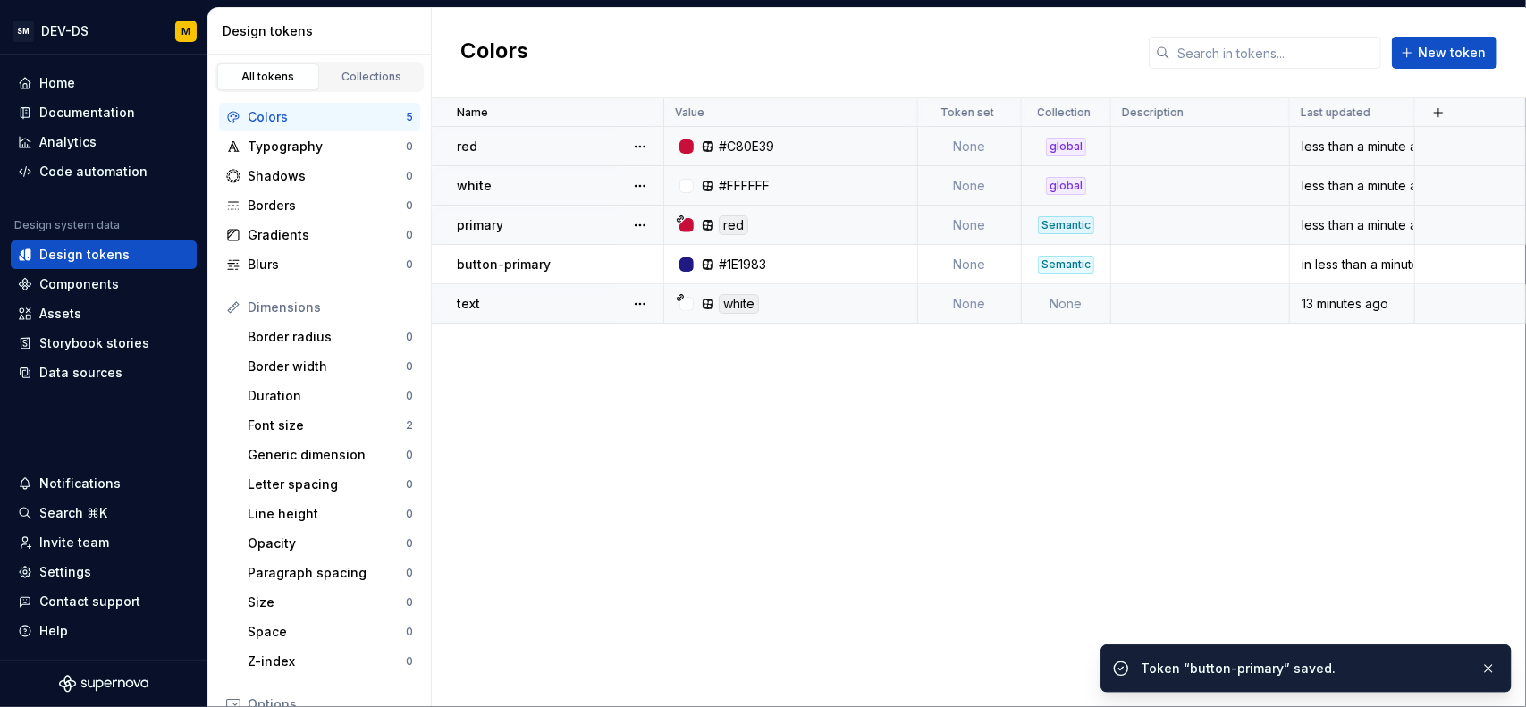
click at [1071, 307] on td "None" at bounding box center [1066, 303] width 89 height 39
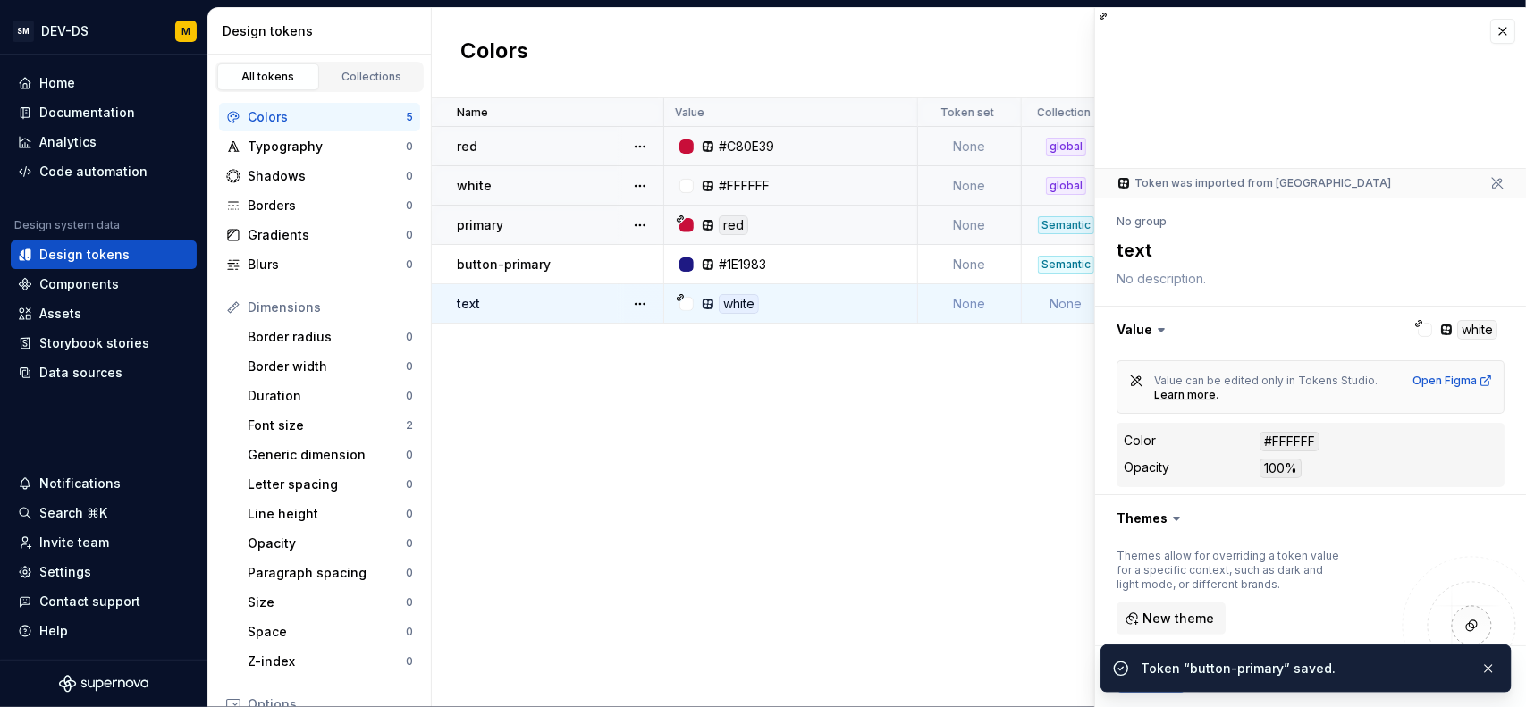
scroll to position [159, 0]
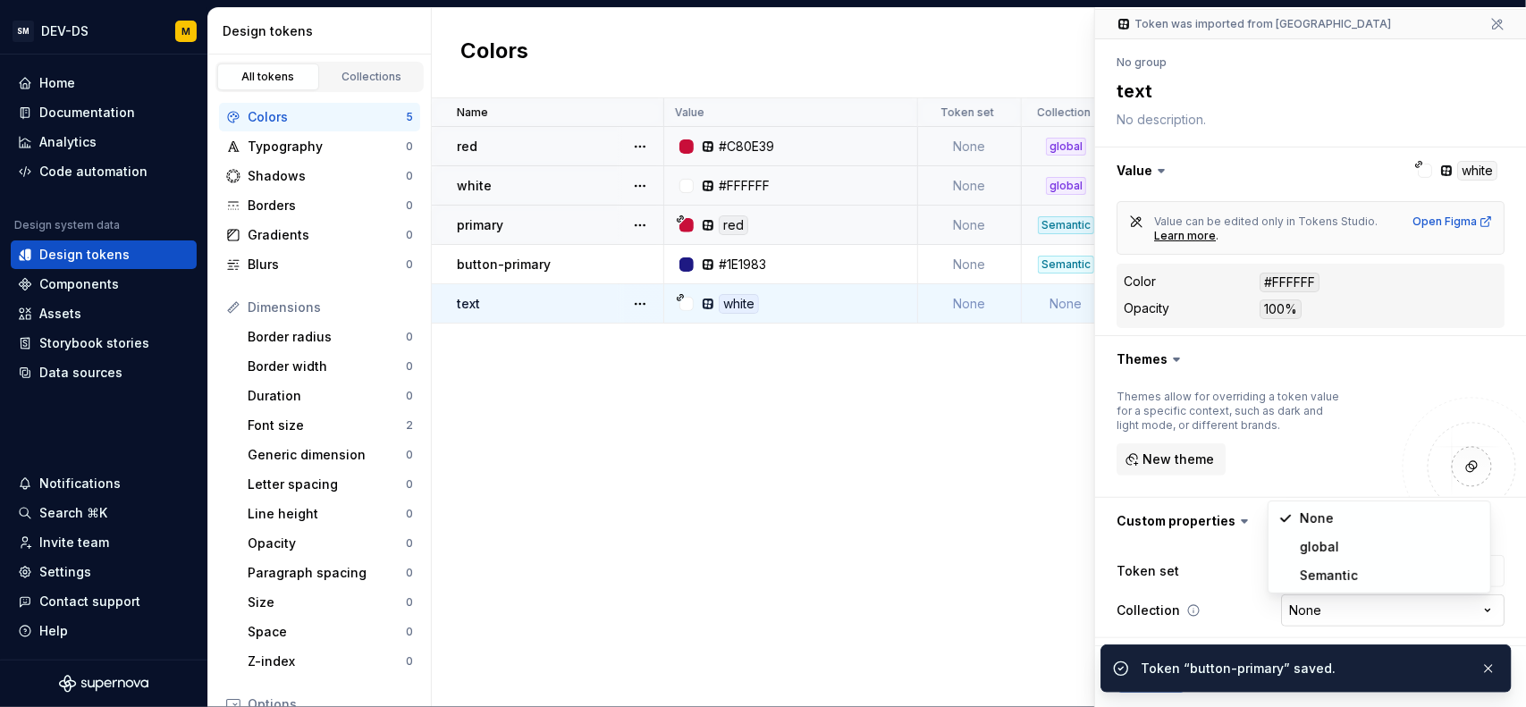
click at [1308, 600] on html "SM DEV-DS M Home Documentation Analytics Code automation Design system data Des…" at bounding box center [763, 353] width 1526 height 707
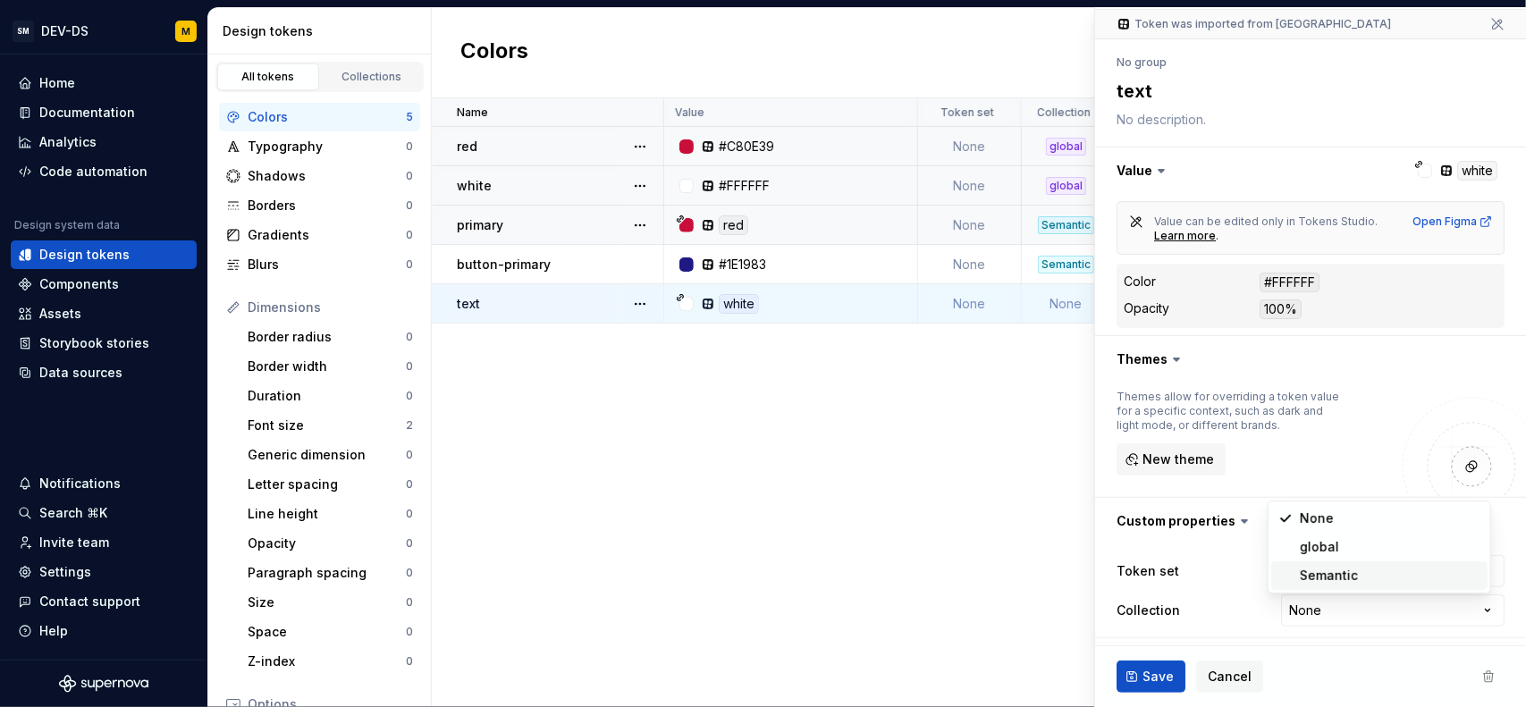
type textarea "*"
select select "**********"
drag, startPoint x: 1317, startPoint y: 578, endPoint x: 1308, endPoint y: 568, distance: 13.4
click at [1135, 677] on button "Save" at bounding box center [1150, 676] width 69 height 32
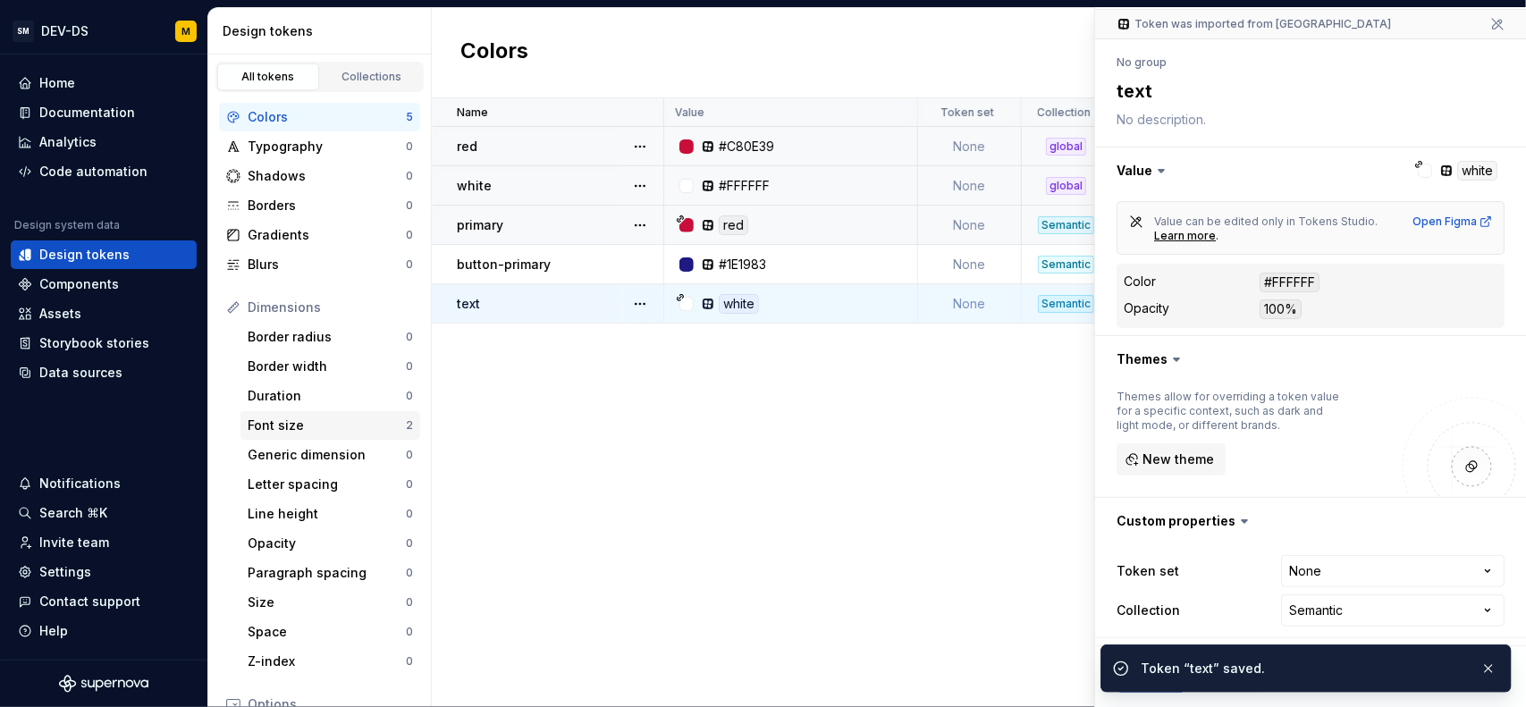
click at [283, 420] on div "Font size" at bounding box center [327, 425] width 158 height 18
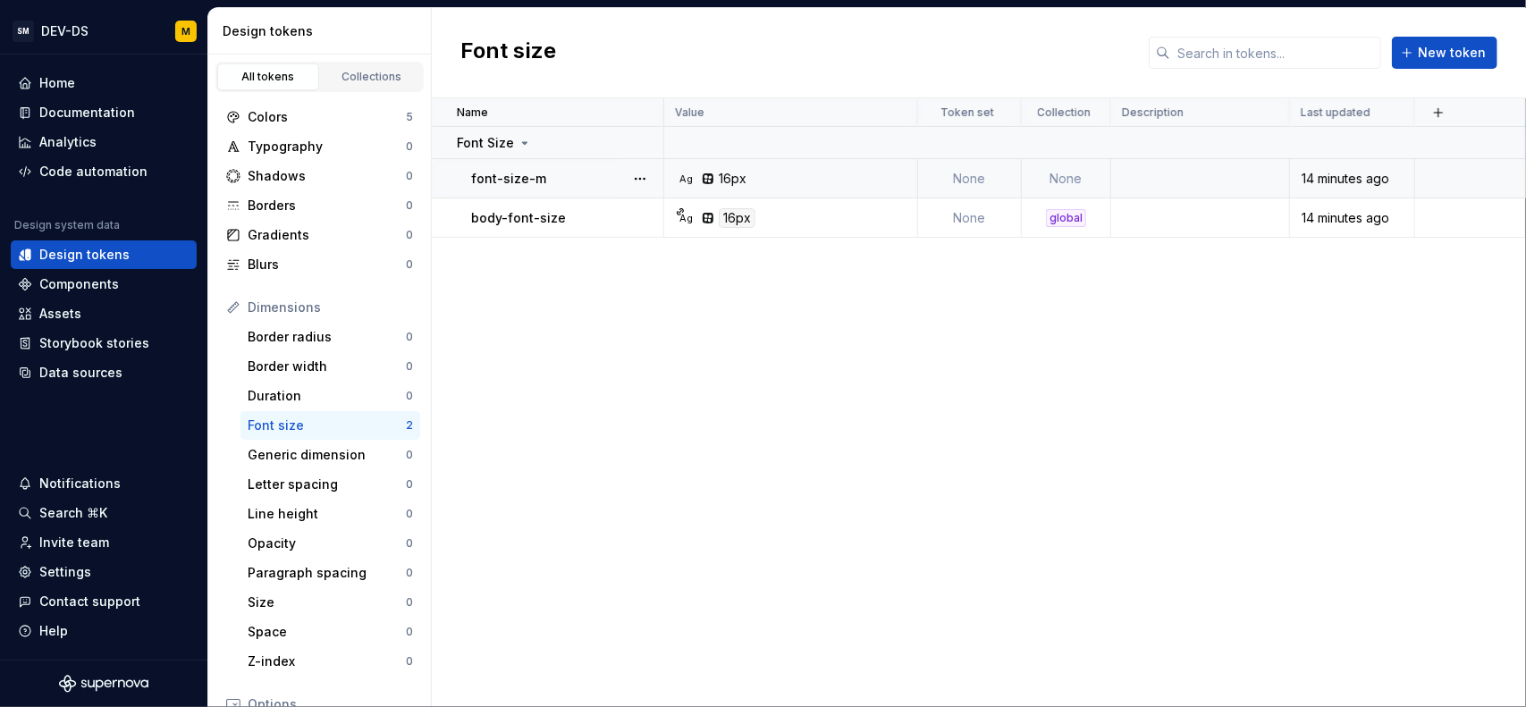
click at [1089, 177] on td "None" at bounding box center [1066, 178] width 89 height 39
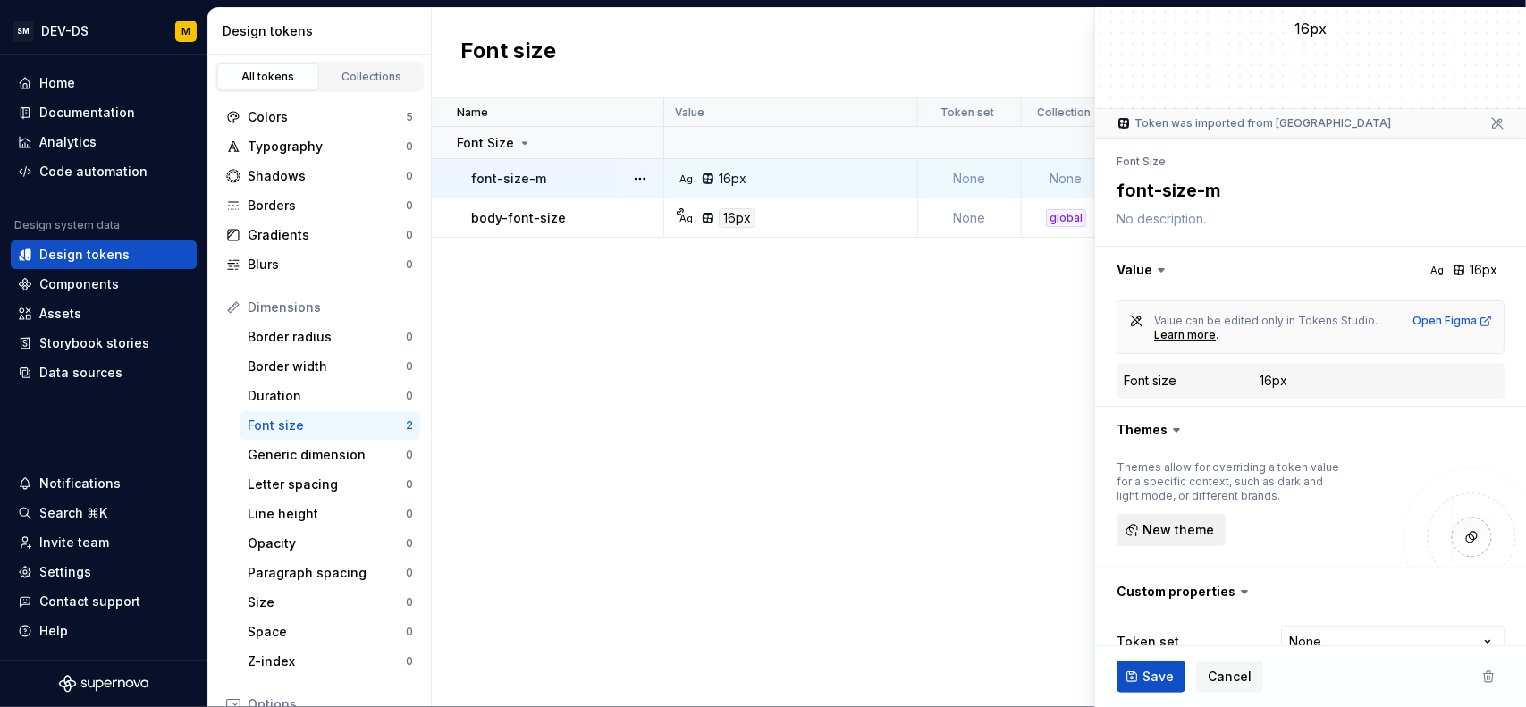
scroll to position [131, 0]
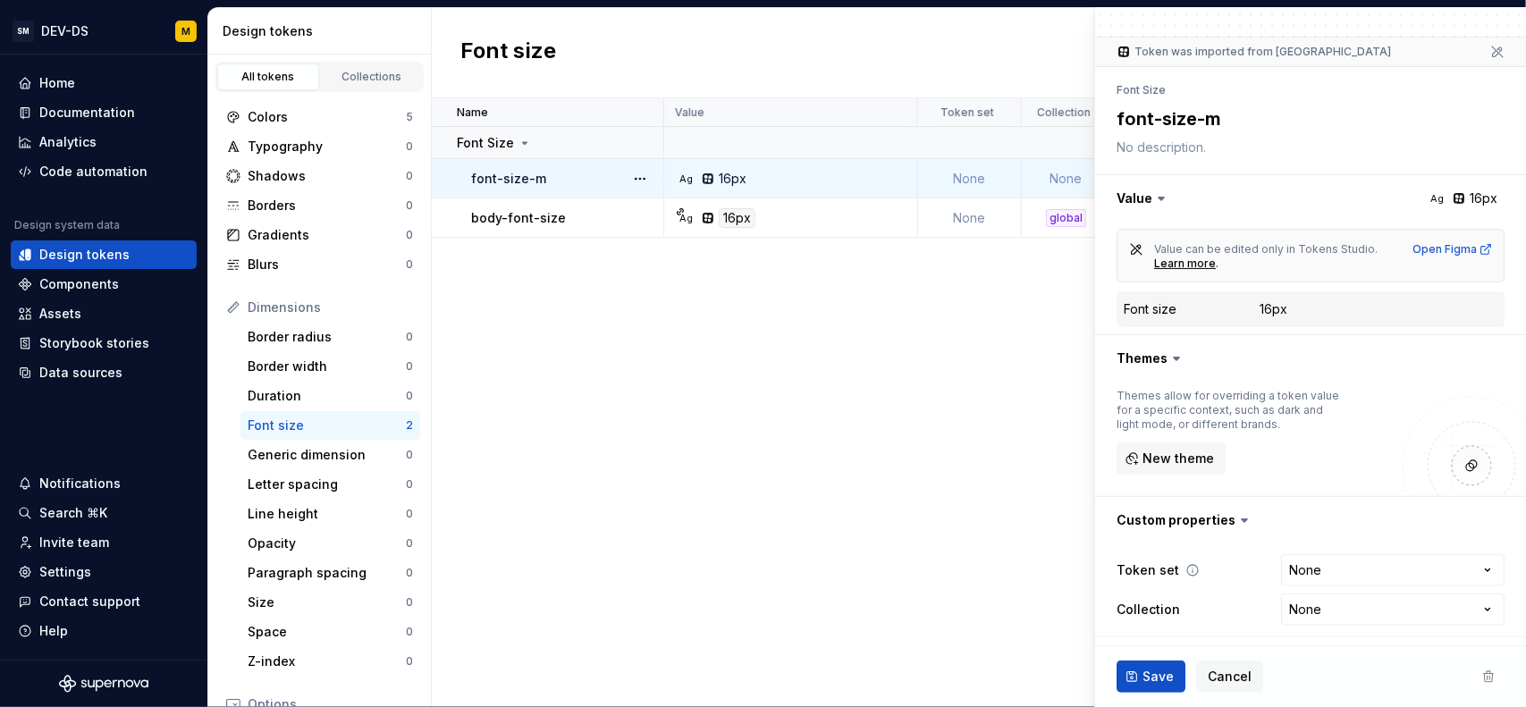
type textarea "*"
click at [1300, 604] on html "SM DEV-DS M Home Documentation Analytics Code automation Design system data Des…" at bounding box center [763, 353] width 1526 height 707
select select "**********"
click at [1149, 668] on span "Save" at bounding box center [1157, 677] width 31 height 18
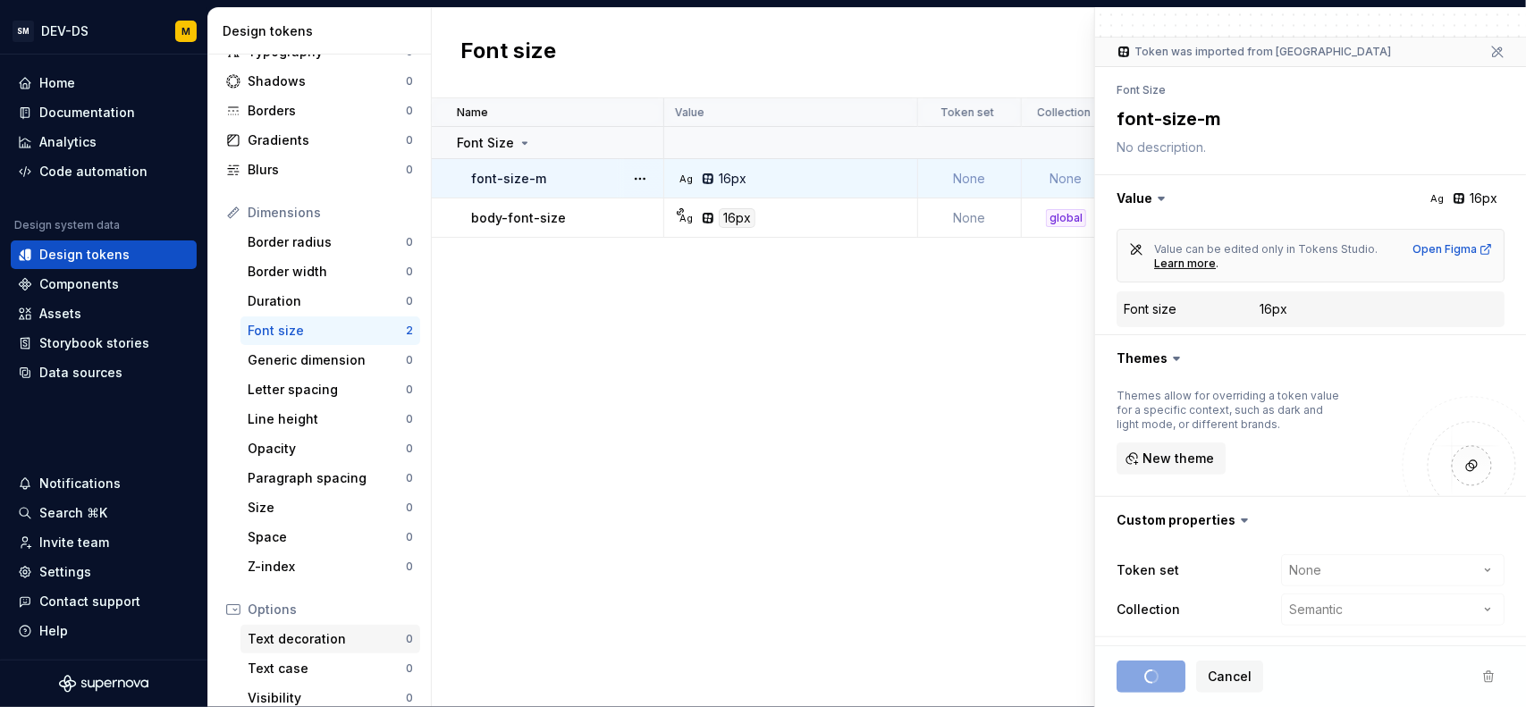
scroll to position [270, 0]
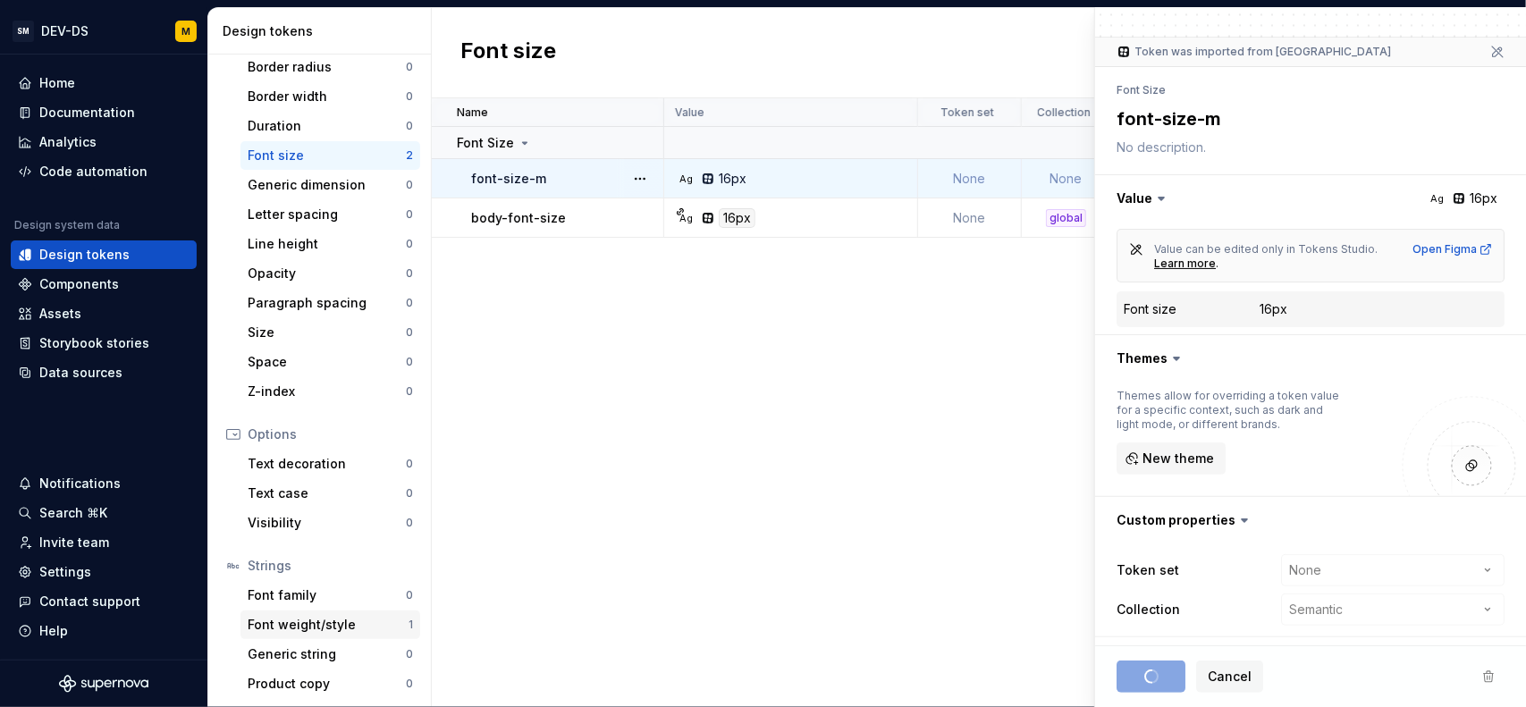
click at [309, 625] on div "Font weight/style" at bounding box center [328, 625] width 161 height 18
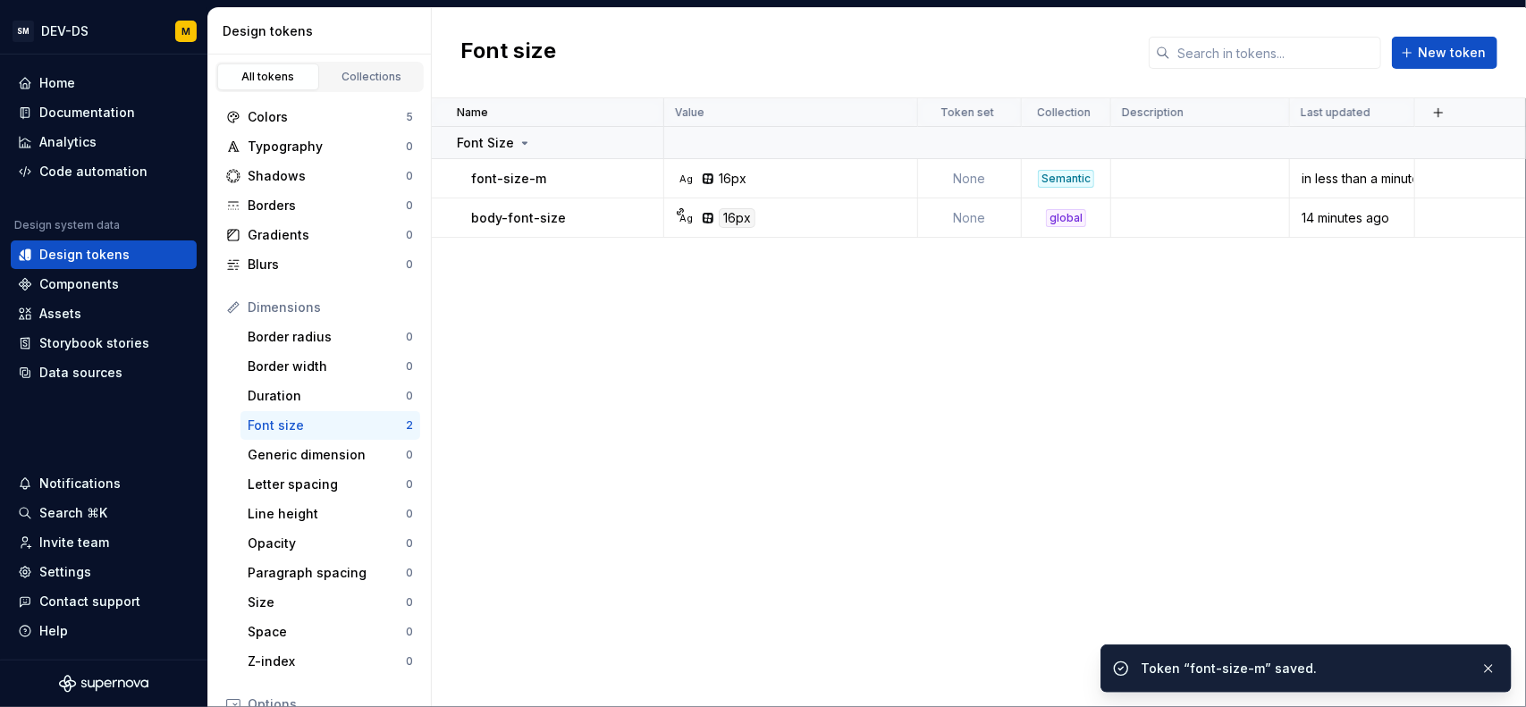
scroll to position [270, 0]
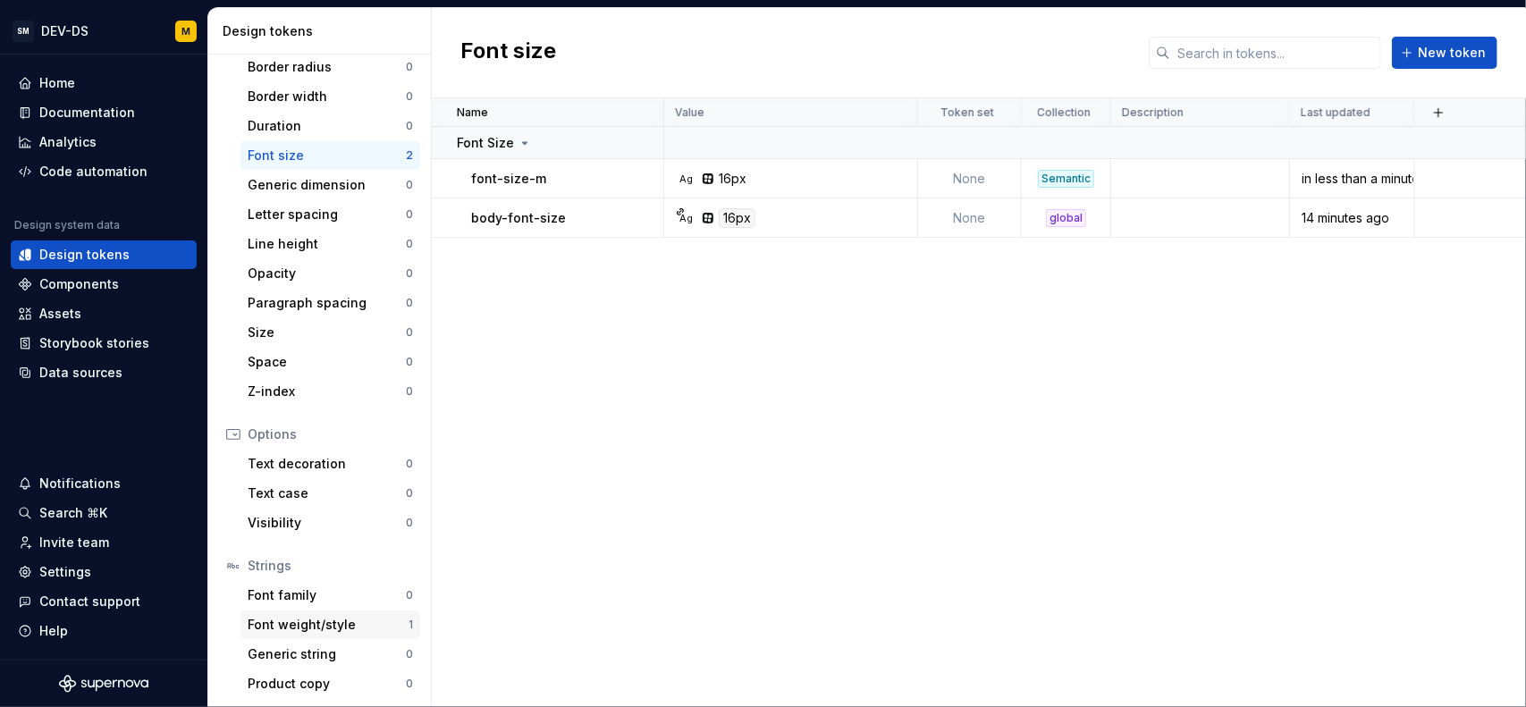
click at [337, 624] on div "Font weight/style" at bounding box center [328, 625] width 161 height 18
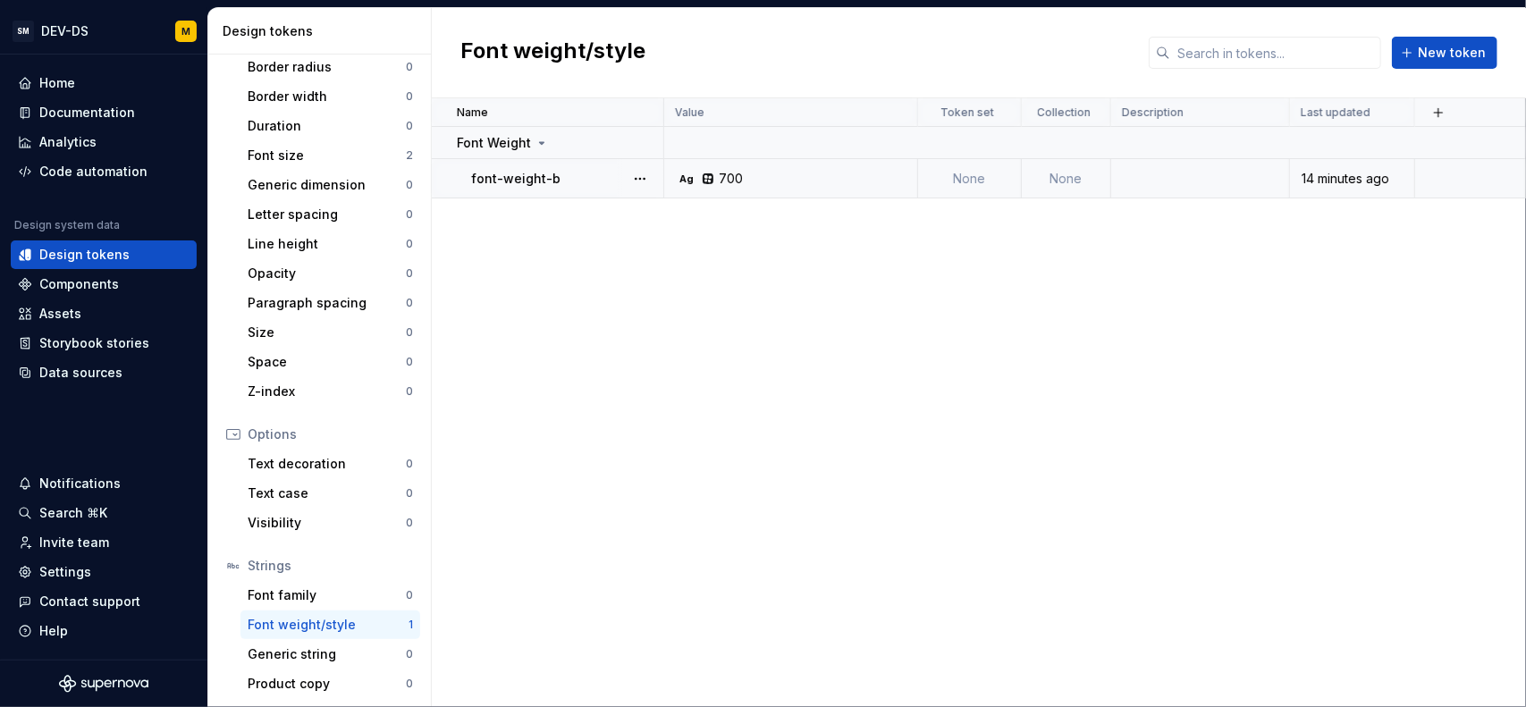
click at [1069, 171] on td "None" at bounding box center [1066, 178] width 89 height 39
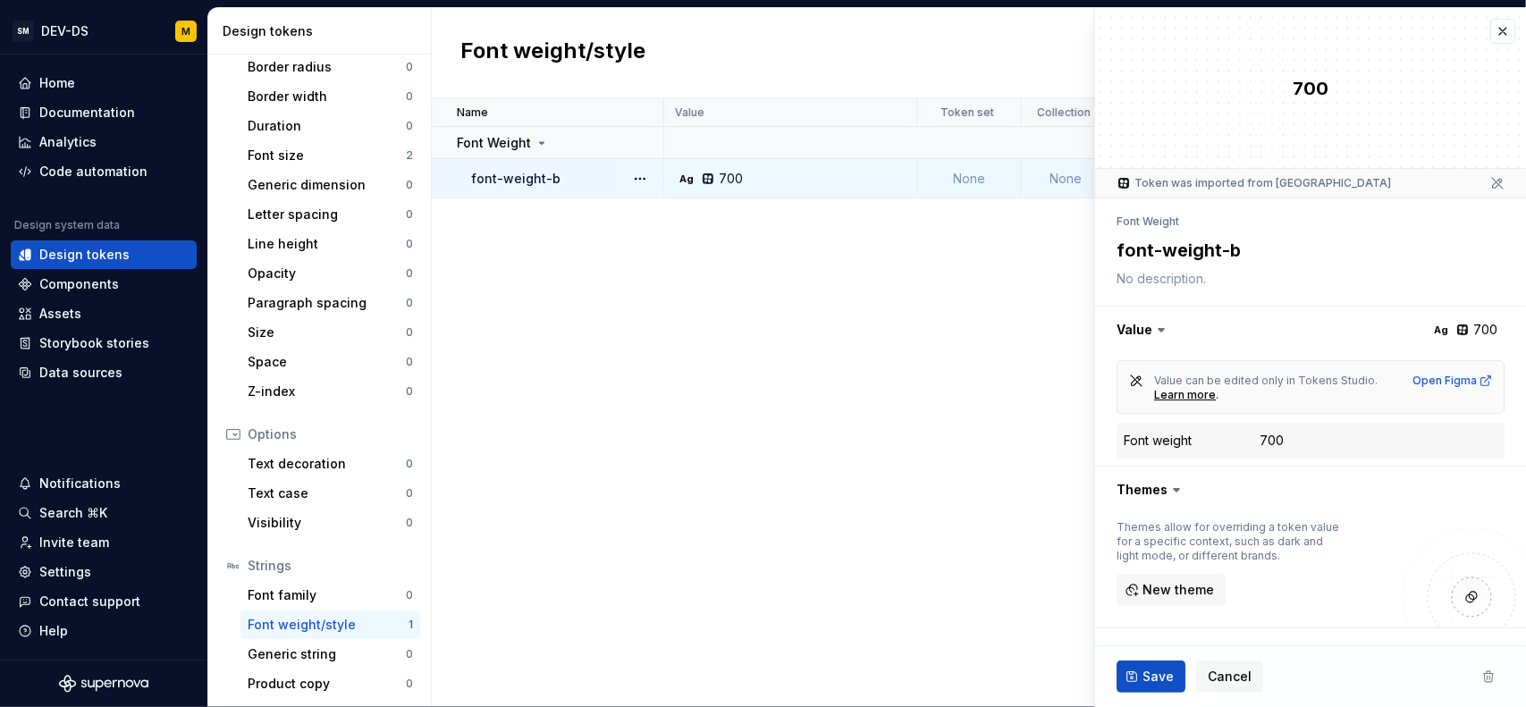
type textarea "*"
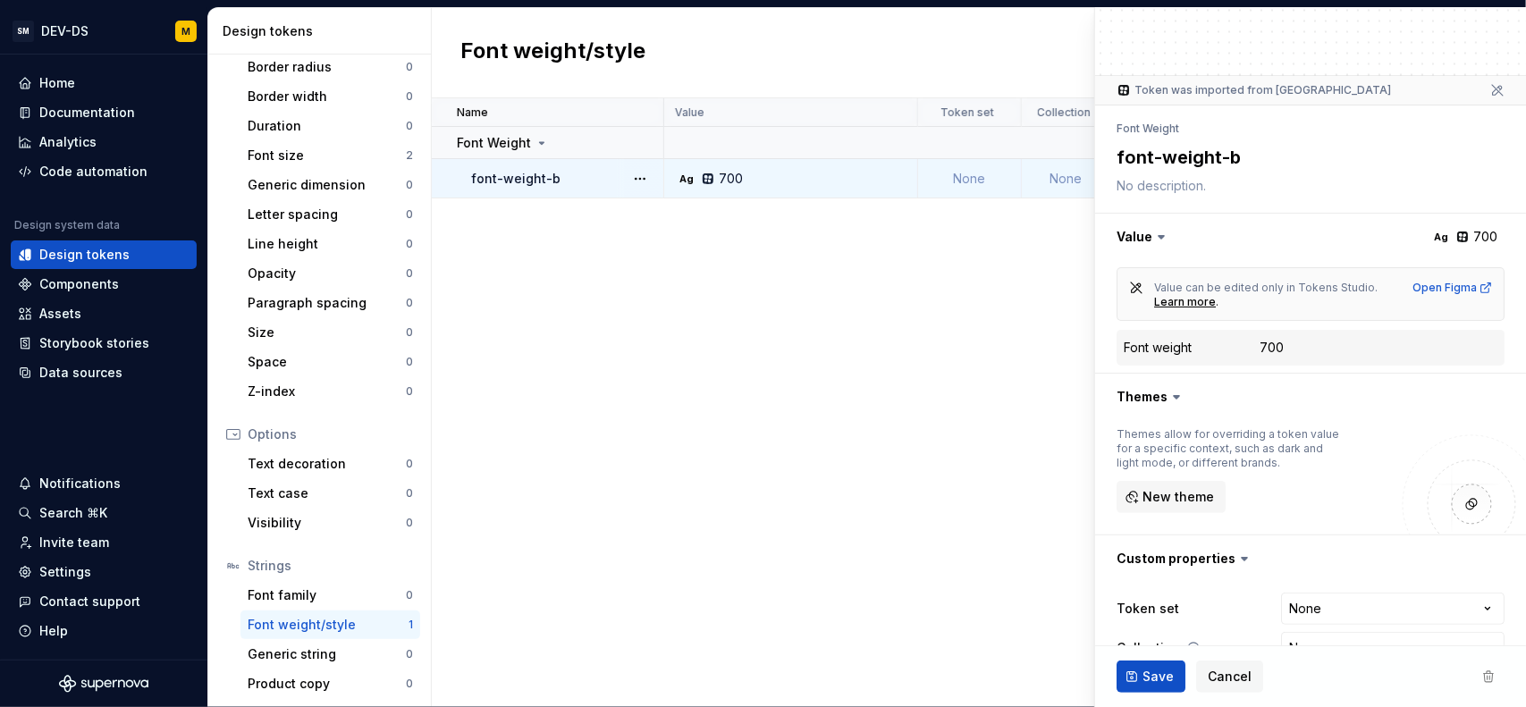
scroll to position [131, 0]
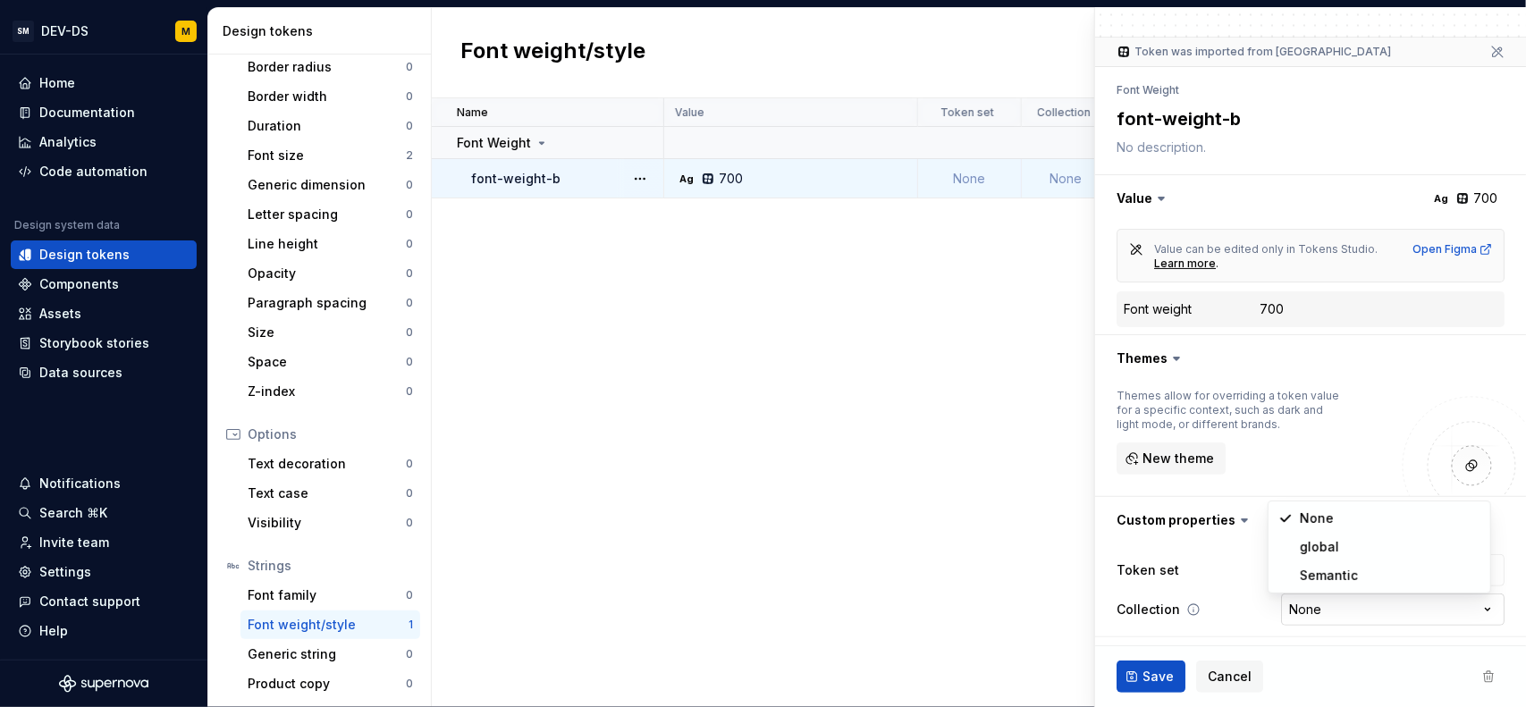
click at [1325, 608] on html "SM DEV-DS M Home Documentation Analytics Code automation Design system data Des…" at bounding box center [763, 353] width 1526 height 707
select select "**********"
click at [1148, 675] on span "Save" at bounding box center [1157, 677] width 31 height 18
click at [938, 451] on div "Name Value Token set Collection Description Last updated Font Weight font-weigh…" at bounding box center [979, 402] width 1094 height 609
type textarea "*"
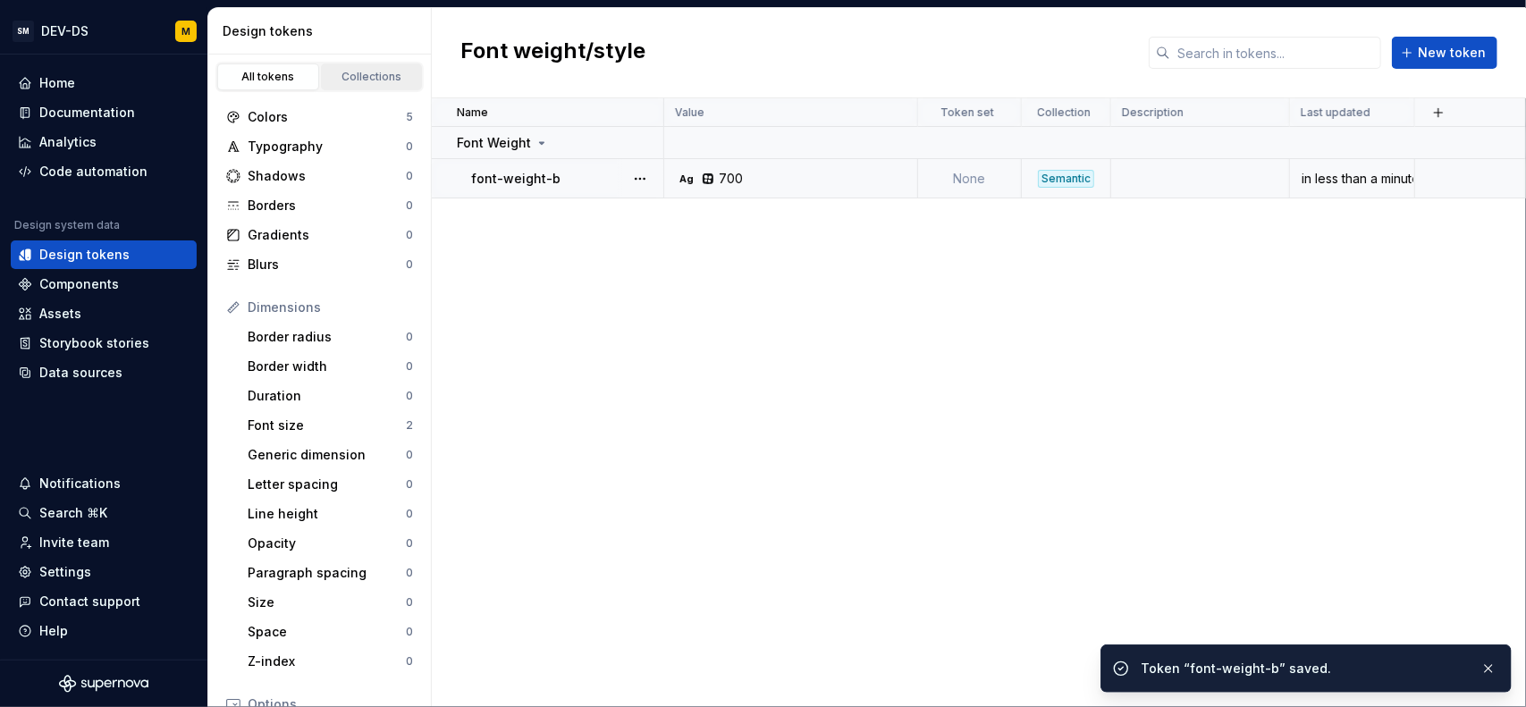
click at [349, 85] on link "Collections" at bounding box center [372, 76] width 102 height 27
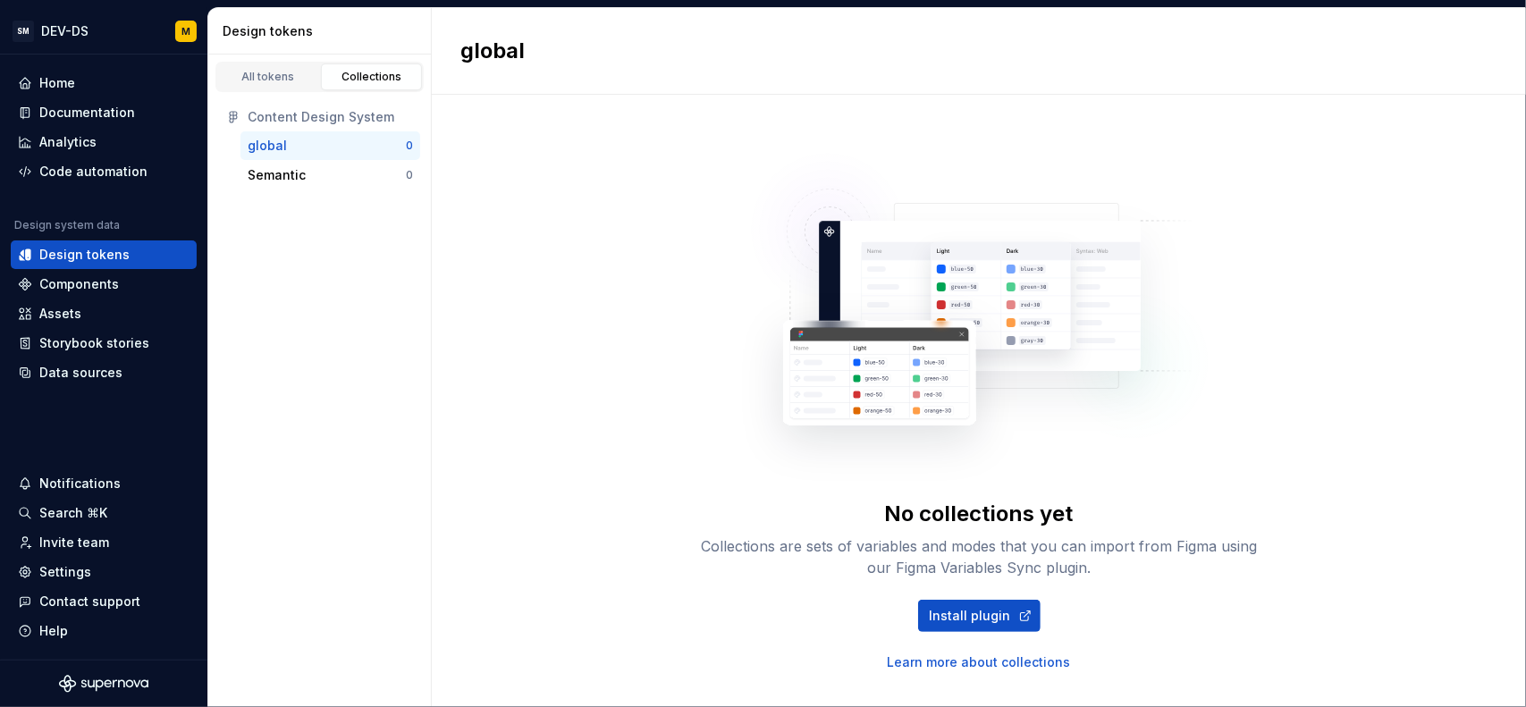
click at [312, 145] on div "global" at bounding box center [327, 146] width 158 height 18
click at [298, 171] on div "Semantic" at bounding box center [277, 175] width 58 height 18
click at [309, 139] on div "global" at bounding box center [327, 146] width 158 height 18
click at [291, 81] on div "All tokens" at bounding box center [267, 77] width 89 height 14
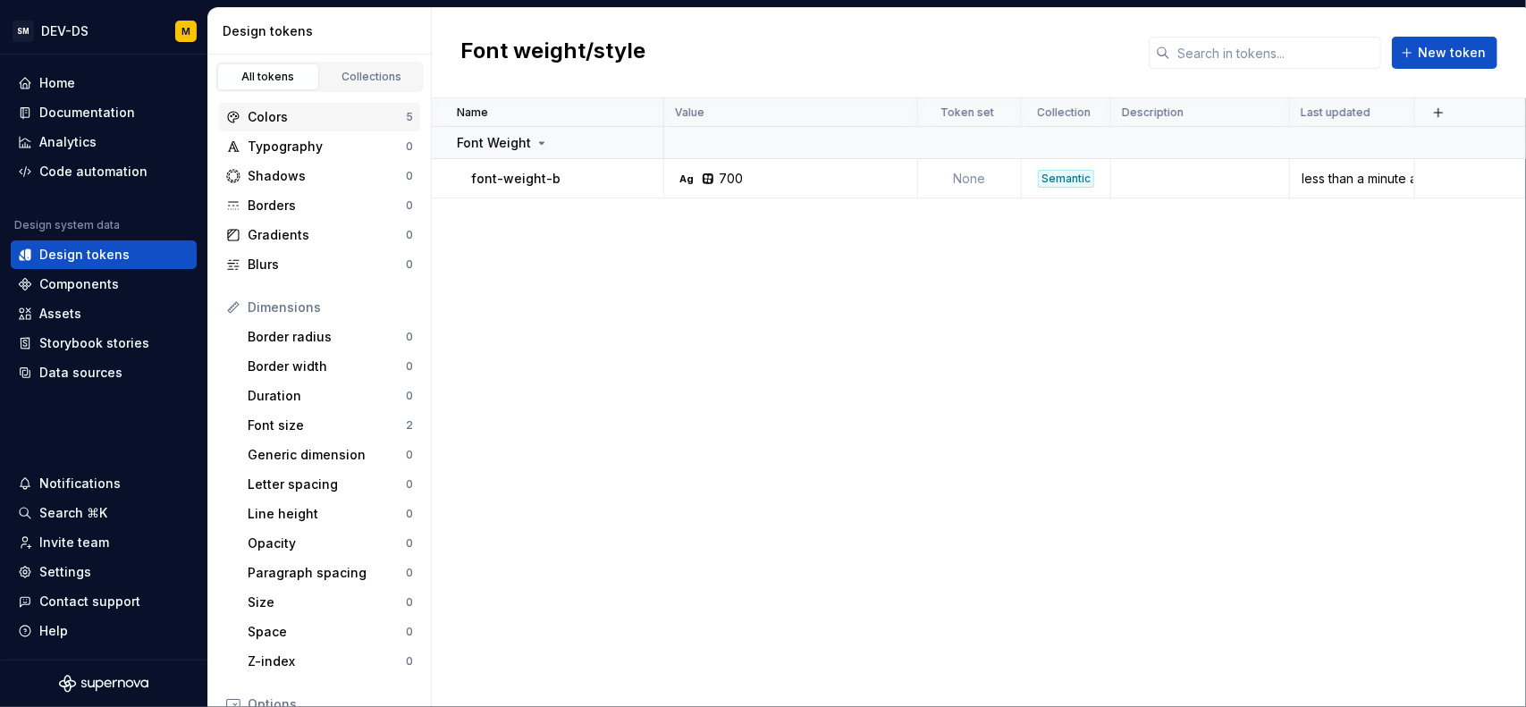
click at [347, 112] on div "Colors" at bounding box center [327, 117] width 158 height 18
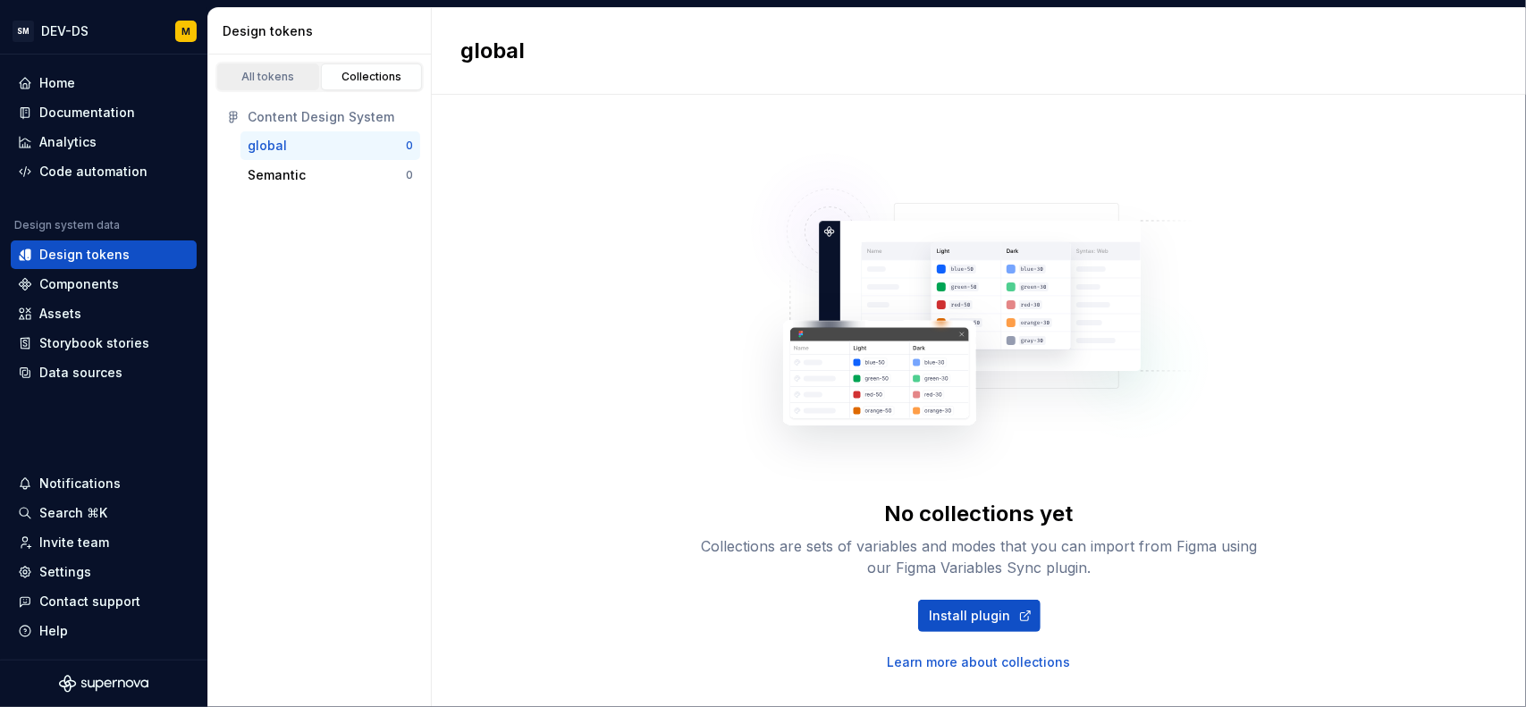
click at [263, 63] on link "All tokens" at bounding box center [268, 76] width 102 height 27
click at [272, 72] on div "All tokens" at bounding box center [267, 77] width 89 height 14
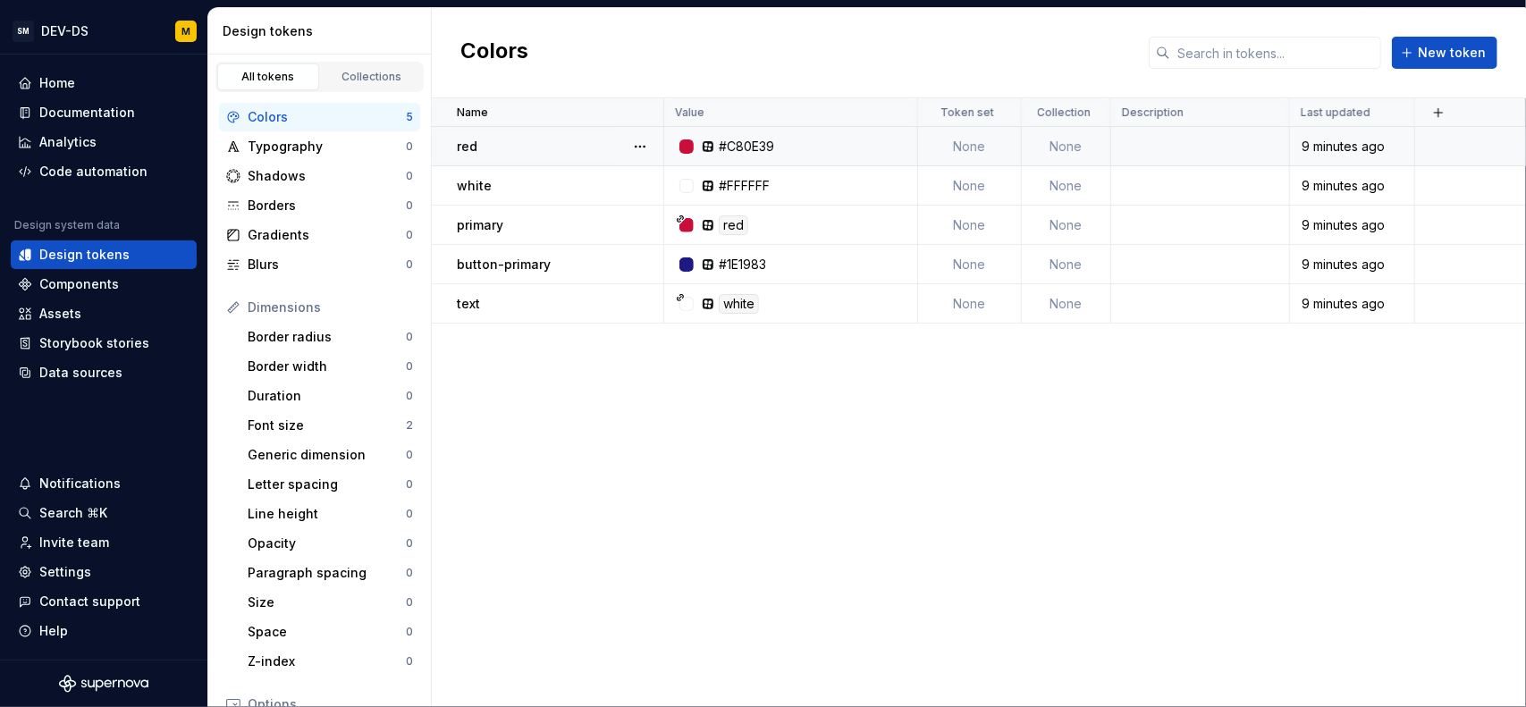
click at [1062, 145] on td "None" at bounding box center [1066, 146] width 89 height 39
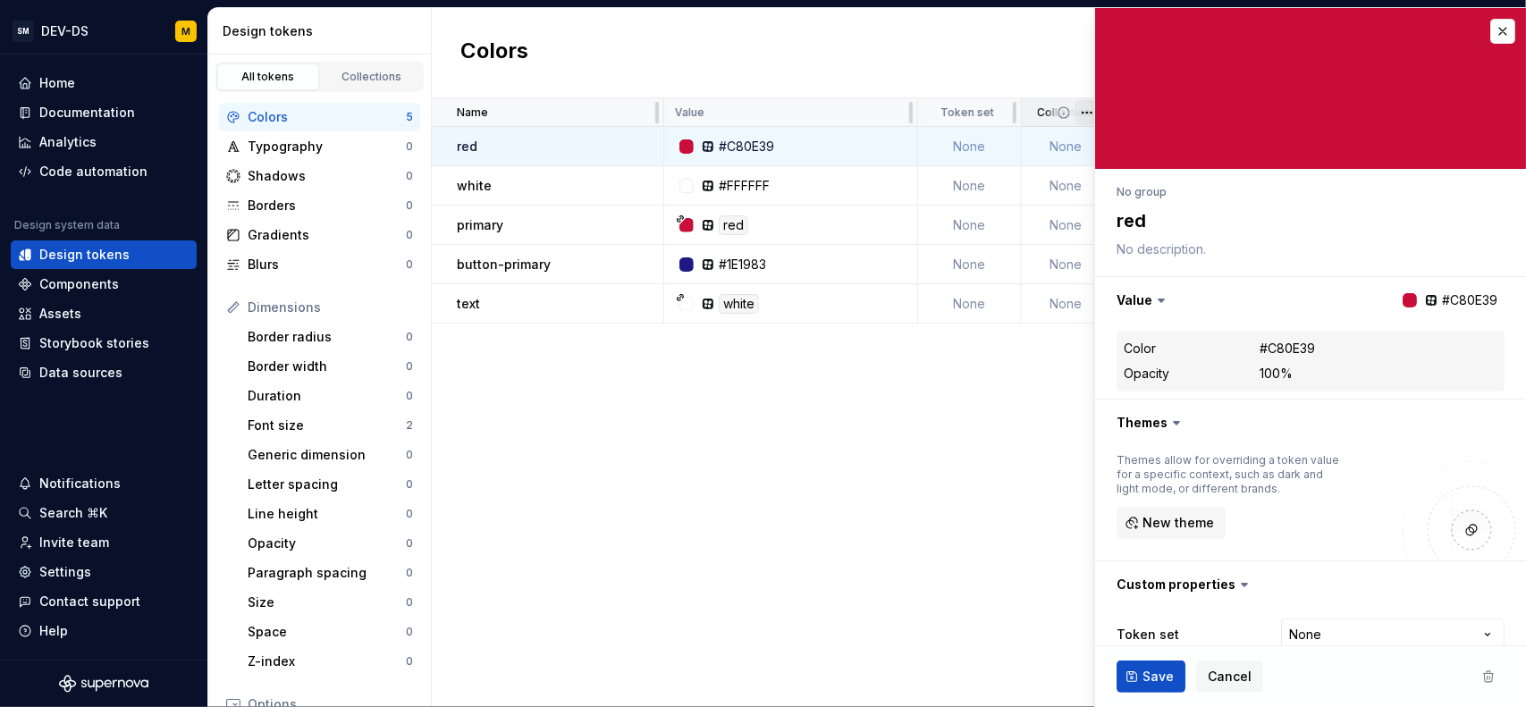
type textarea "*"
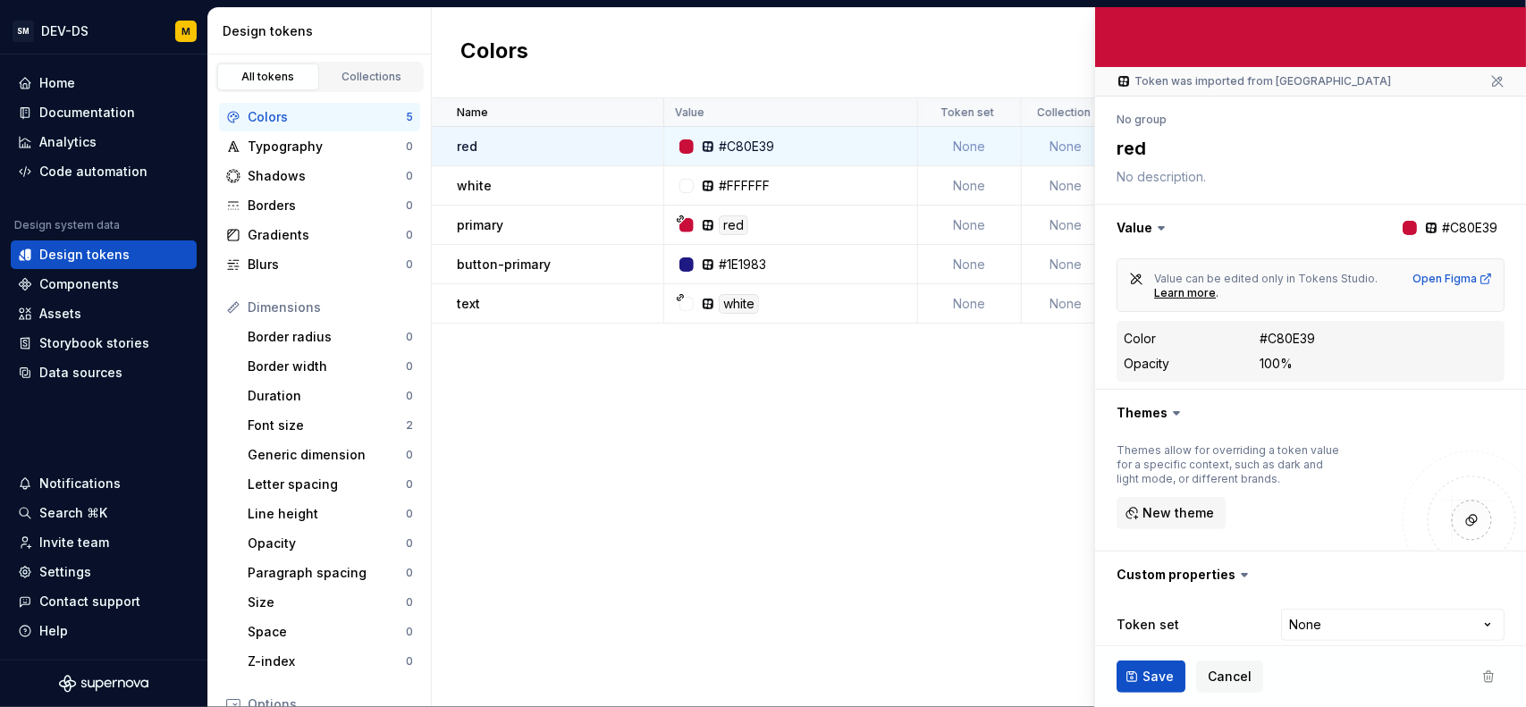
scroll to position [156, 0]
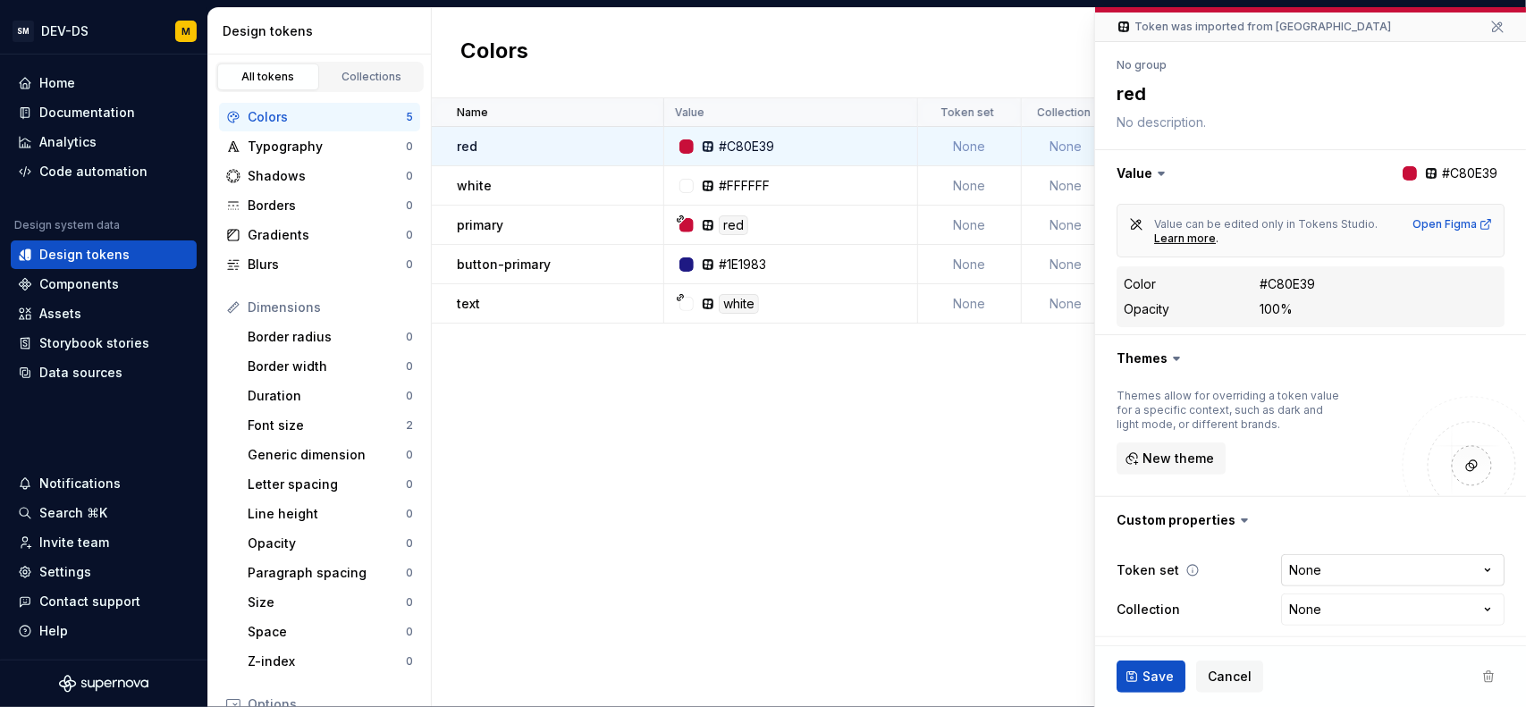
click at [1325, 570] on html "SM DEV-DS M Home Documentation Analytics Code automation Design system data Des…" at bounding box center [763, 353] width 1526 height 707
click at [1310, 569] on html "SM DEV-DS M Home Documentation Analytics Code automation Design system data Des…" at bounding box center [763, 353] width 1526 height 707
click at [1302, 605] on html "SM DEV-DS M Home Documentation Analytics Code automation Design system data Des…" at bounding box center [763, 353] width 1526 height 707
click at [1324, 574] on html "SM DEV-DS M Home Documentation Analytics Code automation Design system data Des…" at bounding box center [763, 353] width 1526 height 707
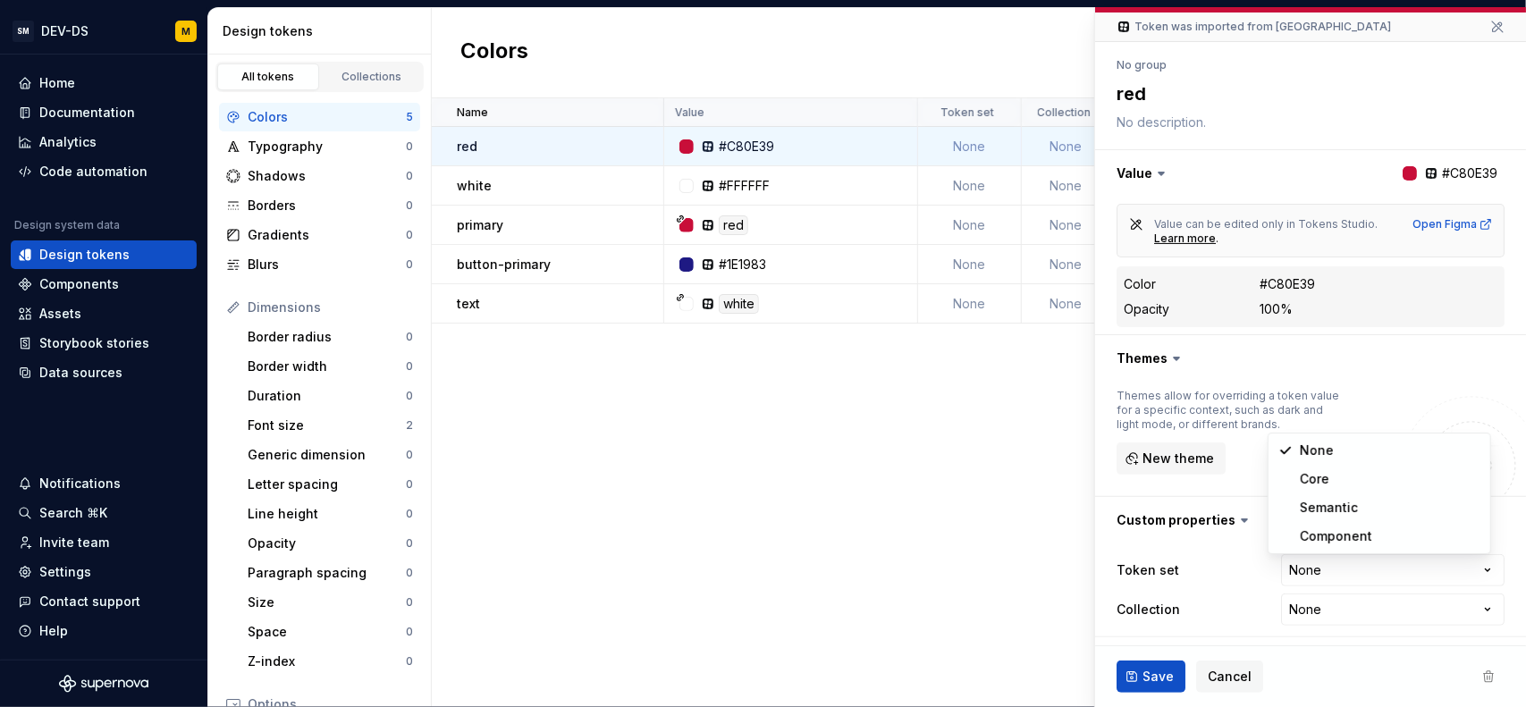
click at [1228, 559] on html "SM DEV-DS M Home Documentation Analytics Code automation Design system data Des…" at bounding box center [763, 353] width 1526 height 707
click at [1340, 558] on html "SM DEV-DS M Home Documentation Analytics Code automation Design system data Des…" at bounding box center [763, 353] width 1526 height 707
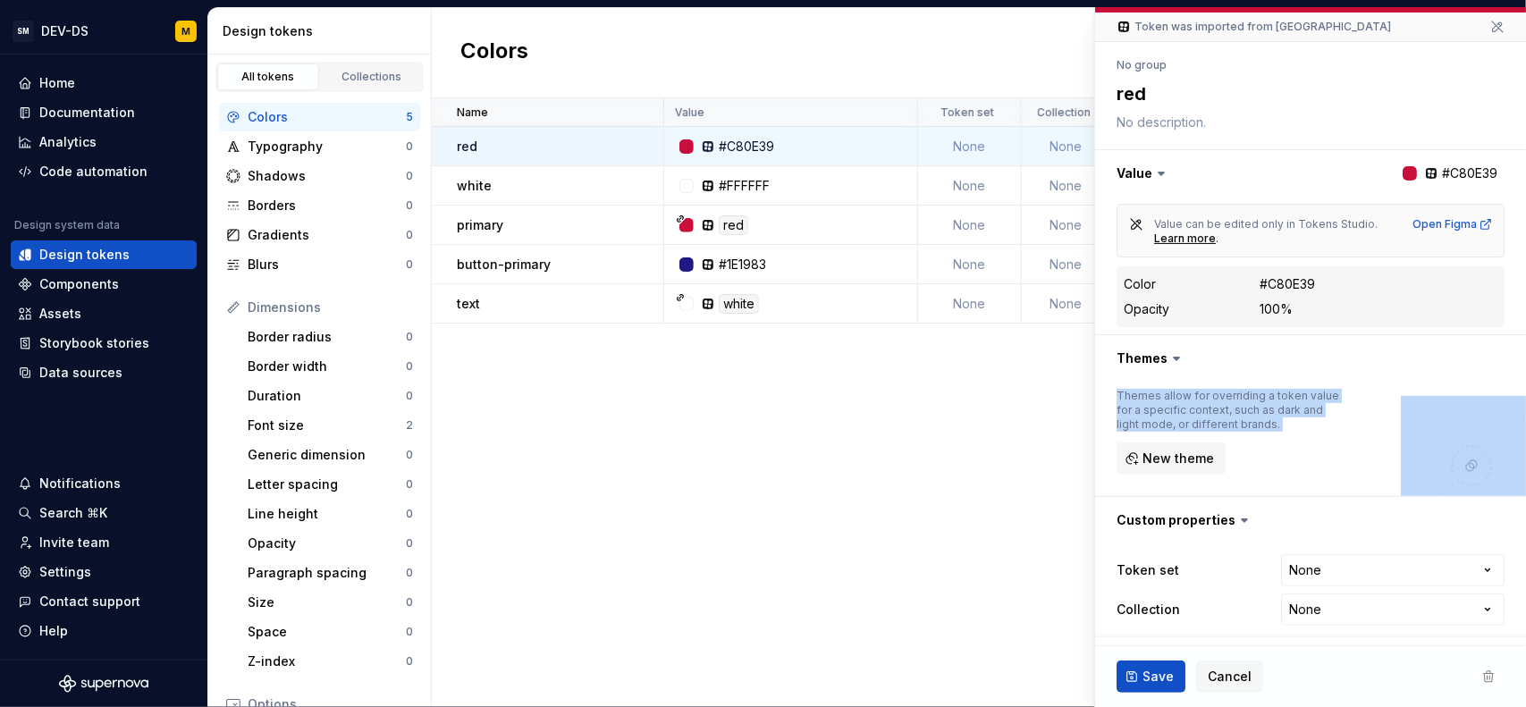
click at [1349, 458] on div "Themes allow for overriding a token value for a specific context, such as dark …" at bounding box center [1310, 439] width 388 height 100
click at [1317, 561] on html "SM DEV-DS M Home Documentation Analytics Code automation Design system data Des…" at bounding box center [763, 353] width 1526 height 707
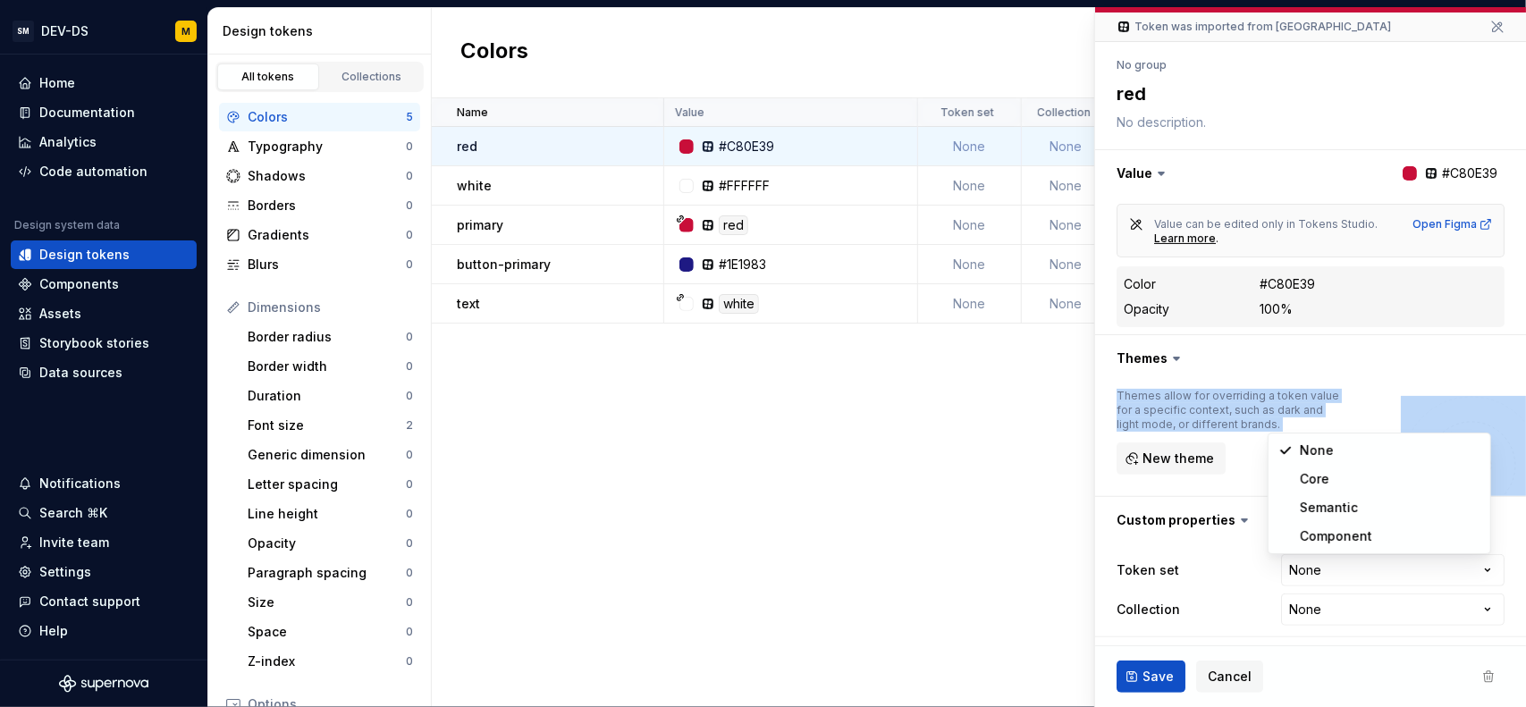
select select "**********"
type textarea "*"
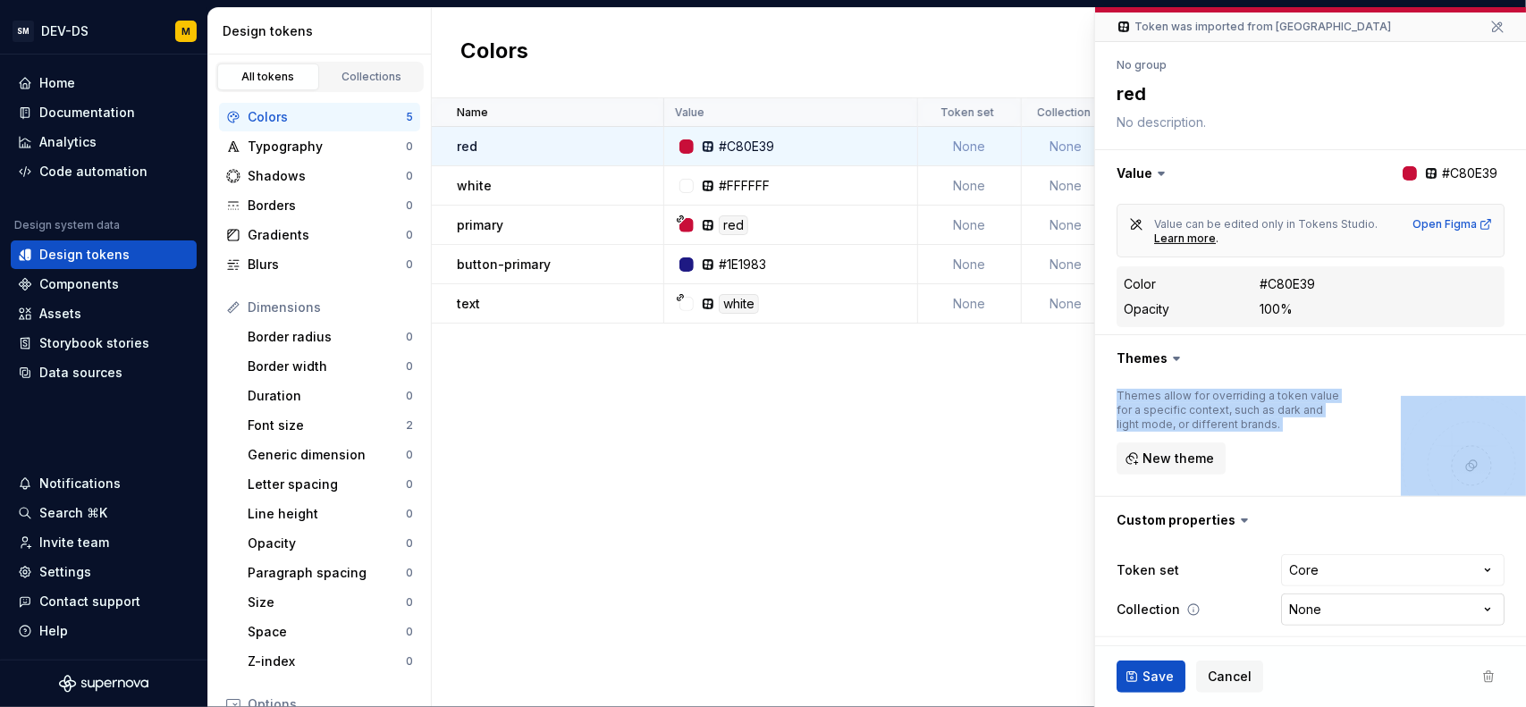
click at [1317, 601] on html "SM DEV-DS M Home Documentation Analytics Code automation Design system data Des…" at bounding box center [763, 353] width 1526 height 707
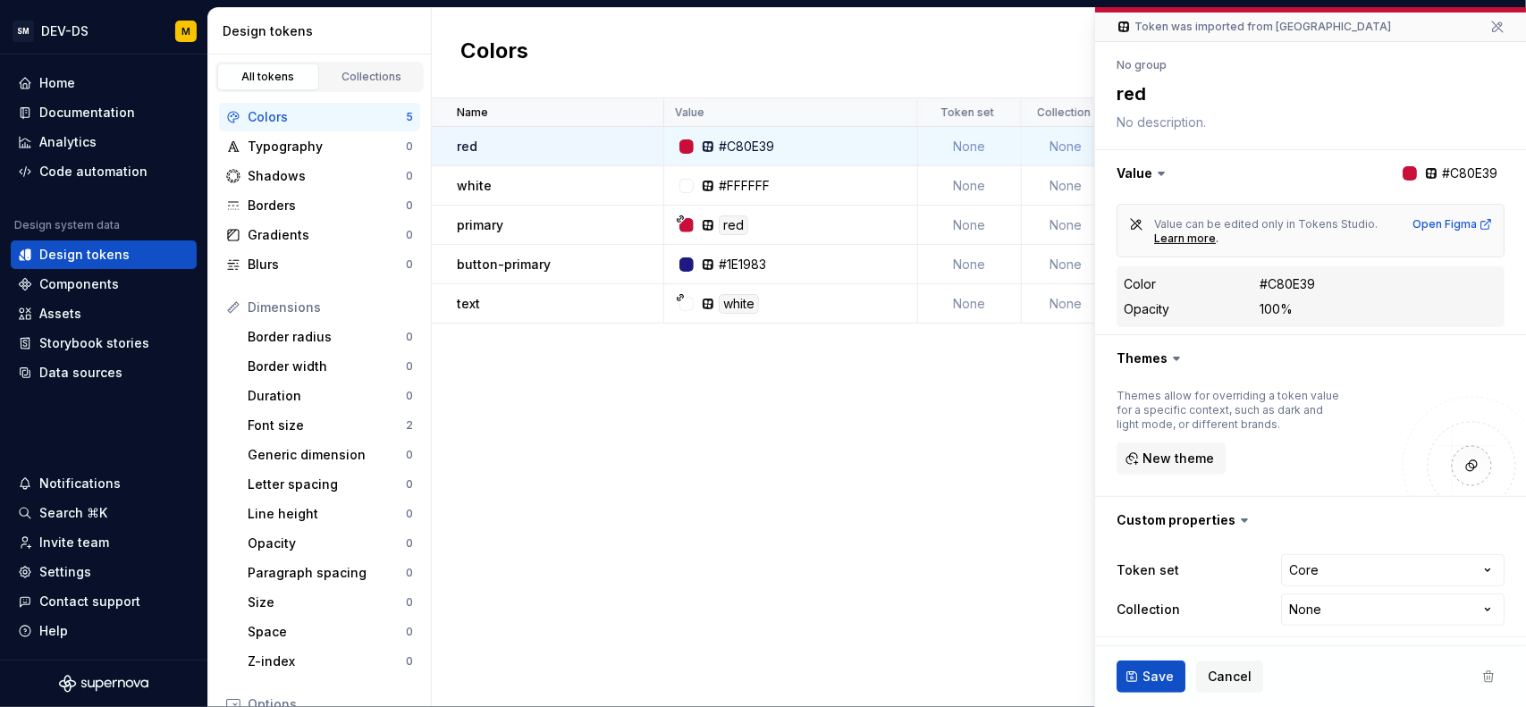
click at [1201, 542] on html "SM DEV-DS M Home Documentation Analytics Code automation Design system data Des…" at bounding box center [763, 353] width 1526 height 707
click at [1348, 567] on html "SM DEV-DS M Home Documentation Analytics Code automation Design system data Des…" at bounding box center [763, 353] width 1526 height 707
click at [1203, 528] on html "SM DEV-DS M Home Documentation Analytics Code automation Design system data Des…" at bounding box center [763, 353] width 1526 height 707
click at [1398, 568] on html "SM DEV-DS M Home Documentation Analytics Code automation Design system data Des…" at bounding box center [763, 353] width 1526 height 707
select select
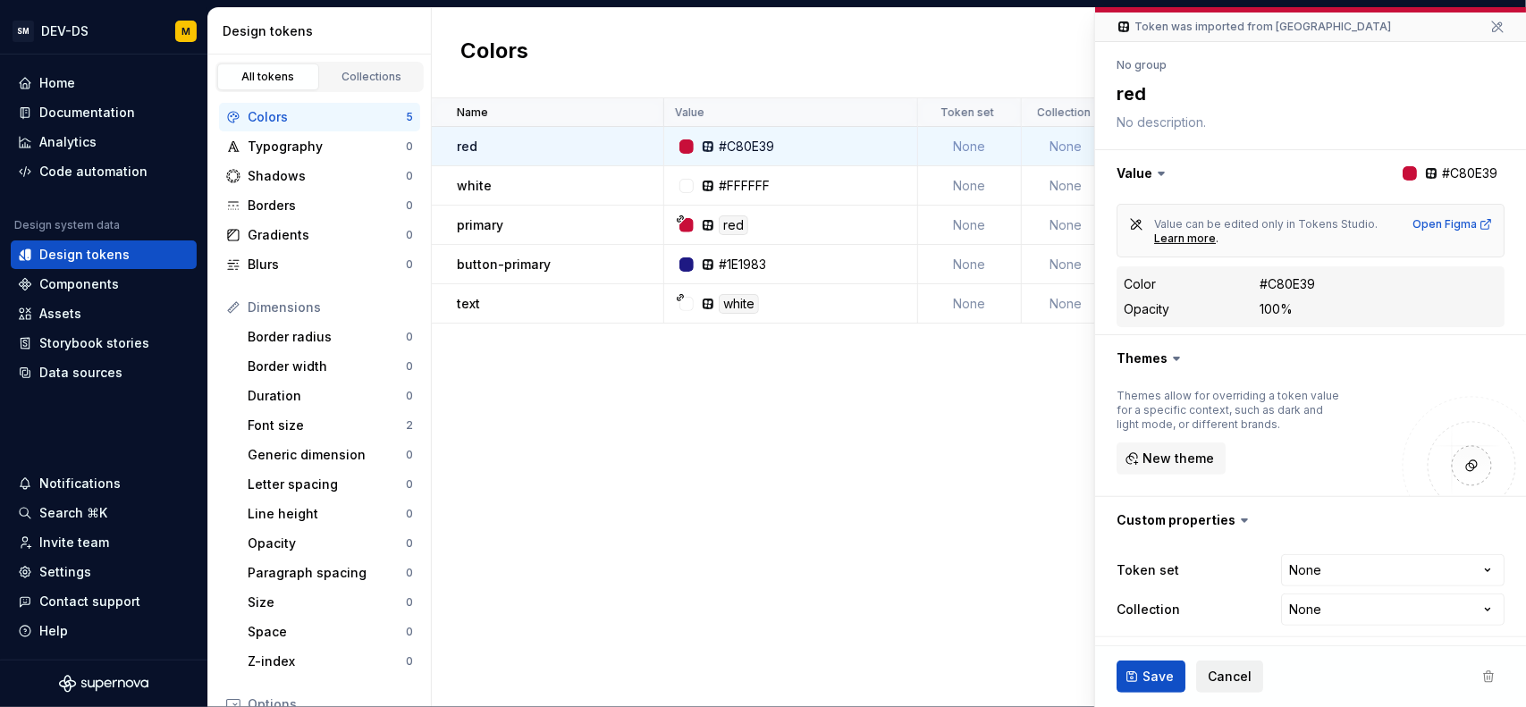
click at [1223, 672] on span "Cancel" at bounding box center [1229, 677] width 44 height 18
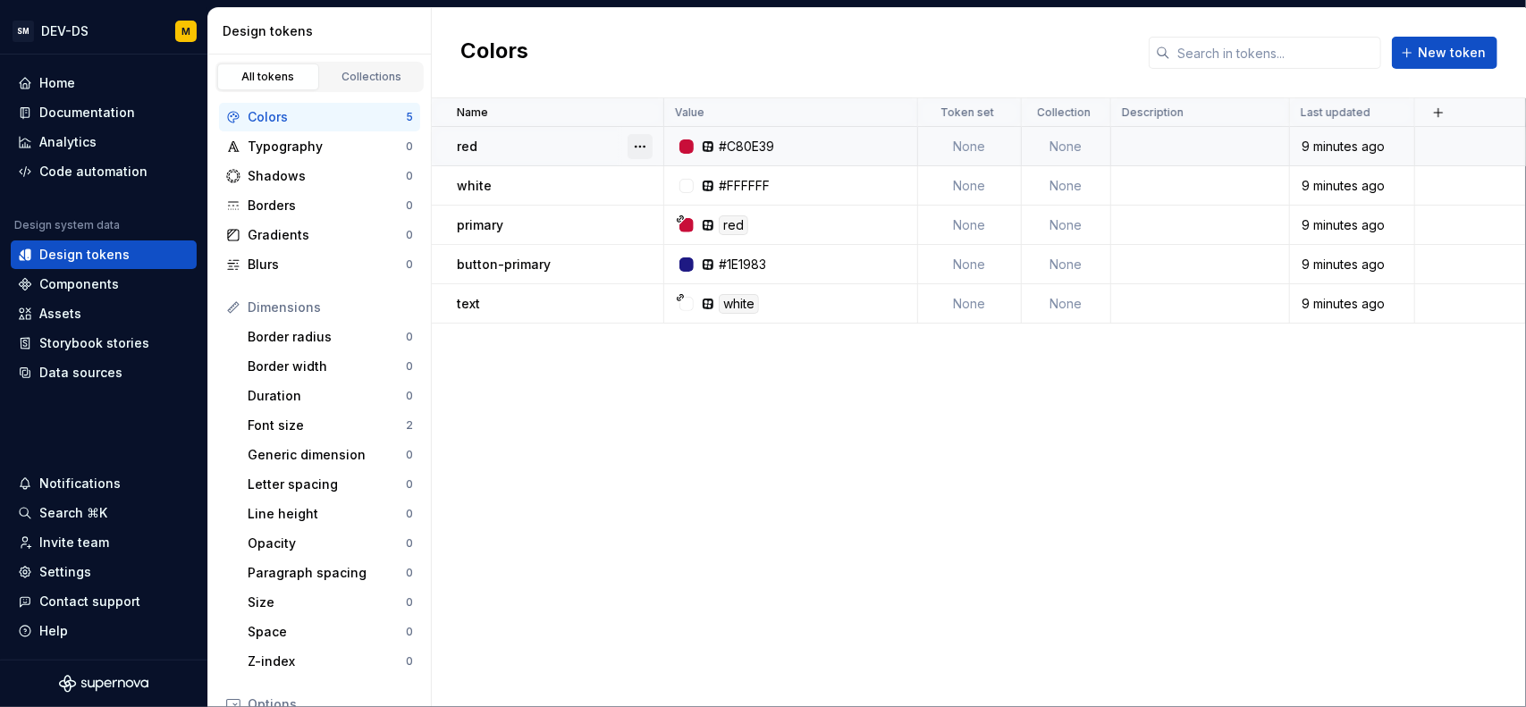
click at [635, 144] on button "button" at bounding box center [639, 146] width 25 height 25
click at [792, 462] on html "SM DEV-DS M Home Documentation Analytics Code automation Design system data Des…" at bounding box center [763, 353] width 1526 height 707
click at [1005, 144] on td "None" at bounding box center [970, 146] width 104 height 39
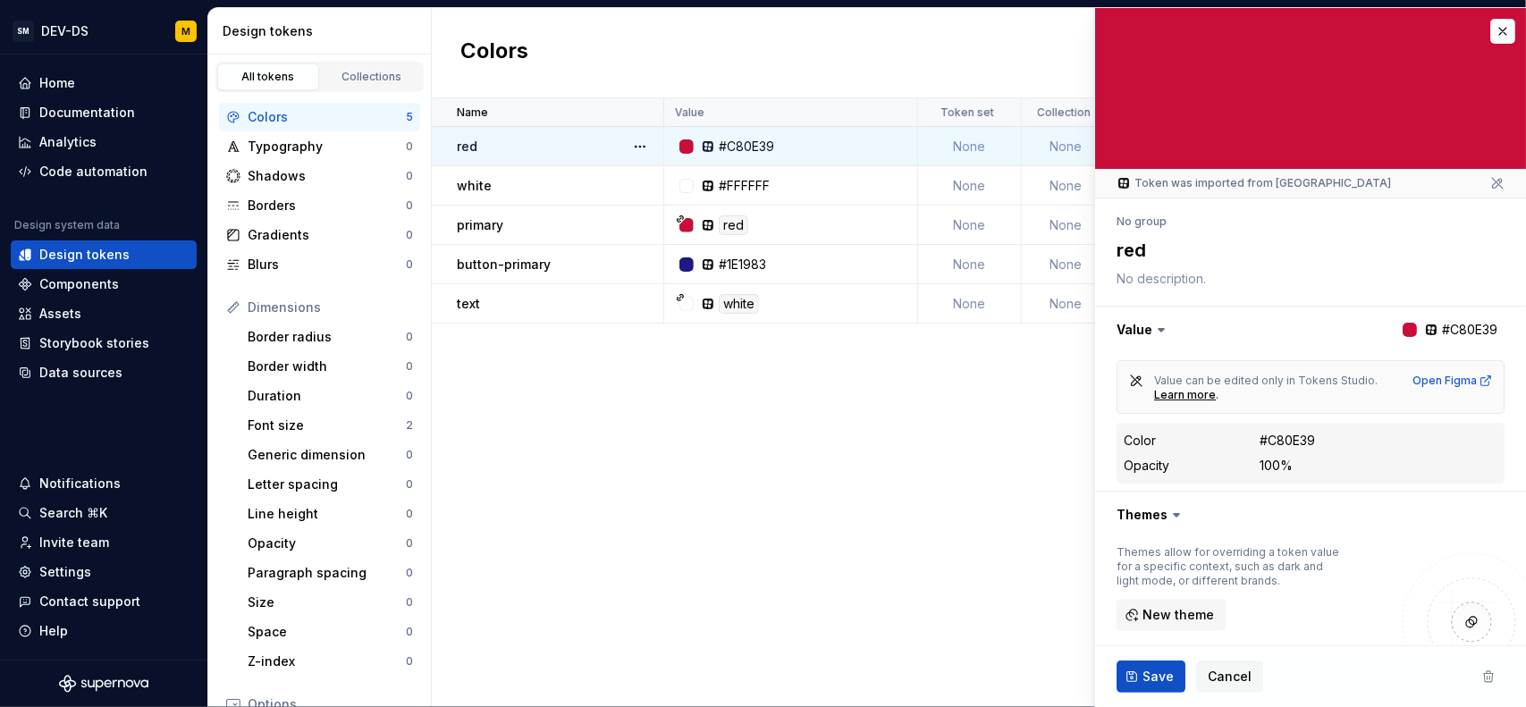
scroll to position [156, 0]
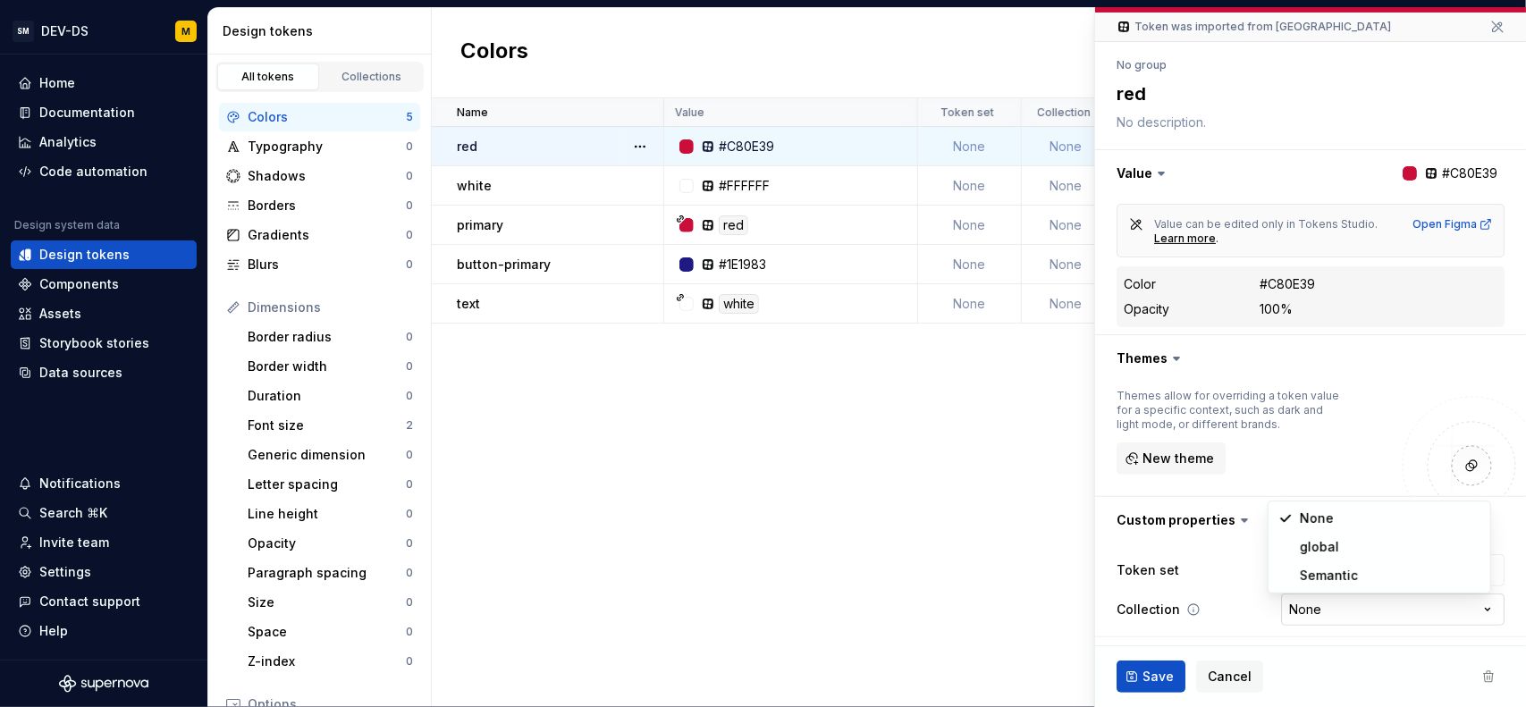
click at [1461, 602] on html "SM DEV-DS M Home Documentation Analytics Code automation Design system data Des…" at bounding box center [763, 353] width 1526 height 707
click at [1457, 606] on html "SM DEV-DS M Home Documentation Analytics Code automation Design system data Des…" at bounding box center [763, 353] width 1526 height 707
click at [1335, 555] on html "SM DEV-DS M Home Documentation Analytics Code automation Design system data Des…" at bounding box center [763, 353] width 1526 height 707
click at [817, 532] on html "SM DEV-DS M Home Documentation Analytics Code automation Design system data Des…" at bounding box center [763, 353] width 1526 height 707
type textarea "*"
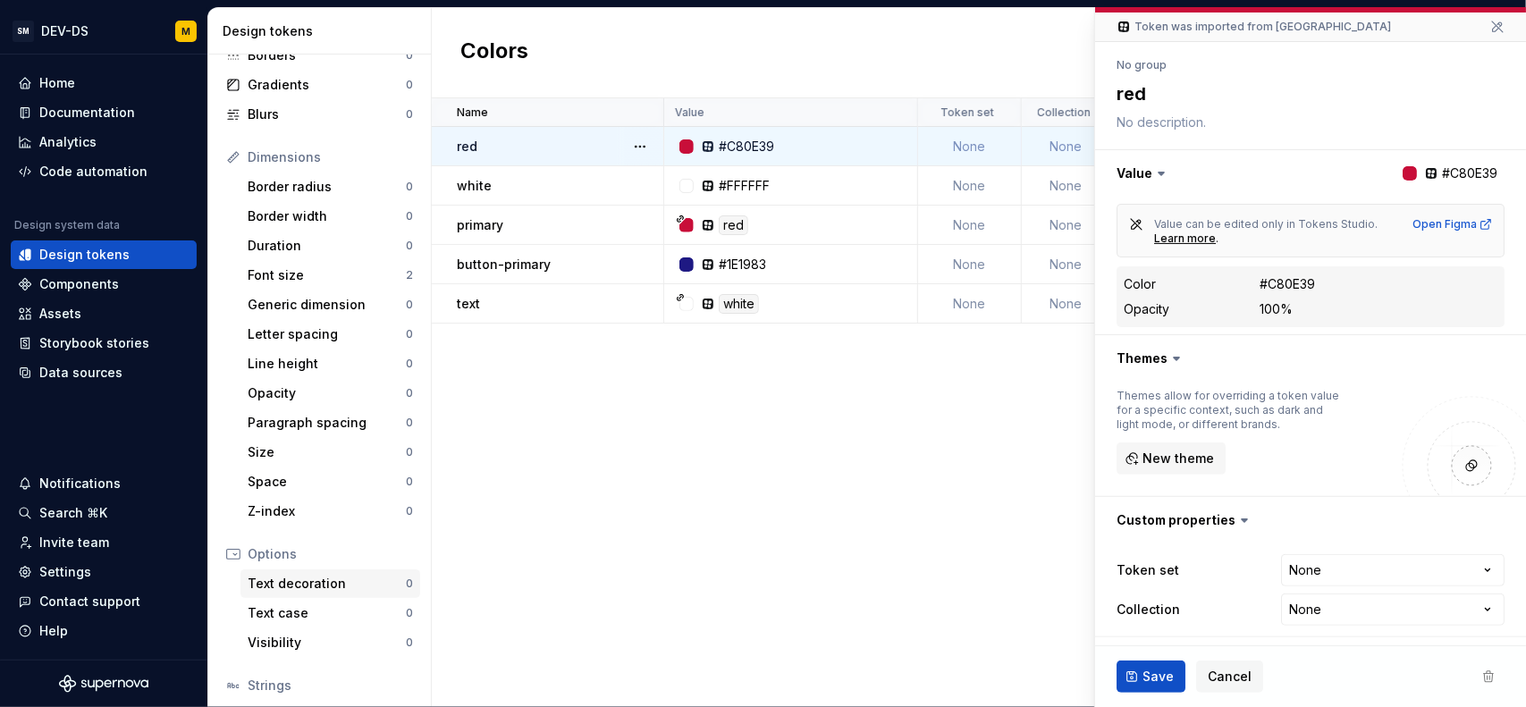
scroll to position [0, 0]
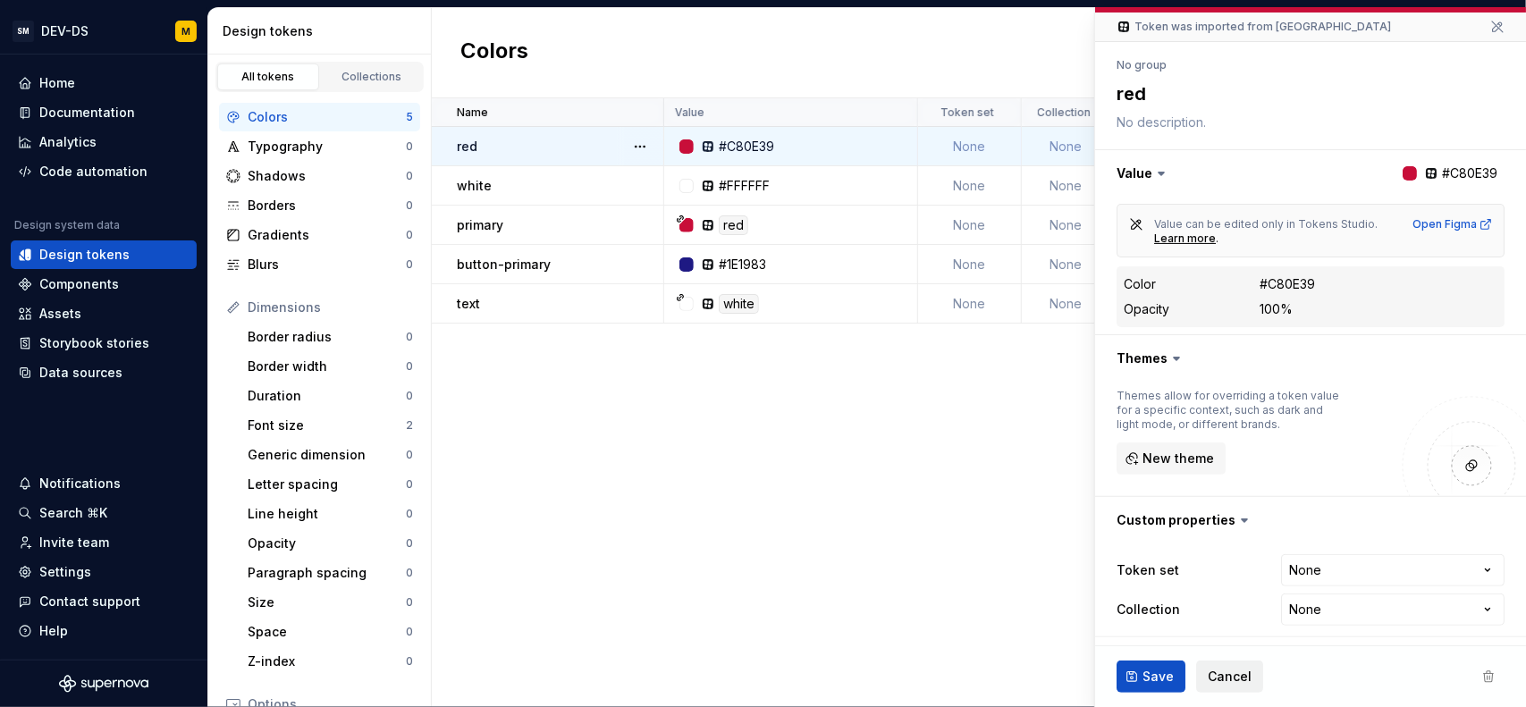
click at [1230, 687] on button "Cancel" at bounding box center [1229, 676] width 67 height 32
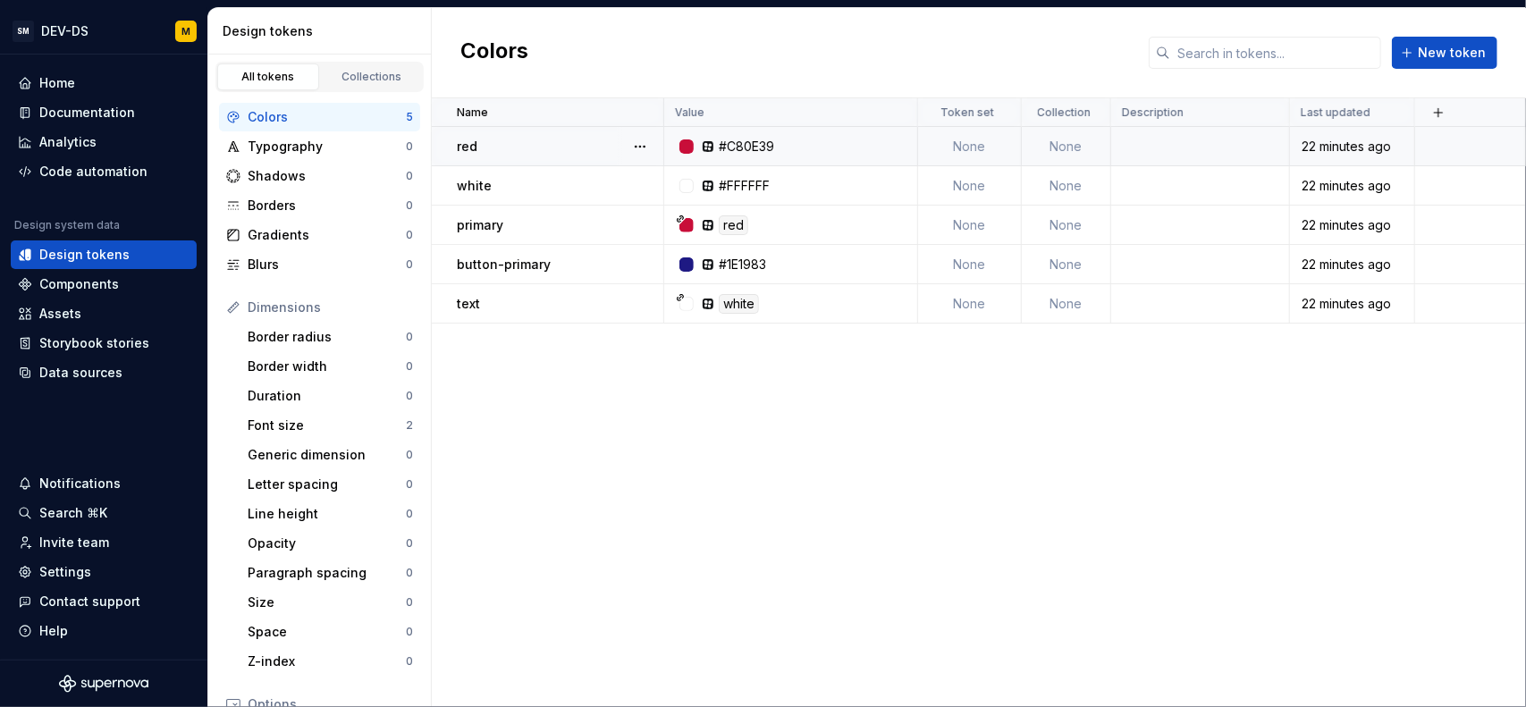
click at [285, 114] on div "Colors" at bounding box center [327, 117] width 158 height 18
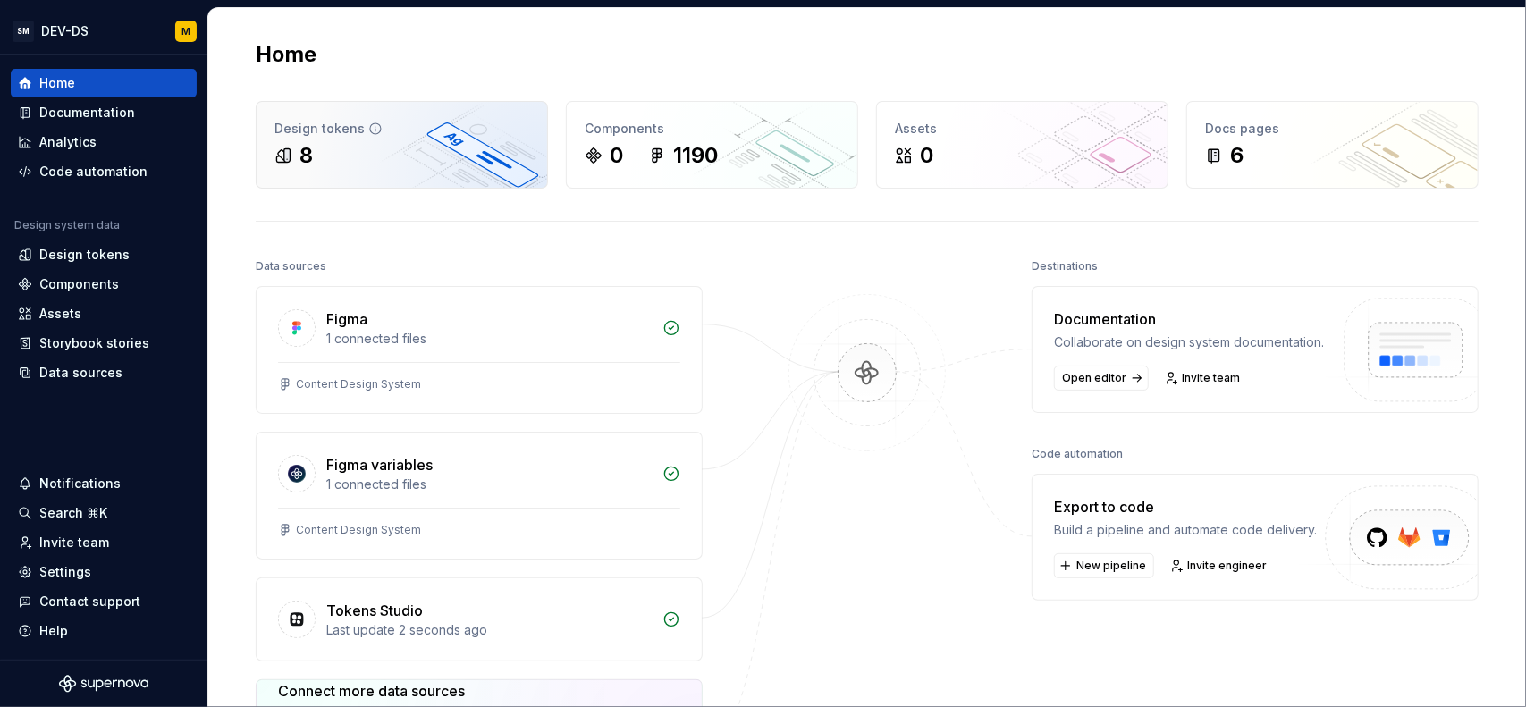
click at [392, 149] on div "8" at bounding box center [401, 155] width 255 height 29
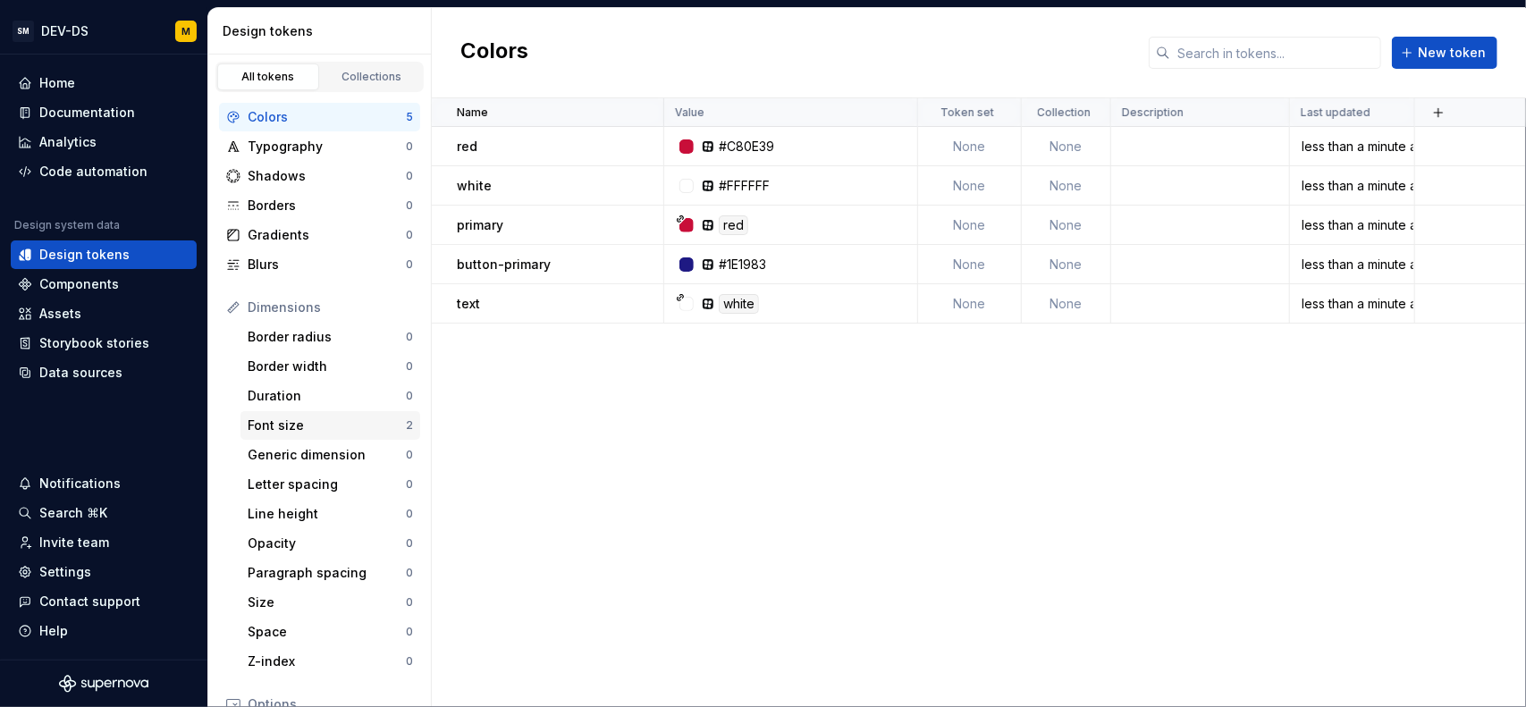
click at [304, 417] on div "Font size" at bounding box center [327, 425] width 158 height 18
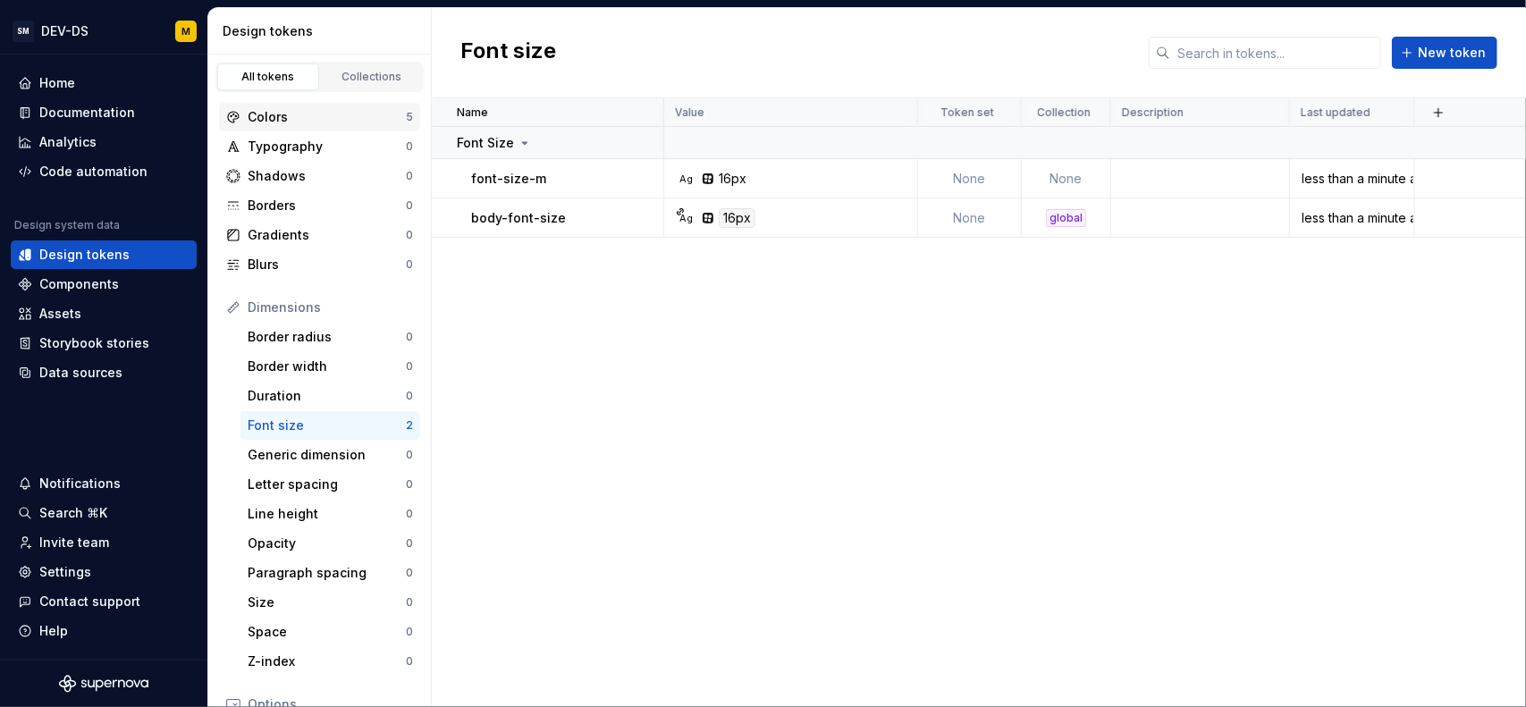
click at [334, 115] on div "Colors" at bounding box center [327, 117] width 158 height 18
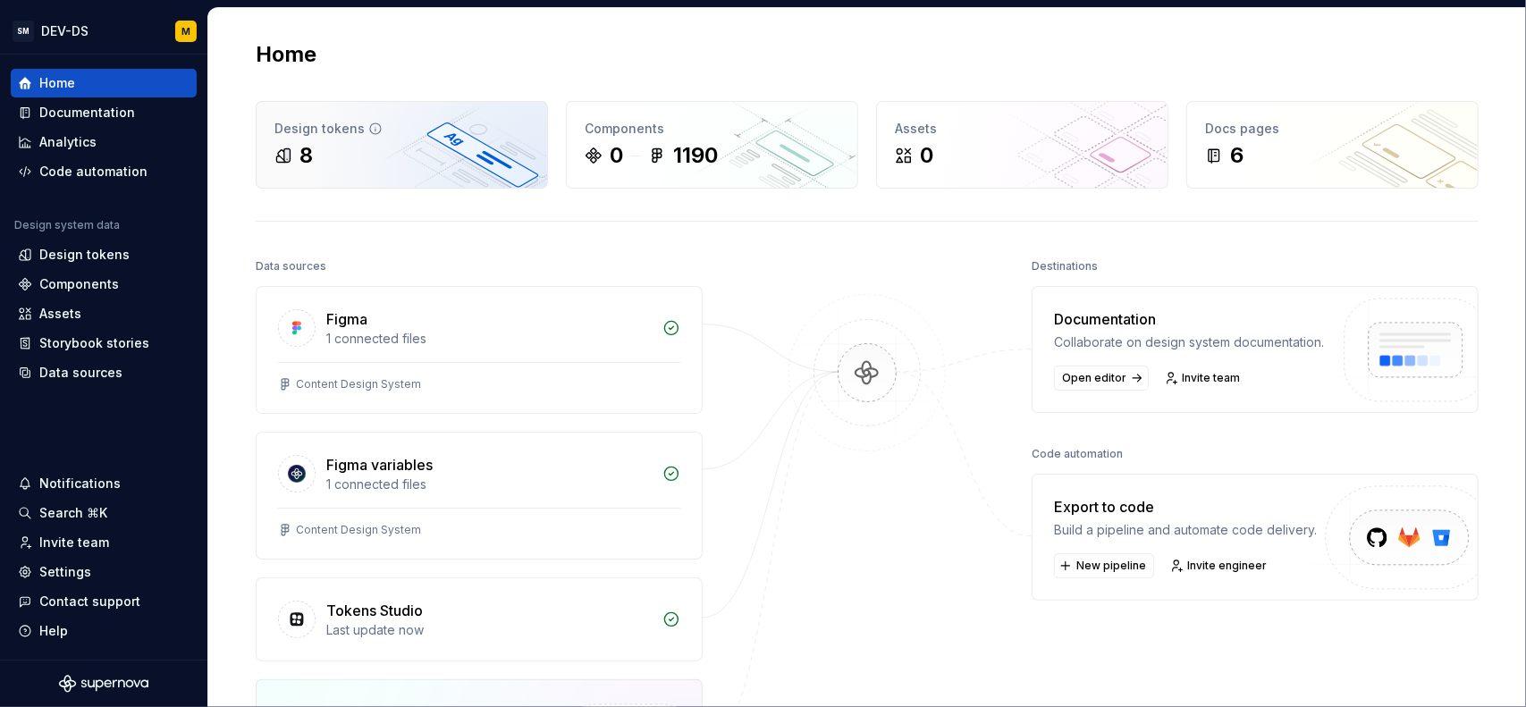
click at [373, 154] on div "8" at bounding box center [401, 155] width 255 height 29
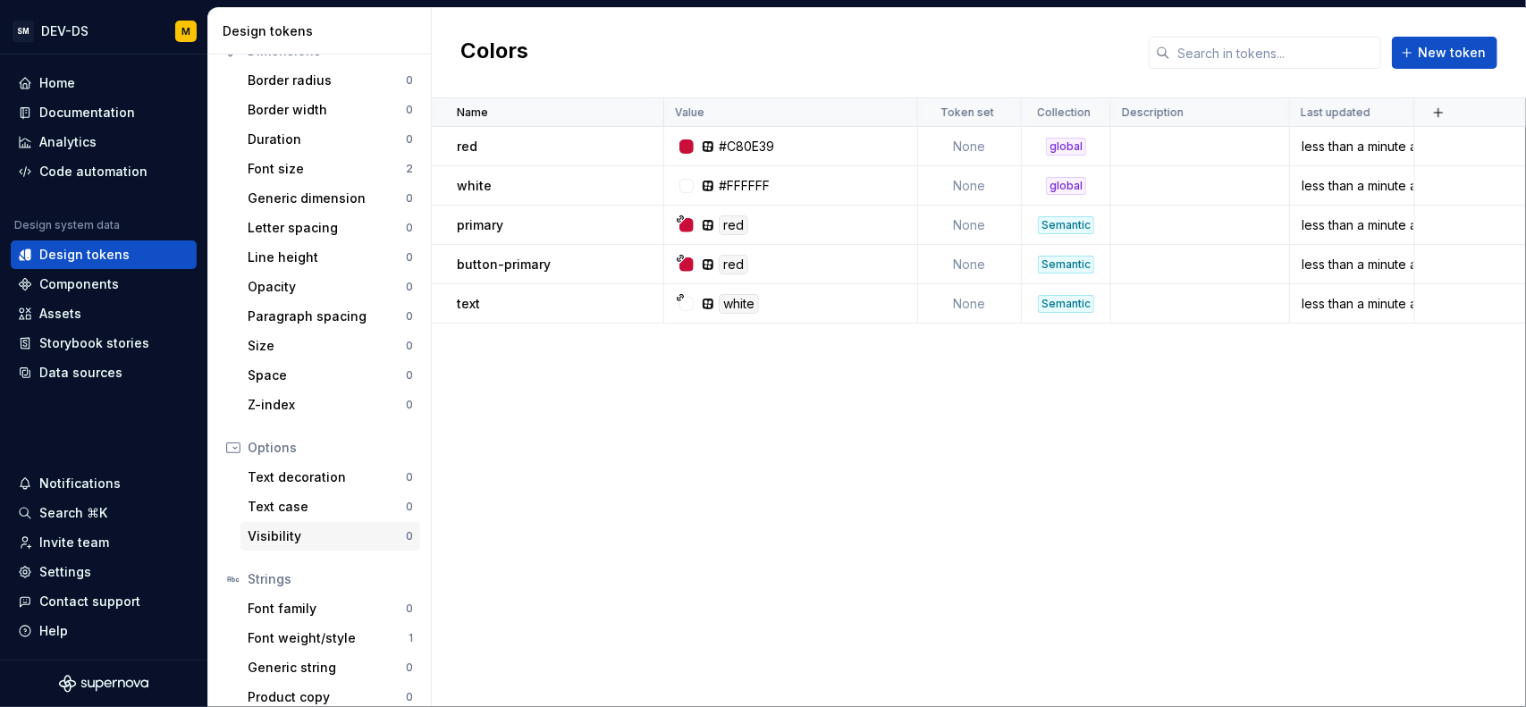
scroll to position [270, 0]
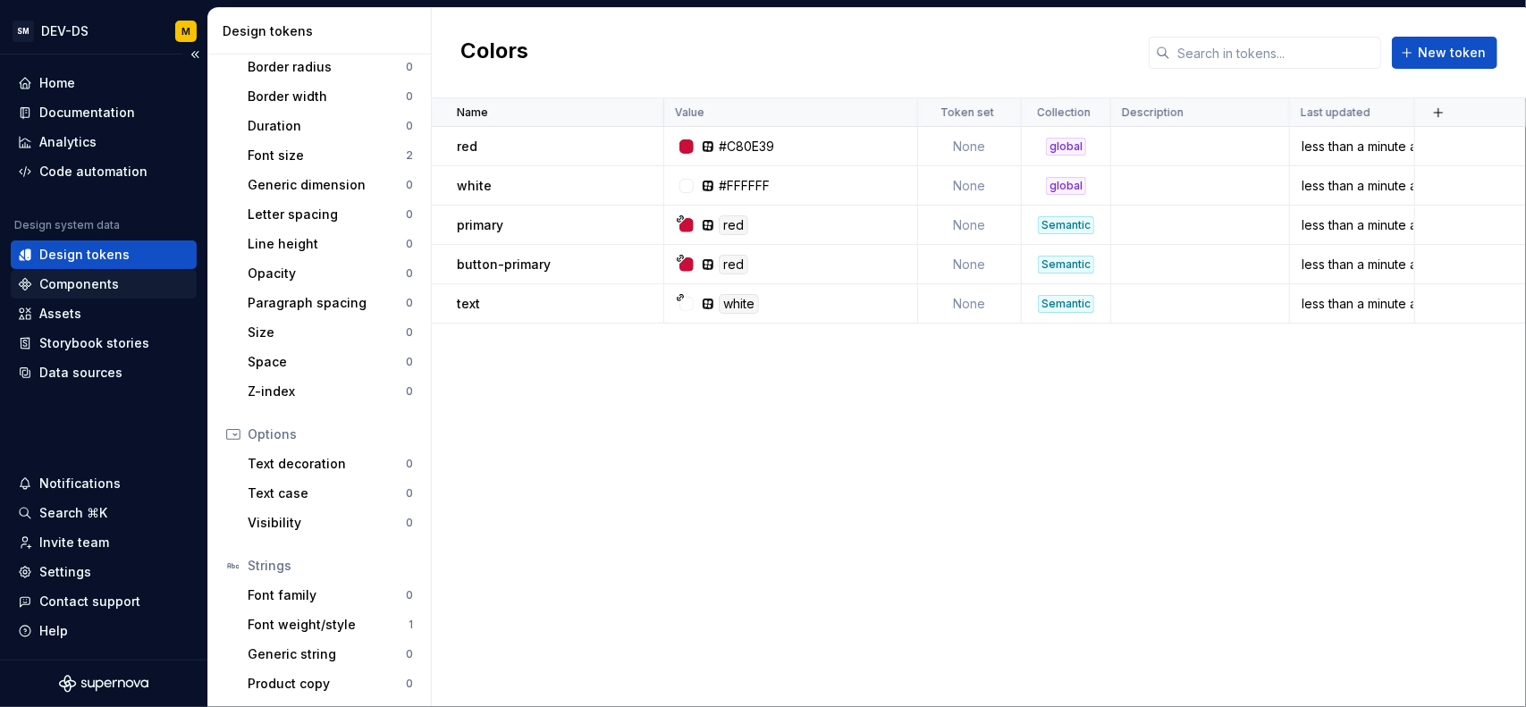
click at [97, 288] on div "Components" at bounding box center [79, 284] width 80 height 18
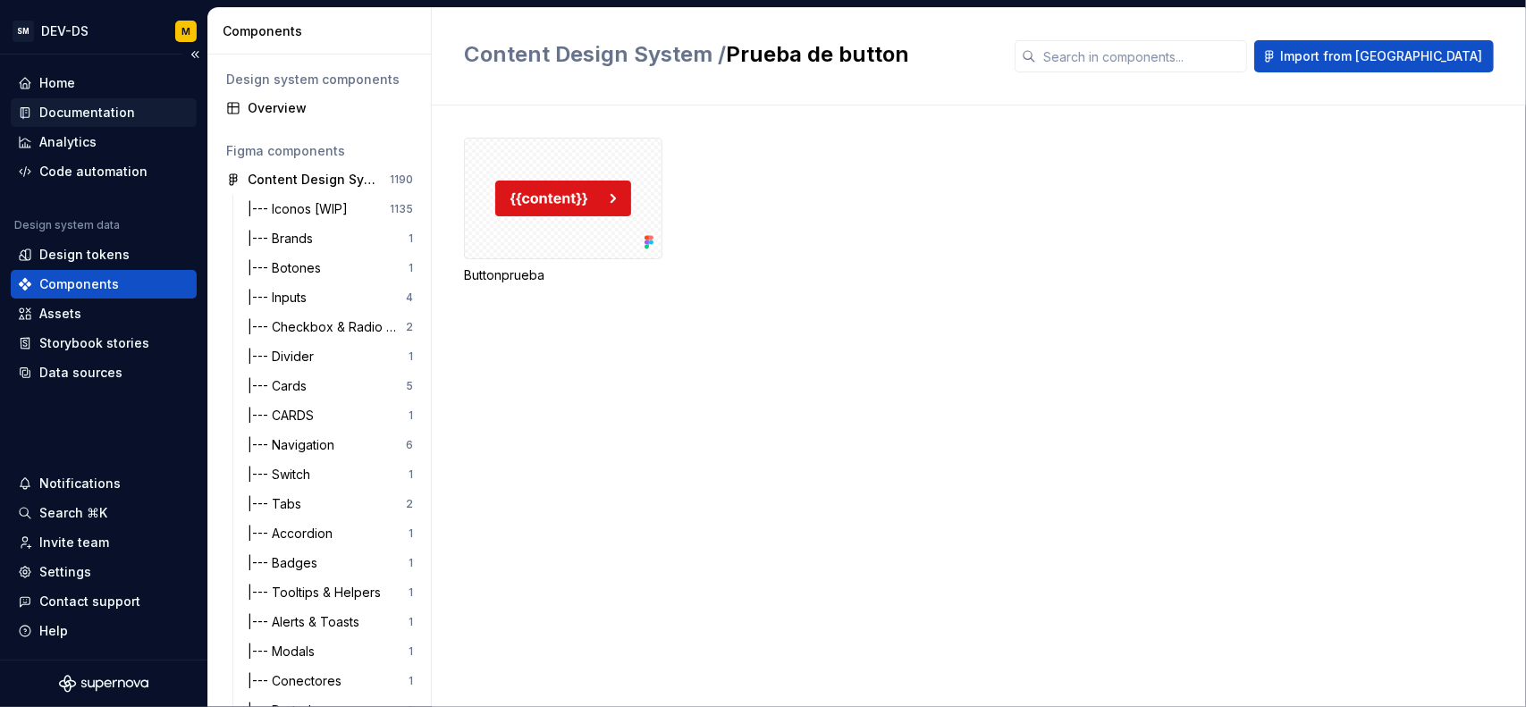
click at [105, 99] on div "Documentation" at bounding box center [104, 112] width 186 height 29
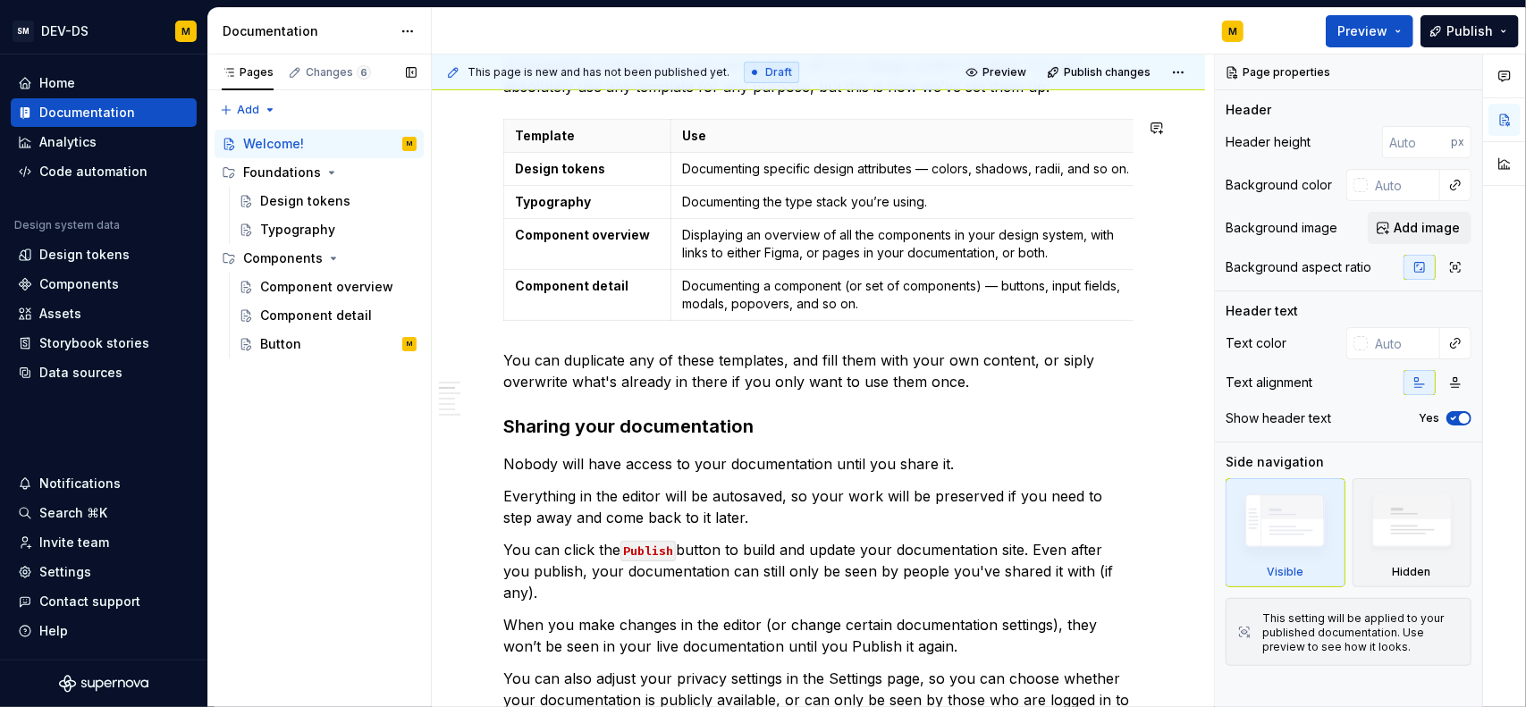
scroll to position [626, 0]
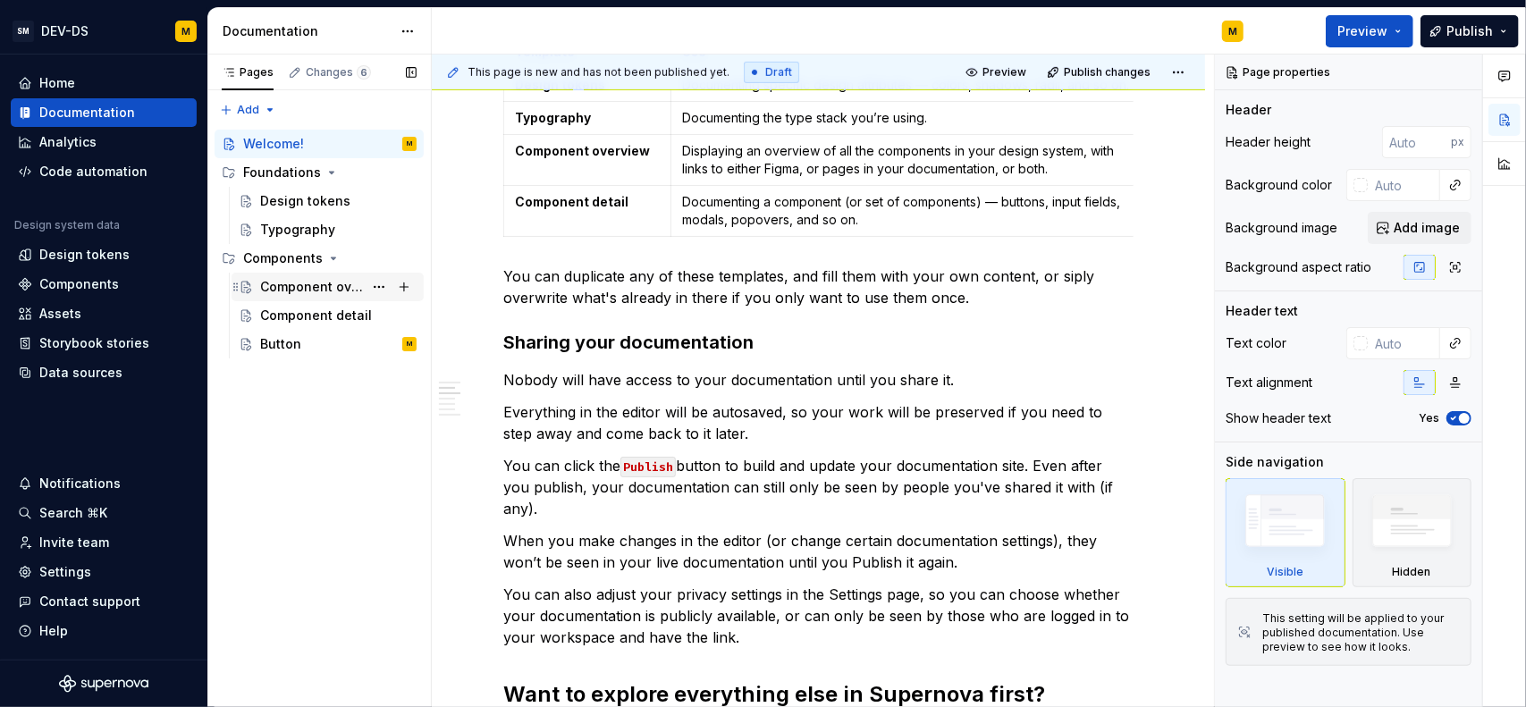
click at [331, 290] on div "Component overview" at bounding box center [311, 287] width 103 height 18
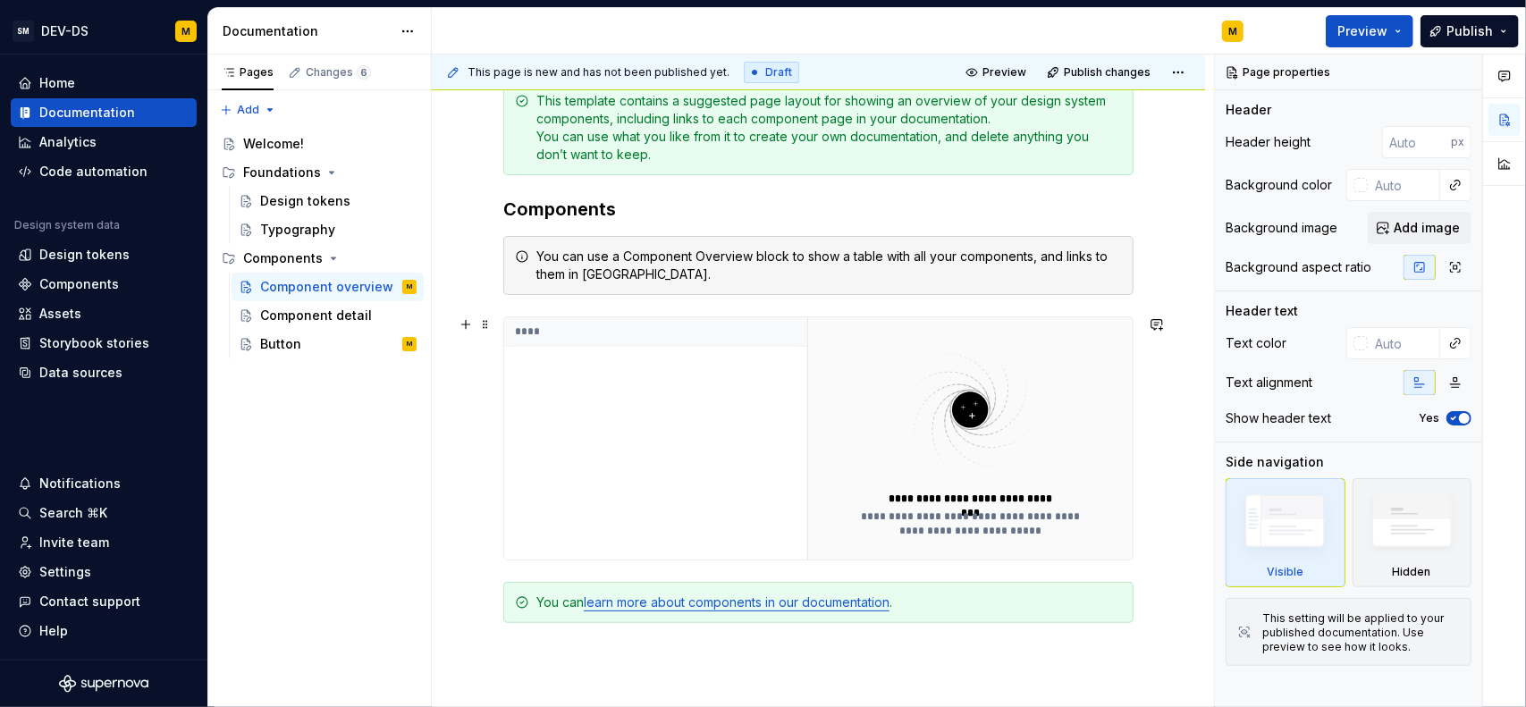
scroll to position [358, 0]
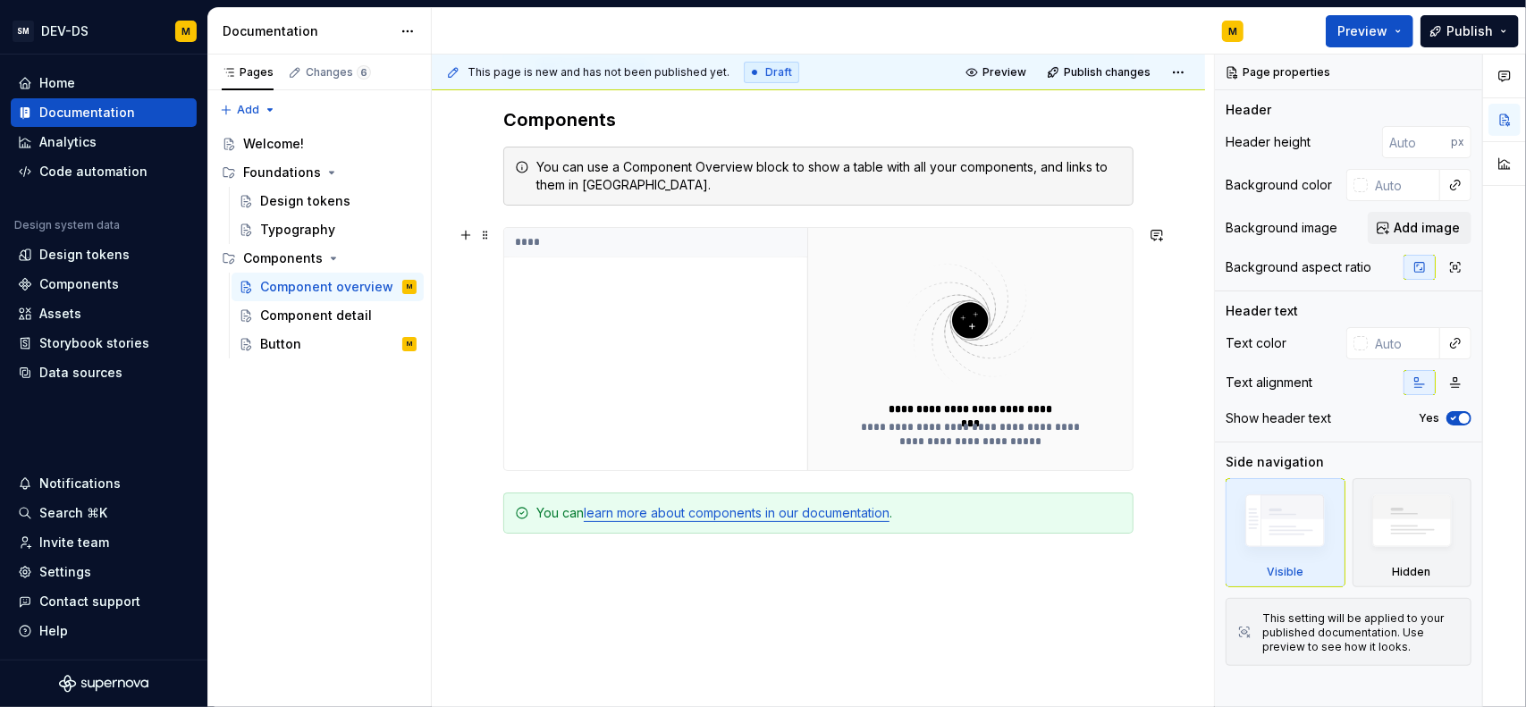
click at [942, 335] on img at bounding box center [970, 320] width 232 height 142
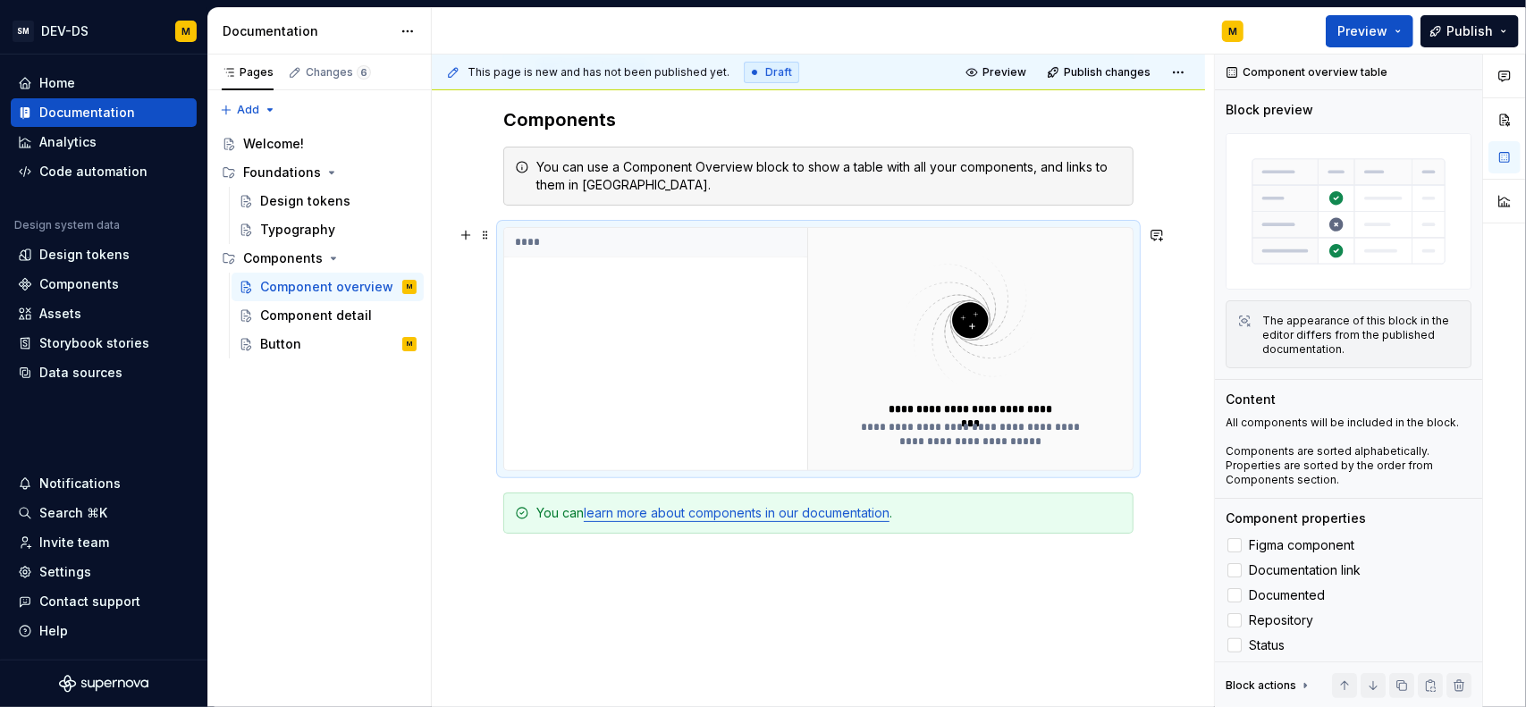
click at [645, 309] on div "****" at bounding box center [655, 349] width 303 height 242
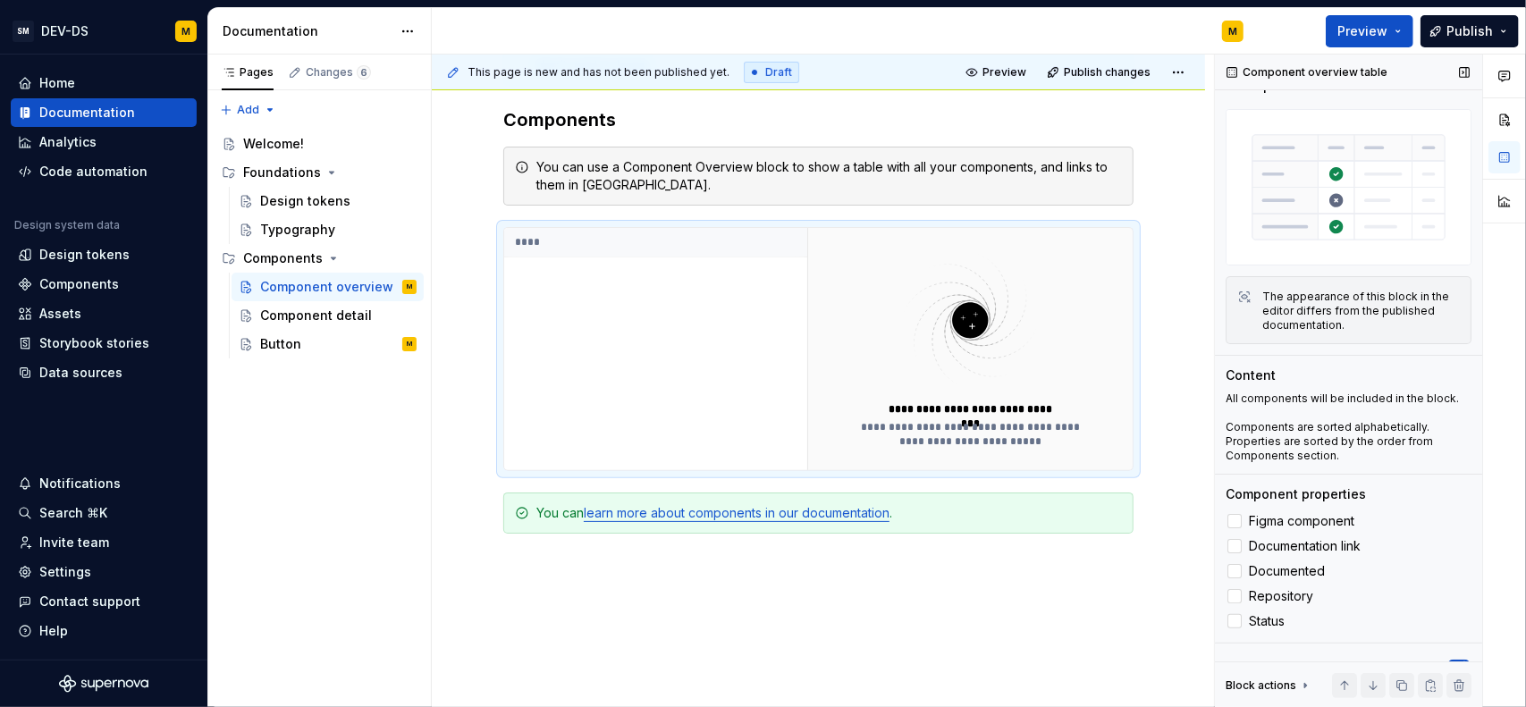
scroll to position [46, 0]
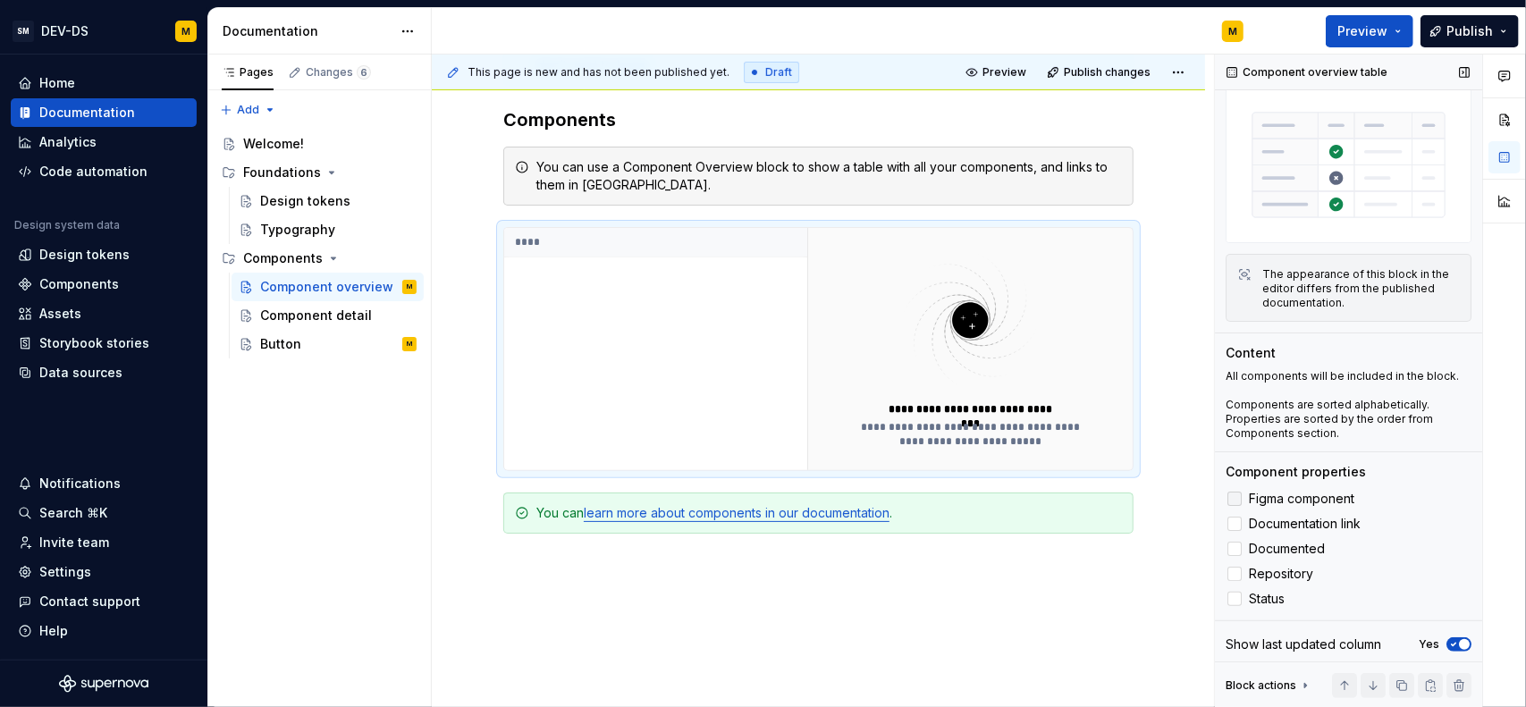
click at [1280, 492] on span "Figma component" at bounding box center [1301, 499] width 105 height 14
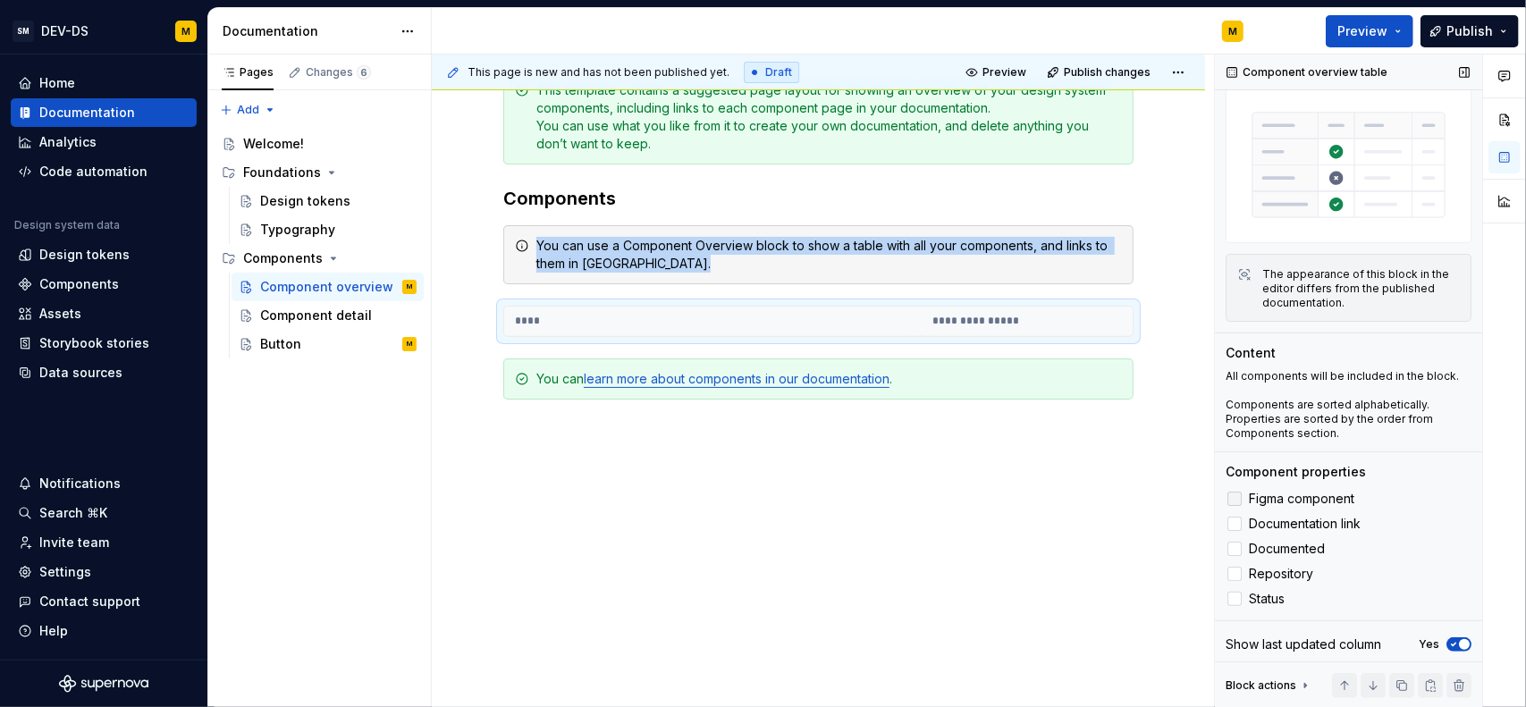
scroll to position [275, 0]
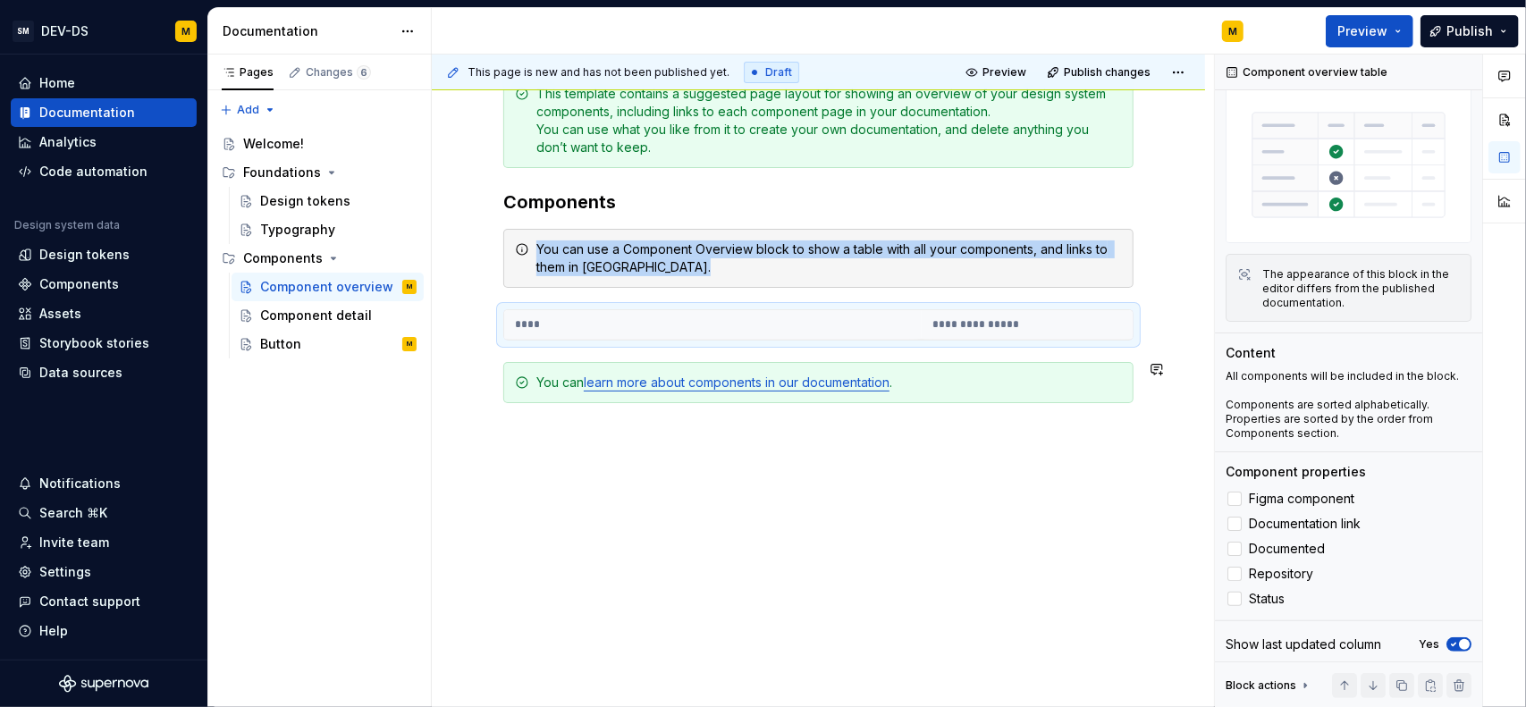
click at [577, 331] on th "****" at bounding box center [712, 324] width 417 height 29
drag, startPoint x: 589, startPoint y: 318, endPoint x: 879, endPoint y: 326, distance: 290.6
click at [590, 318] on th "****" at bounding box center [712, 324] width 417 height 29
click at [1283, 501] on label "Figma component" at bounding box center [1348, 498] width 246 height 21
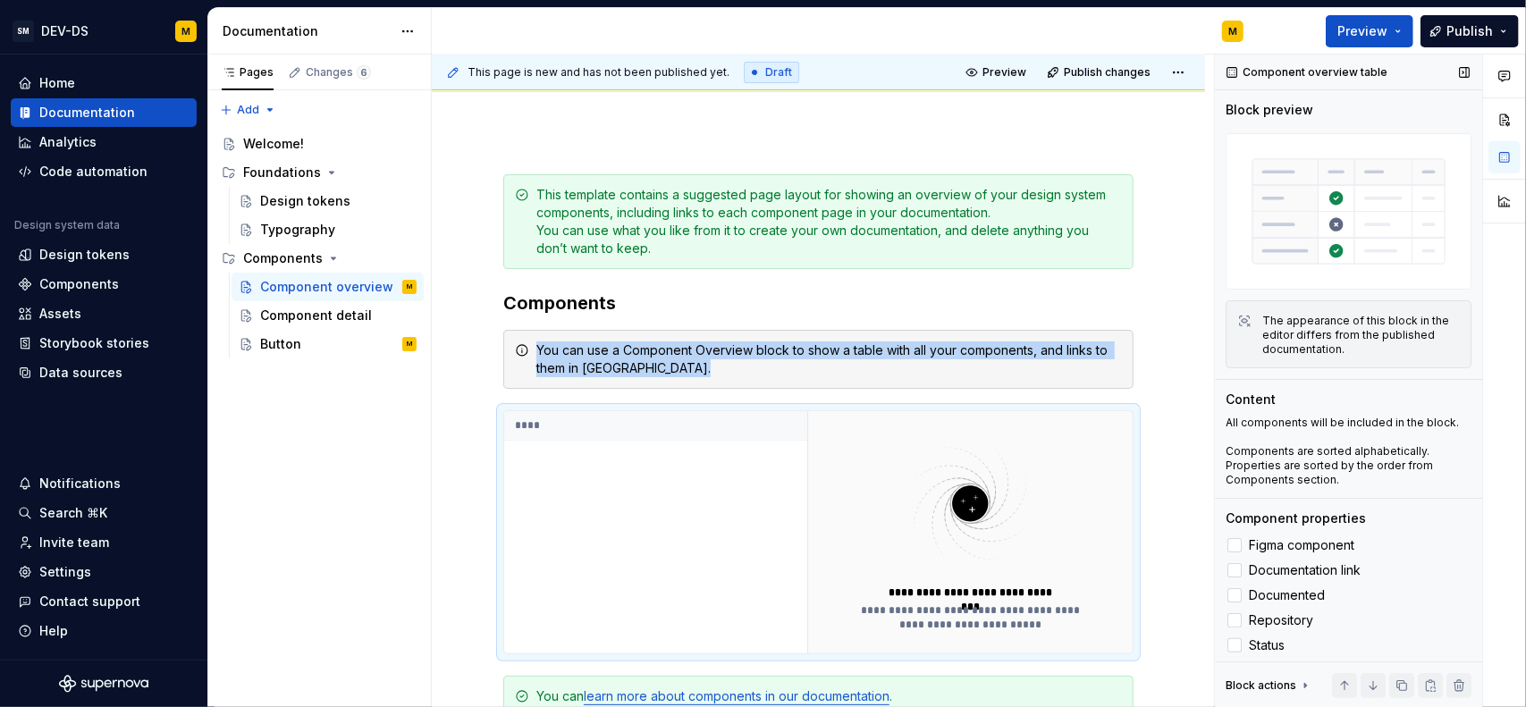
scroll to position [0, 0]
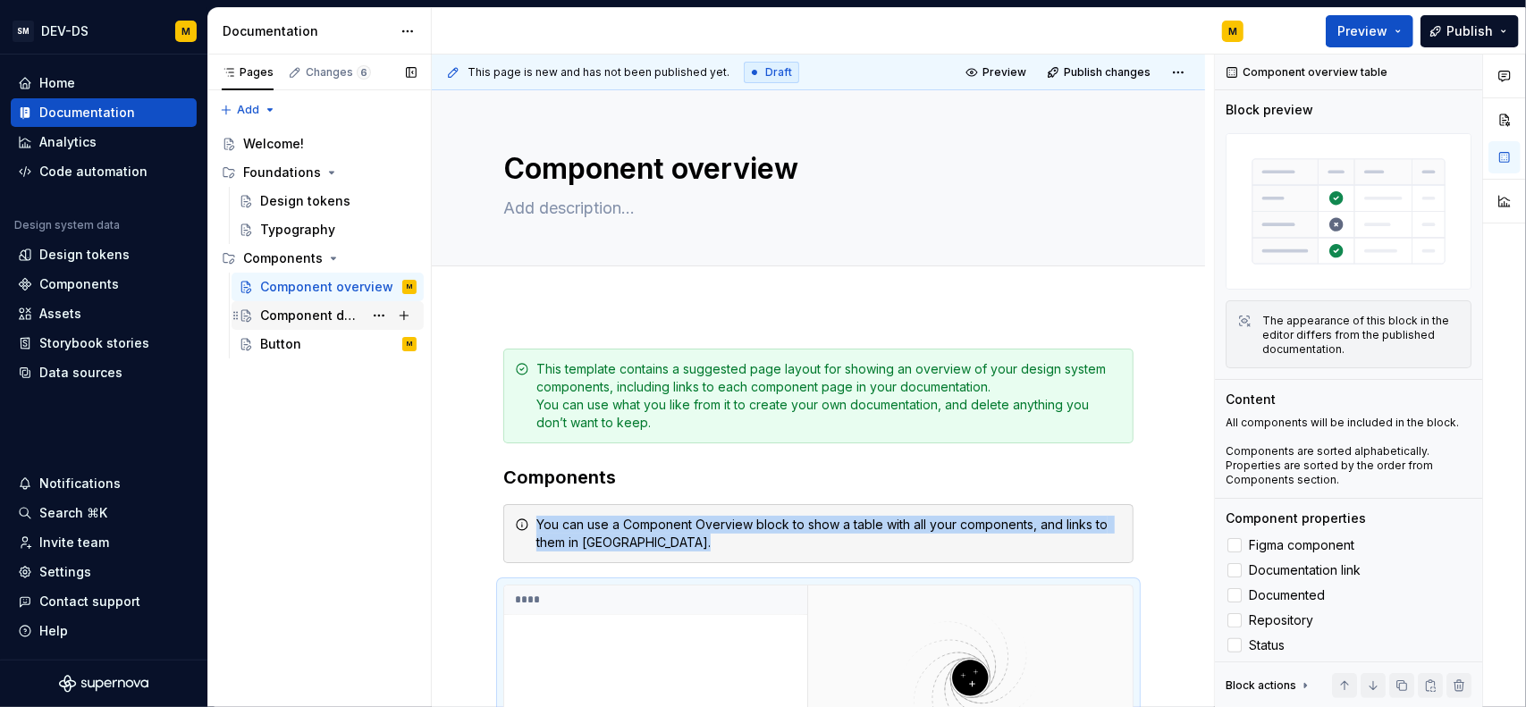
click at [315, 315] on div "Component detail" at bounding box center [311, 316] width 103 height 18
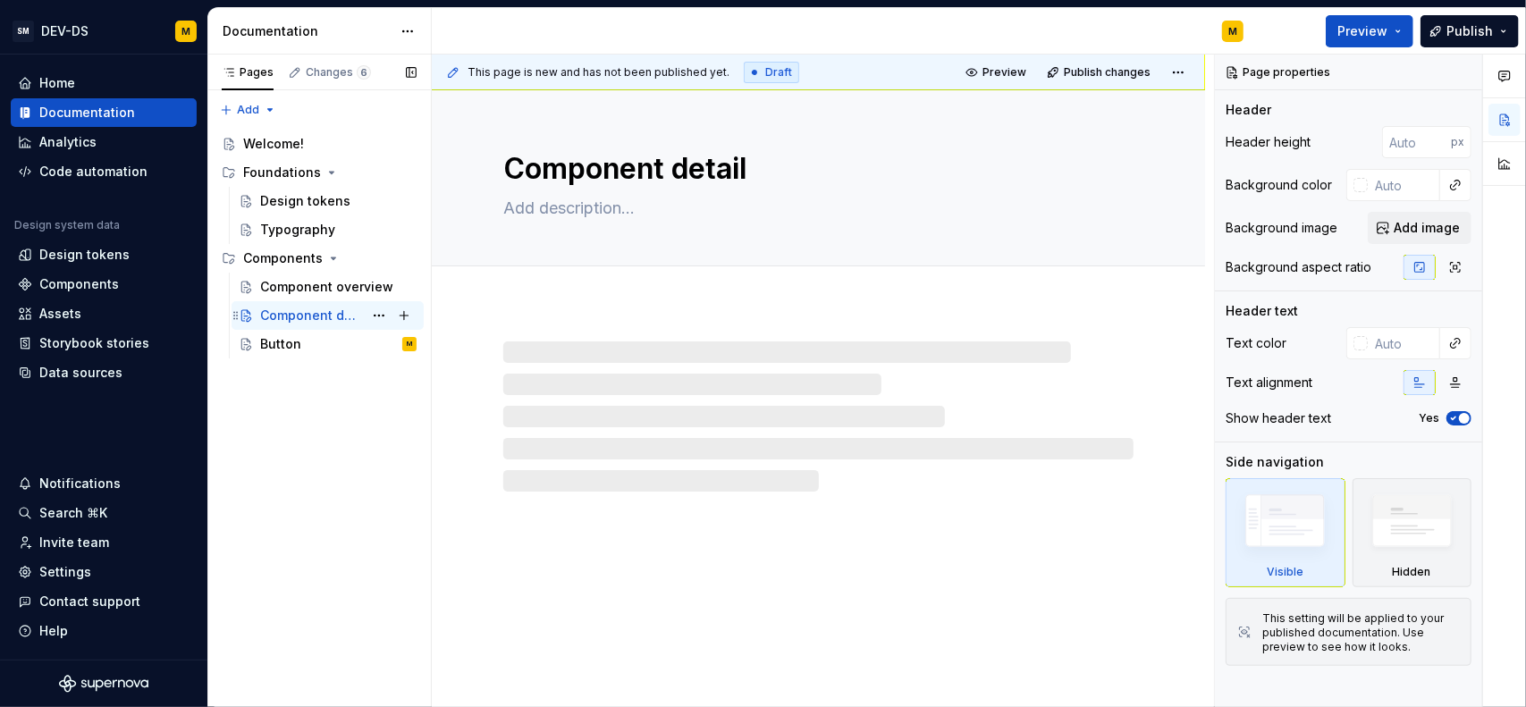
click at [314, 321] on div "Component detail" at bounding box center [311, 316] width 103 height 18
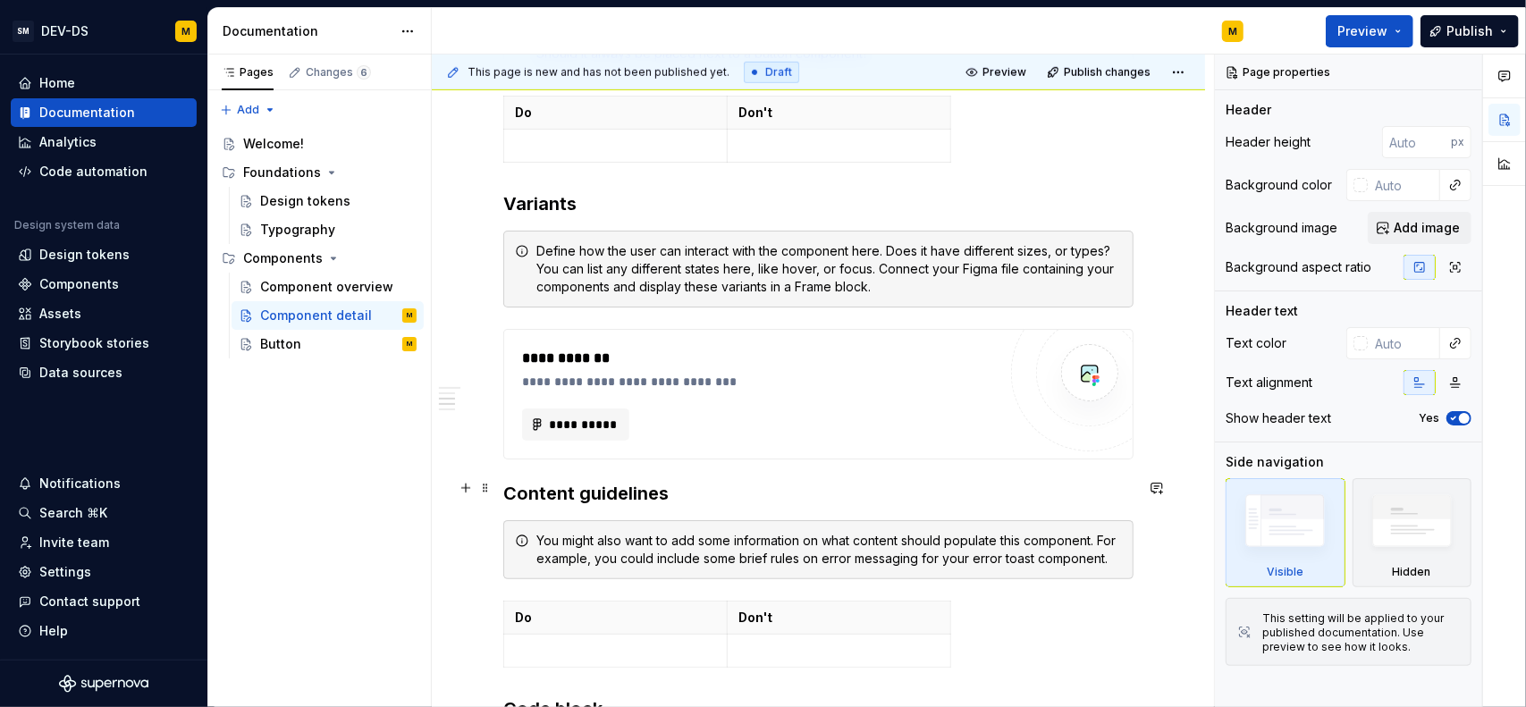
scroll to position [983, 0]
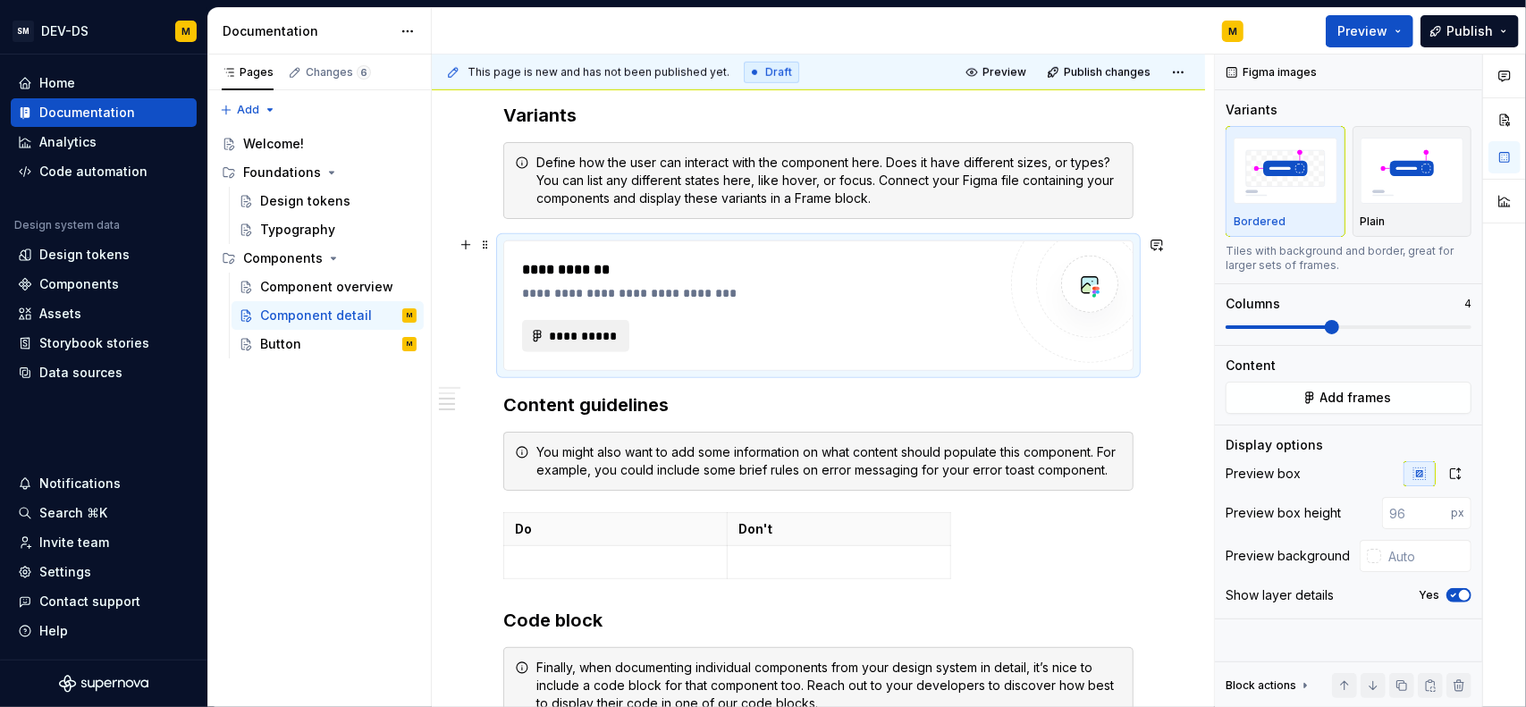
click at [597, 330] on span "**********" at bounding box center [583, 336] width 70 height 18
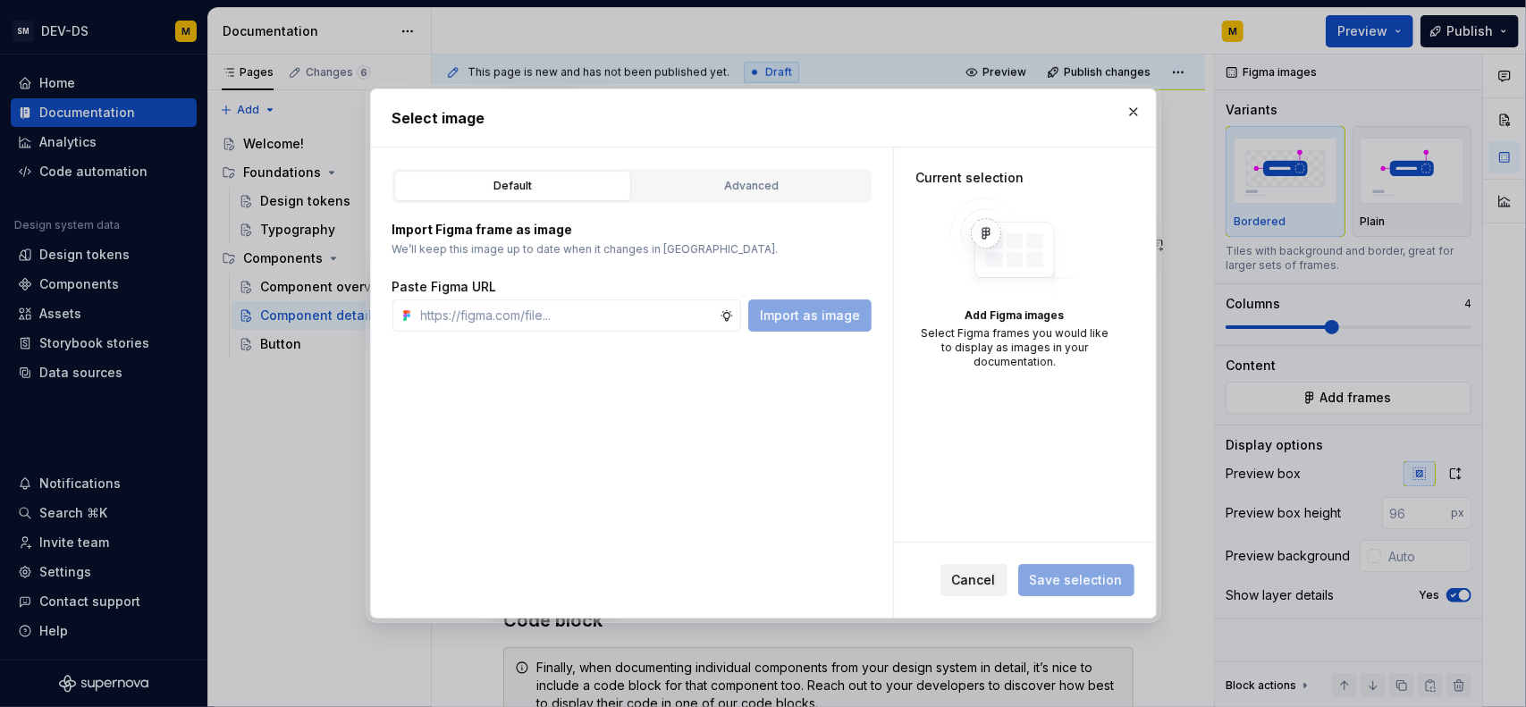
click at [983, 578] on span "Cancel" at bounding box center [974, 580] width 44 height 18
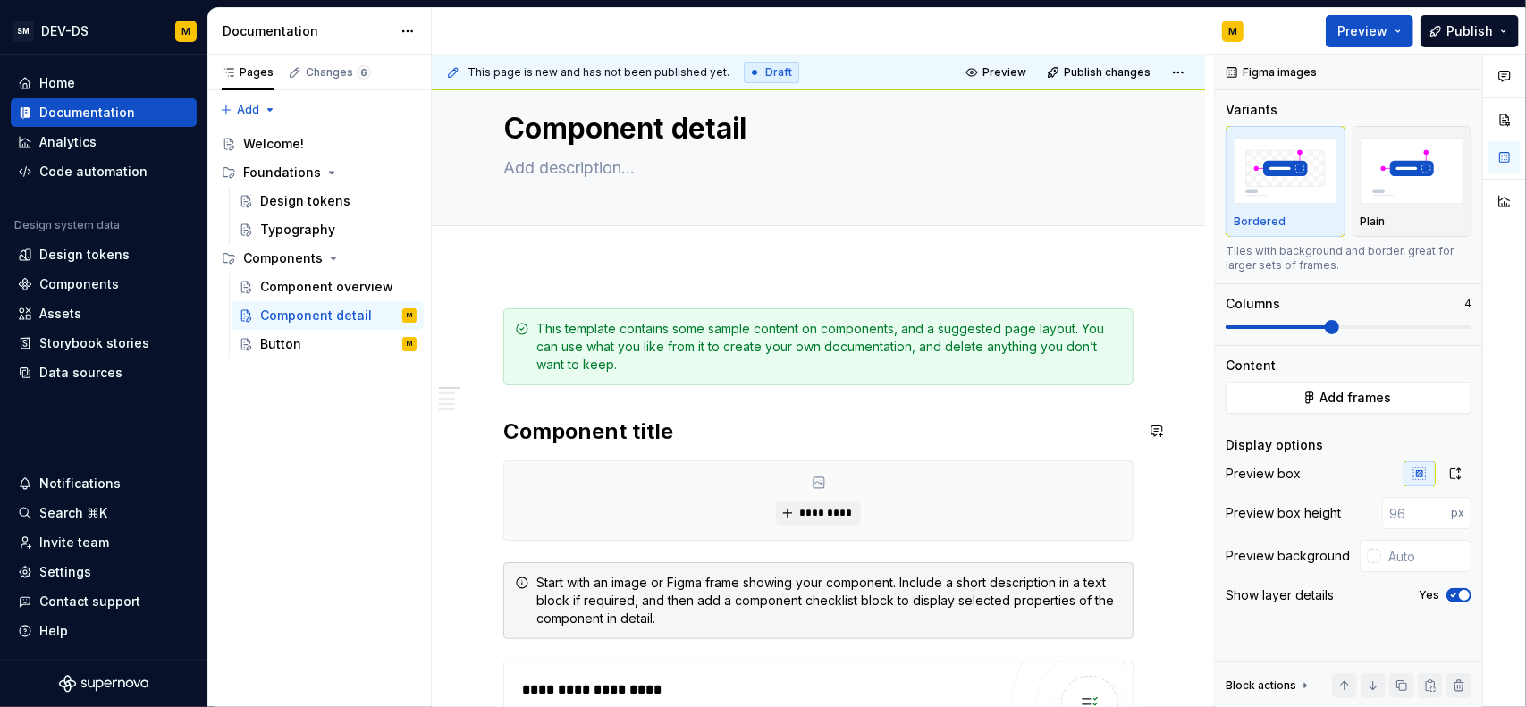
scroll to position [0, 0]
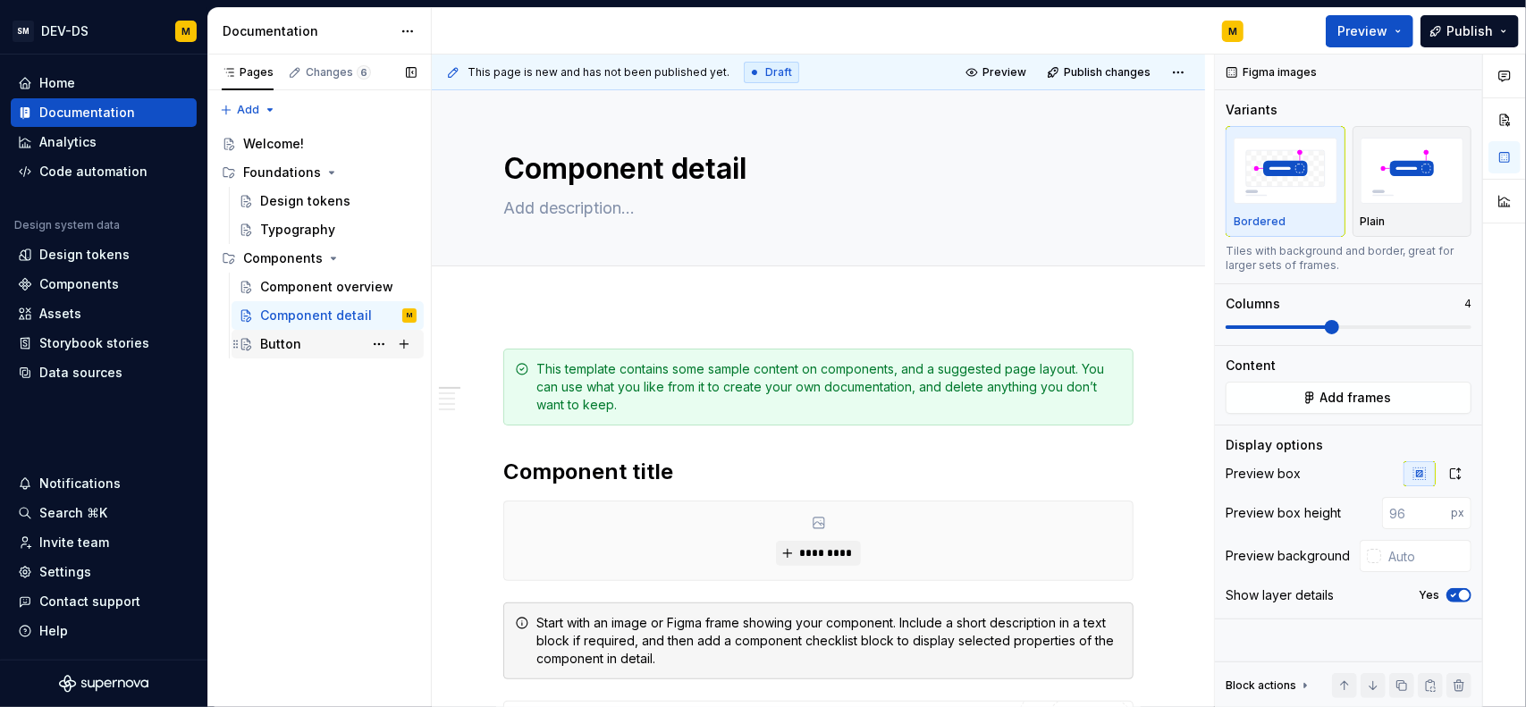
click at [307, 336] on div "Button M" at bounding box center [338, 344] width 156 height 25
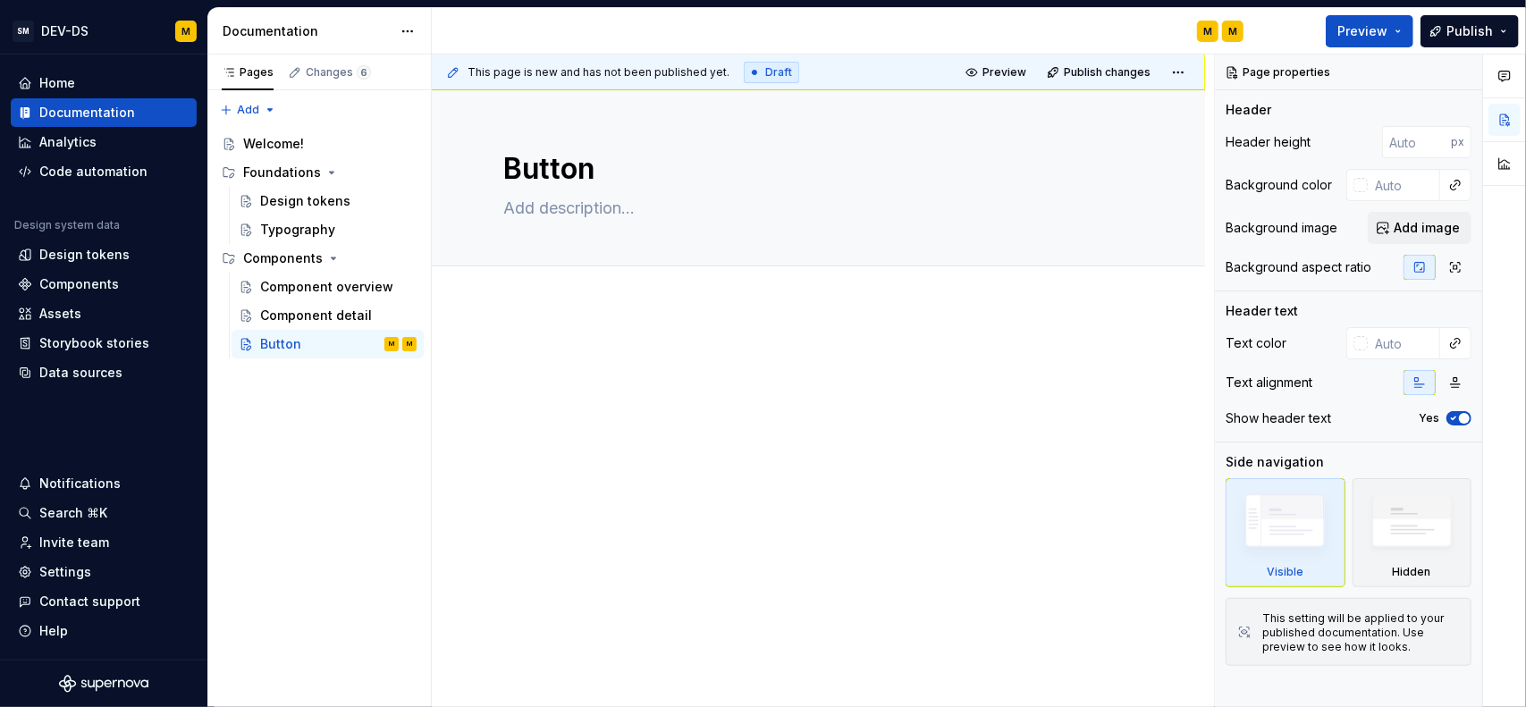
type textarea "*"
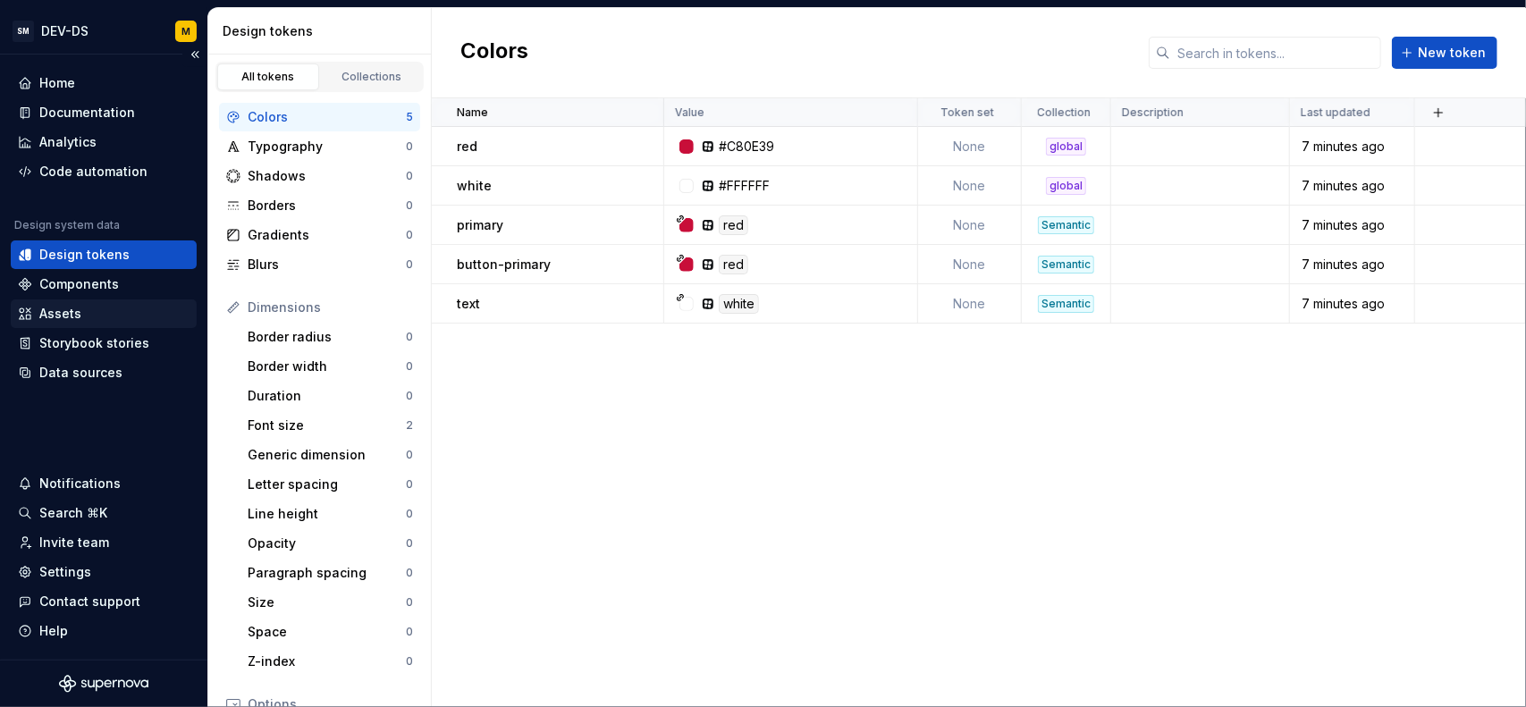
click at [83, 317] on div "Assets" at bounding box center [104, 314] width 172 height 18
click at [95, 289] on div "Components" at bounding box center [79, 284] width 80 height 18
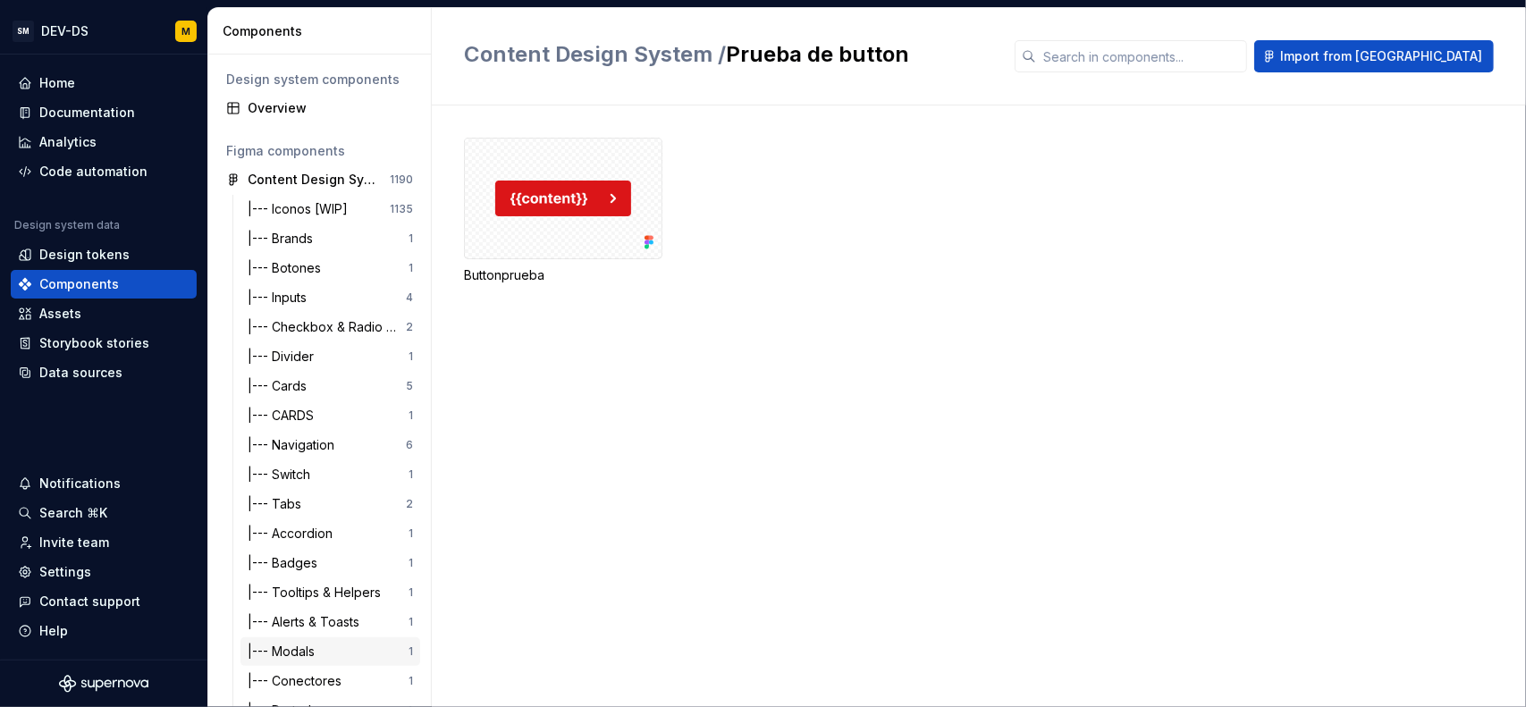
scroll to position [182, 0]
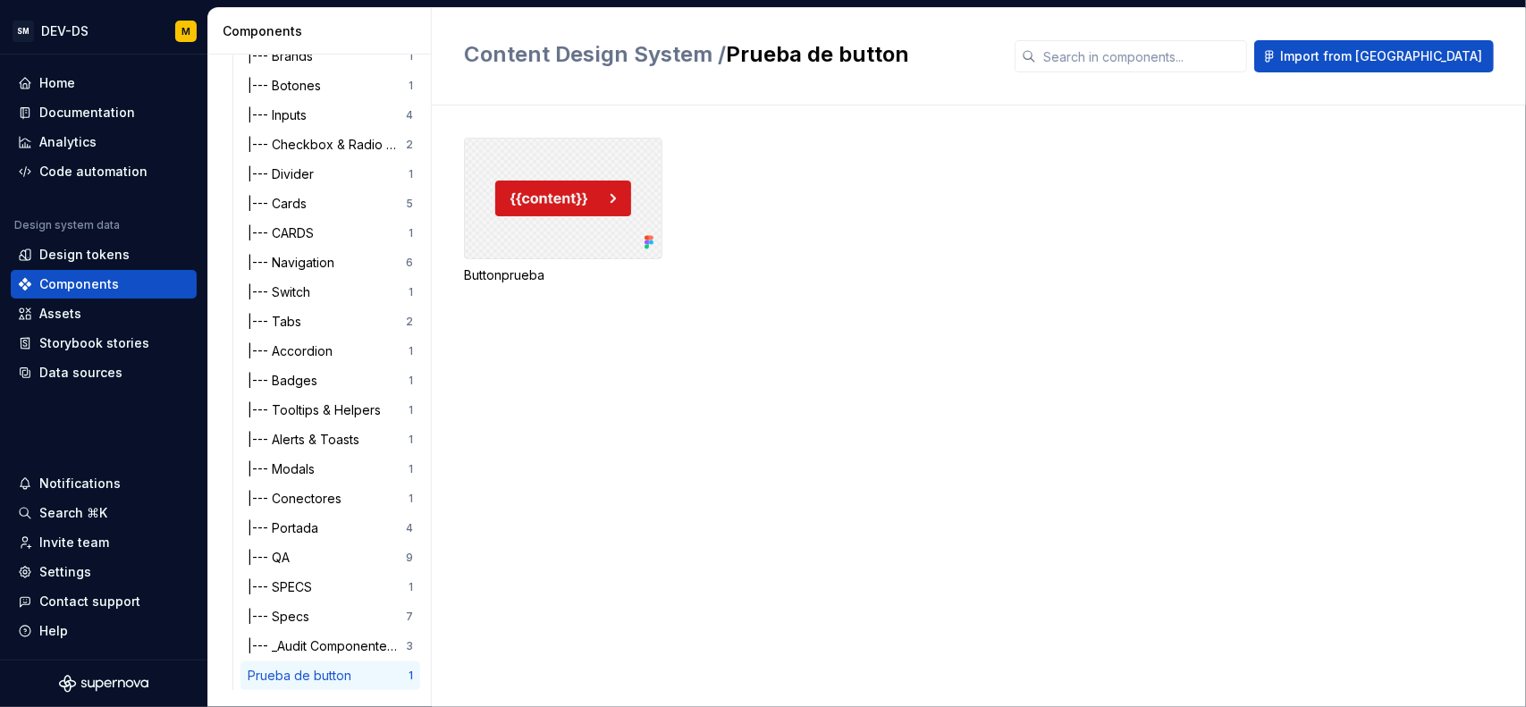
click at [589, 206] on div at bounding box center [563, 199] width 198 height 122
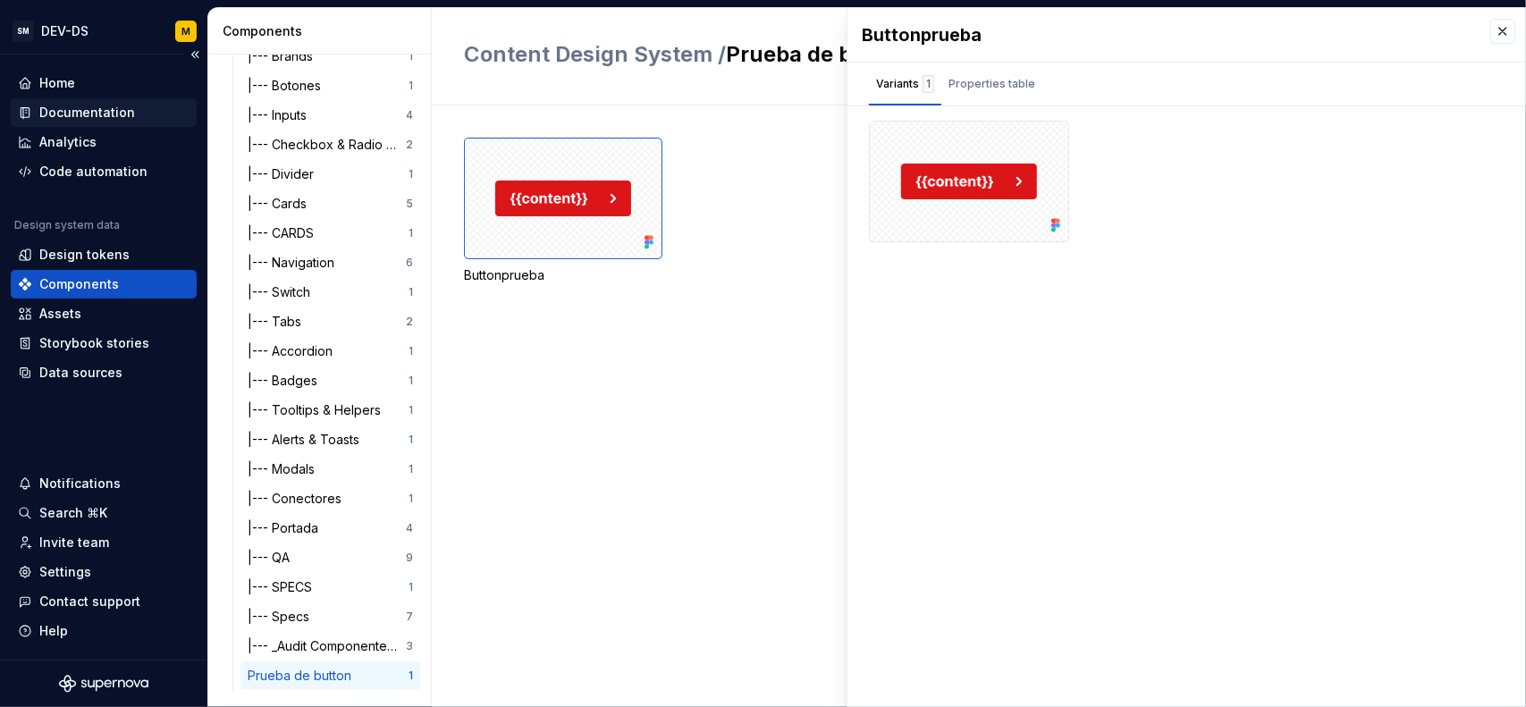
click at [129, 115] on div "Documentation" at bounding box center [87, 113] width 96 height 18
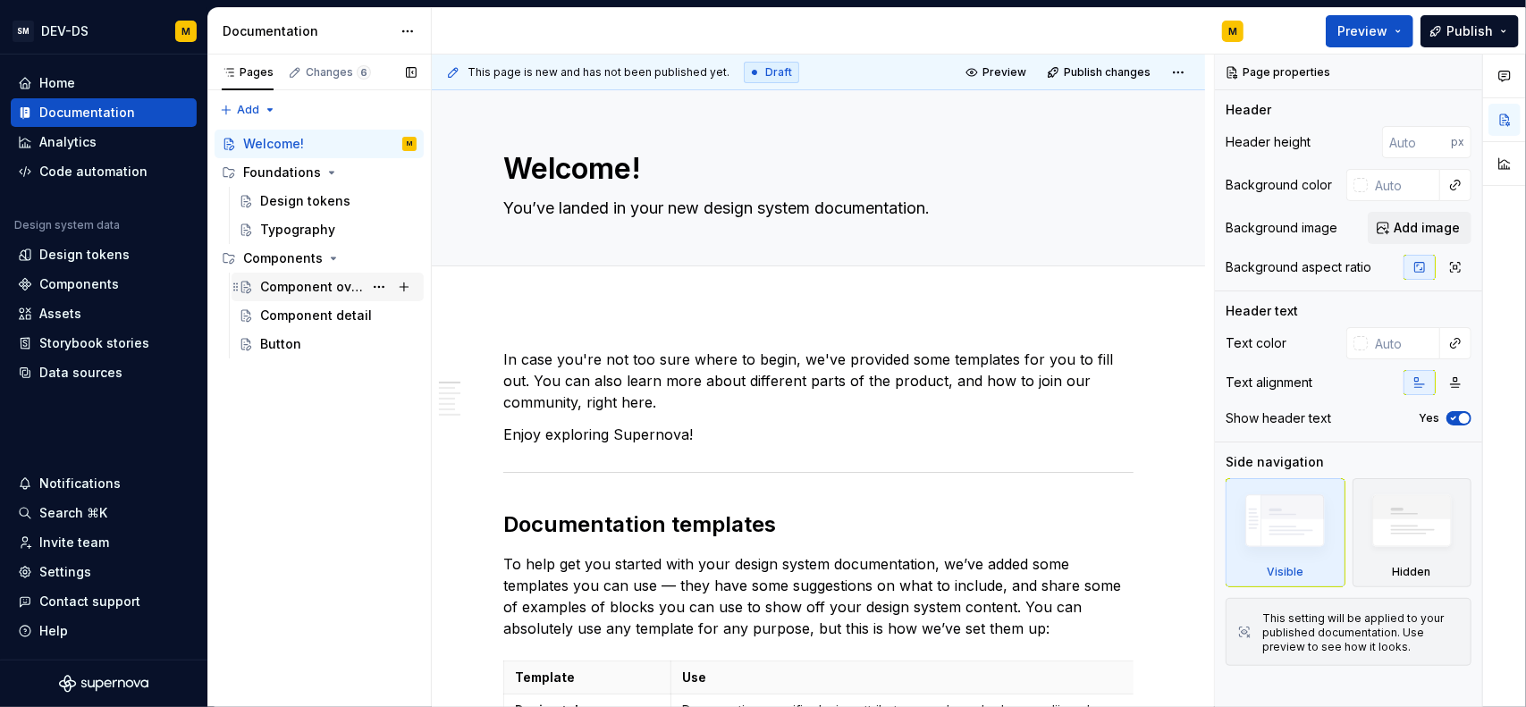
click at [318, 287] on div "Component overview" at bounding box center [311, 287] width 103 height 18
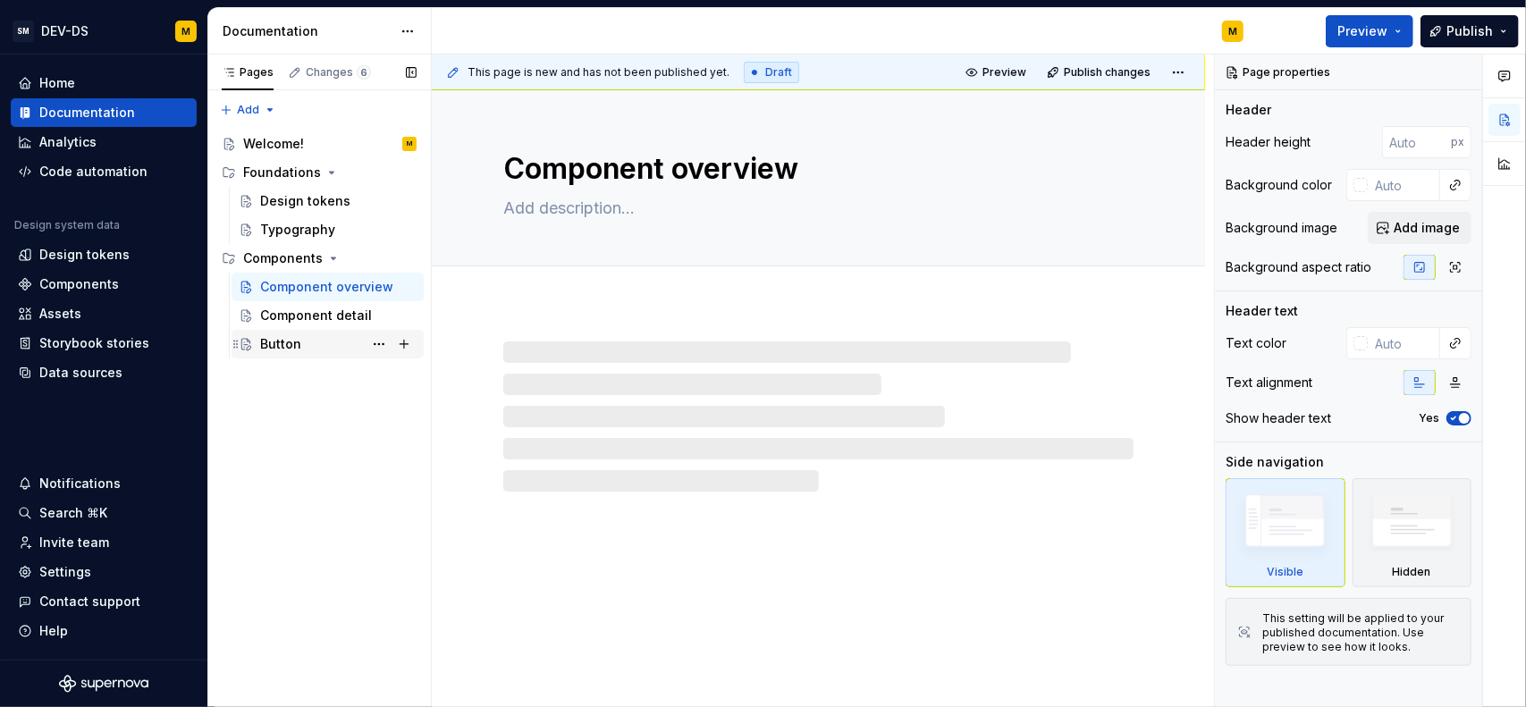
click at [306, 341] on div "Button" at bounding box center [338, 344] width 156 height 25
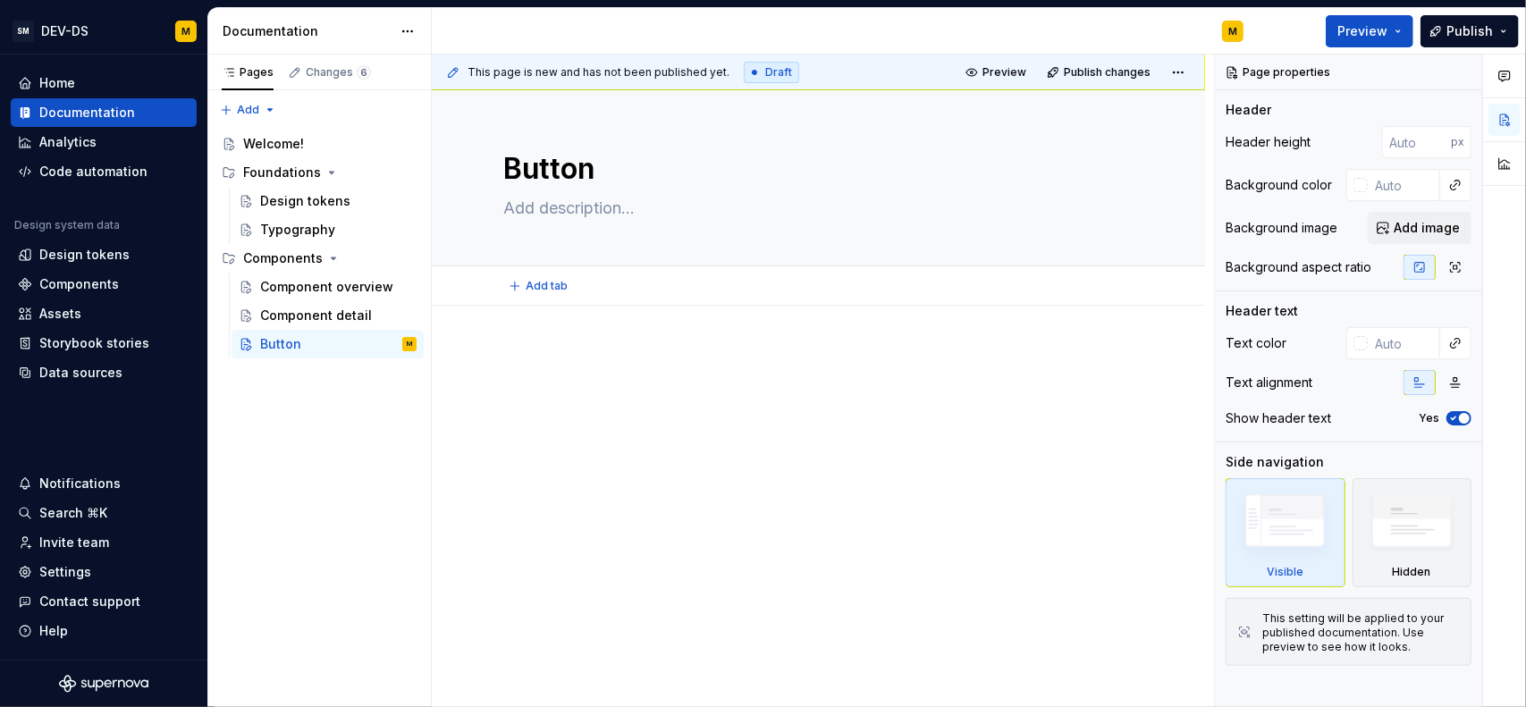
click at [520, 291] on button "Add tab" at bounding box center [539, 285] width 72 height 25
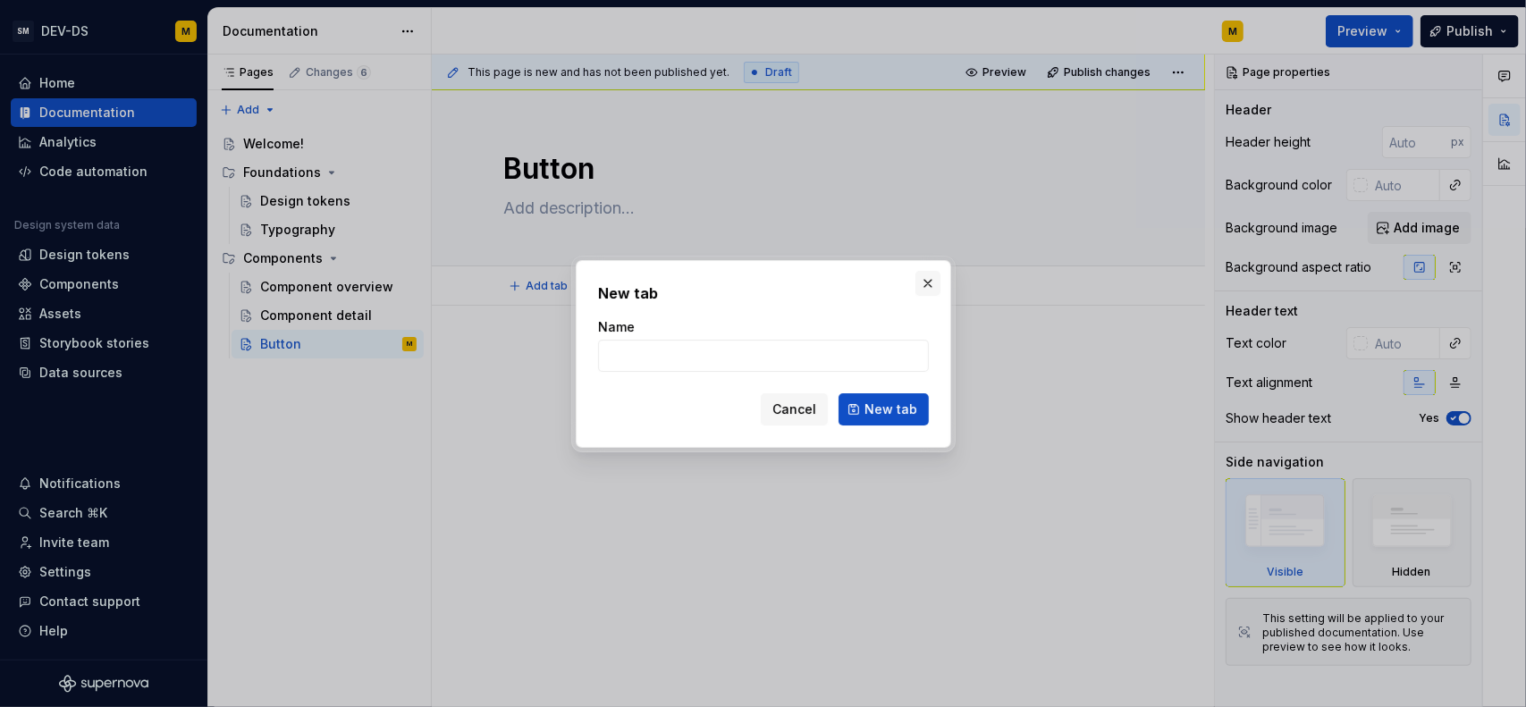
click at [919, 283] on button "button" at bounding box center [927, 283] width 25 height 25
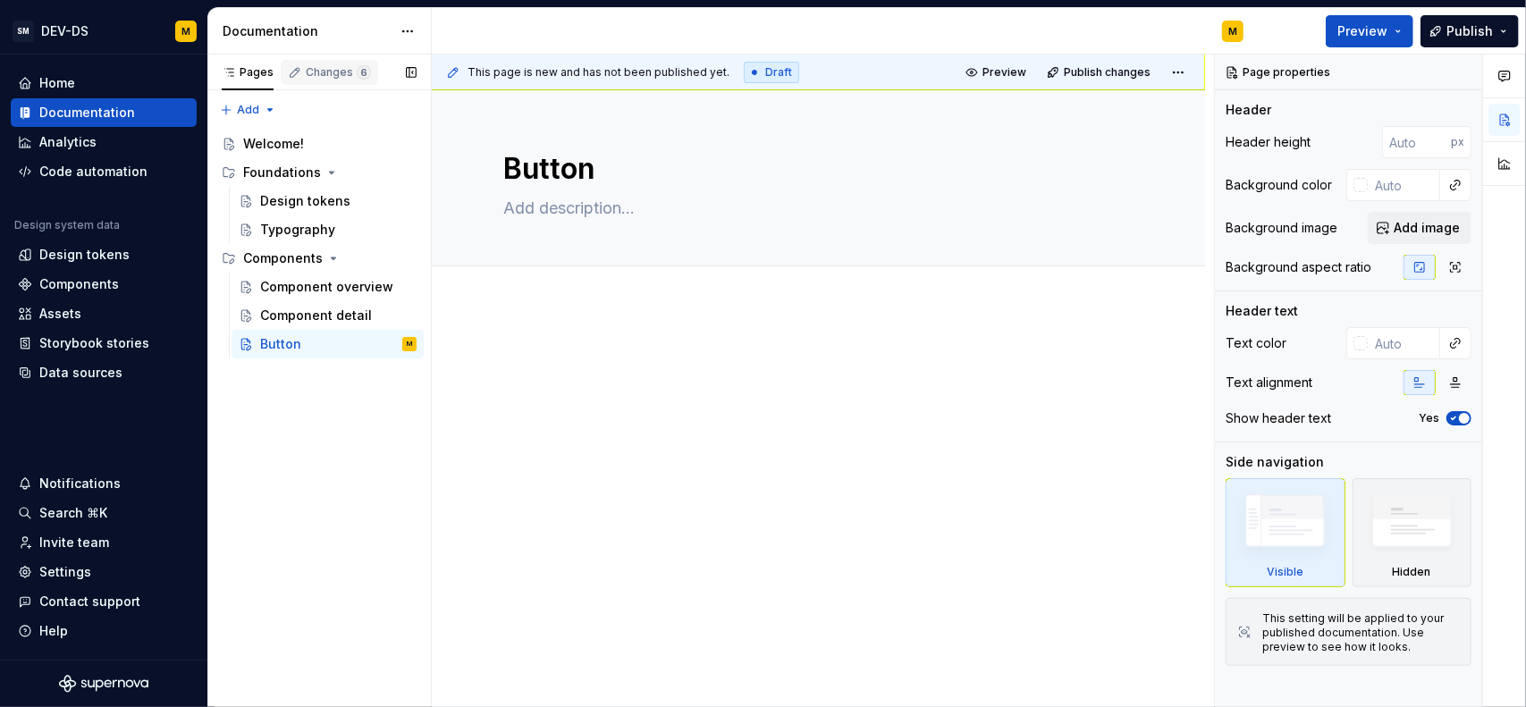
click at [315, 71] on div "Changes 6" at bounding box center [338, 72] width 65 height 14
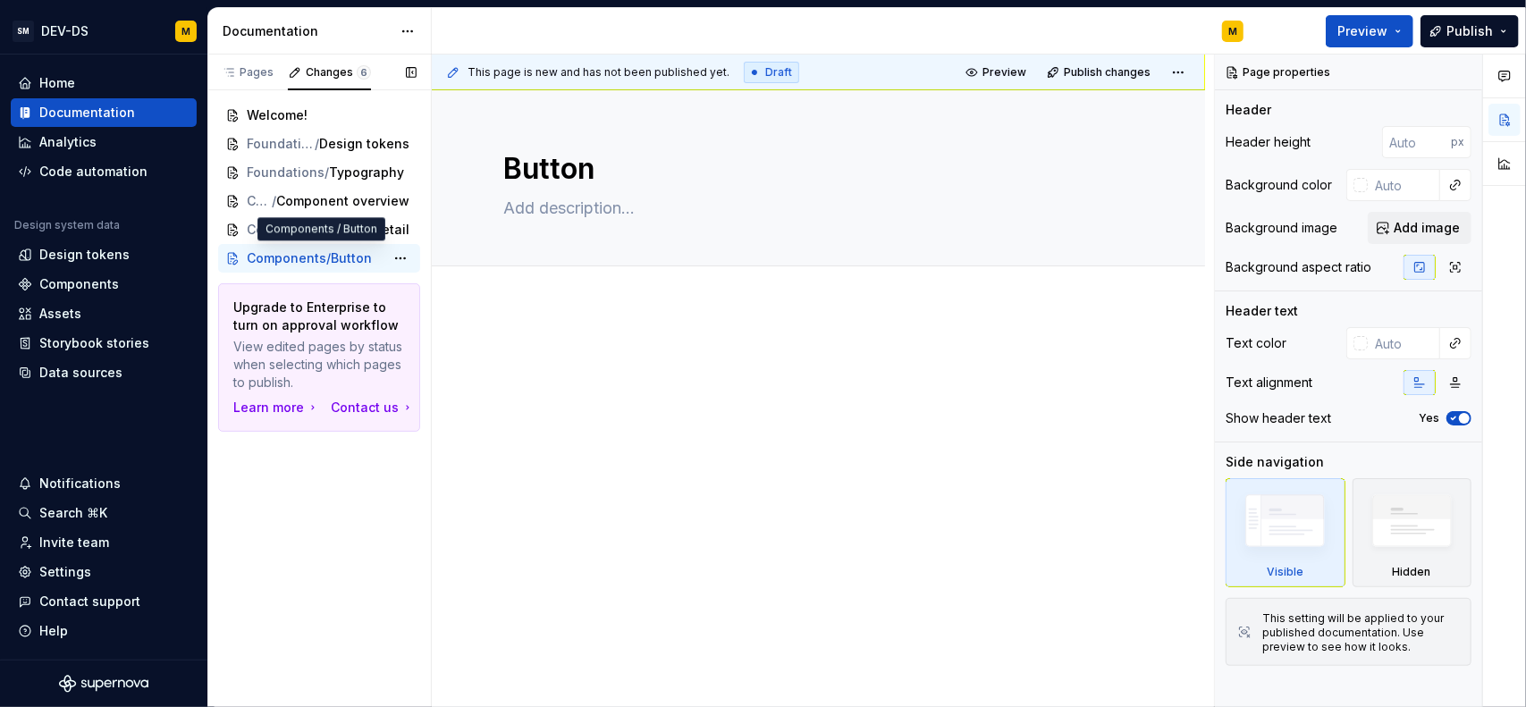
click at [316, 261] on span "Components" at bounding box center [287, 258] width 80 height 18
click at [264, 68] on div "Pages" at bounding box center [248, 72] width 52 height 14
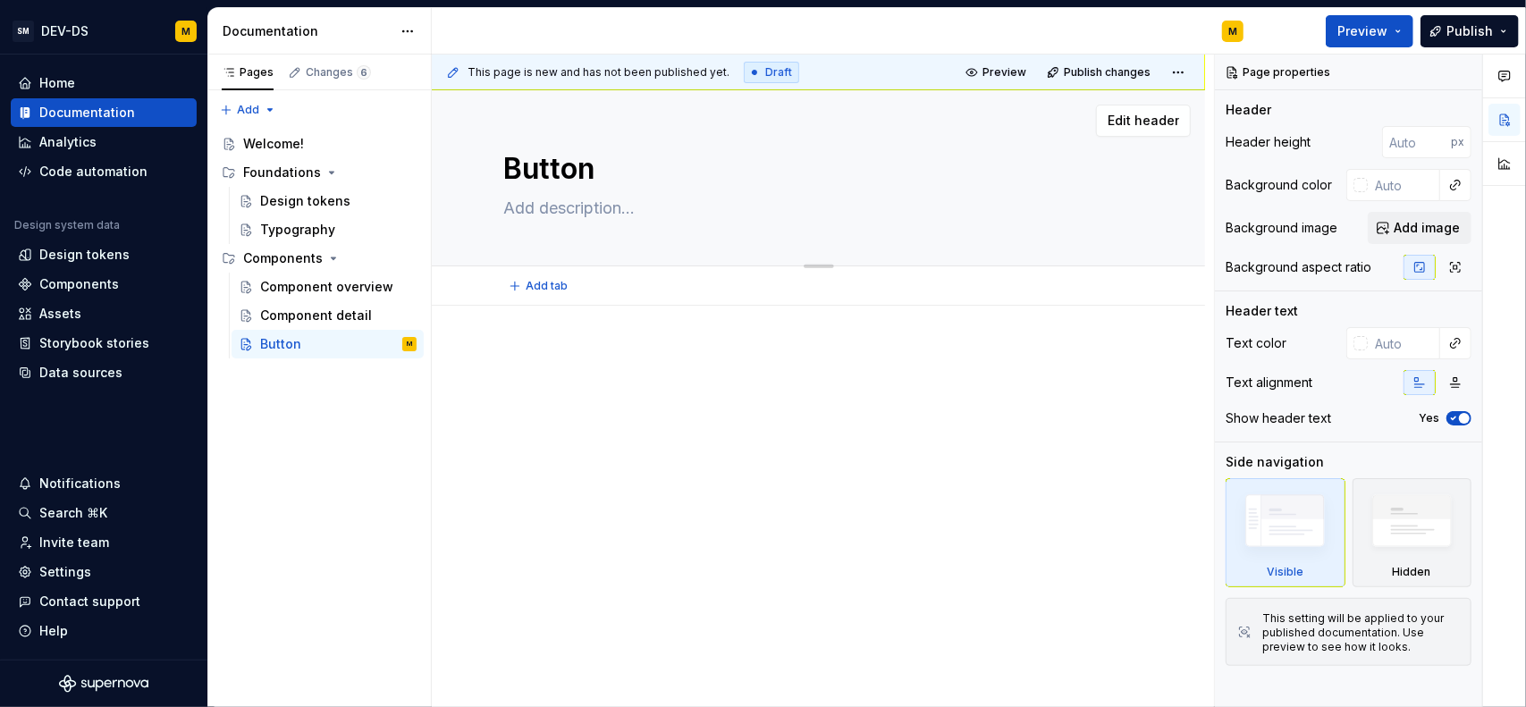
click at [608, 205] on textarea at bounding box center [815, 208] width 630 height 29
click at [78, 286] on div "Components" at bounding box center [79, 284] width 80 height 18
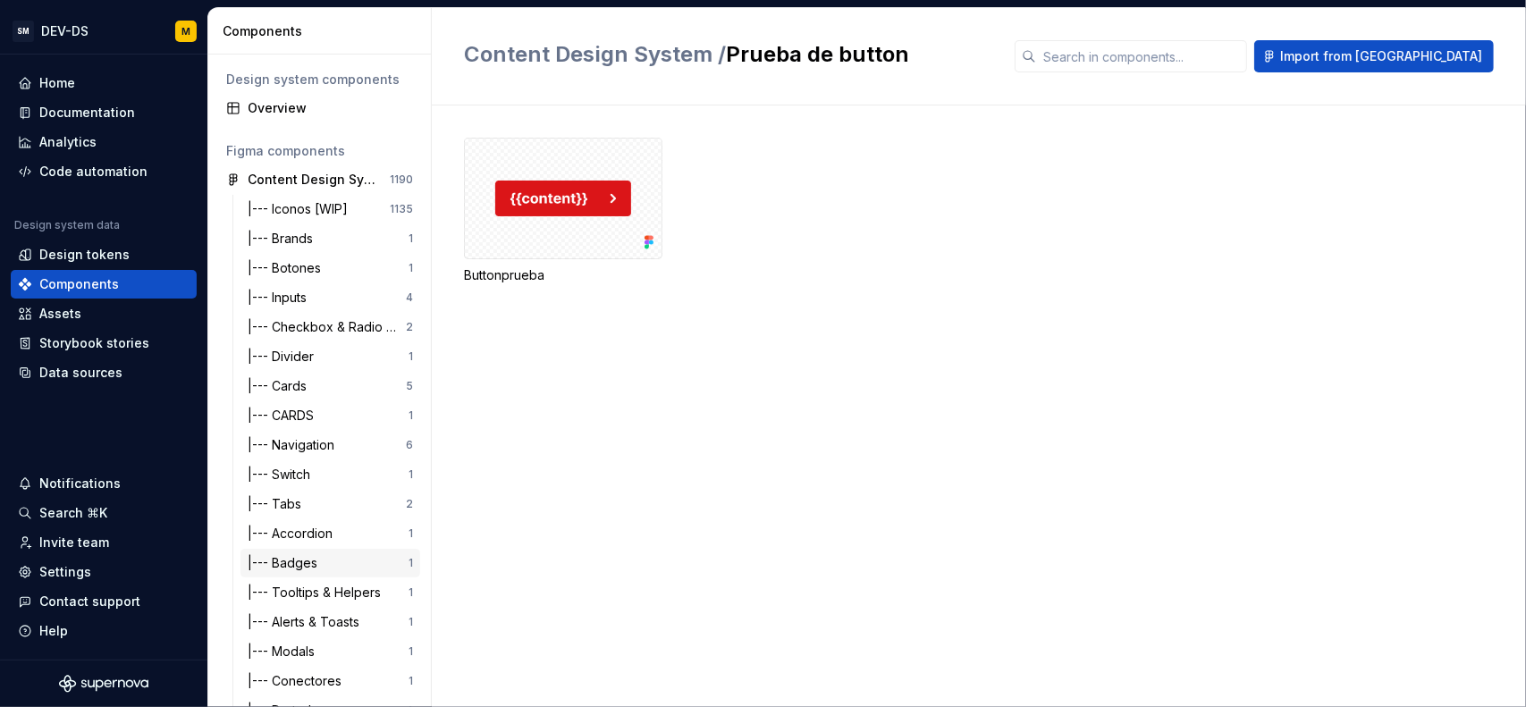
scroll to position [182, 0]
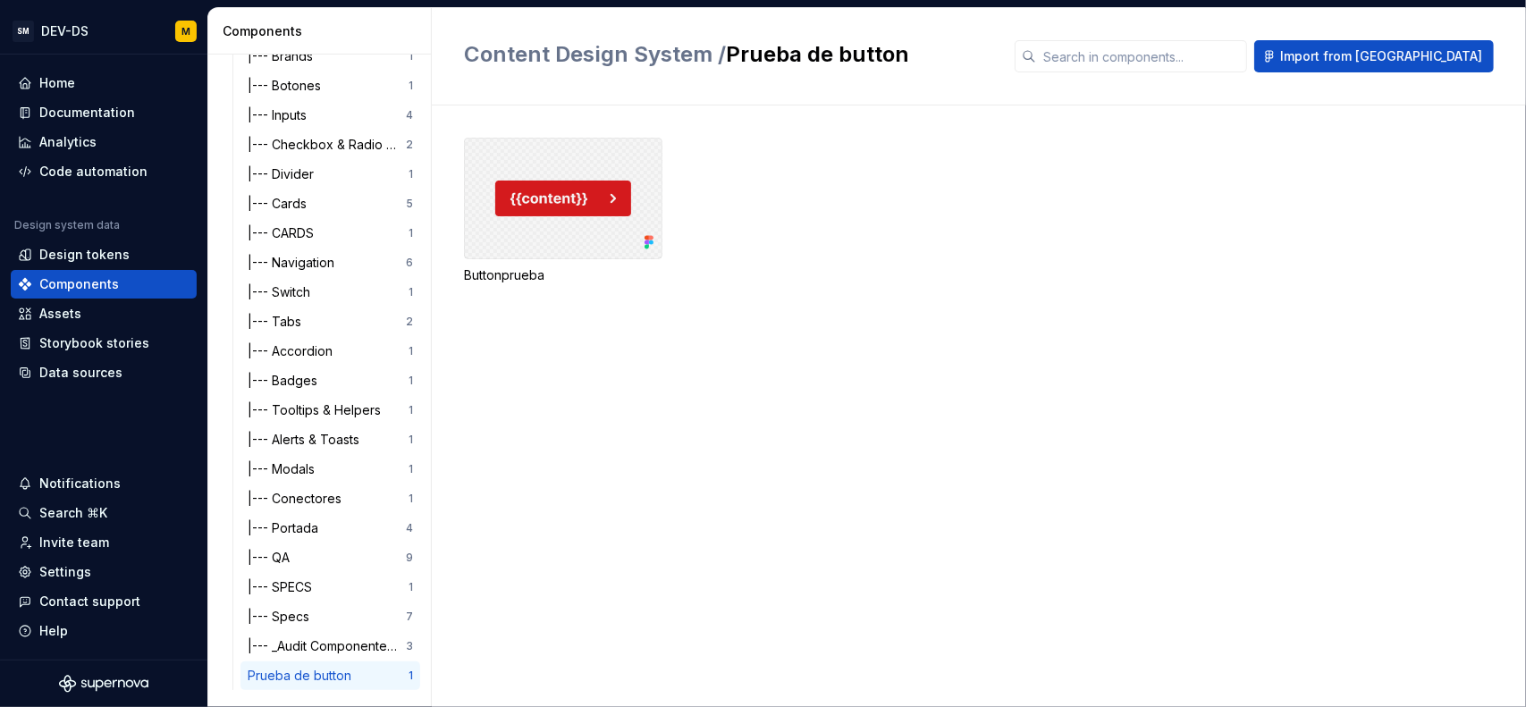
click at [563, 212] on div at bounding box center [563, 199] width 198 height 122
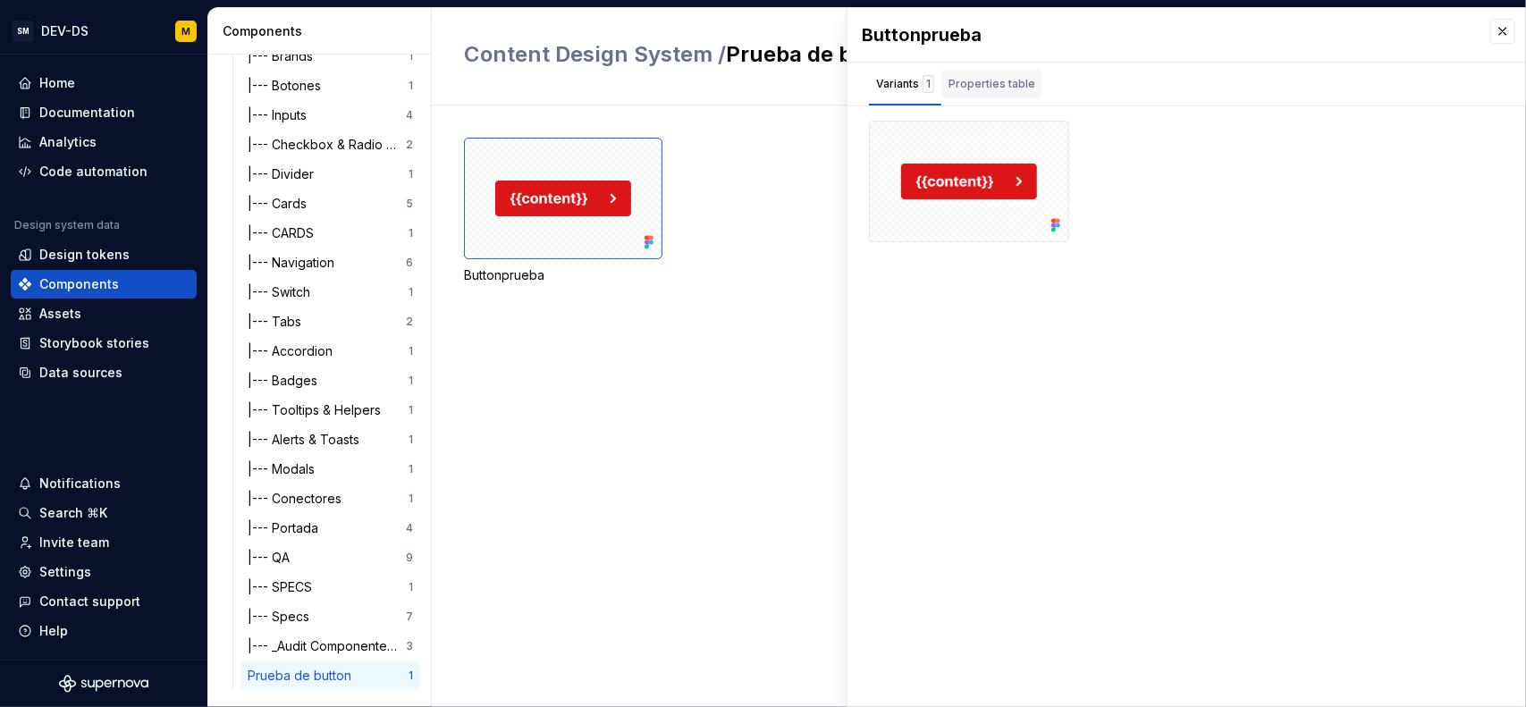
click at [1007, 88] on div "Properties table" at bounding box center [991, 84] width 87 height 18
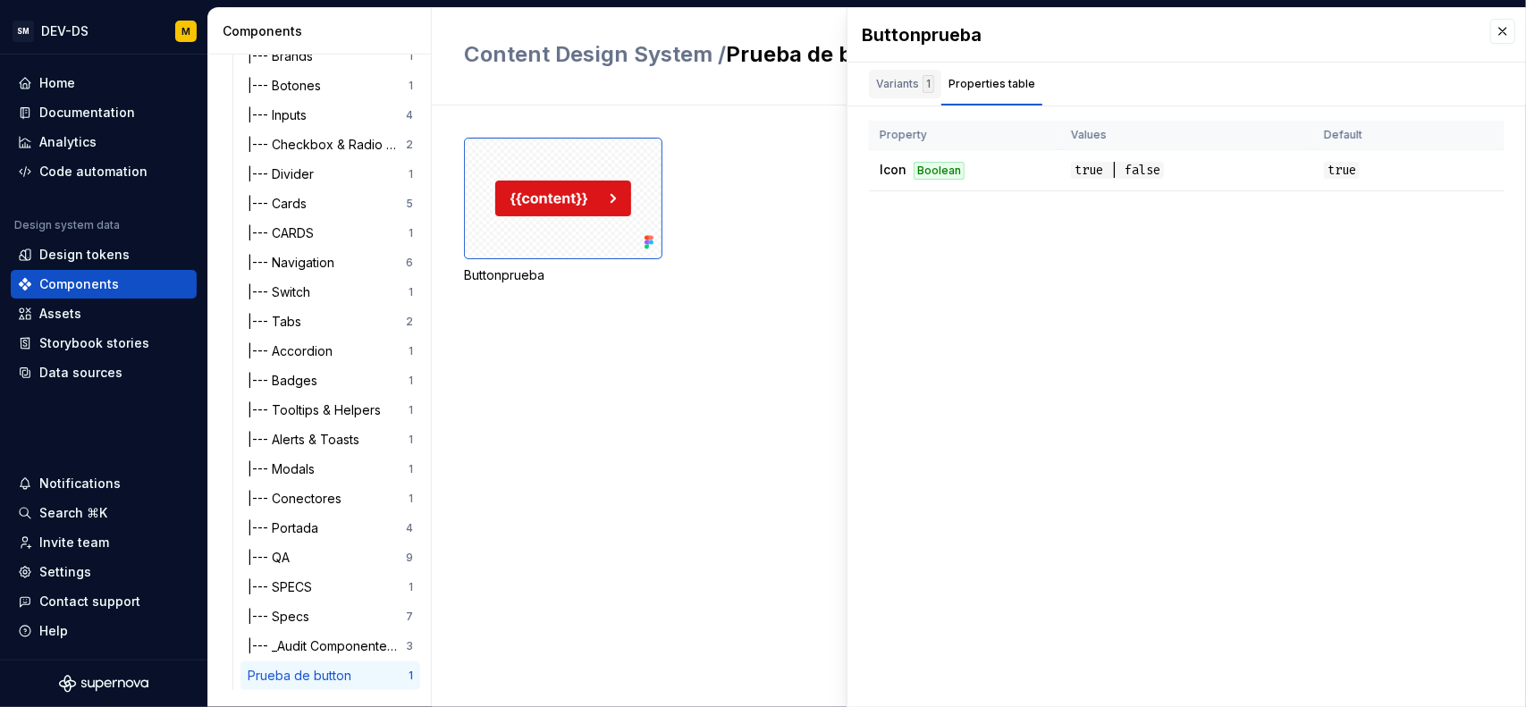
click at [904, 79] on div "Variants 1" at bounding box center [905, 84] width 58 height 18
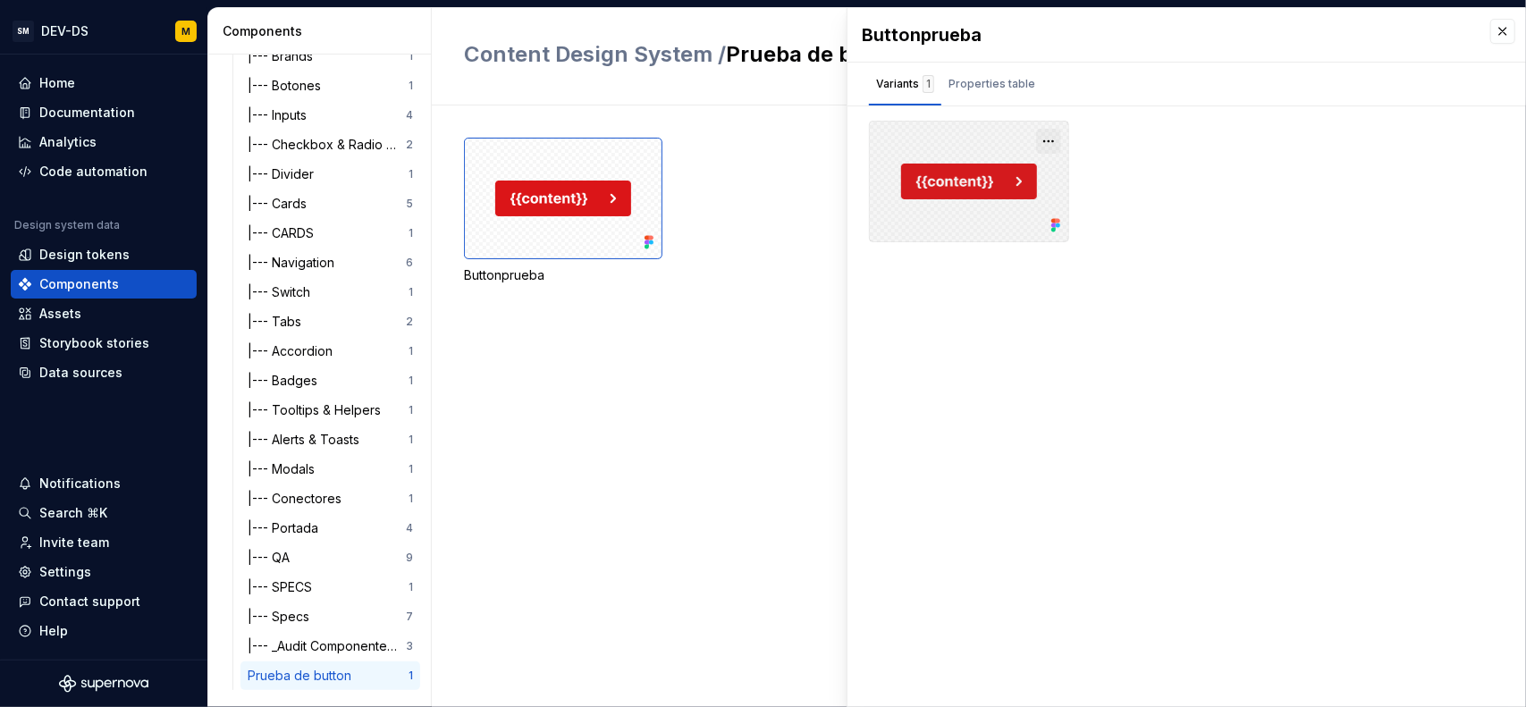
drag, startPoint x: 931, startPoint y: 192, endPoint x: 1053, endPoint y: 140, distance: 132.1
click at [1053, 140] on button "button" at bounding box center [1048, 141] width 25 height 25
click at [599, 180] on div at bounding box center [563, 199] width 198 height 122
click at [767, 192] on div "Buttonprueba" at bounding box center [995, 211] width 1062 height 147
click at [973, 195] on div at bounding box center [969, 182] width 200 height 122
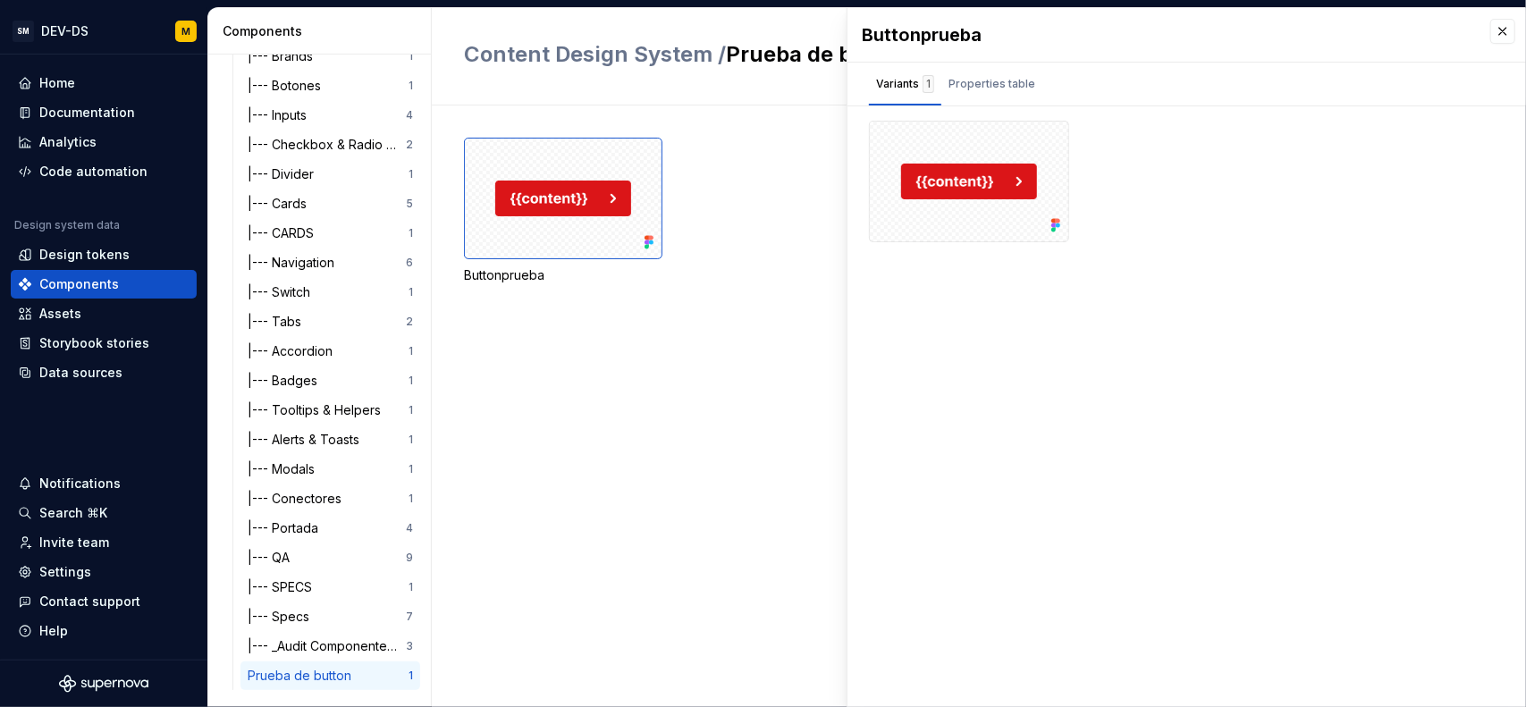
click at [759, 198] on div "Buttonprueba" at bounding box center [995, 211] width 1062 height 147
click at [575, 210] on div at bounding box center [563, 199] width 198 height 122
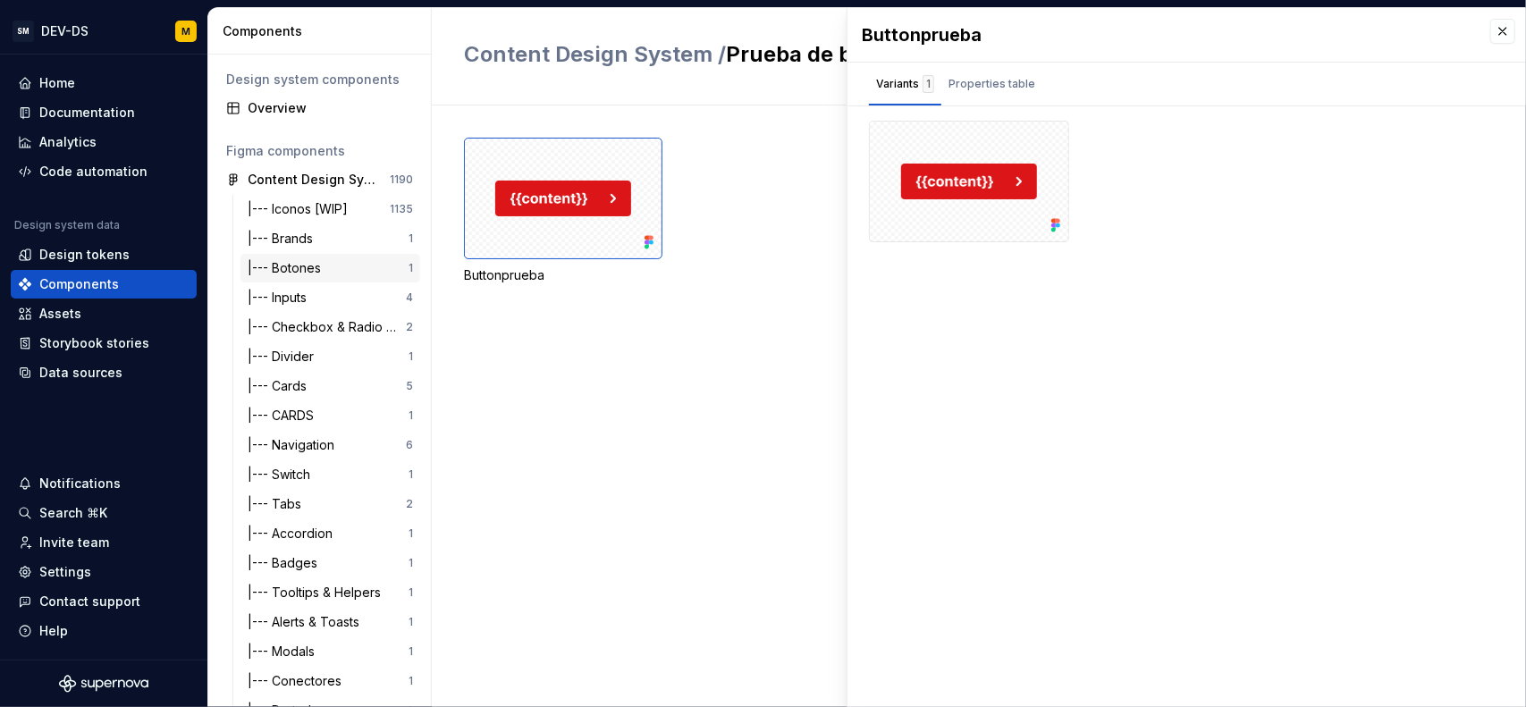
click at [322, 273] on div "|--- Botones" at bounding box center [288, 268] width 80 height 18
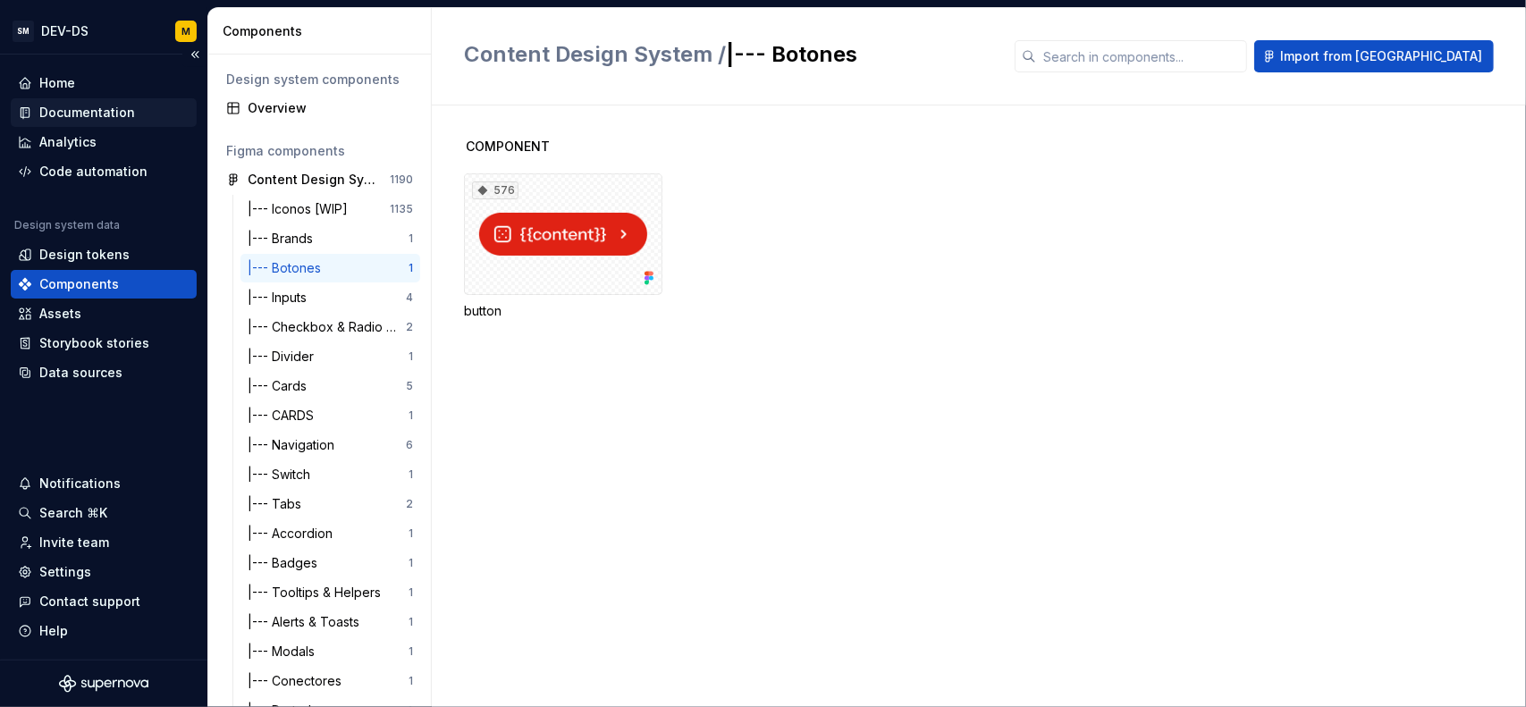
click at [111, 124] on div "Documentation" at bounding box center [104, 112] width 186 height 29
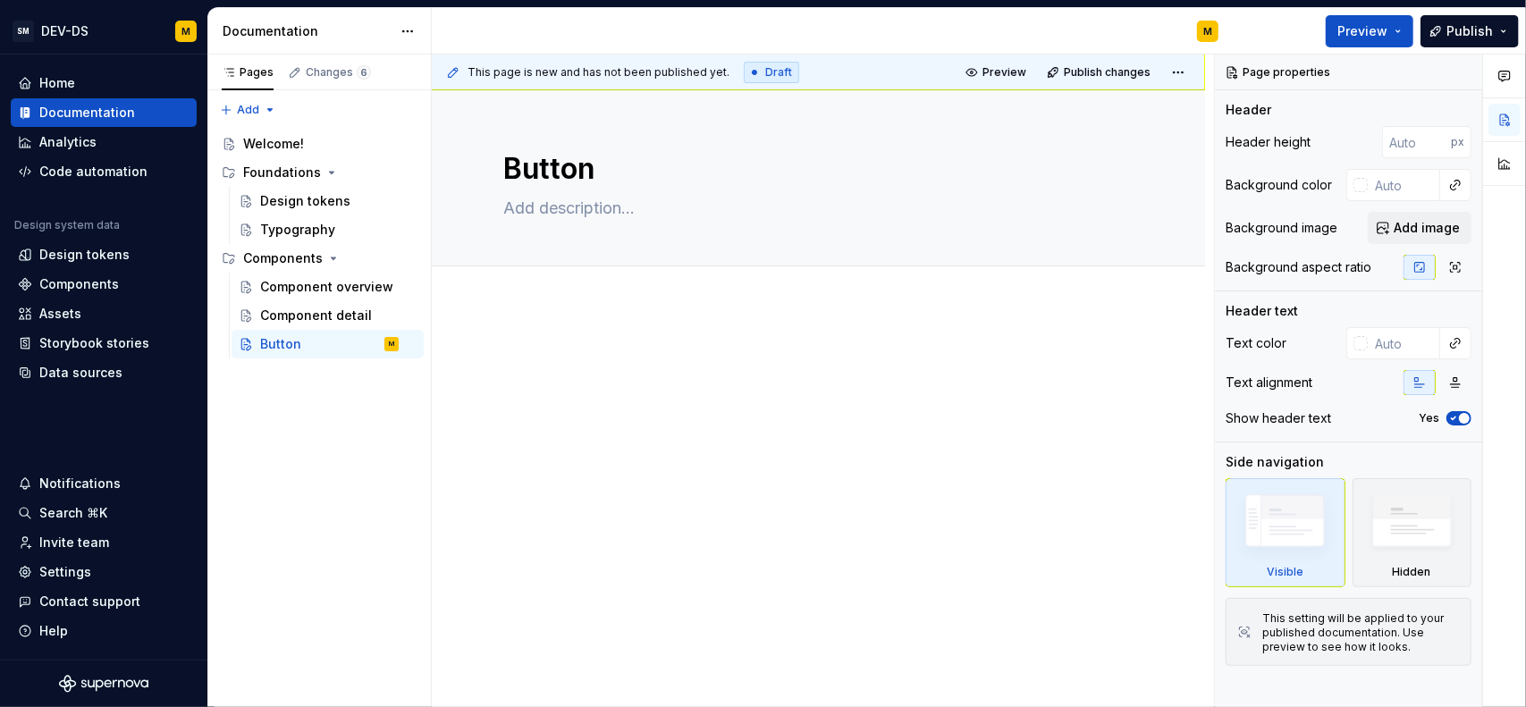
type textarea "*"
